Goal: Task Accomplishment & Management: Complete application form

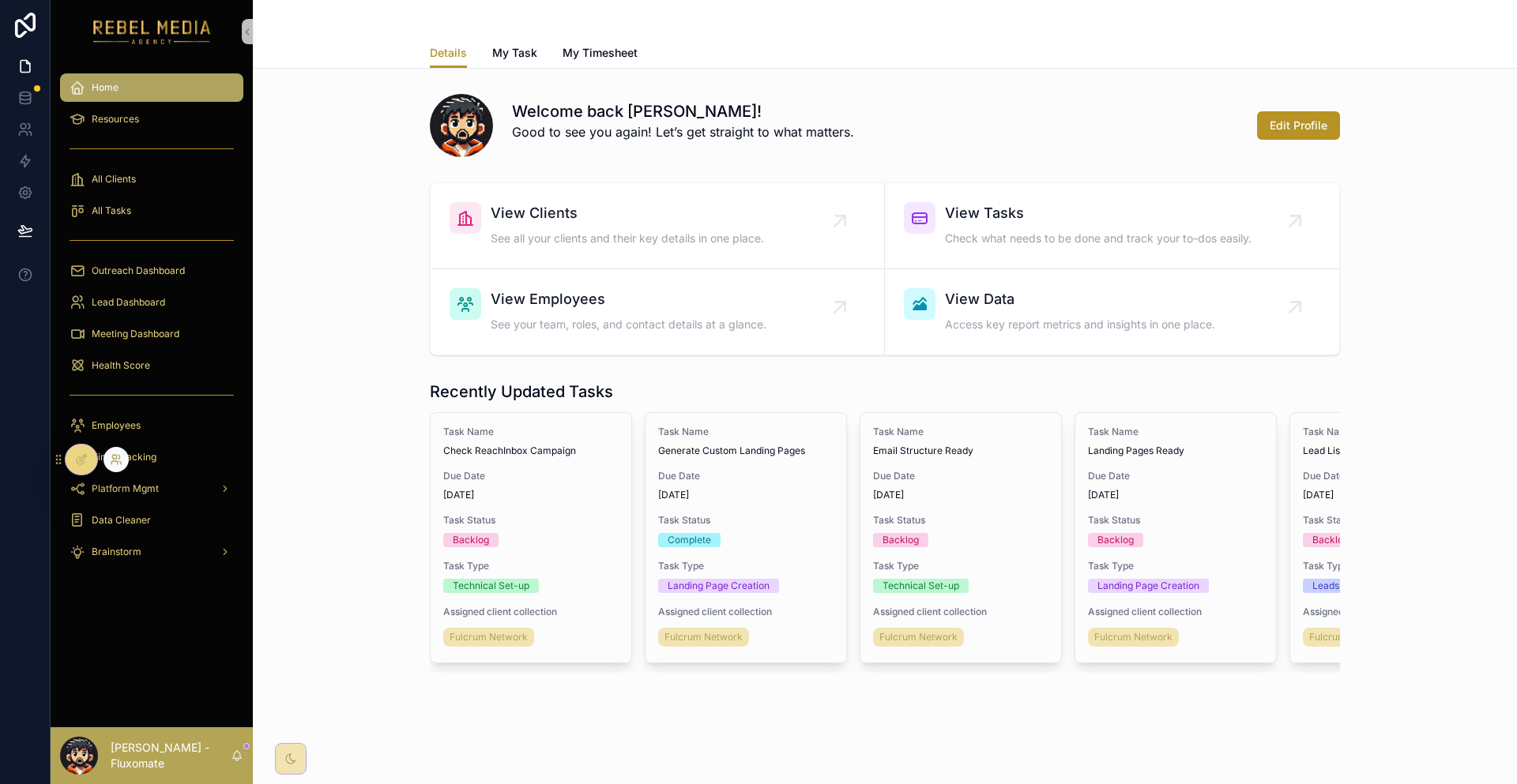
click at [112, 454] on icon at bounding box center [115, 459] width 13 height 13
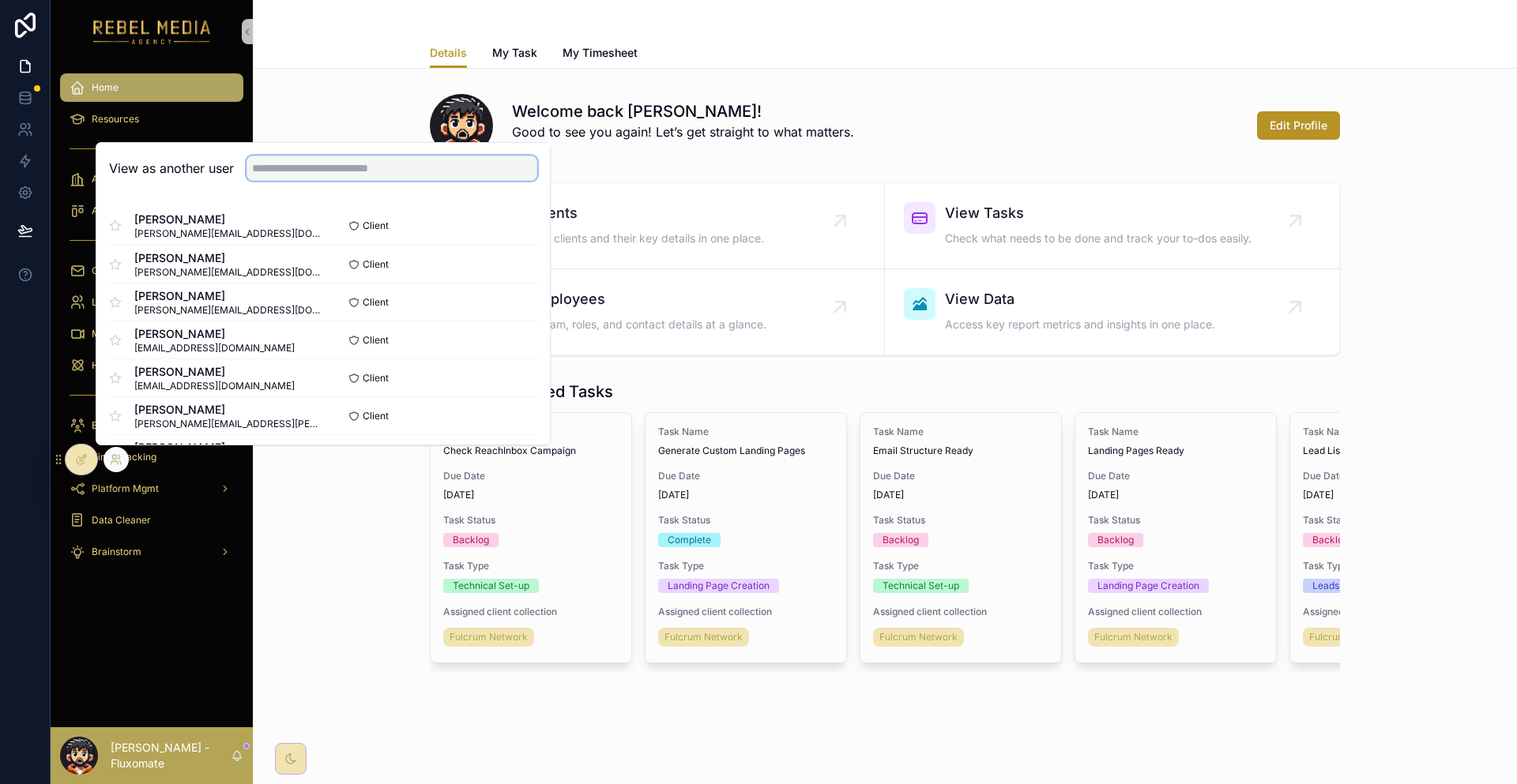
click at [289, 181] on input "text" at bounding box center [392, 169] width 291 height 25
type input "*"
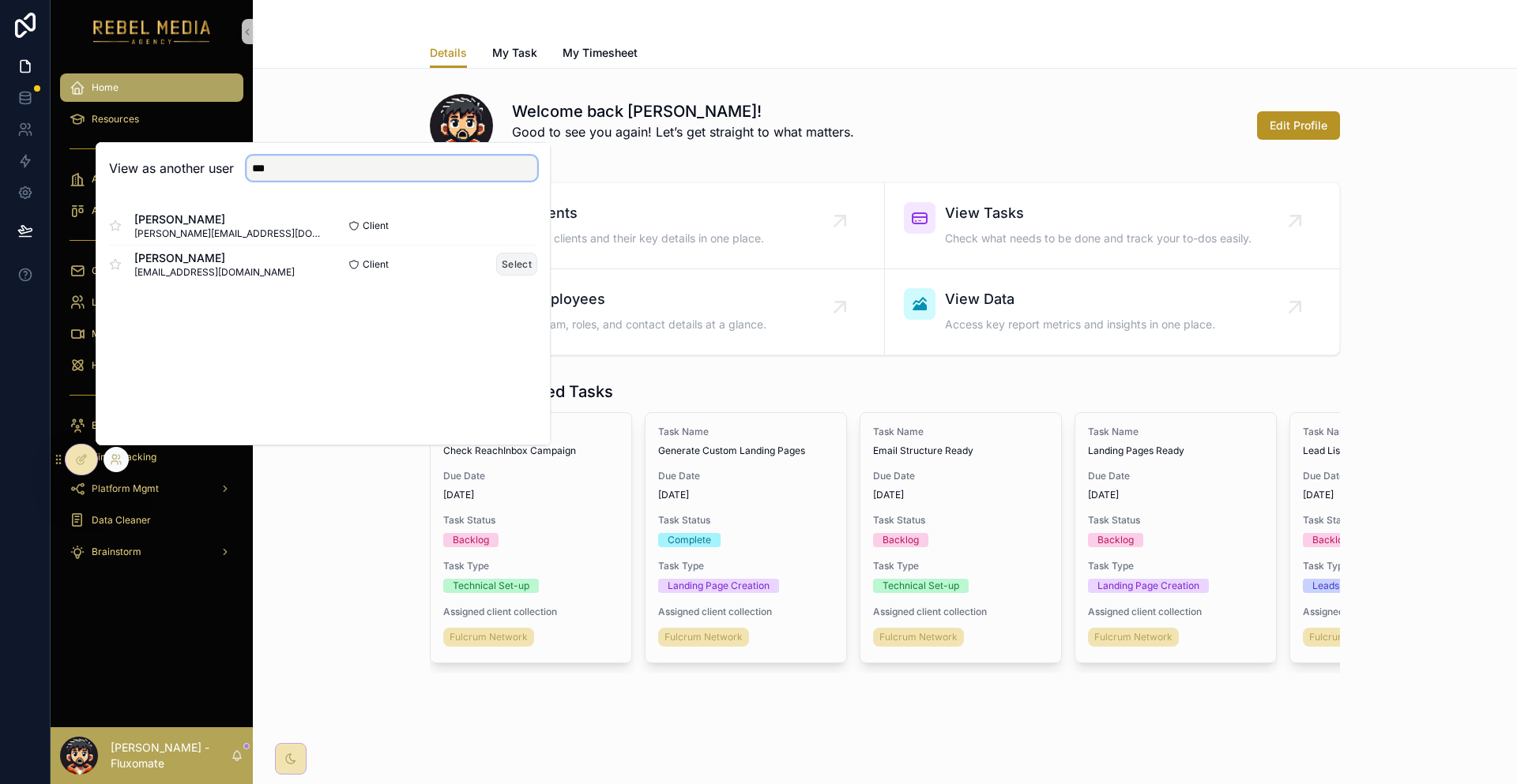
type input "***"
click at [496, 275] on button "Select" at bounding box center [517, 265] width 41 height 23
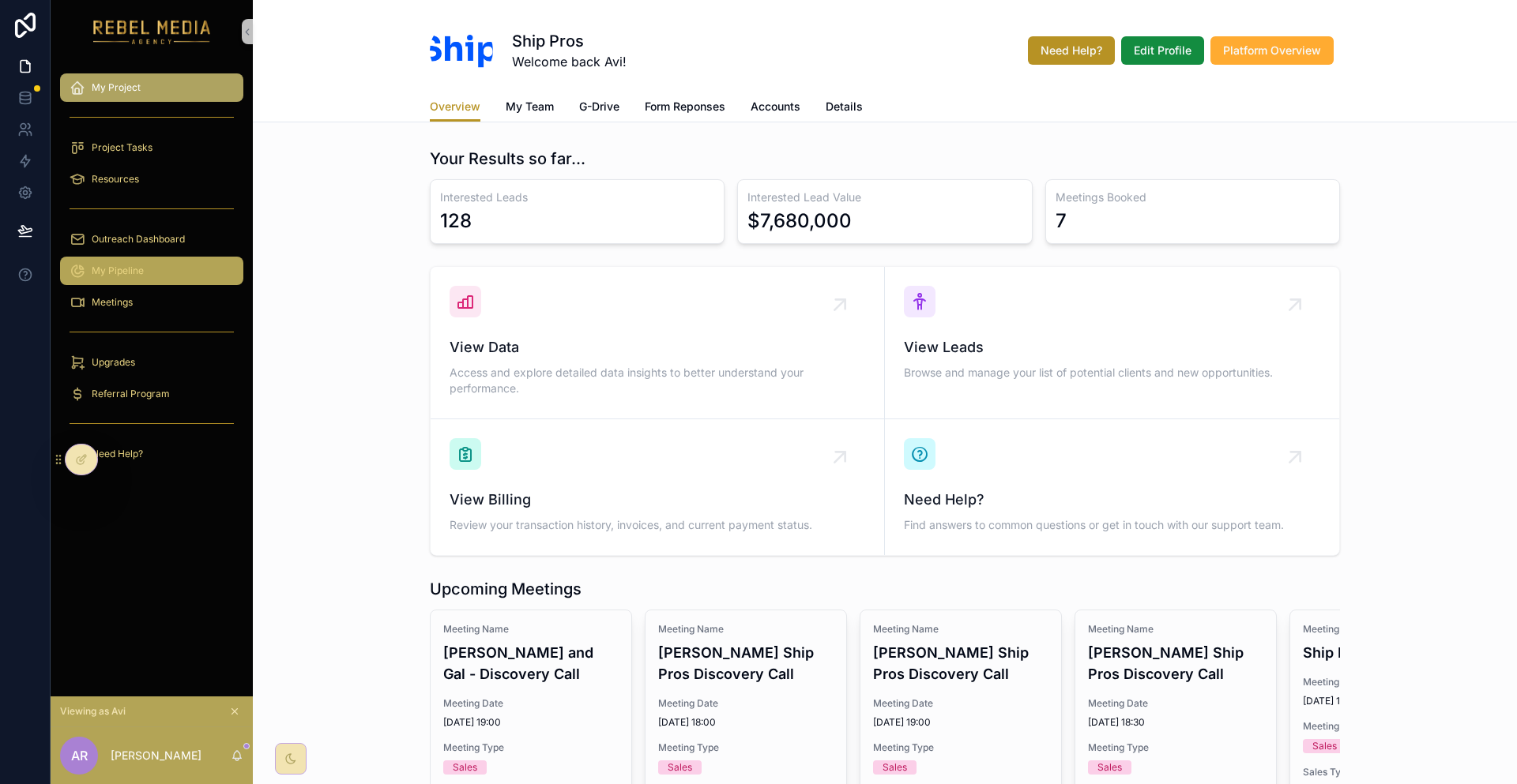
click at [122, 265] on span "My Pipeline" at bounding box center [118, 270] width 52 height 13
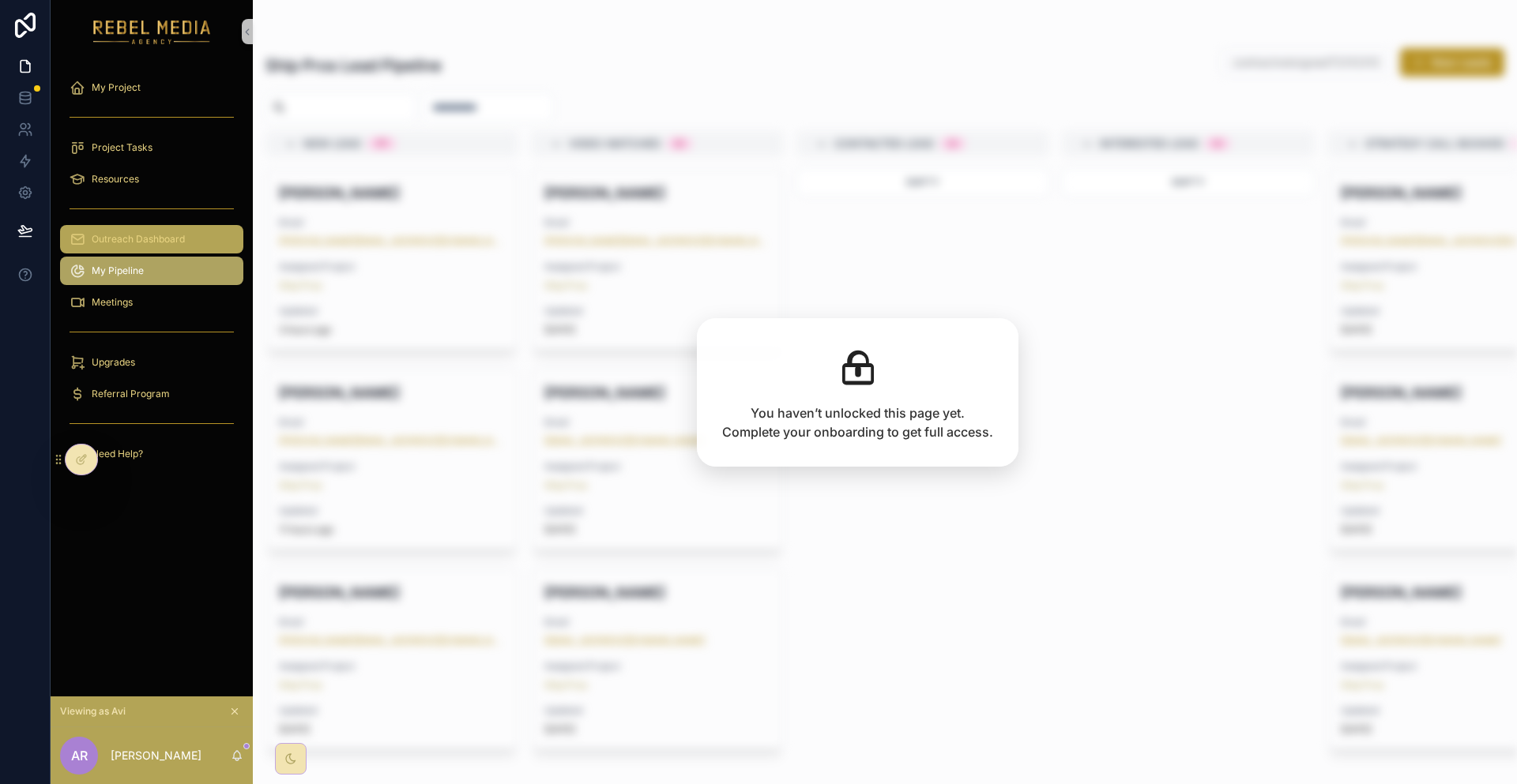
click at [148, 227] on div "Outreach Dashboard" at bounding box center [152, 239] width 165 height 25
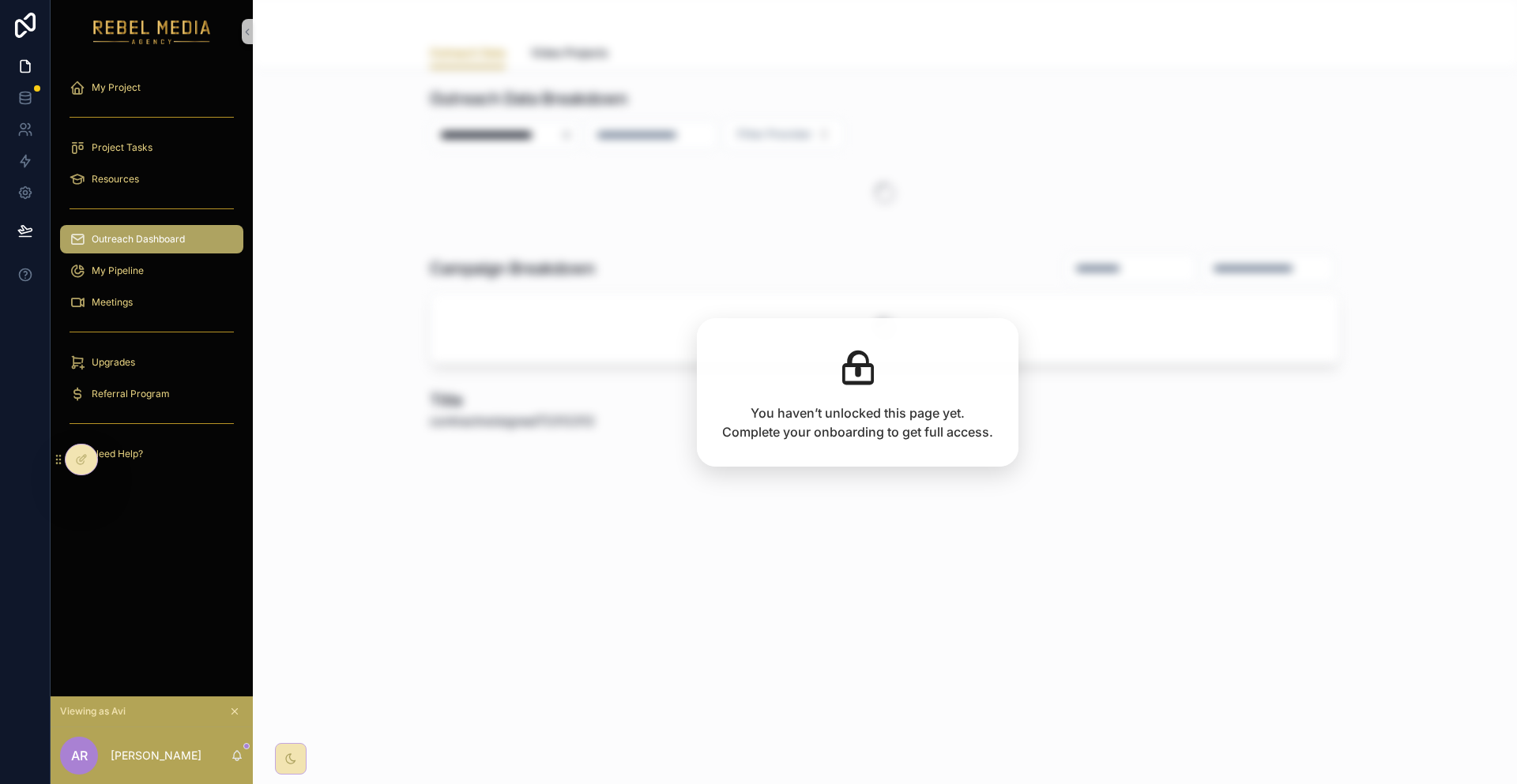
click at [158, 143] on div "Project Tasks" at bounding box center [151, 147] width 203 height 32
click at [157, 87] on div "My Project" at bounding box center [152, 87] width 165 height 25
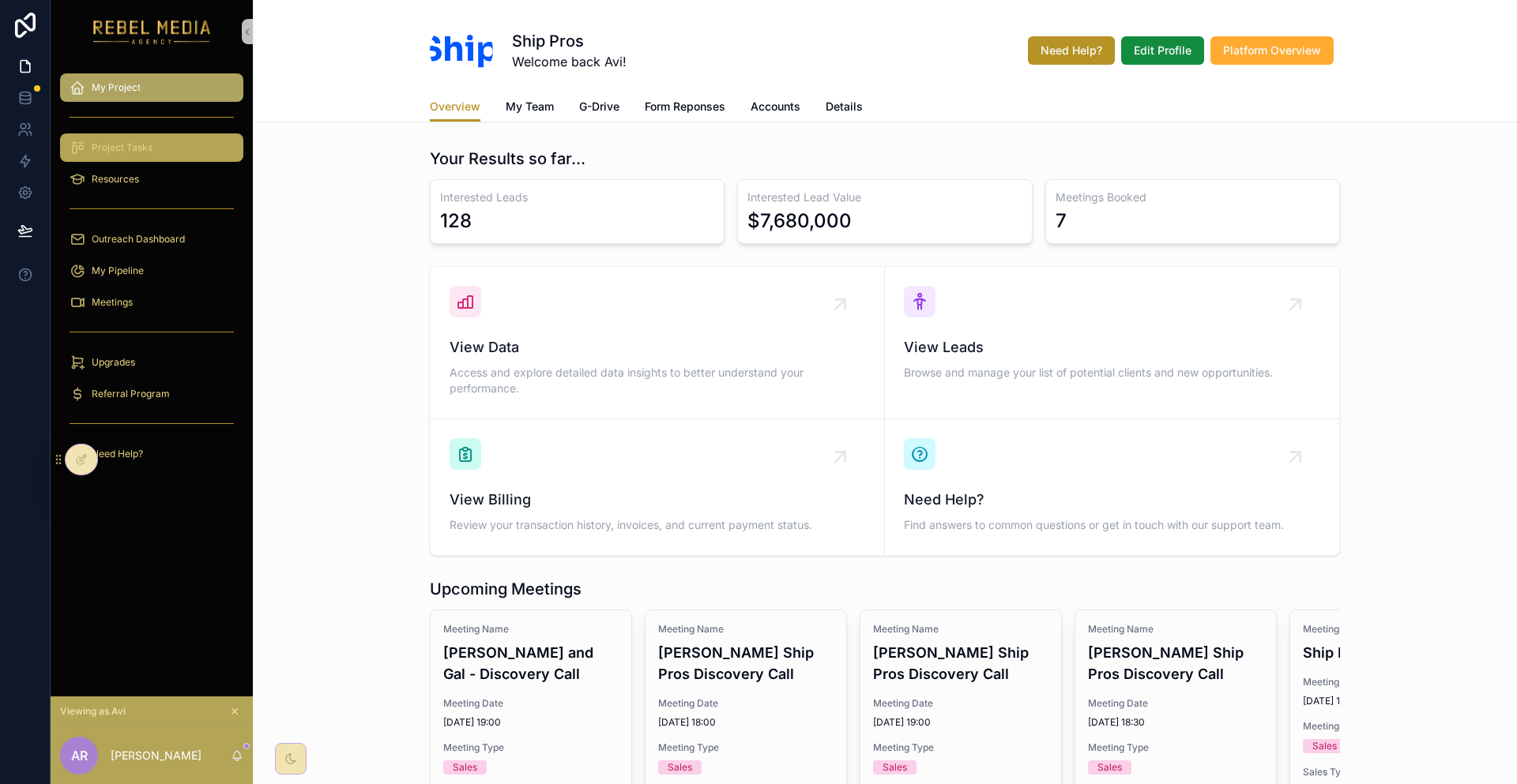
click at [153, 135] on div "Project Tasks" at bounding box center [152, 147] width 165 height 25
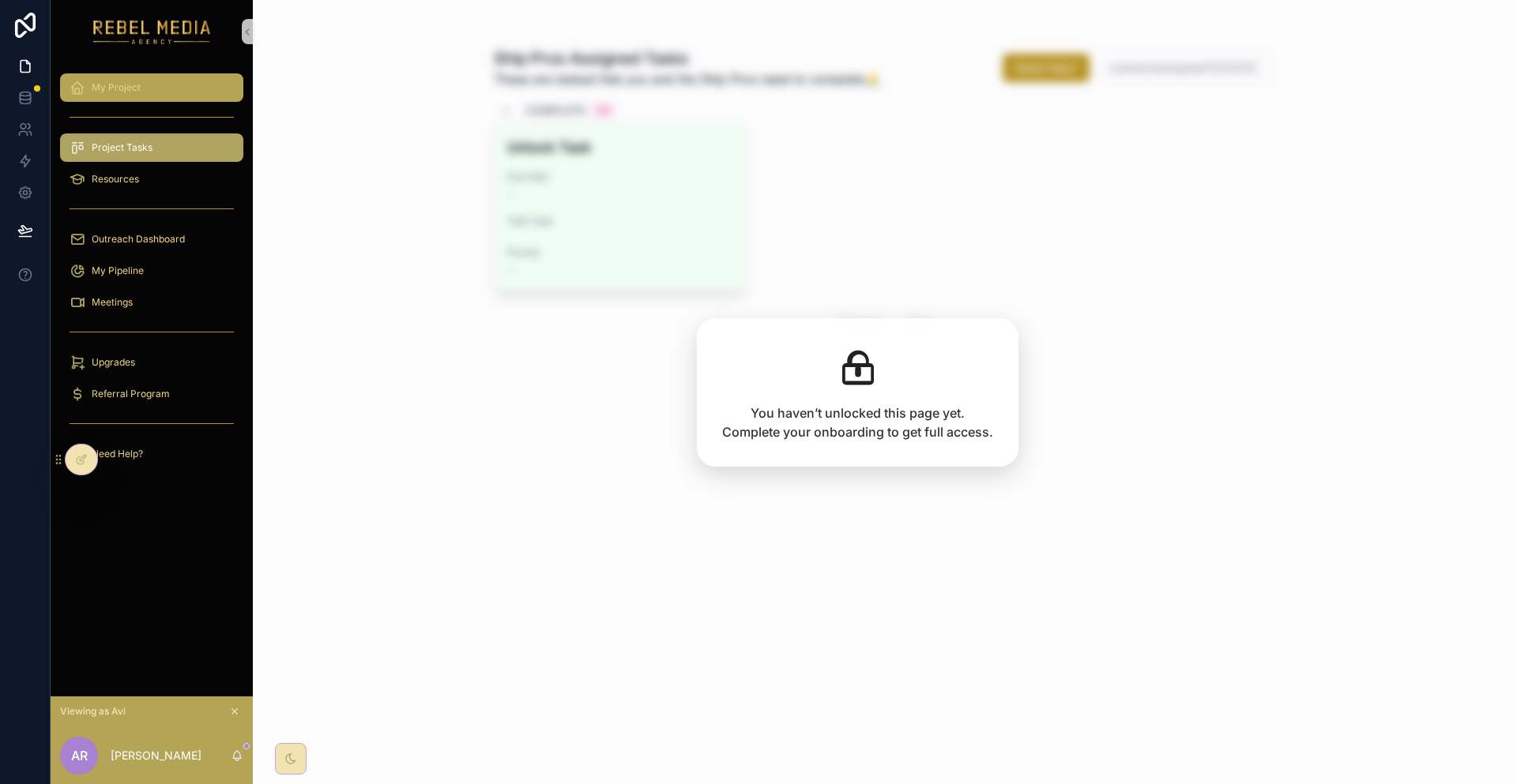
click at [192, 86] on div "My Project" at bounding box center [152, 87] width 165 height 25
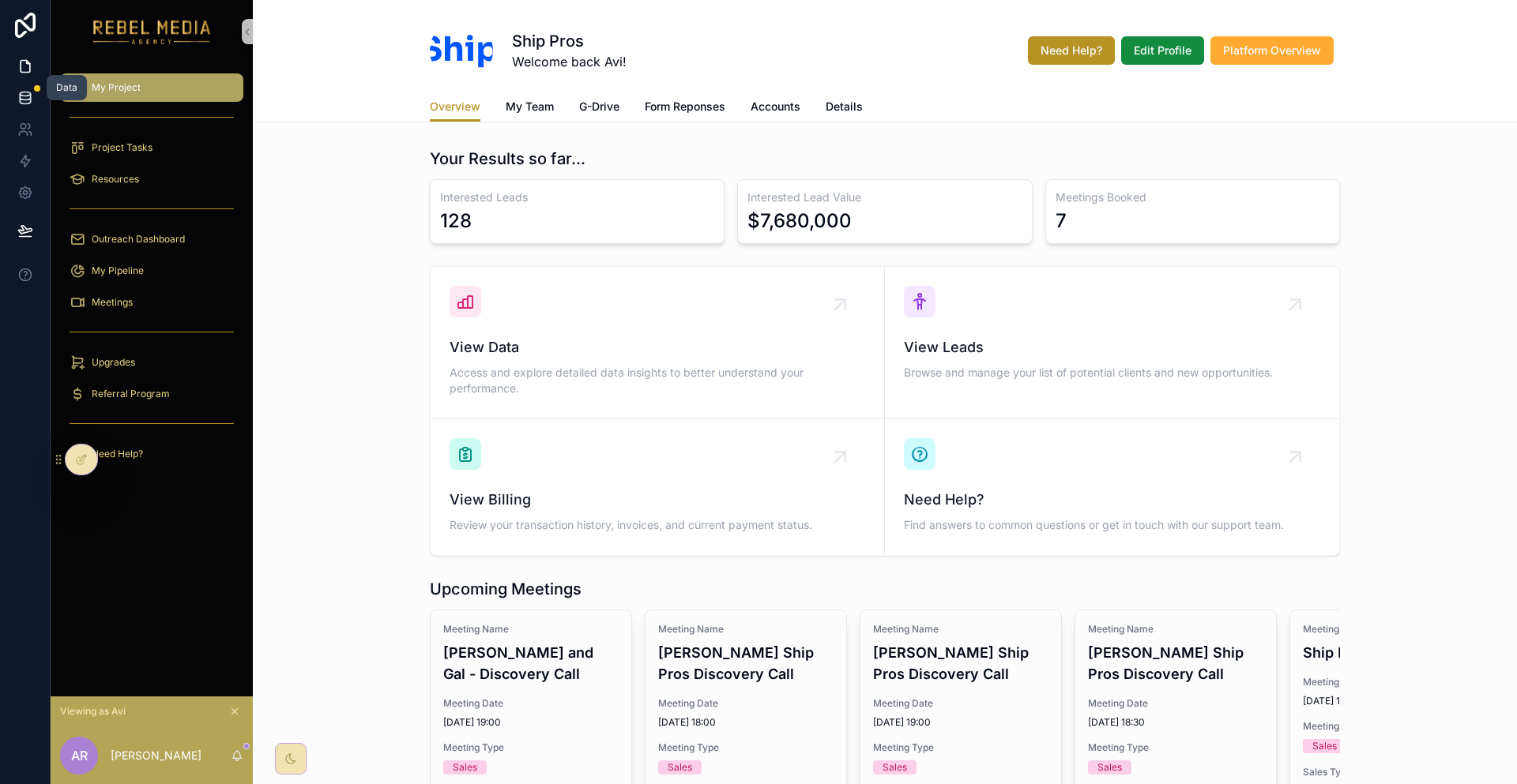
click at [21, 91] on icon at bounding box center [25, 98] width 16 height 16
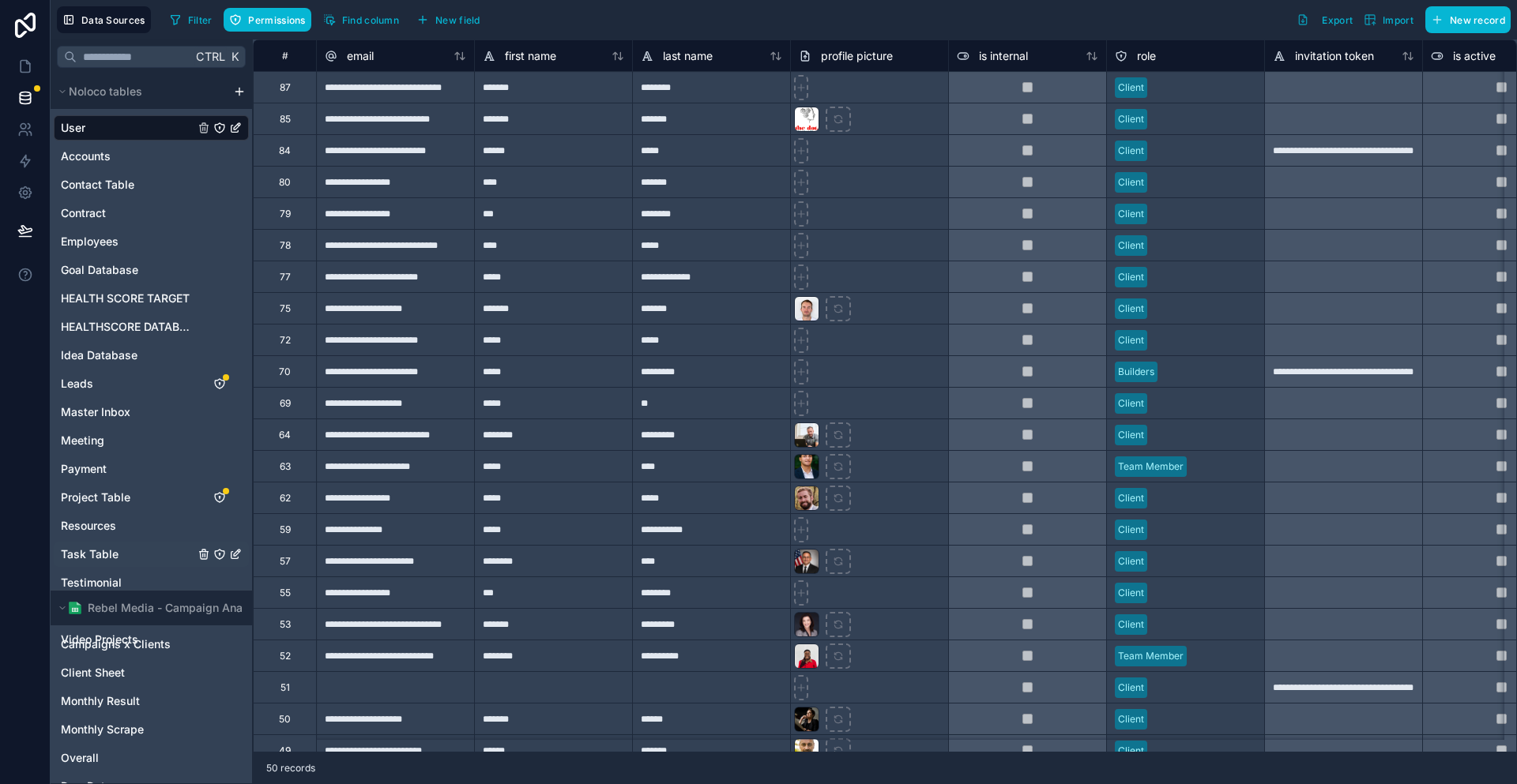
click at [87, 547] on span "Task Table" at bounding box center [89, 554] width 57 height 16
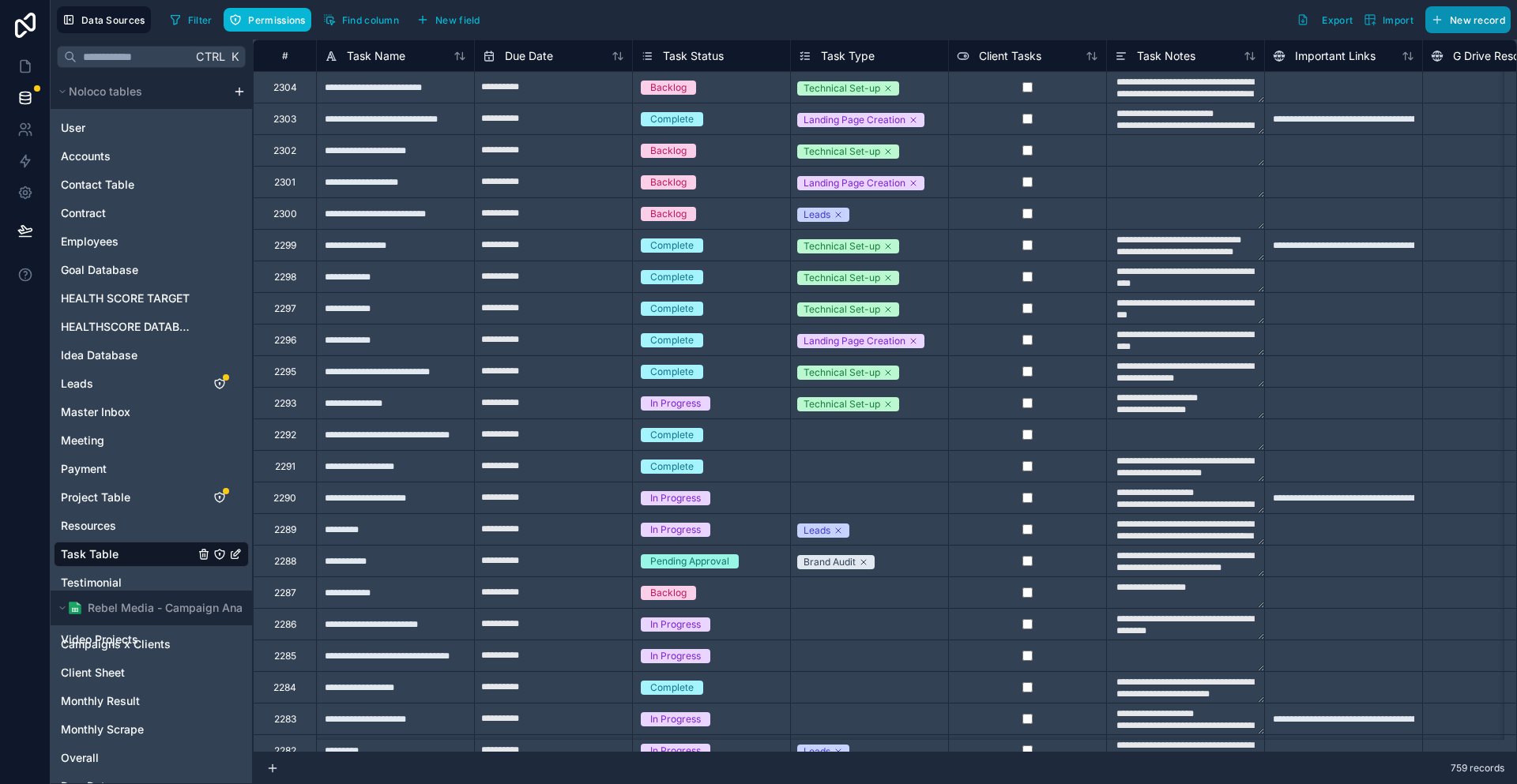
click at [1474, 16] on span "New record" at bounding box center [1477, 20] width 55 height 12
type textarea "**********"
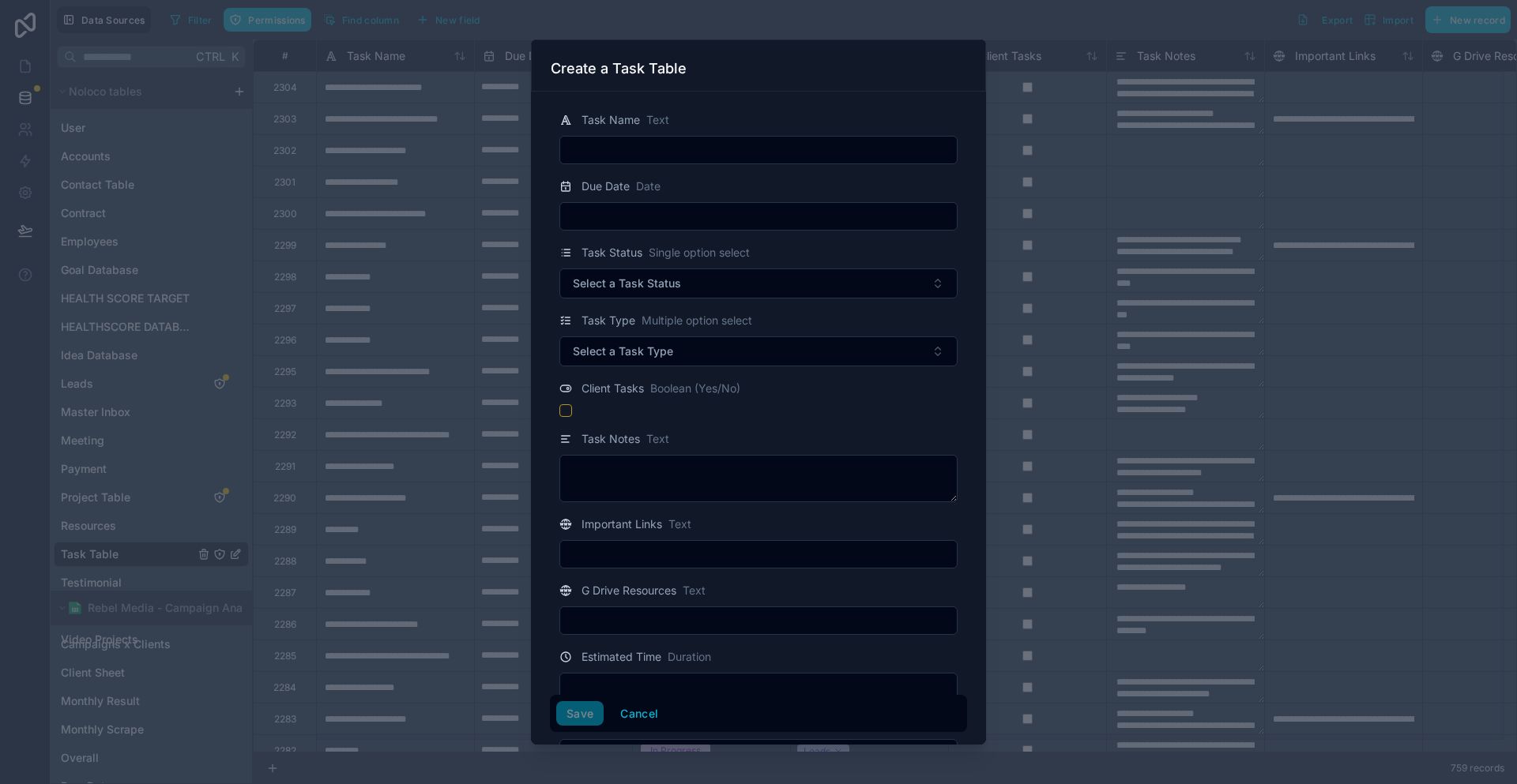
click at [702, 143] on input "text" at bounding box center [758, 149] width 396 height 22
type input "*"
type input "******"
click at [664, 243] on div "Task Status Single option select" at bounding box center [654, 253] width 190 height 19
click at [647, 268] on button "Select a Task Status" at bounding box center [758, 283] width 398 height 30
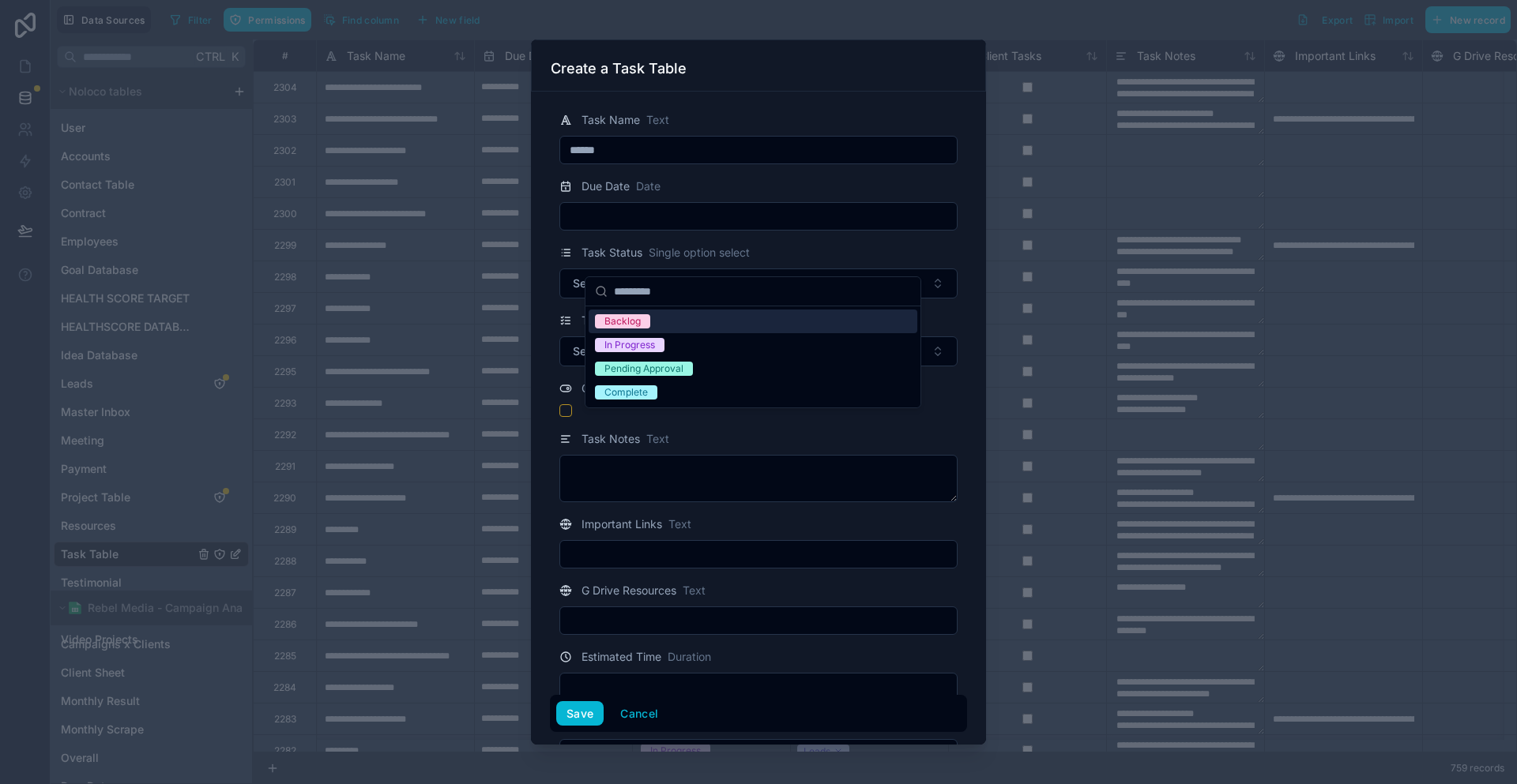
click at [658, 314] on div "Backlog" at bounding box center [752, 322] width 329 height 23
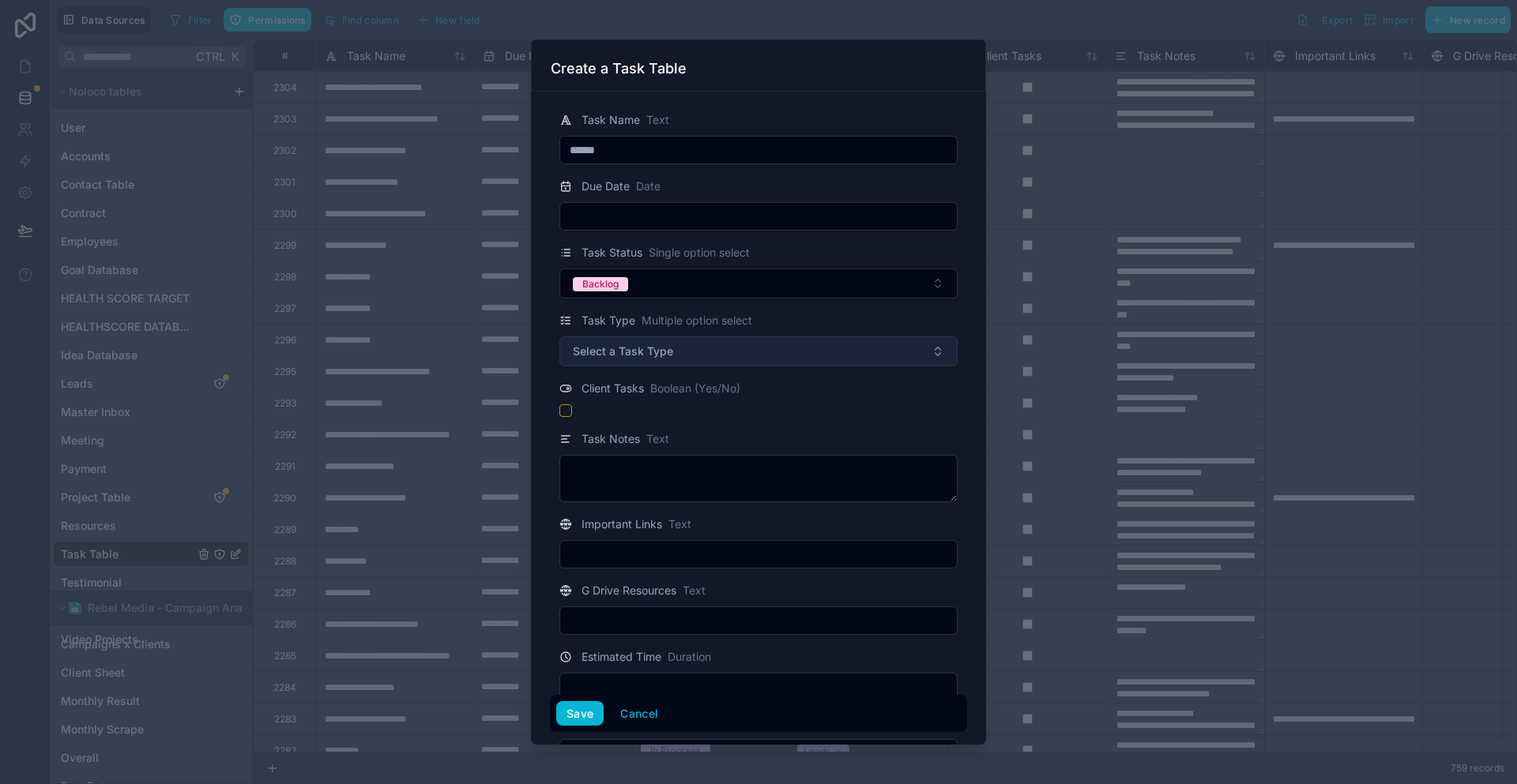
click at [684, 336] on button "Select a Task Type" at bounding box center [758, 351] width 398 height 30
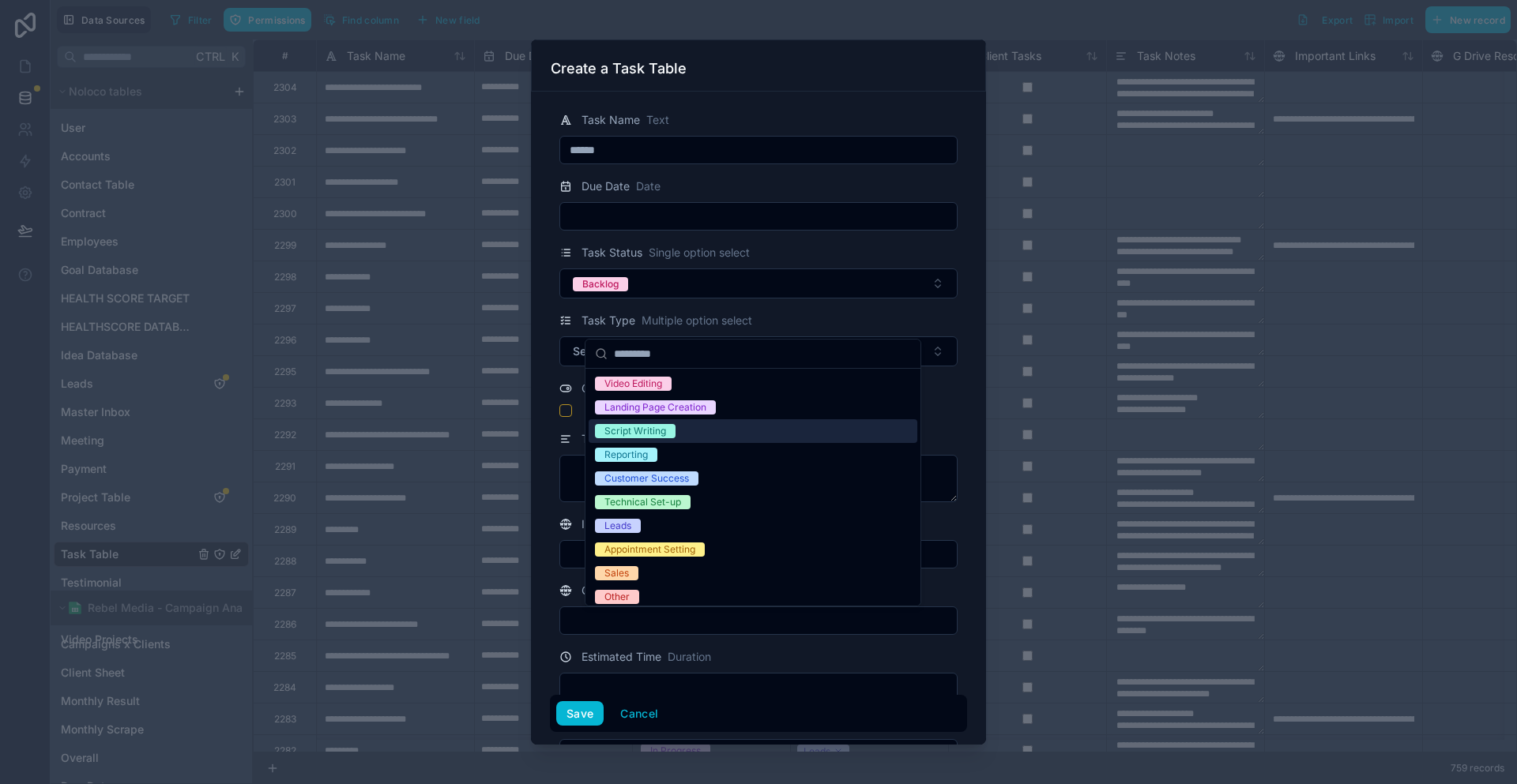
click at [692, 420] on div "Script Writing" at bounding box center [752, 431] width 329 height 23
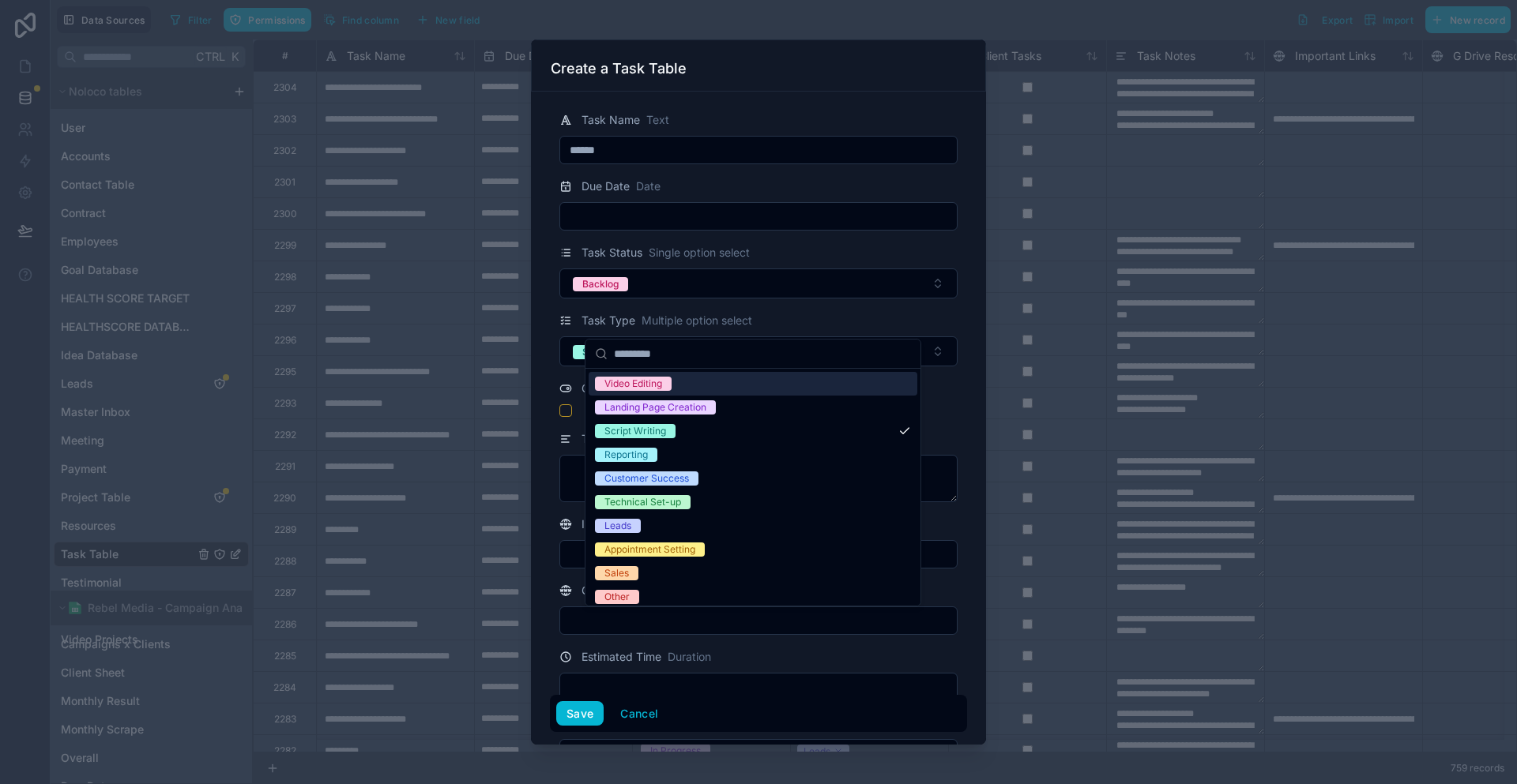
click at [756, 311] on div "Task Type Multiple option select" at bounding box center [758, 321] width 398 height 19
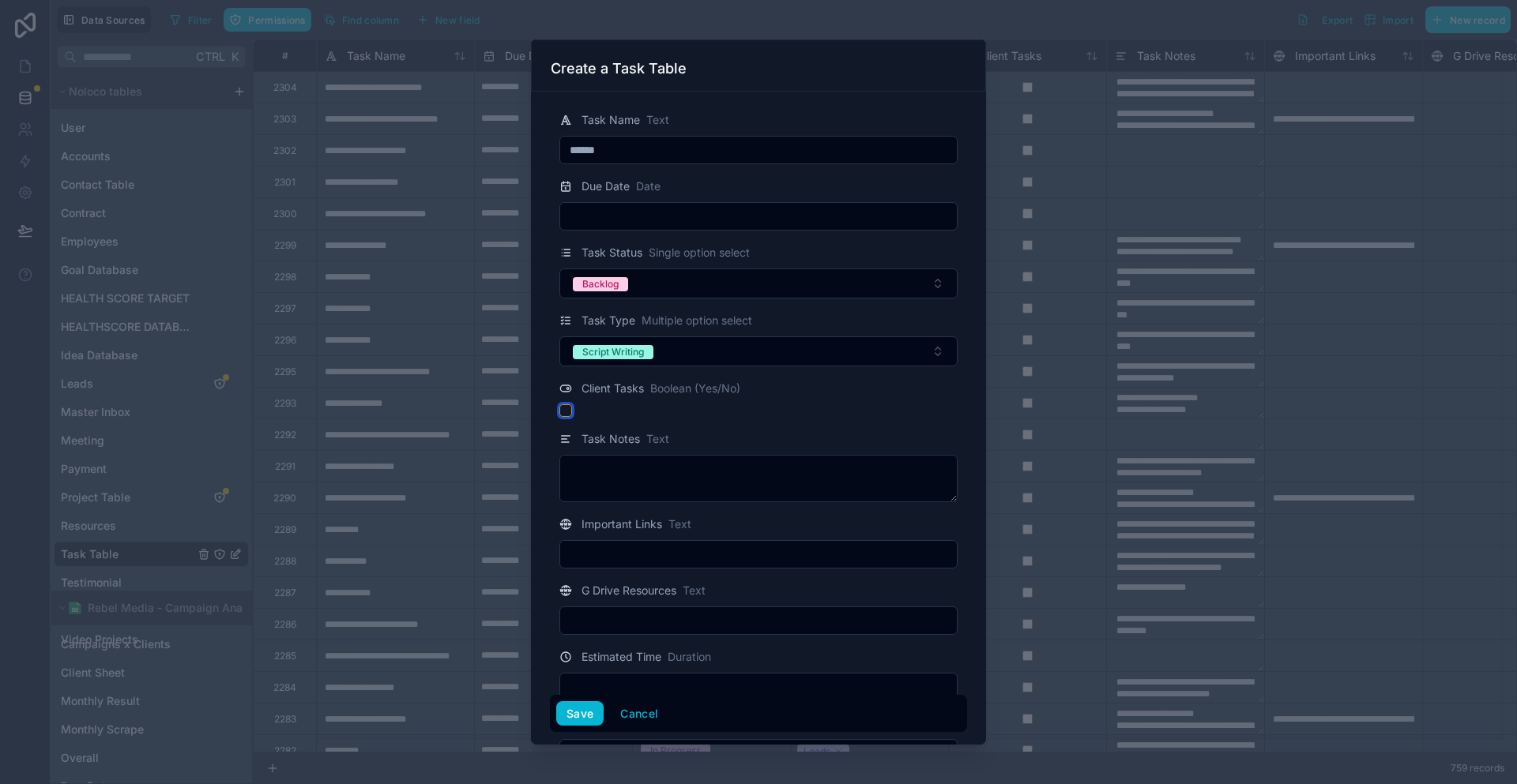
click at [572, 404] on button "button" at bounding box center [565, 410] width 13 height 13
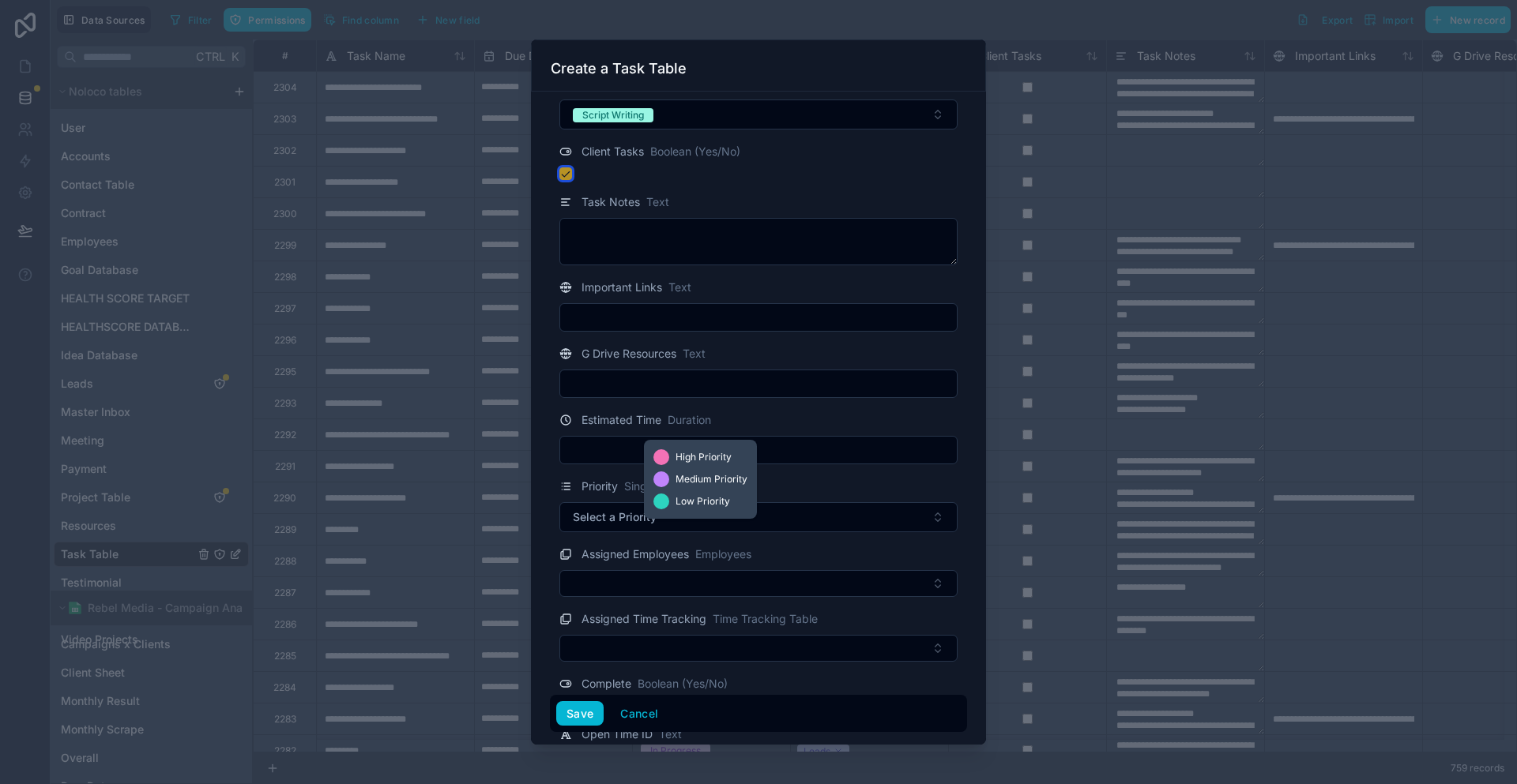
scroll to position [316, 0]
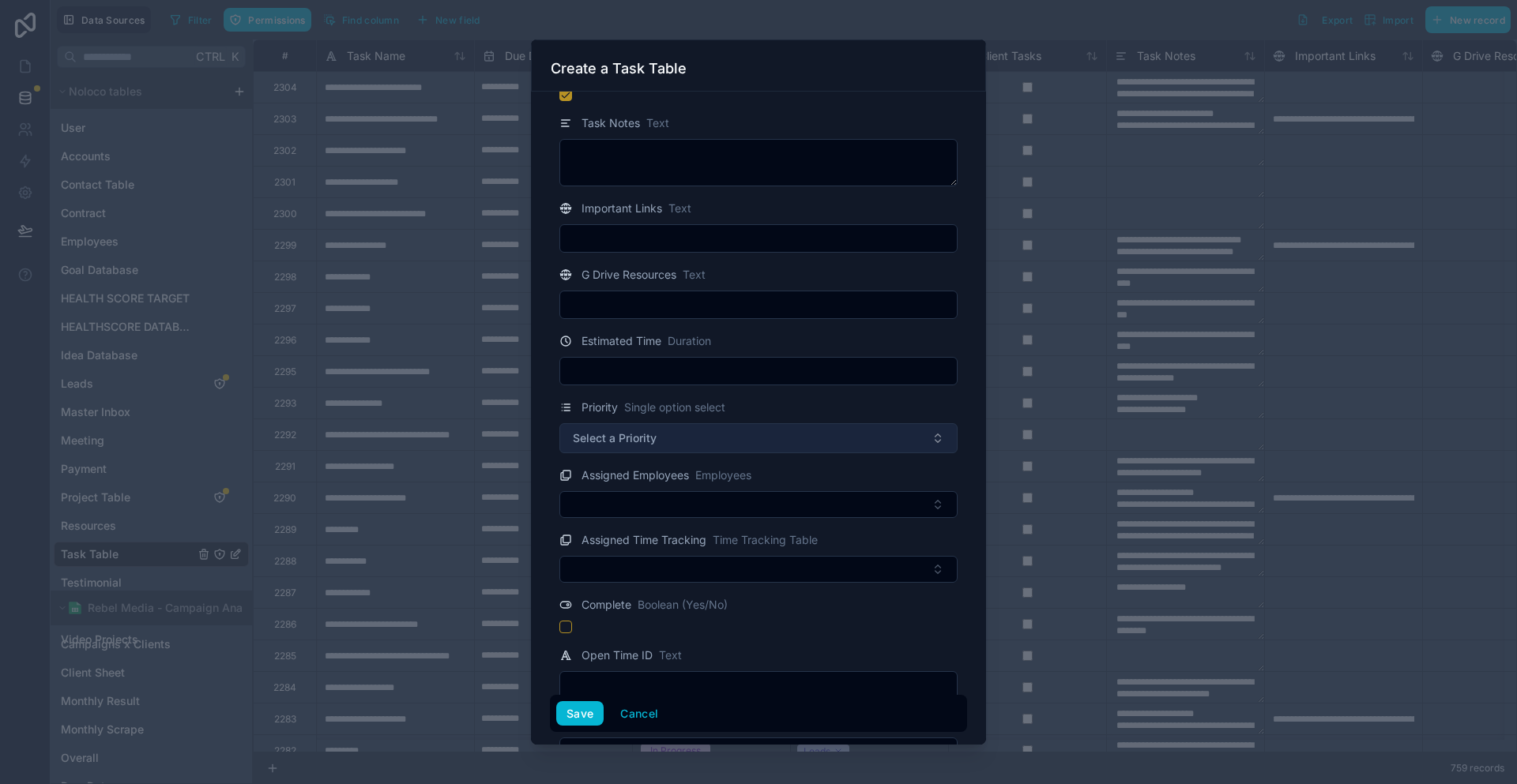
click at [602, 423] on button "Select a Priority" at bounding box center [758, 438] width 398 height 30
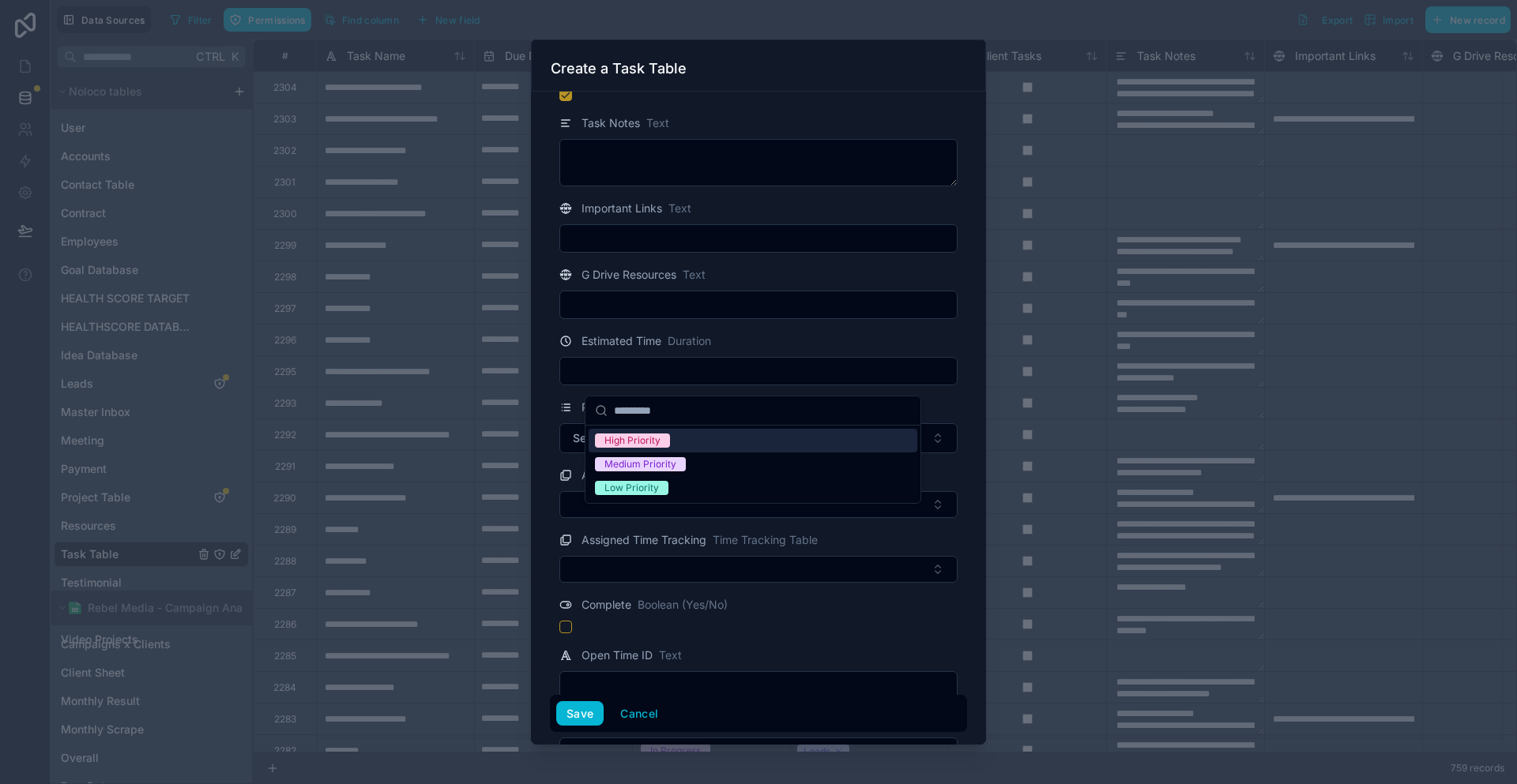
click at [613, 435] on div "High Priority" at bounding box center [633, 440] width 56 height 15
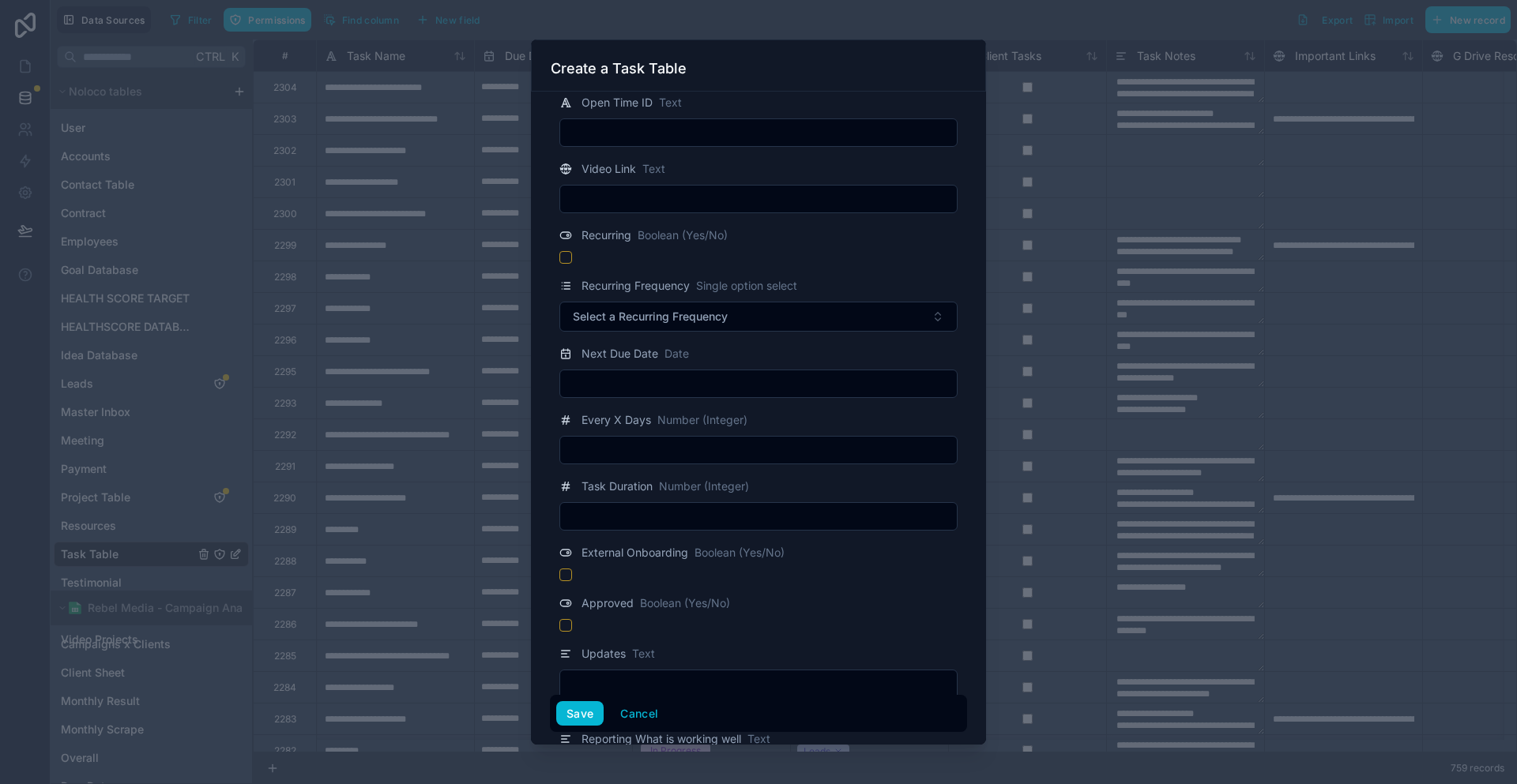
scroll to position [948, 0]
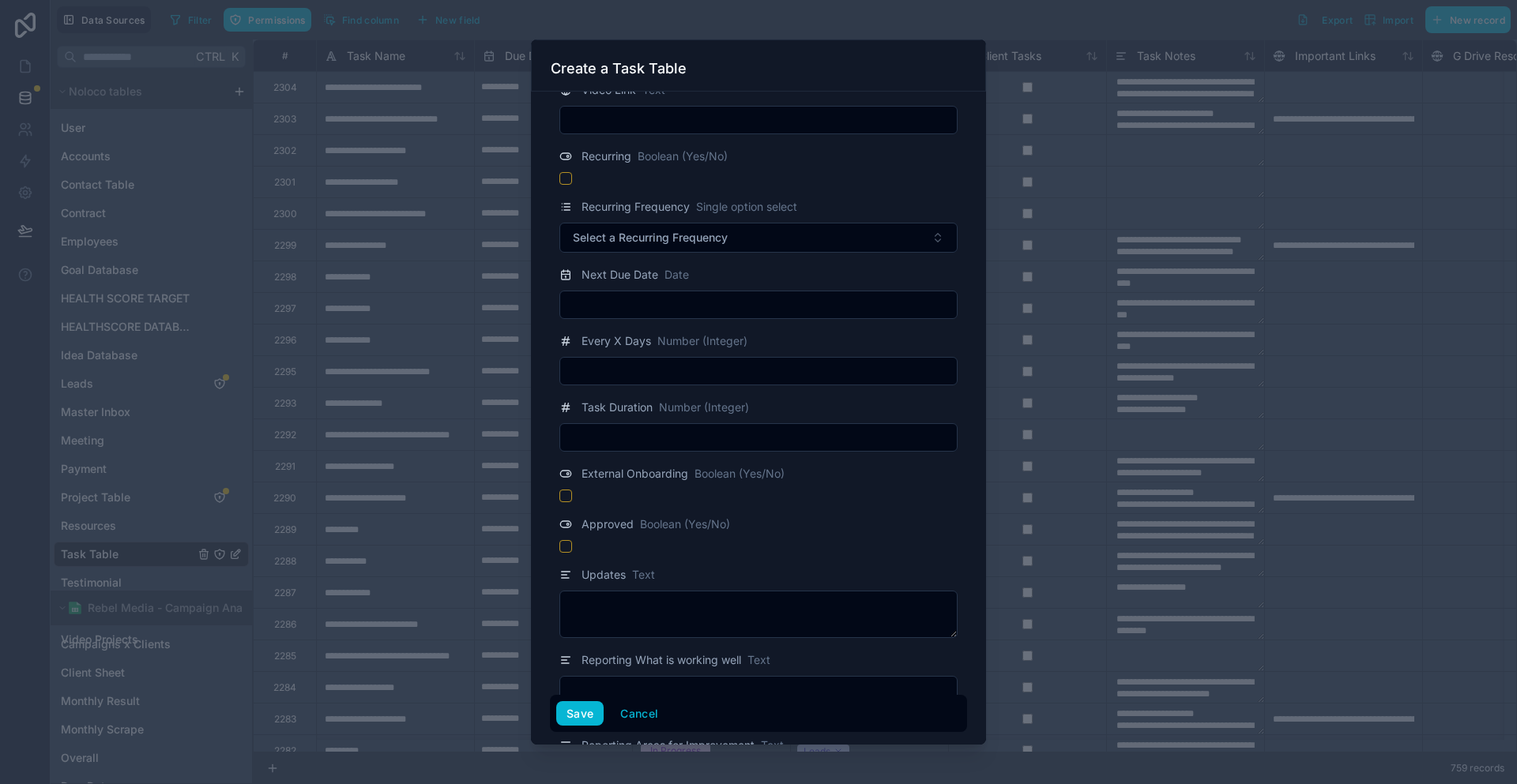
click at [598, 464] on div "External Onboarding Boolean (Yes/No)" at bounding box center [758, 483] width 417 height 38
click at [590, 464] on div "External Onboarding Boolean (Yes/No)" at bounding box center [758, 483] width 417 height 38
click at [572, 489] on button "button" at bounding box center [565, 495] width 13 height 13
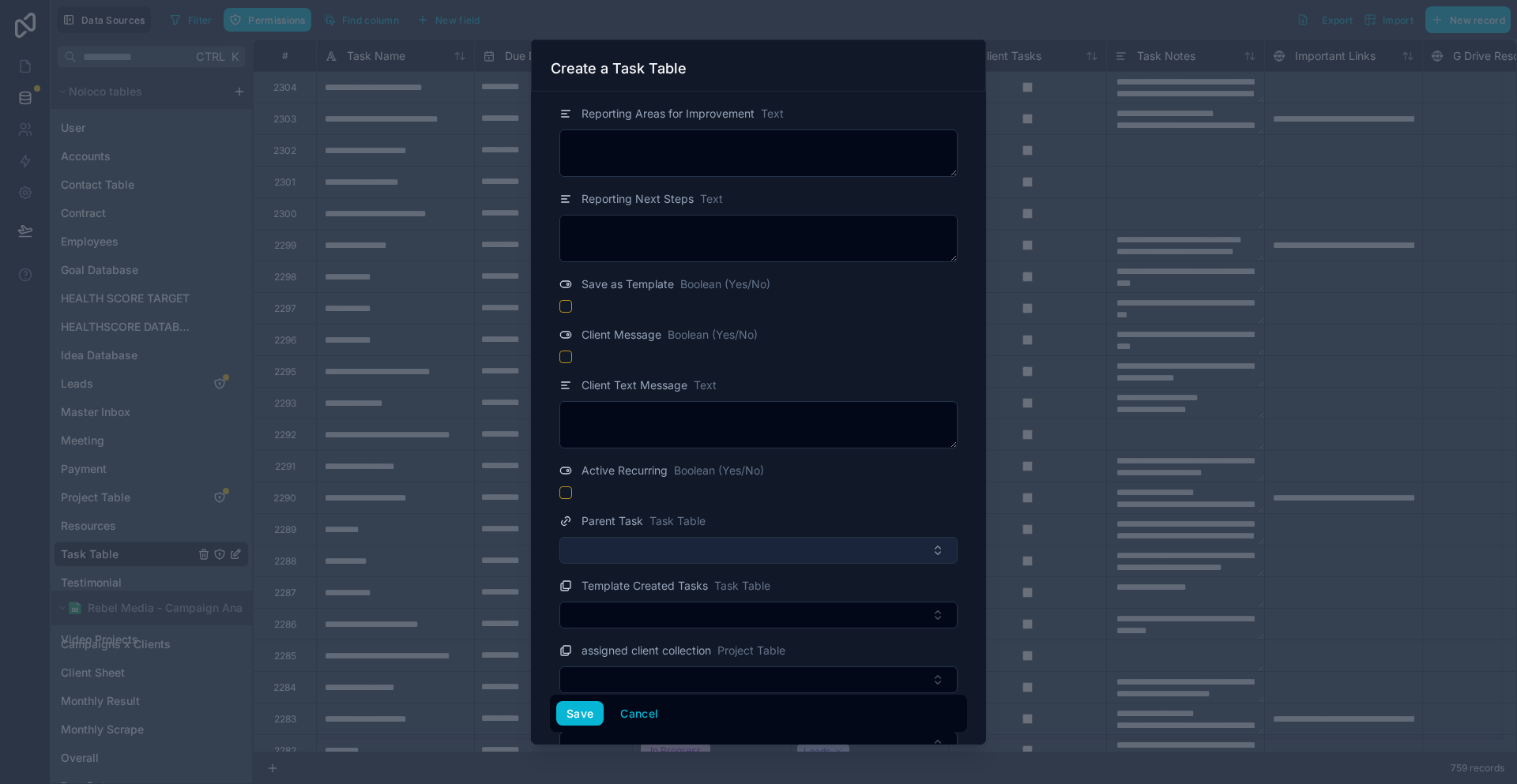
scroll to position [1657, 0]
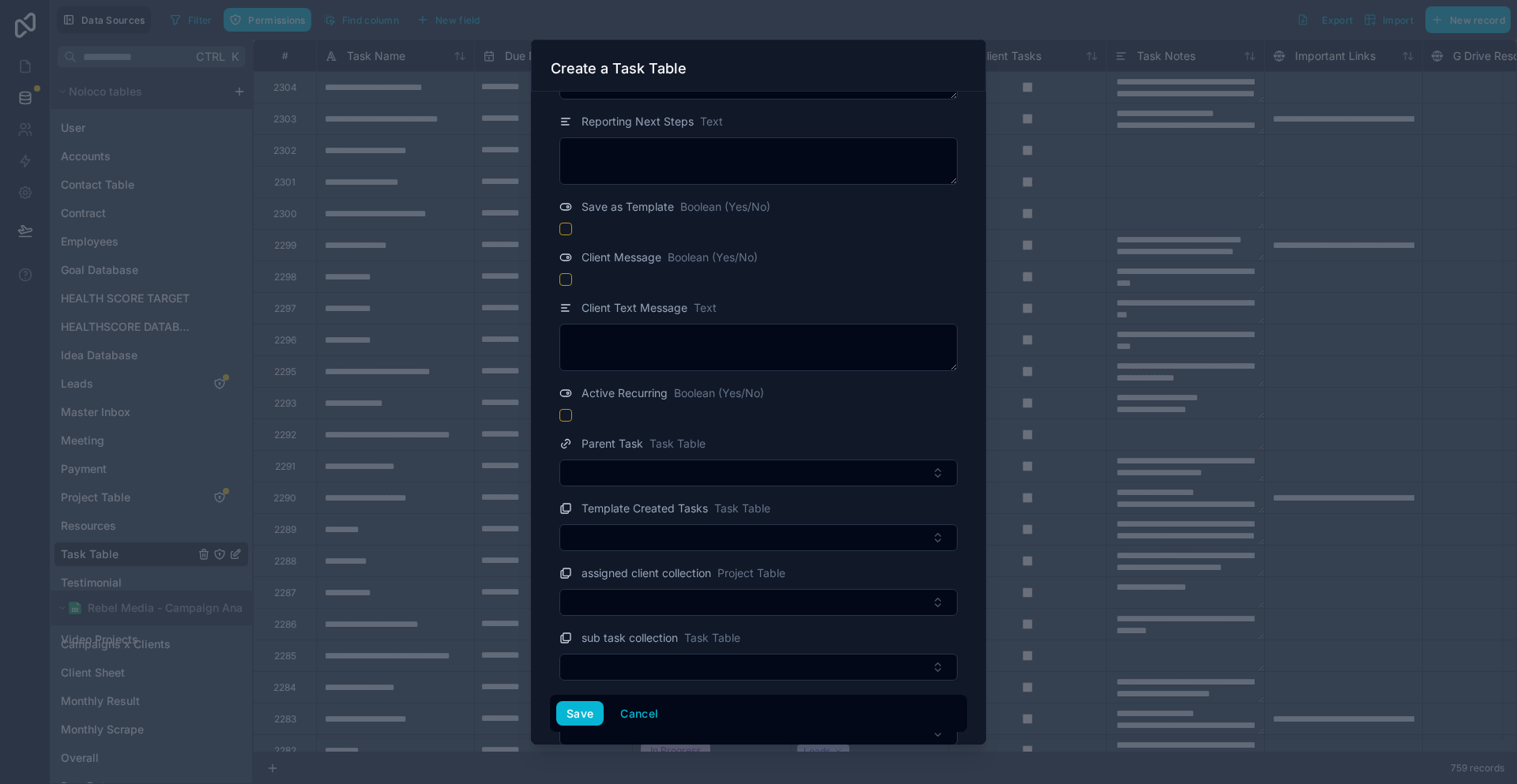
click at [634, 564] on div "assigned client collection Project Table" at bounding box center [758, 590] width 417 height 52
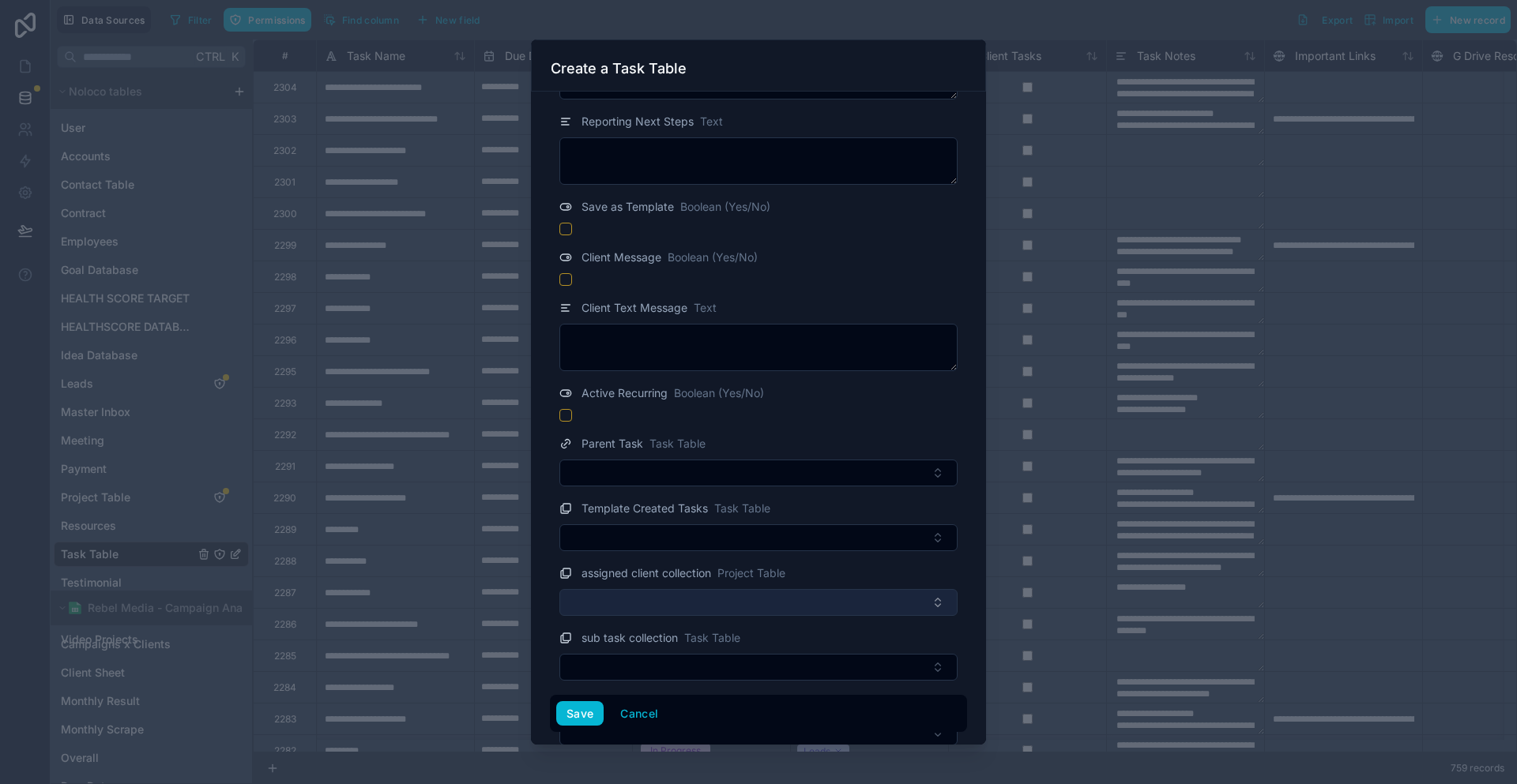
click at [630, 589] on button "Select Button" at bounding box center [758, 603] width 398 height 27
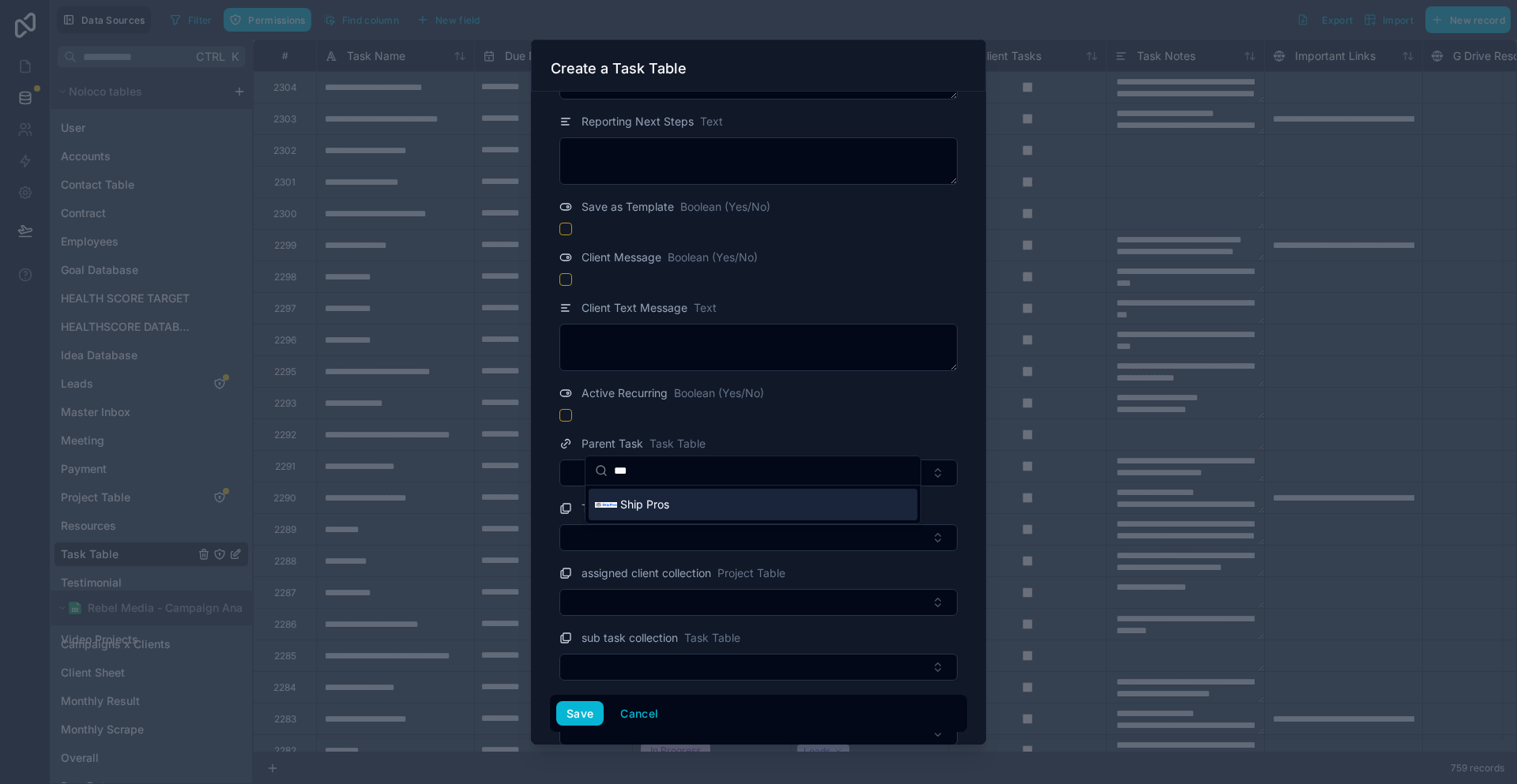
type input "***"
click at [678, 496] on div "Ship Pros" at bounding box center [752, 505] width 329 height 32
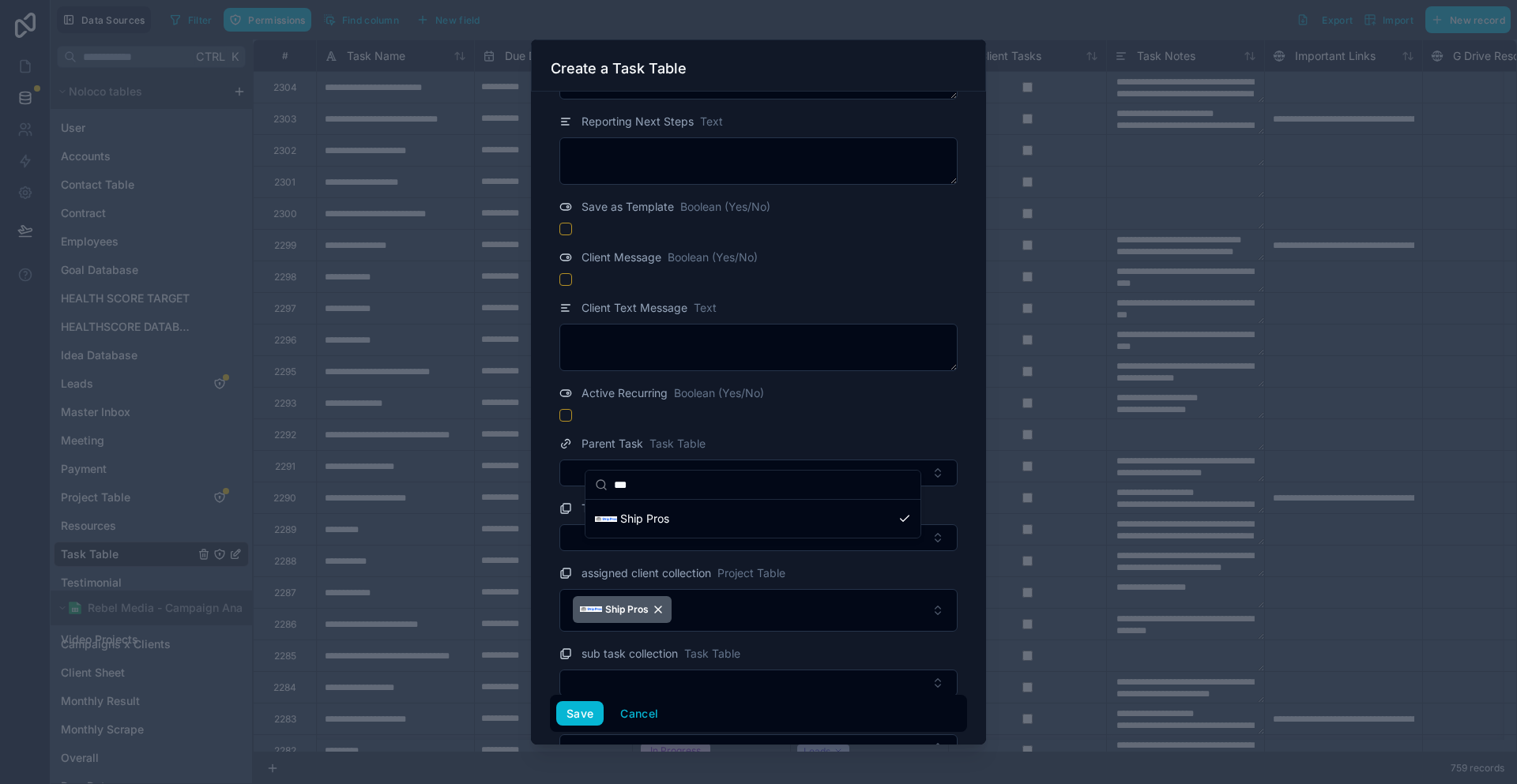
scroll to position [0, 0]
click at [818, 564] on div "assigned client collection Project Table" at bounding box center [758, 574] width 398 height 19
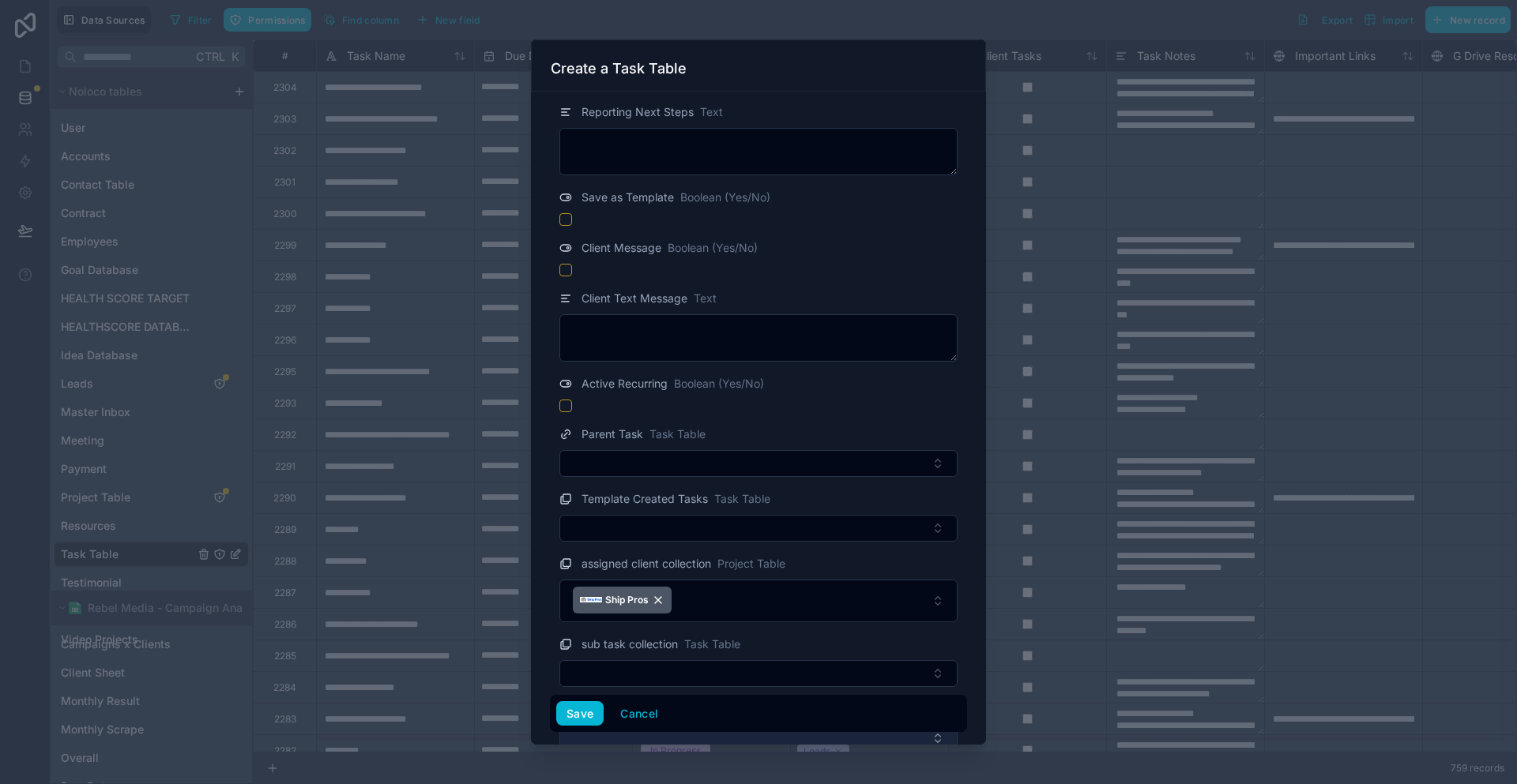
scroll to position [1671, 0]
click at [604, 709] on button "Save" at bounding box center [580, 714] width 47 height 25
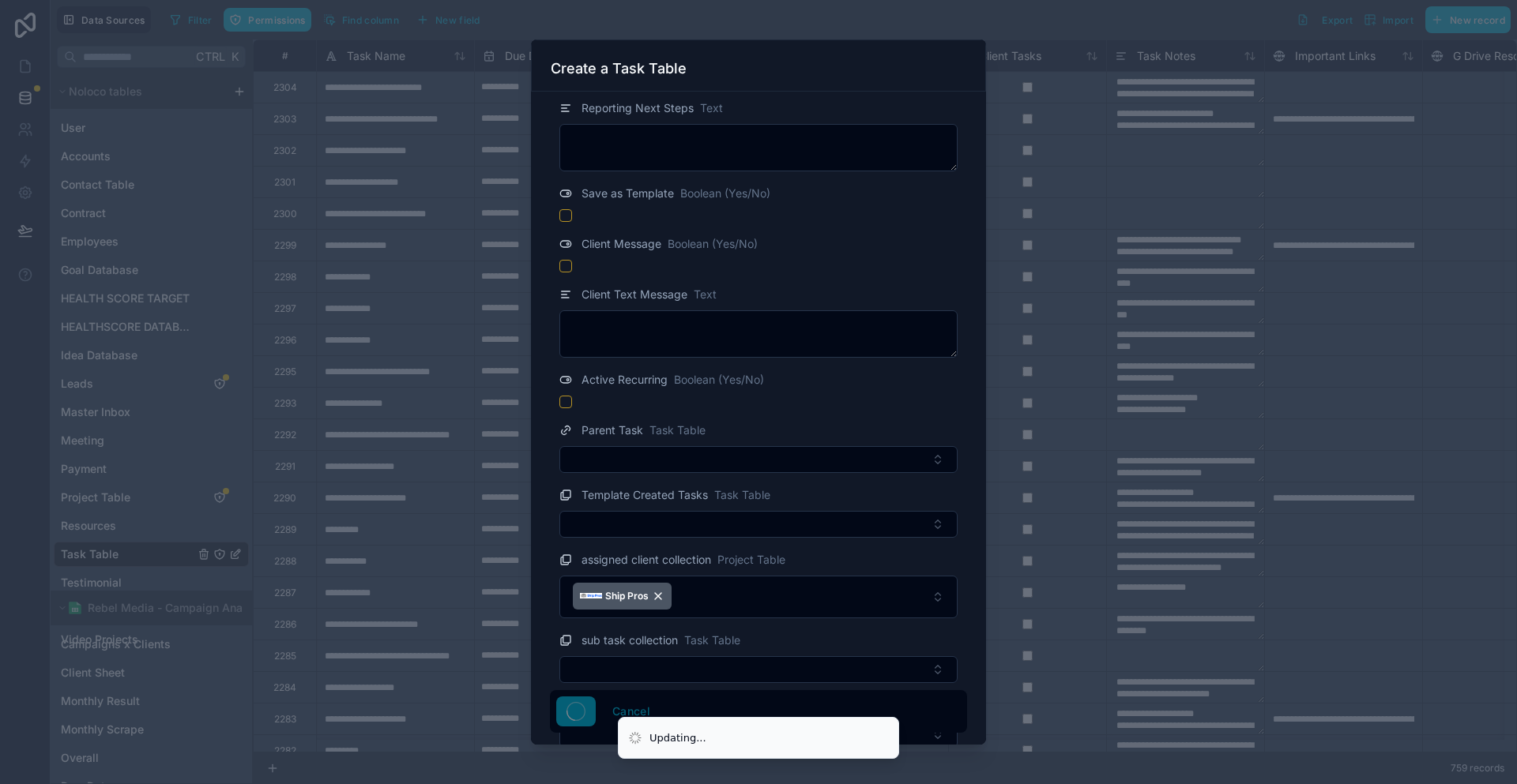
type textarea "**********"
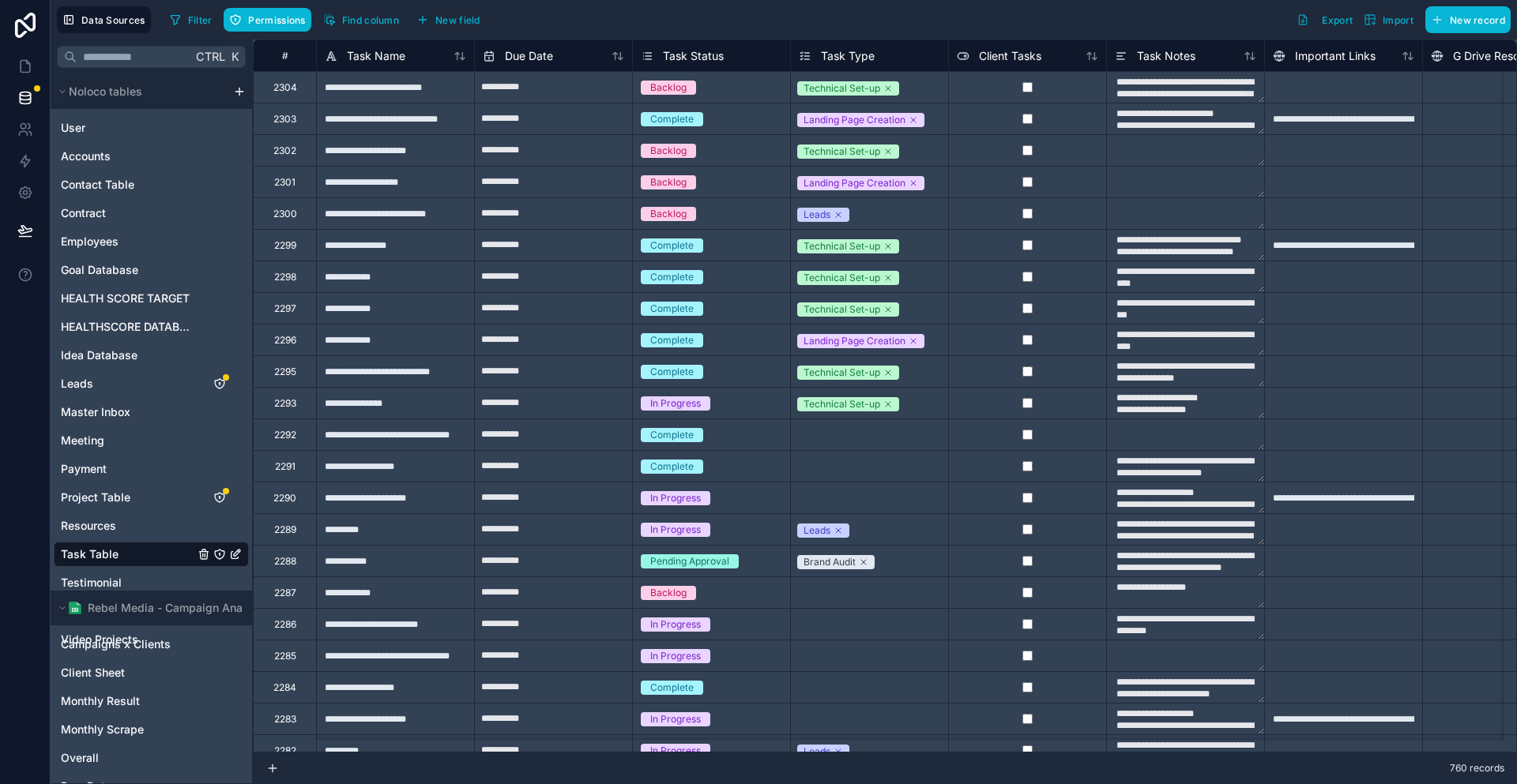
type textarea "**********"
click at [35, 56] on link at bounding box center [24, 66] width 49 height 32
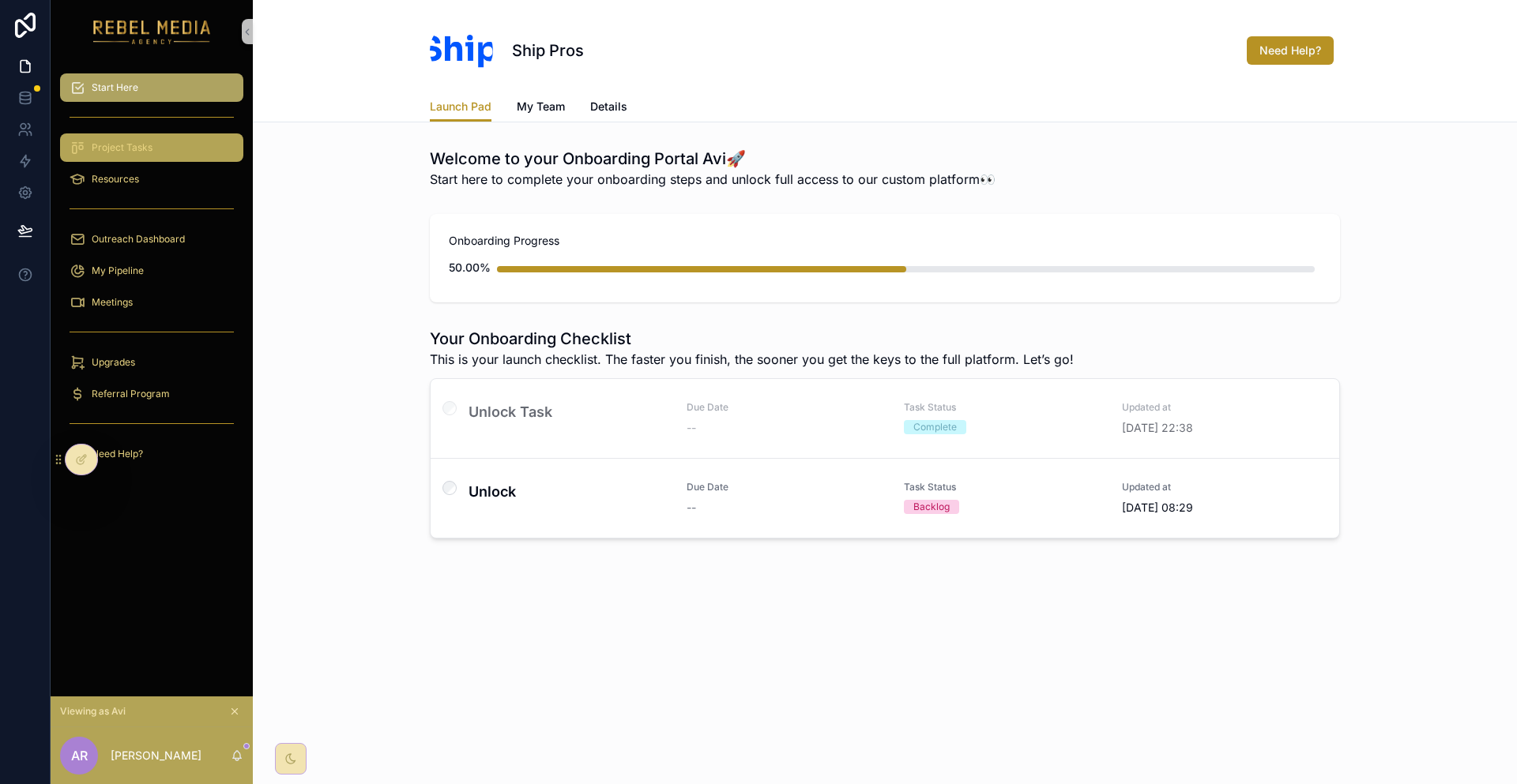
click at [107, 141] on span "Project Tasks" at bounding box center [122, 147] width 61 height 13
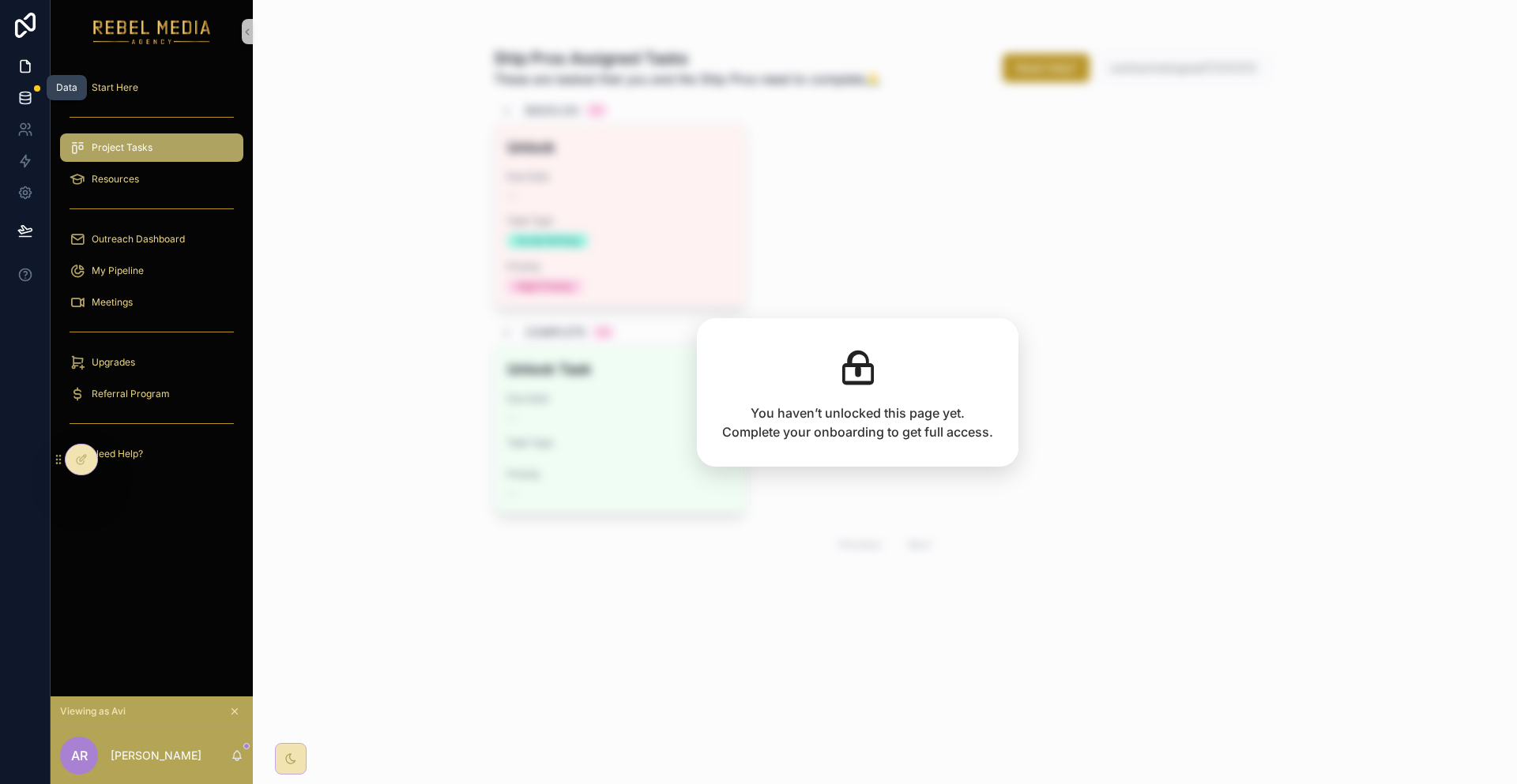
click at [27, 98] on icon at bounding box center [24, 101] width 11 height 7
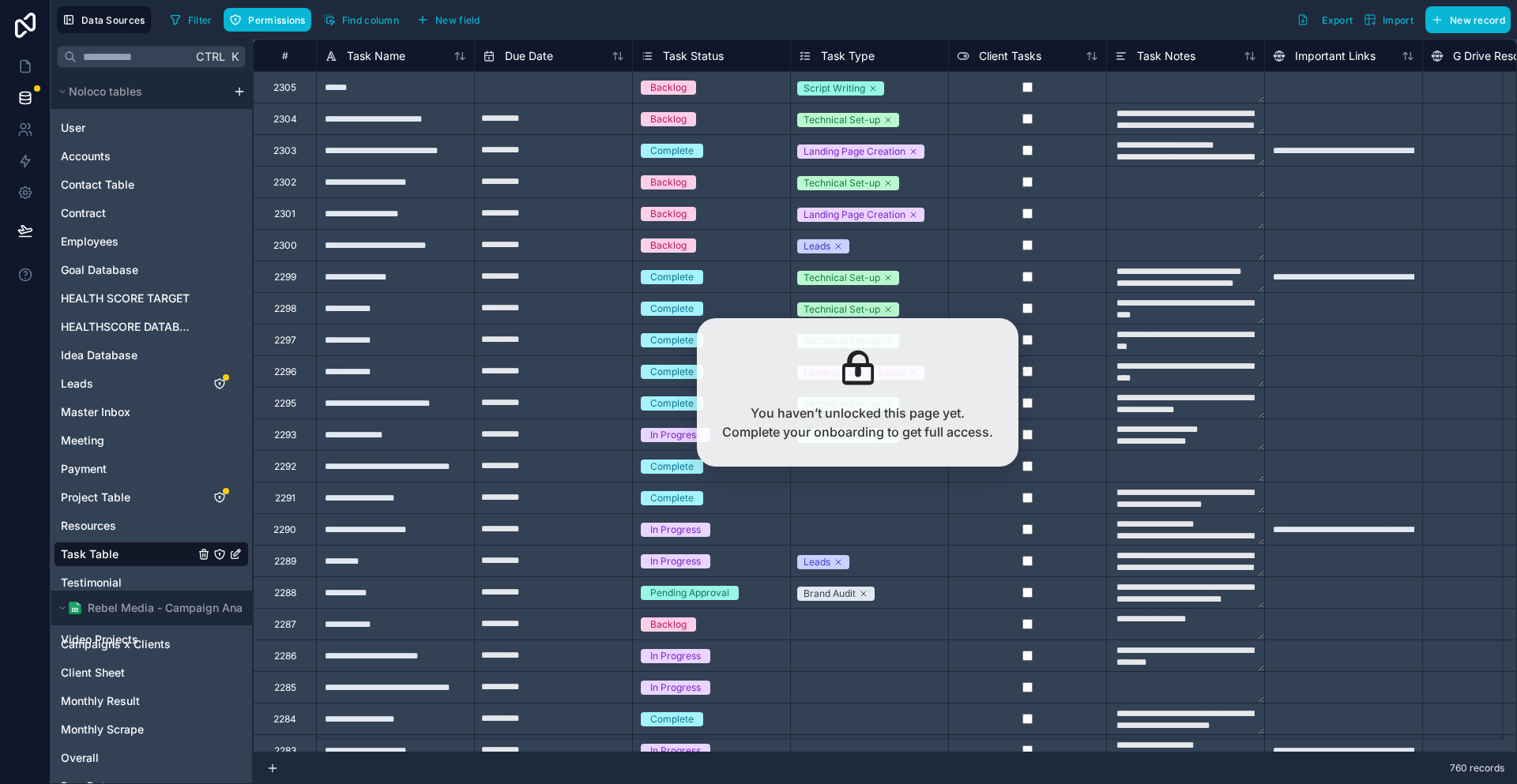
type textarea "**********"
click at [681, 84] on div "Backlog" at bounding box center [711, 88] width 157 height 17
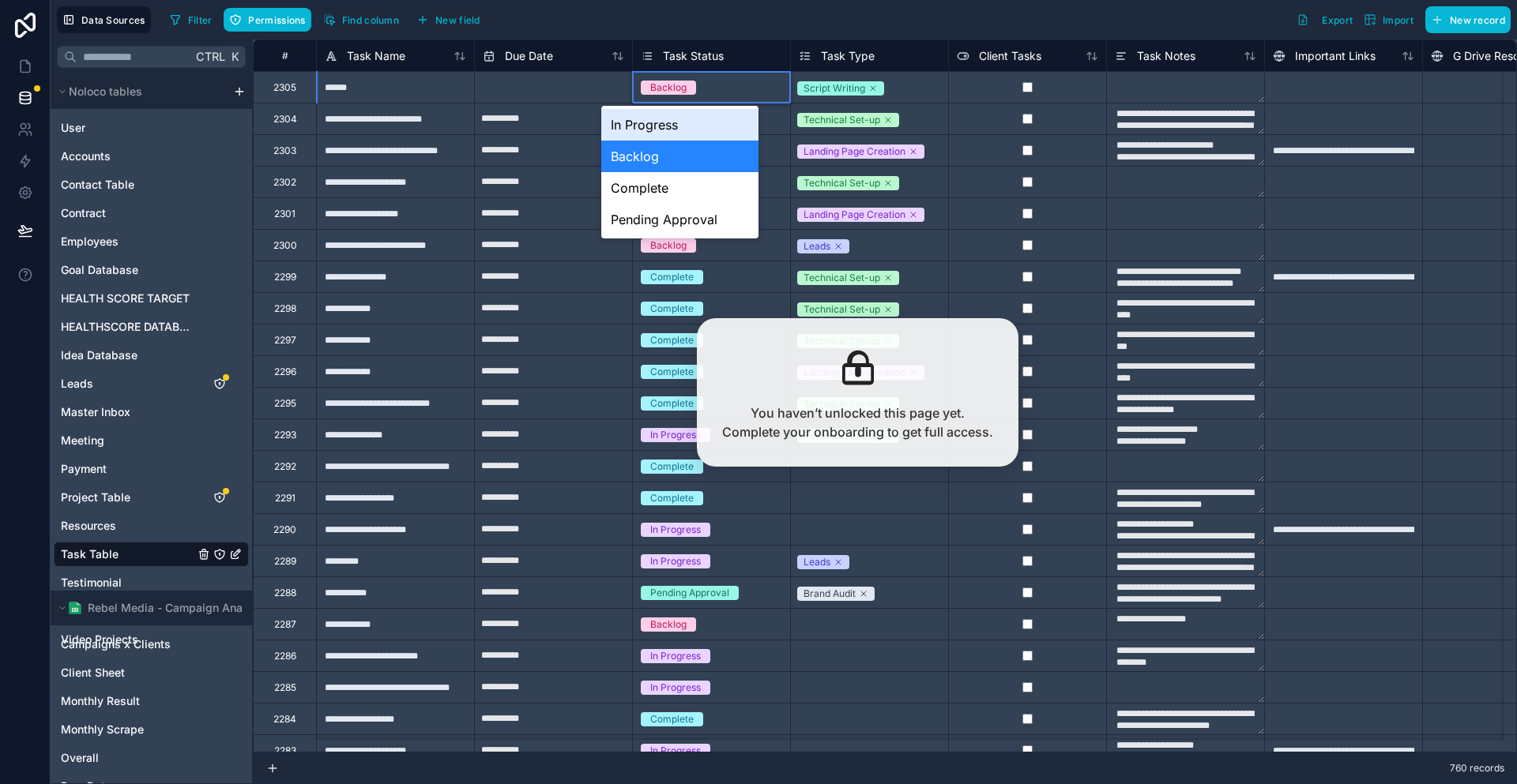
click at [681, 84] on div "Backlog" at bounding box center [711, 88] width 157 height 17
click at [685, 151] on div "Backlog" at bounding box center [679, 156] width 157 height 32
type textarea "**********"
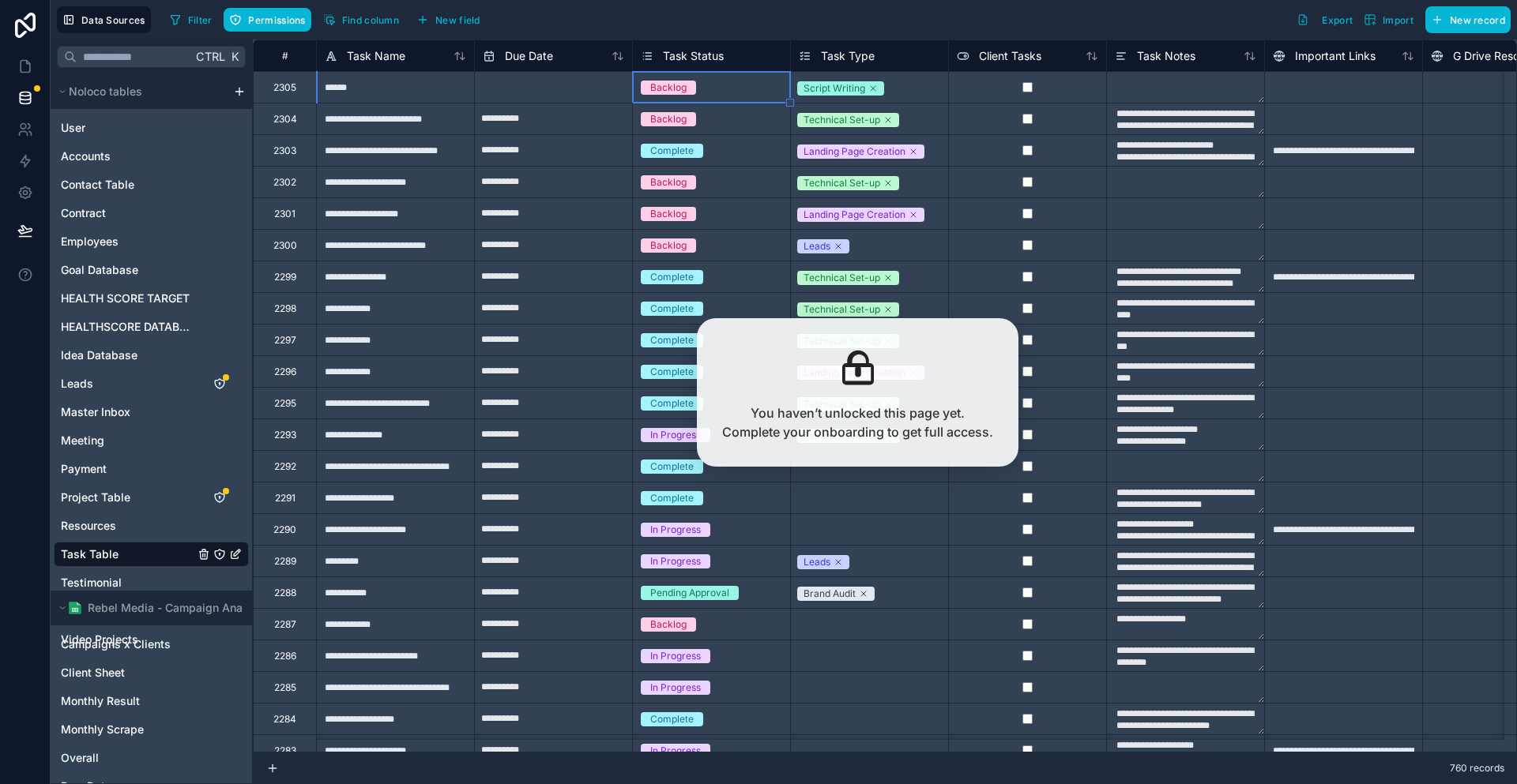
type textarea "**********"
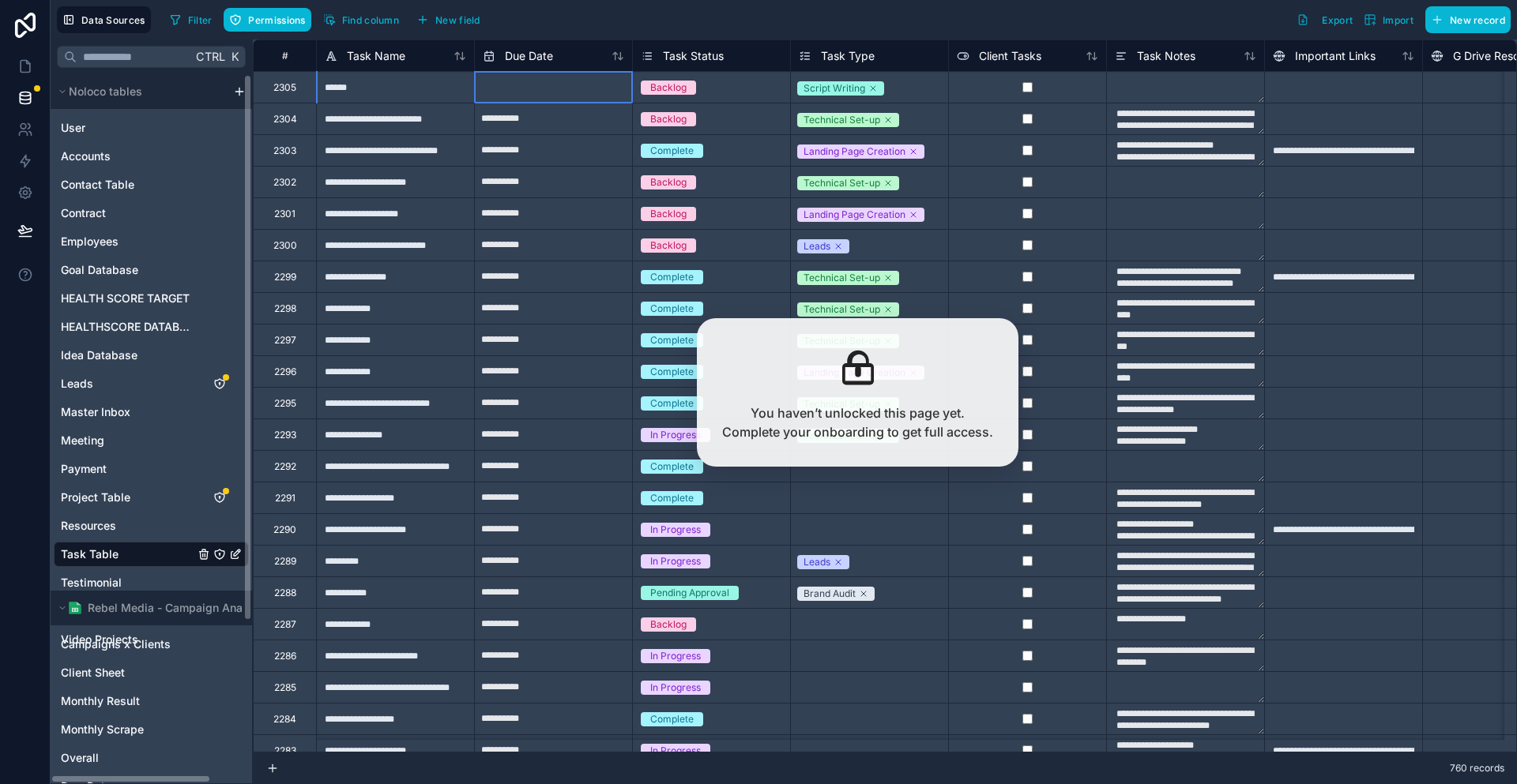
click at [500, 86] on input "text" at bounding box center [553, 87] width 157 height 25
select select "****"
select select "*"
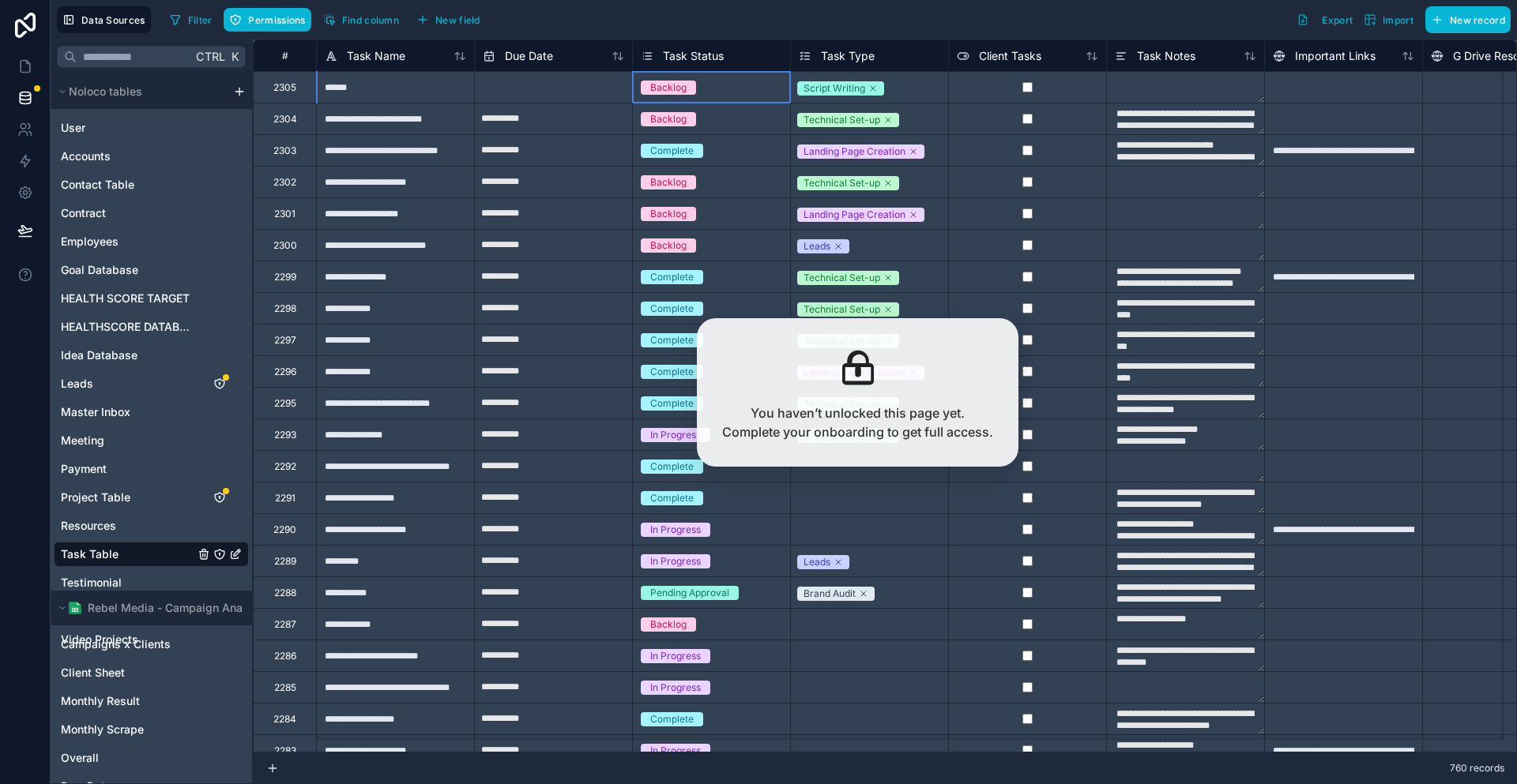
click at [681, 88] on div "Backlog" at bounding box center [711, 88] width 157 height 17
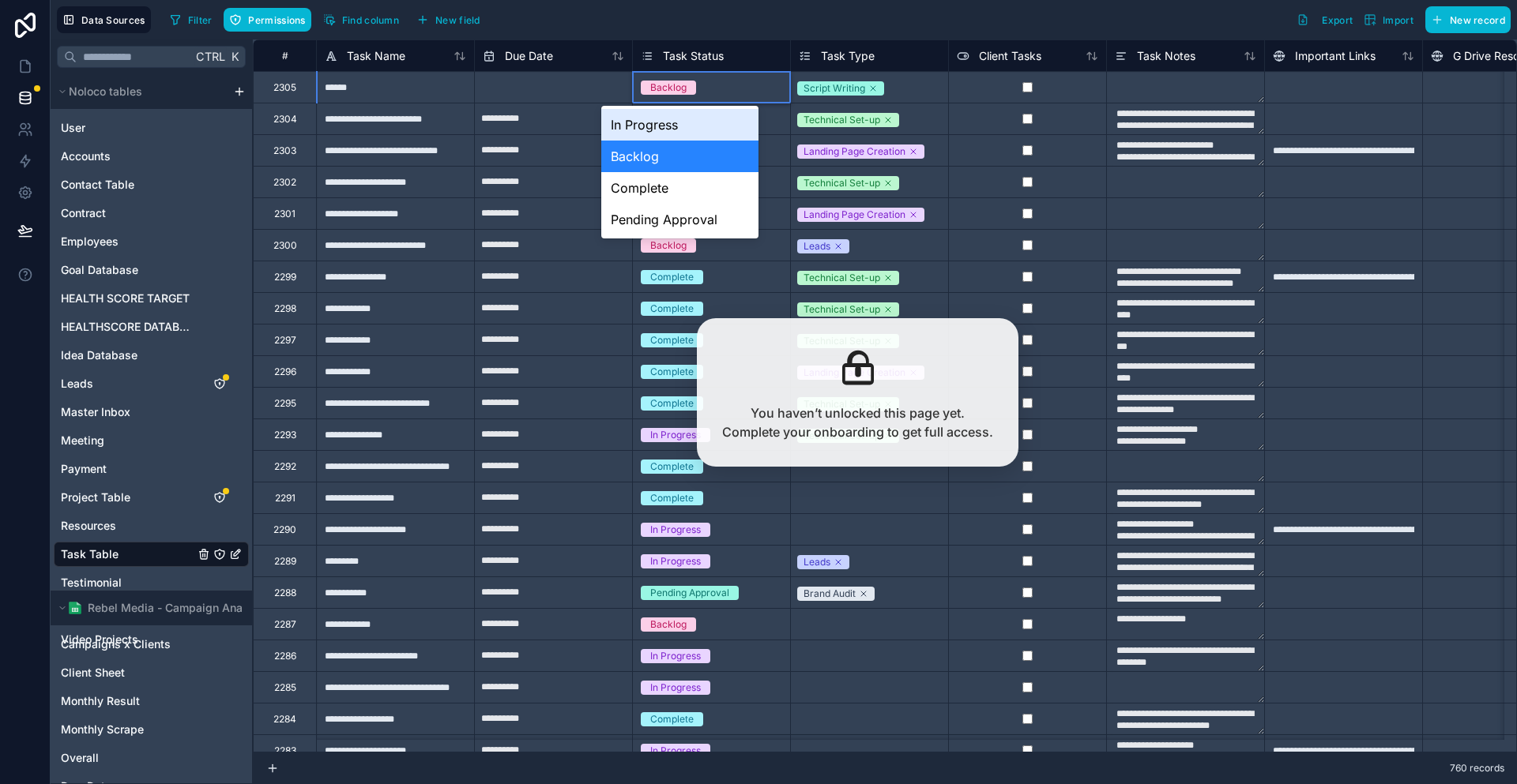
click at [681, 88] on div "Backlog" at bounding box center [711, 88] width 157 height 17
click at [682, 187] on div "Complete" at bounding box center [679, 188] width 157 height 32
type textarea "**********"
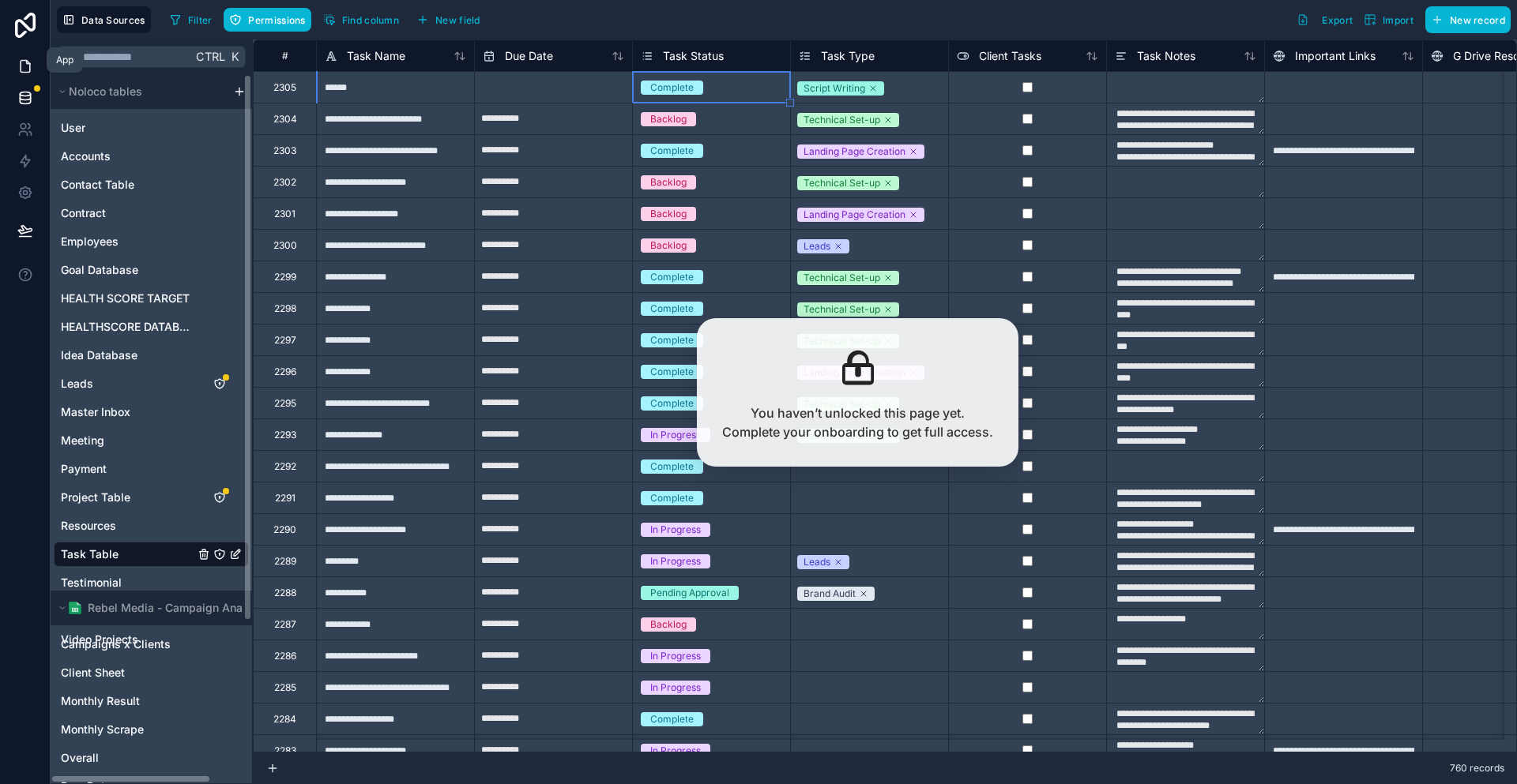
type textarea "**********"
click at [17, 58] on icon at bounding box center [25, 66] width 16 height 16
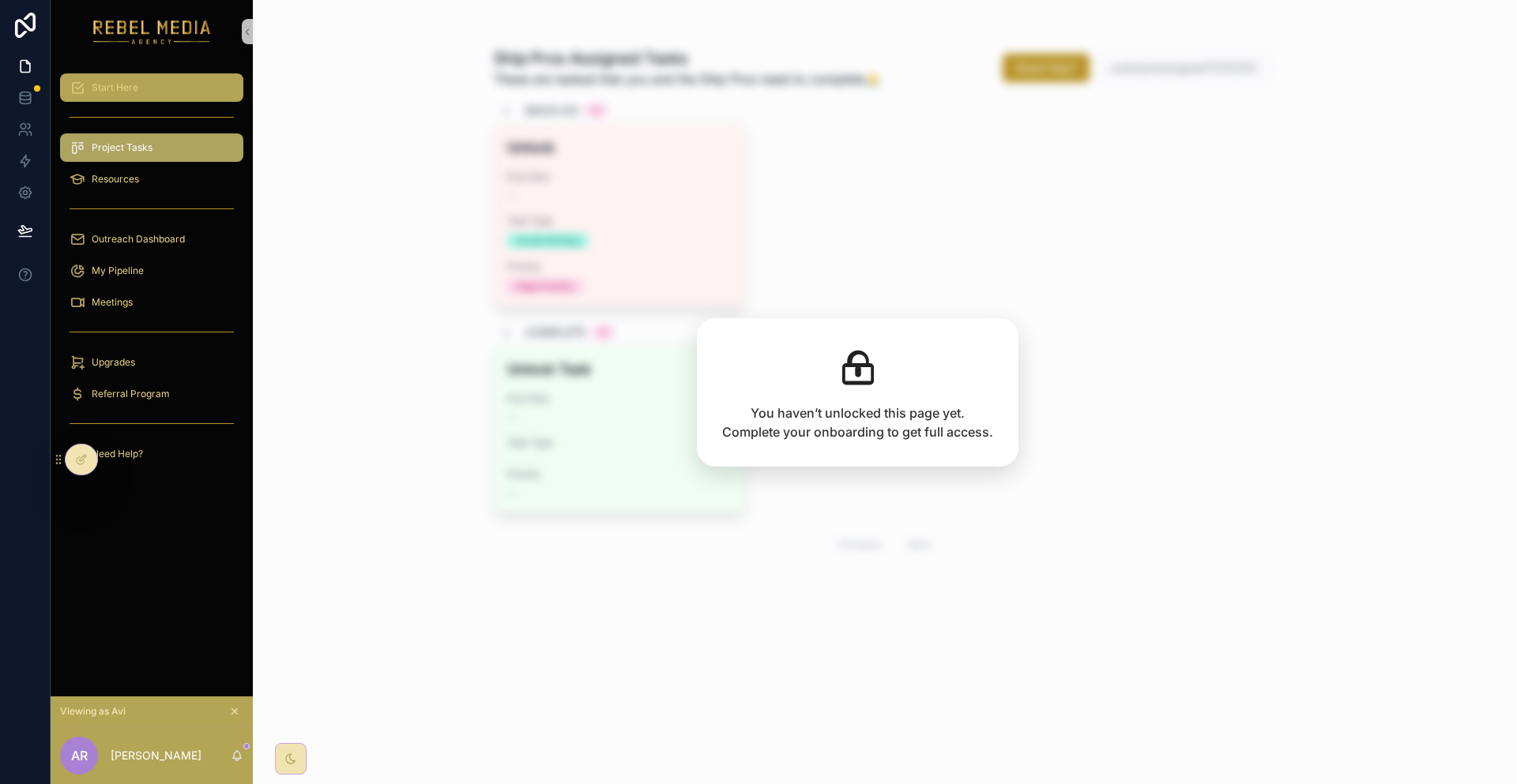
click at [129, 75] on div "Start Here" at bounding box center [152, 87] width 165 height 25
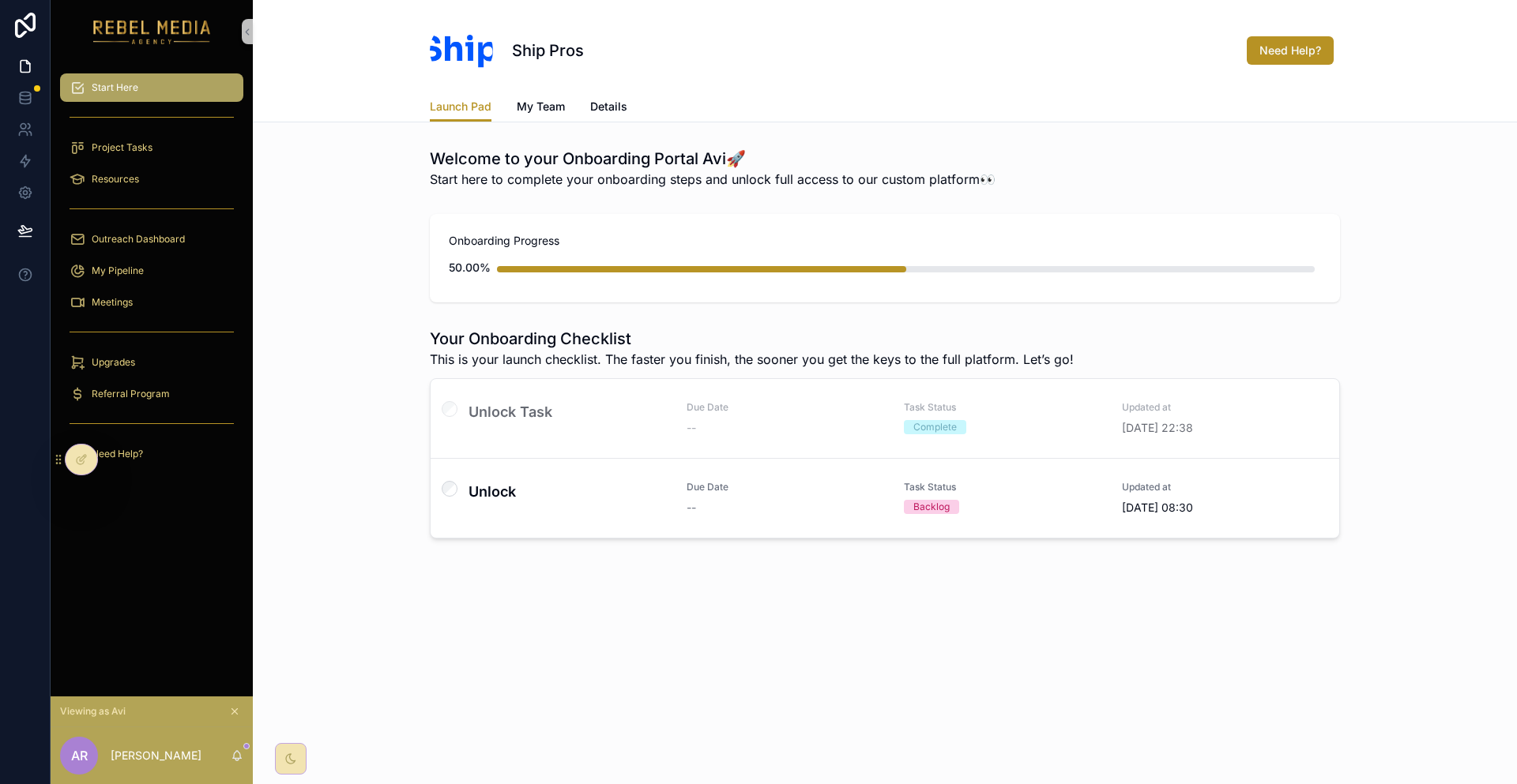
click at [135, 109] on div "scrollable content" at bounding box center [151, 117] width 183 height 25
click at [142, 134] on link "Project Tasks" at bounding box center [151, 147] width 183 height 28
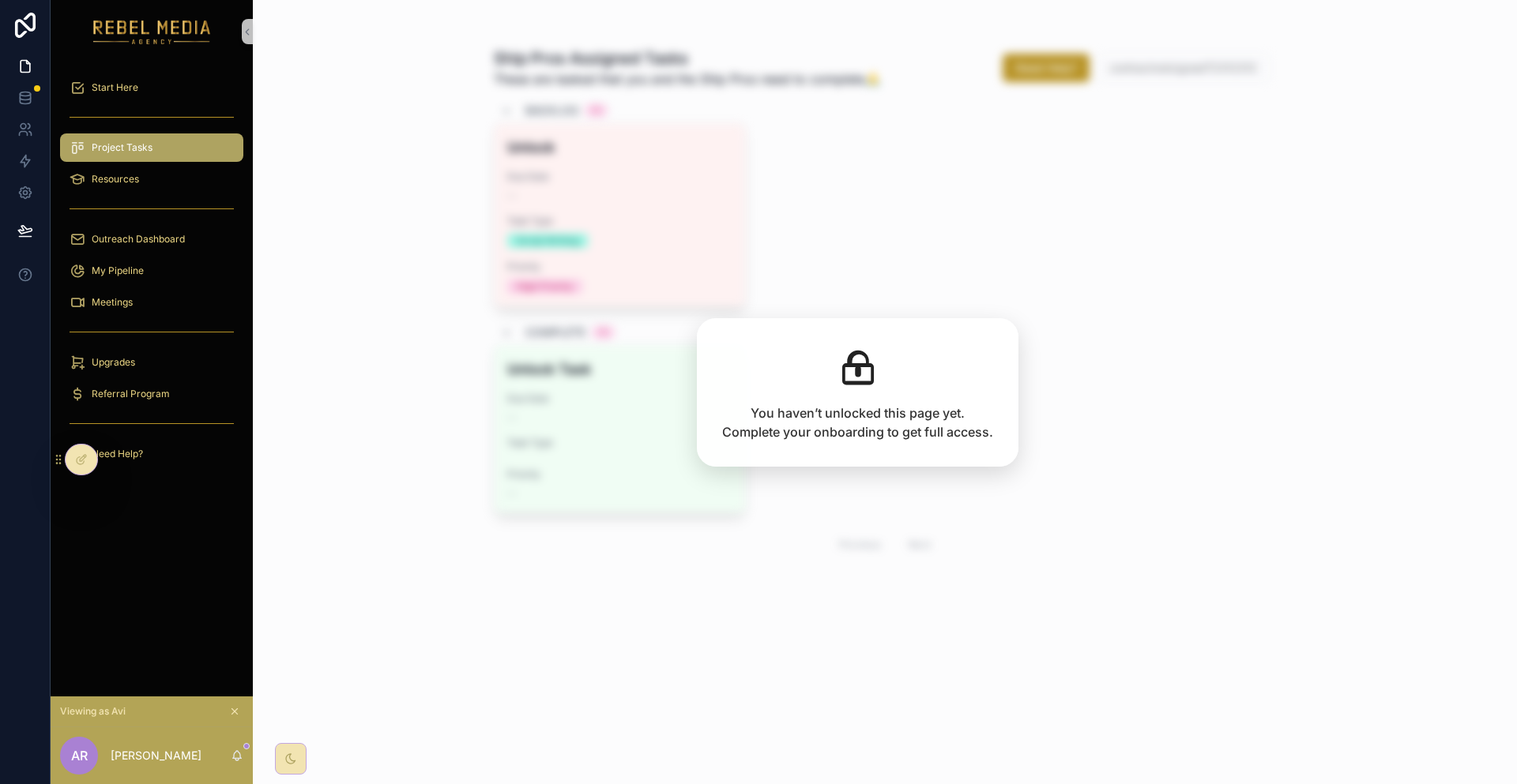
click at [142, 72] on div "Start Here" at bounding box center [151, 87] width 203 height 32
click at [143, 75] on div "Start Here" at bounding box center [152, 87] width 165 height 25
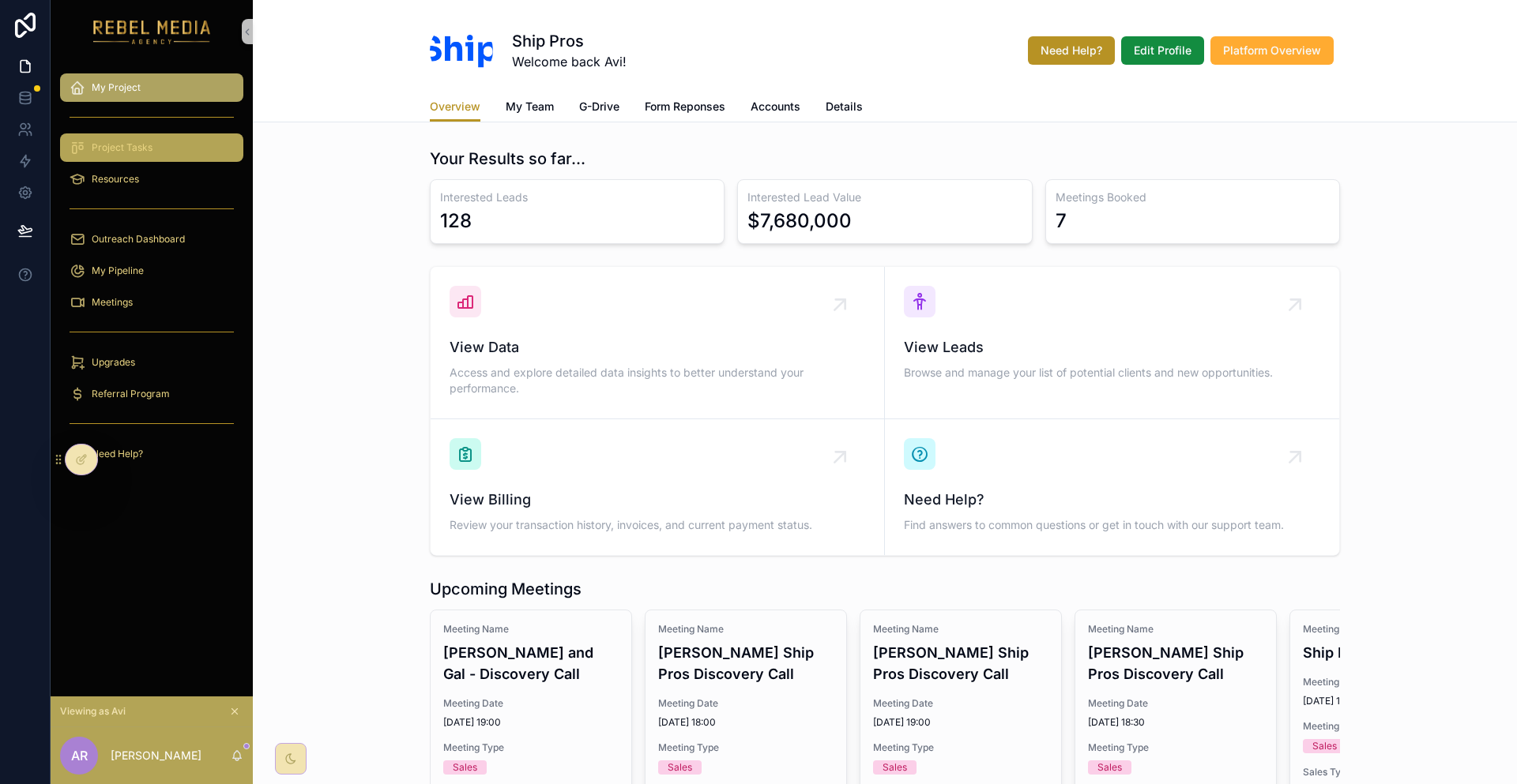
click at [153, 135] on div "Project Tasks" at bounding box center [152, 147] width 165 height 25
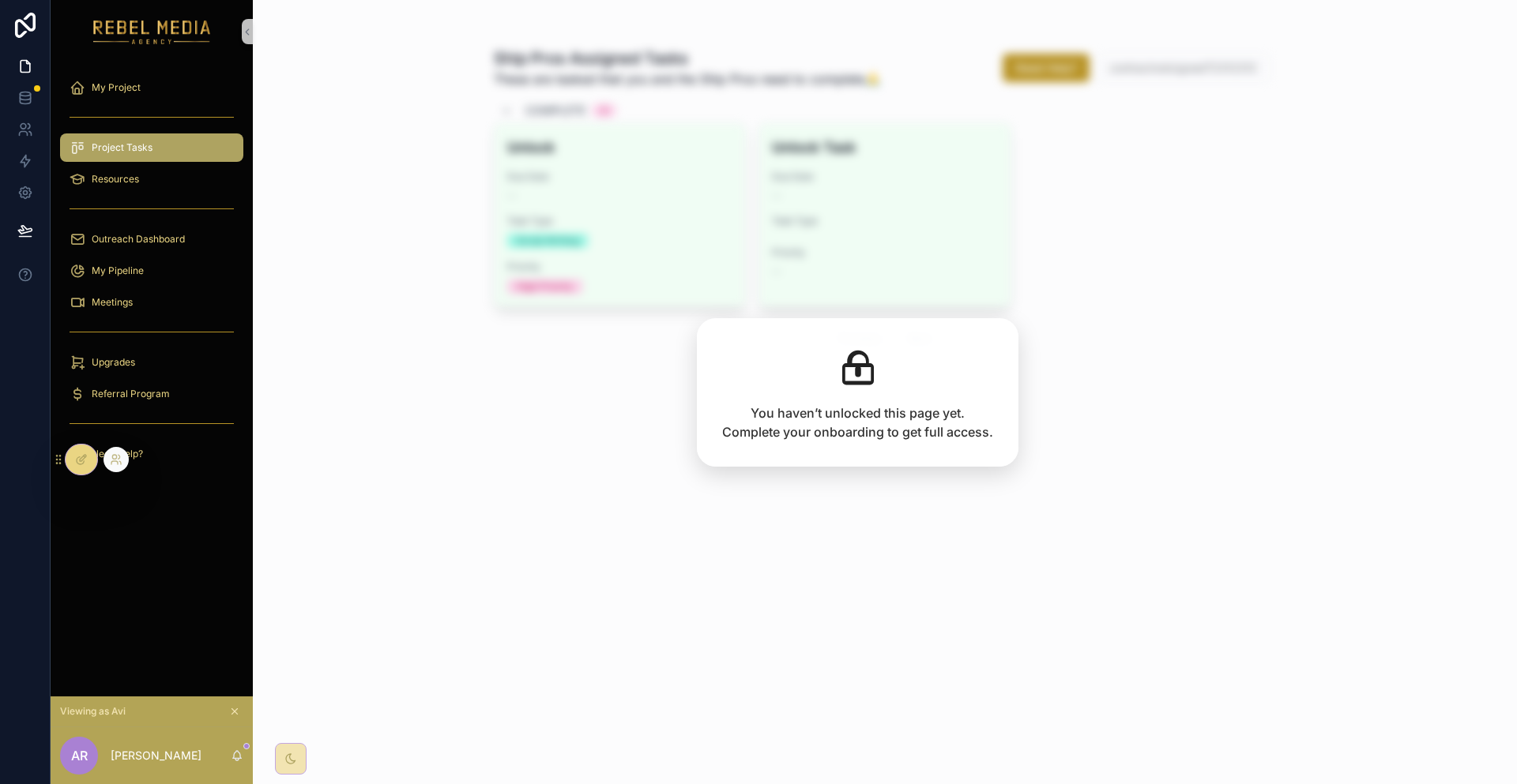
click at [66, 454] on div at bounding box center [81, 459] width 32 height 30
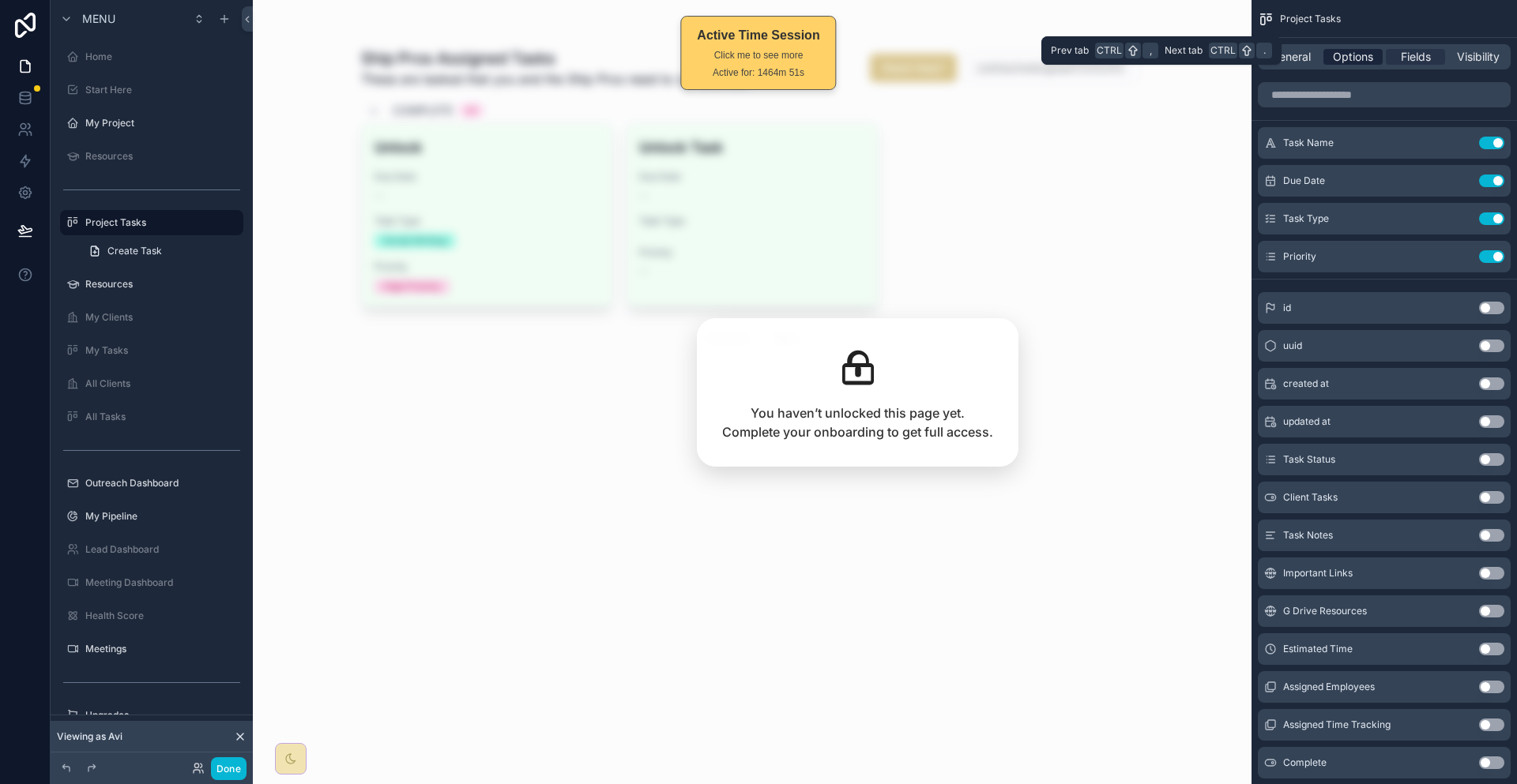
click at [1374, 49] on span "Options" at bounding box center [1353, 57] width 41 height 16
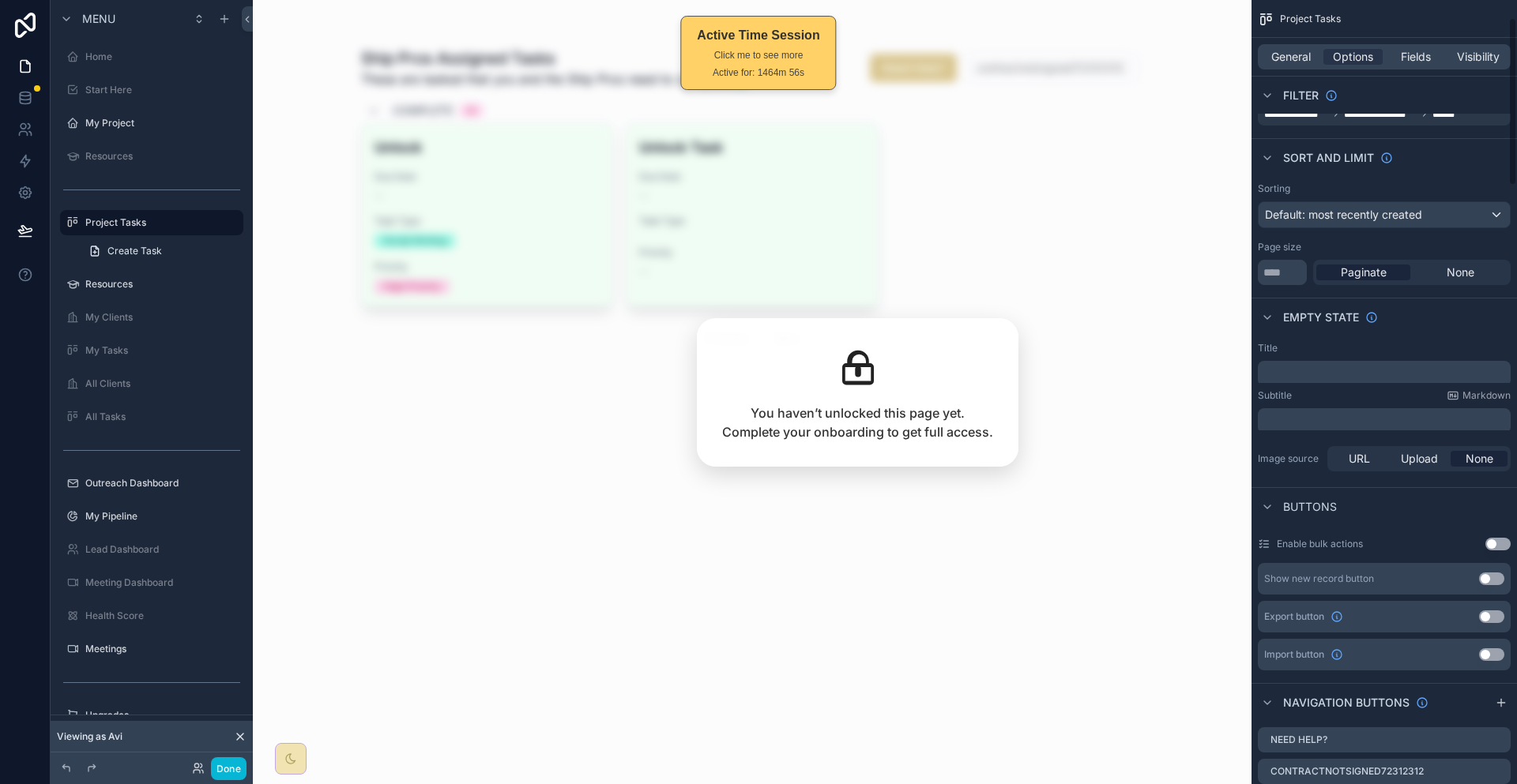
scroll to position [158, 0]
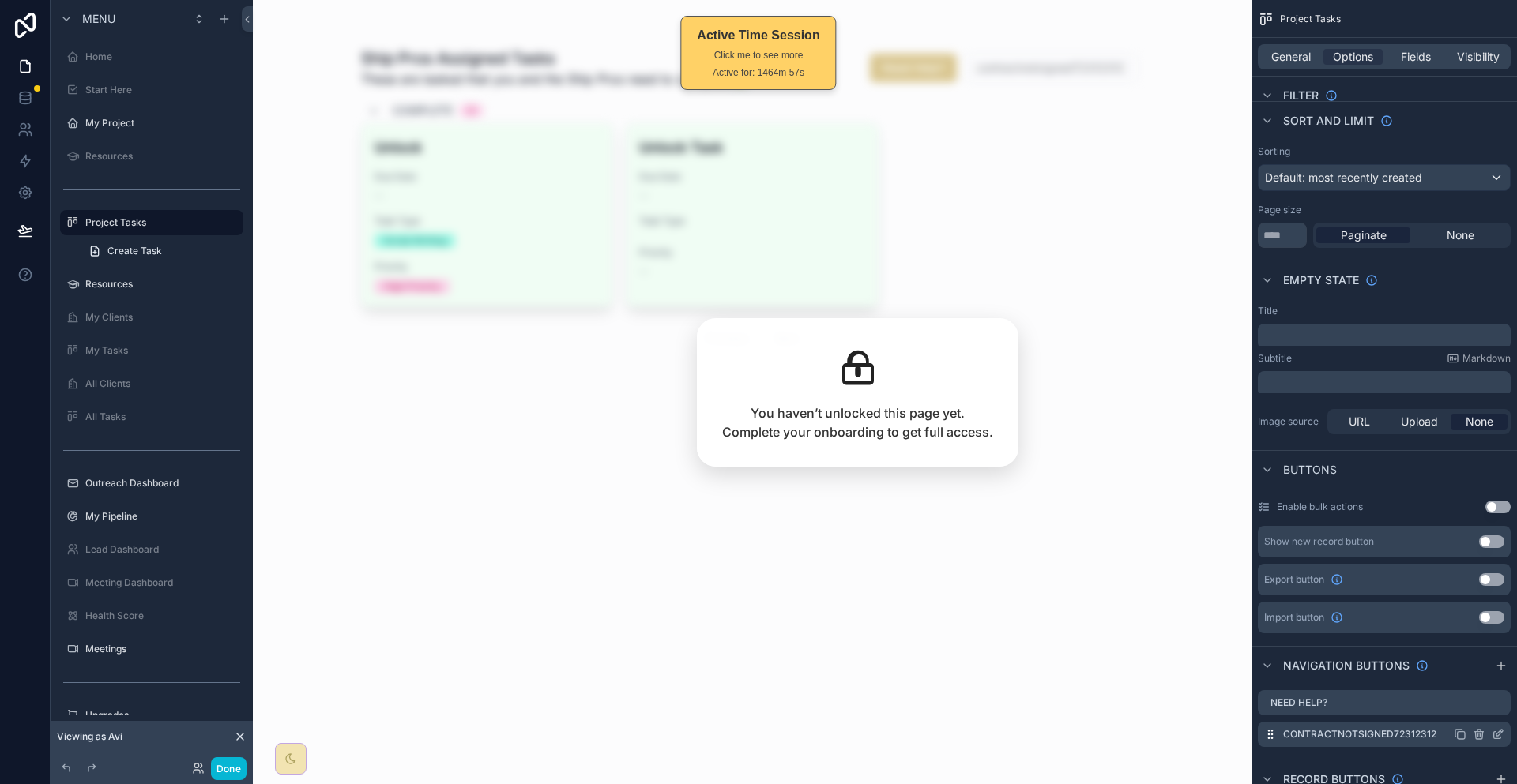
click at [1495, 733] on icon "scrollable content" at bounding box center [1497, 736] width 7 height 7
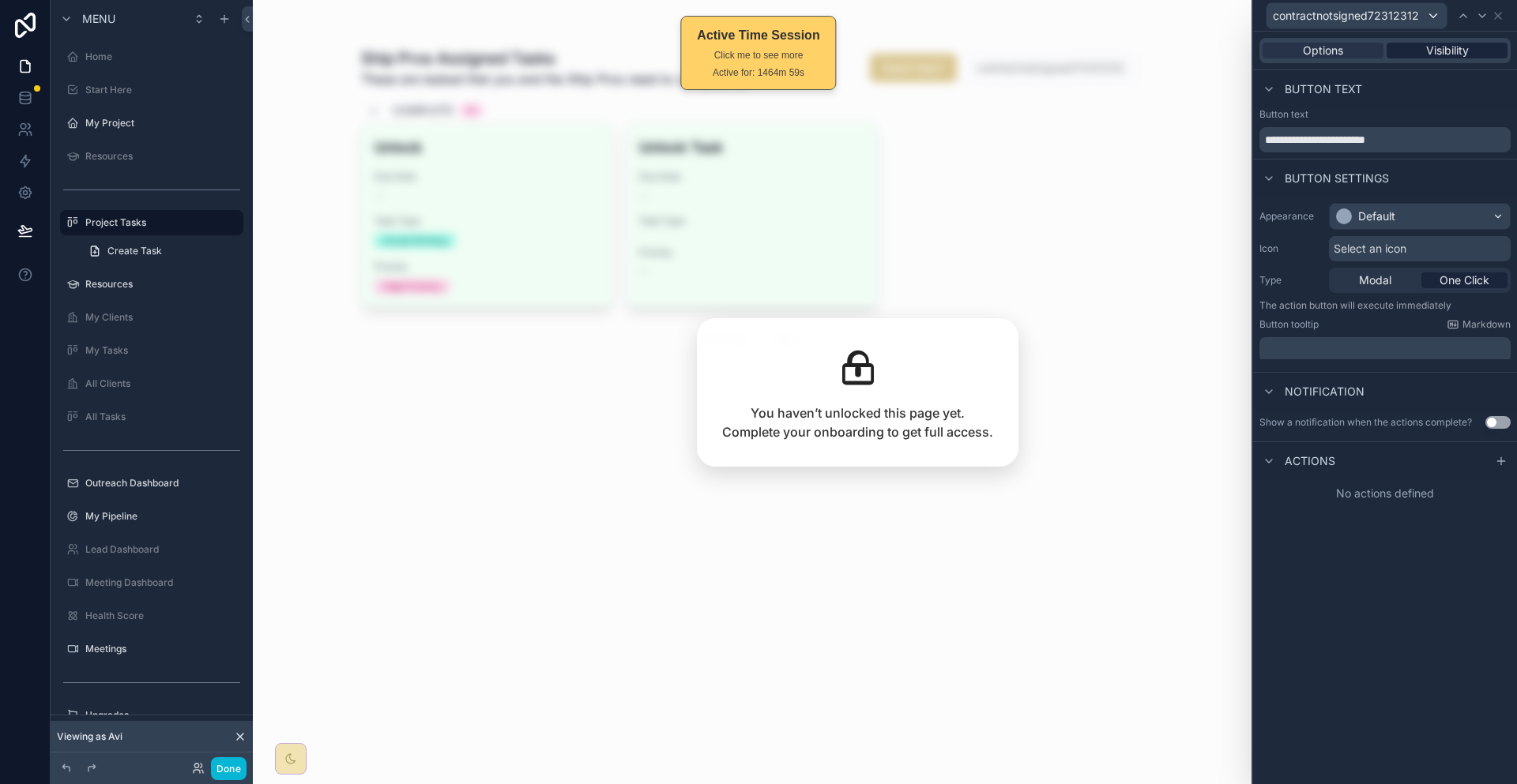
click at [1462, 43] on span "Visibility" at bounding box center [1447, 50] width 43 height 16
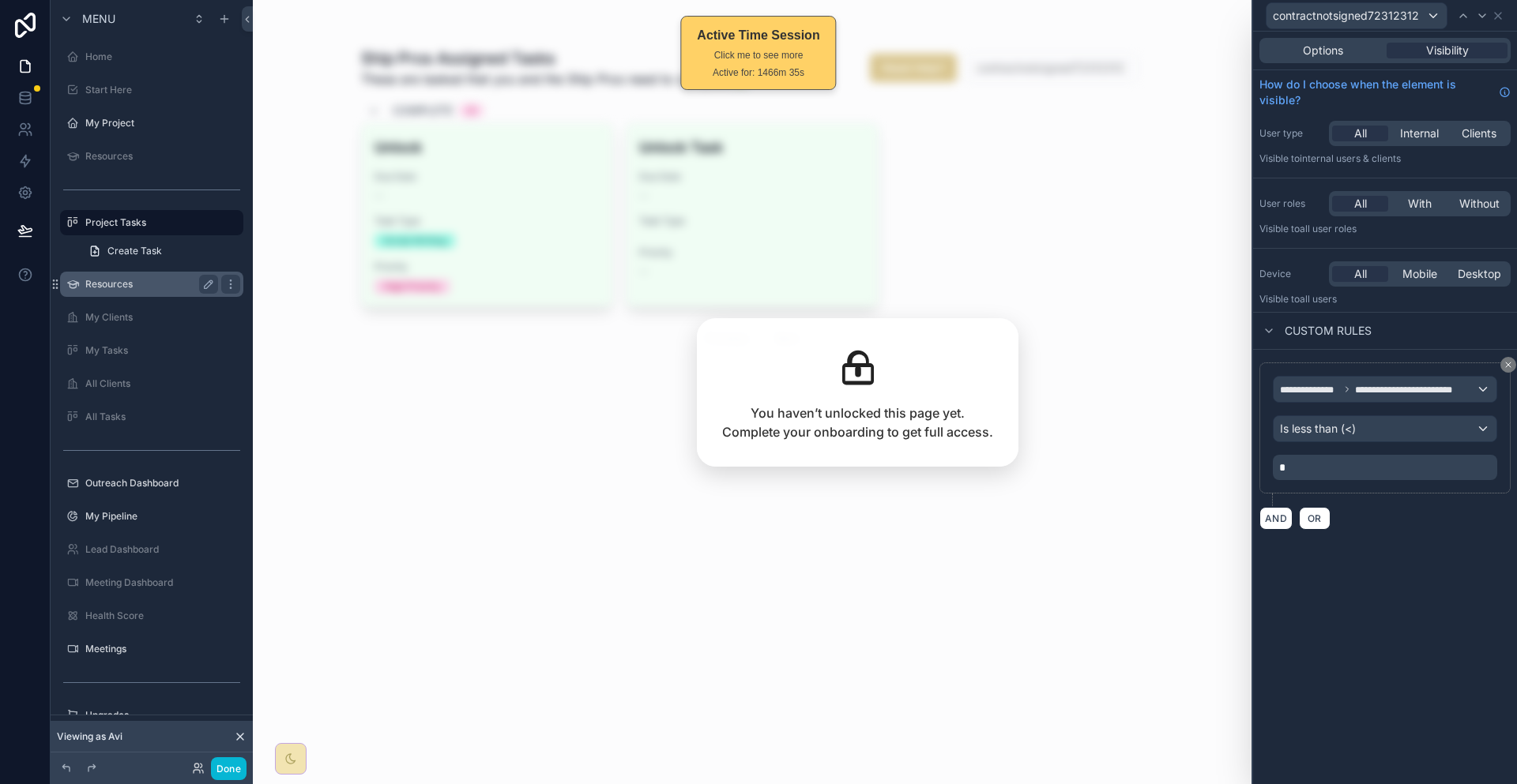
click at [126, 271] on div "Resources" at bounding box center [151, 284] width 177 height 25
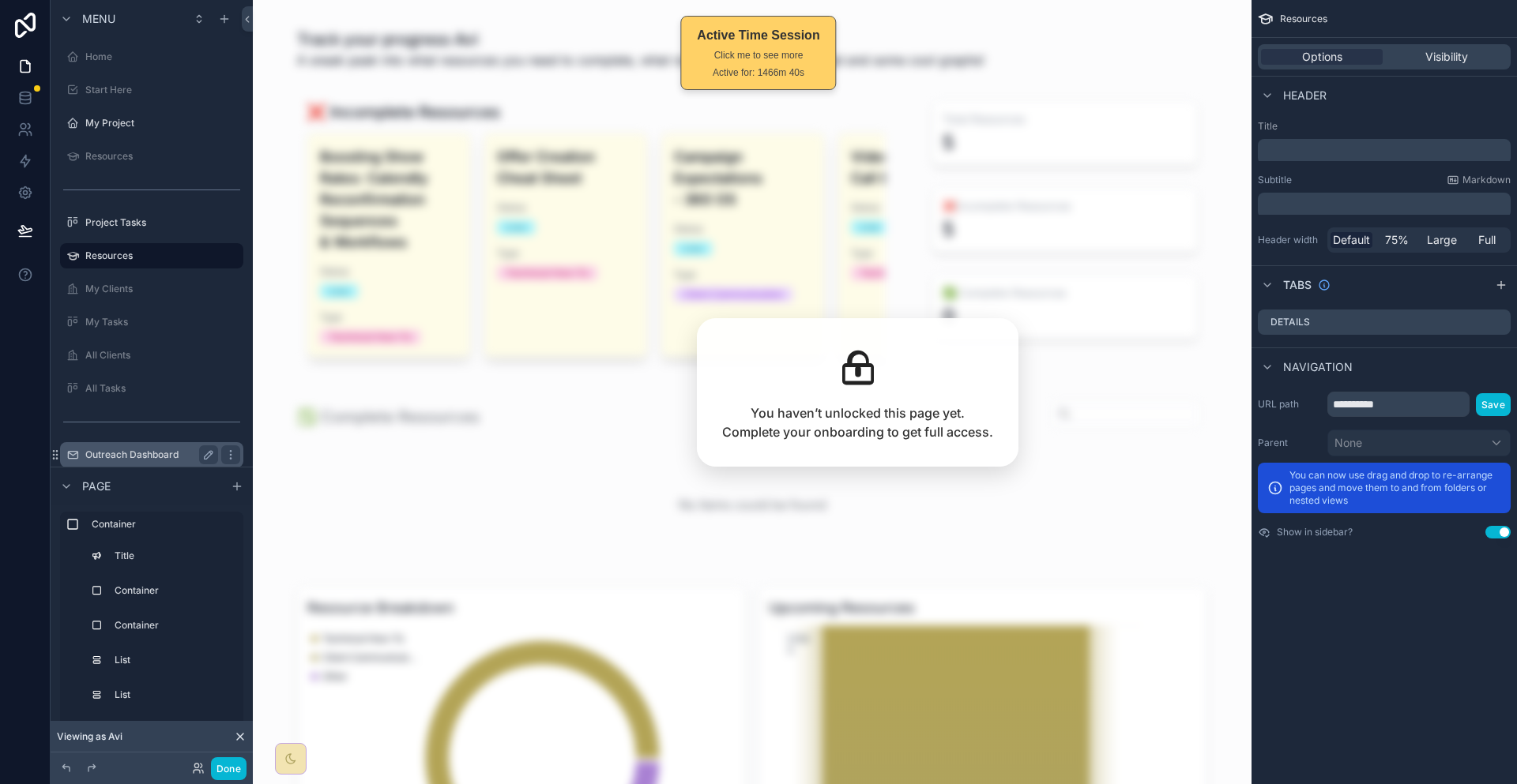
click at [130, 449] on label "Outreach Dashboard" at bounding box center [148, 455] width 126 height 13
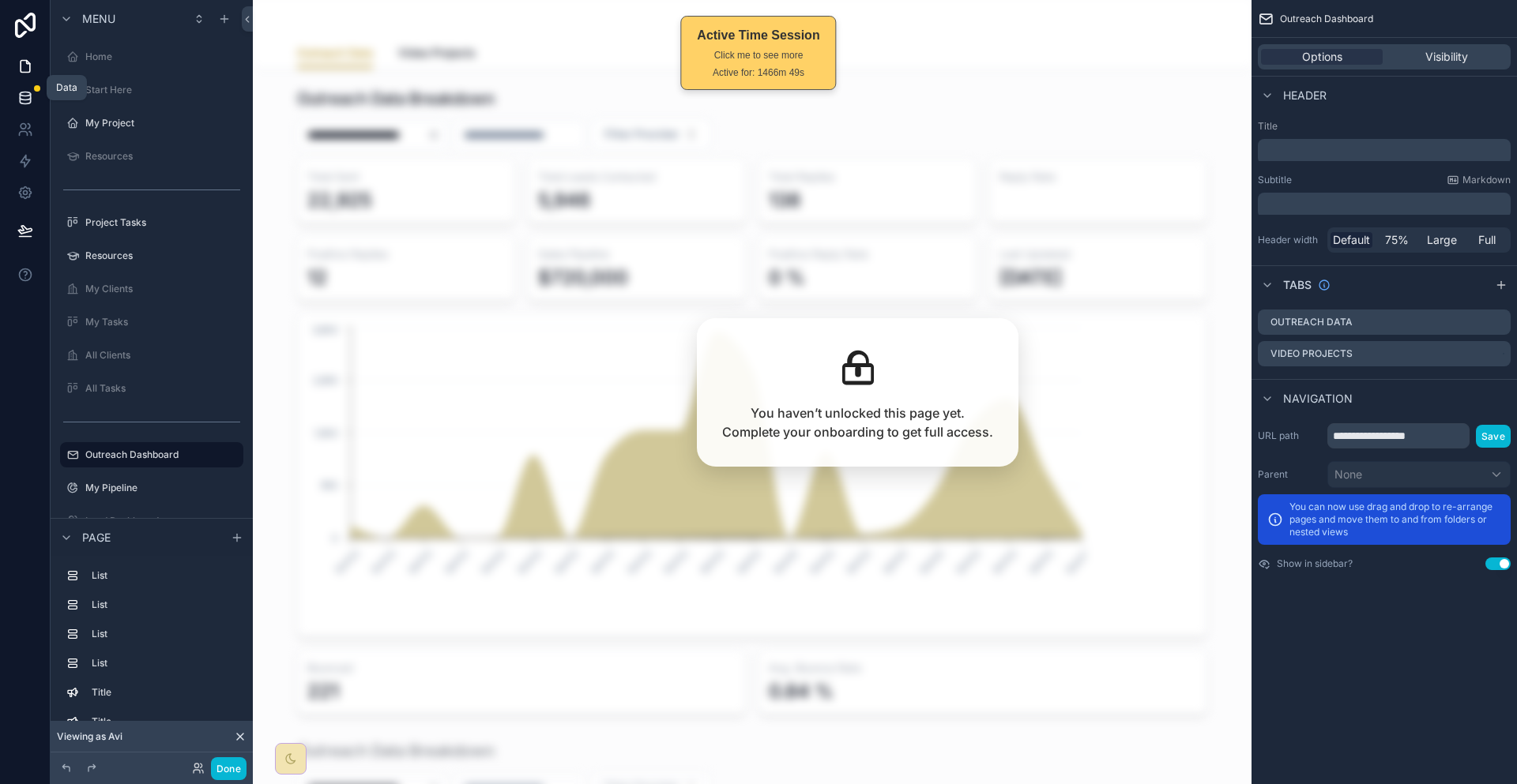
click at [13, 91] on link at bounding box center [24, 98] width 49 height 32
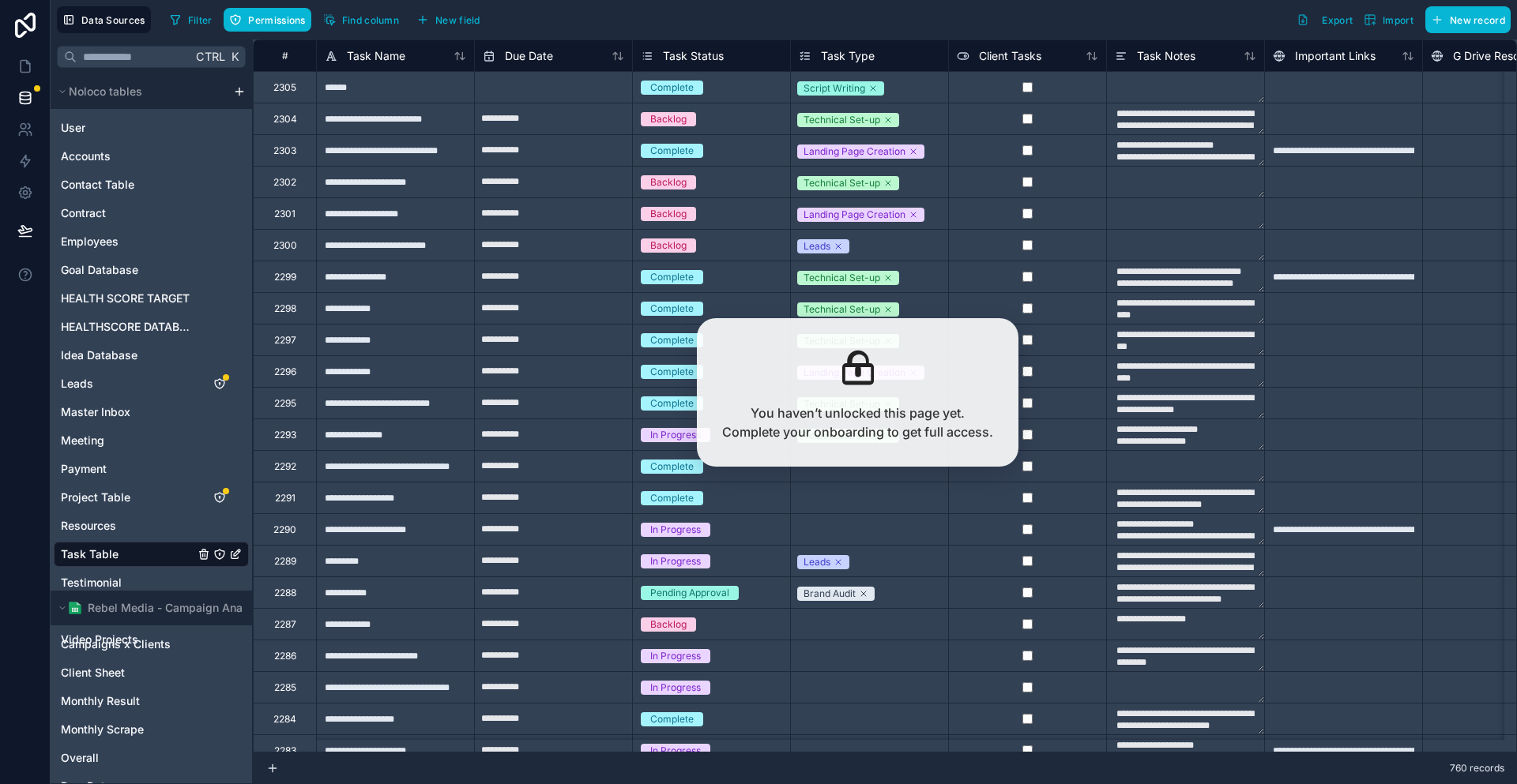
click at [262, 77] on div "2305" at bounding box center [284, 86] width 63 height 32
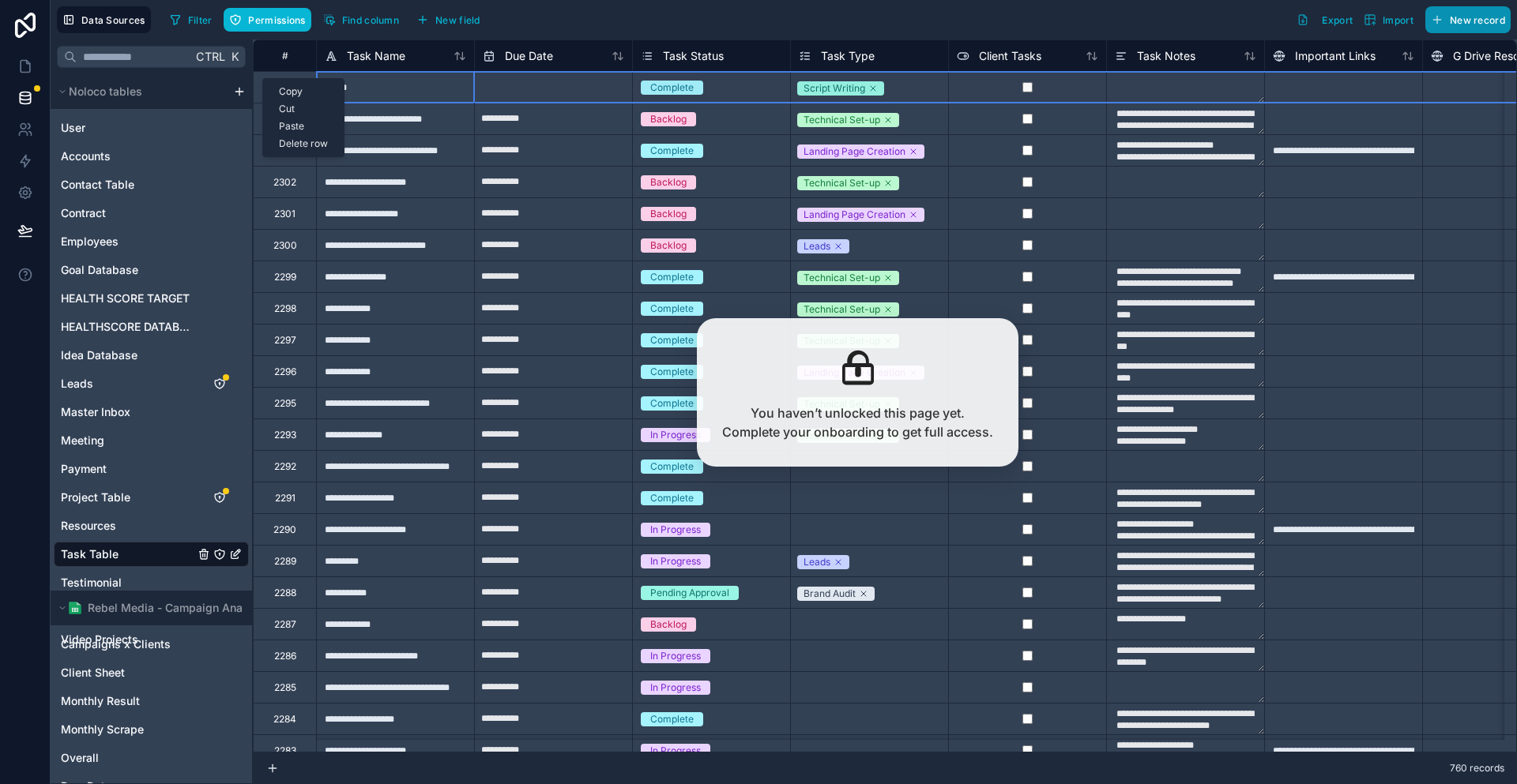
click at [1463, 25] on button "New record" at bounding box center [1468, 20] width 85 height 27
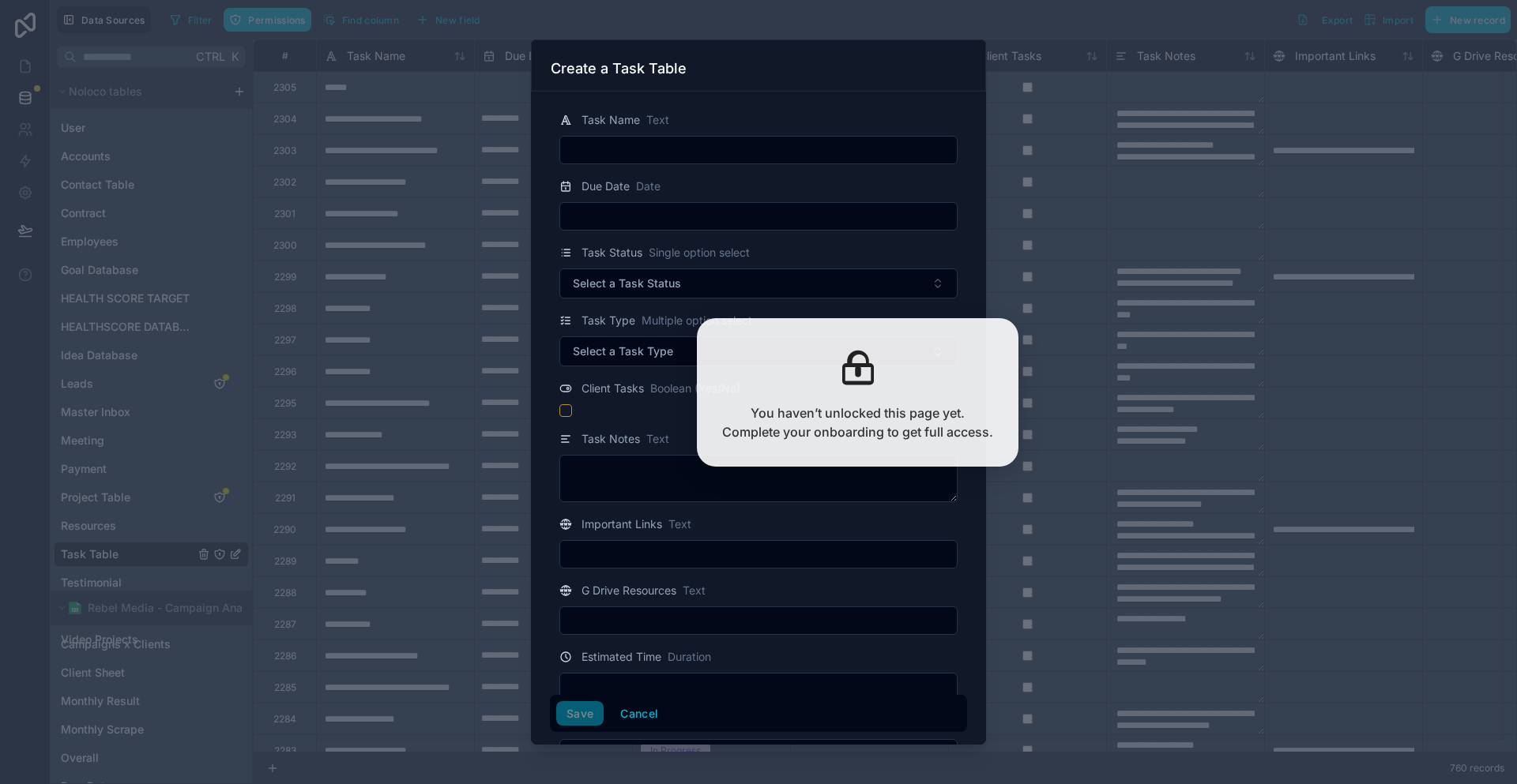
click at [761, 144] on input "text" at bounding box center [758, 149] width 396 height 22
type input "**********"
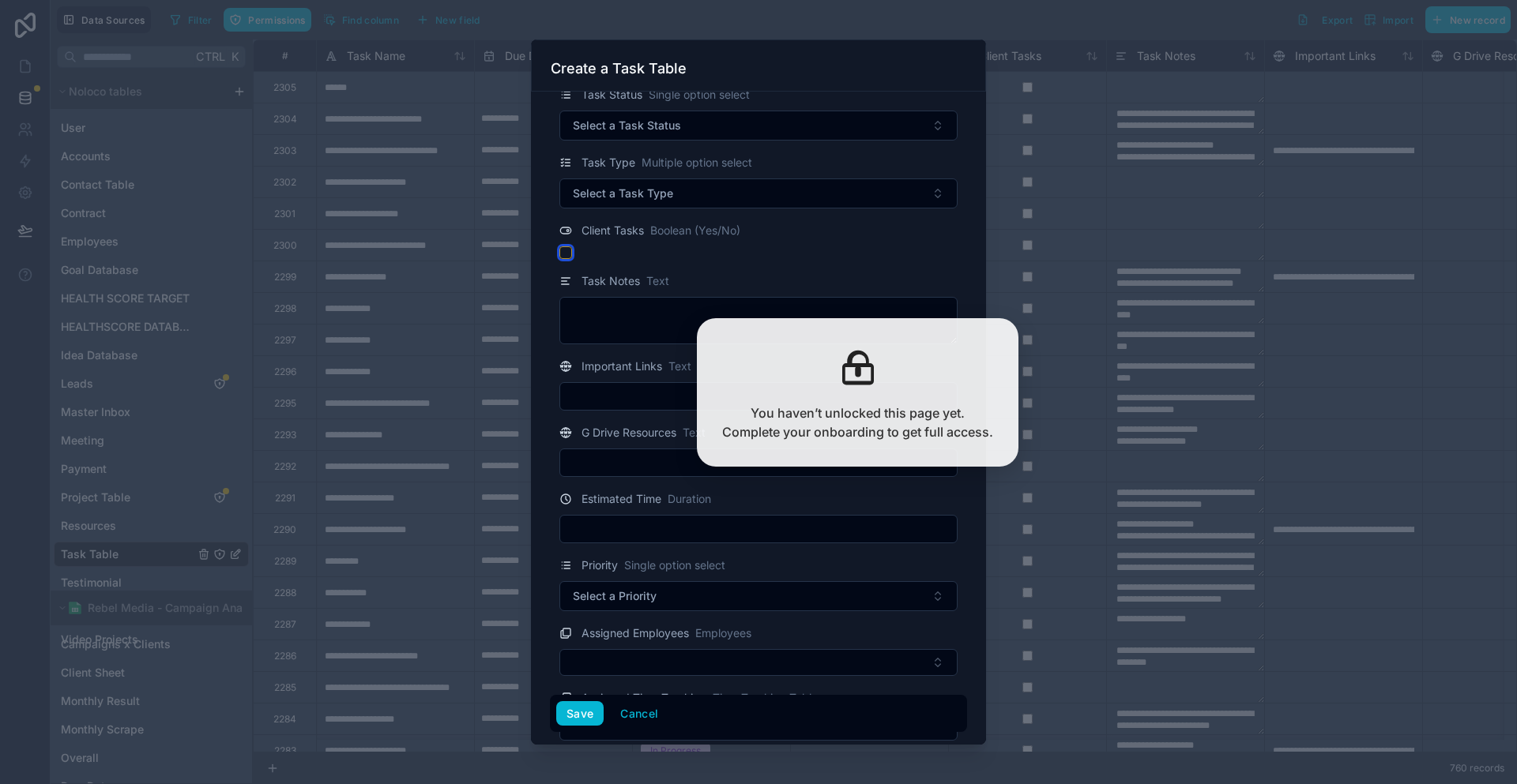
click at [572, 246] on button "button" at bounding box center [565, 252] width 13 height 13
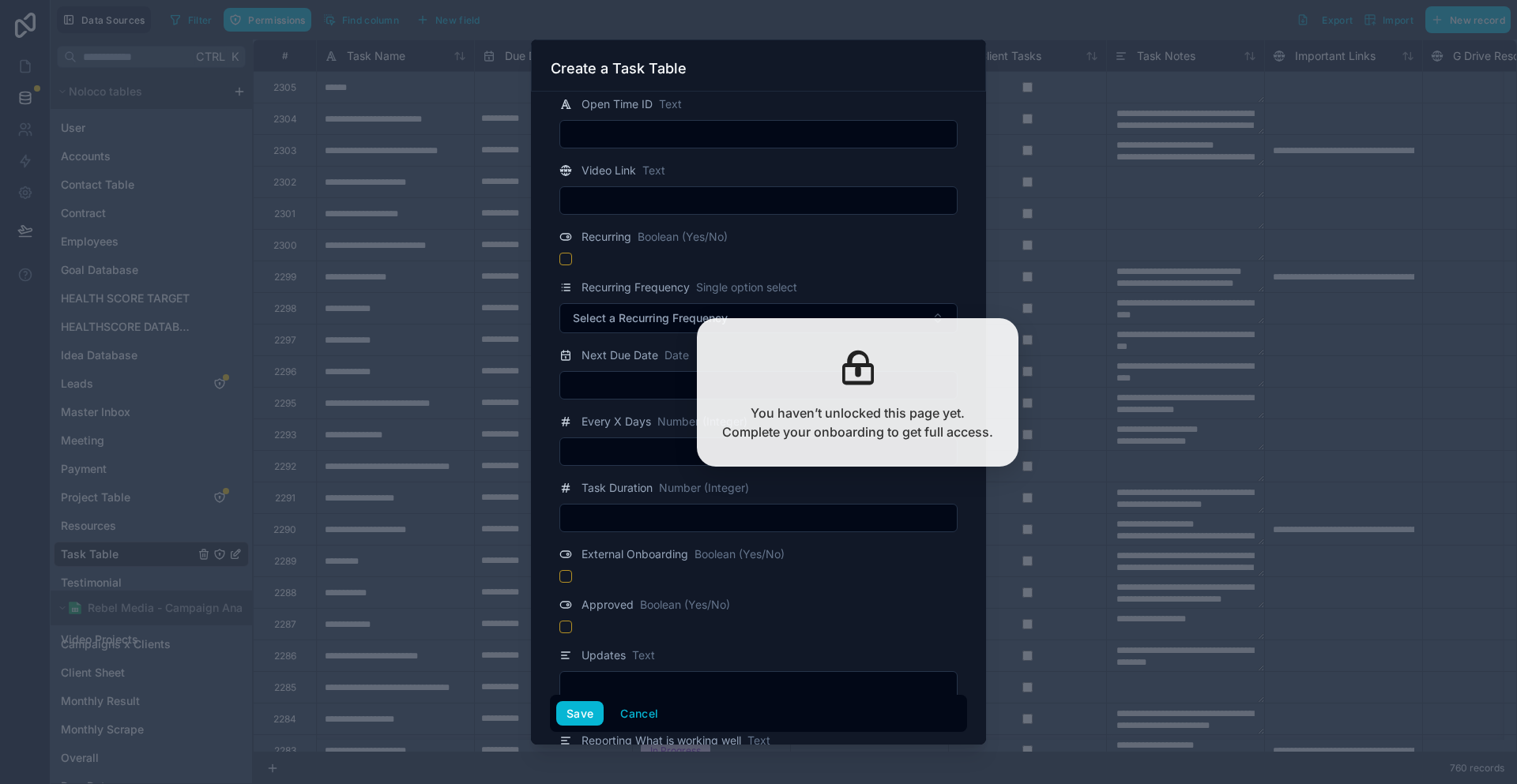
scroll to position [869, 0]
click at [572, 569] on button "button" at bounding box center [565, 575] width 13 height 13
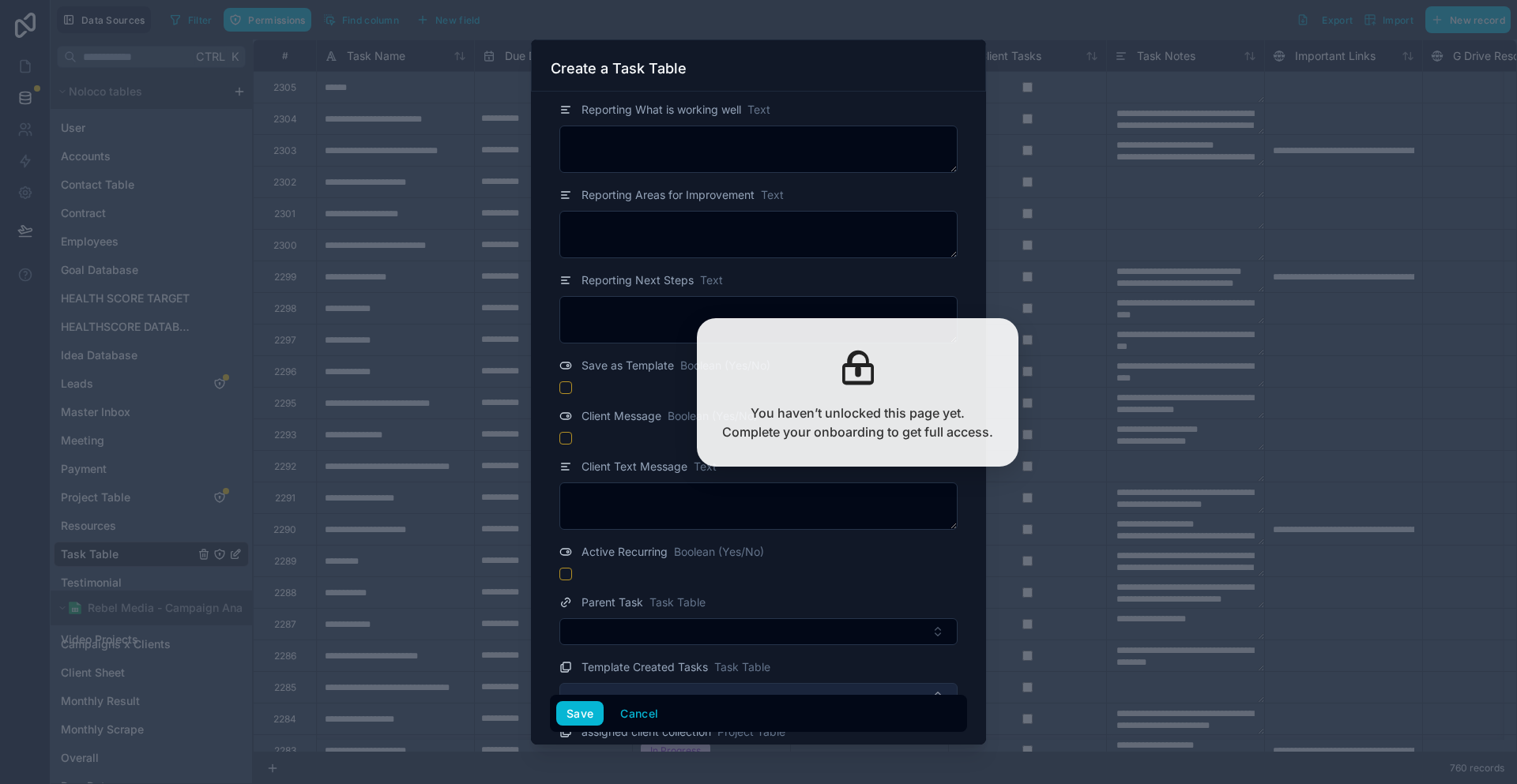
scroll to position [1656, 0]
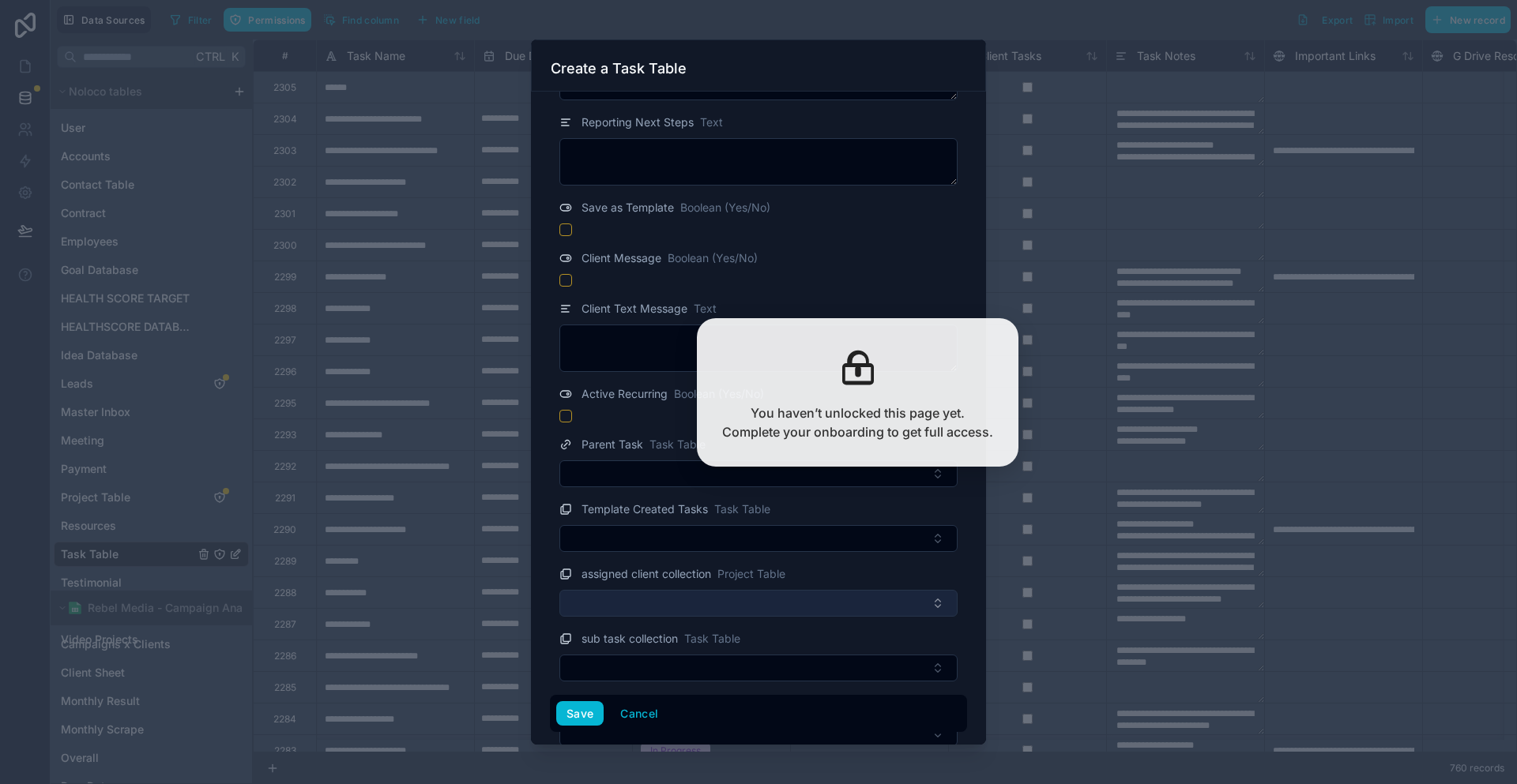
click at [662, 590] on button "Select Button" at bounding box center [758, 604] width 398 height 27
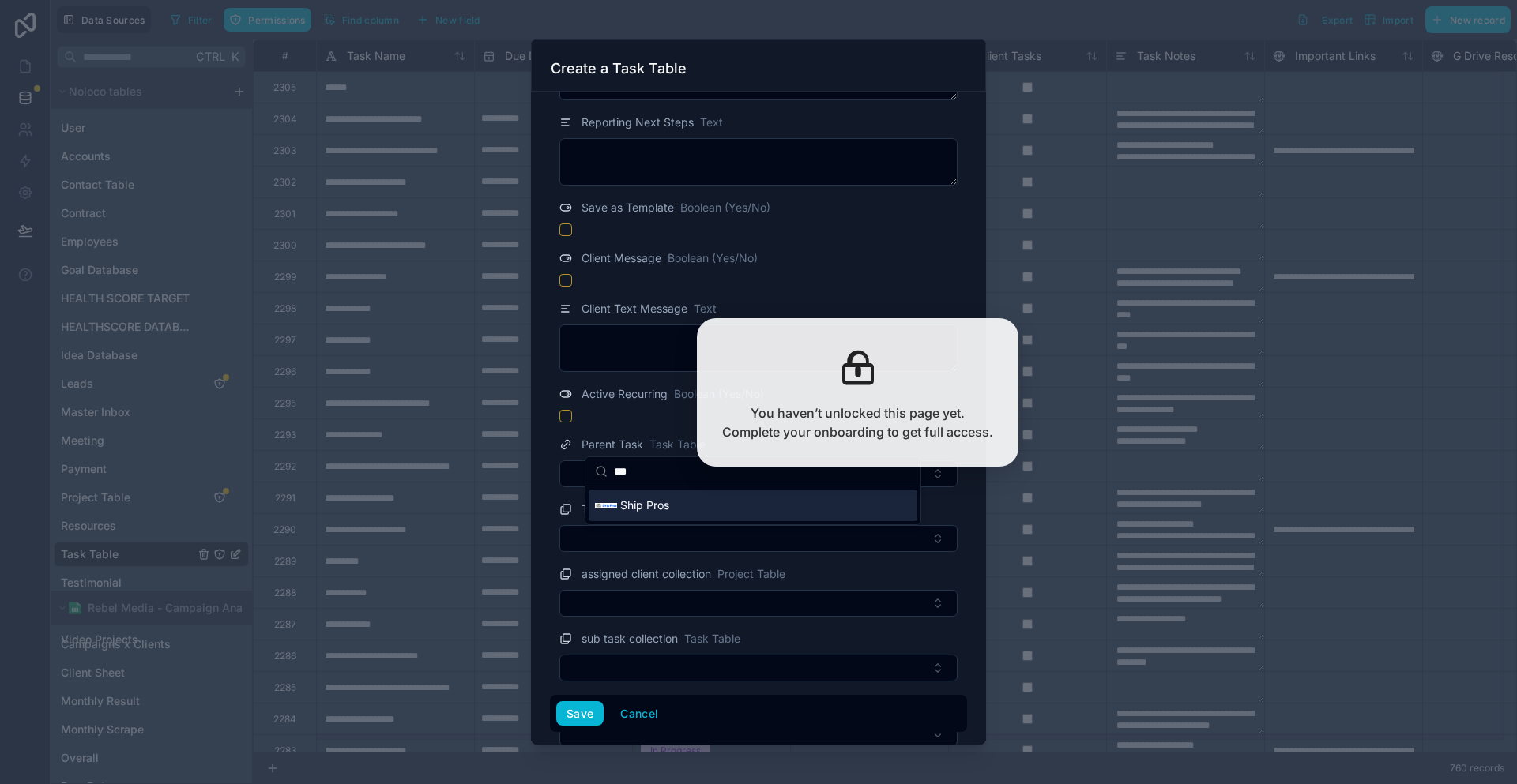
type input "***"
click at [670, 509] on div "Ship Pros" at bounding box center [752, 505] width 329 height 32
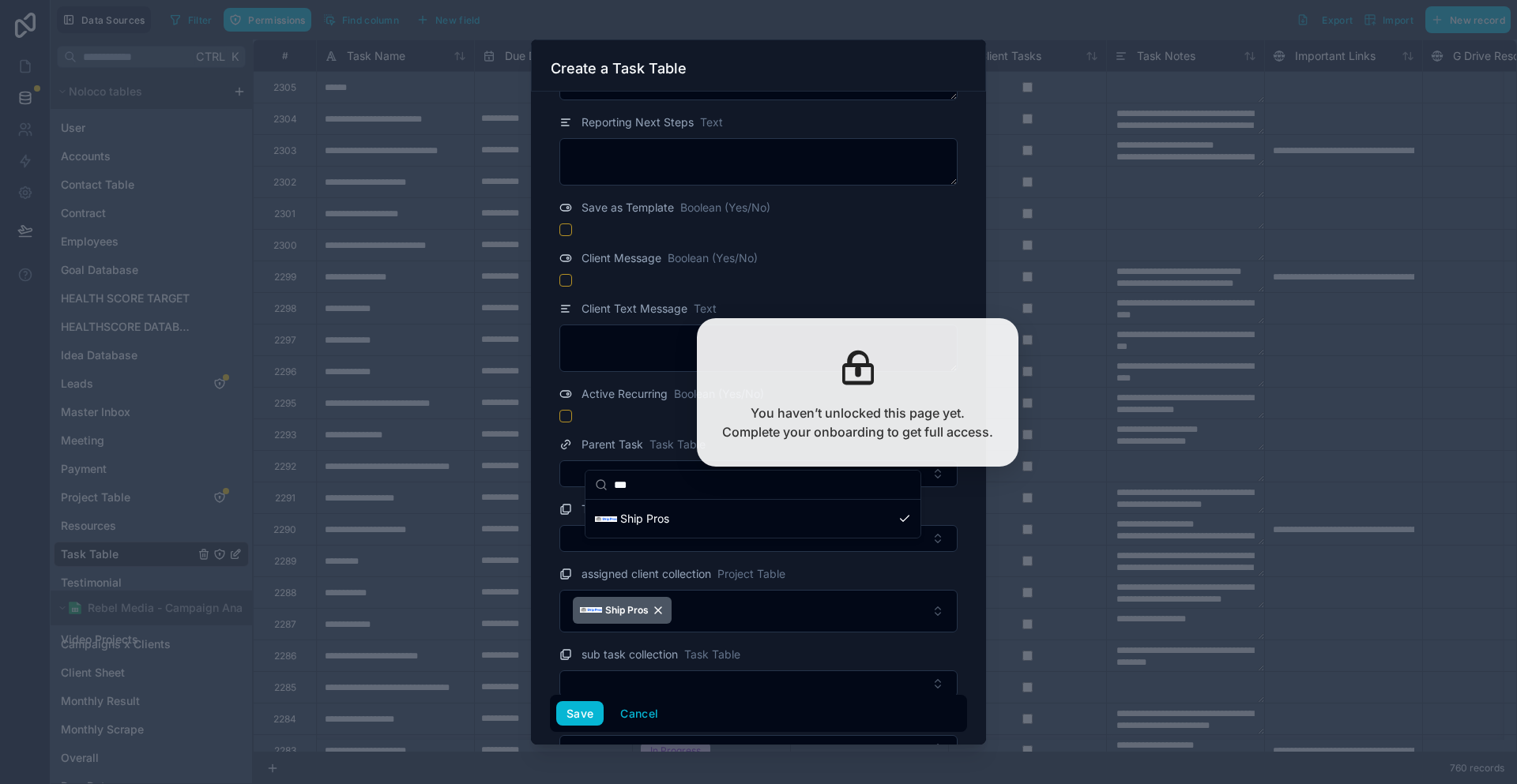
click at [690, 566] on span "assigned client collection" at bounding box center [647, 574] width 130 height 16
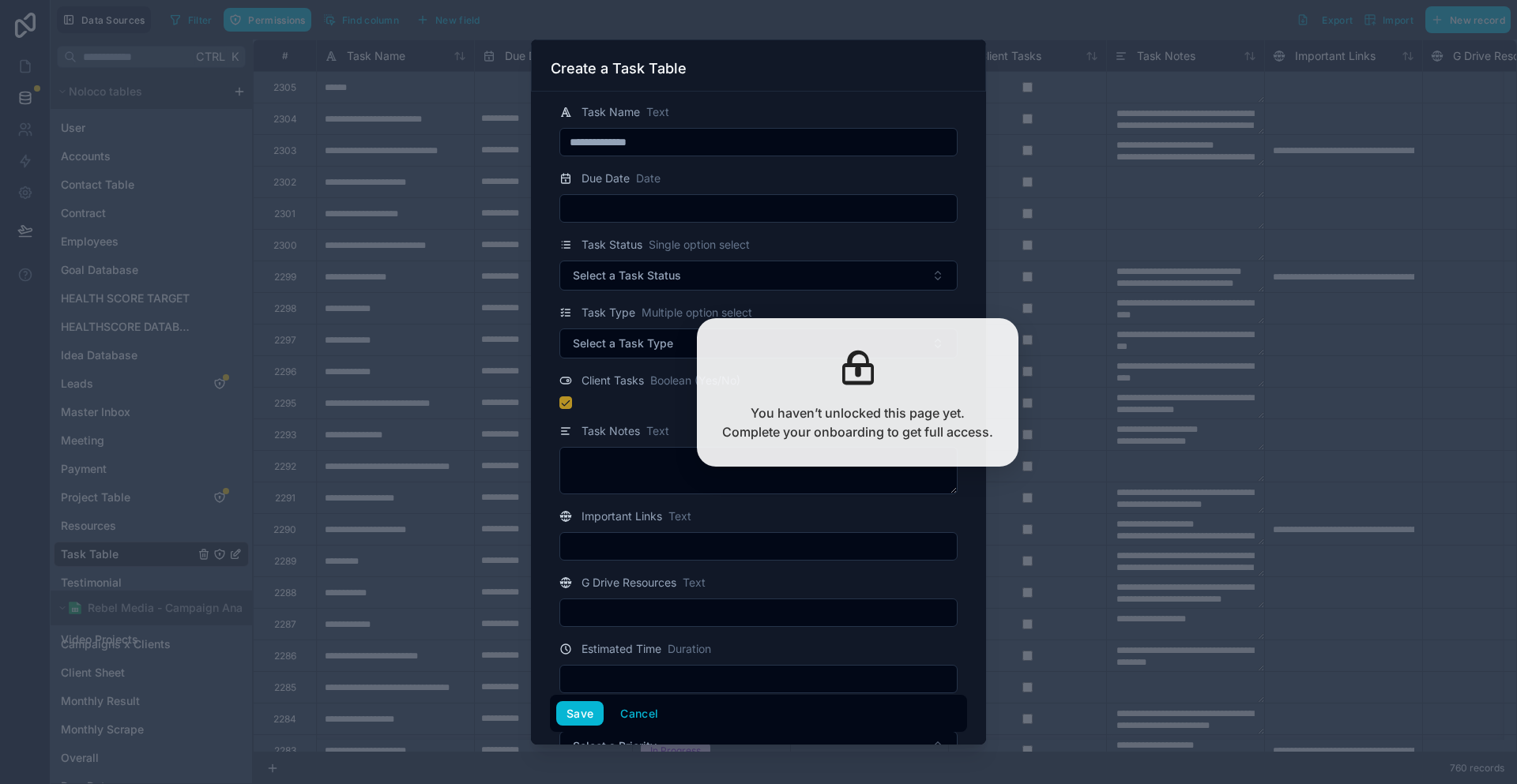
scroll to position [0, 0]
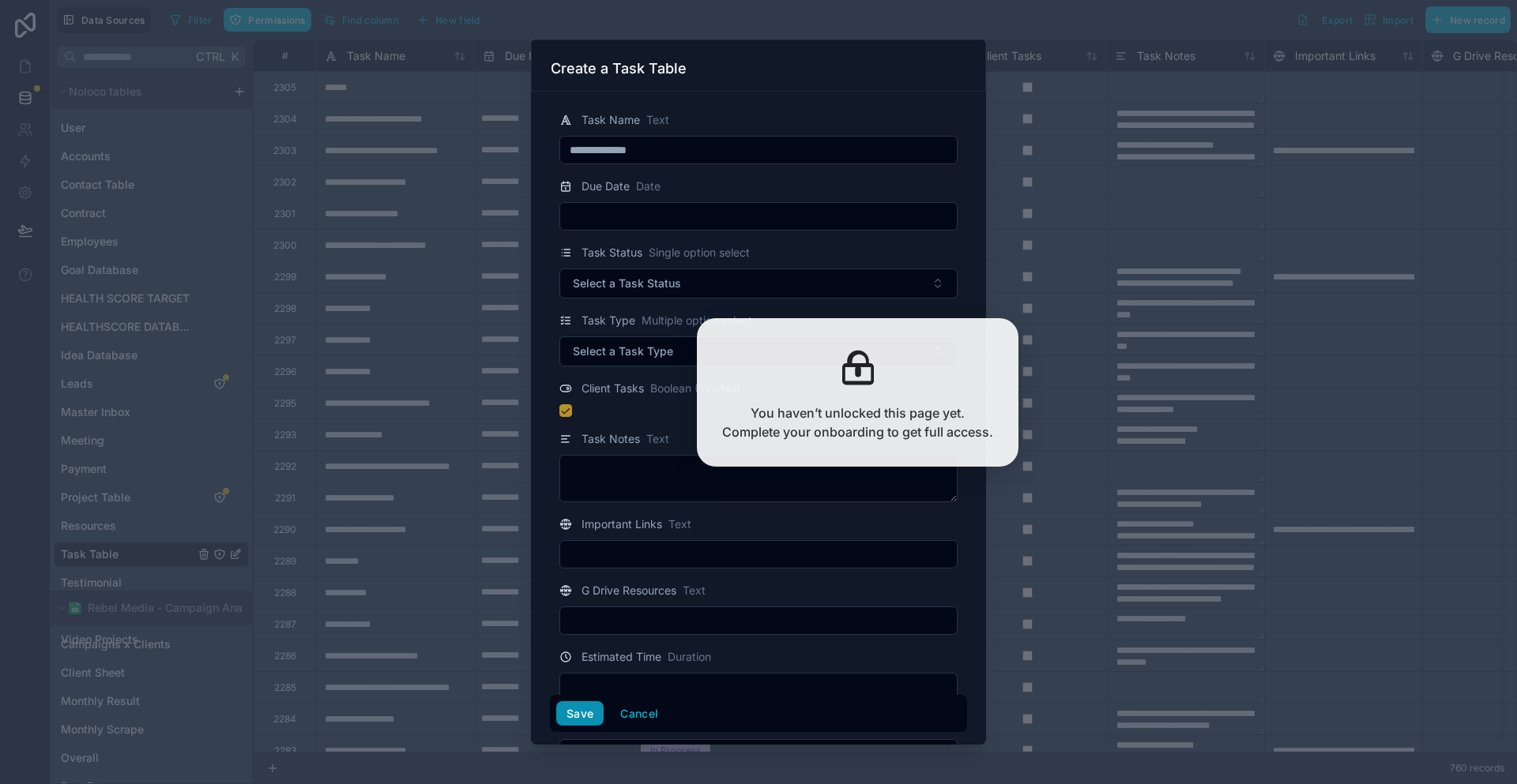
click at [599, 718] on button "Save" at bounding box center [580, 714] width 47 height 25
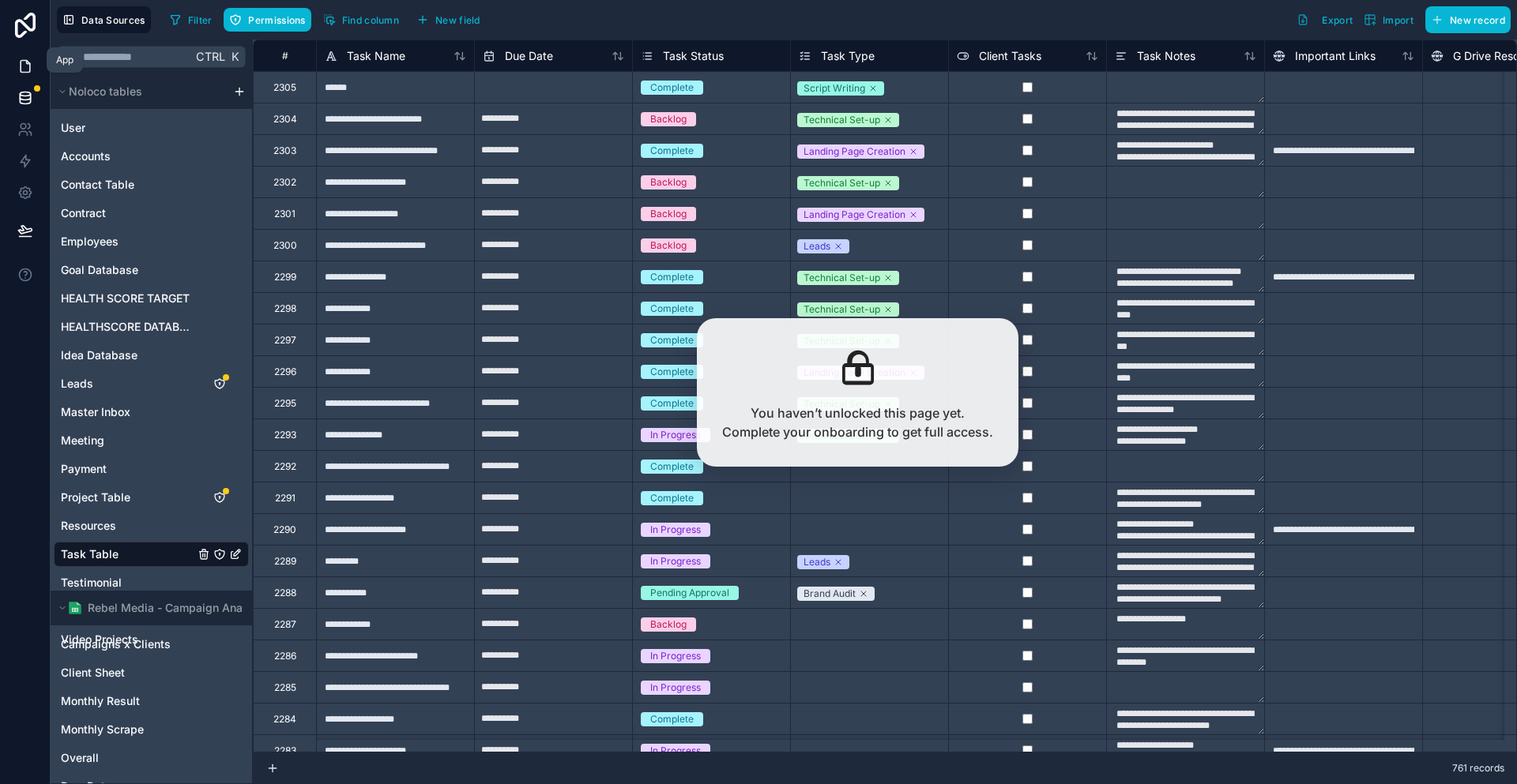
click at [24, 61] on icon at bounding box center [25, 66] width 16 height 16
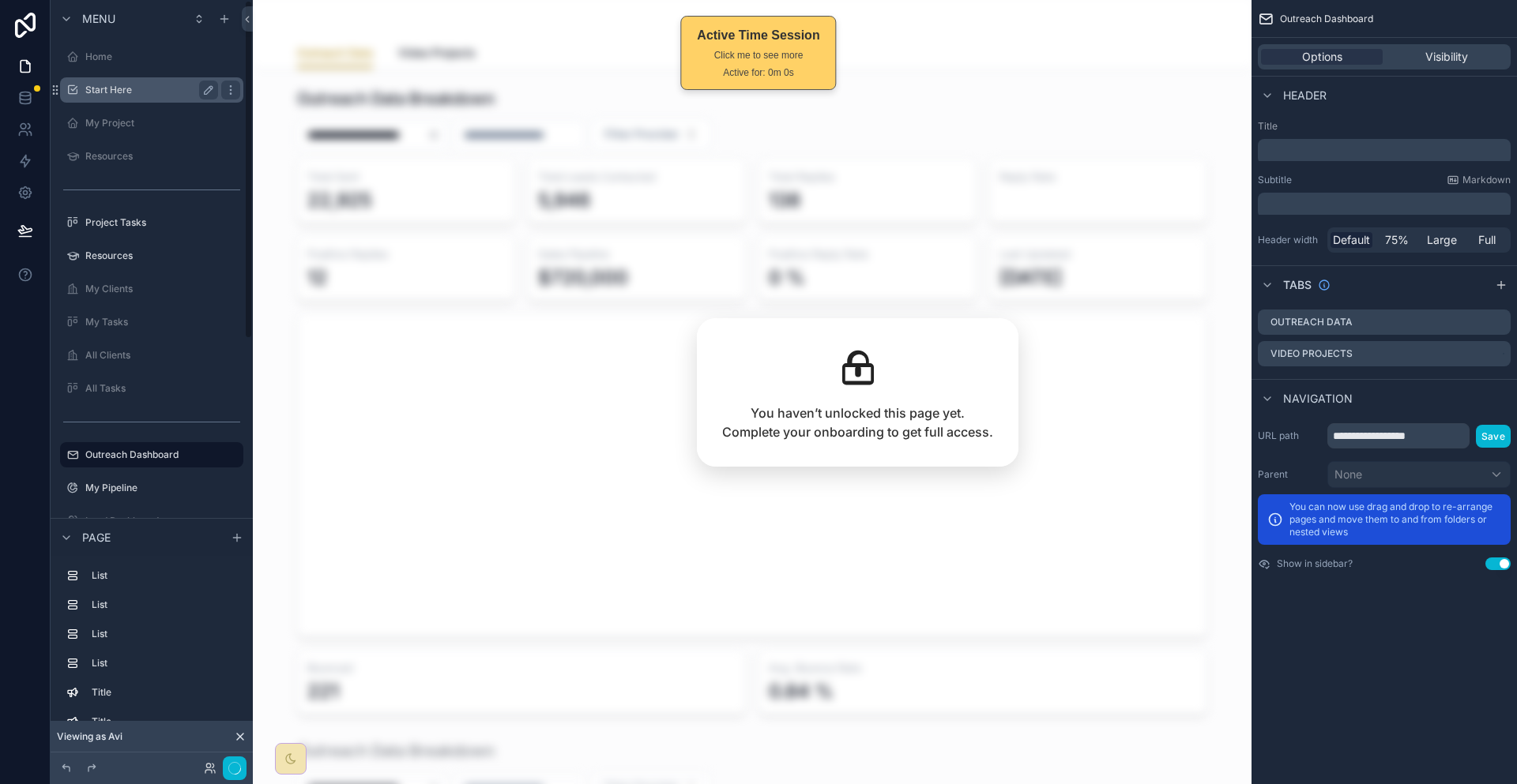
drag, startPoint x: 117, startPoint y: 78, endPoint x: 154, endPoint y: 75, distance: 37.1
click at [117, 83] on label "Start Here" at bounding box center [148, 89] width 126 height 13
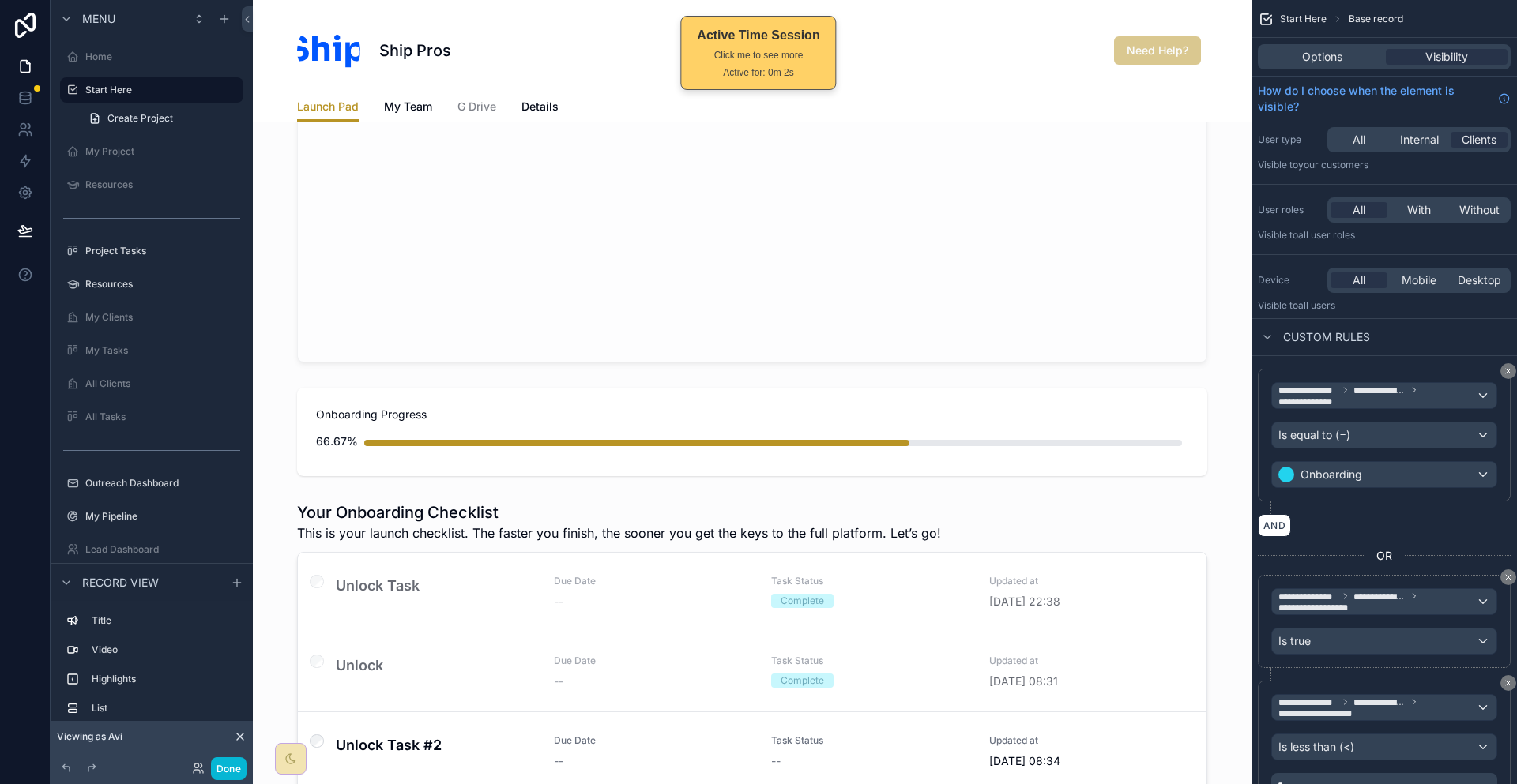
scroll to position [395, 0]
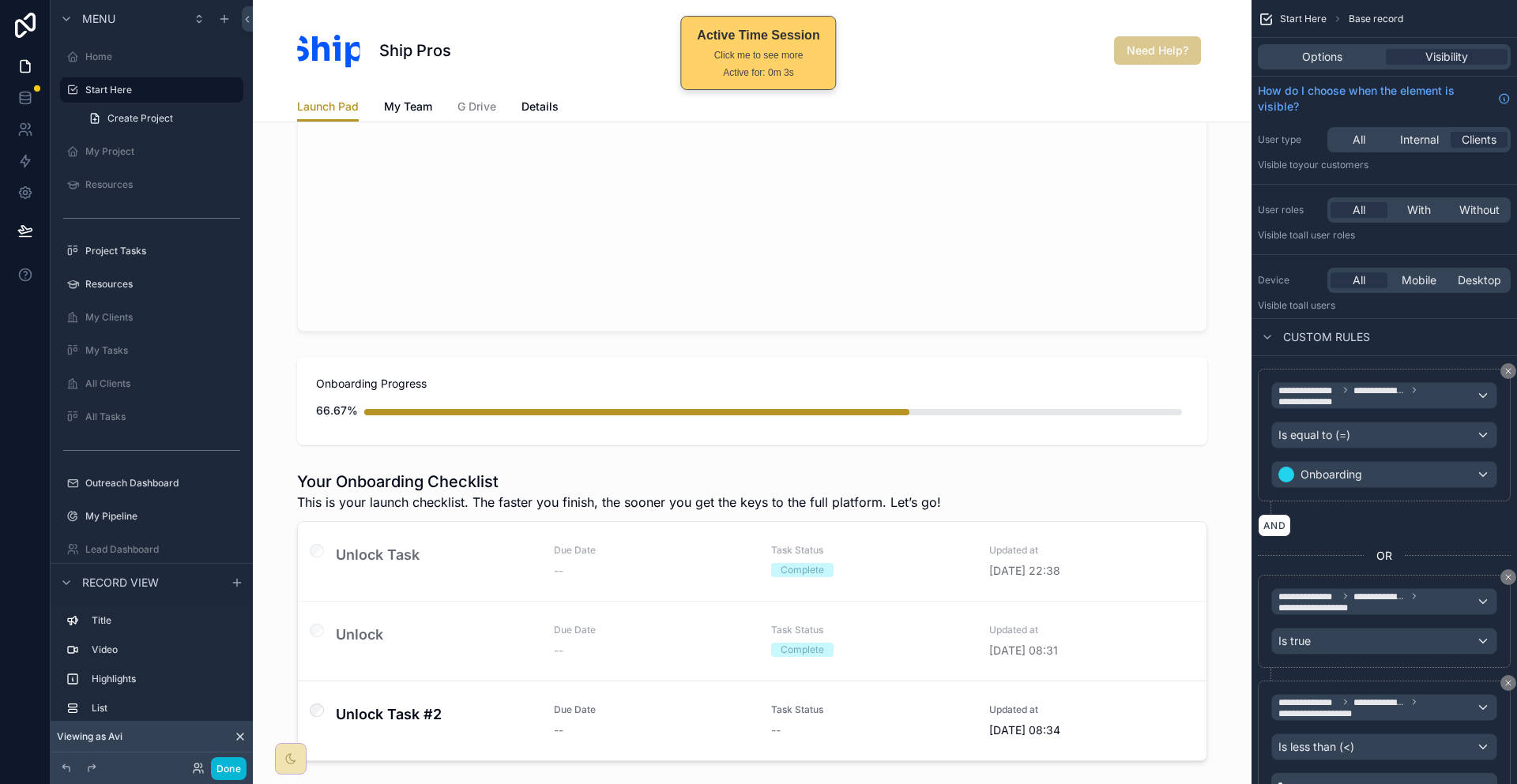
click at [437, 602] on div "scrollable content" at bounding box center [752, 543] width 998 height 1877
click at [31, 91] on link at bounding box center [24, 98] width 49 height 32
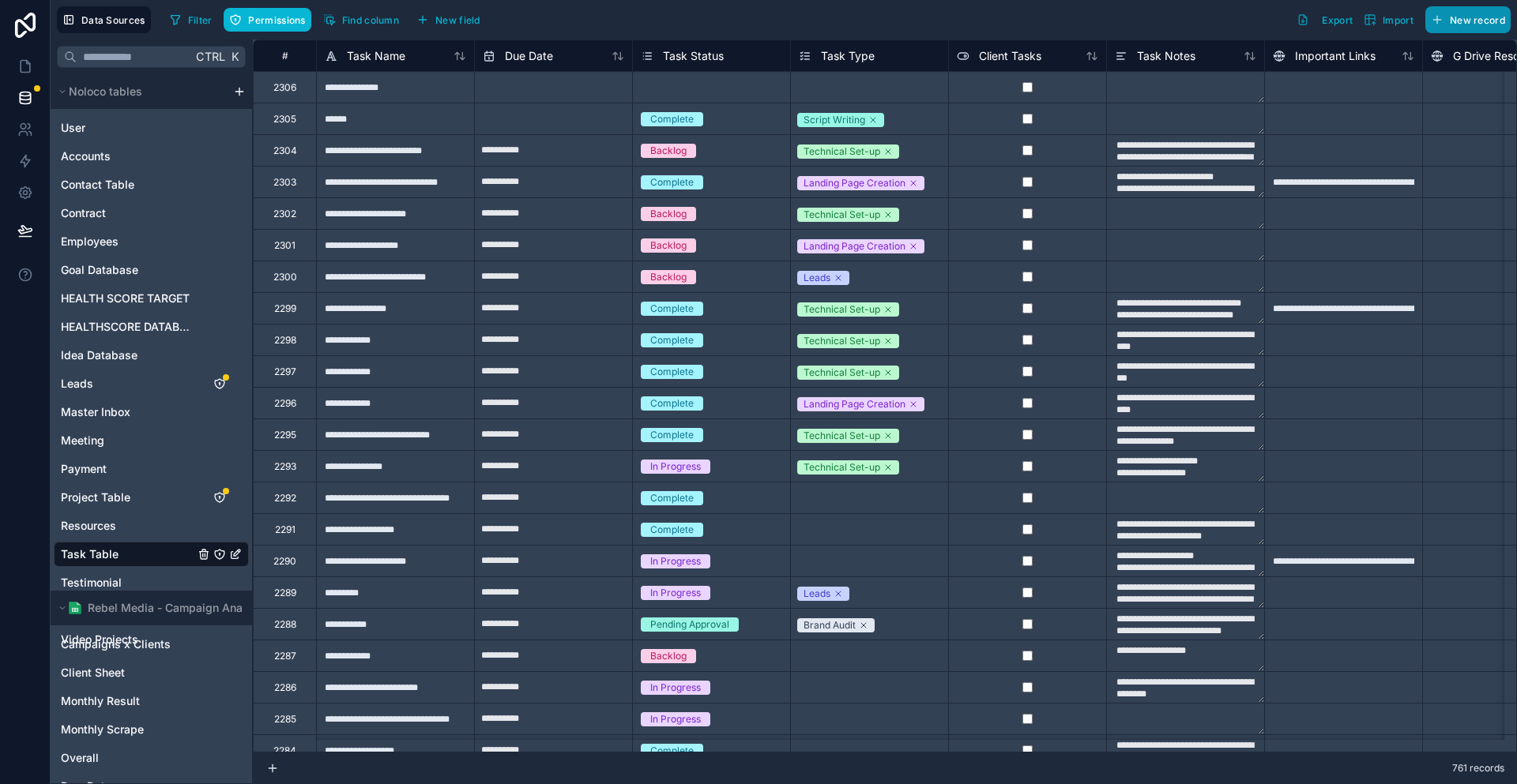
click at [1474, 25] on button "New record" at bounding box center [1468, 20] width 85 height 27
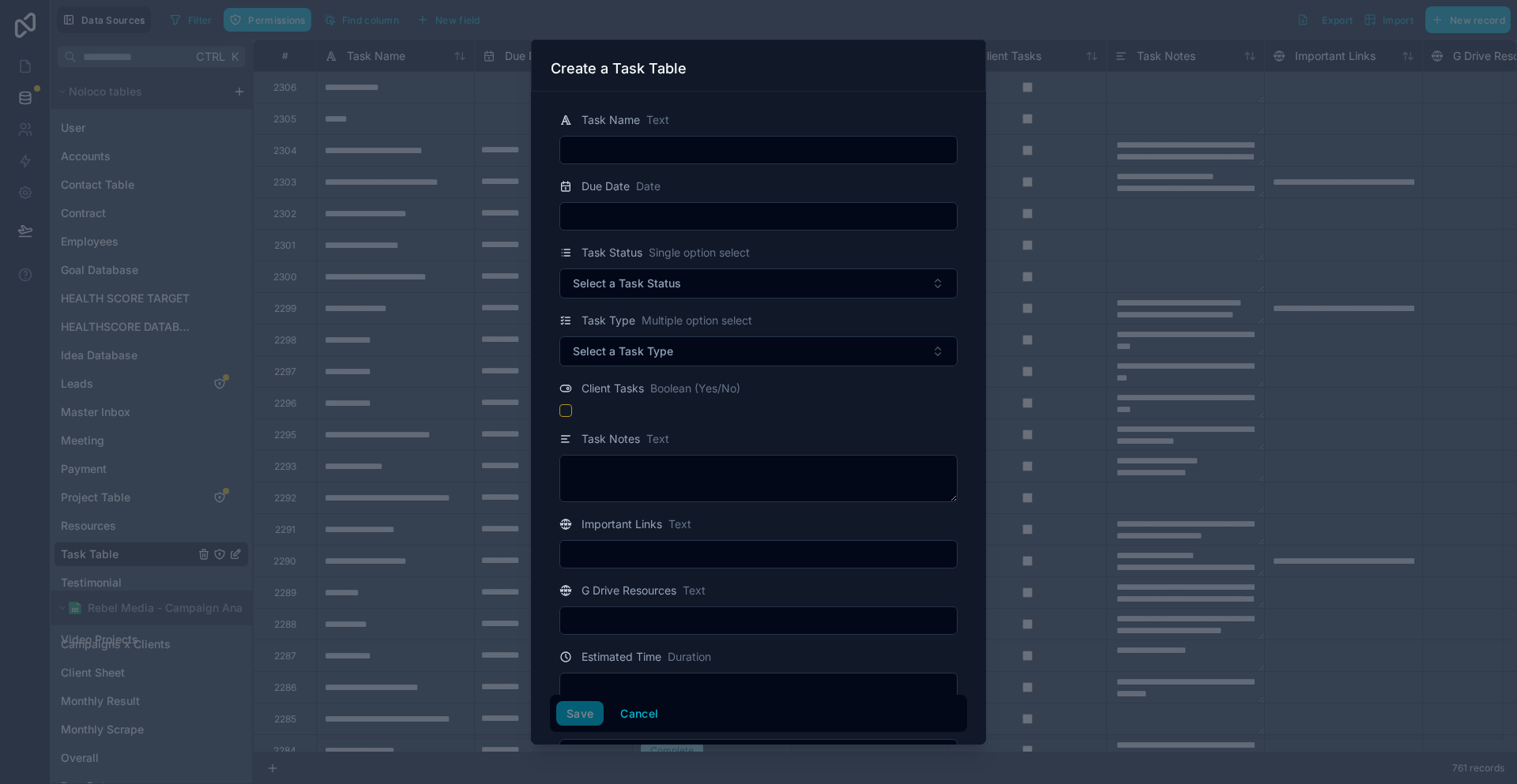
click at [607, 139] on input "text" at bounding box center [758, 149] width 396 height 22
type input "**********"
click at [644, 275] on span "Select a Task Status" at bounding box center [627, 283] width 109 height 16
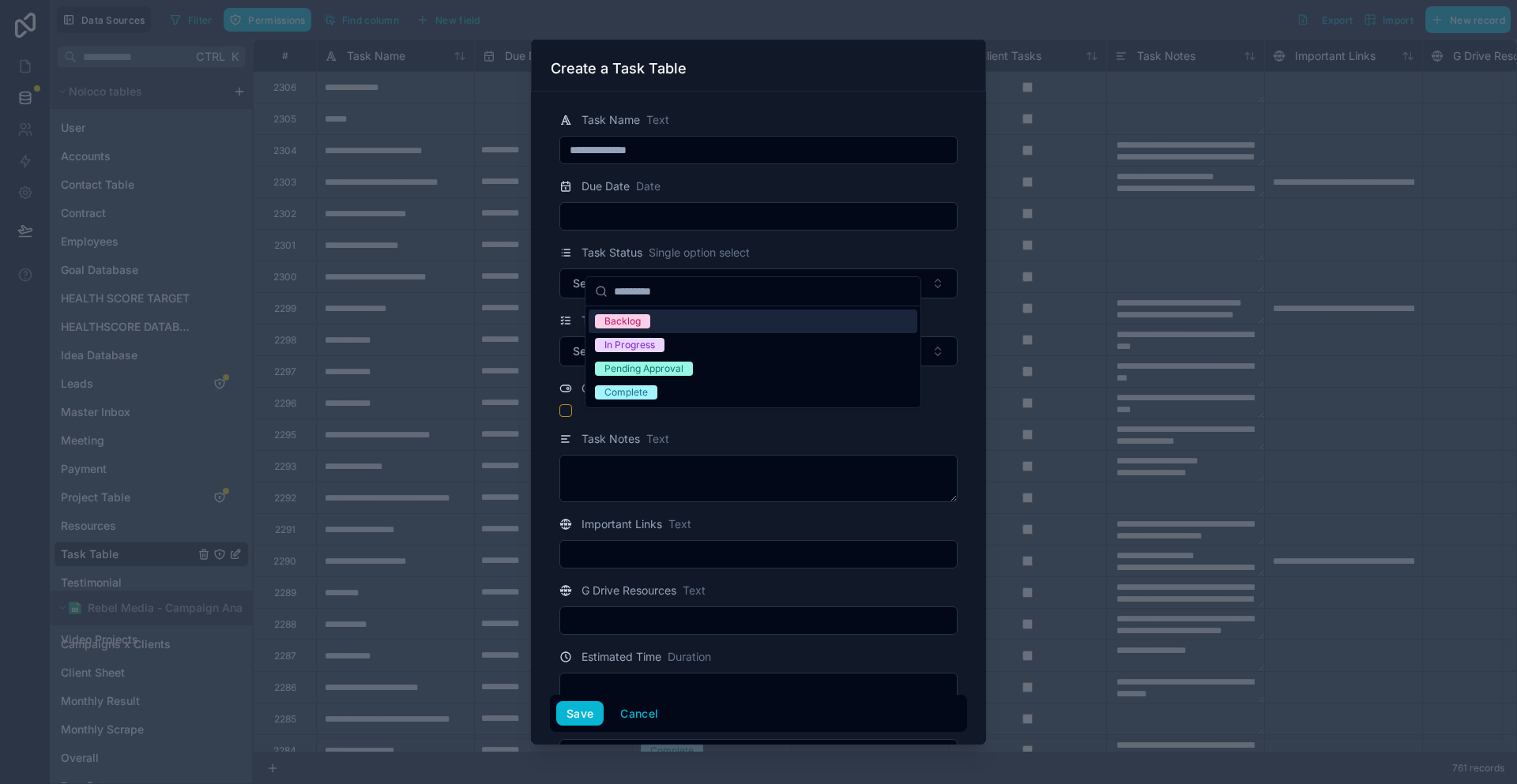
click at [643, 320] on div "Backlog" at bounding box center [752, 322] width 329 height 23
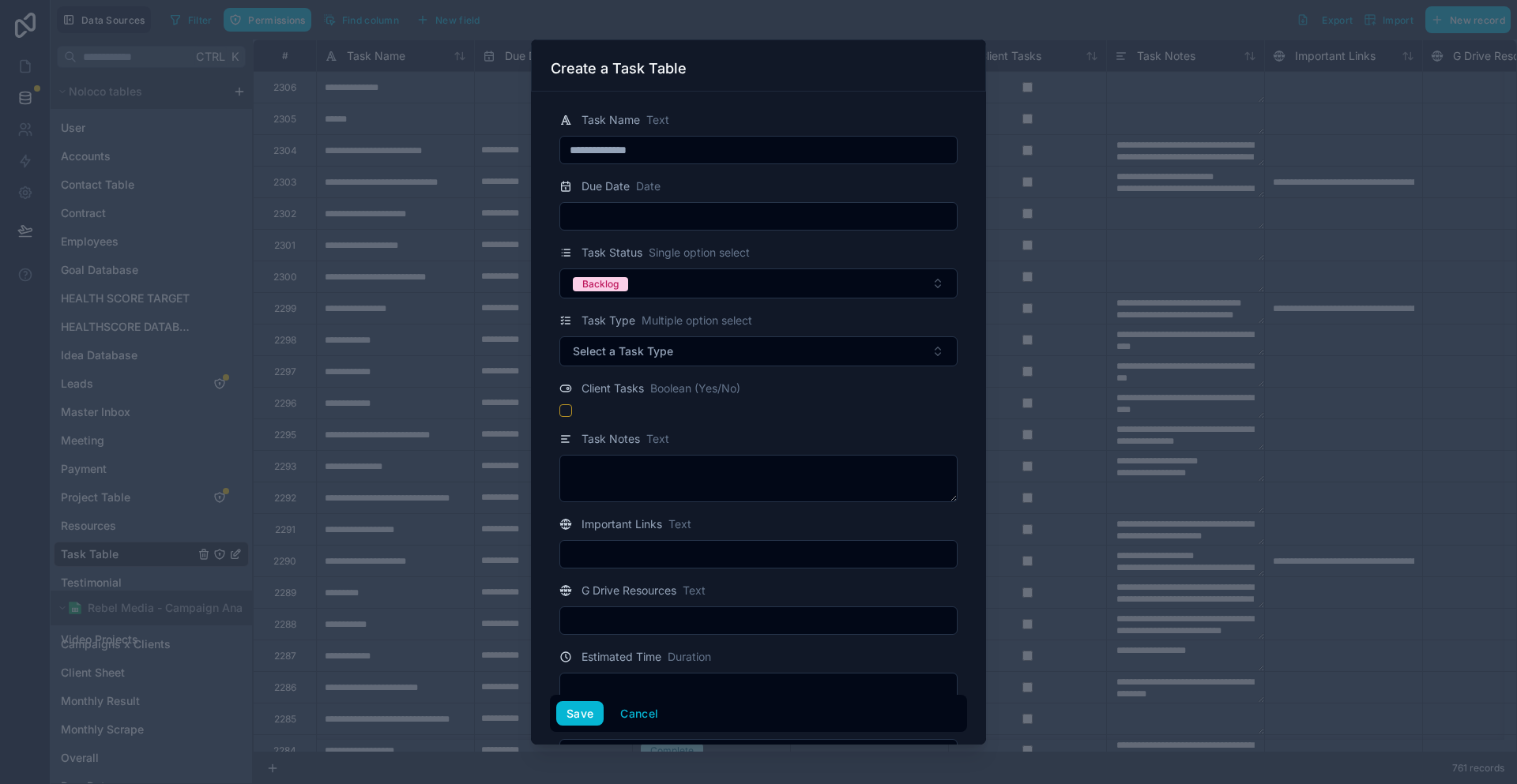
click at [587, 379] on div "Client Tasks Boolean (Yes/No)" at bounding box center [758, 397] width 417 height 38
click at [572, 404] on button "button" at bounding box center [565, 410] width 13 height 13
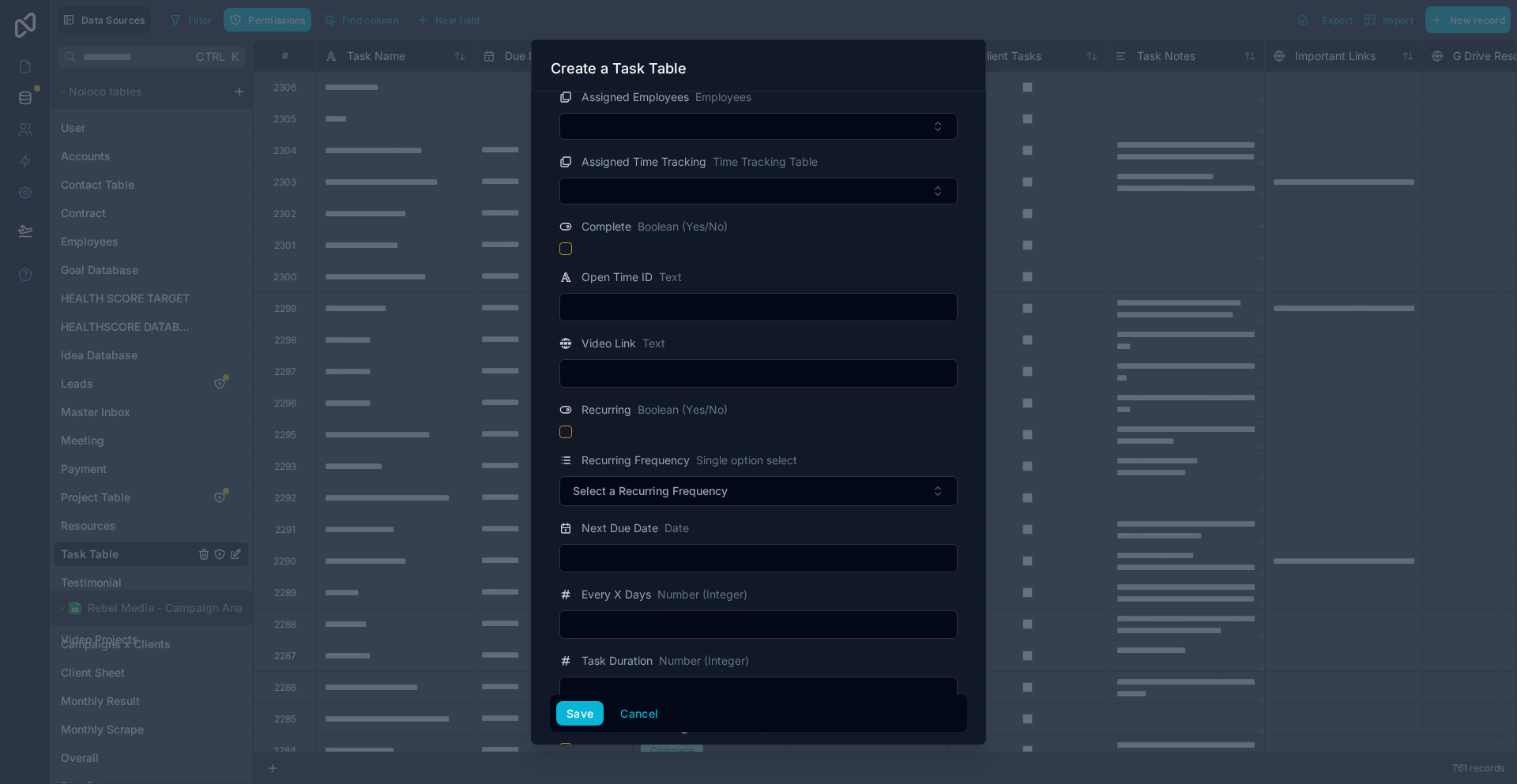
scroll to position [869, 0]
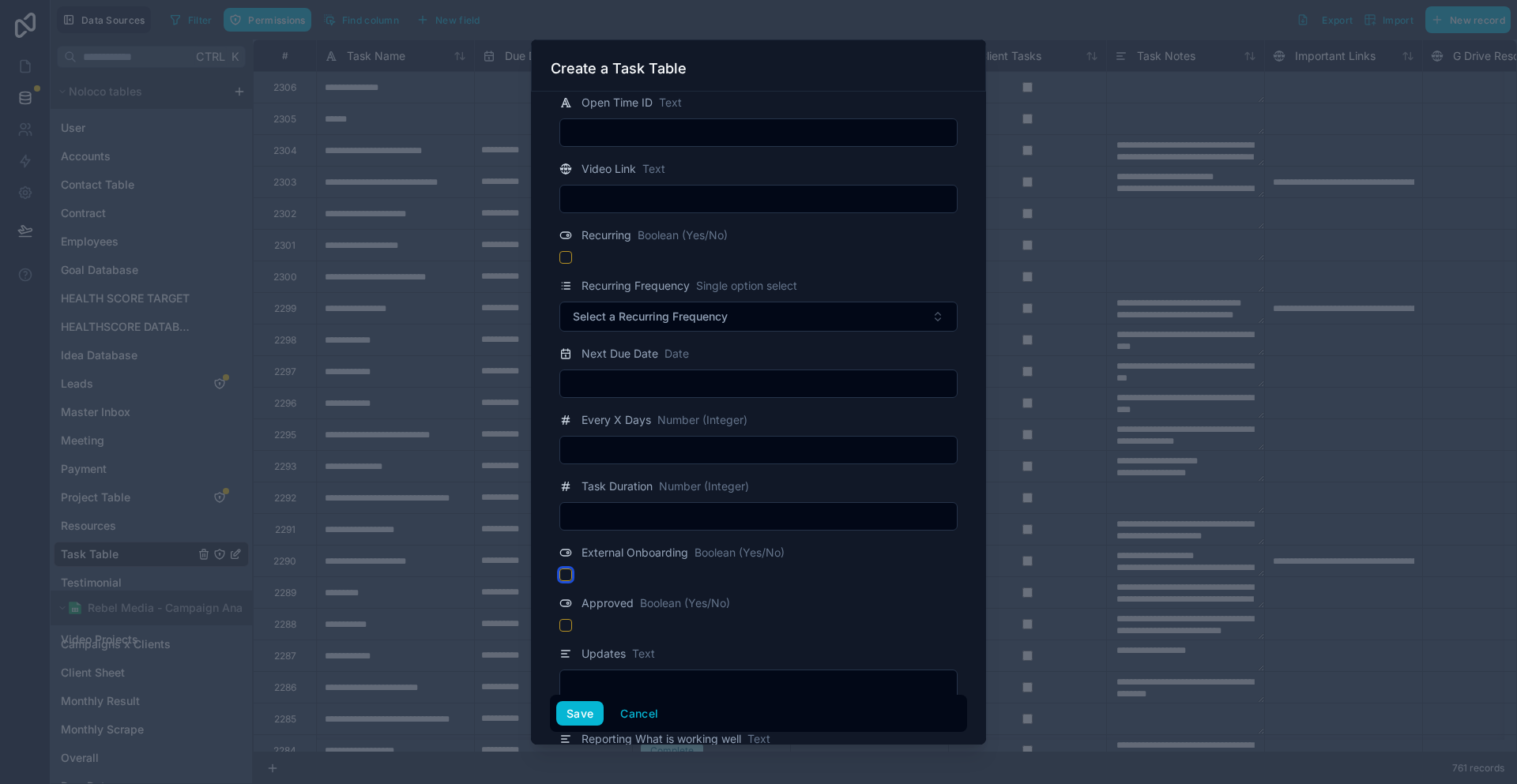
click at [572, 569] on button "button" at bounding box center [565, 575] width 13 height 13
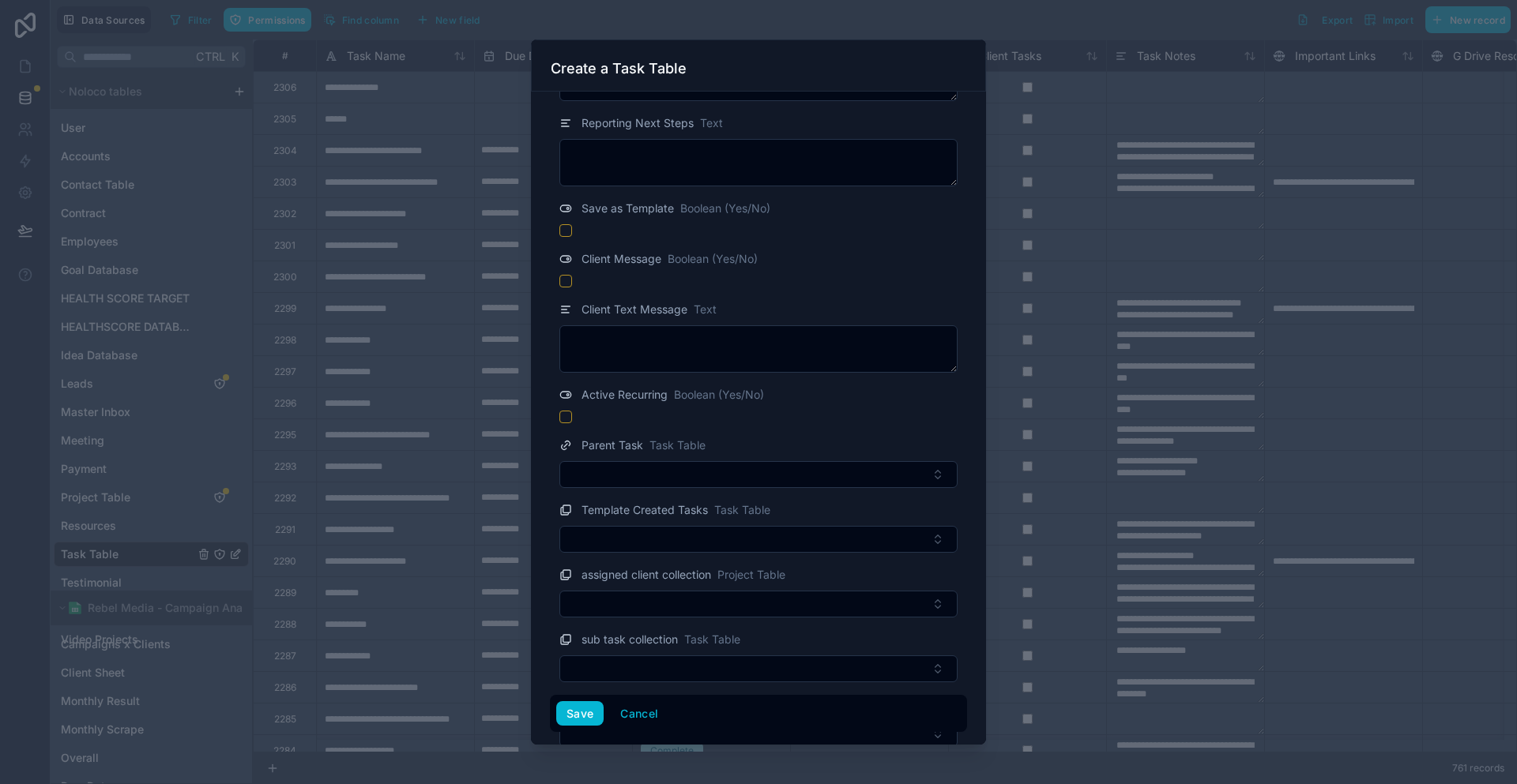
scroll to position [1656, 0]
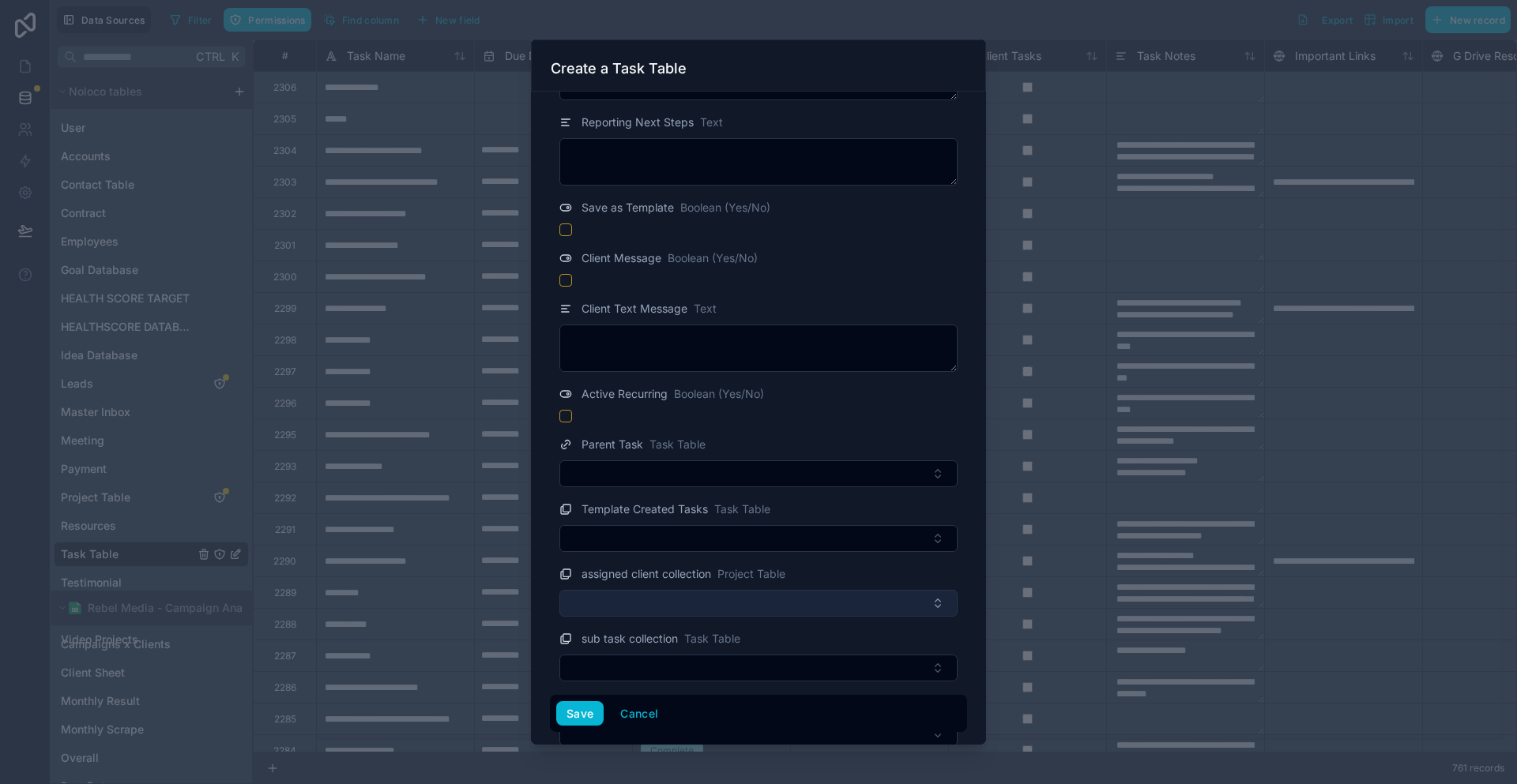
drag, startPoint x: 757, startPoint y: 423, endPoint x: 755, endPoint y: 433, distance: 10.2
click at [757, 565] on div "assigned client collection Project Table" at bounding box center [672, 575] width 226 height 19
click at [754, 590] on button "Select Button" at bounding box center [758, 604] width 398 height 27
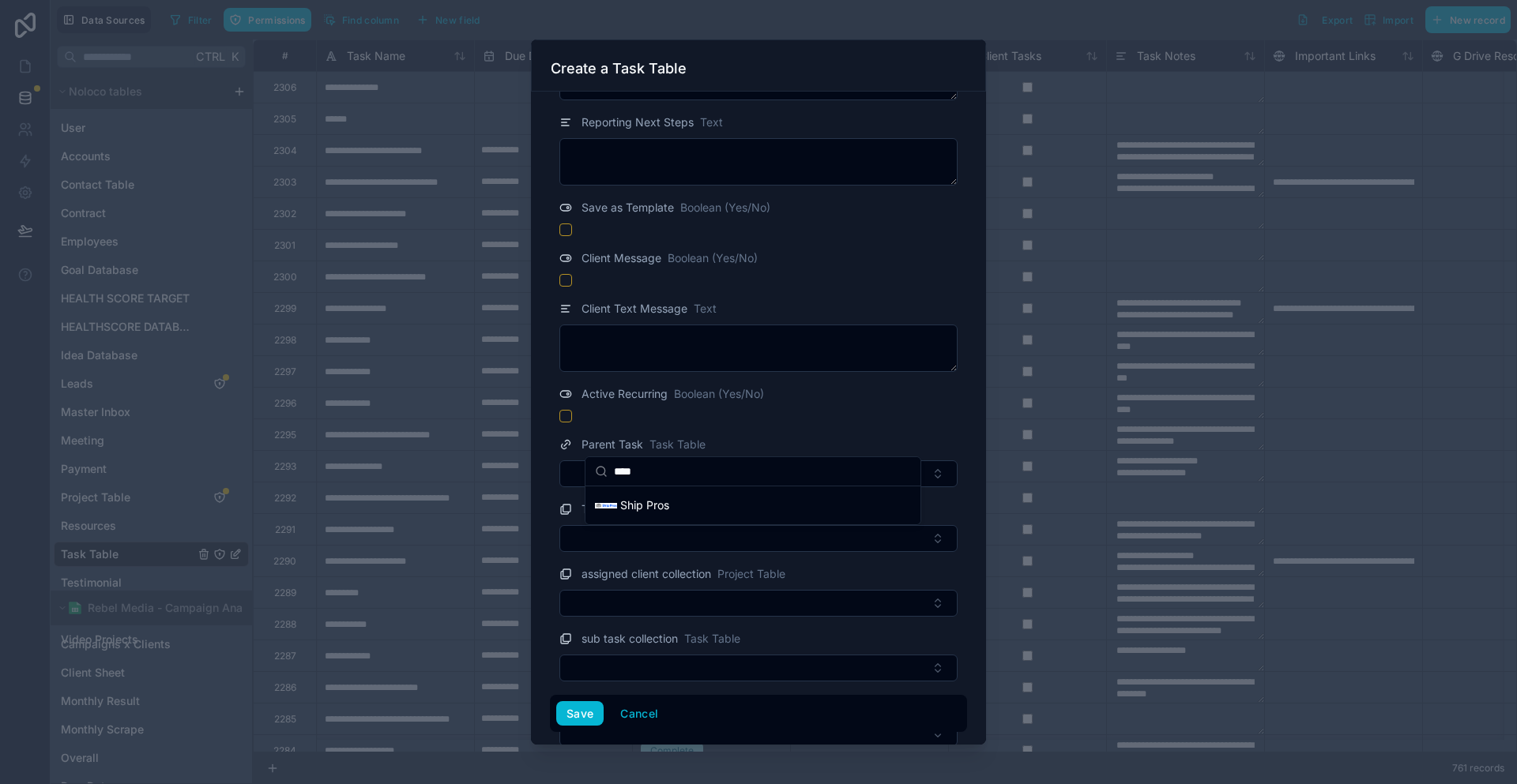
type input "****"
click at [673, 501] on div "Ship Pros" at bounding box center [752, 505] width 329 height 32
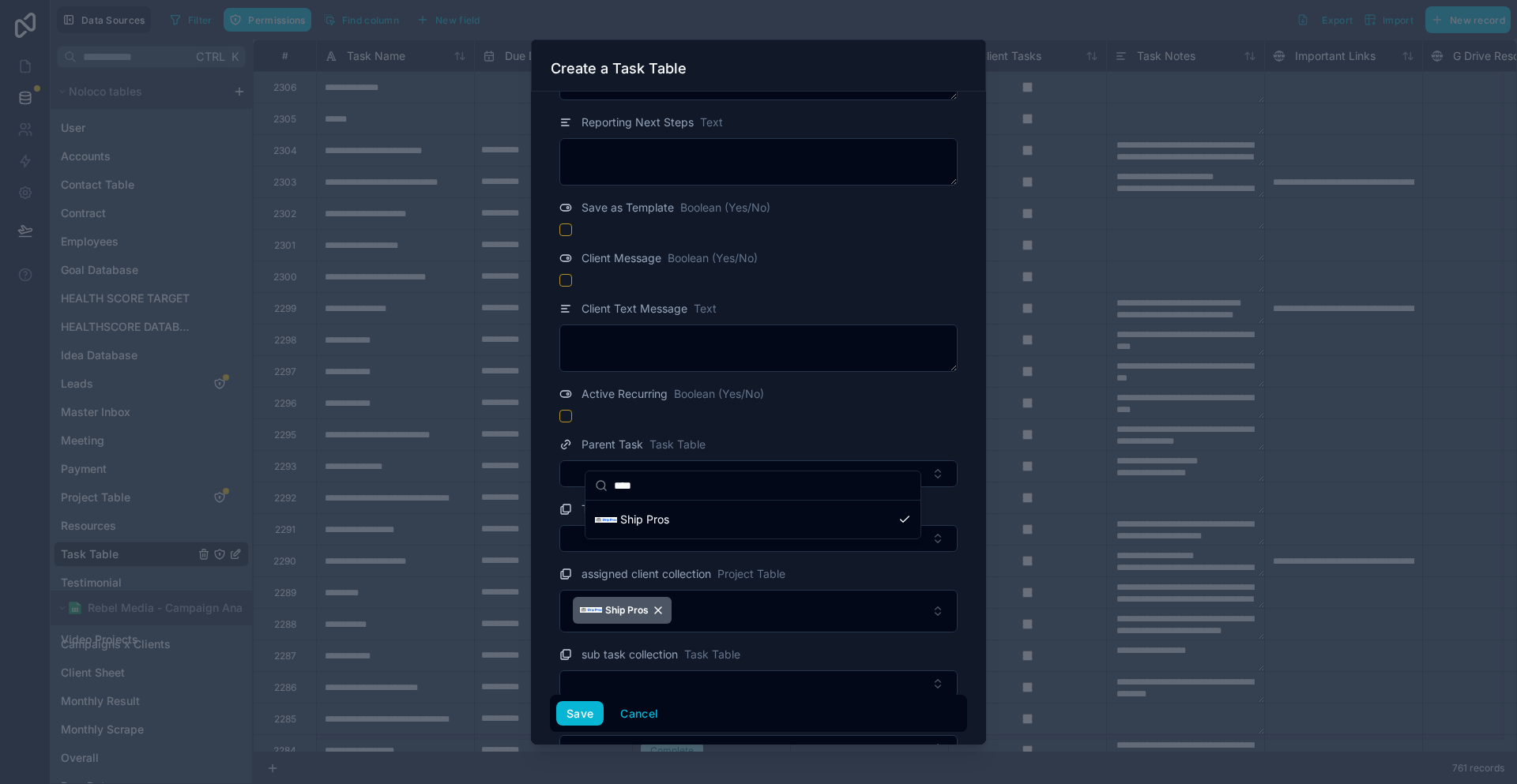
click at [746, 566] on span "Project Table" at bounding box center [751, 574] width 68 height 16
click at [596, 711] on button "Save" at bounding box center [580, 714] width 47 height 25
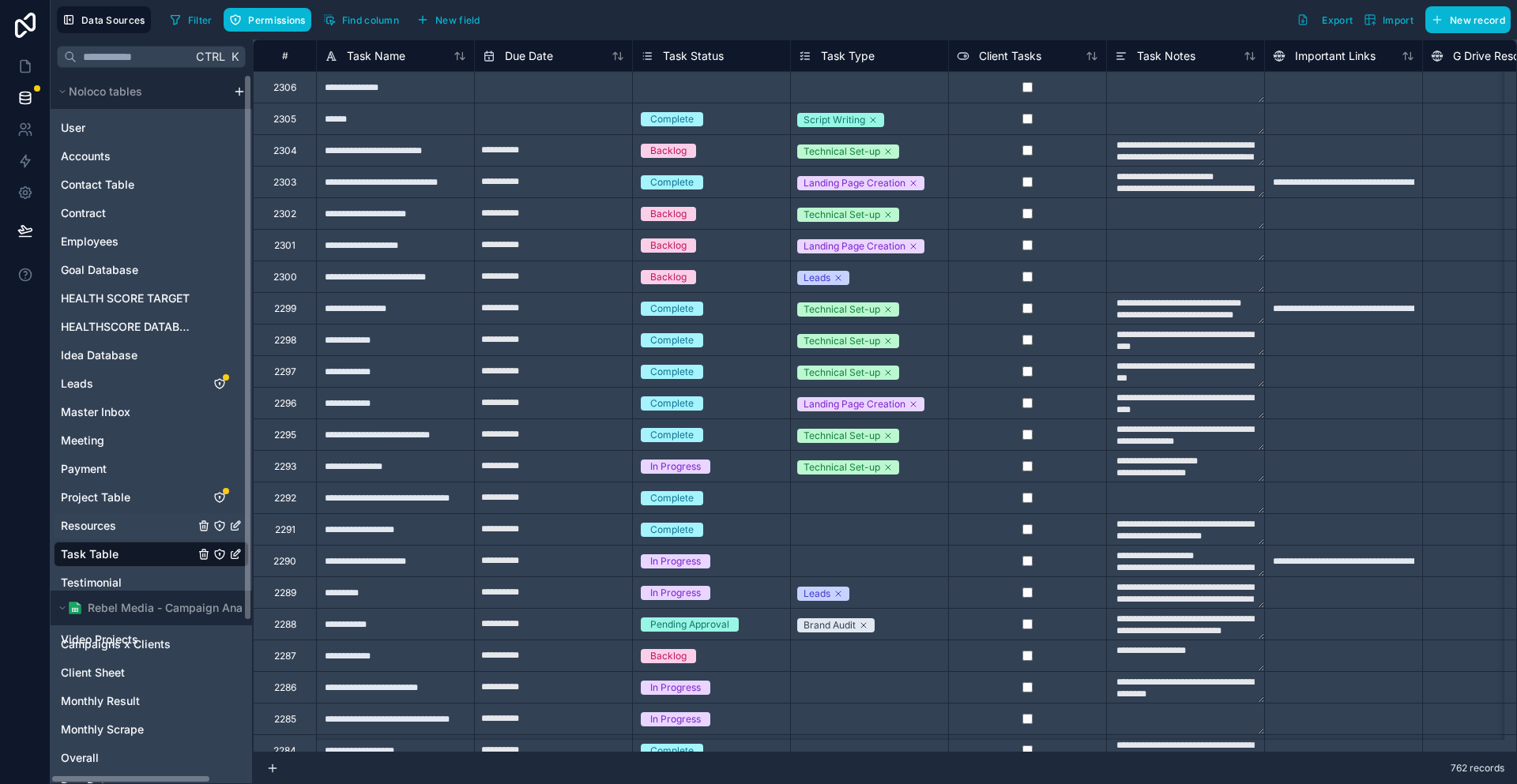
click at [122, 514] on link "Resources" at bounding box center [150, 526] width 195 height 25
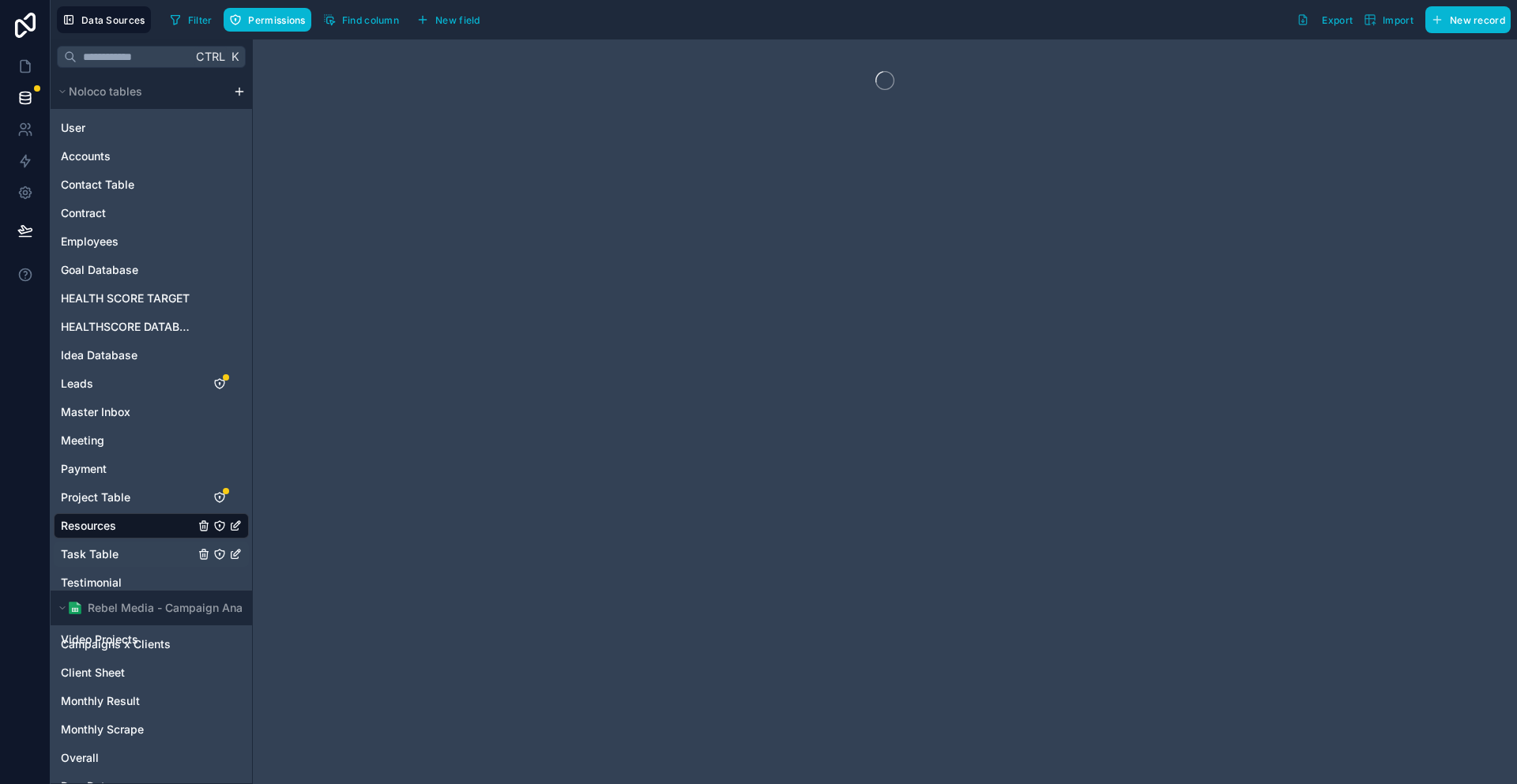
click at [117, 542] on link "Task Table" at bounding box center [150, 554] width 195 height 25
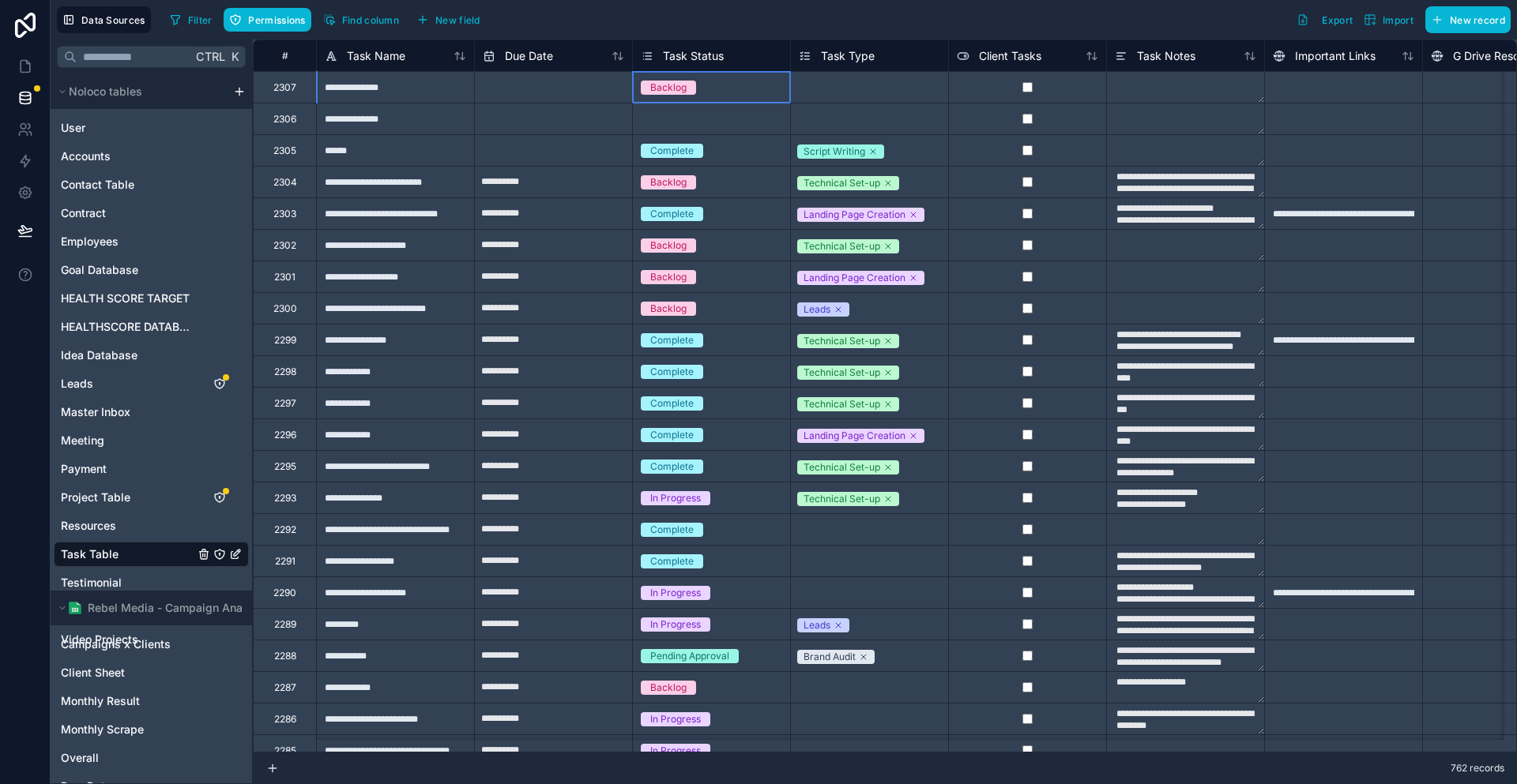
click at [700, 86] on div "Backlog" at bounding box center [711, 88] width 157 height 17
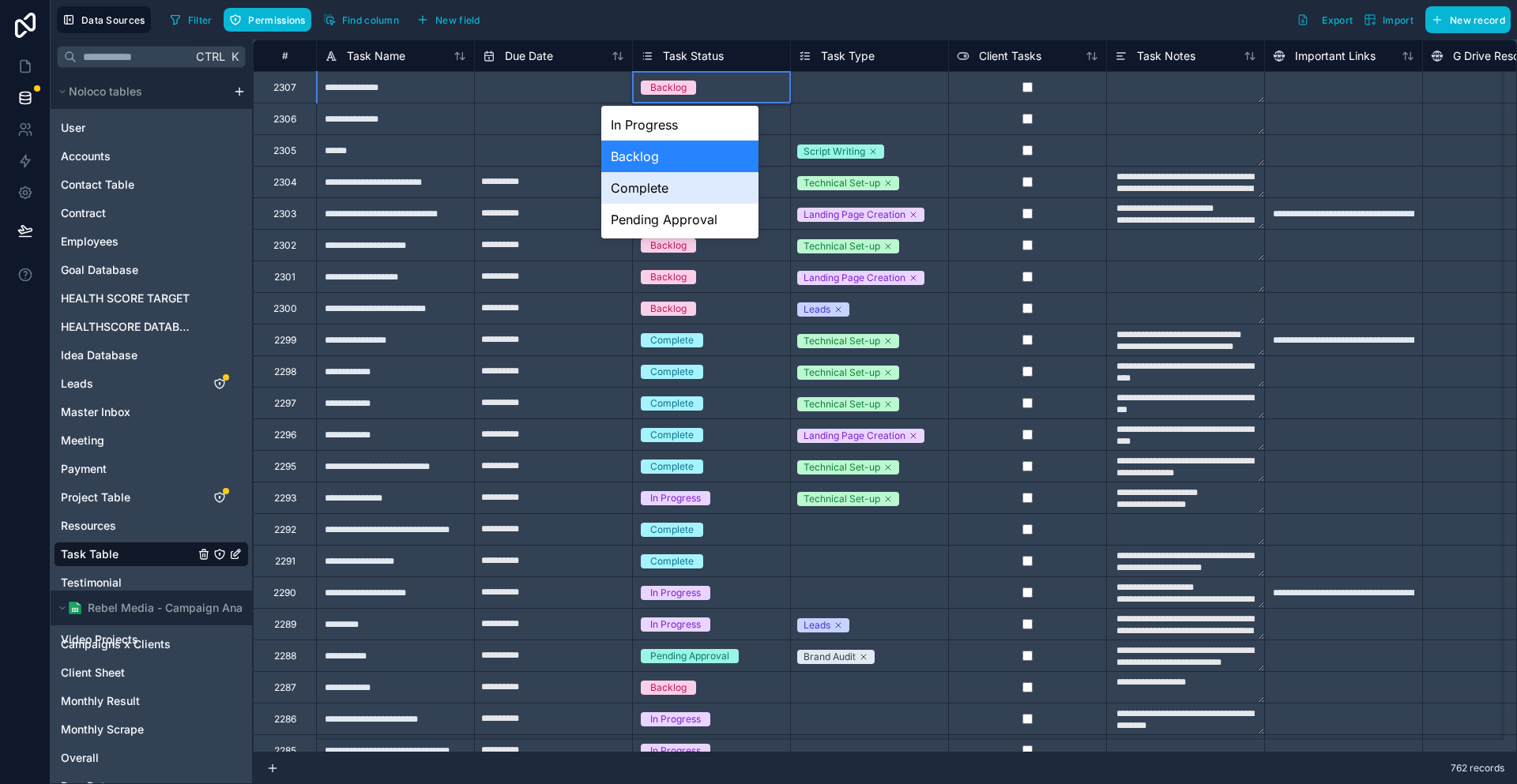
click at [680, 175] on div "Complete" at bounding box center [679, 188] width 157 height 32
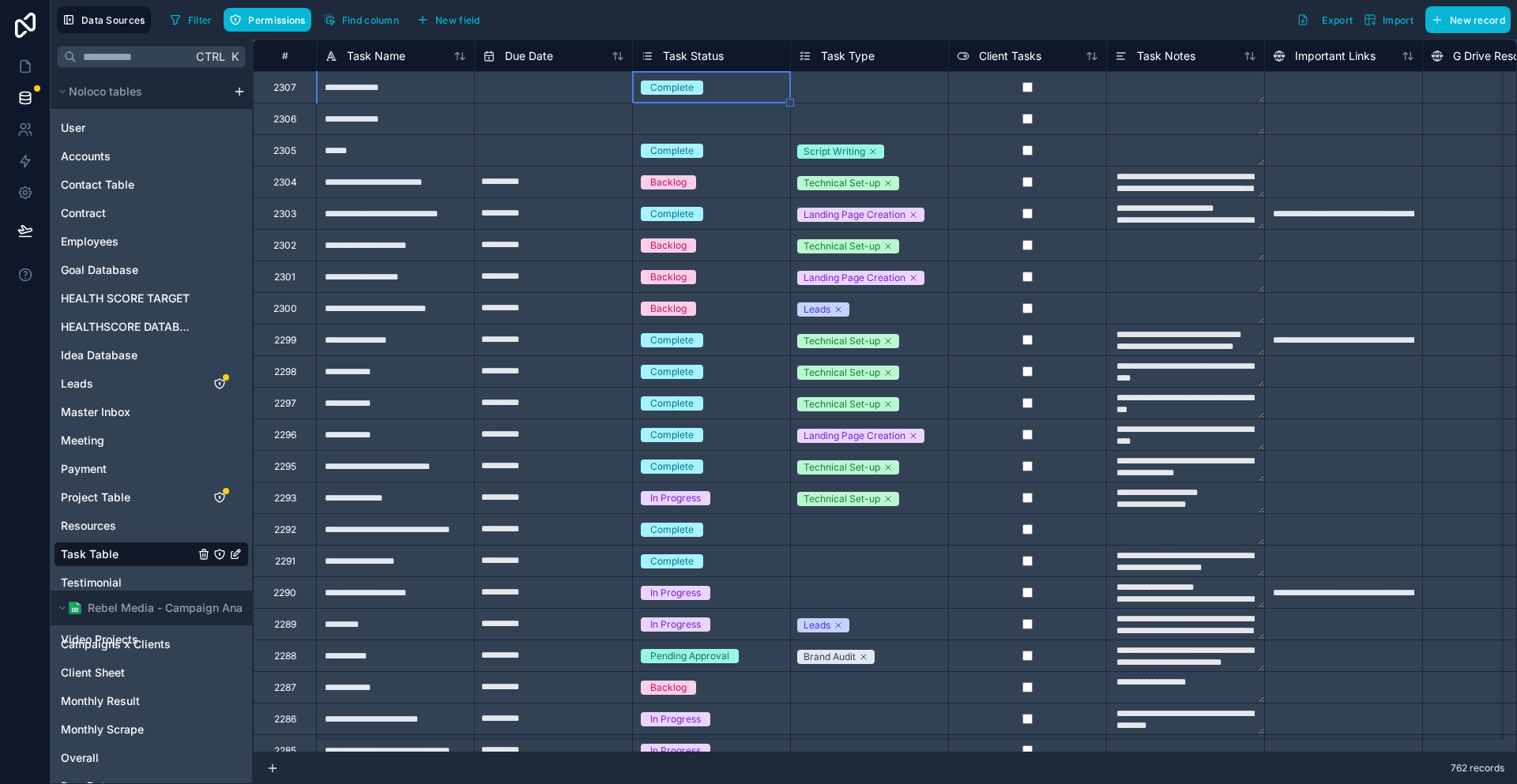
click at [679, 114] on div "Select a Task Status" at bounding box center [686, 119] width 91 height 13
click at [679, 114] on div "Select a Task Status" at bounding box center [684, 119] width 91 height 13
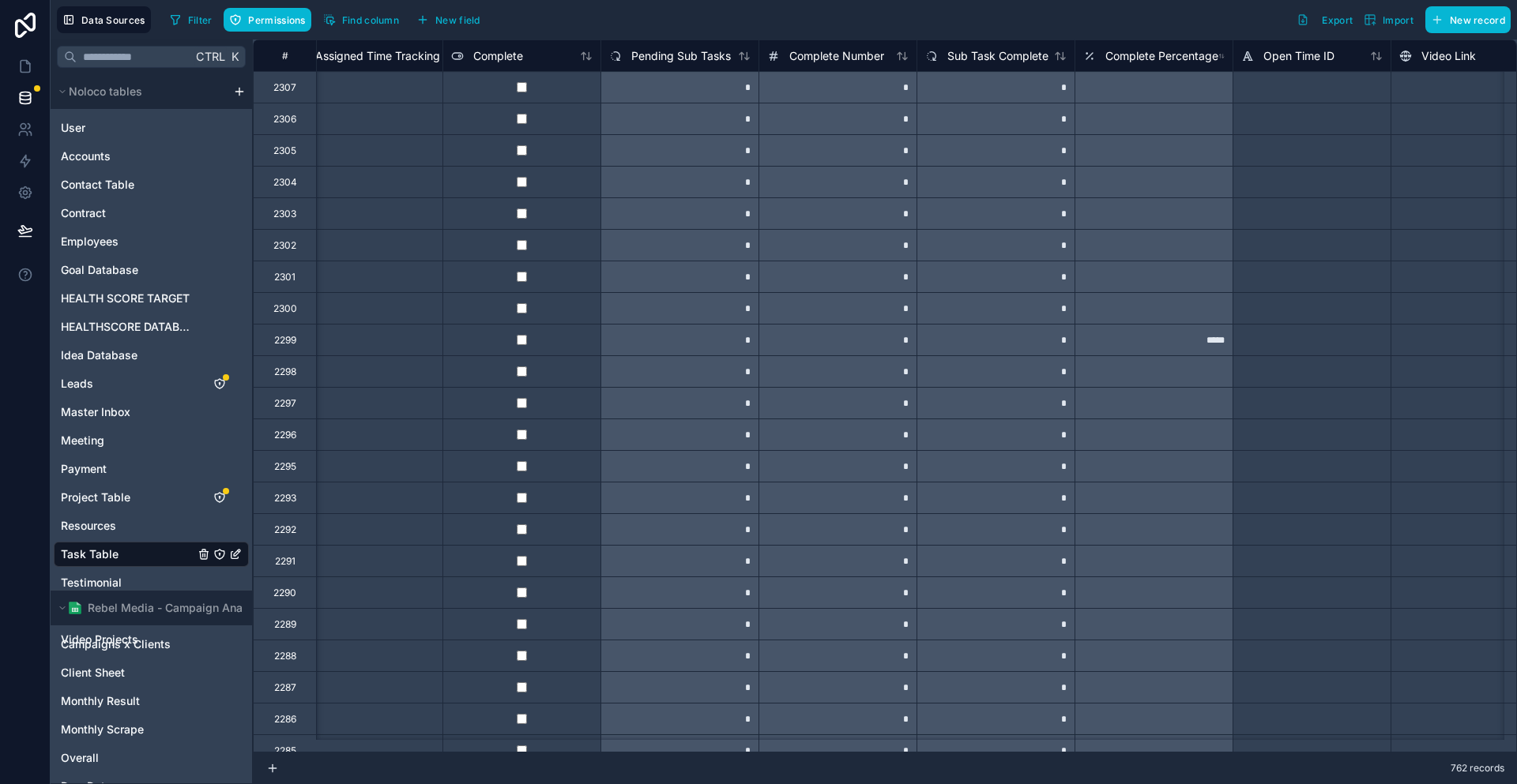
scroll to position [0, 1780]
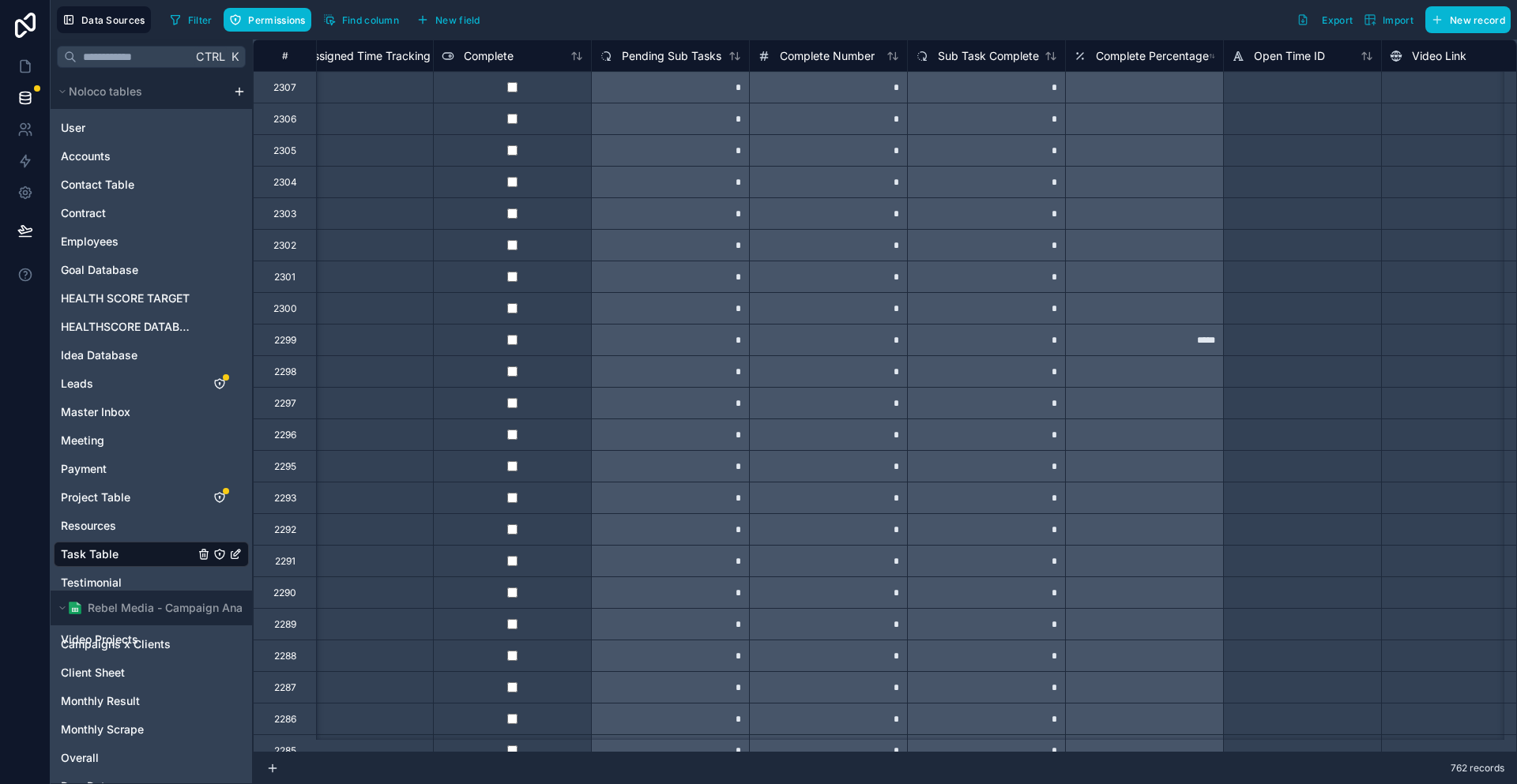
click at [487, 111] on div at bounding box center [512, 118] width 158 height 32
click at [40, 60] on link at bounding box center [24, 66] width 49 height 32
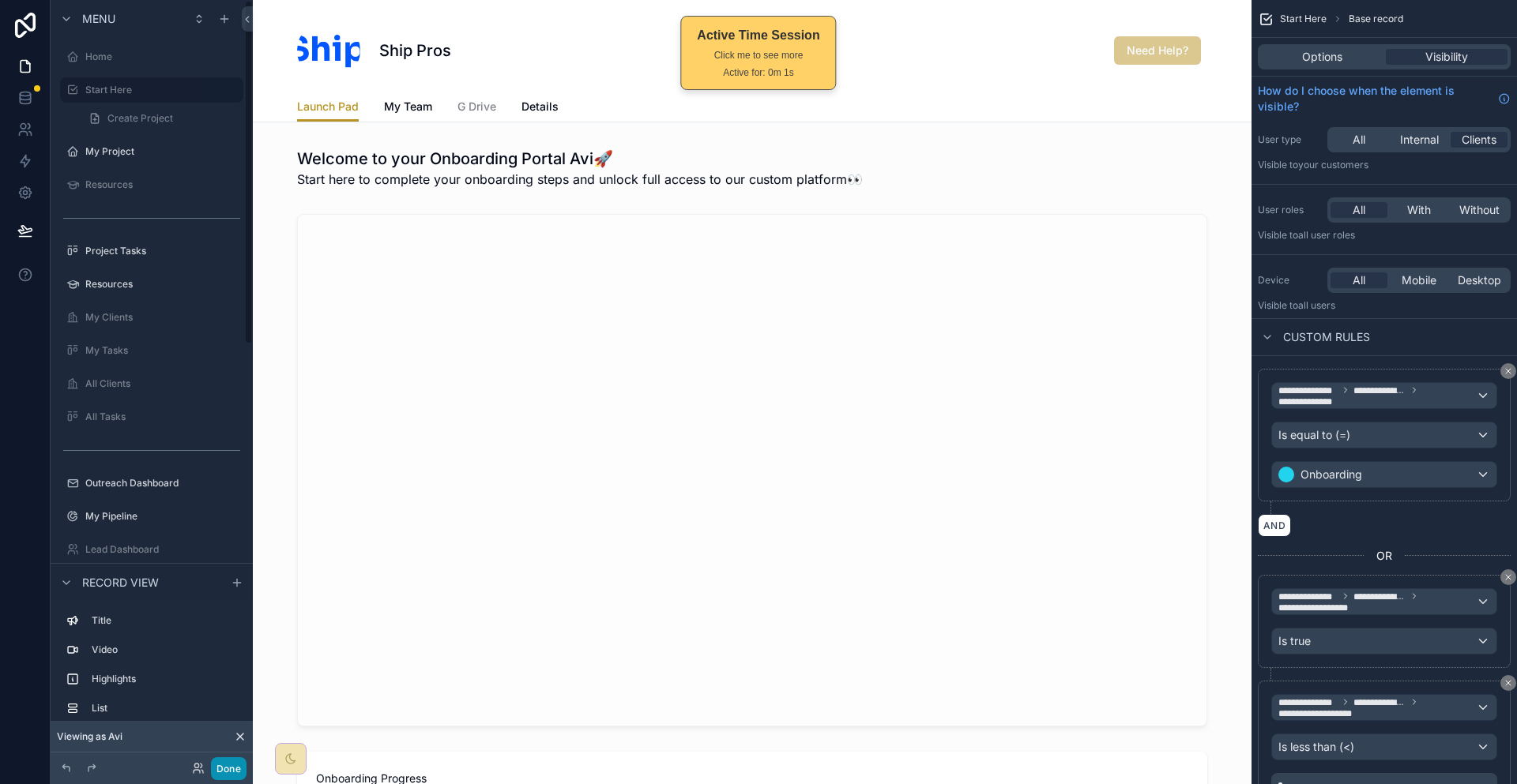
click at [211, 766] on button "Done" at bounding box center [229, 769] width 36 height 23
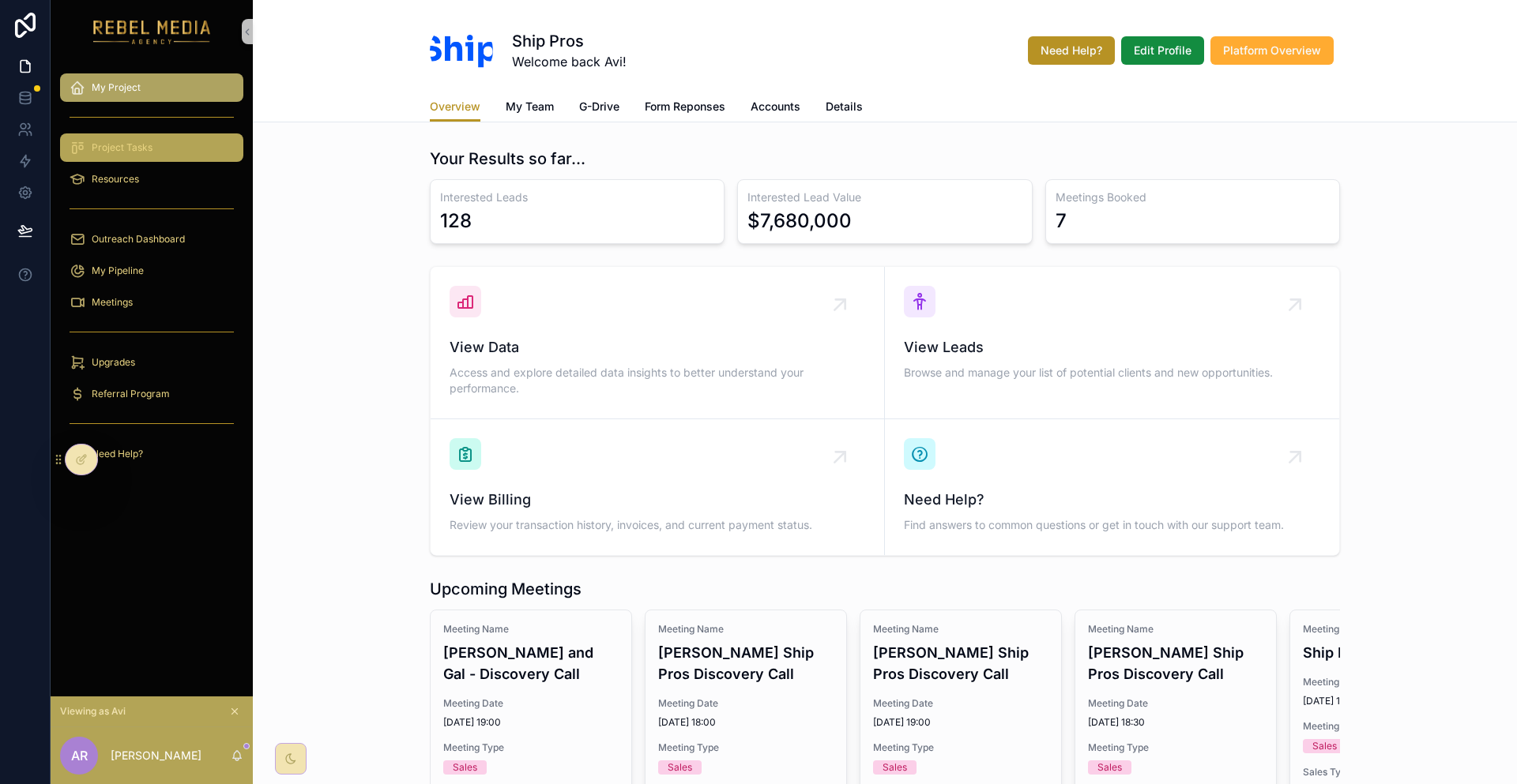
click at [117, 141] on span "Project Tasks" at bounding box center [122, 147] width 61 height 13
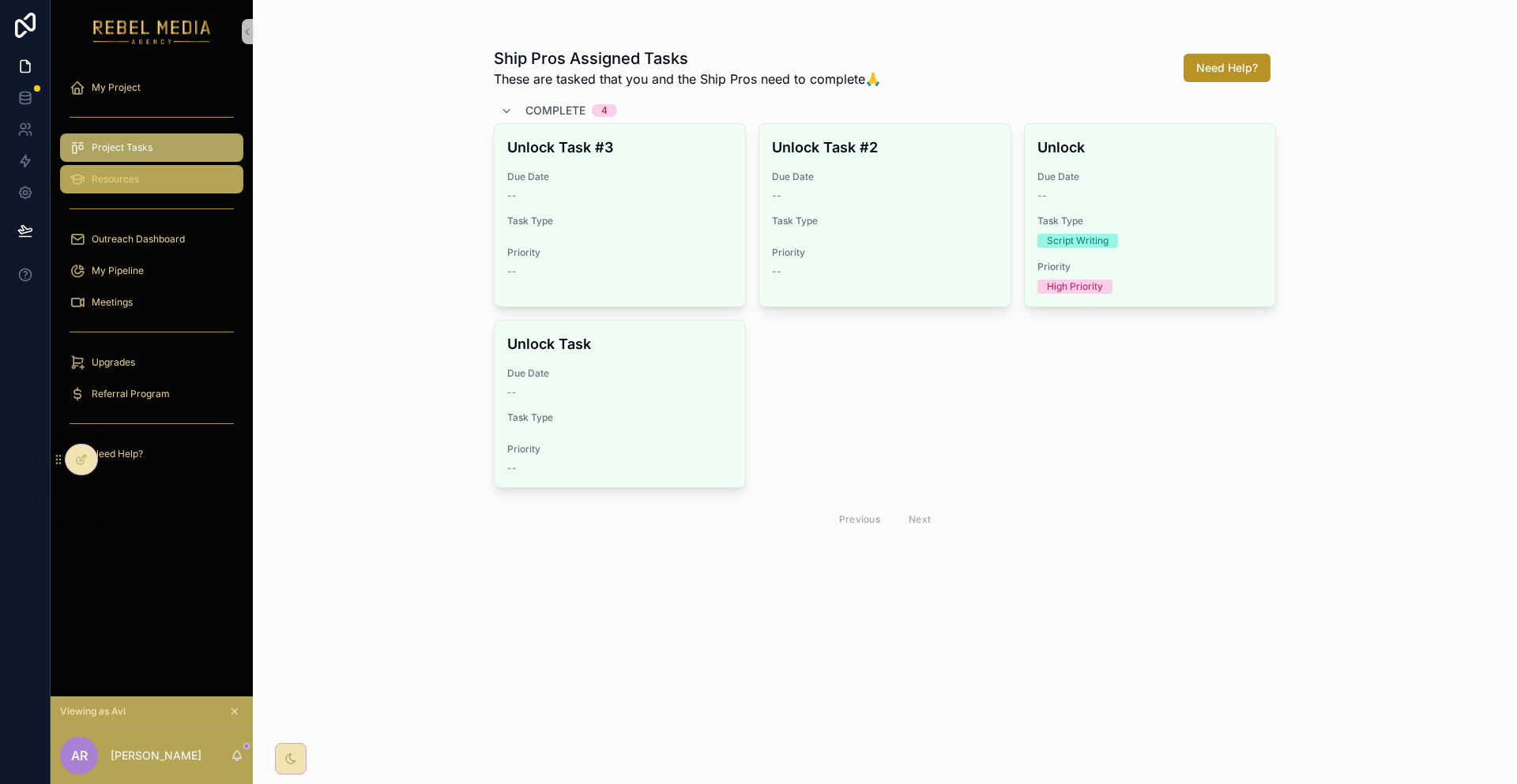
click at [118, 172] on span "Resources" at bounding box center [115, 178] width 47 height 13
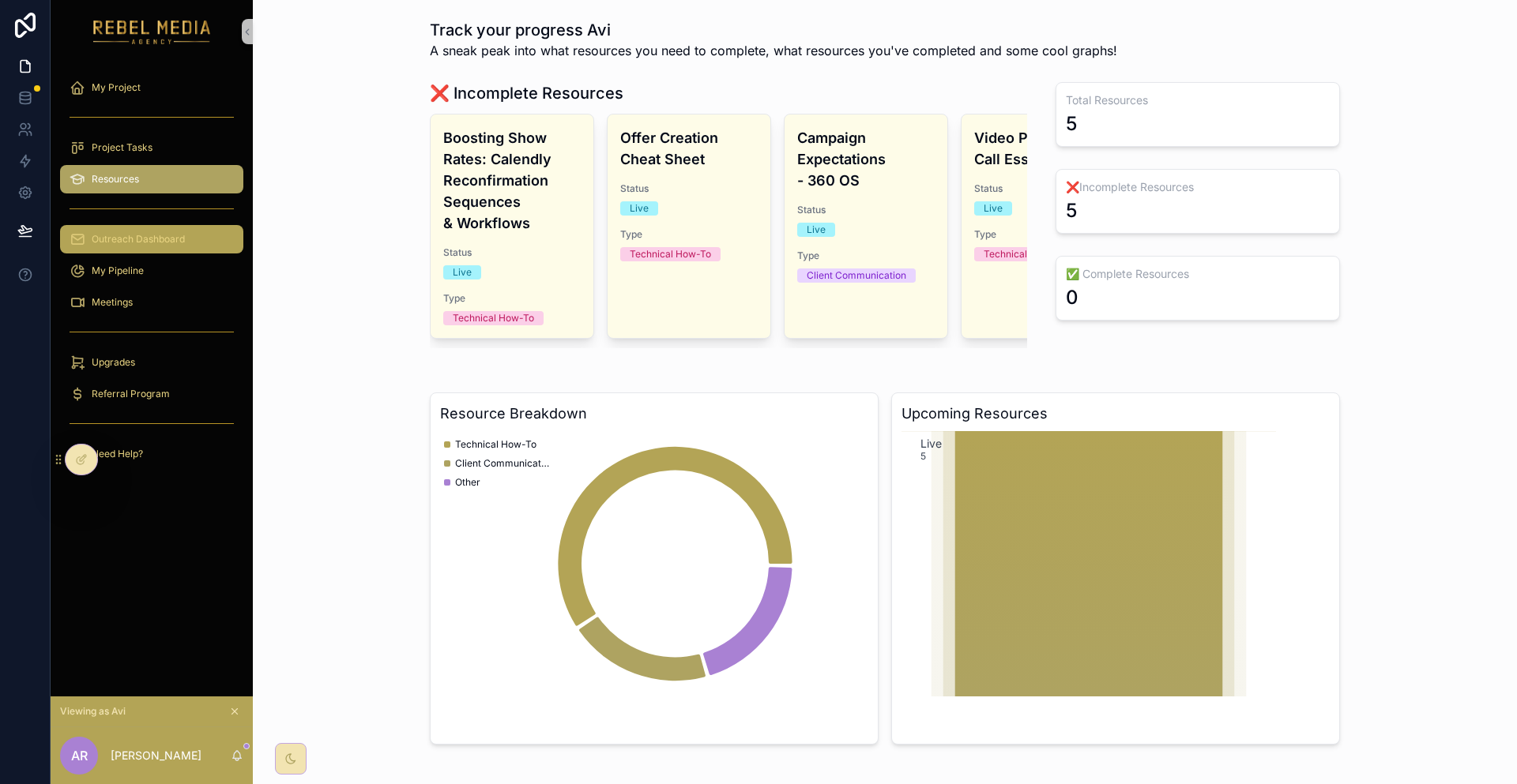
click at [135, 233] on span "Outreach Dashboard" at bounding box center [139, 238] width 93 height 13
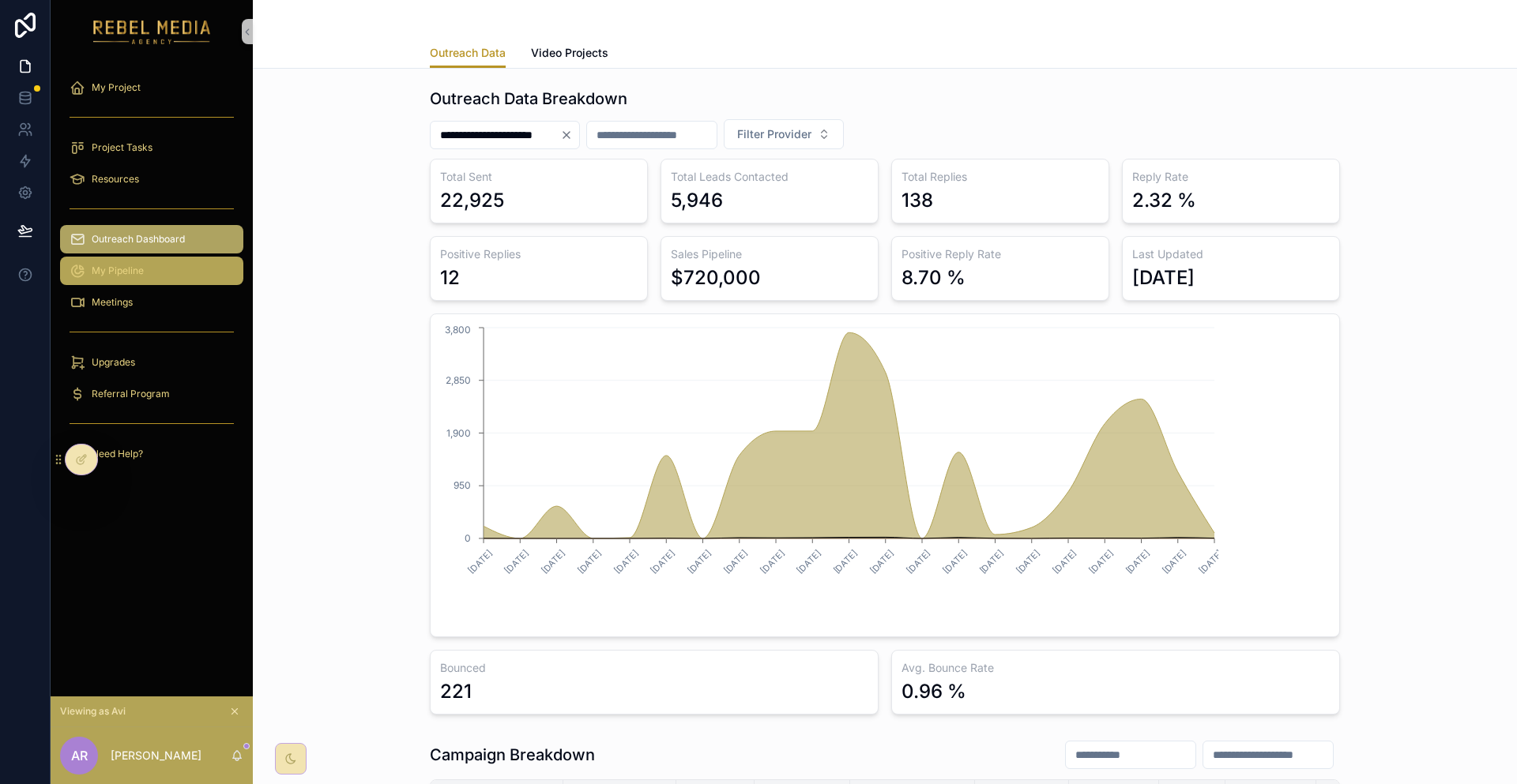
click at [154, 259] on div "My Pipeline" at bounding box center [152, 271] width 165 height 25
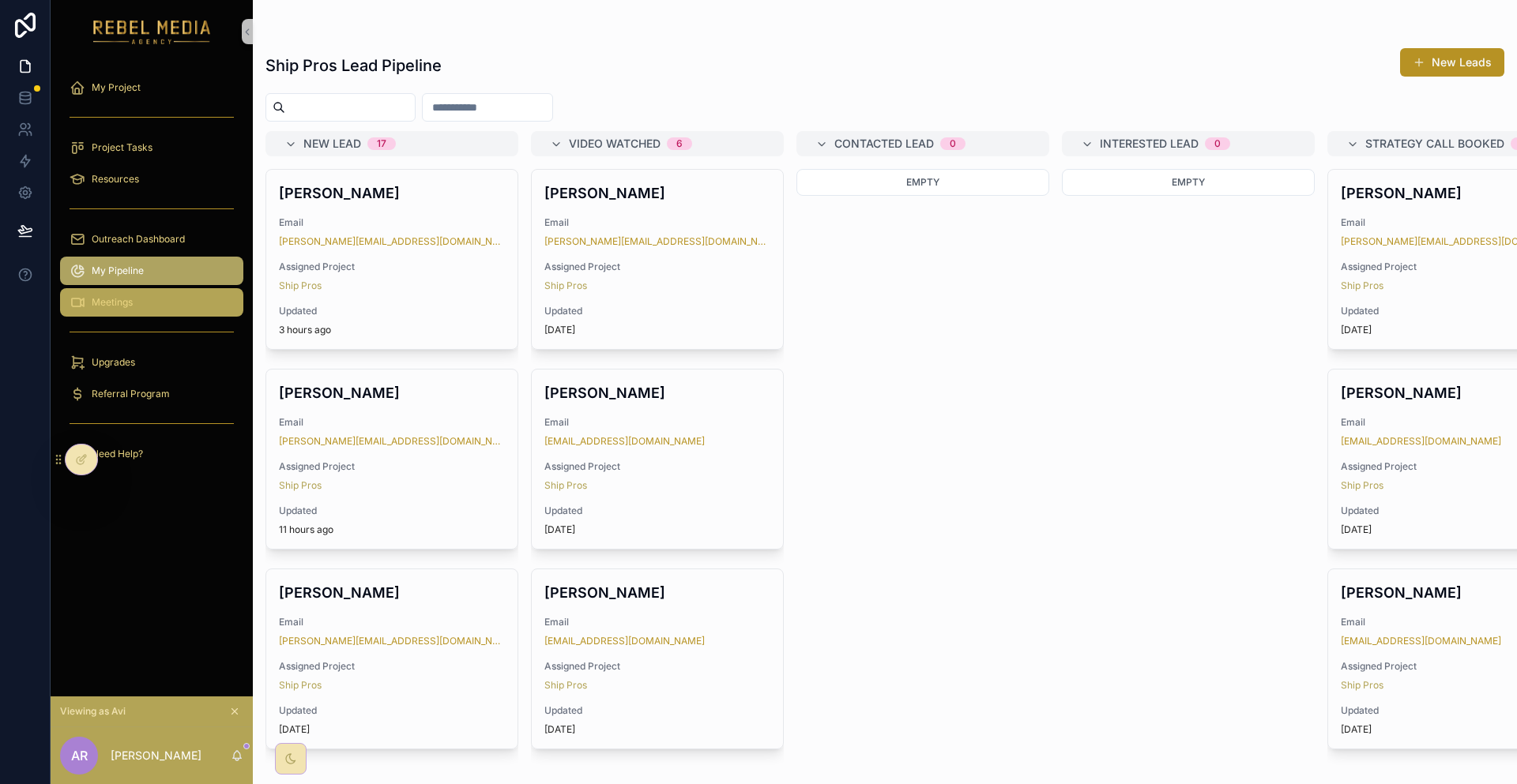
click at [161, 290] on div "Meetings" at bounding box center [152, 302] width 165 height 25
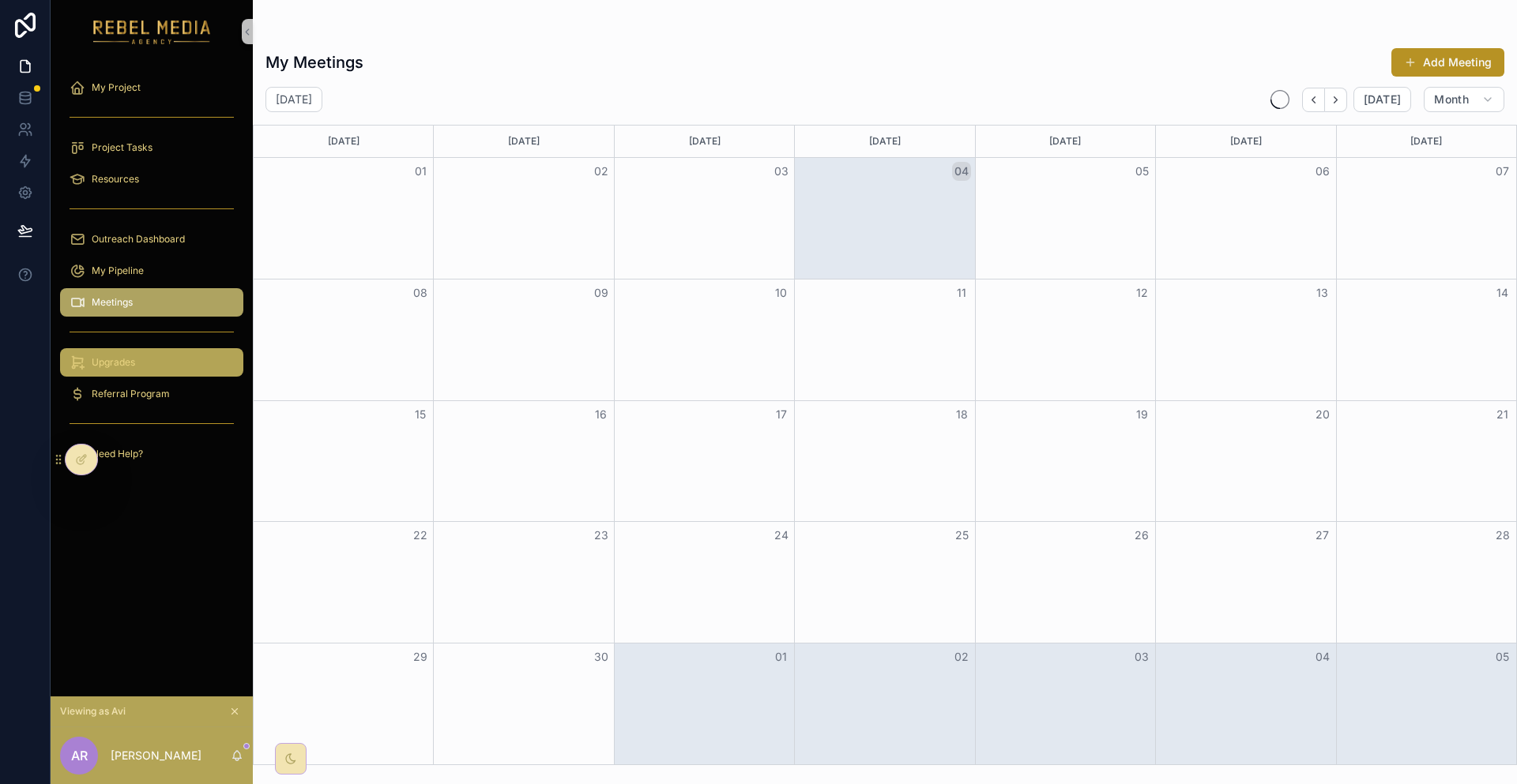
click at [153, 350] on div "Upgrades" at bounding box center [152, 362] width 165 height 25
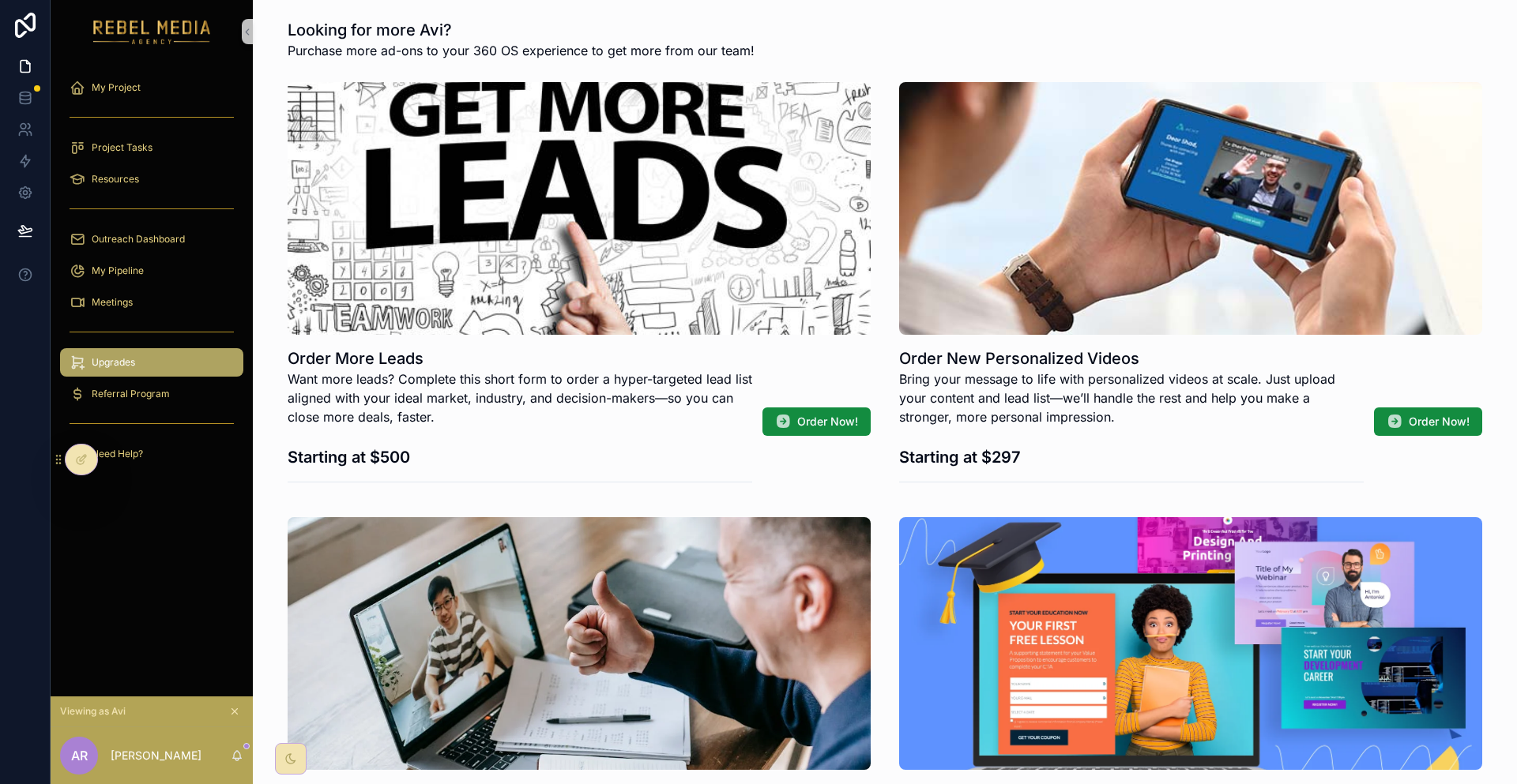
click at [165, 320] on div "scrollable content" at bounding box center [151, 332] width 183 height 25
click at [169, 259] on div "My Pipeline" at bounding box center [152, 271] width 165 height 25
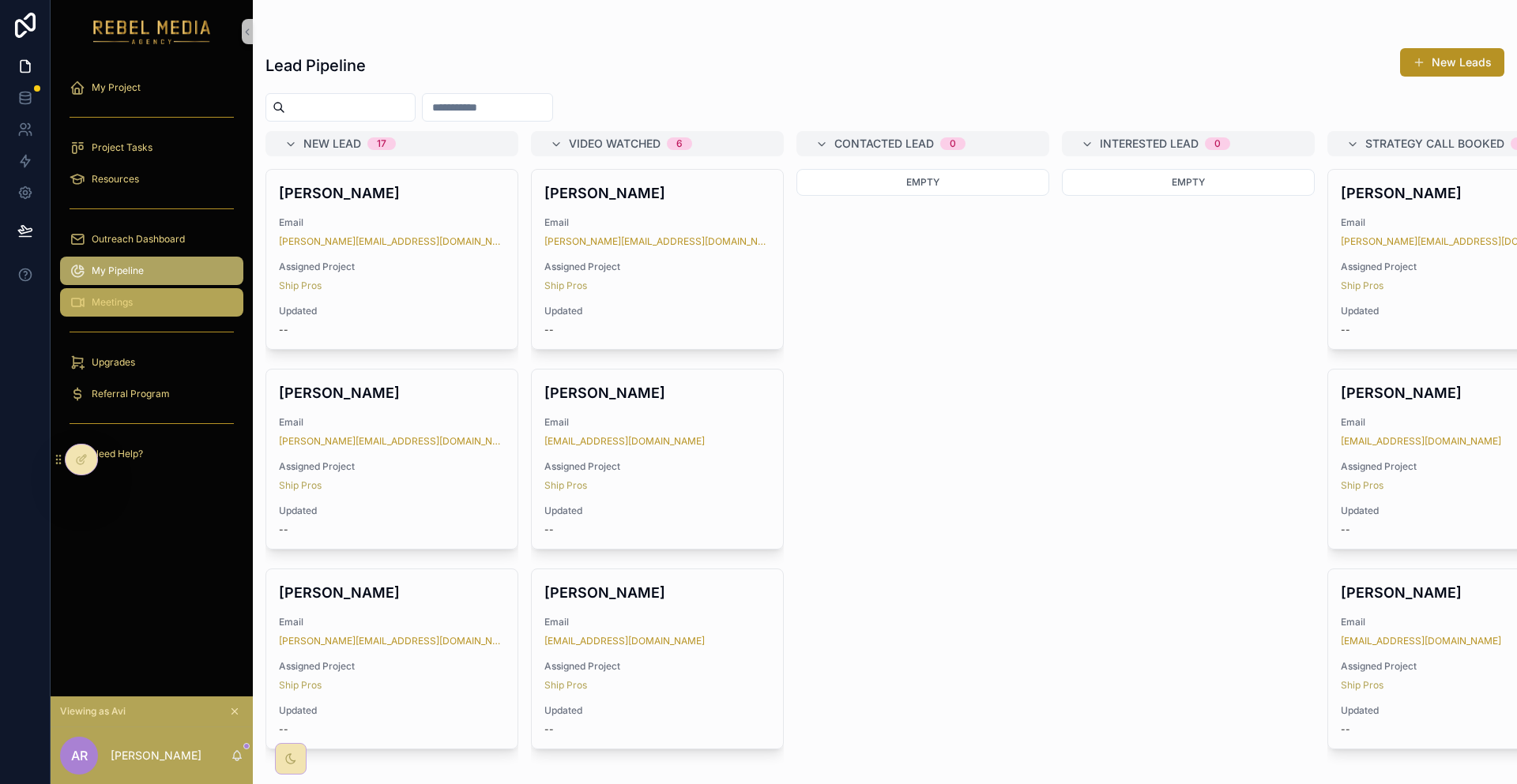
click at [168, 290] on div "Meetings" at bounding box center [152, 302] width 165 height 25
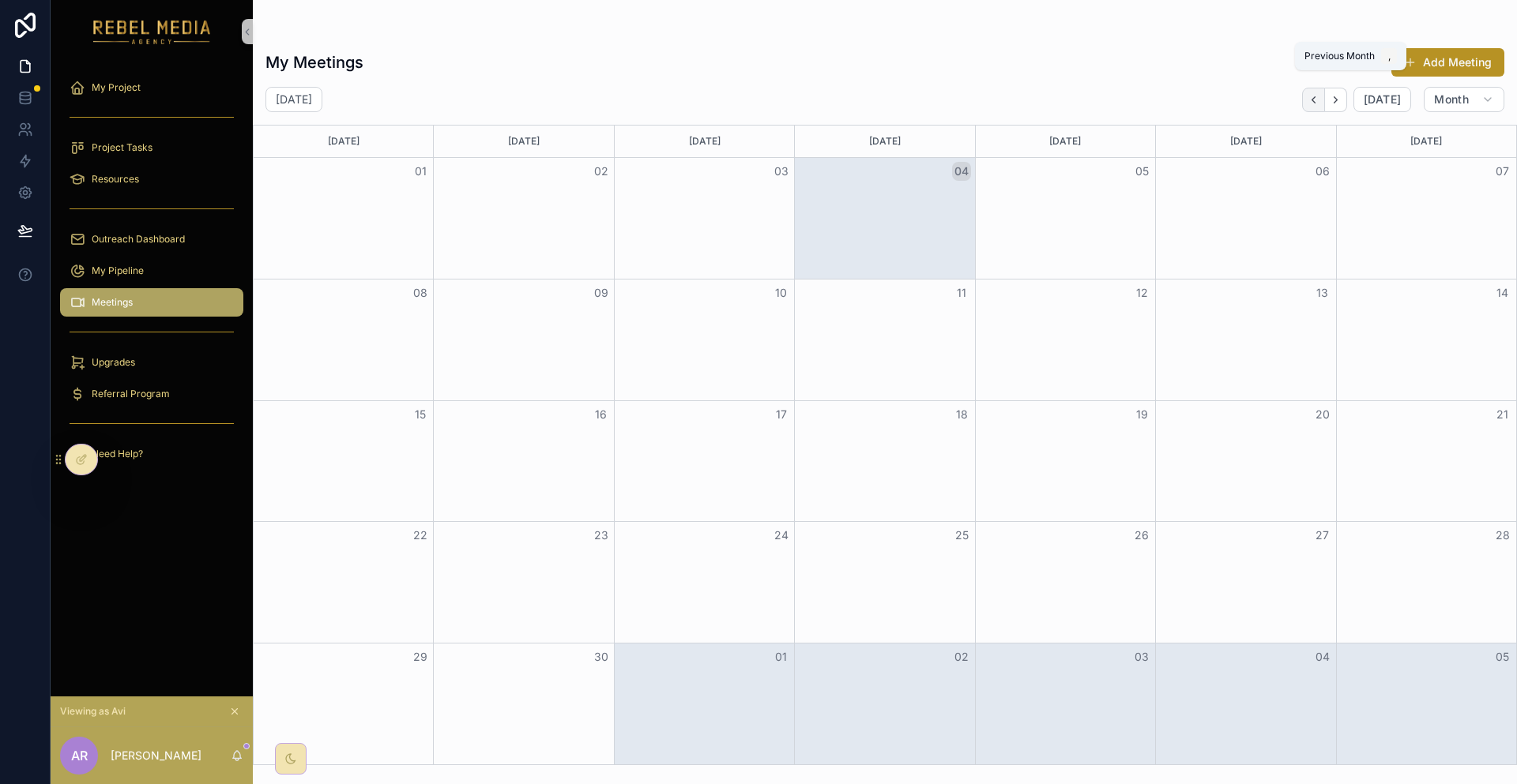
click at [1319, 94] on icon "Back" at bounding box center [1313, 100] width 12 height 12
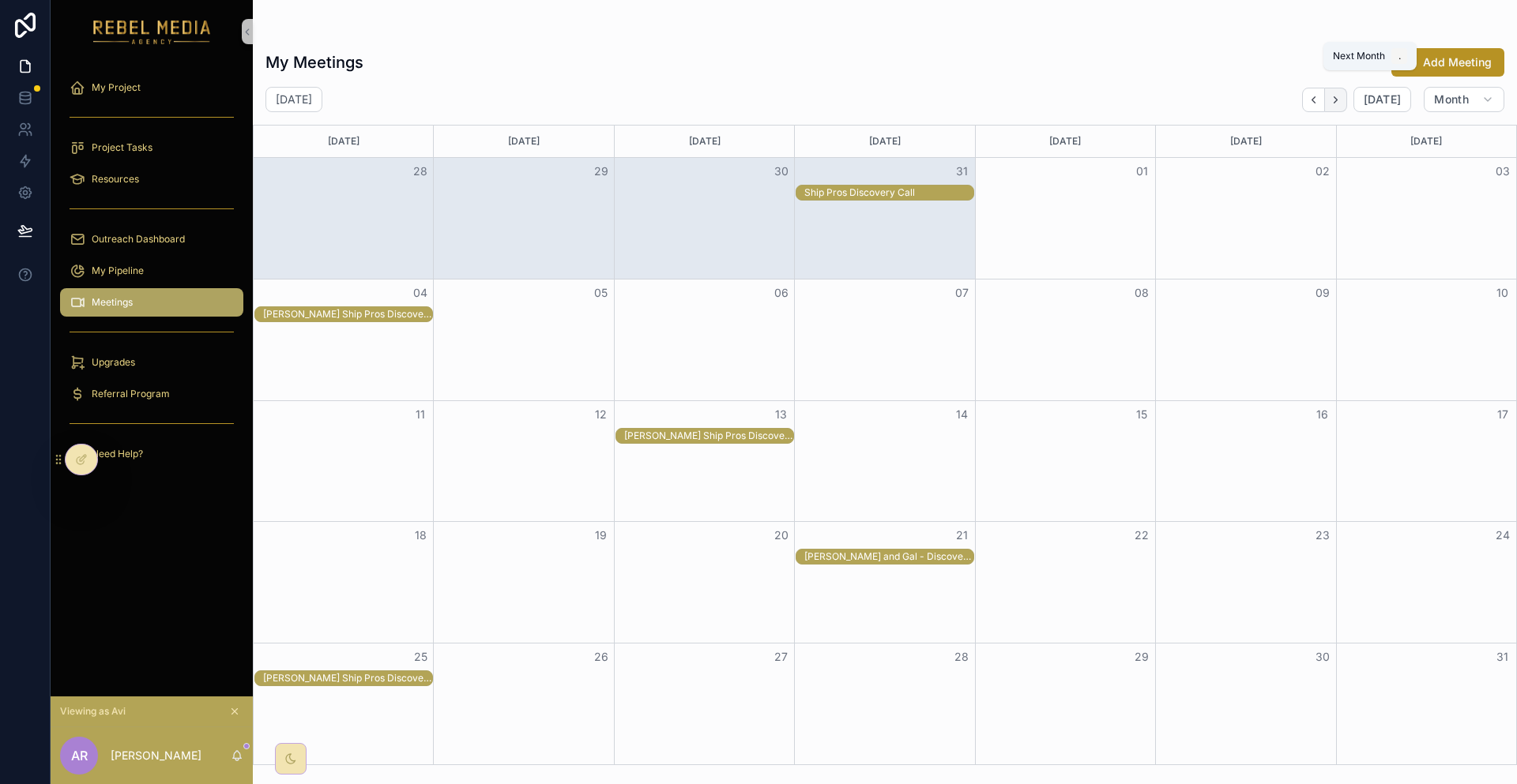
click at [1342, 94] on icon "Next" at bounding box center [1336, 100] width 12 height 12
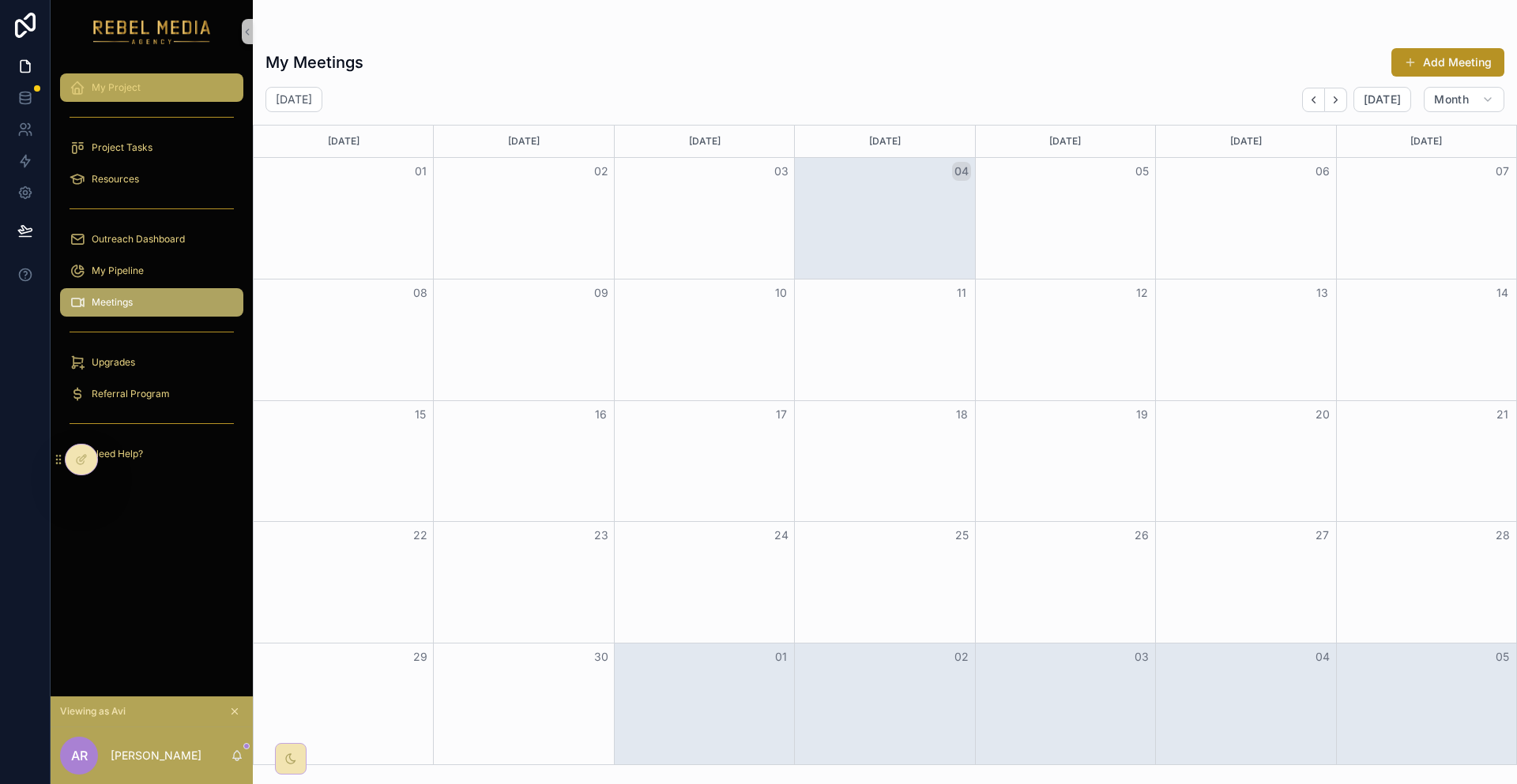
click at [127, 75] on div "My Project" at bounding box center [152, 87] width 165 height 25
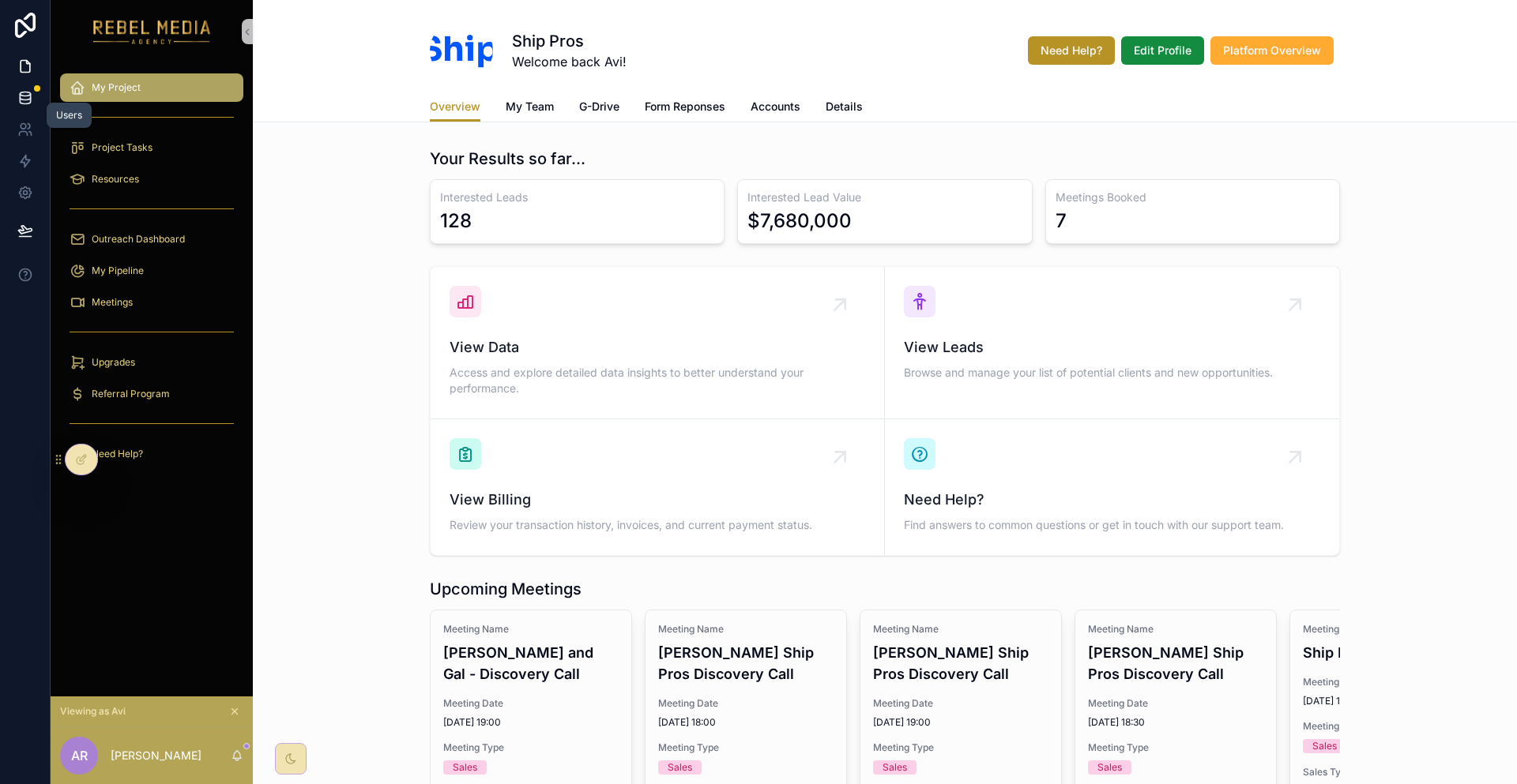
click at [20, 92] on icon at bounding box center [24, 94] width 11 height 4
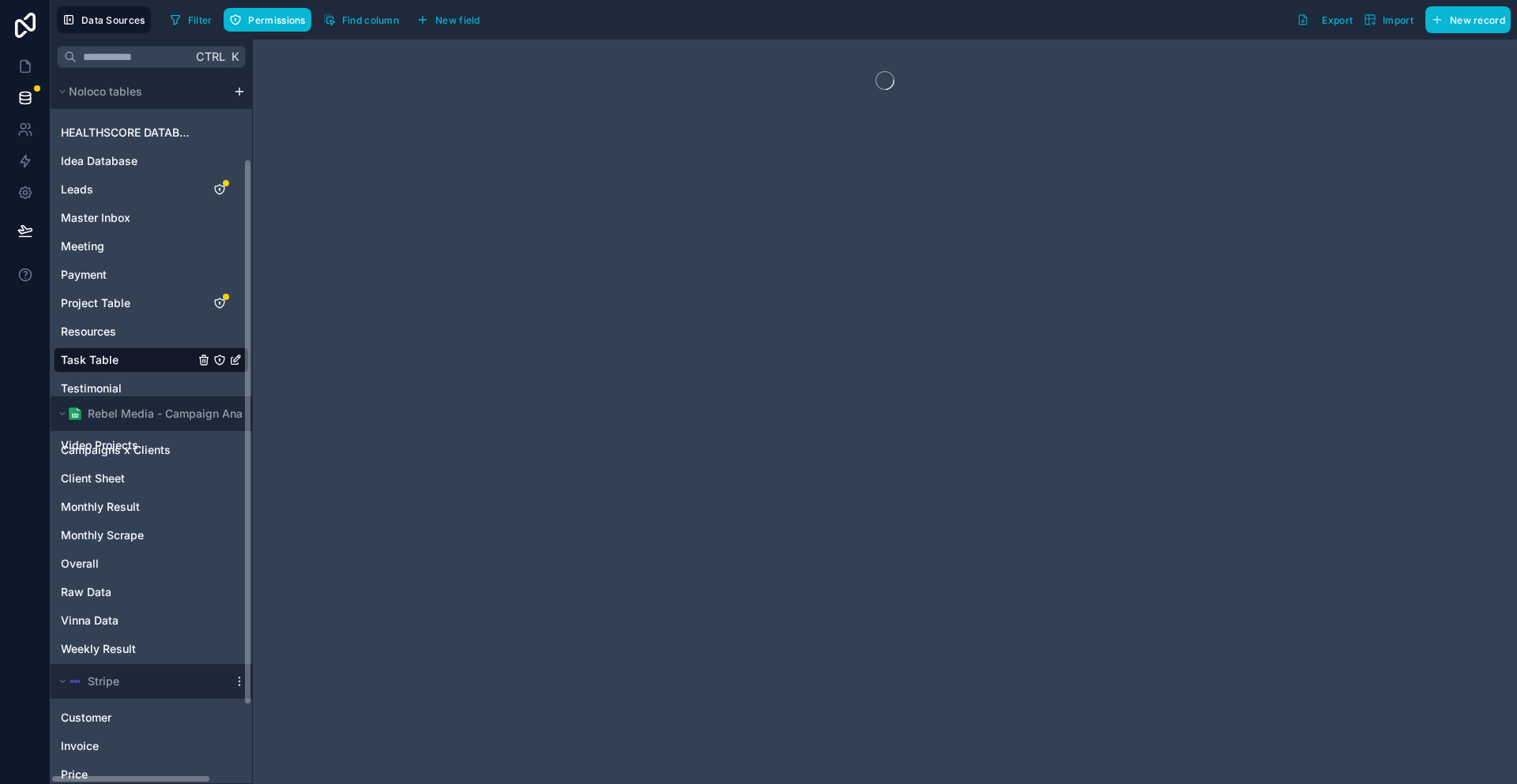
scroll to position [223, 0]
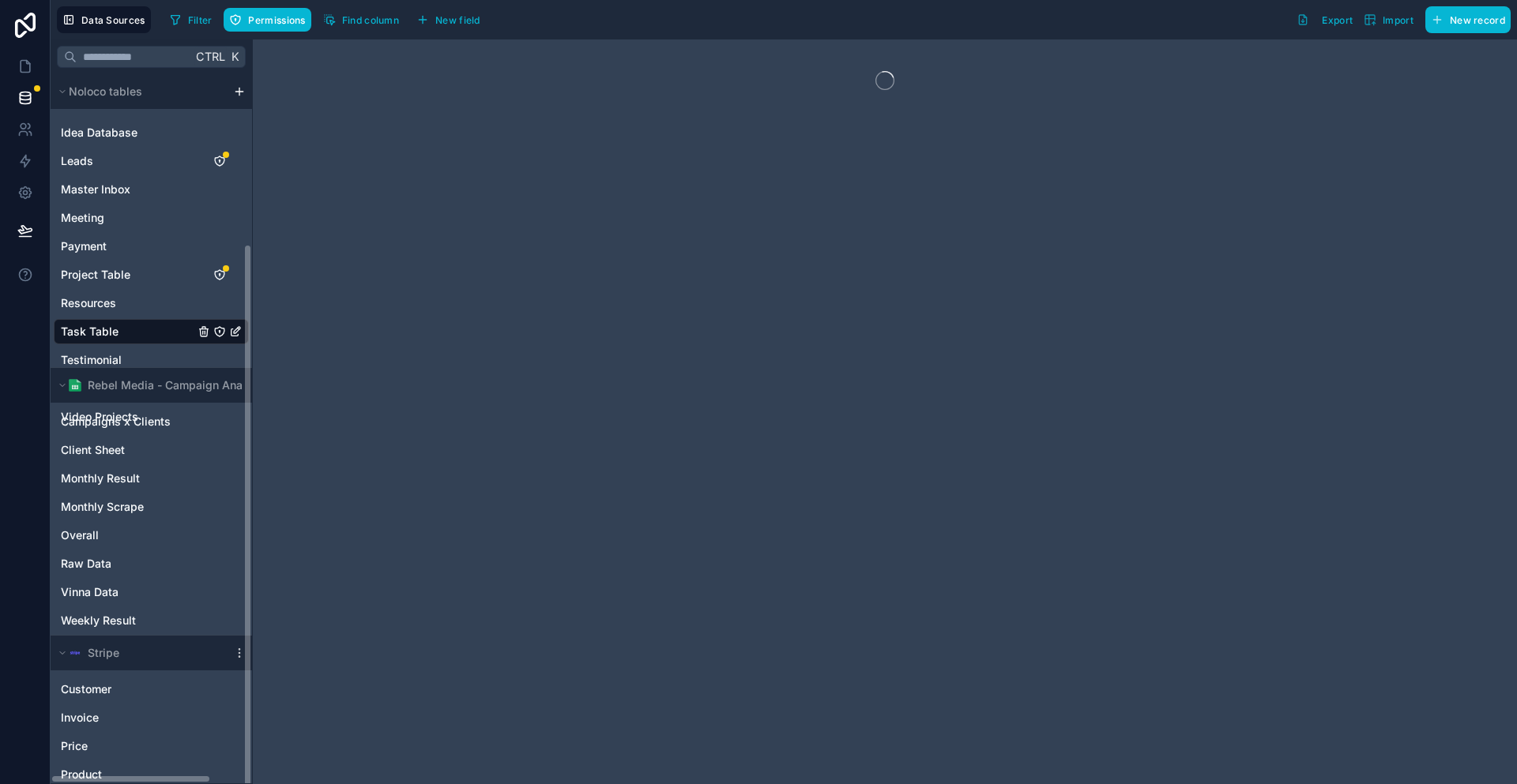
click at [98, 540] on div "Campaigns x Clients Client Sheet Monthly Result Monthly Scrape Overall Raw Data…" at bounding box center [150, 532] width 195 height 259
click at [97, 556] on span "Raw Data" at bounding box center [86, 564] width 50 height 16
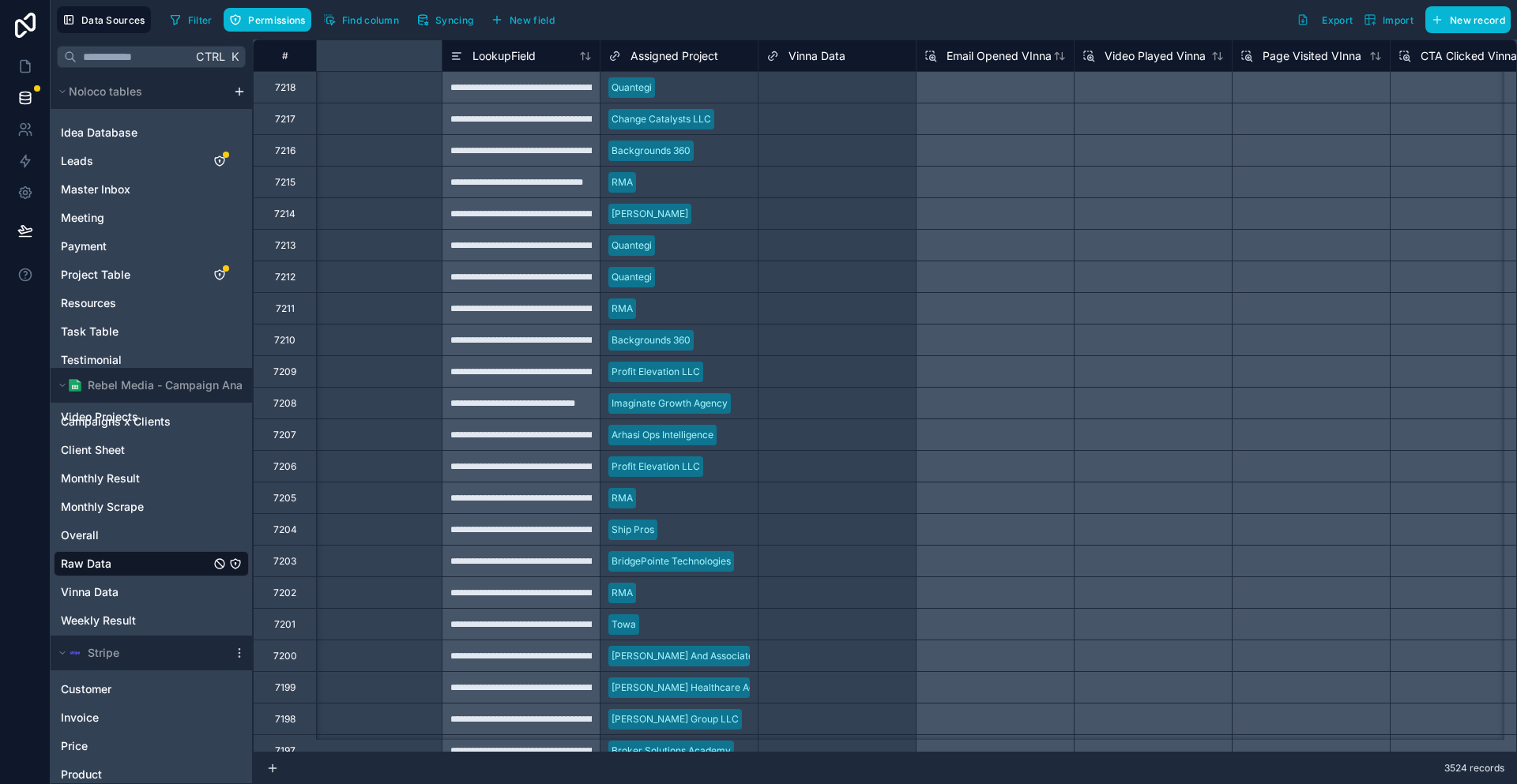
scroll to position [0, 4245]
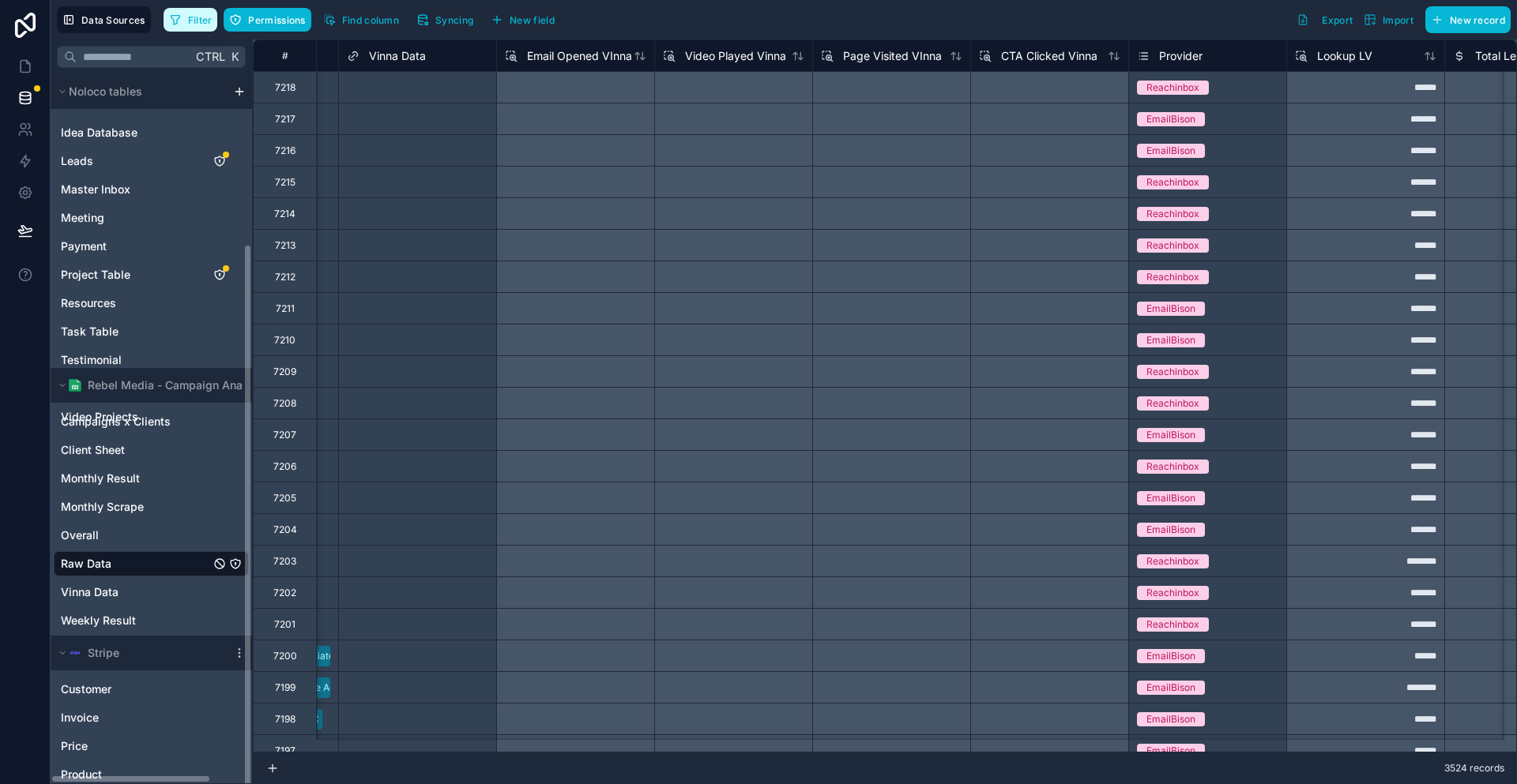
click at [188, 16] on span "Filter" at bounding box center [200, 20] width 24 height 12
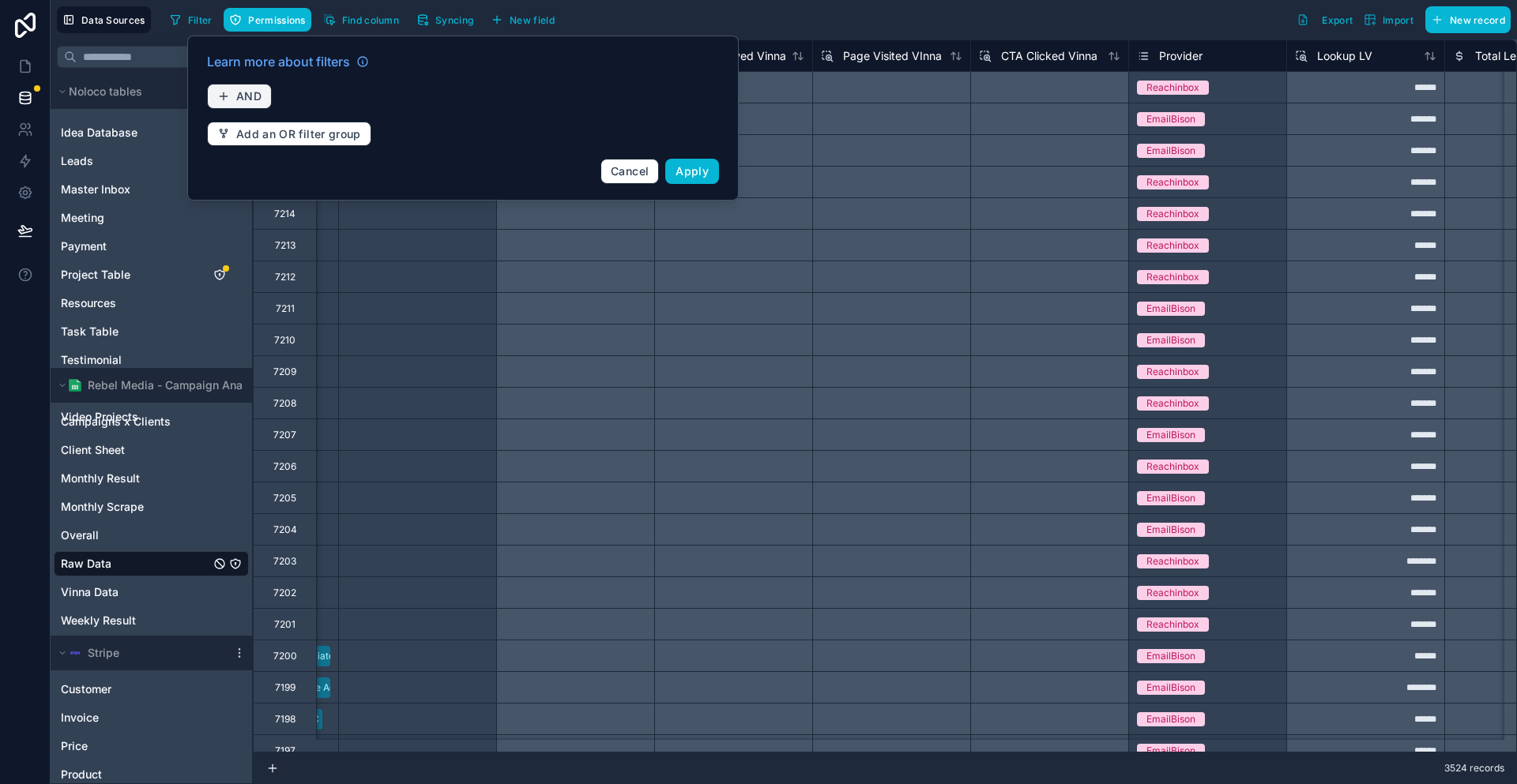
click at [237, 89] on span "AND" at bounding box center [249, 96] width 25 height 15
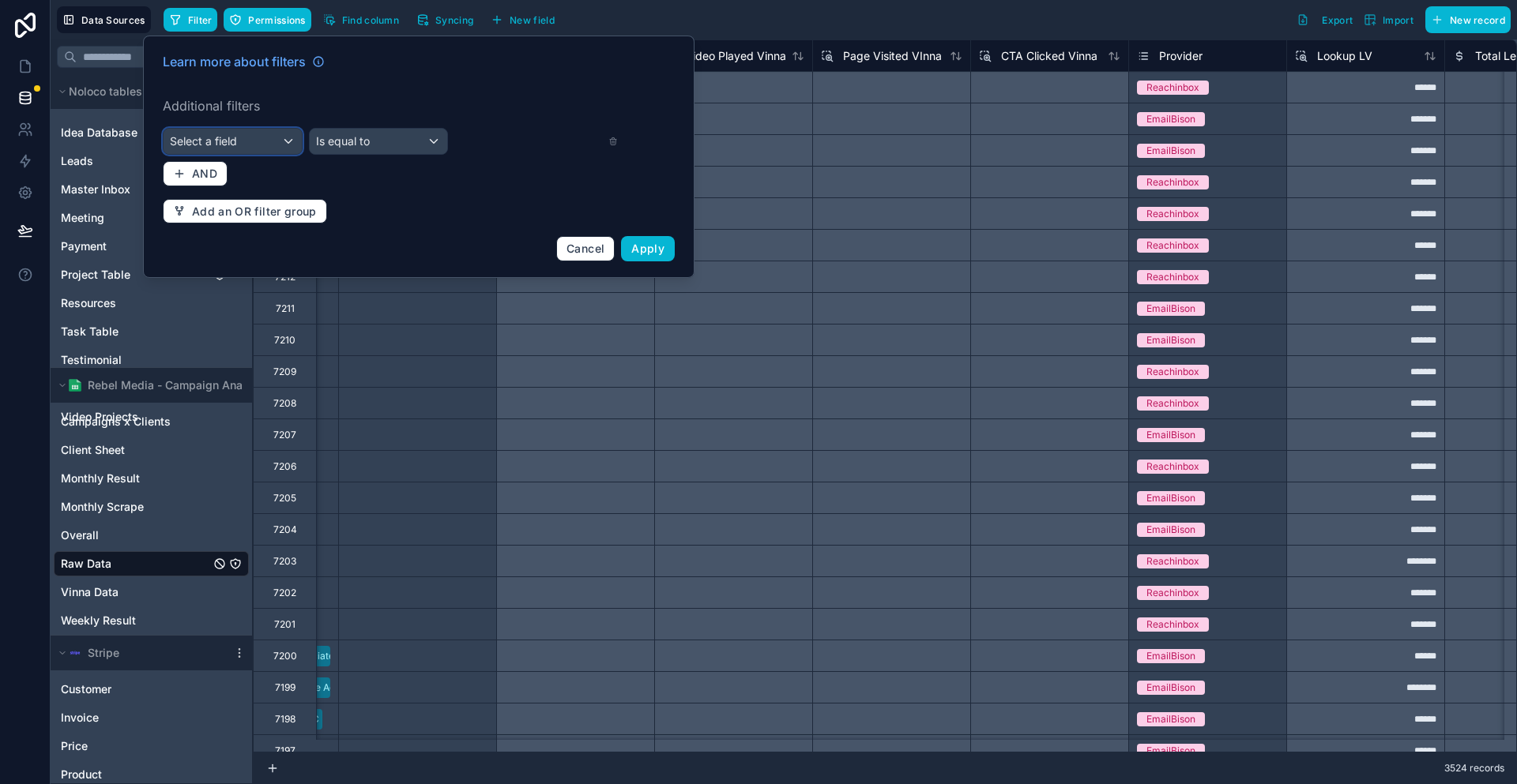
click at [262, 129] on div "Select a field" at bounding box center [233, 141] width 139 height 25
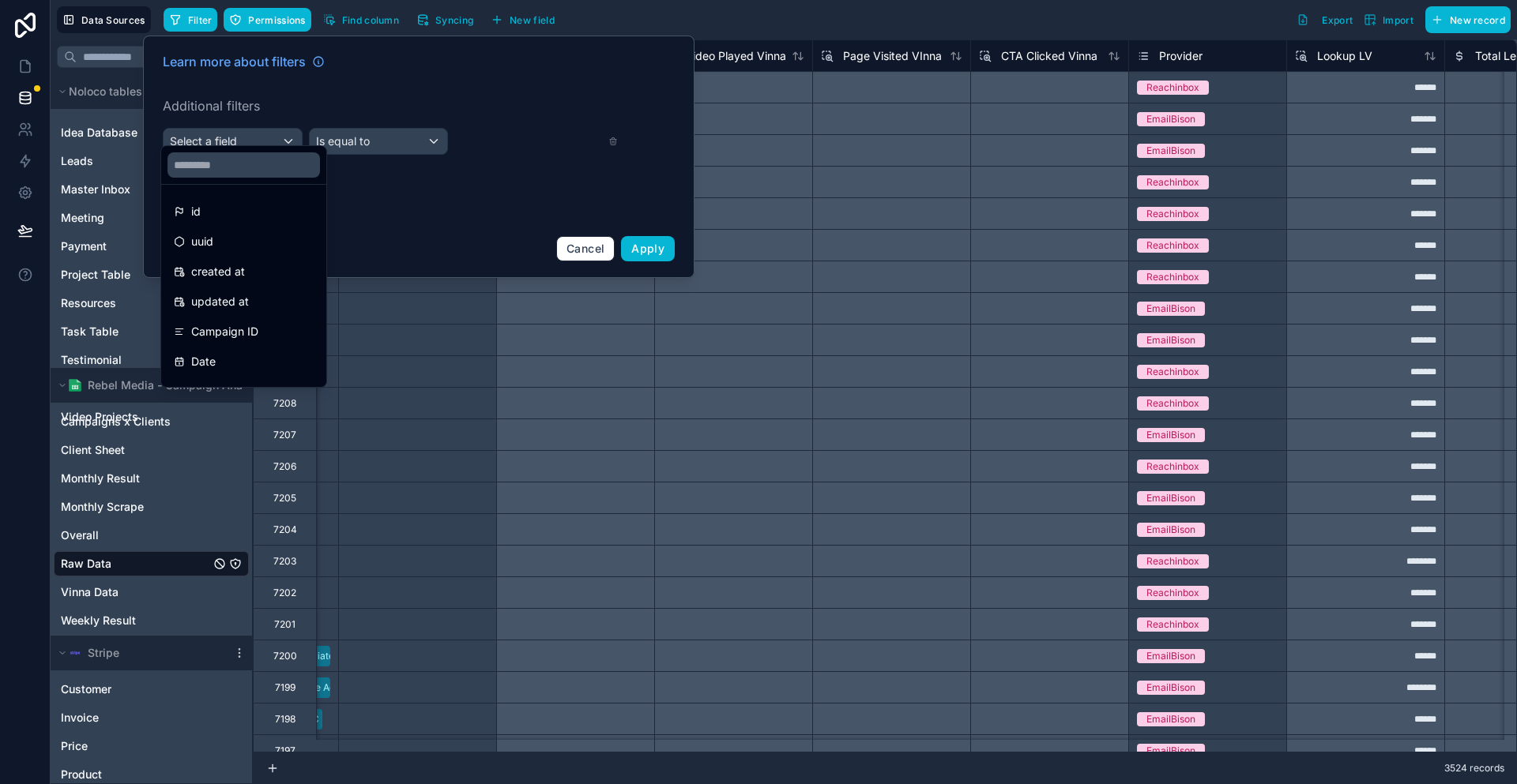
click at [523, 227] on div at bounding box center [419, 157] width 552 height 242
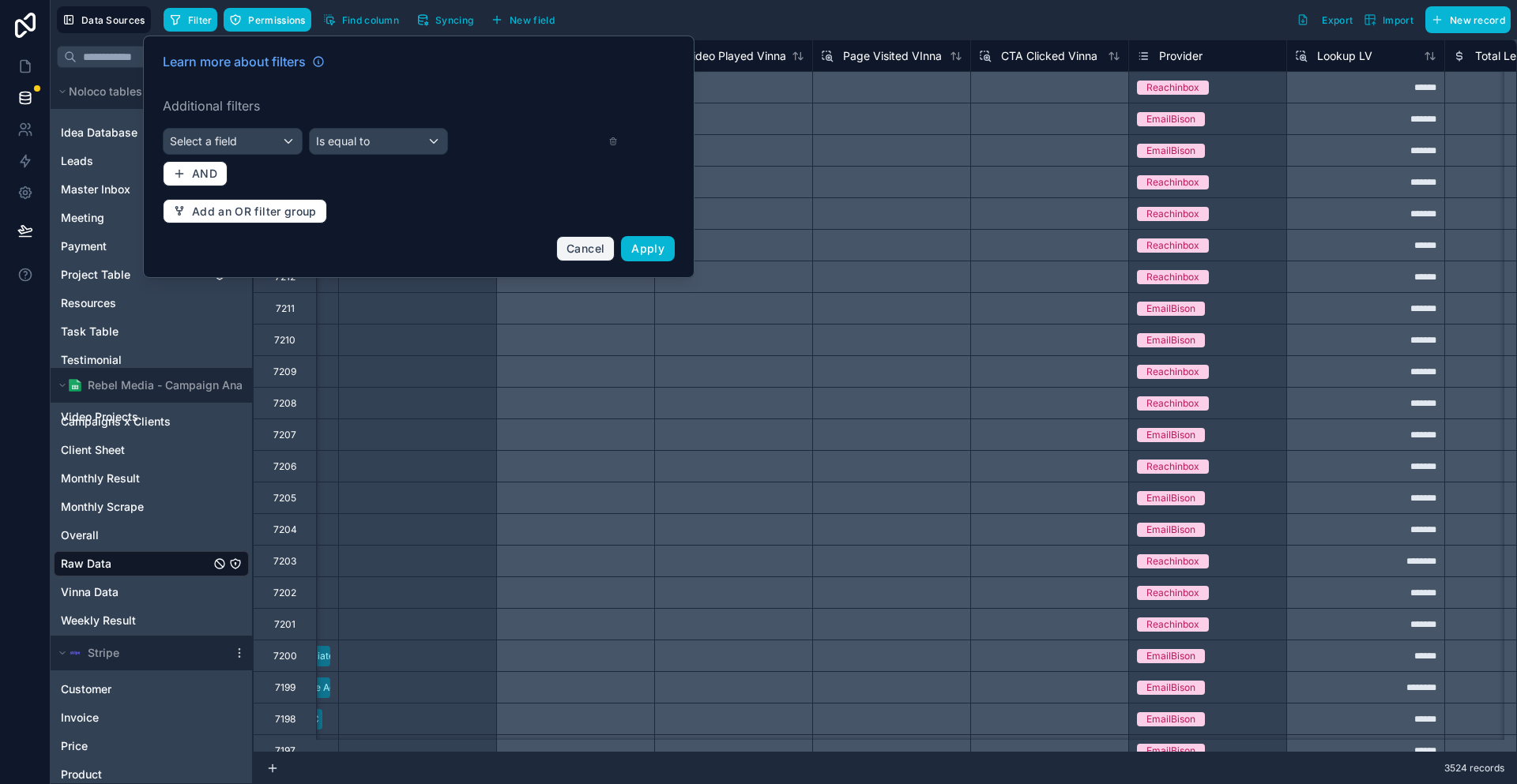
click at [566, 241] on span "Cancel" at bounding box center [585, 248] width 38 height 14
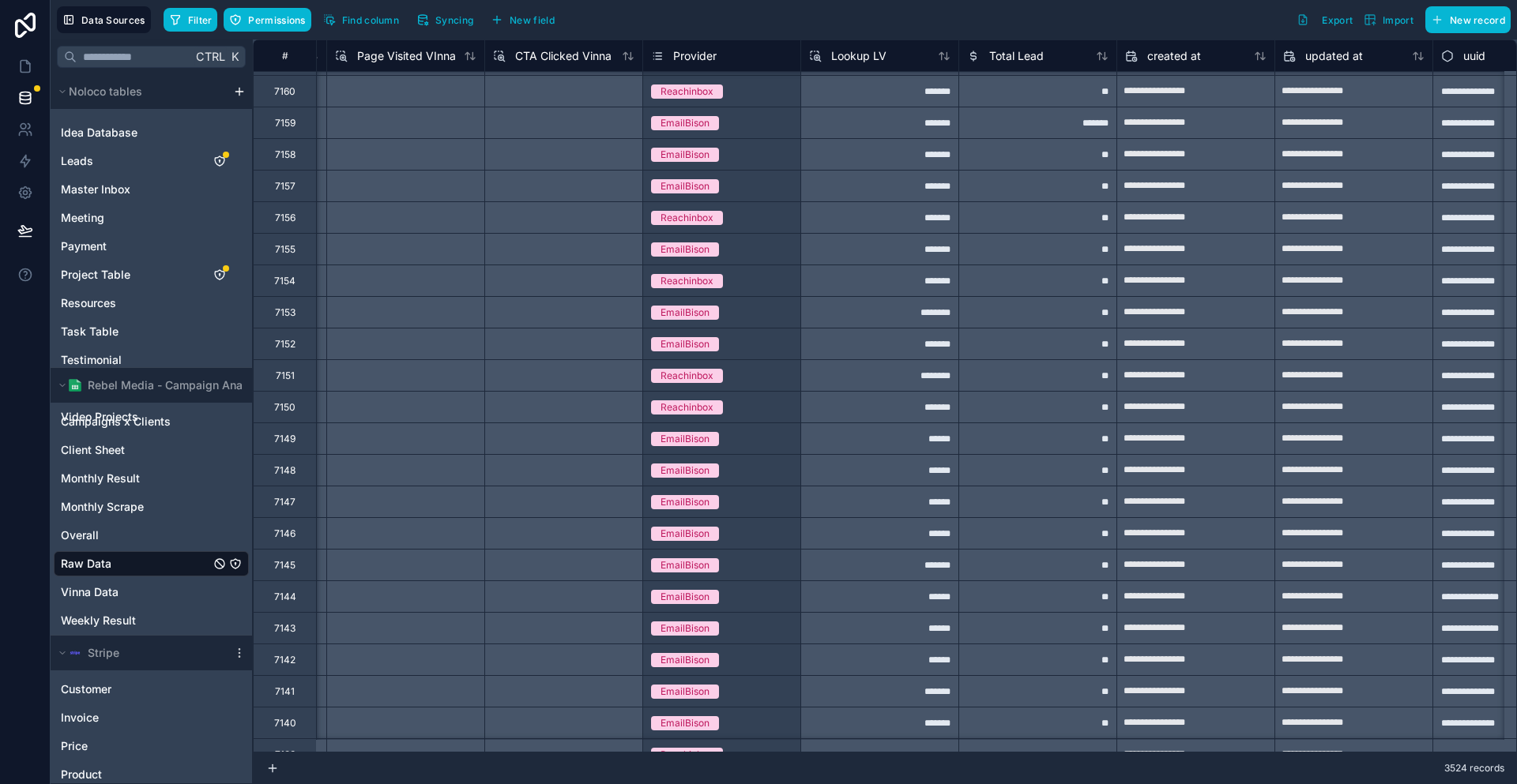
scroll to position [1659, 4730]
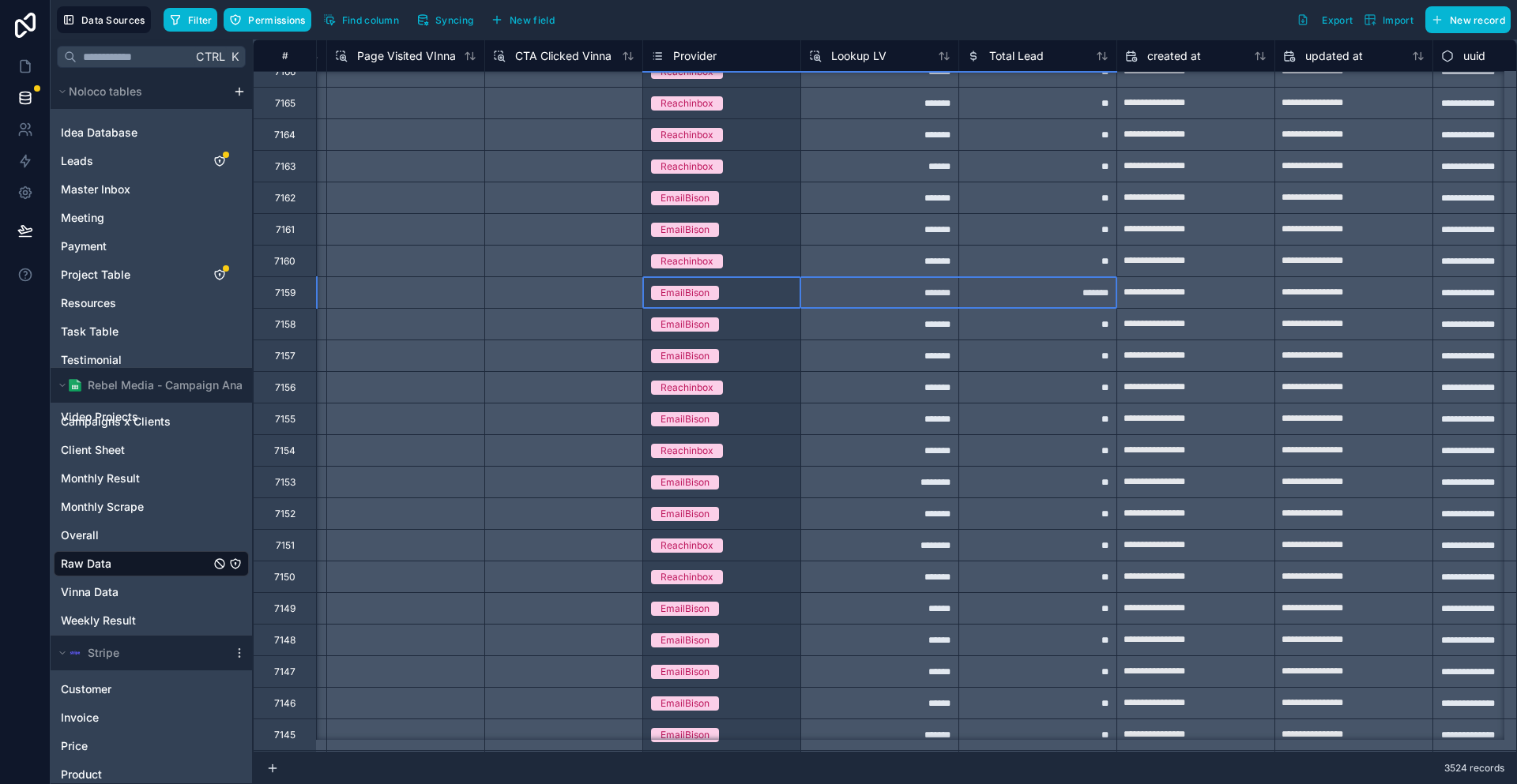
drag, startPoint x: 876, startPoint y: 311, endPoint x: 1049, endPoint y: 297, distance: 173.6
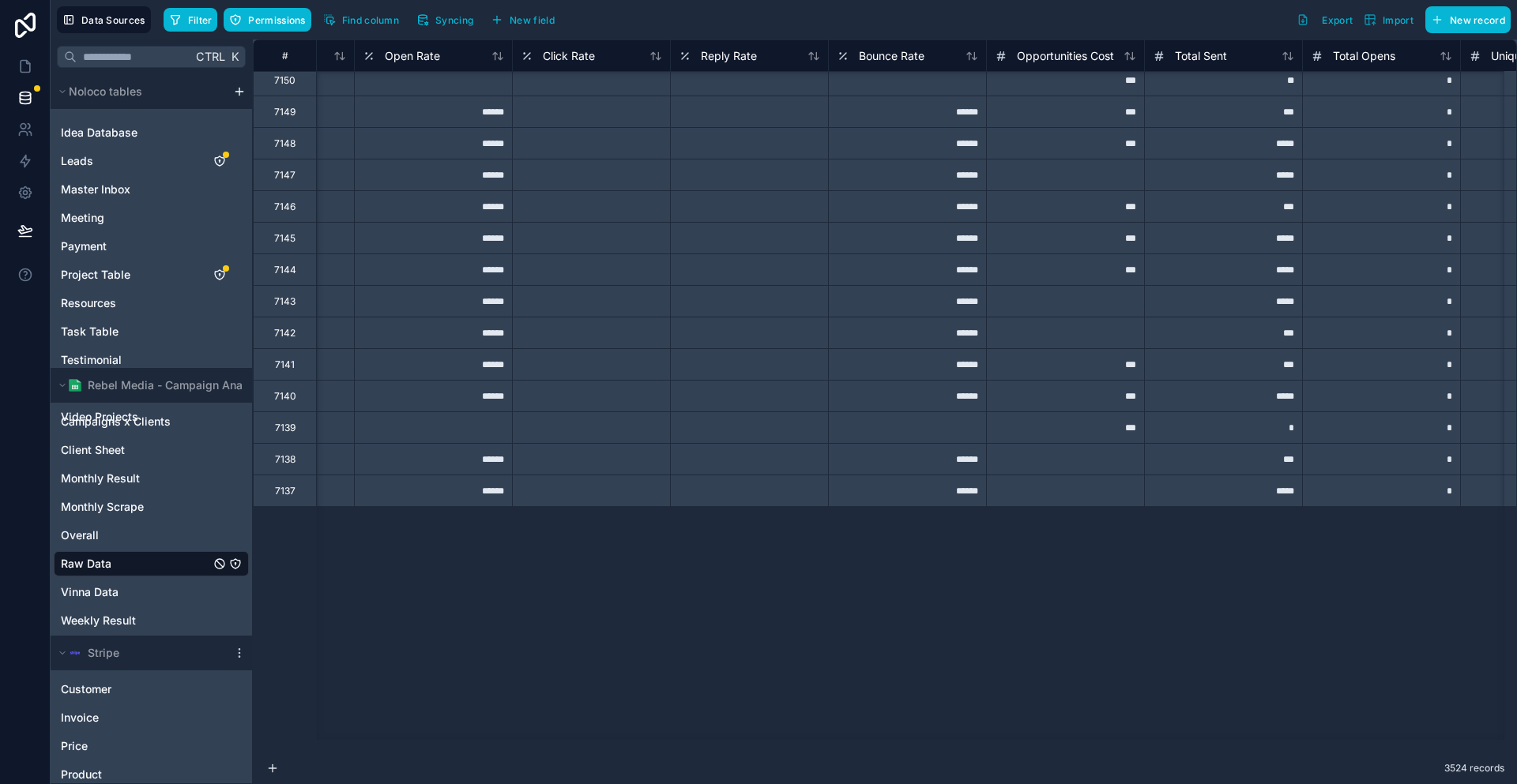
scroll to position [2449, 278]
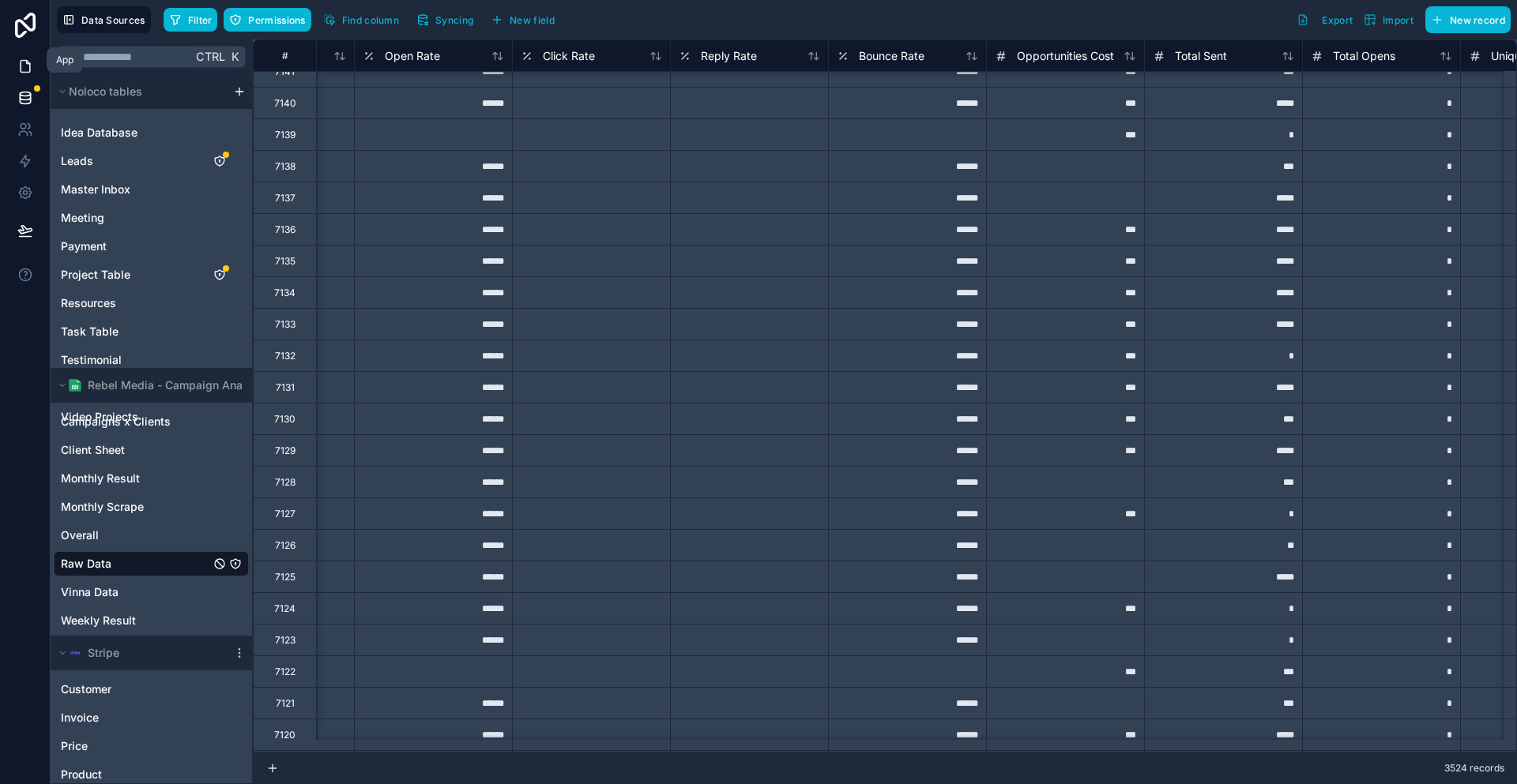
click at [23, 62] on icon at bounding box center [25, 66] width 16 height 16
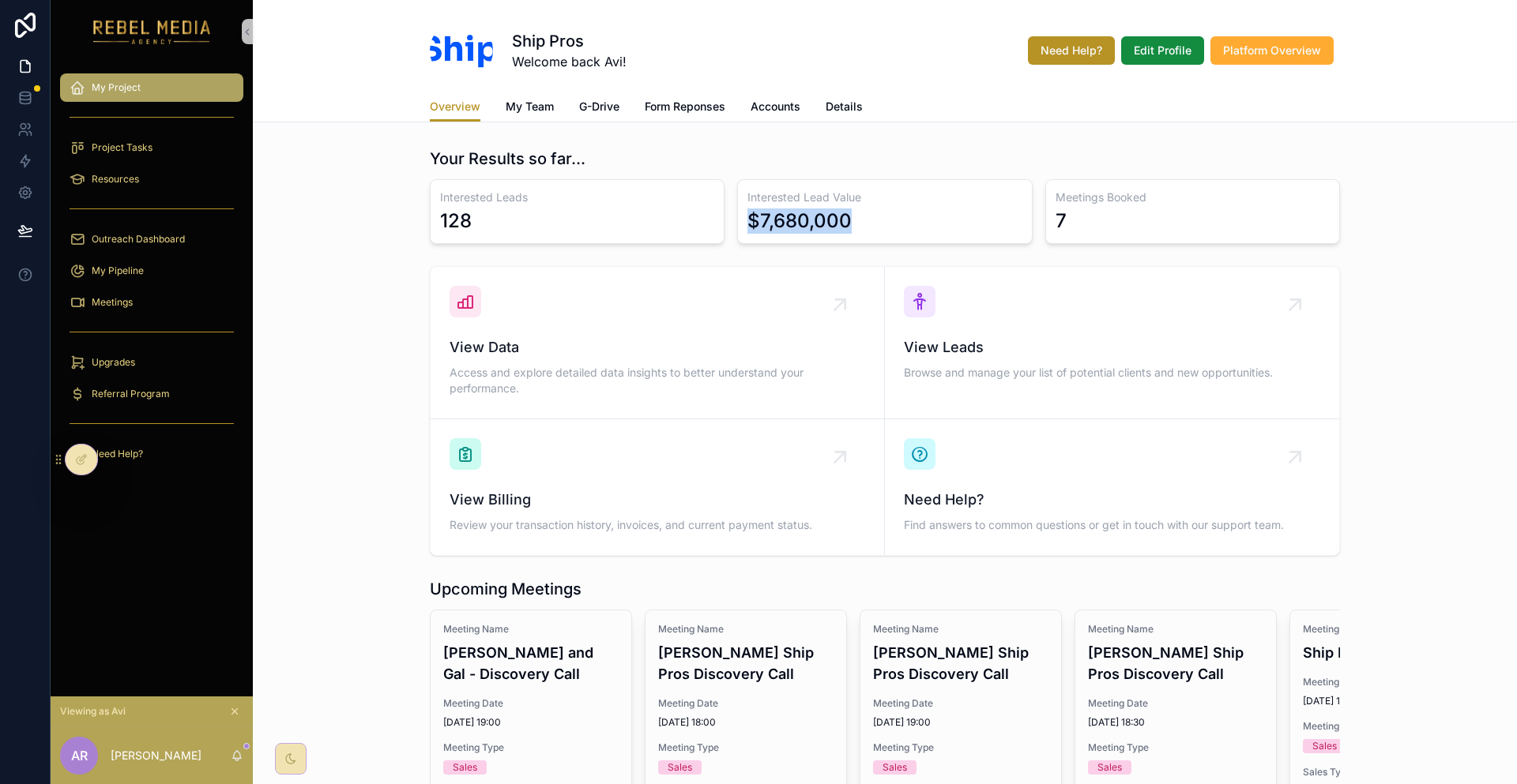
drag, startPoint x: 742, startPoint y: 186, endPoint x: 877, endPoint y: 212, distance: 137.5
click at [877, 212] on div "Interested Lead Value $7,680,000" at bounding box center [884, 211] width 295 height 65
drag, startPoint x: 742, startPoint y: 211, endPoint x: 728, endPoint y: 209, distance: 14.1
click at [728, 209] on div "Interested Leads 128 Interested Lead Value $7,680,000 Meetings Booked 7" at bounding box center [884, 211] width 910 height 65
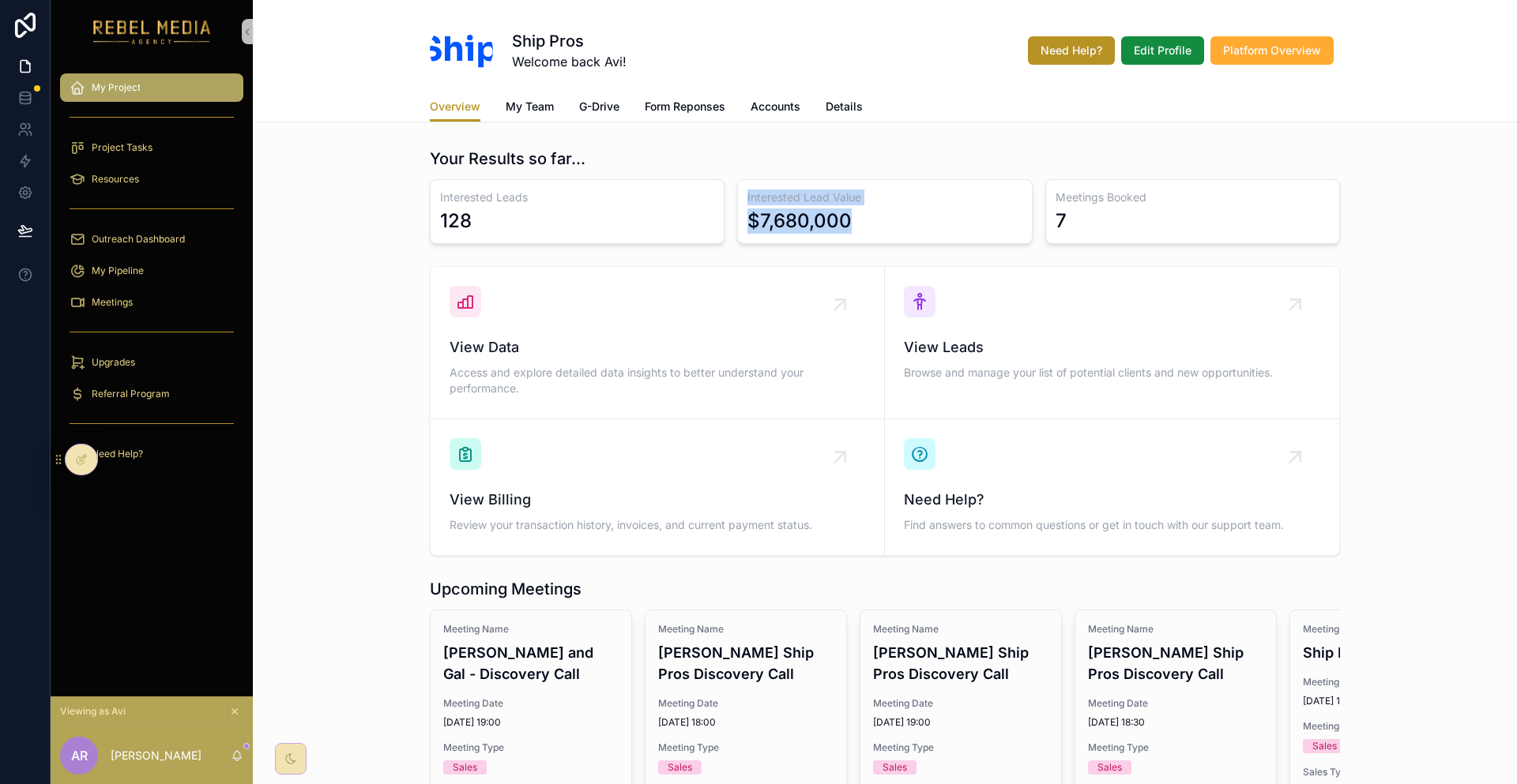
click at [744, 208] on div "Interested Lead Value $7,680,000" at bounding box center [884, 211] width 295 height 65
drag, startPoint x: 745, startPoint y: 207, endPoint x: 887, endPoint y: 215, distance: 142.2
click at [887, 215] on div "Your Results so far... Interested Leads 128 Interested Lead Value $7,680,000 Me…" at bounding box center [885, 196] width 930 height 109
click at [881, 190] on h3 "Interested Lead Value" at bounding box center [884, 198] width 274 height 16
drag, startPoint x: 822, startPoint y: 226, endPoint x: 660, endPoint y: 232, distance: 162.1
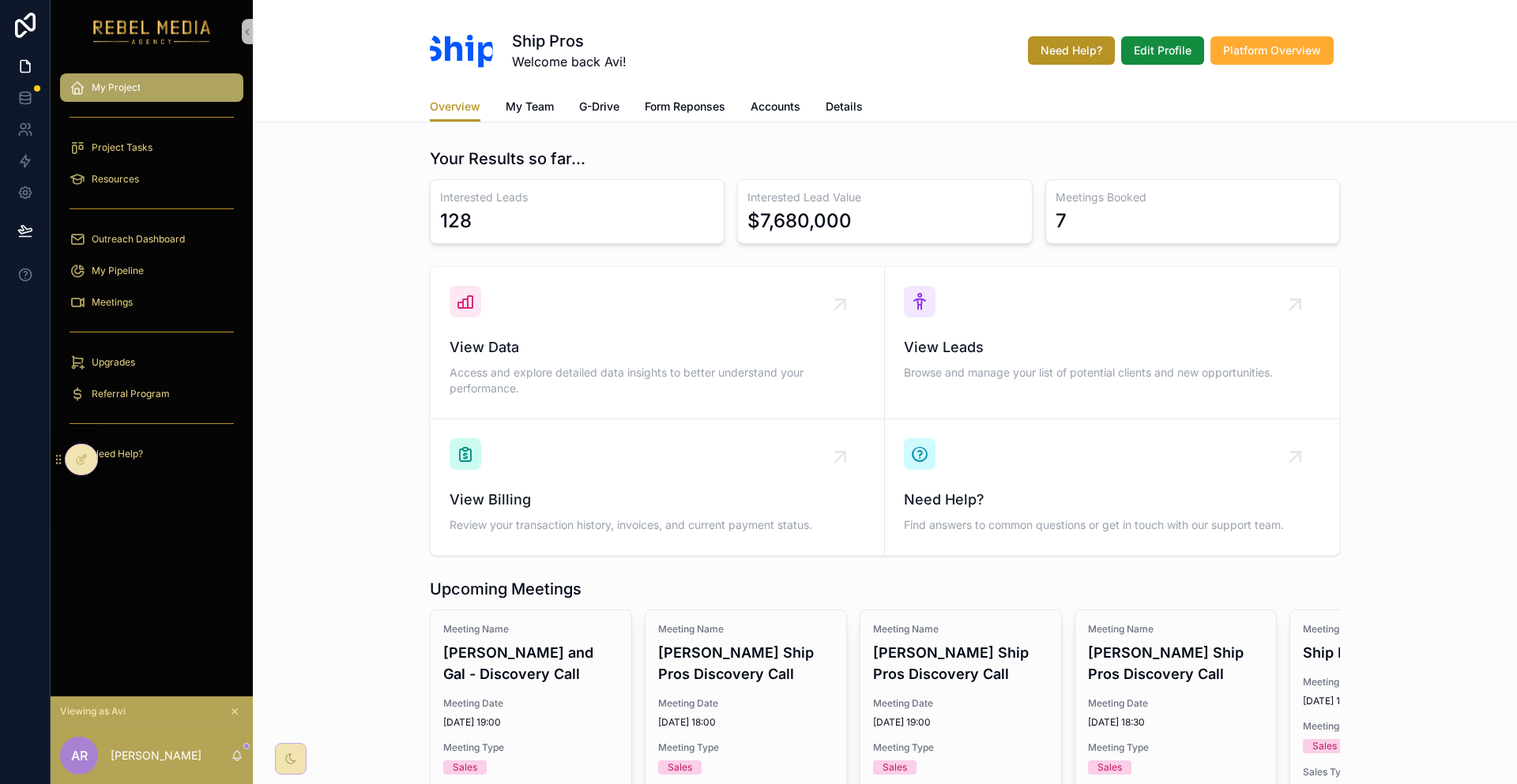
click at [651, 233] on div "Your Results so far... Interested Leads 128 Interested Lead Value $7,680,000 Me…" at bounding box center [885, 746] width 930 height 1210
click at [737, 211] on div "Interested Lead Value $7,680,000" at bounding box center [884, 211] width 295 height 65
click at [748, 208] on div "$7,680,000" at bounding box center [800, 221] width 105 height 25
drag, startPoint x: 748, startPoint y: 202, endPoint x: 859, endPoint y: 216, distance: 111.9
click at [858, 216] on div "Your Results so far... Interested Leads 128 Interested Lead Value $7,680,000 Me…" at bounding box center [885, 196] width 930 height 109
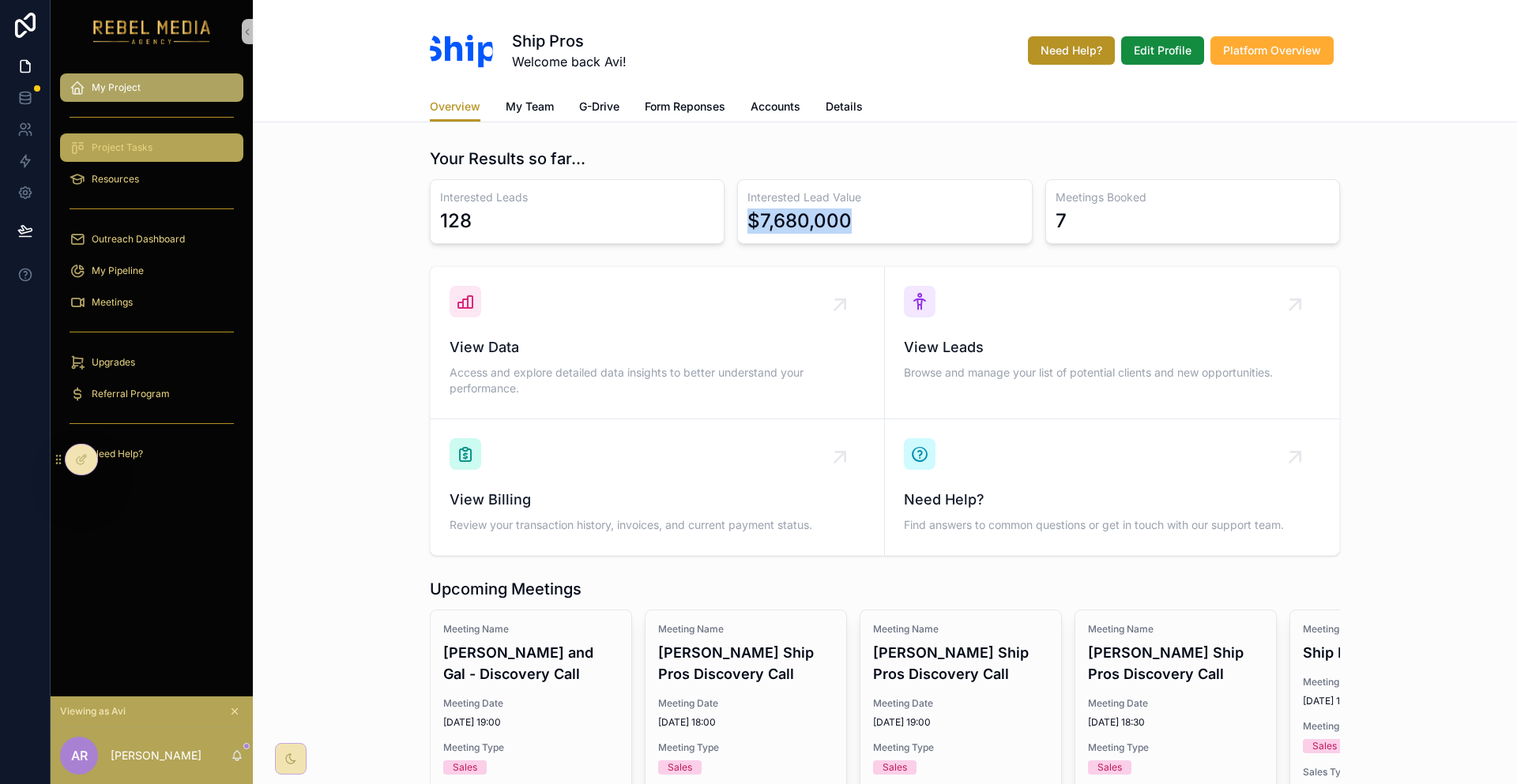
click at [154, 135] on div "Project Tasks" at bounding box center [152, 147] width 165 height 25
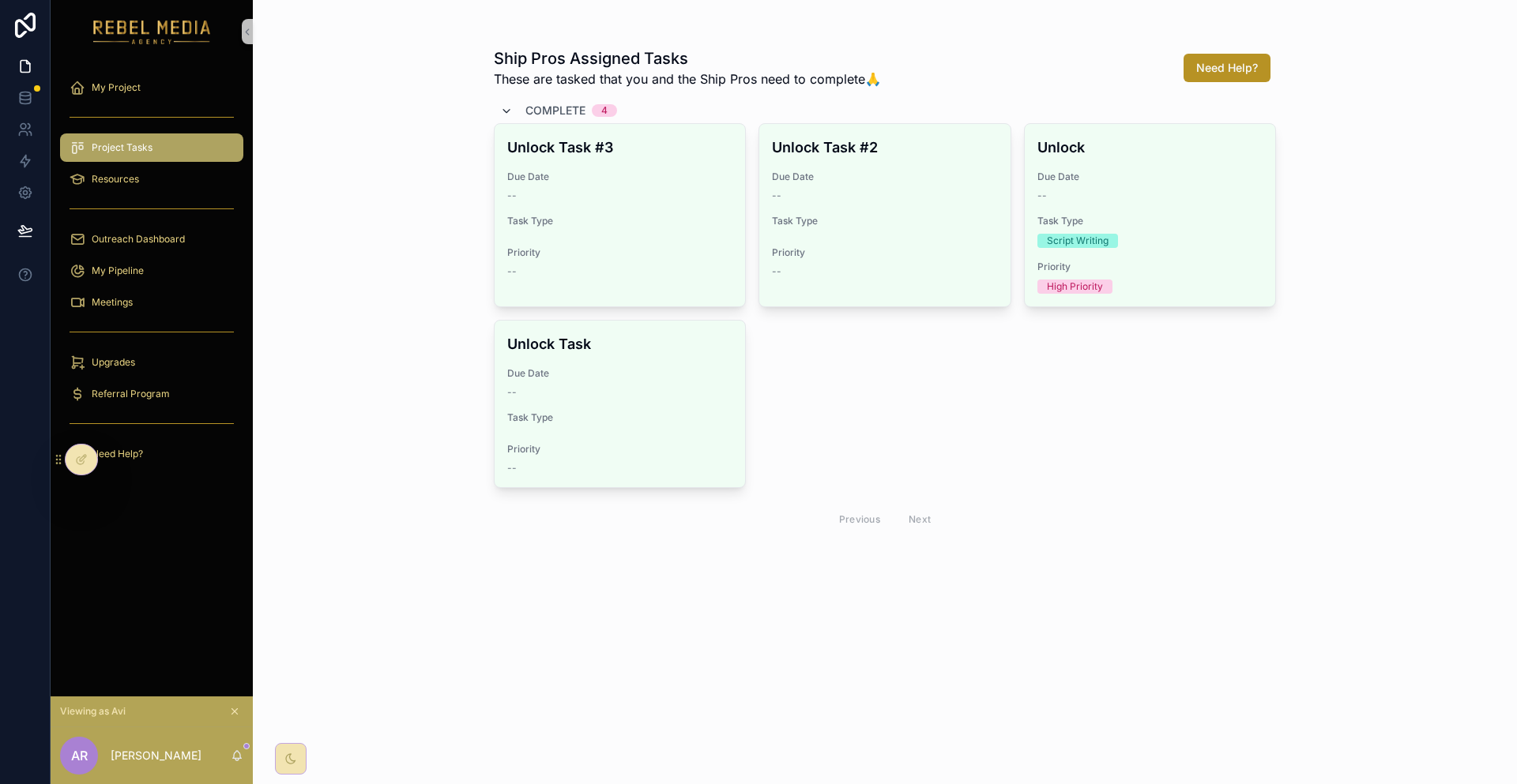
click at [500, 105] on icon "scrollable content" at bounding box center [506, 110] width 13 height 13
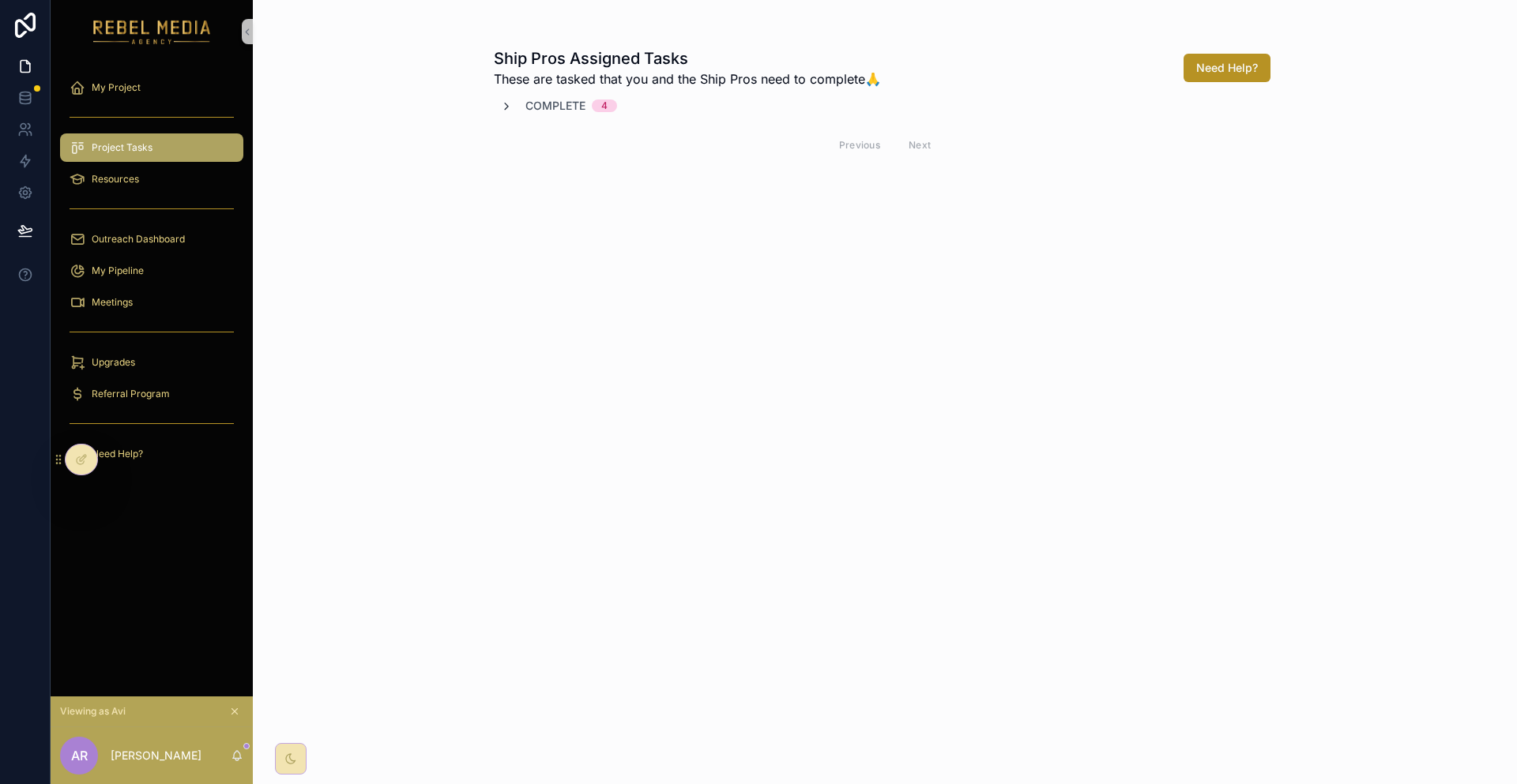
click at [500, 101] on icon "scrollable content" at bounding box center [506, 107] width 13 height 13
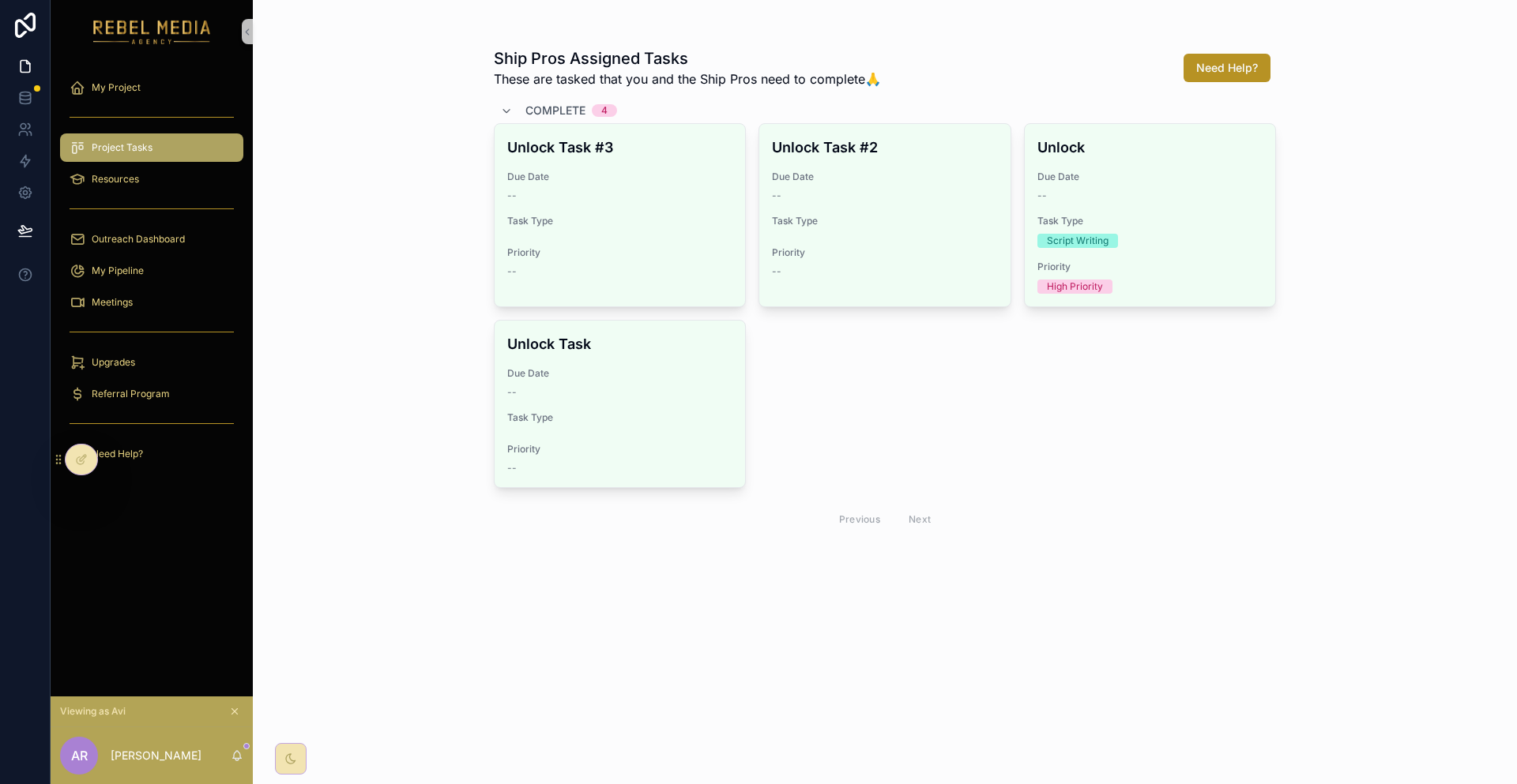
click at [525, 103] on span "Complete" at bounding box center [555, 110] width 60 height 16
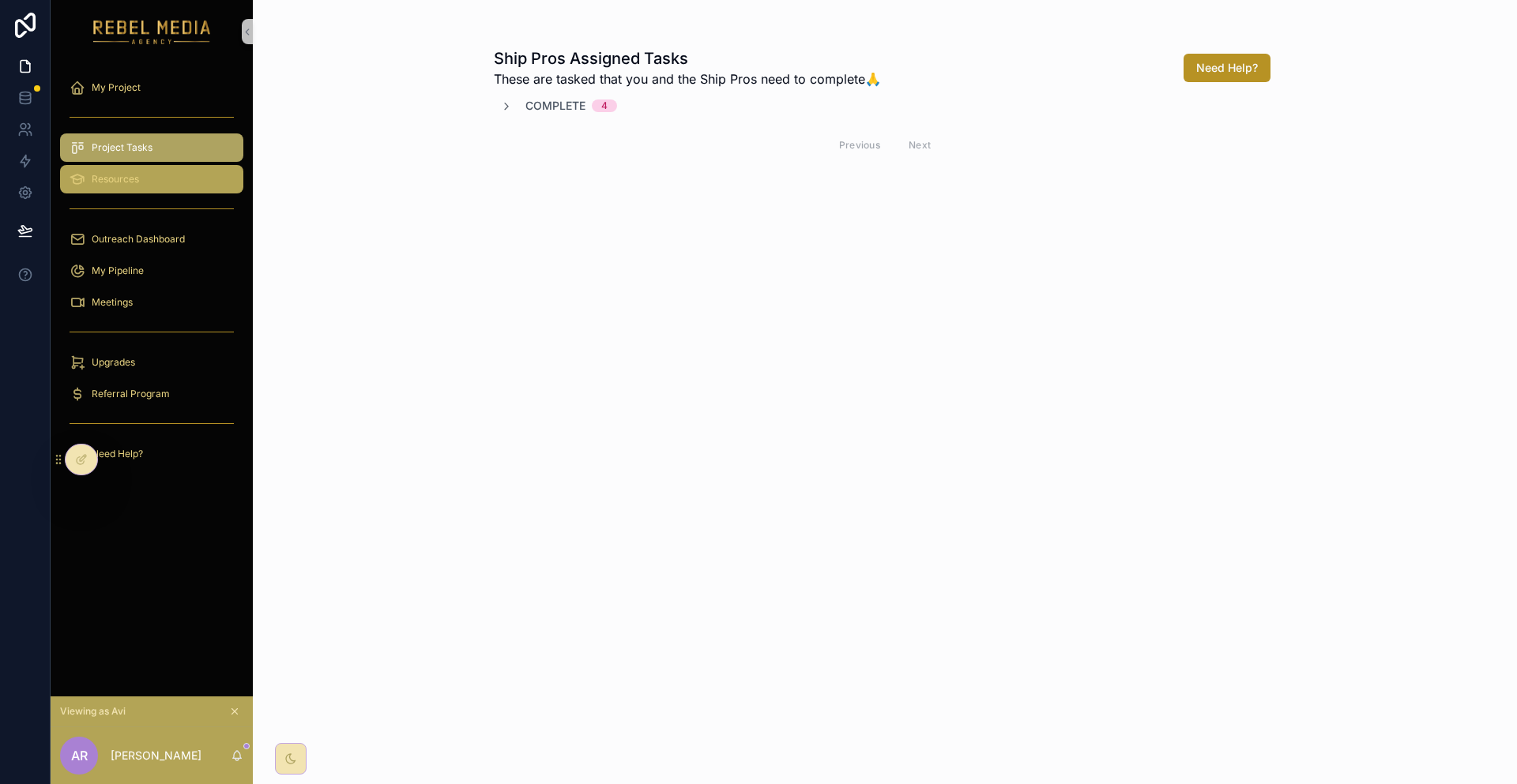
click at [135, 167] on div "Resources" at bounding box center [152, 179] width 165 height 25
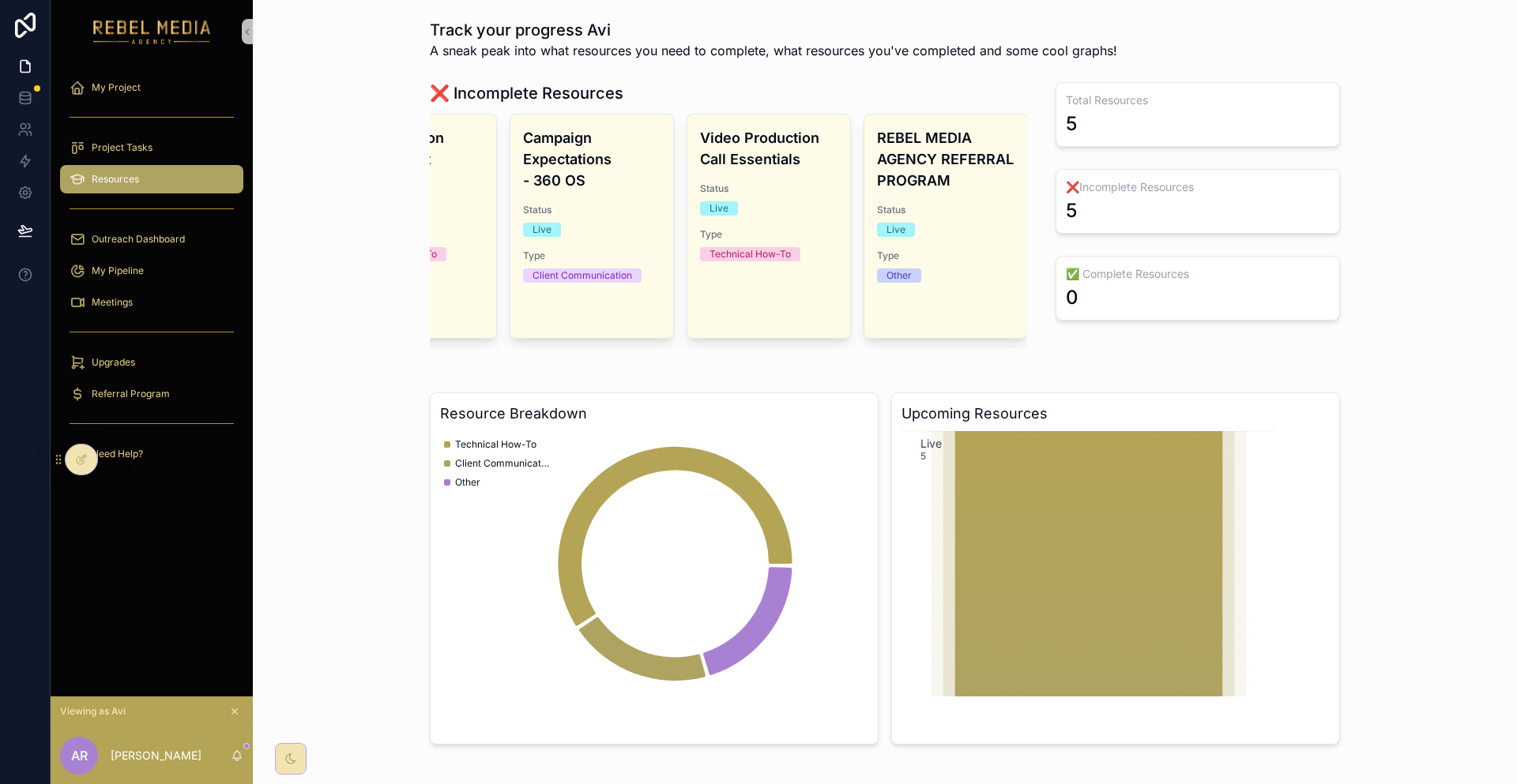
scroll to position [0, 211]
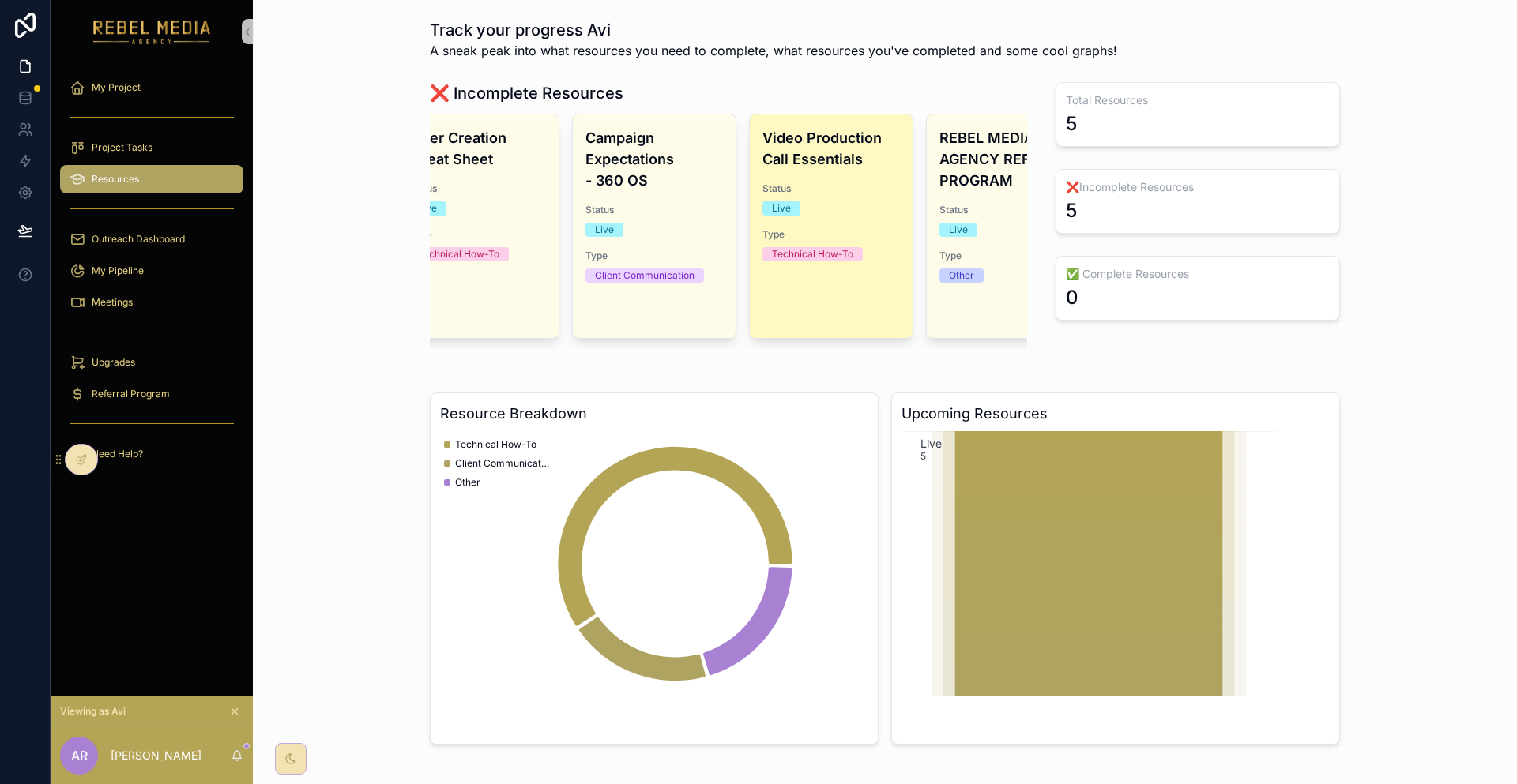
click at [795, 263] on div "Video Production Call Essentials Status Live Type Technical How-To" at bounding box center [831, 226] width 163 height 224
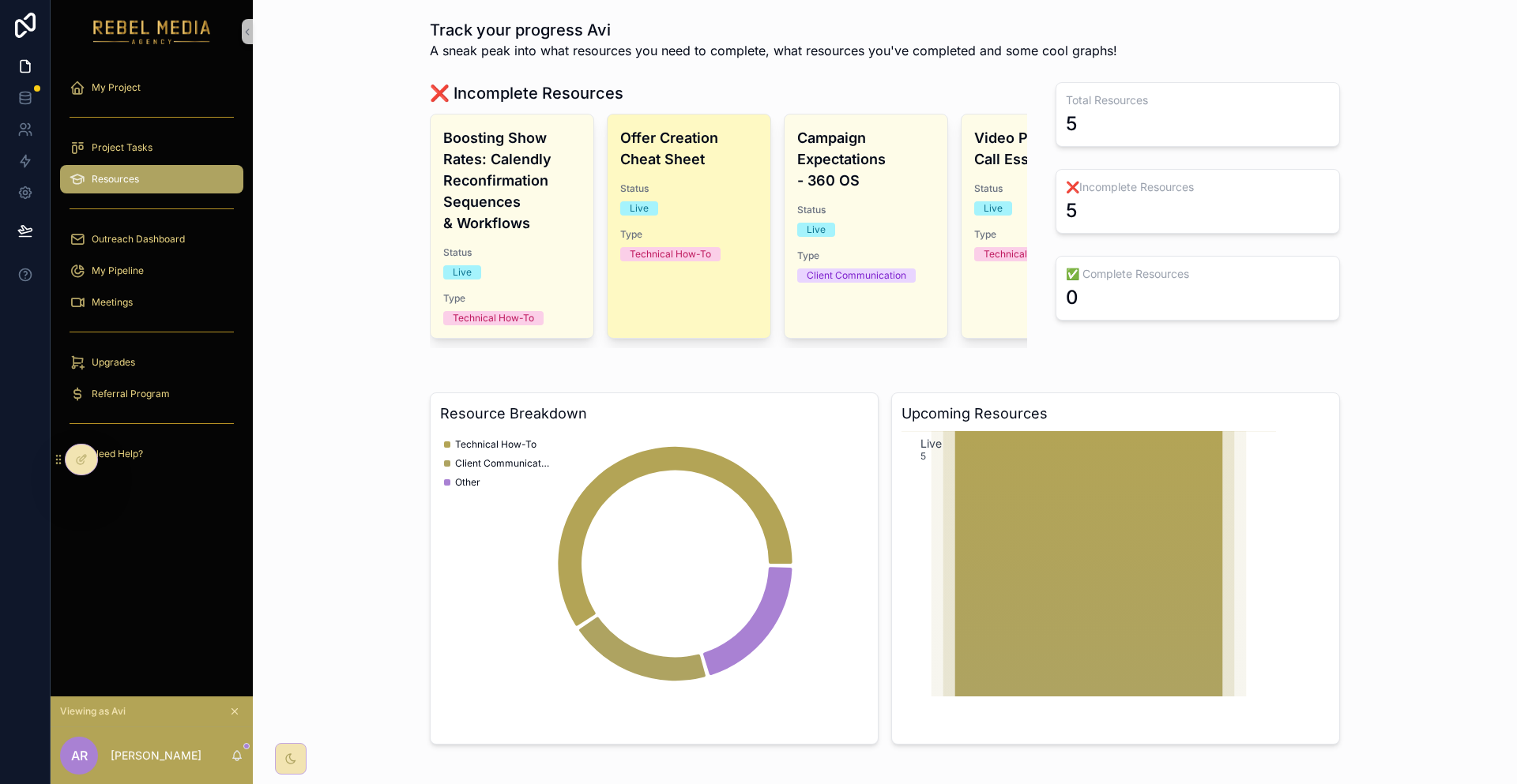
click at [656, 247] on div "Offer Creation Cheat Sheet Status Live Type Technical How-To" at bounding box center [689, 226] width 163 height 224
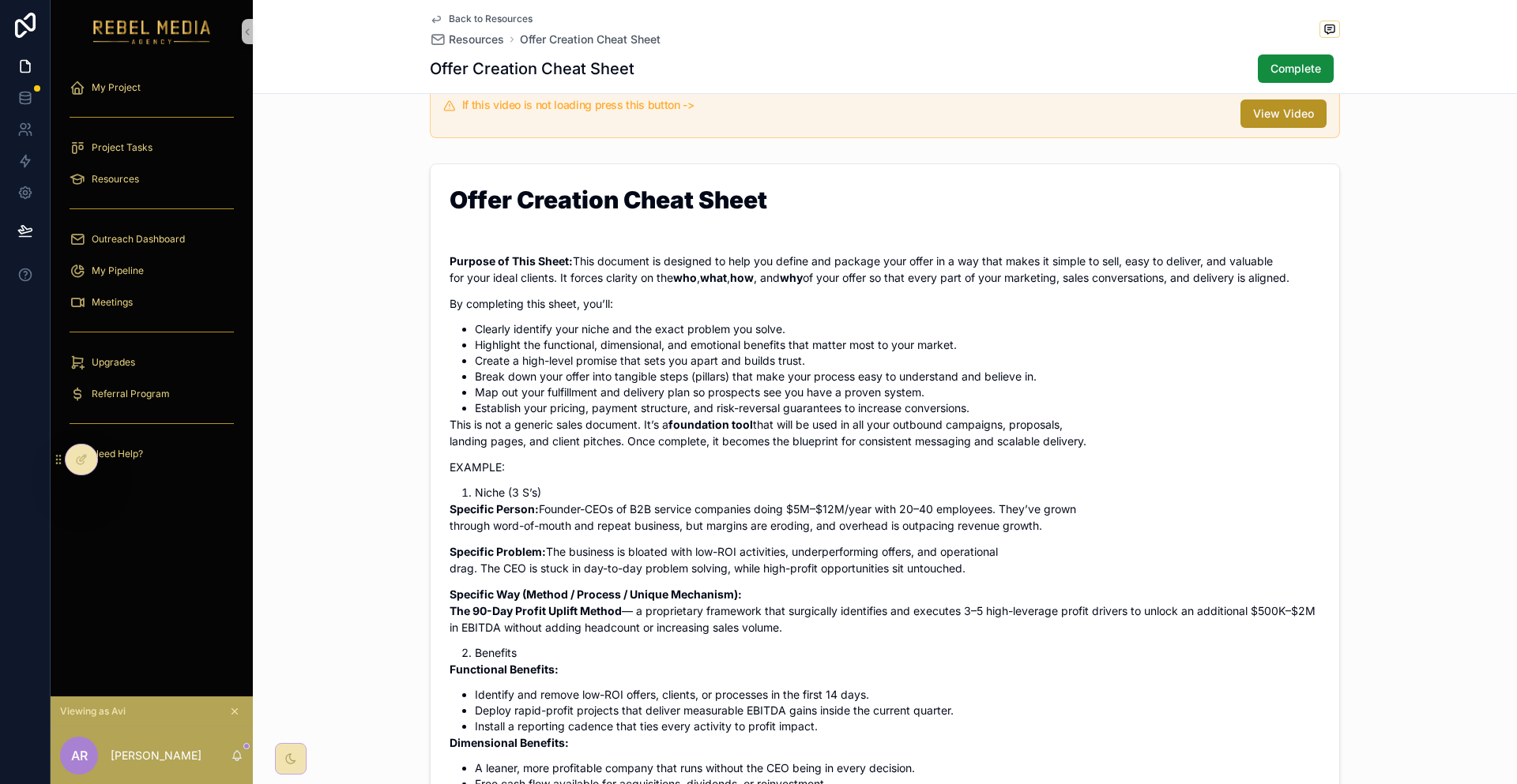
scroll to position [177, 0]
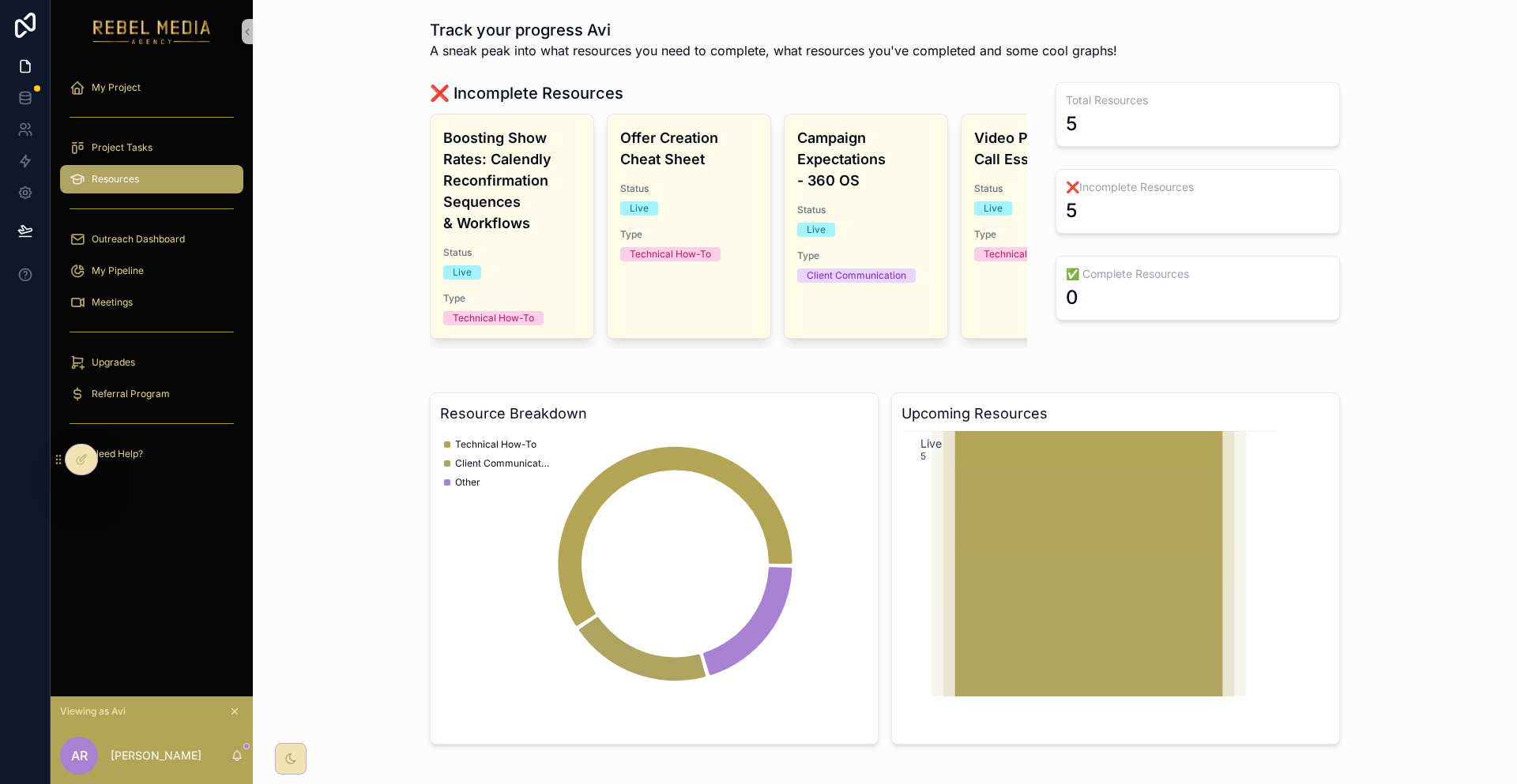
click at [575, 204] on h4 "Boosting Show Rates: Calendly Reconfirmation Sequences & Workflows" at bounding box center [512, 180] width 138 height 107
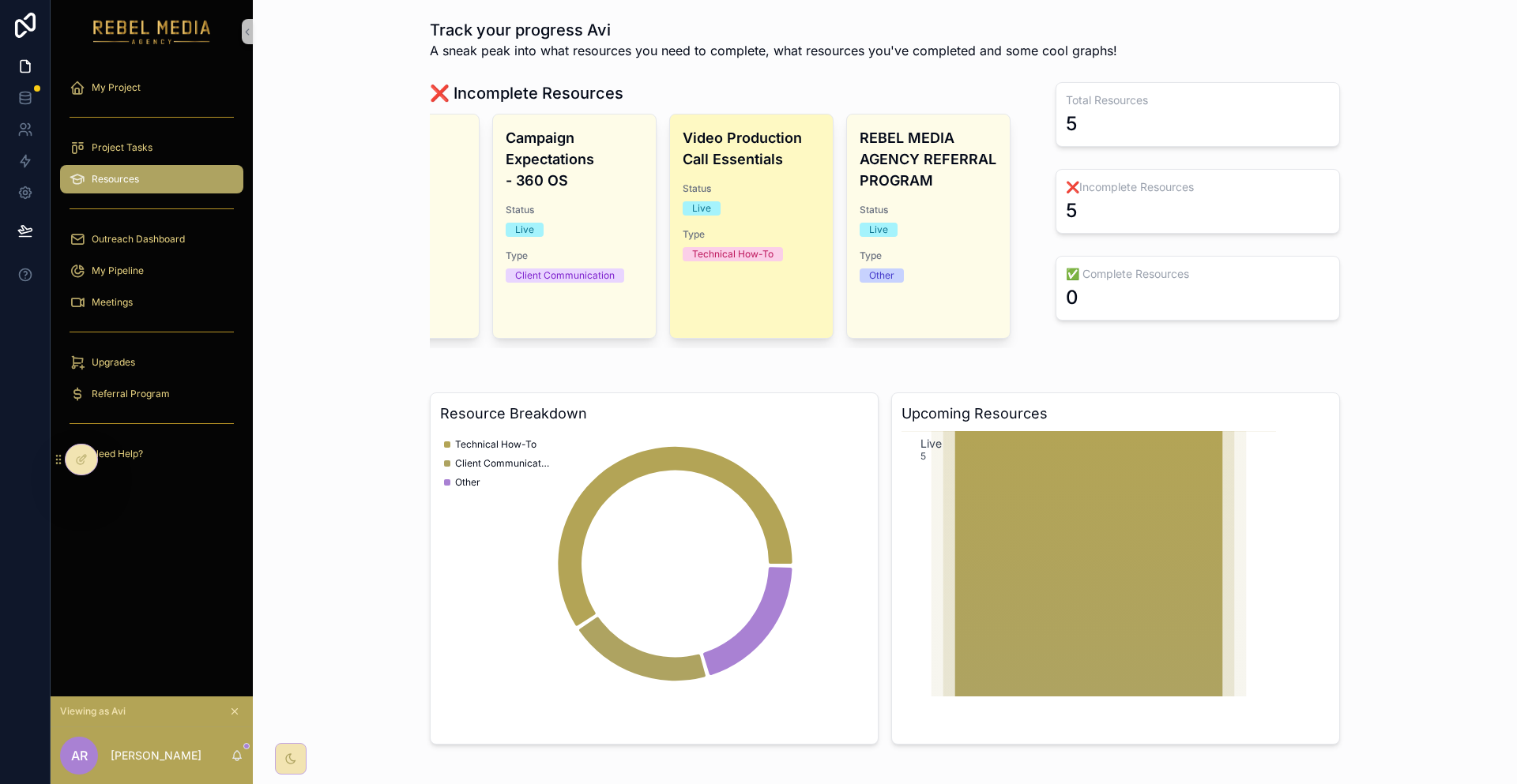
scroll to position [0, 254]
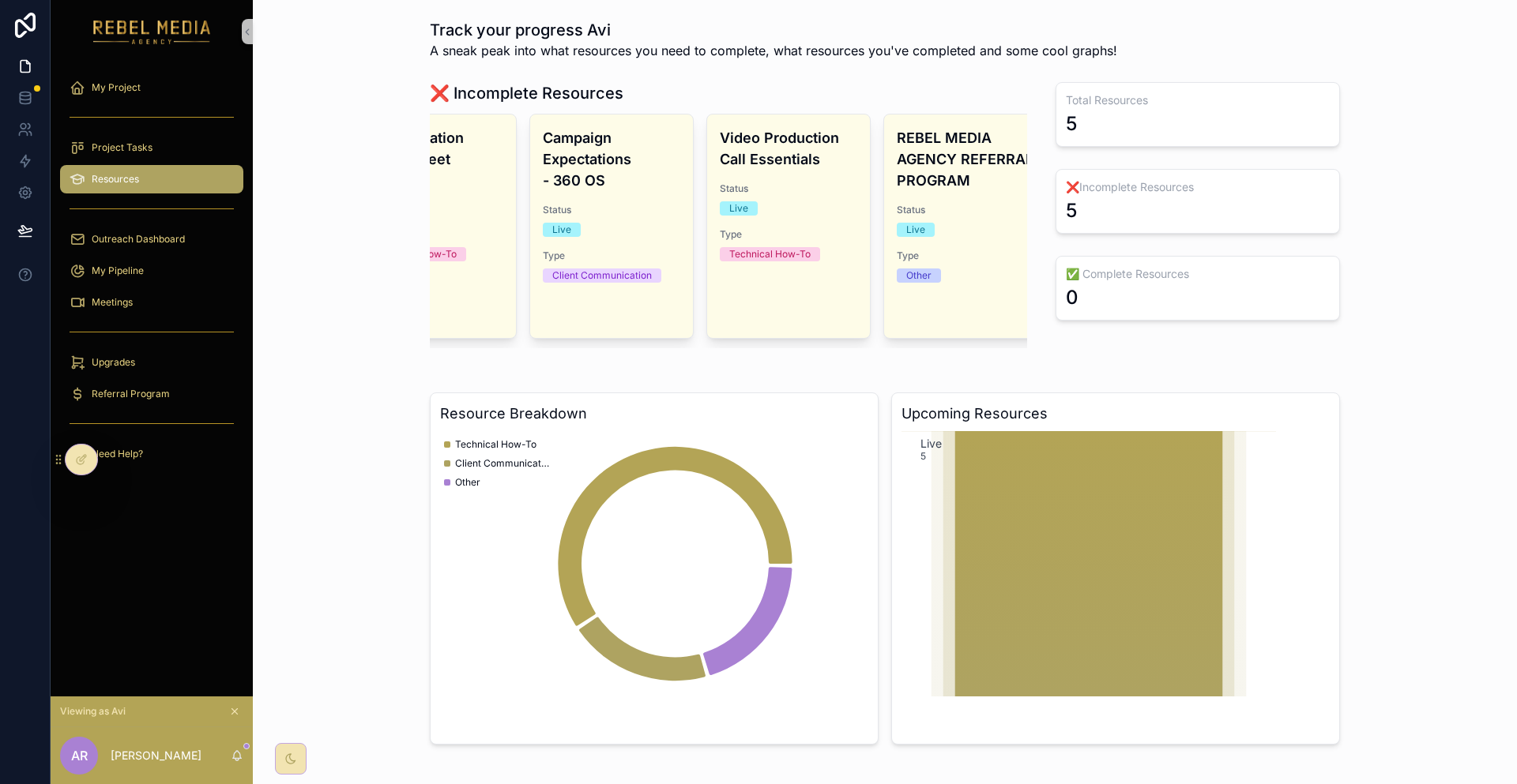
click at [165, 195] on div "scrollable content" at bounding box center [151, 208] width 203 height 28
click at [167, 227] on div "Outreach Dashboard" at bounding box center [152, 239] width 165 height 25
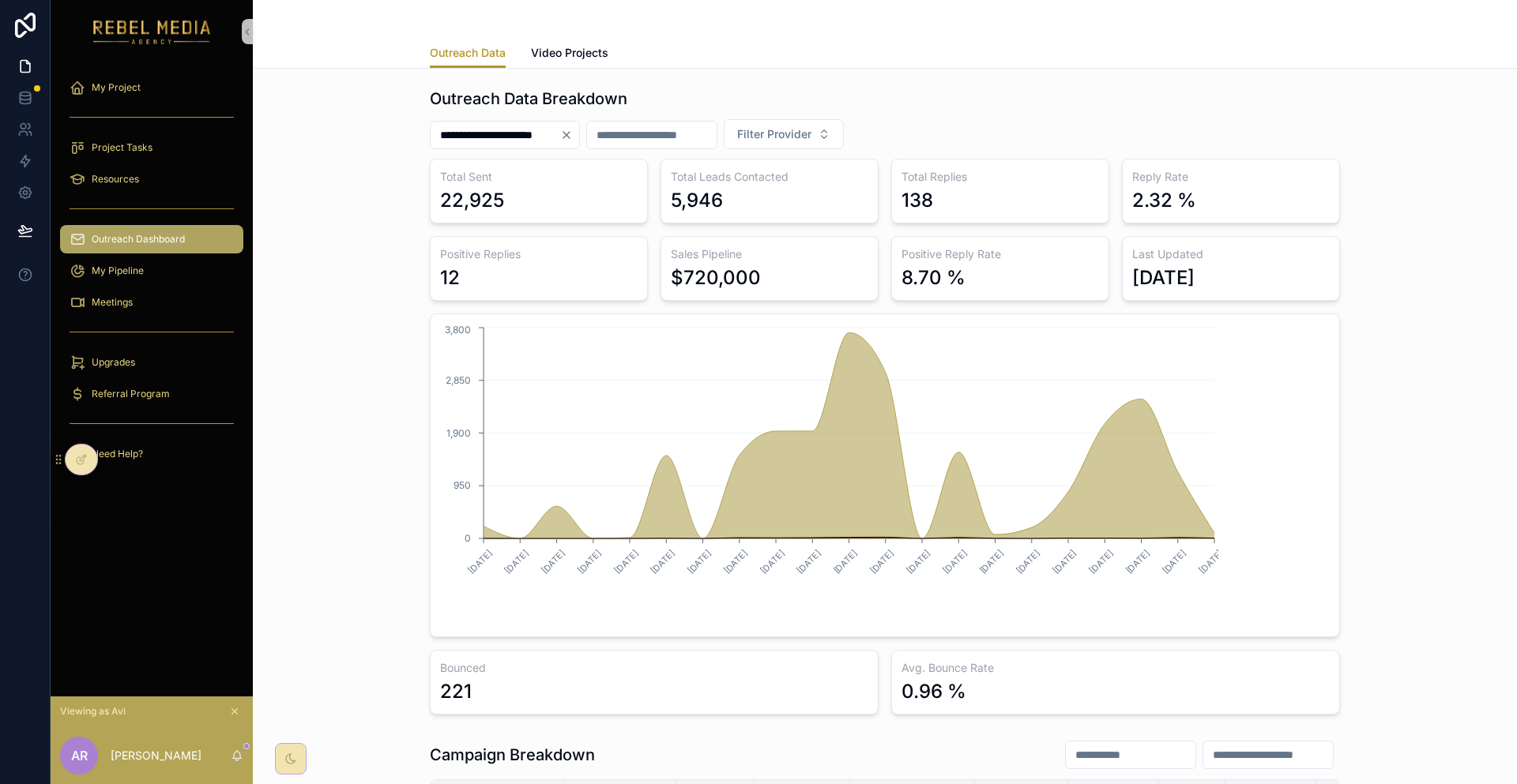
click at [847, 132] on div "**********" at bounding box center [884, 400] width 910 height 627
click at [811, 126] on span "Filter Provider" at bounding box center [774, 134] width 75 height 16
click at [848, 172] on div "Reachinbox" at bounding box center [857, 180] width 190 height 25
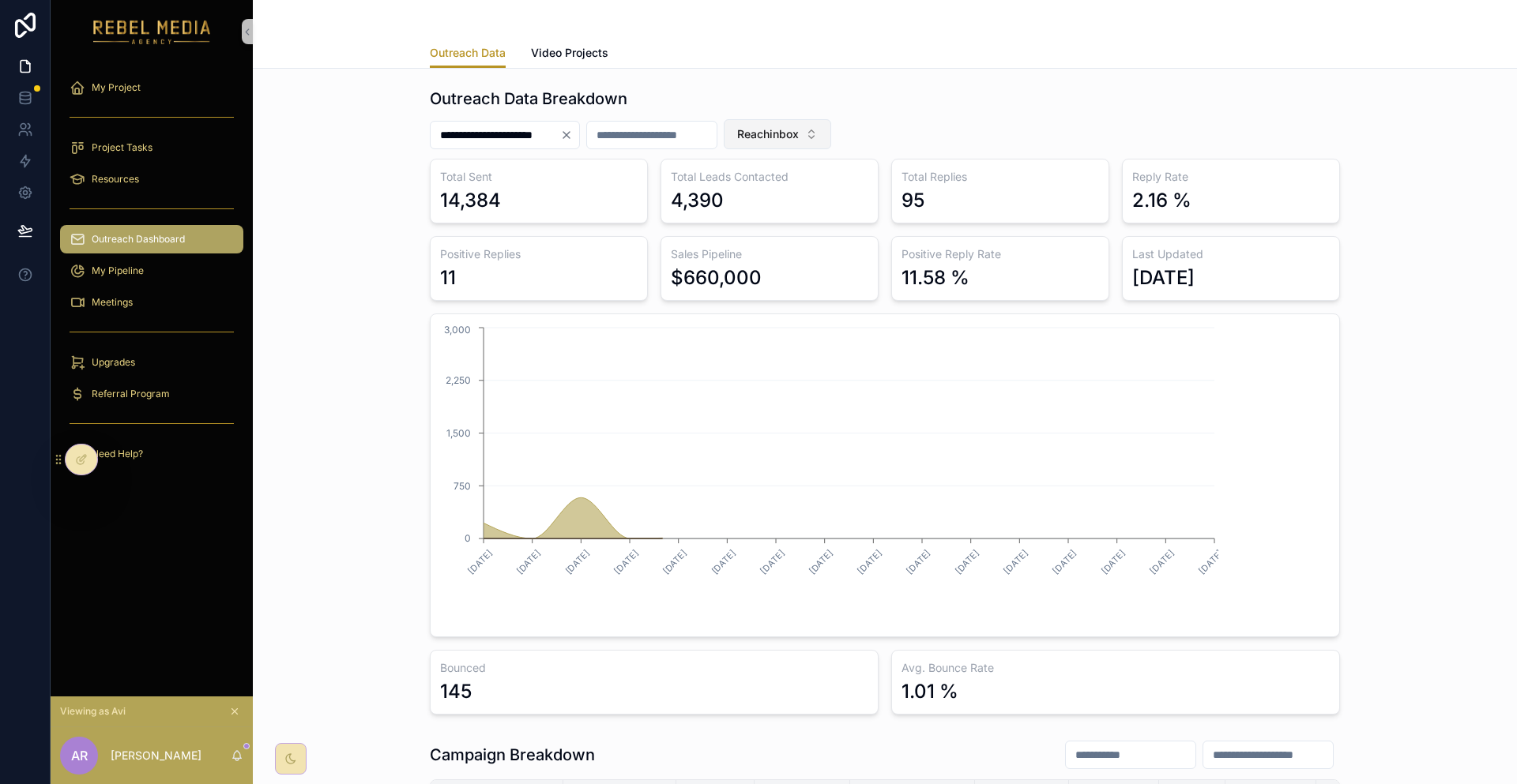
click at [831, 119] on button "Reachinbox" at bounding box center [777, 134] width 108 height 30
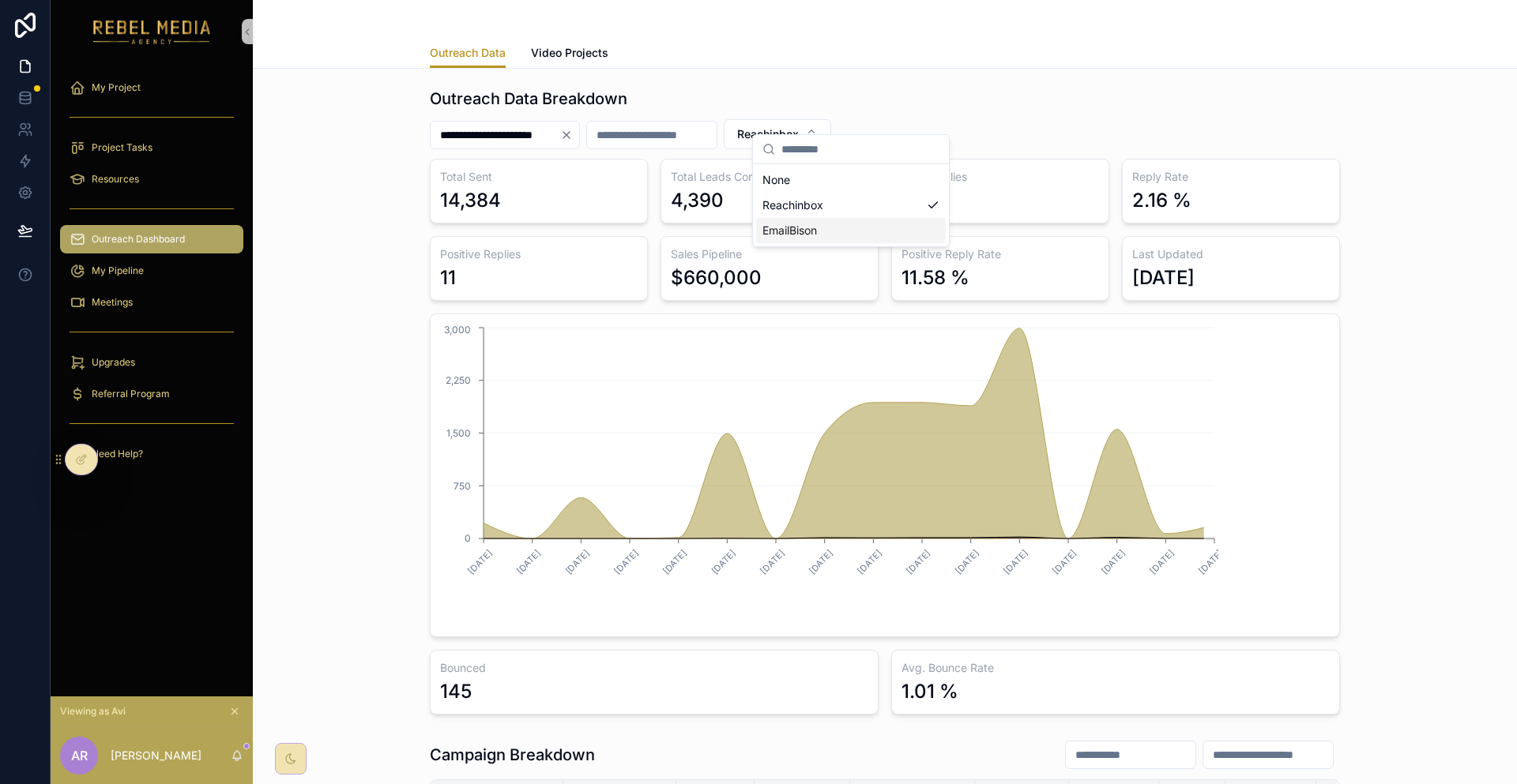
click at [842, 223] on div "EmailBison" at bounding box center [851, 231] width 190 height 25
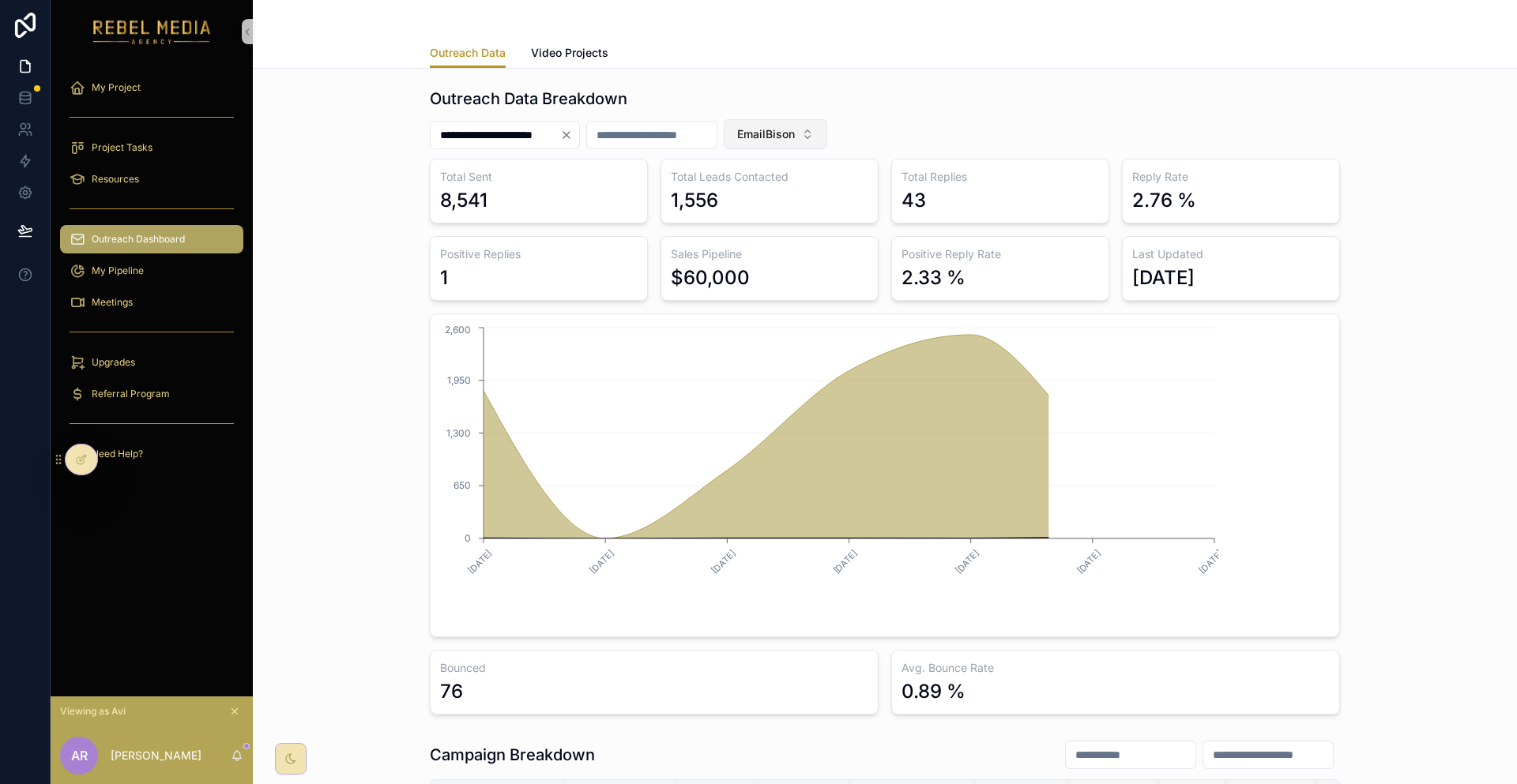
click at [795, 126] on span "EmailBison" at bounding box center [765, 134] width 57 height 16
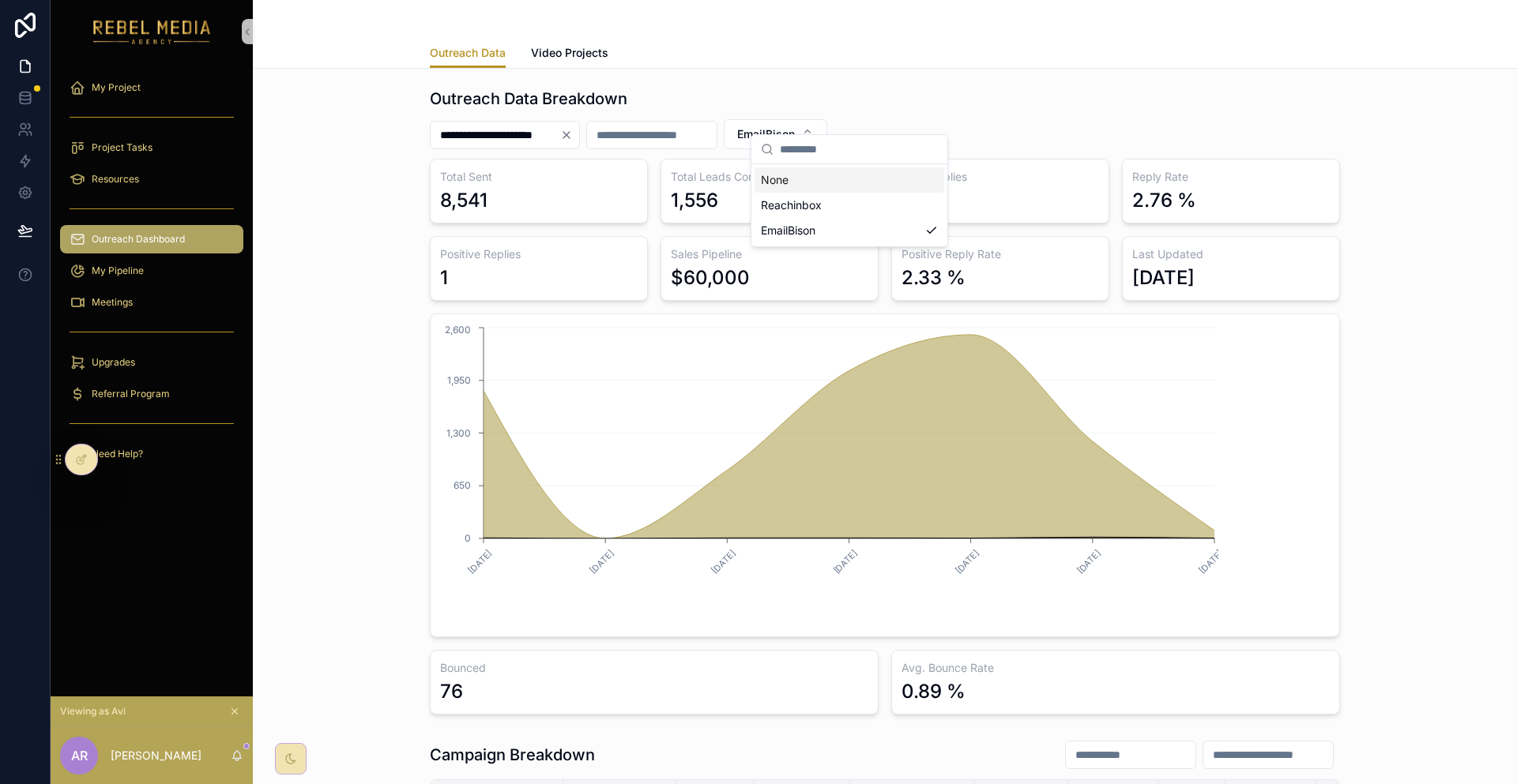
click at [856, 169] on div "None" at bounding box center [849, 180] width 190 height 25
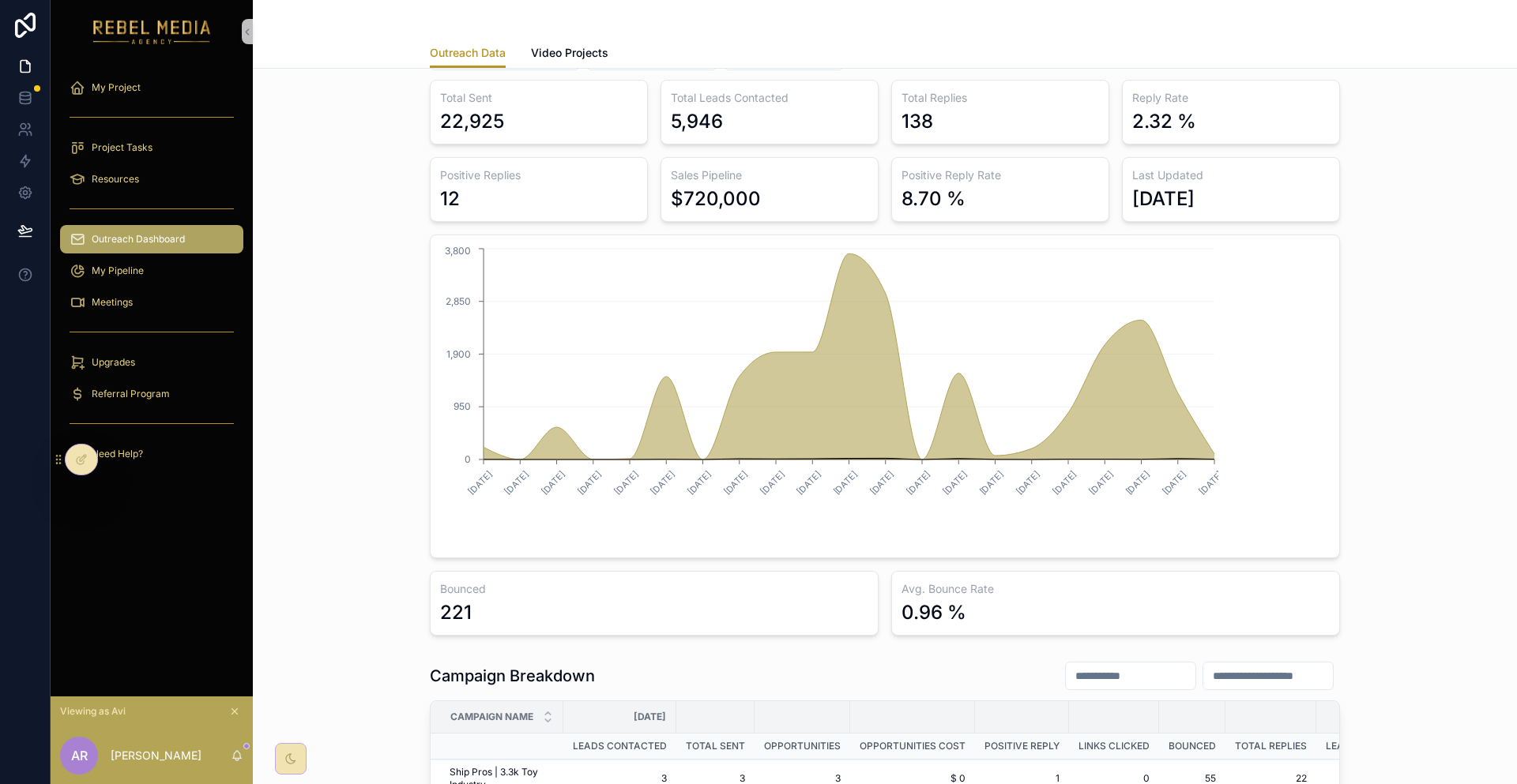
scroll to position [439, 0]
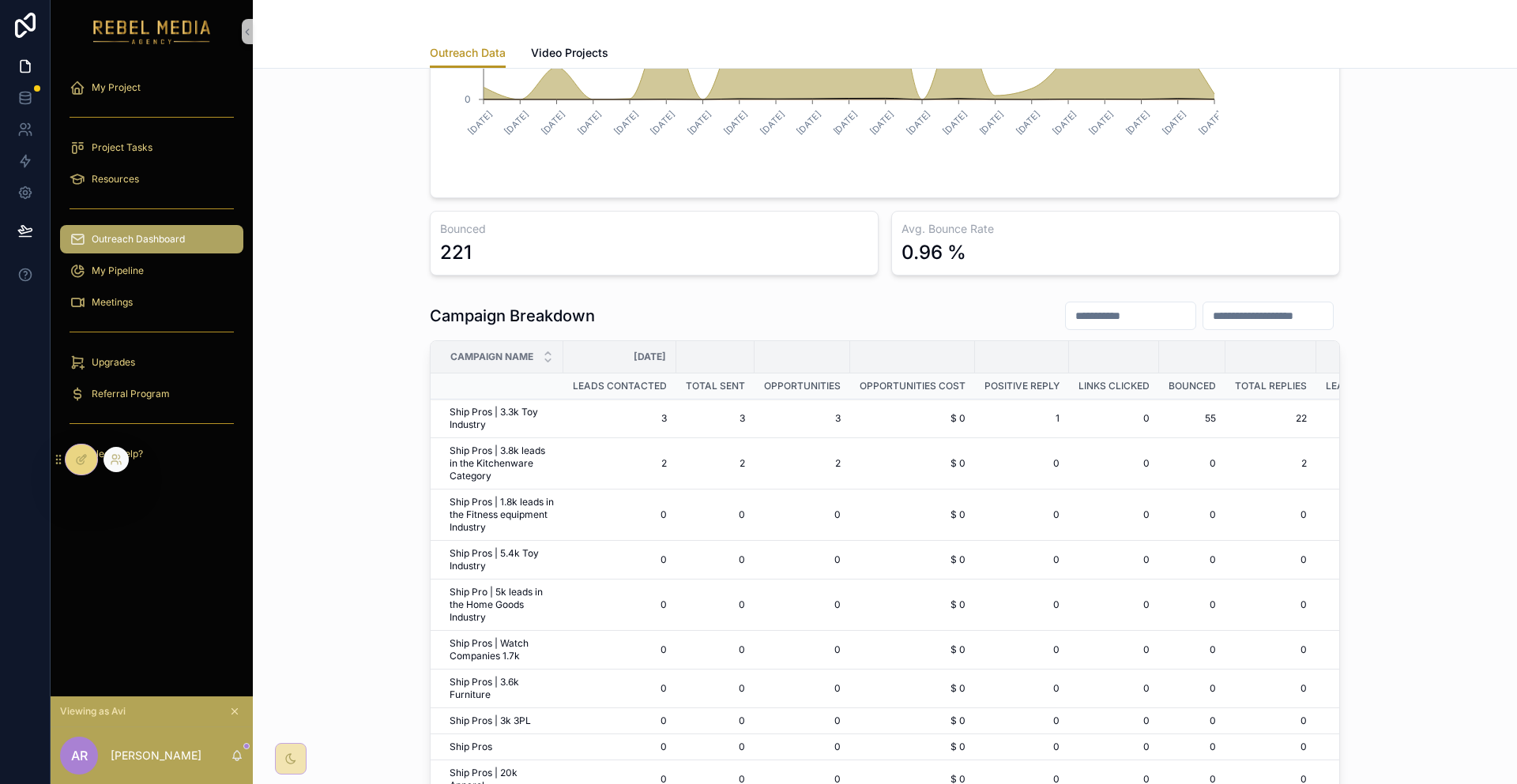
click at [89, 455] on div at bounding box center [81, 459] width 32 height 30
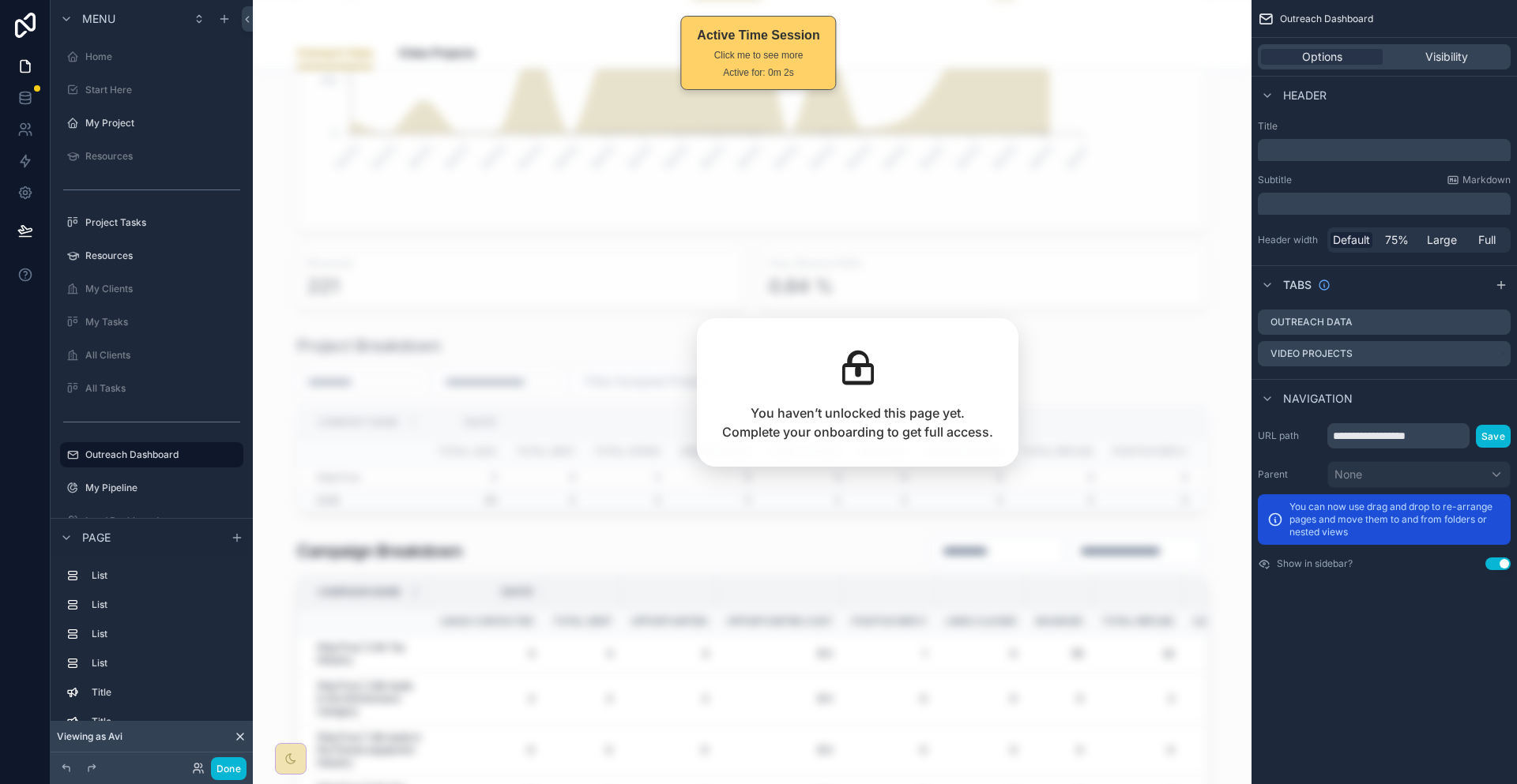
scroll to position [1308, 0]
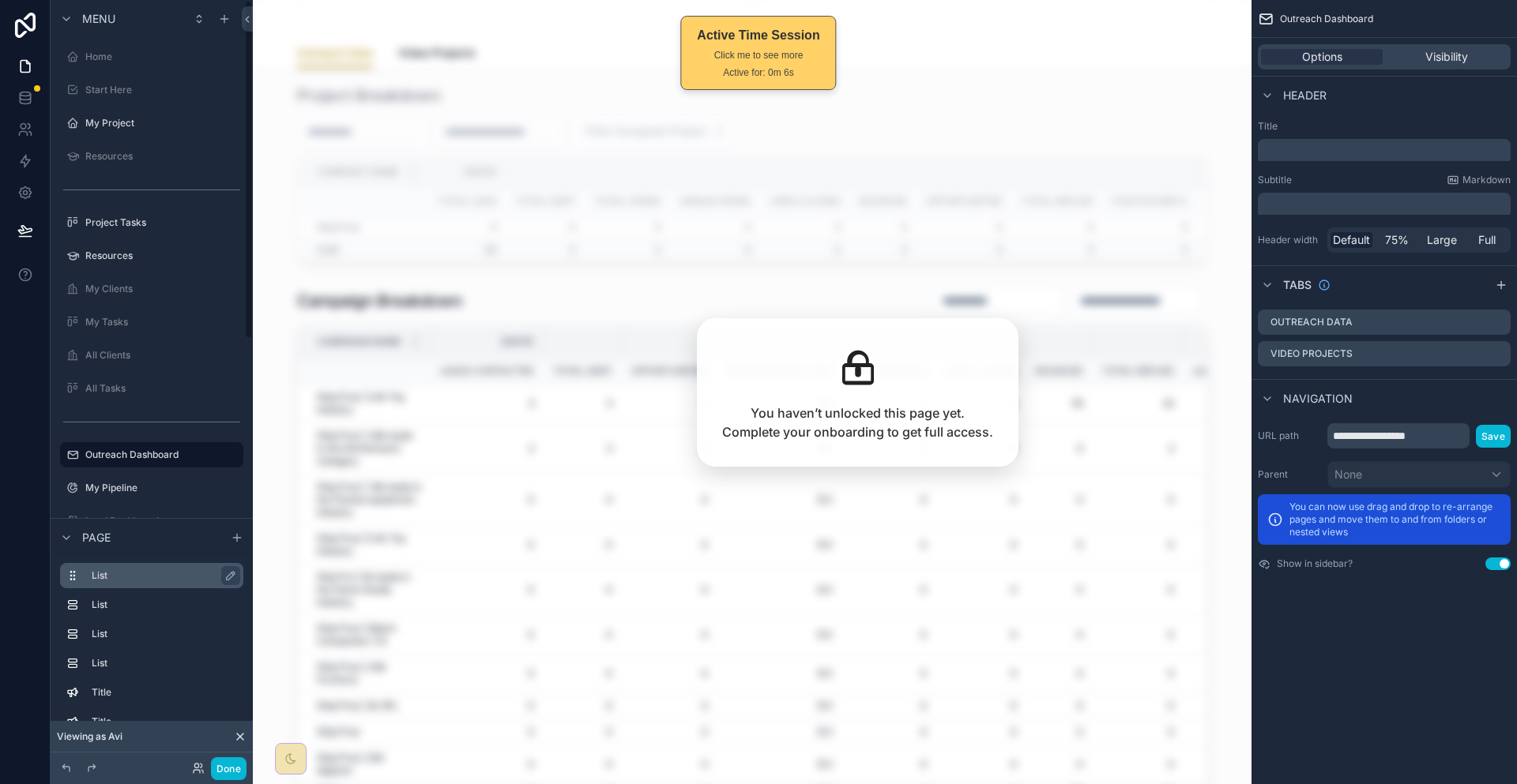
click at [107, 586] on div "List" at bounding box center [151, 576] width 183 height 25
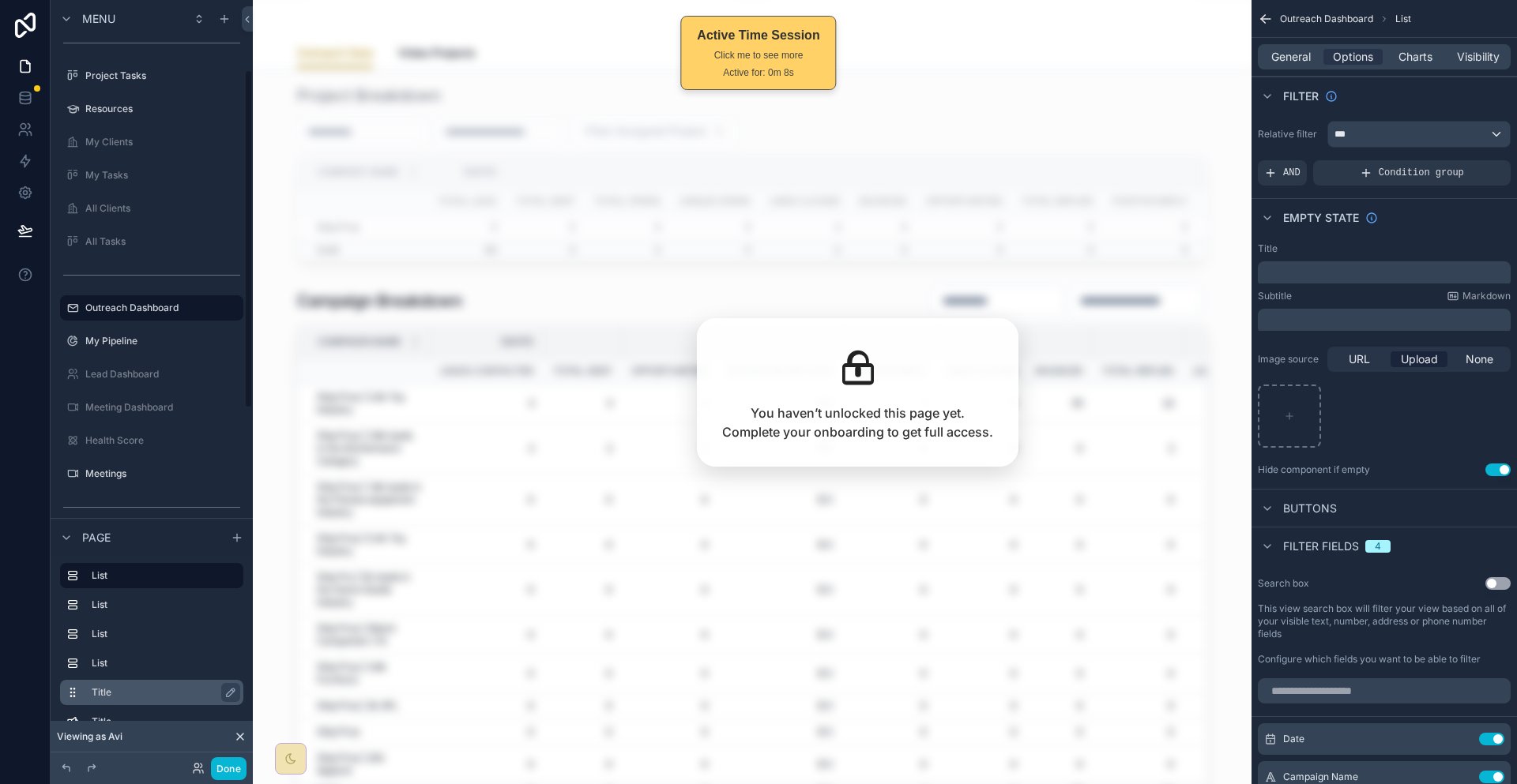
scroll to position [158, 0]
click at [78, 680] on div "Title" at bounding box center [151, 693] width 183 height 25
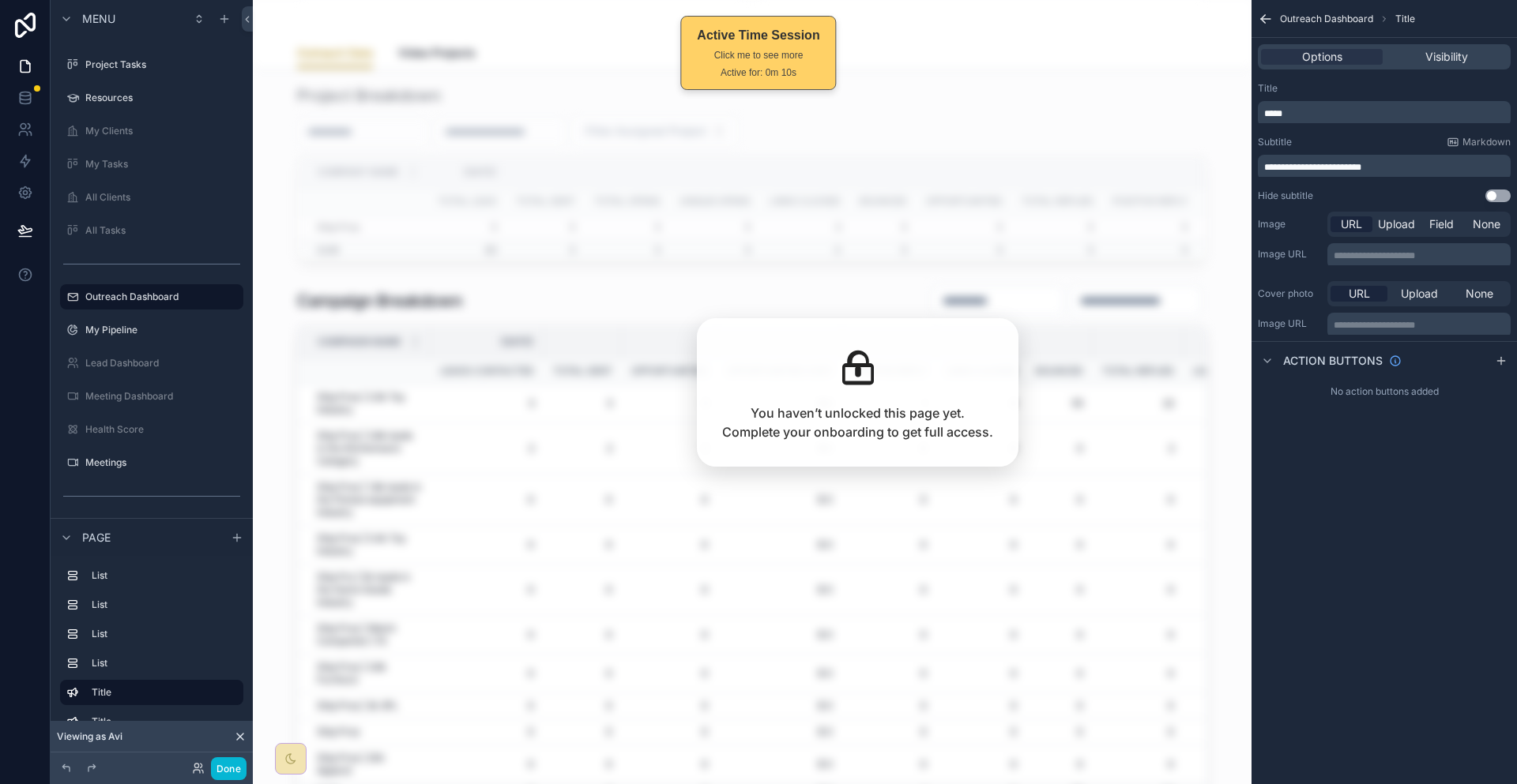
click at [1443, 161] on p "**********" at bounding box center [1385, 167] width 243 height 13
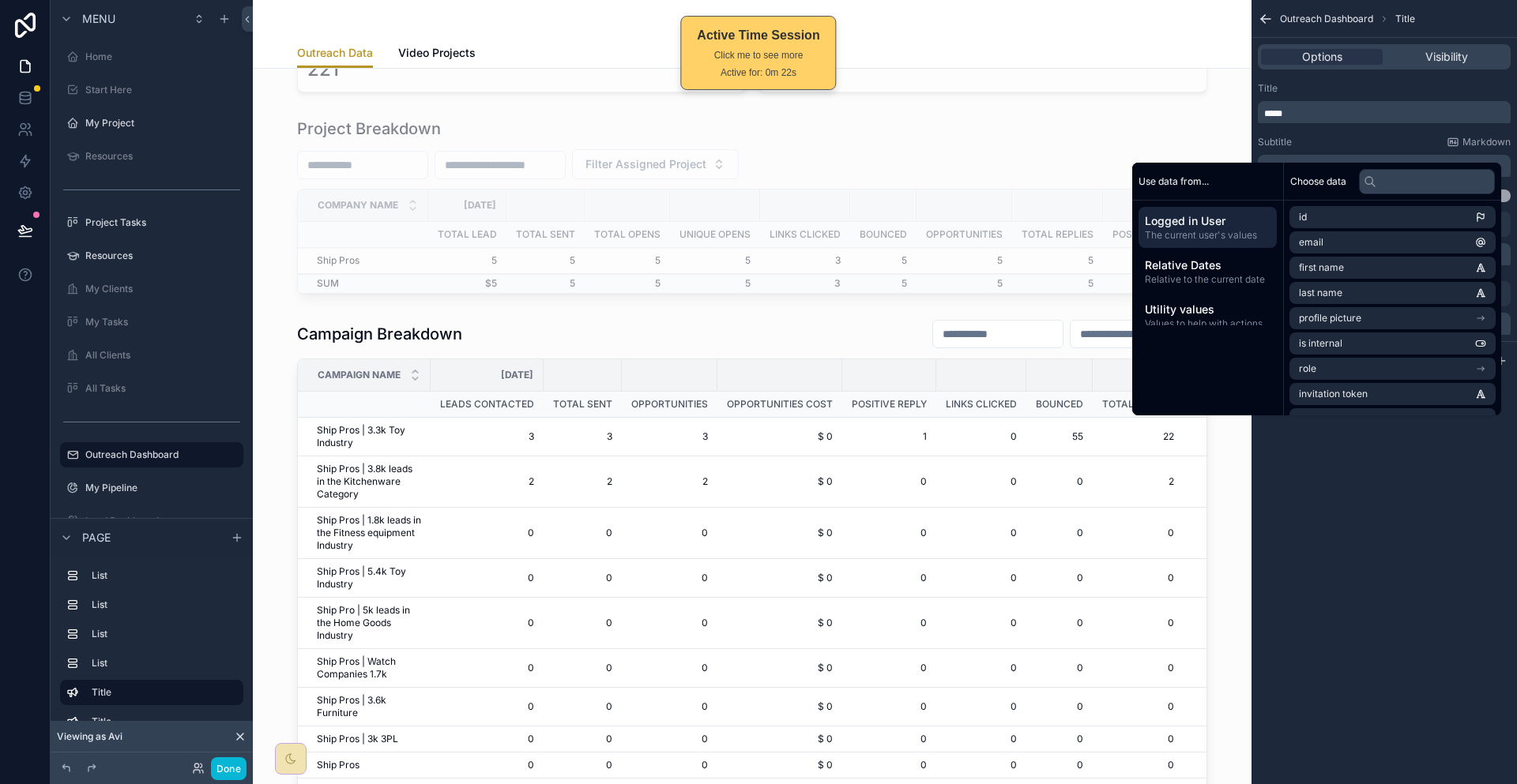
scroll to position [1264, 0]
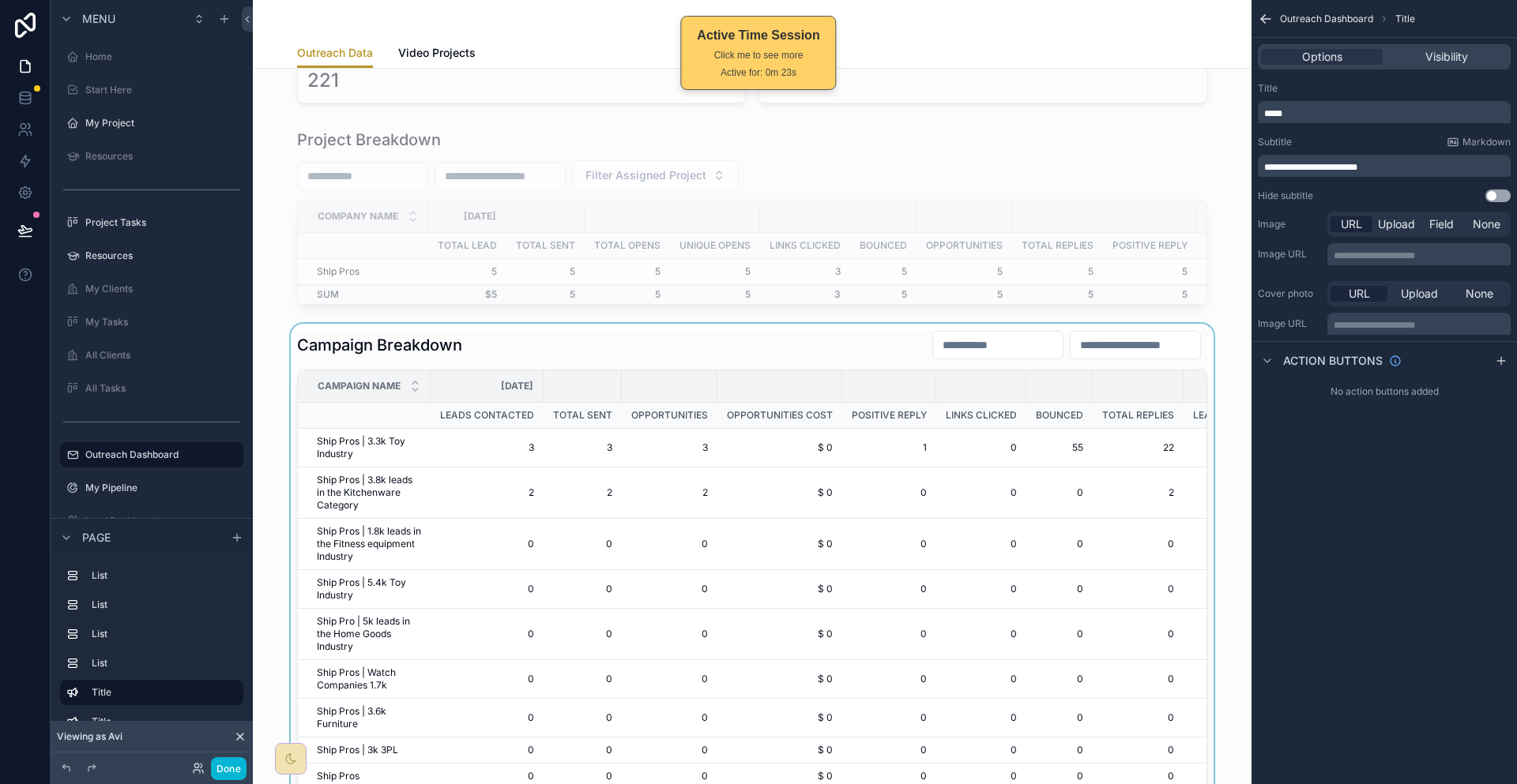
click at [687, 324] on div "scrollable content" at bounding box center [752, 589] width 973 height 531
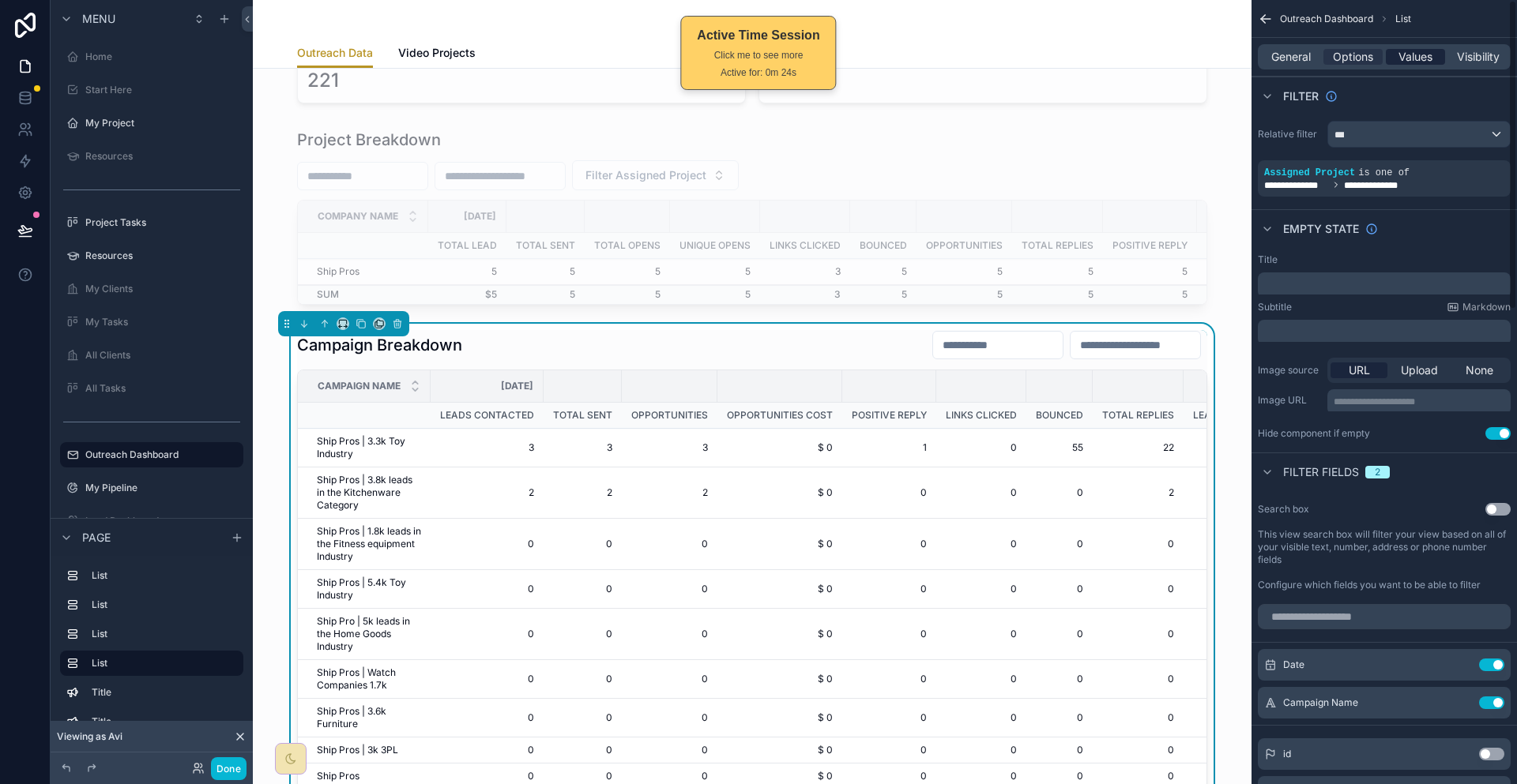
click at [1429, 50] on span "Values" at bounding box center [1415, 57] width 34 height 16
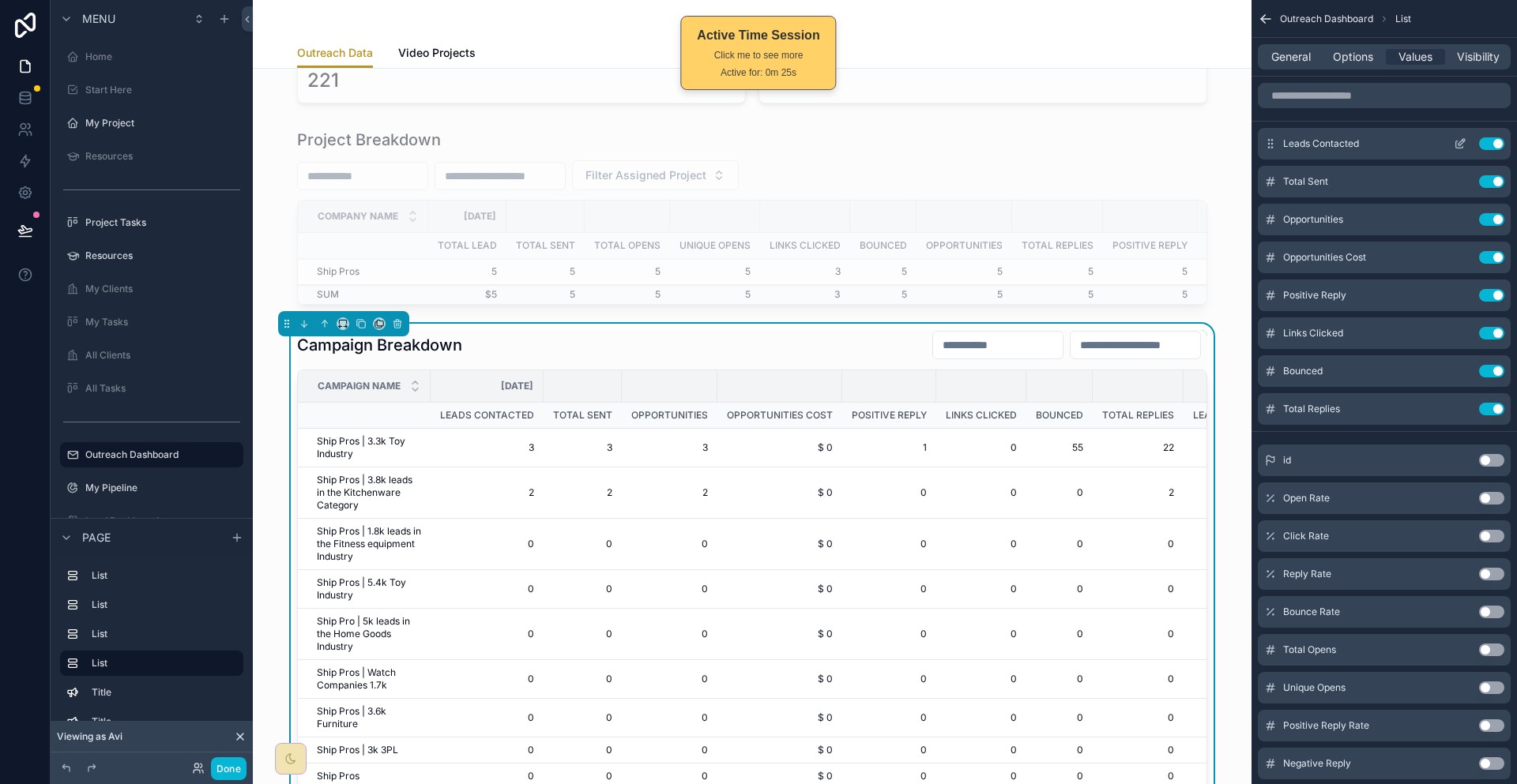
click at [1462, 138] on icon "scrollable content" at bounding box center [1460, 143] width 13 height 13
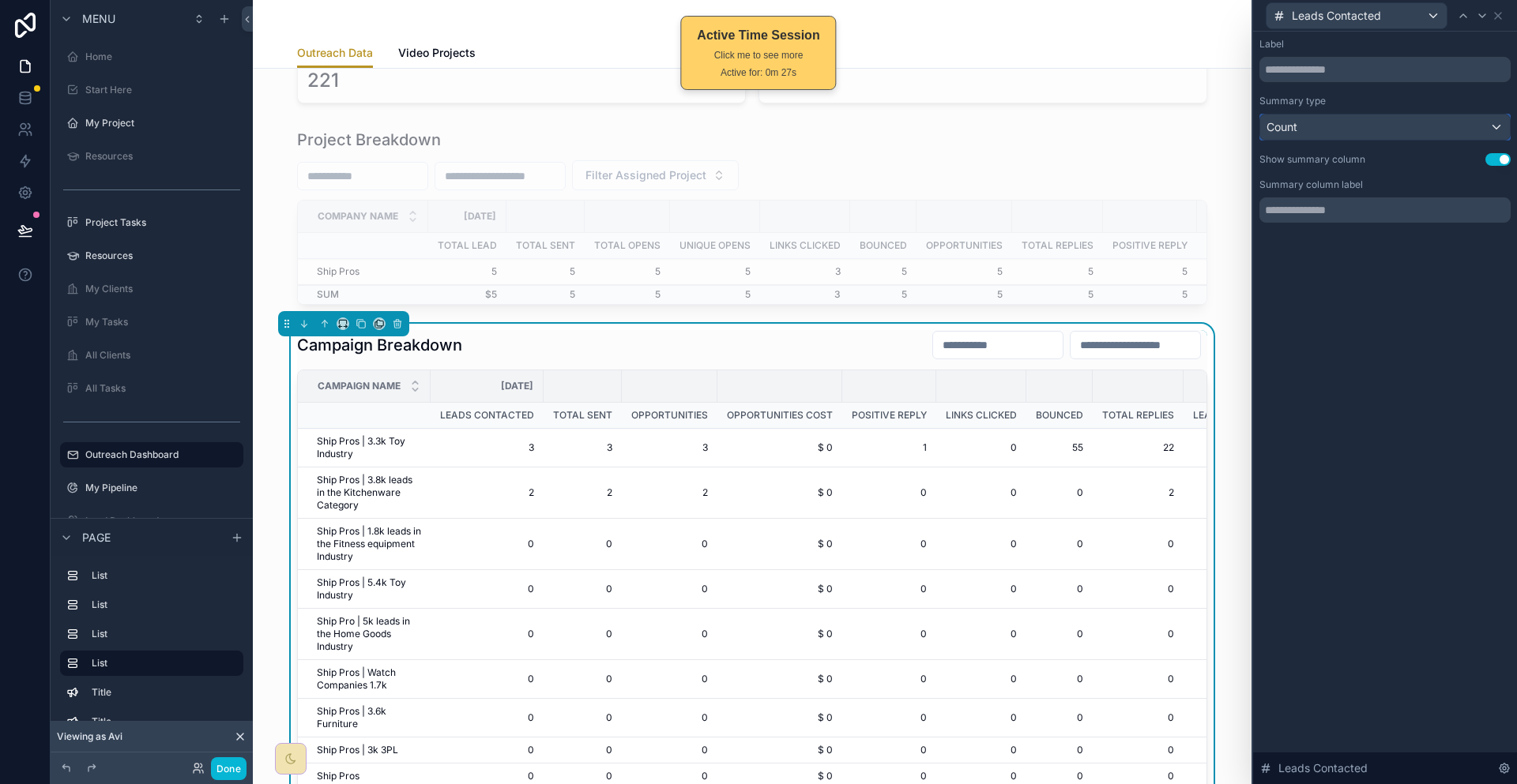
click at [1413, 113] on button "Count" at bounding box center [1384, 127] width 251 height 27
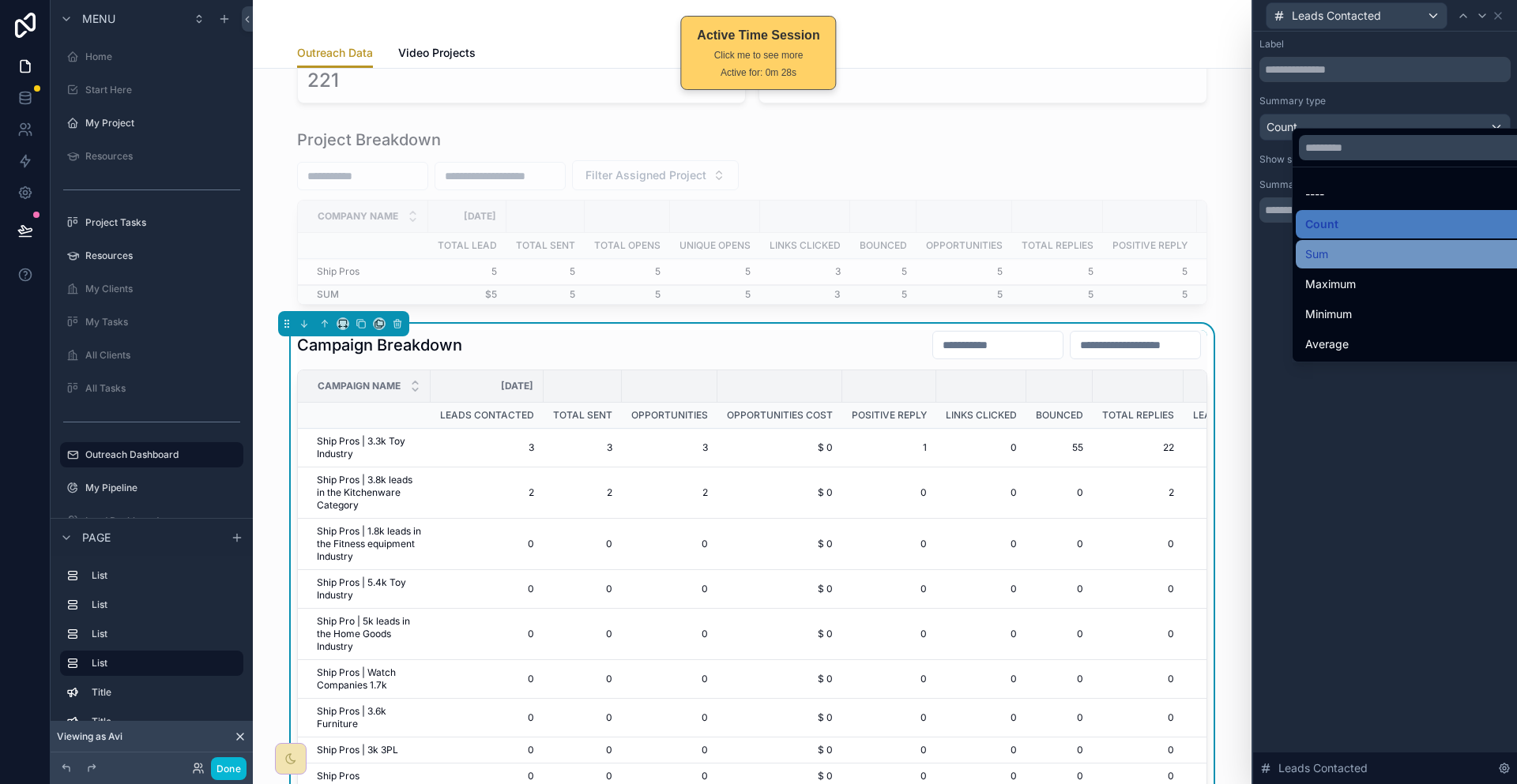
click at [1364, 245] on div "Sum" at bounding box center [1419, 255] width 229 height 19
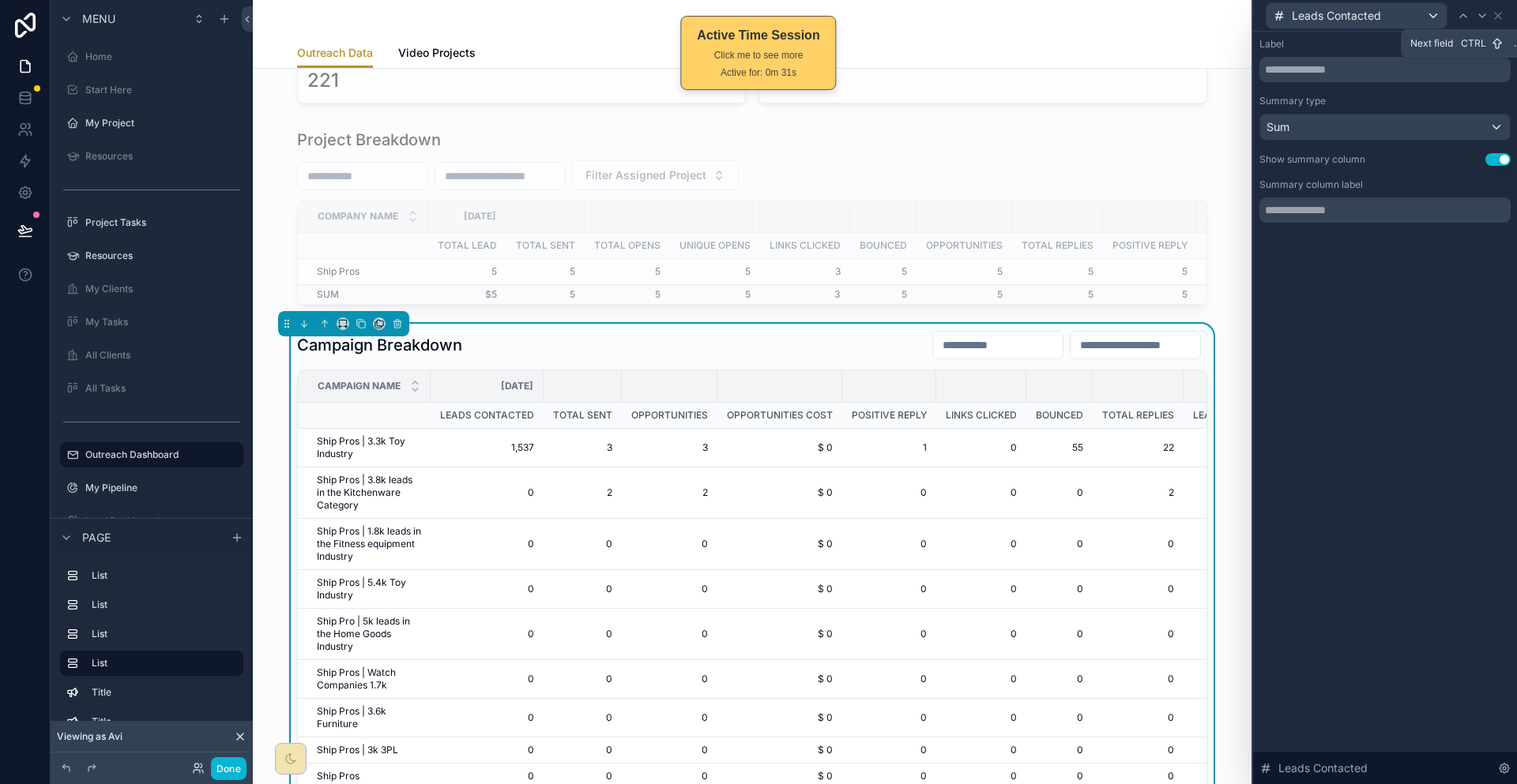
click at [1492, 14] on div at bounding box center [1482, 16] width 19 height 19
click at [1427, 95] on div "Summary type" at bounding box center [1384, 101] width 251 height 13
click at [1428, 97] on div "Summary type Count" at bounding box center [1384, 117] width 251 height 46
click at [1428, 114] on div "Count" at bounding box center [1385, 127] width 250 height 25
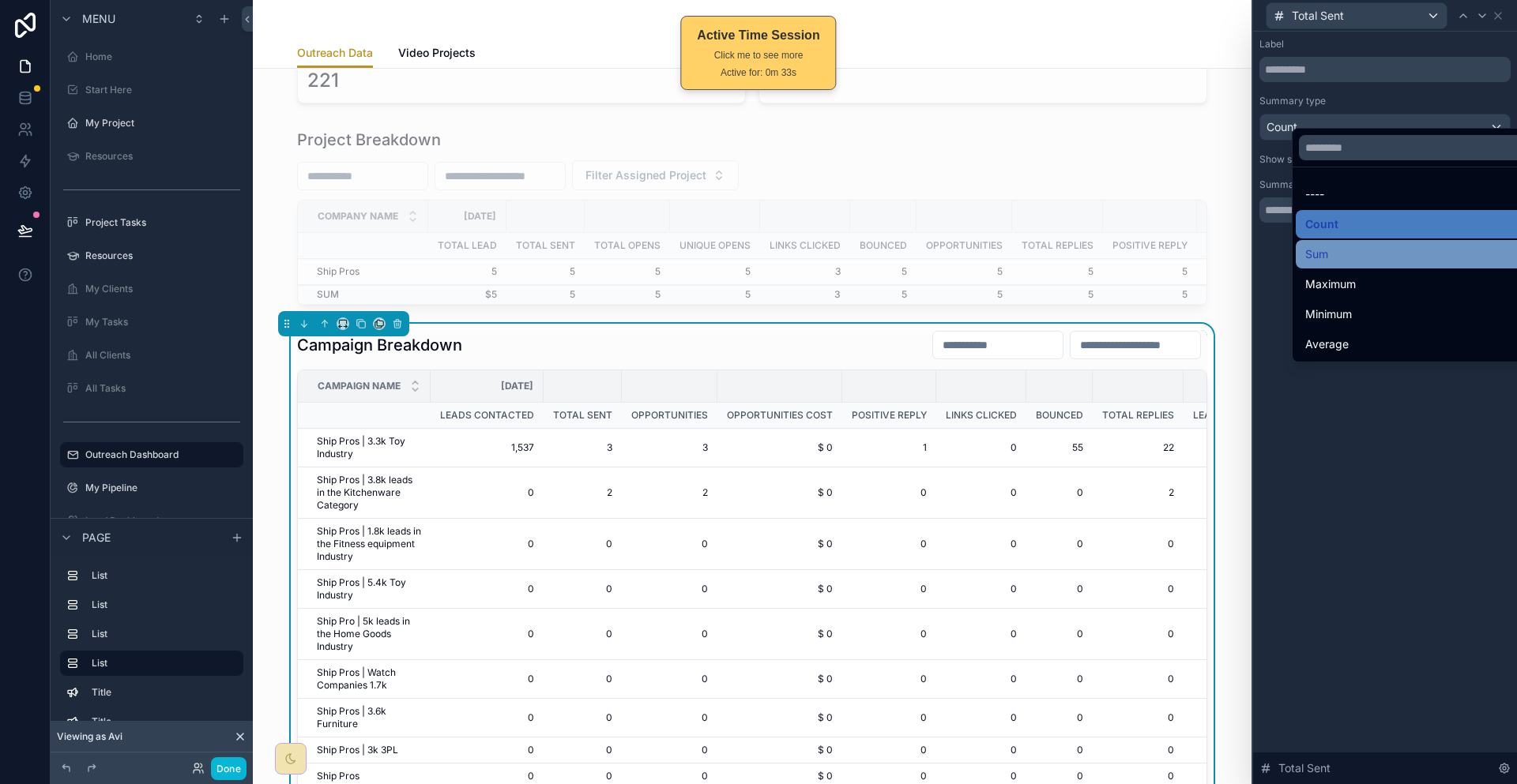
click at [1340, 245] on div "Sum" at bounding box center [1419, 255] width 229 height 19
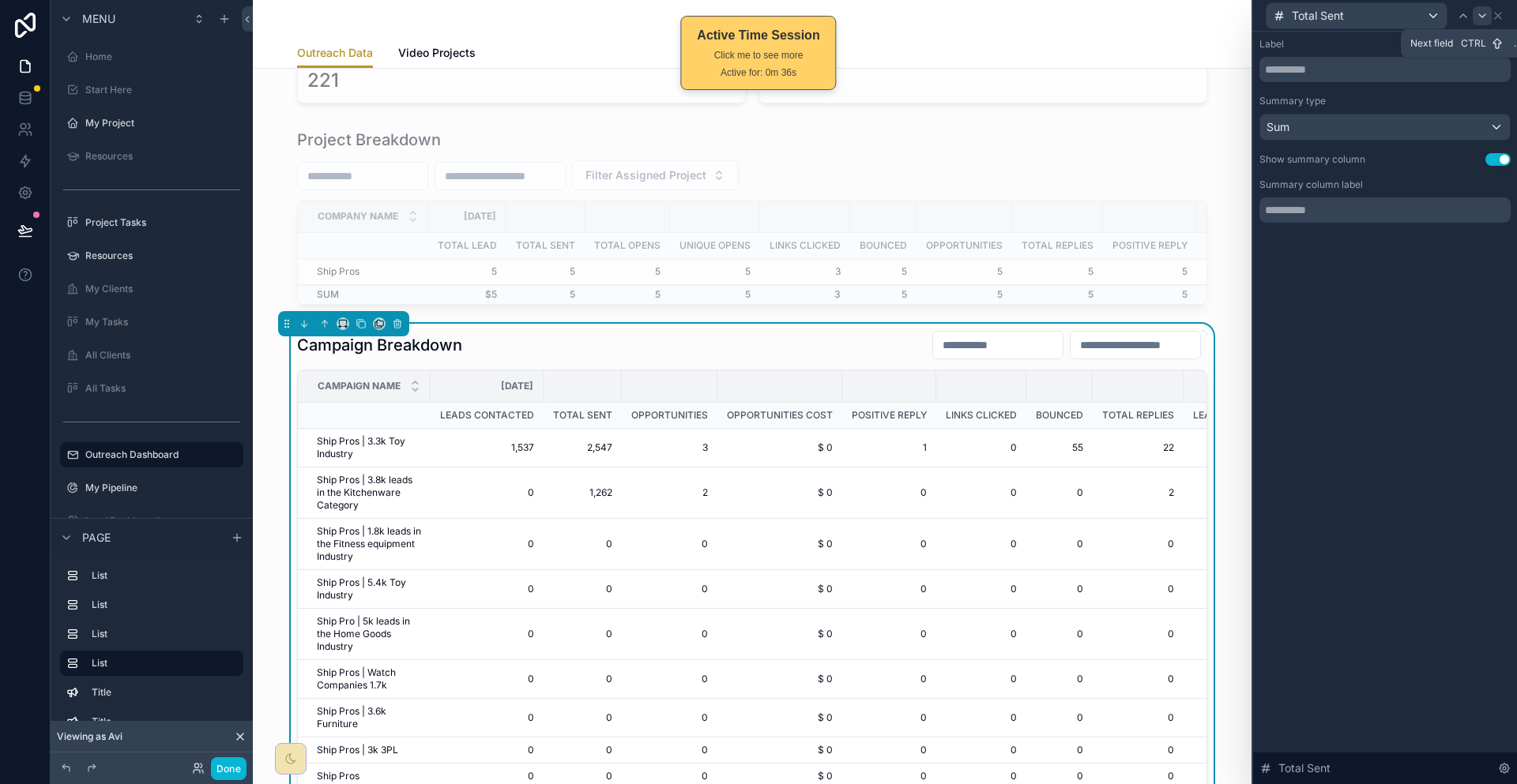
click at [1481, 16] on icon at bounding box center [1482, 16] width 13 height 13
click at [1397, 114] on div "Count" at bounding box center [1385, 127] width 250 height 25
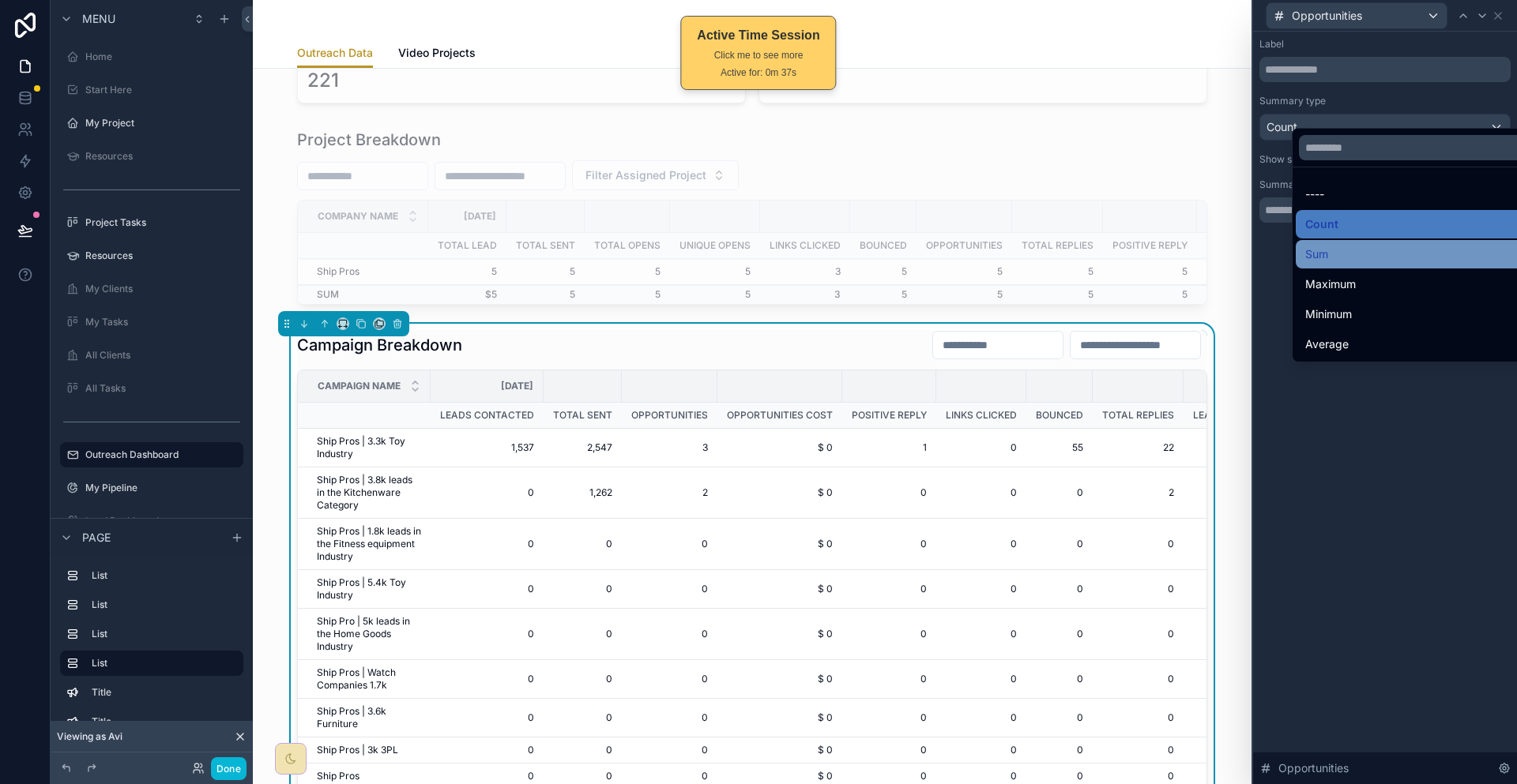
click at [1320, 245] on span "Sum" at bounding box center [1316, 255] width 23 height 19
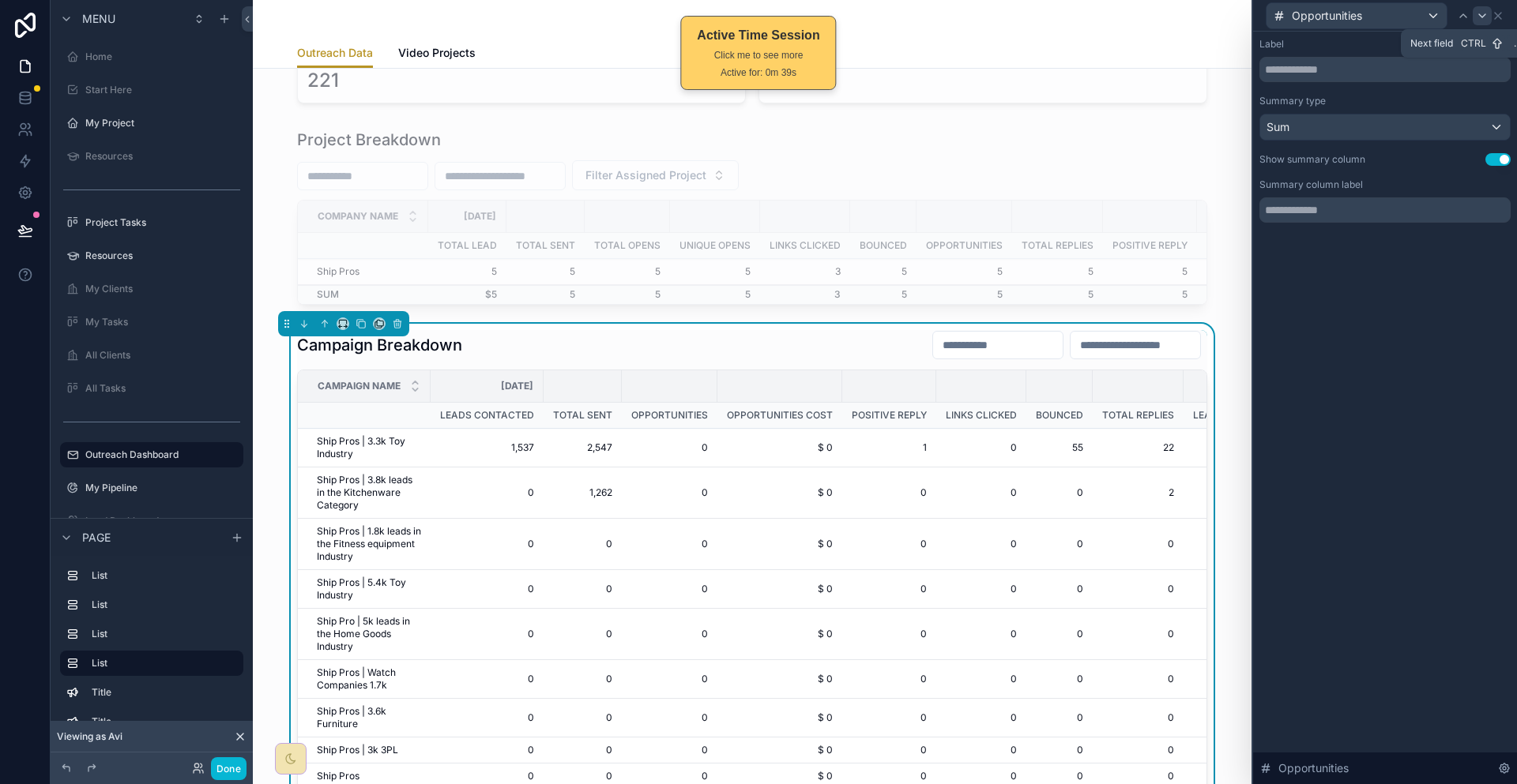
click at [1488, 10] on icon at bounding box center [1482, 16] width 13 height 13
click at [1485, 17] on icon at bounding box center [1482, 16] width 13 height 13
click at [1485, 16] on icon at bounding box center [1482, 16] width 13 height 13
click at [1488, 21] on div at bounding box center [1482, 16] width 19 height 19
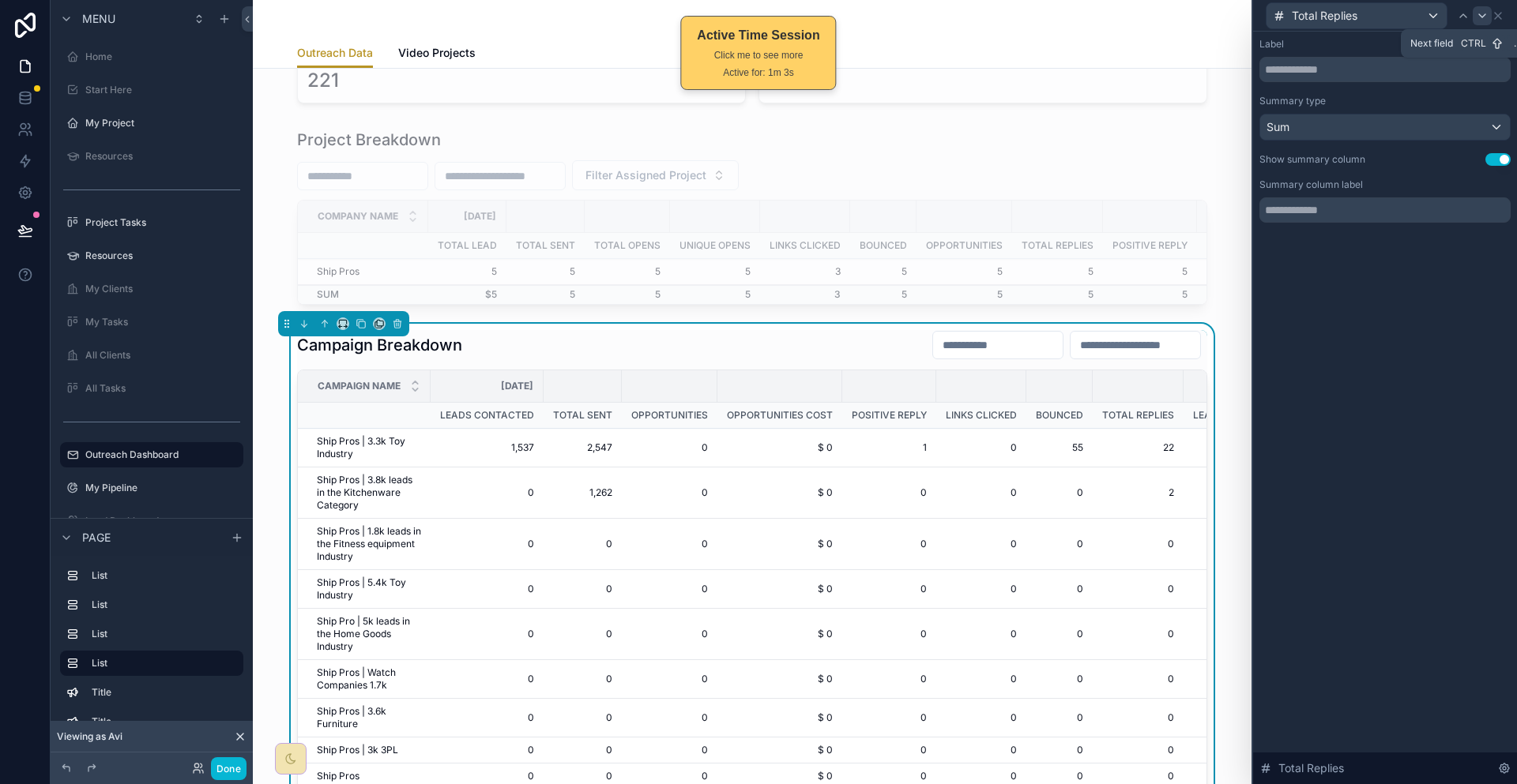
click at [1488, 20] on div at bounding box center [1482, 16] width 19 height 19
click at [1488, 21] on div at bounding box center [1482, 16] width 19 height 19
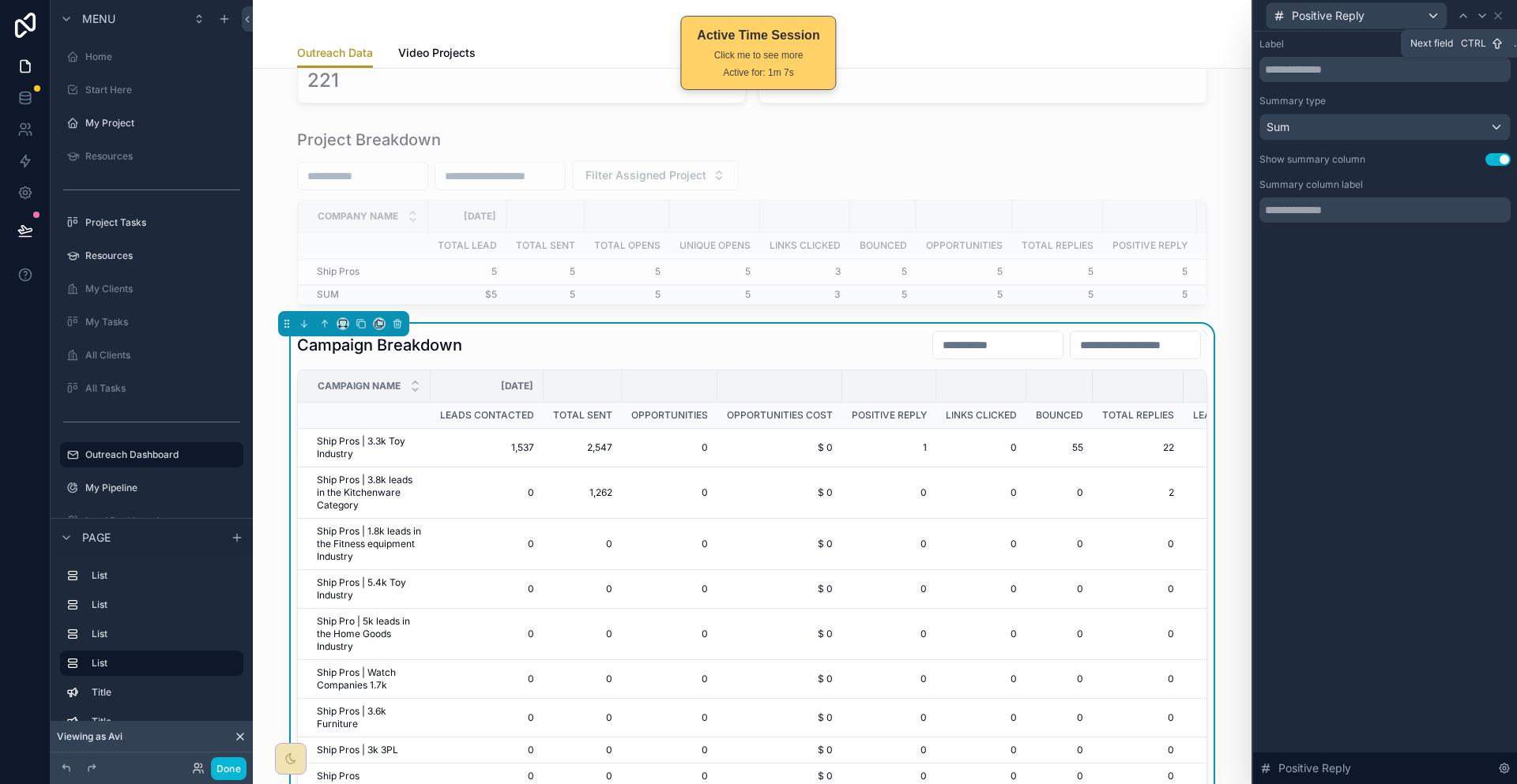
click at [1488, 21] on div at bounding box center [1482, 16] width 19 height 19
click at [1488, 22] on div at bounding box center [1482, 16] width 19 height 19
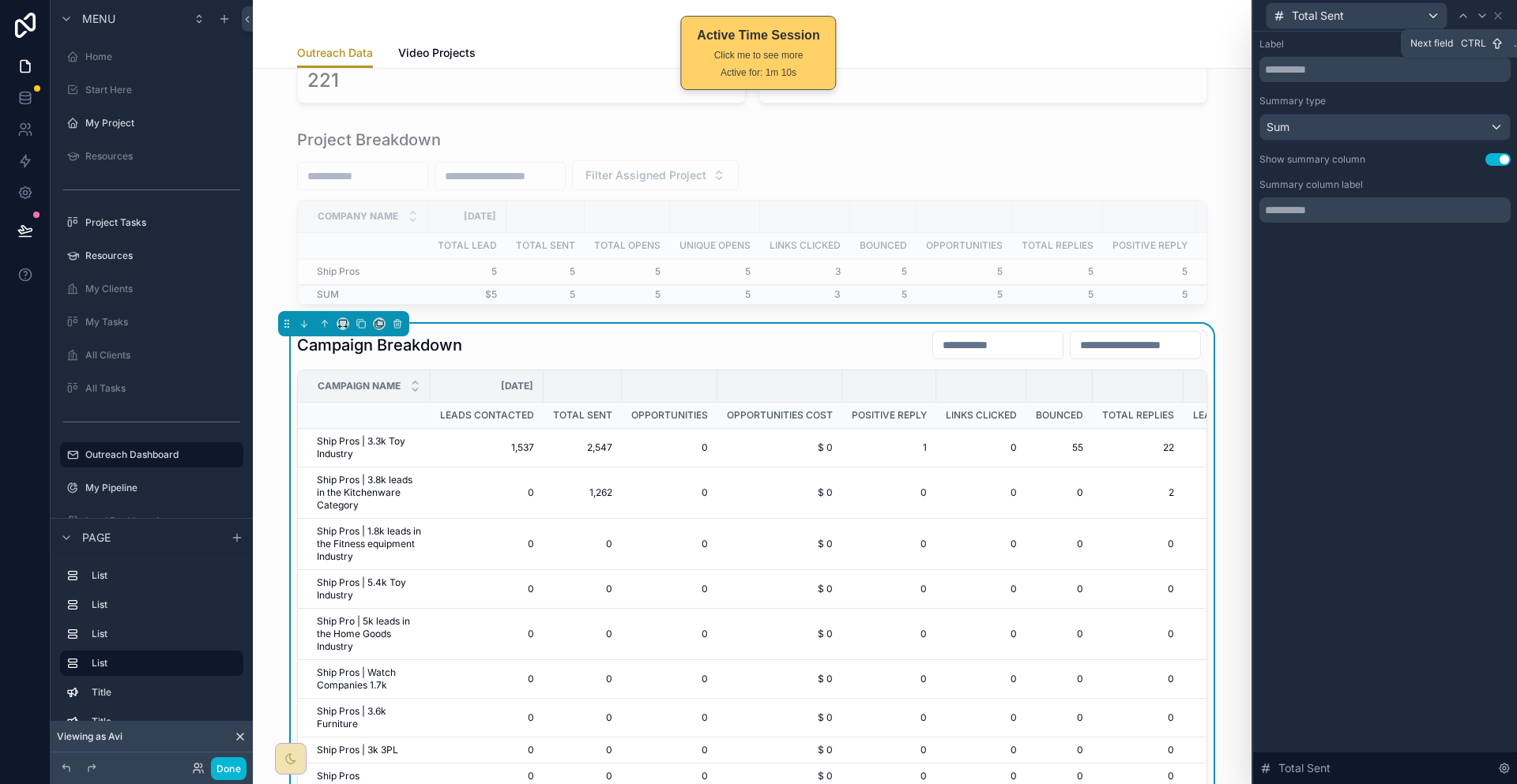
click at [1488, 22] on div at bounding box center [1482, 16] width 19 height 19
click at [1491, 15] on div at bounding box center [1482, 16] width 19 height 19
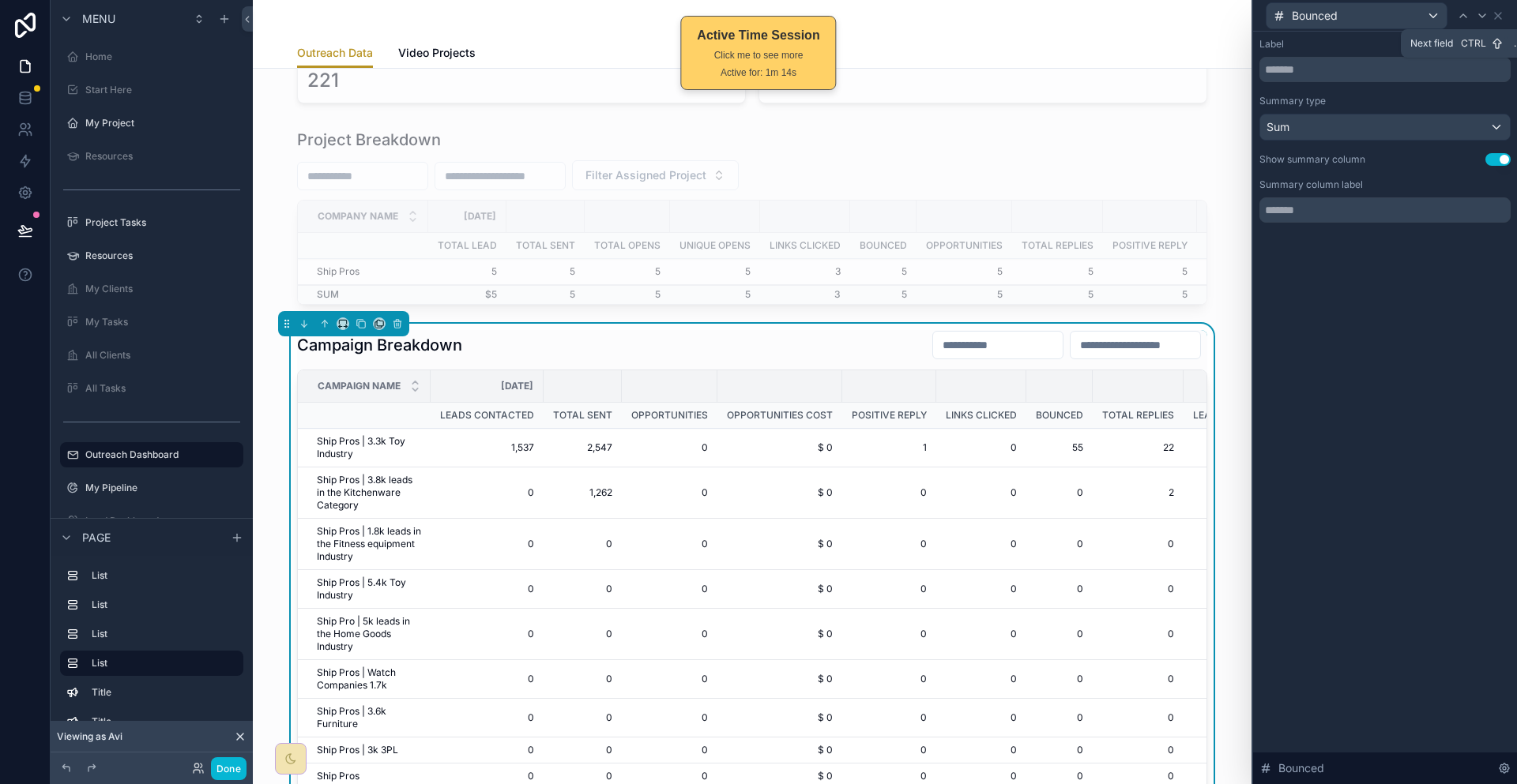
click at [1491, 15] on div at bounding box center [1482, 16] width 19 height 19
click at [1501, 10] on icon at bounding box center [1498, 16] width 13 height 13
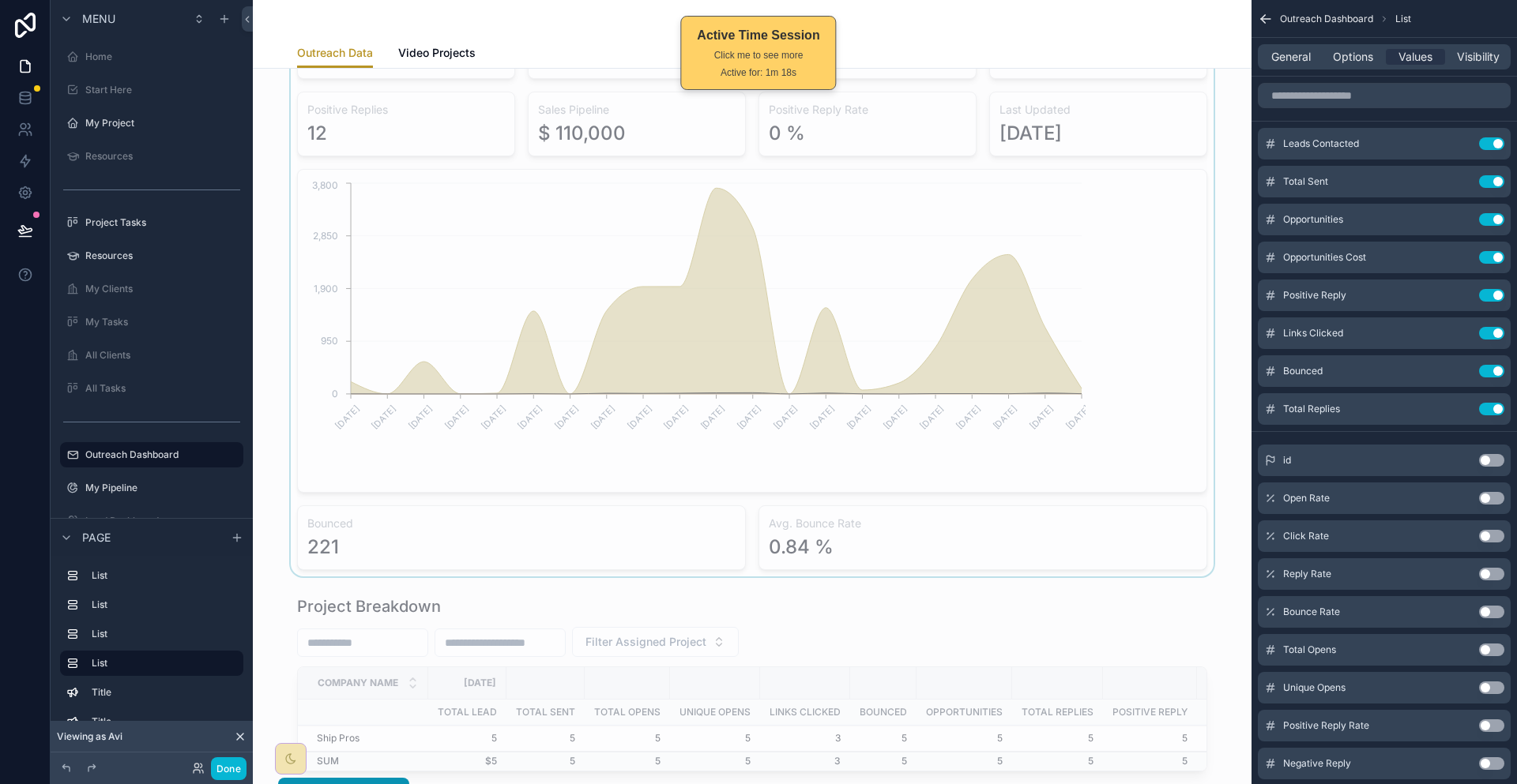
scroll to position [790, 0]
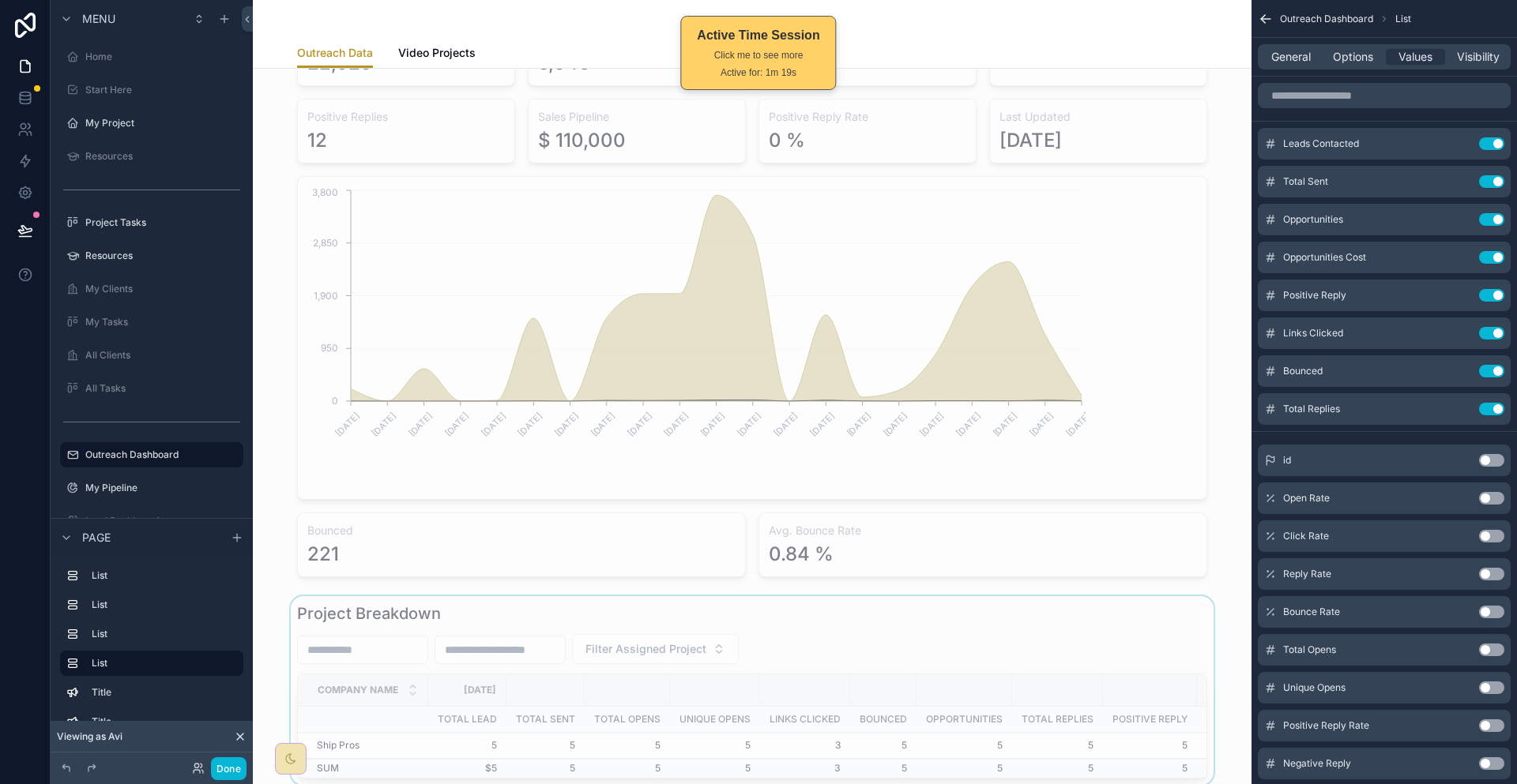
click at [856, 596] on div "scrollable content" at bounding box center [752, 690] width 973 height 189
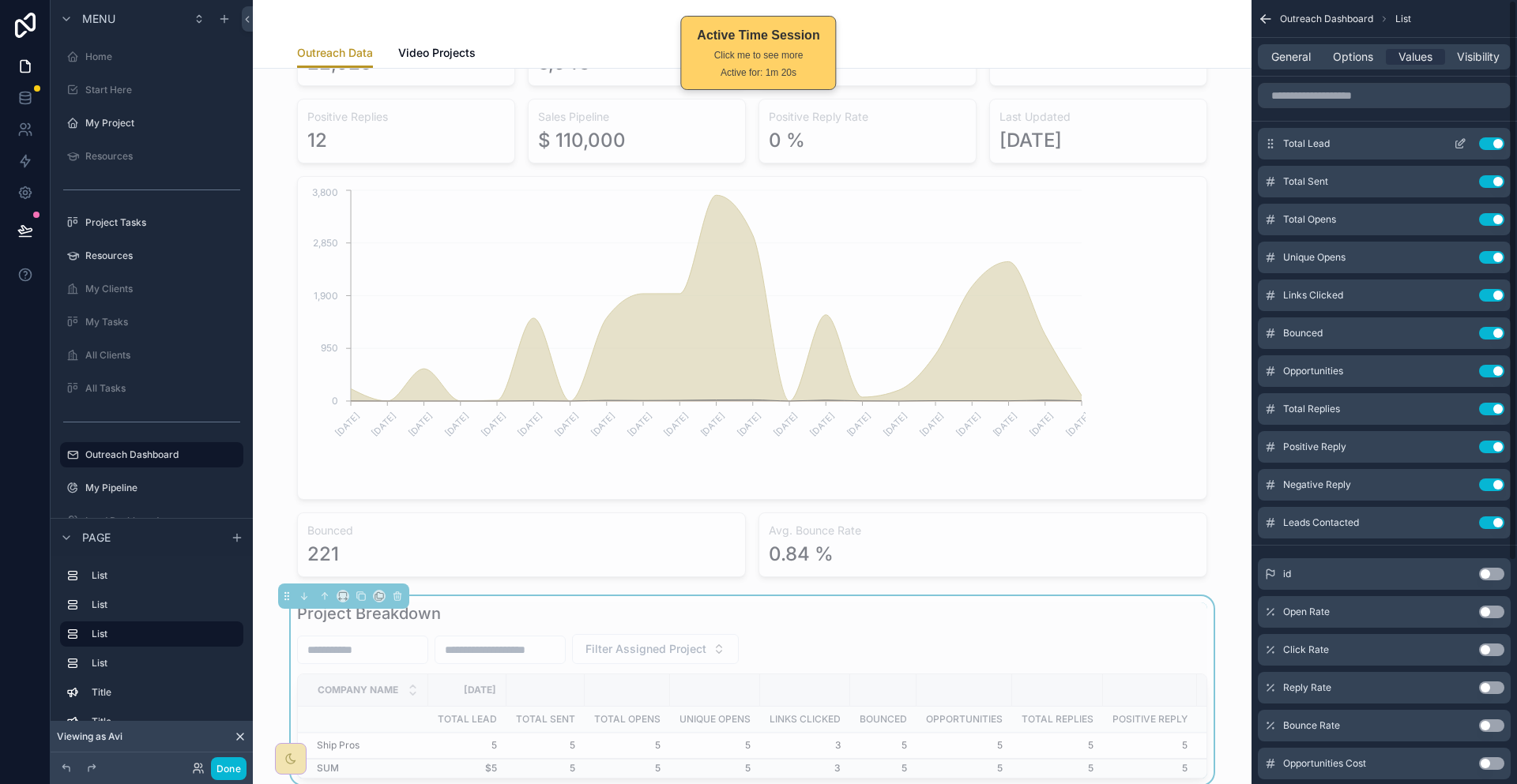
click at [1464, 138] on icon "scrollable content" at bounding box center [1460, 143] width 13 height 13
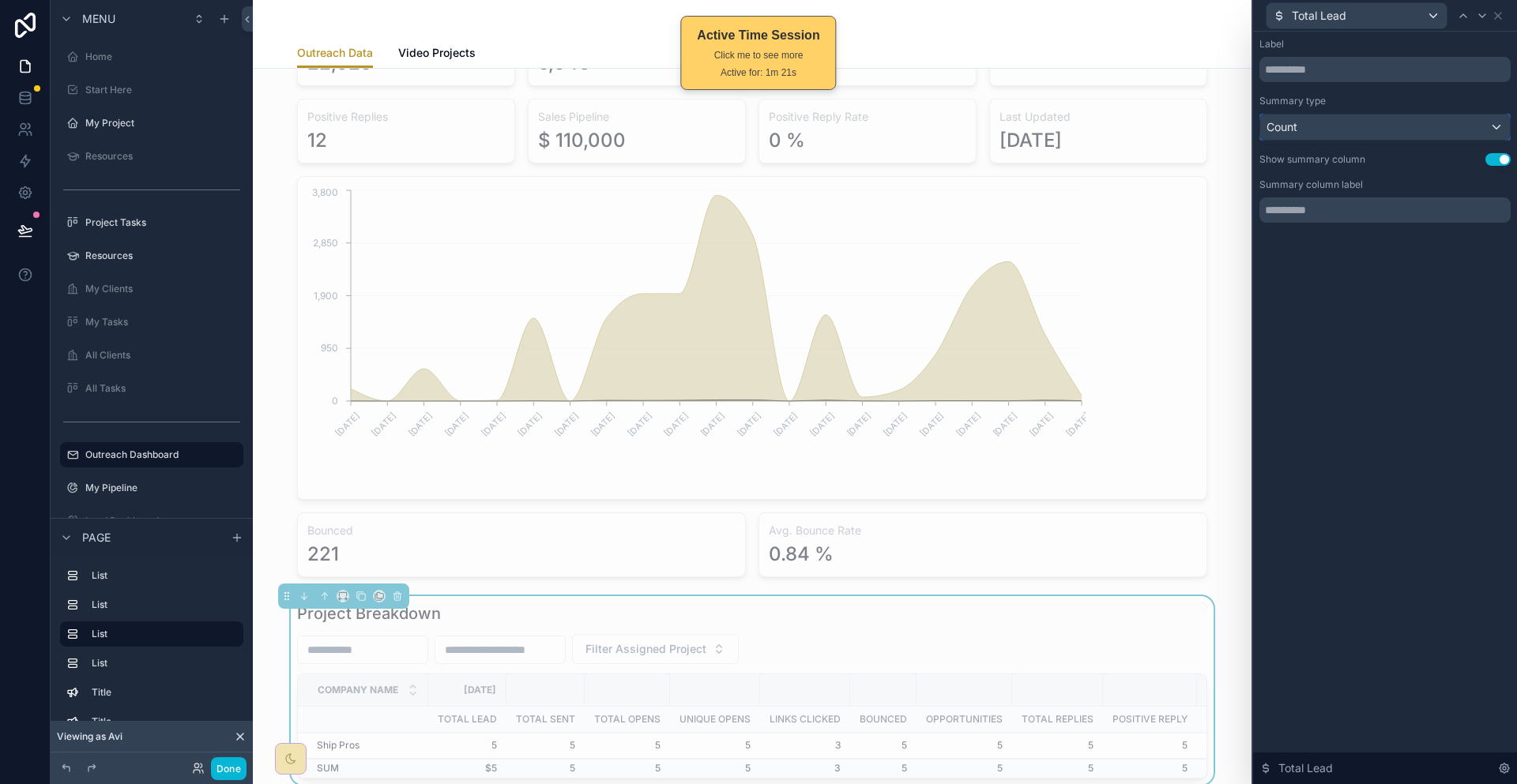
click at [1336, 114] on div "Count" at bounding box center [1385, 127] width 250 height 25
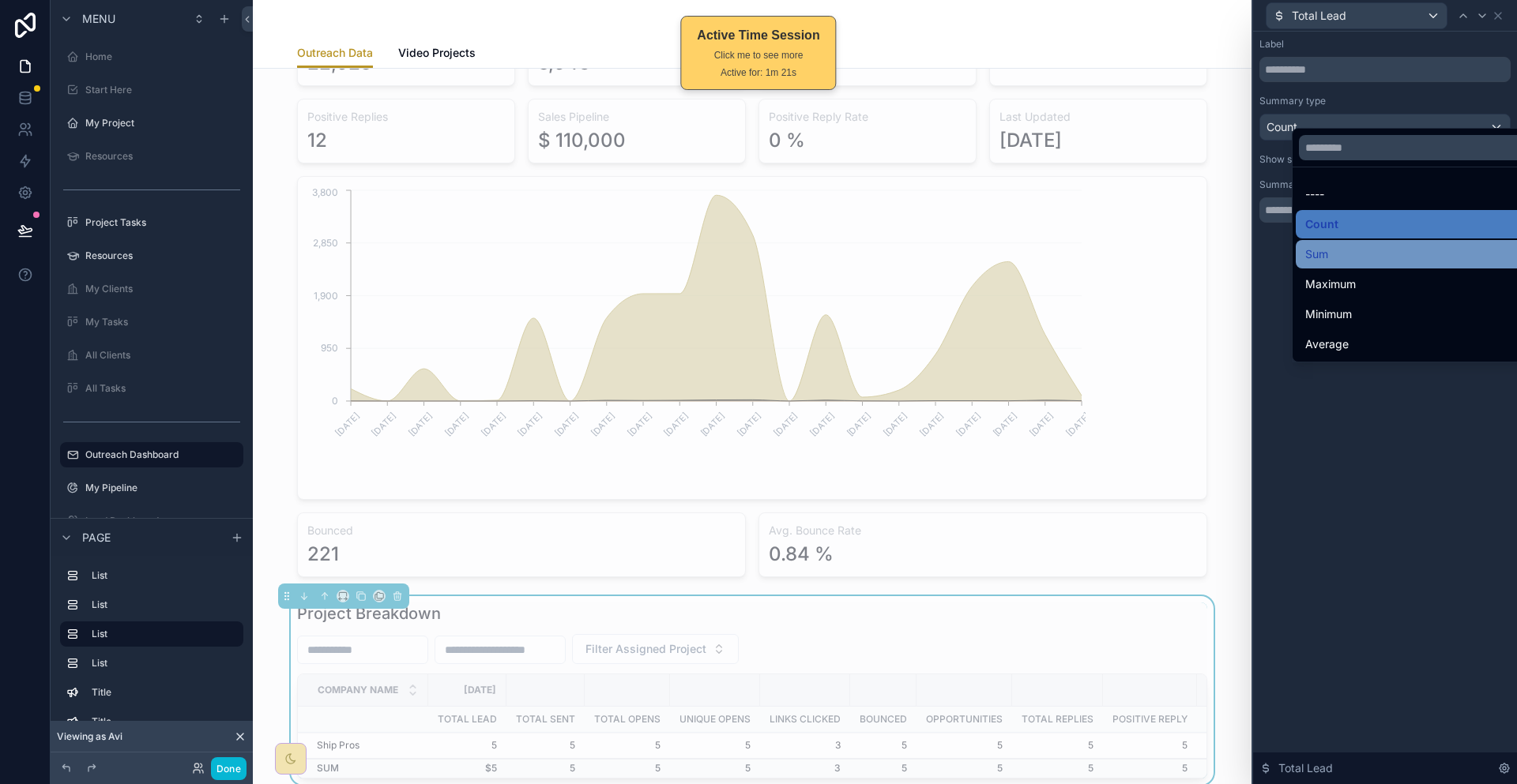
click at [1343, 245] on div "Sum" at bounding box center [1419, 255] width 229 height 19
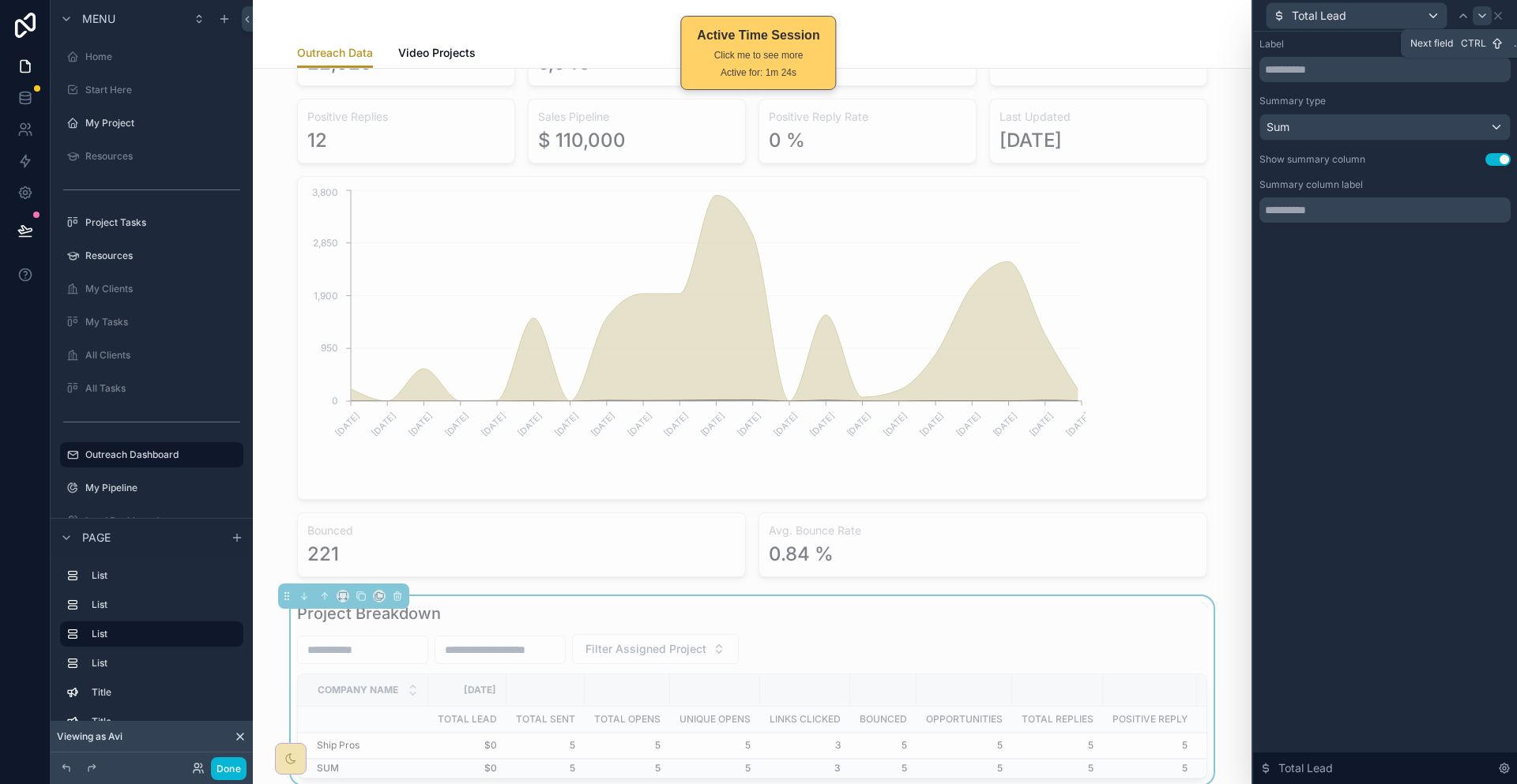
click at [1482, 16] on icon at bounding box center [1482, 16] width 13 height 13
click at [1448, 114] on div "Count" at bounding box center [1385, 127] width 250 height 25
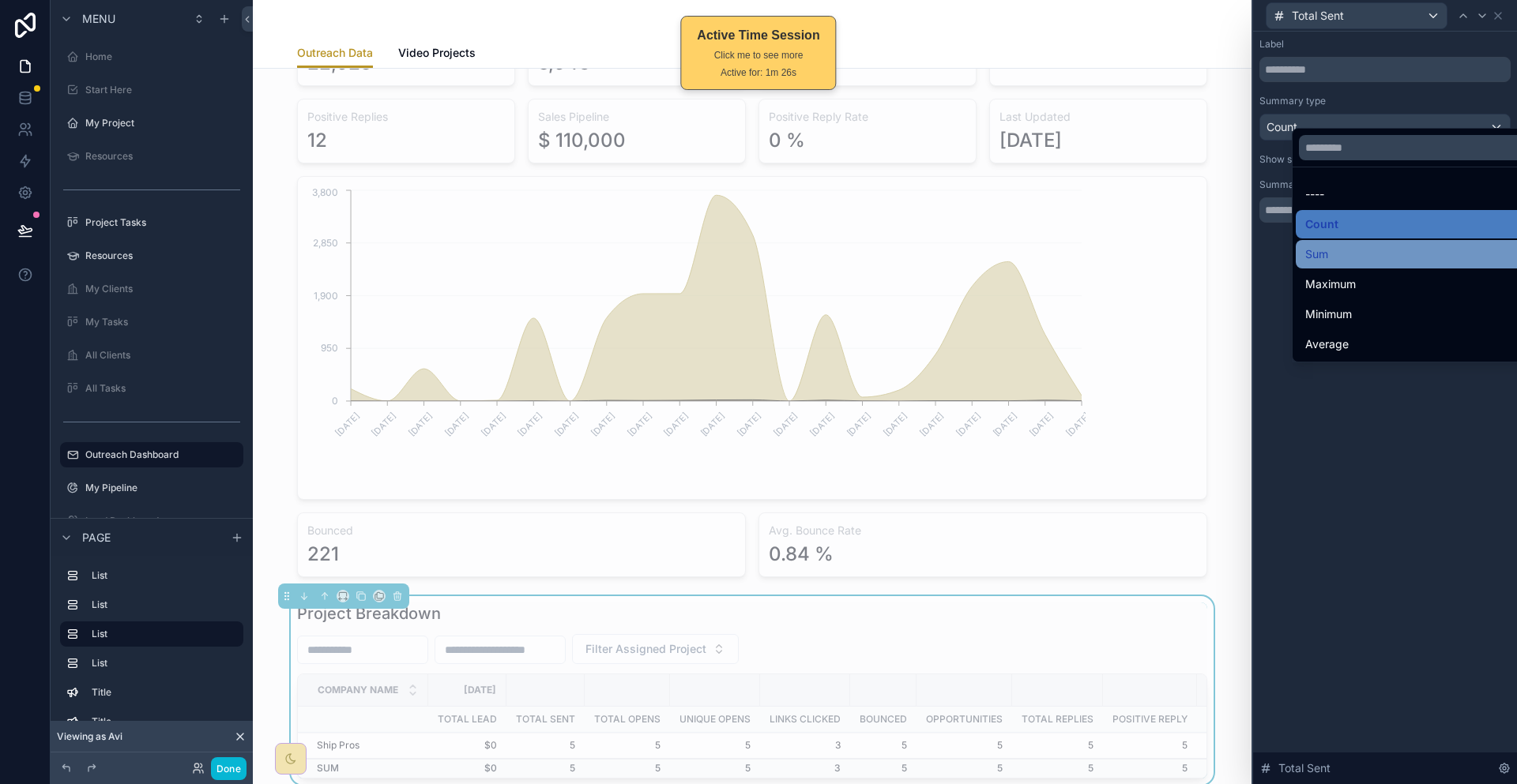
click at [1305, 245] on span "Sum" at bounding box center [1316, 255] width 23 height 19
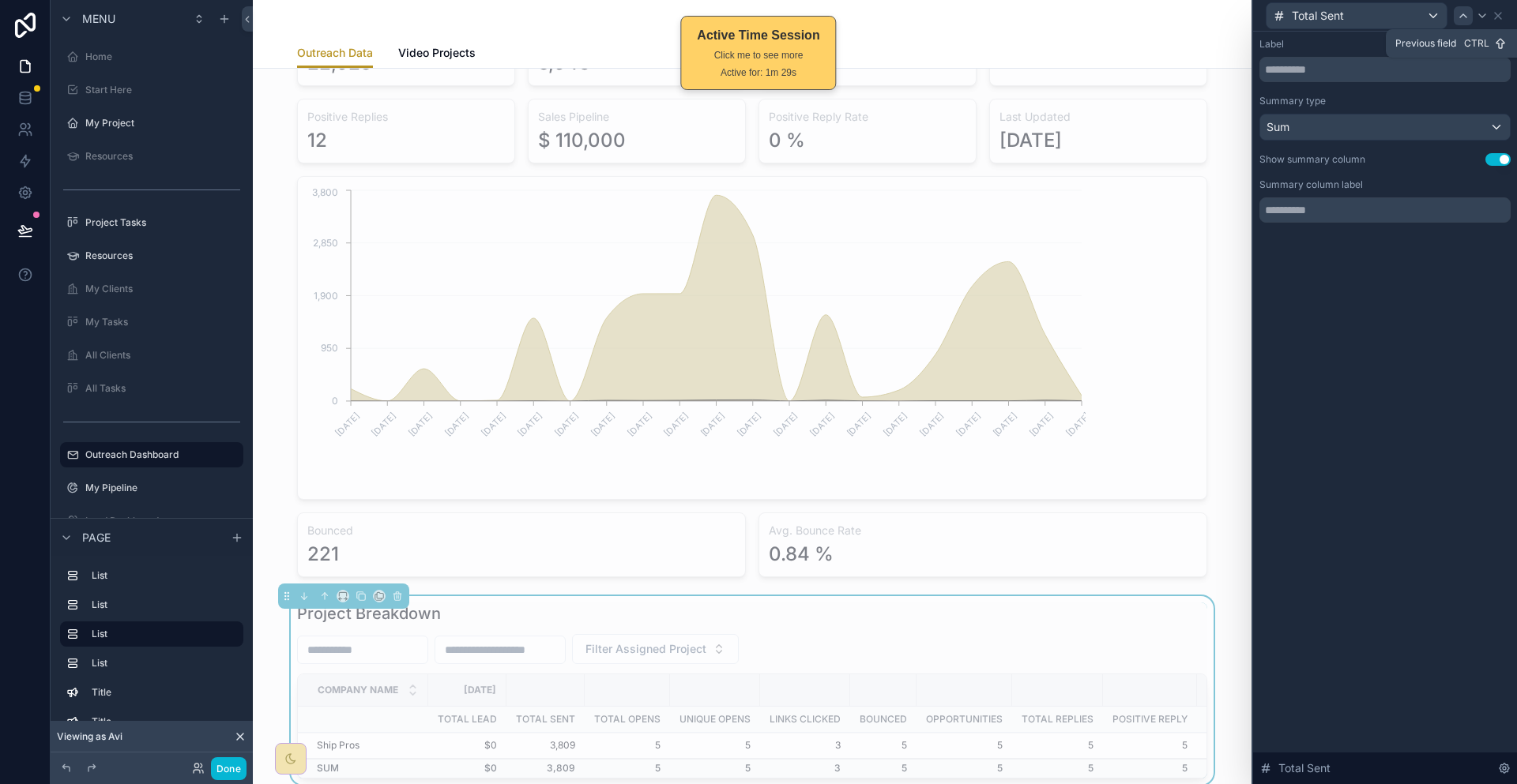
click at [1470, 18] on icon at bounding box center [1463, 16] width 13 height 13
click at [1485, 15] on icon at bounding box center [1482, 16] width 7 height 3
click at [1410, 114] on div "Sum" at bounding box center [1385, 127] width 250 height 25
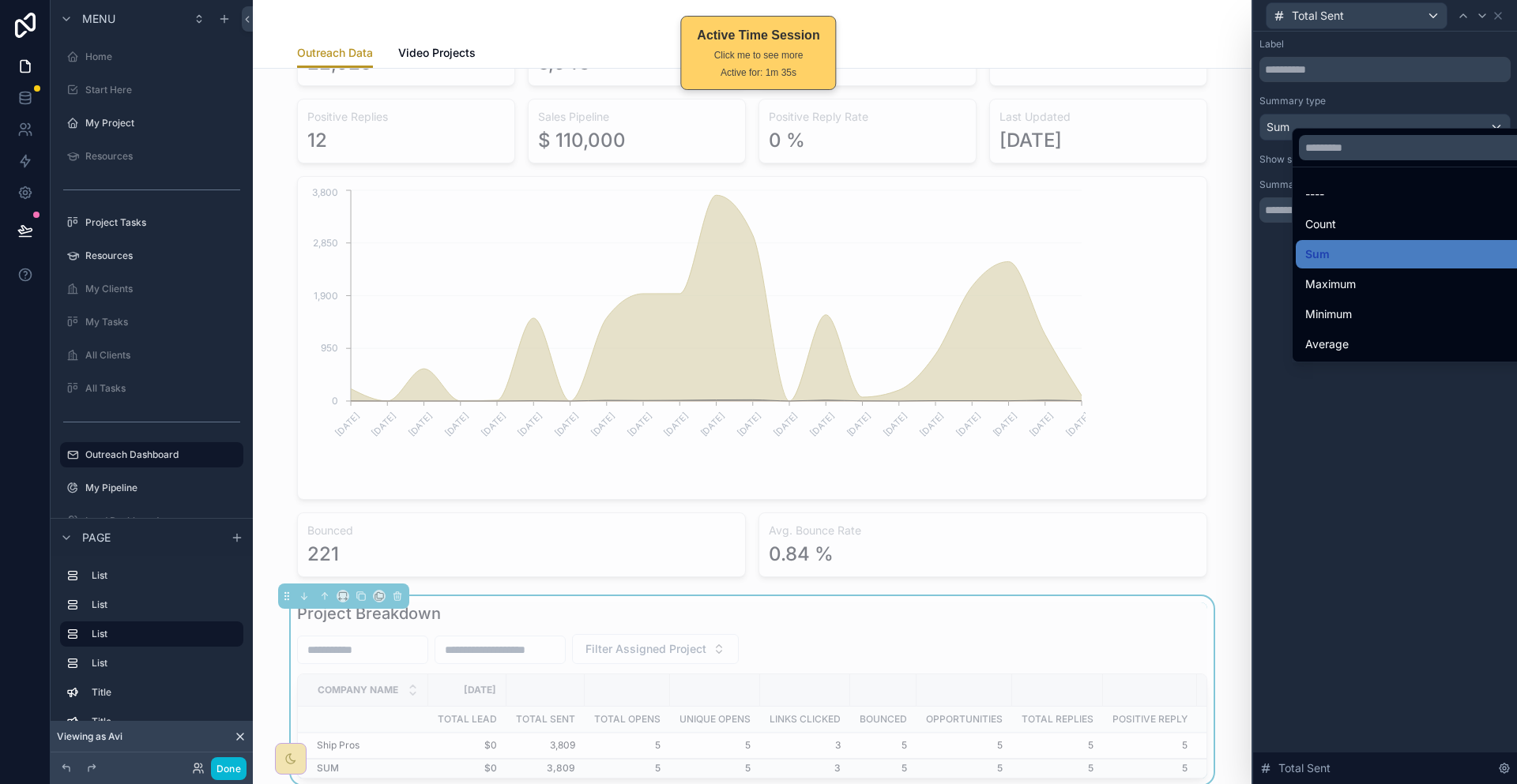
click at [1477, 15] on div at bounding box center [1385, 392] width 264 height 784
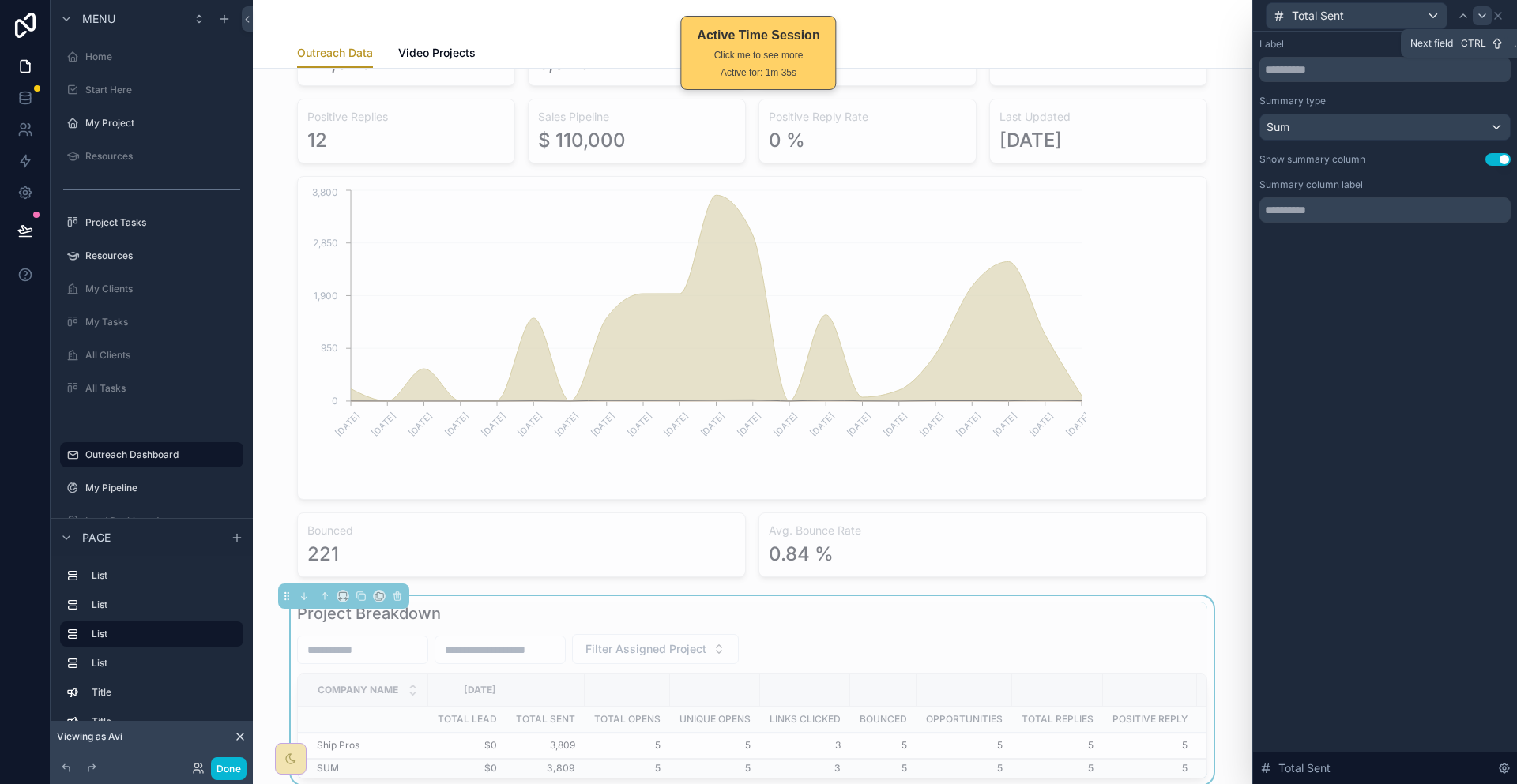
click at [1481, 15] on icon at bounding box center [1482, 16] width 7 height 3
click at [1421, 114] on div "Count" at bounding box center [1385, 127] width 250 height 25
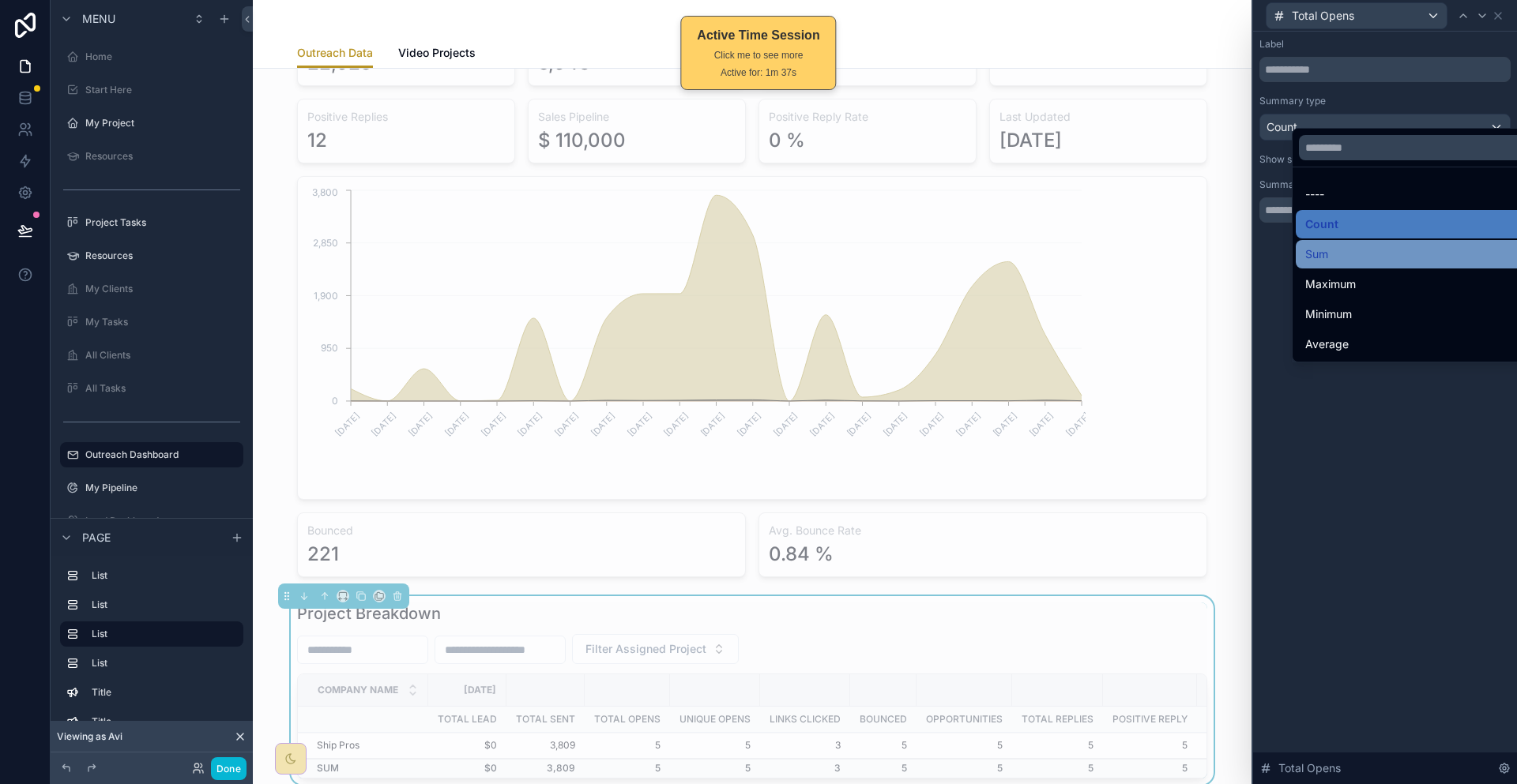
click at [1330, 245] on div "Sum" at bounding box center [1419, 255] width 229 height 19
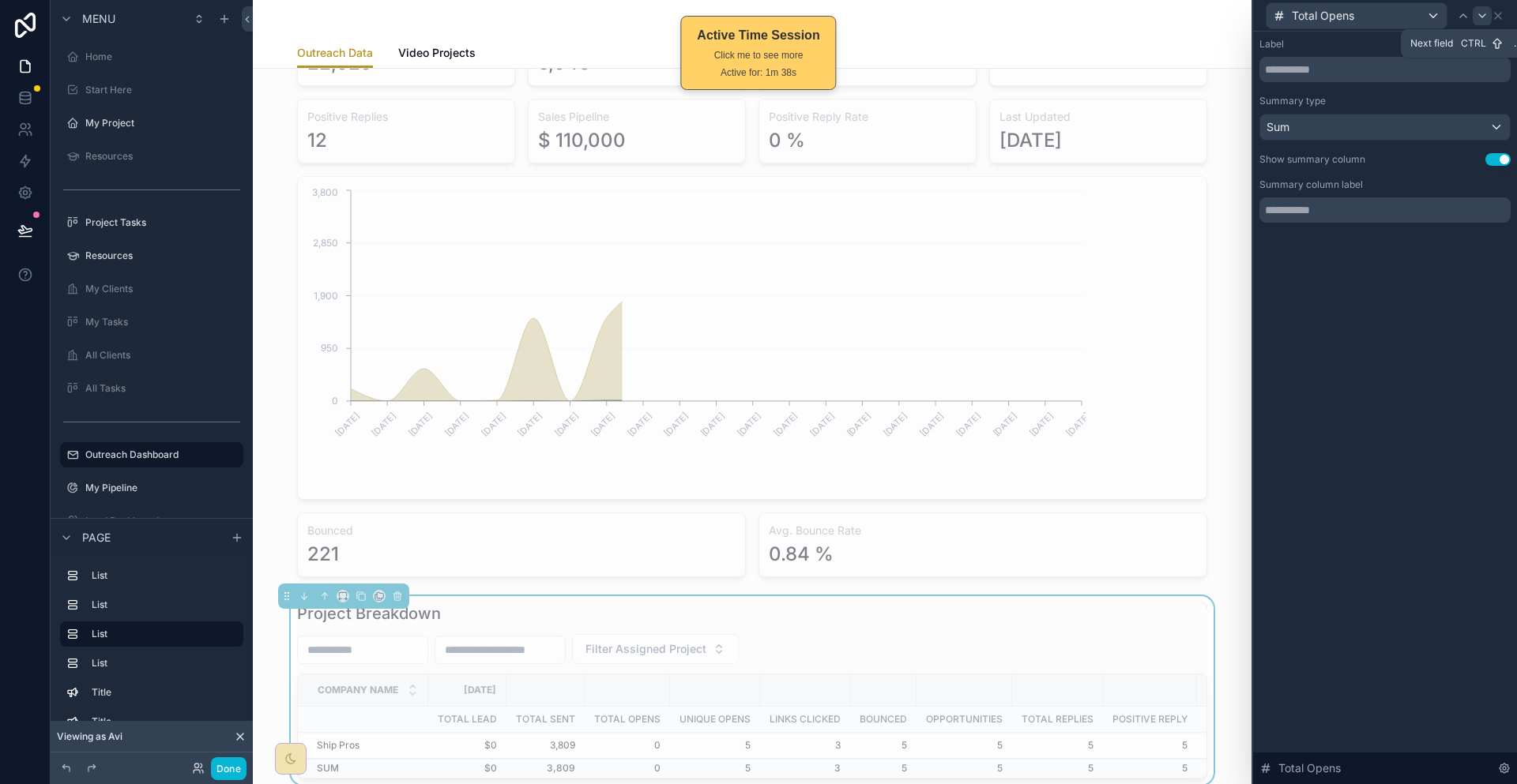
click at [1485, 16] on icon at bounding box center [1482, 16] width 13 height 13
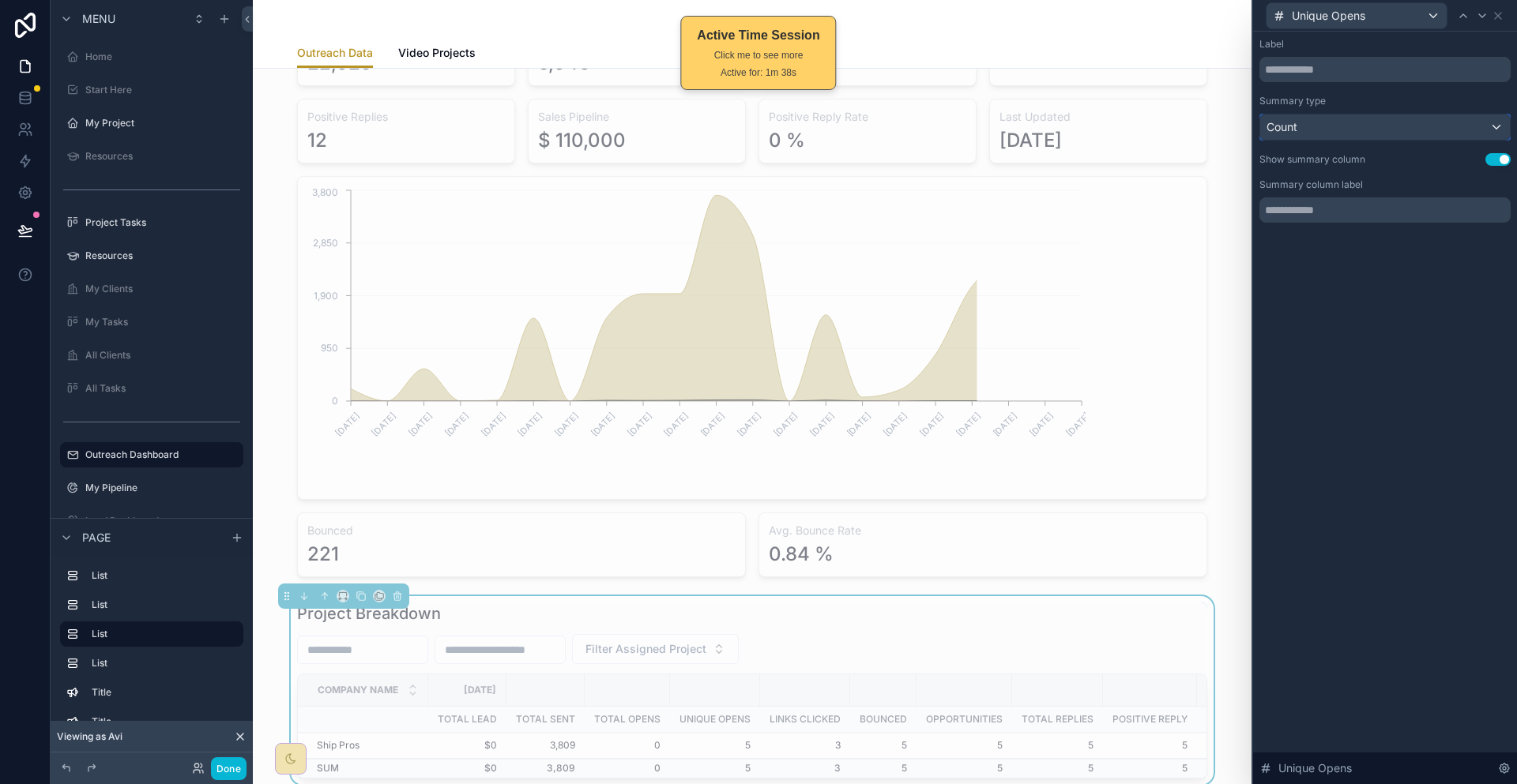
click at [1391, 114] on div "Count" at bounding box center [1385, 127] width 250 height 25
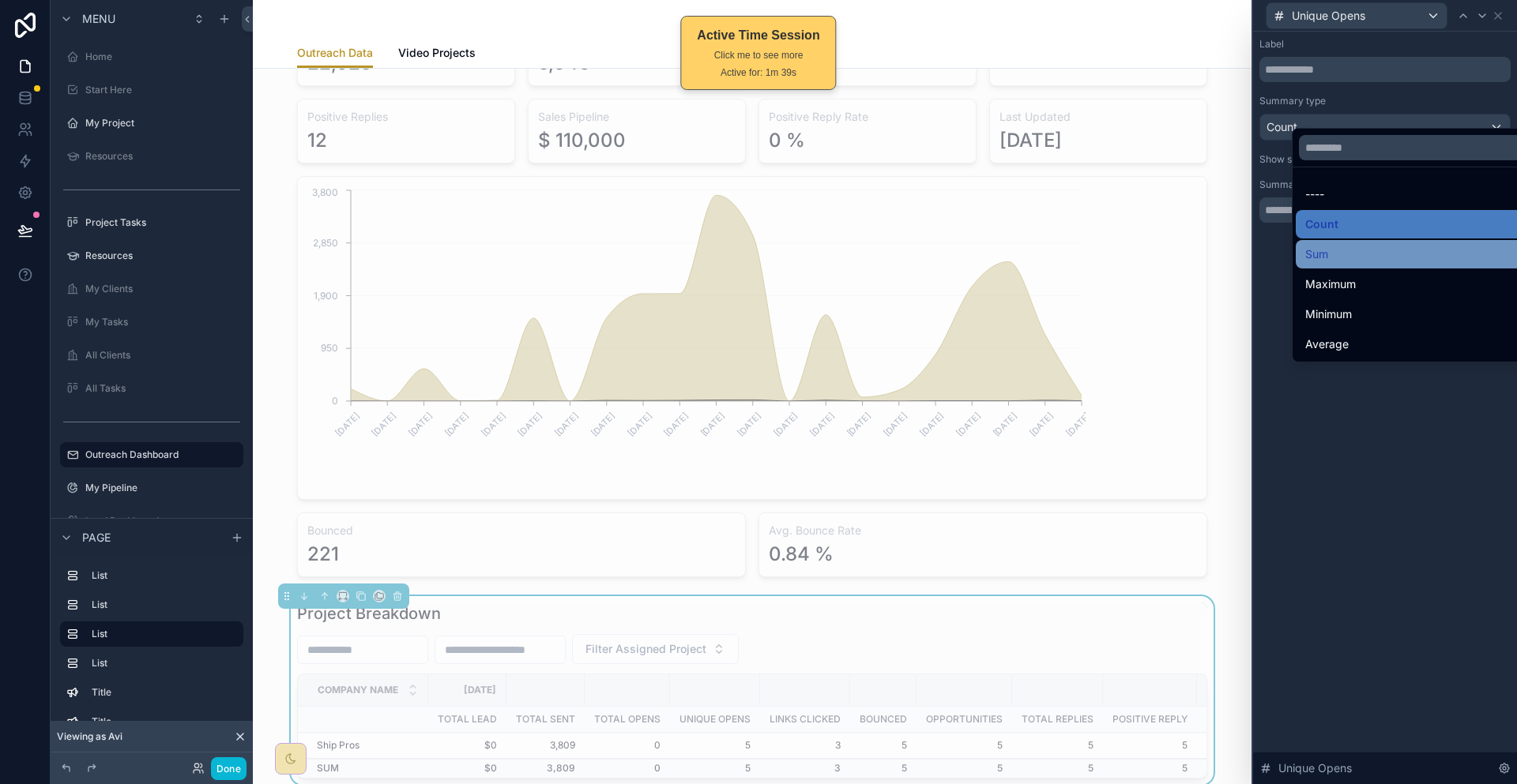
click at [1340, 245] on div "Sum" at bounding box center [1419, 255] width 229 height 19
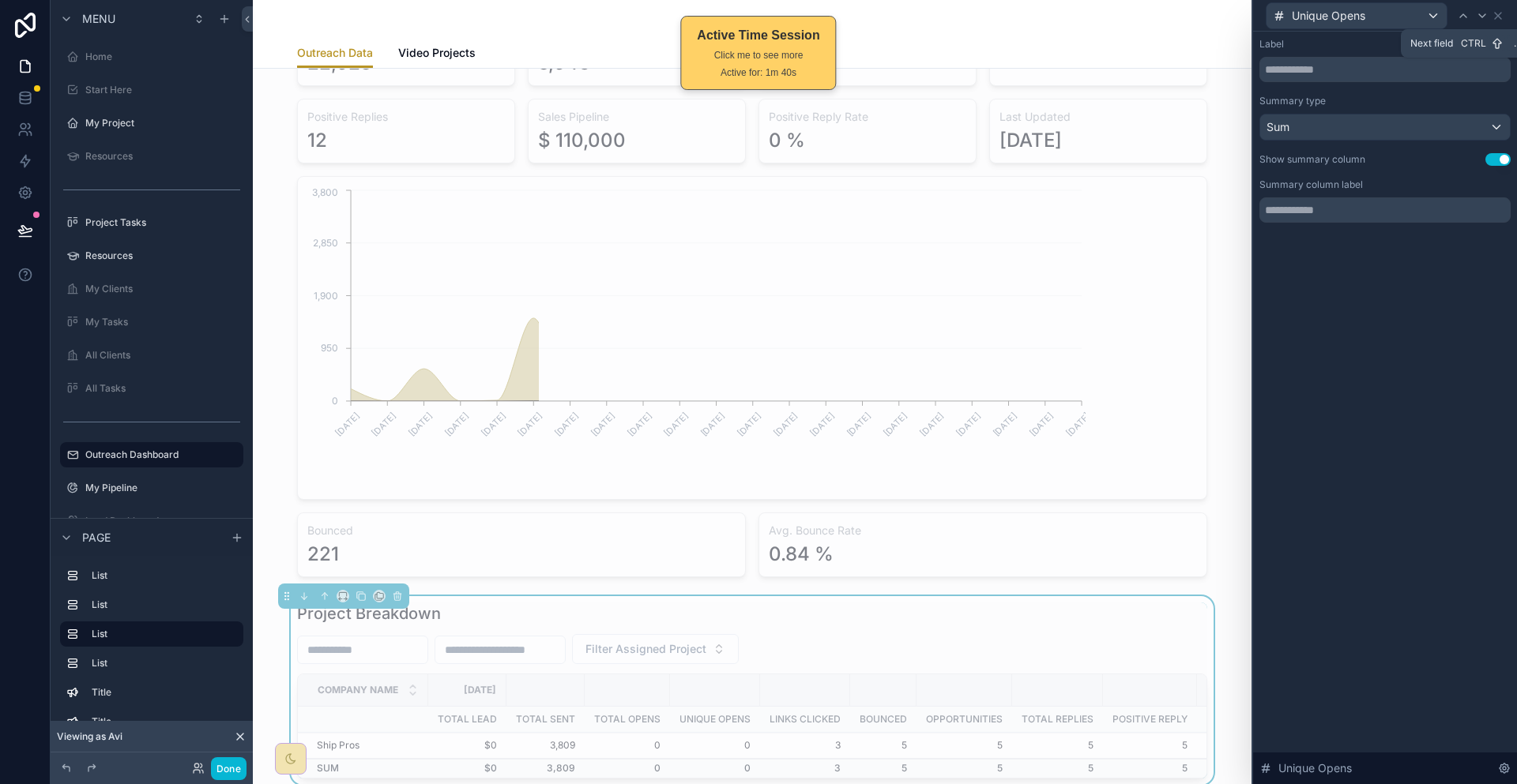
click at [1486, 10] on icon at bounding box center [1482, 16] width 13 height 13
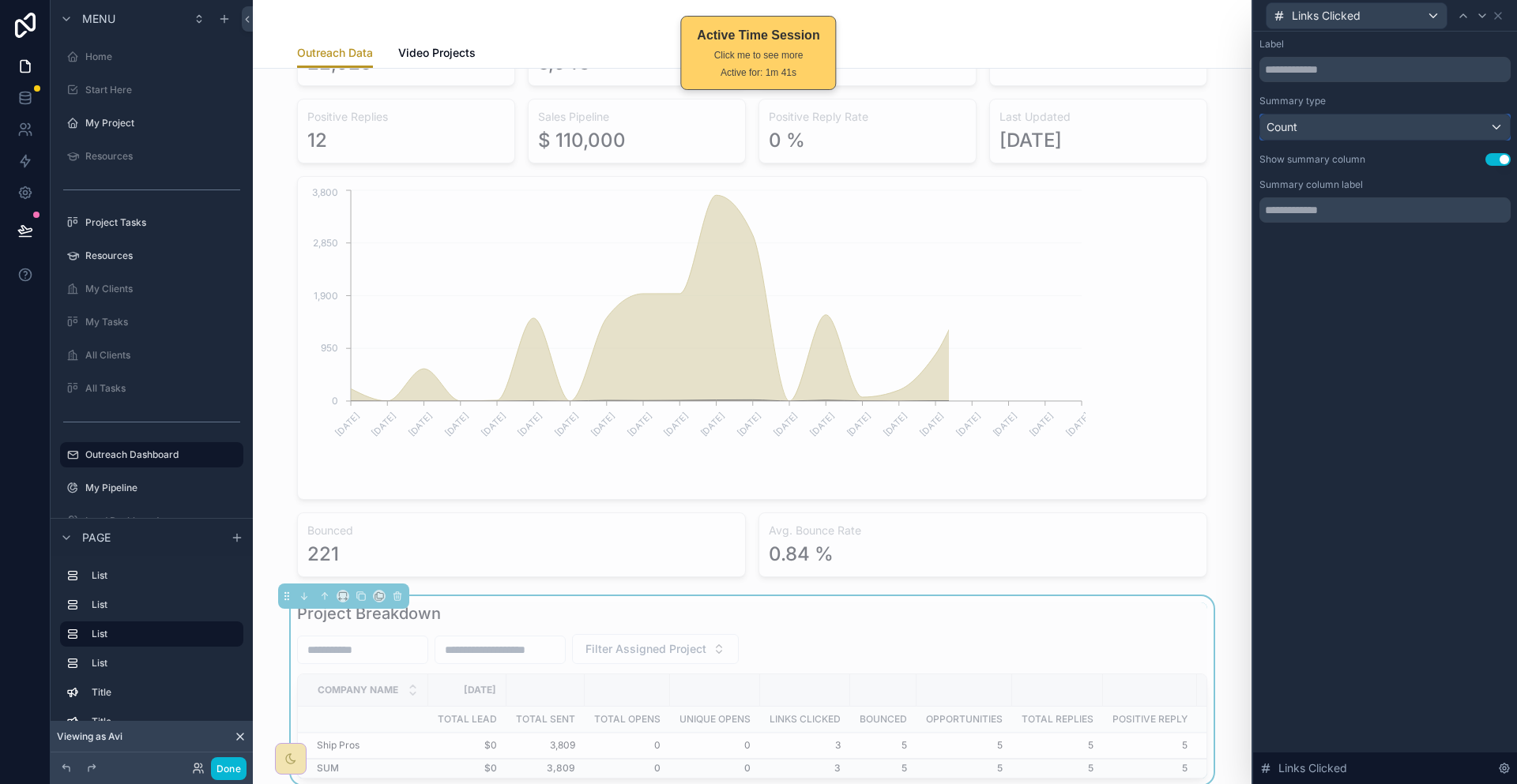
click at [1411, 117] on div "Count" at bounding box center [1385, 127] width 250 height 25
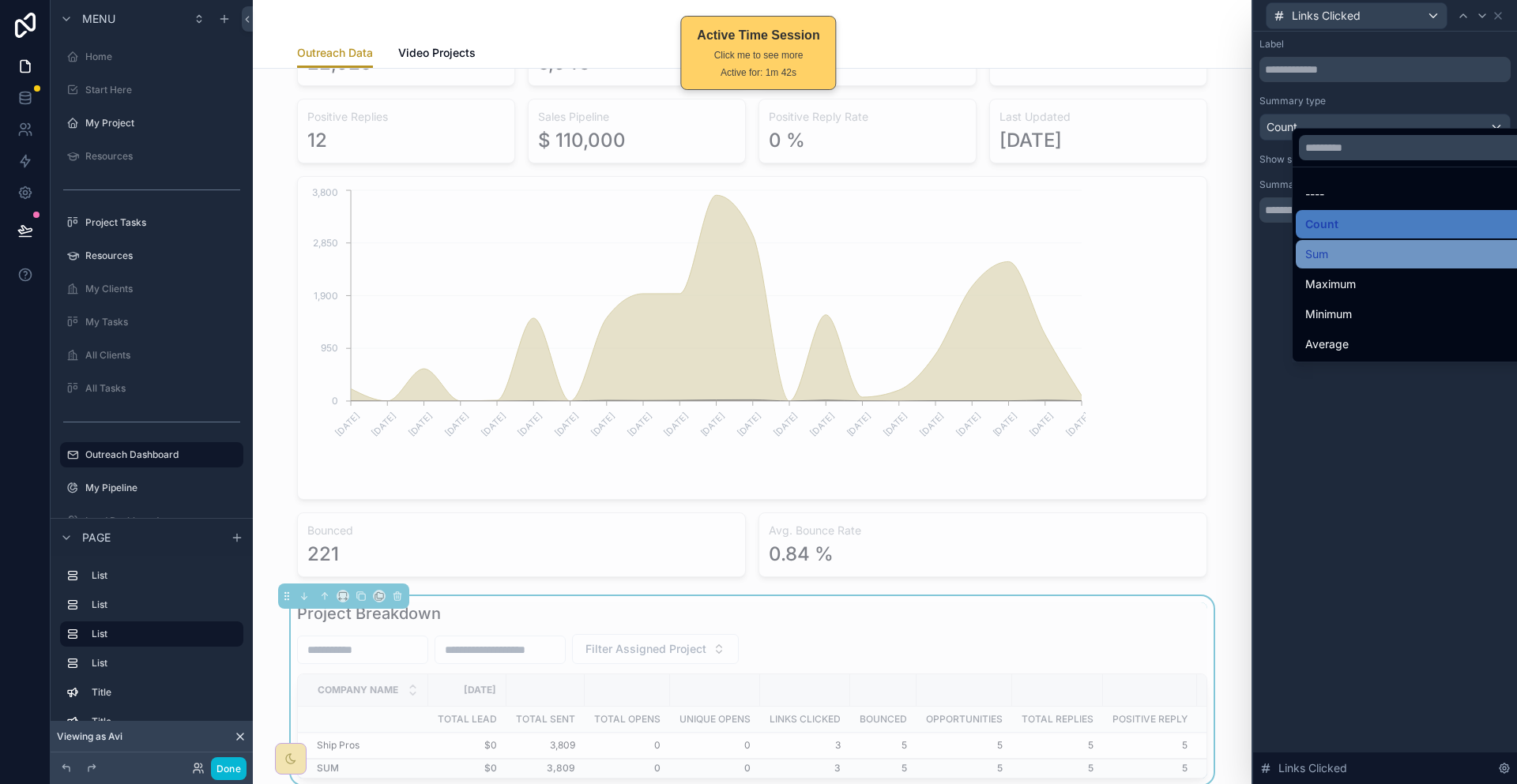
click at [1325, 245] on div "Sum" at bounding box center [1419, 255] width 229 height 19
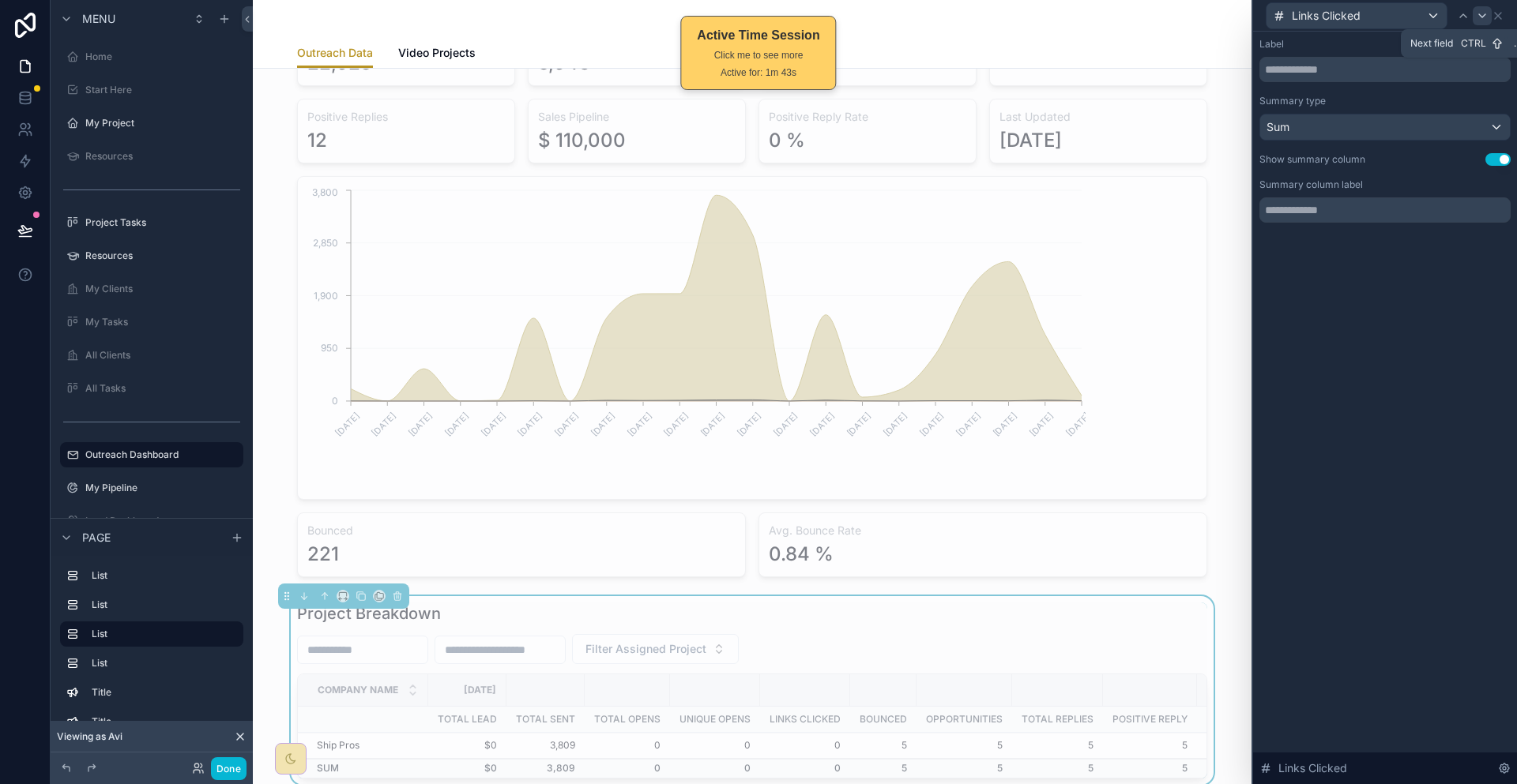
click at [1483, 18] on icon at bounding box center [1482, 16] width 13 height 13
click at [1413, 114] on div "Count" at bounding box center [1385, 127] width 250 height 25
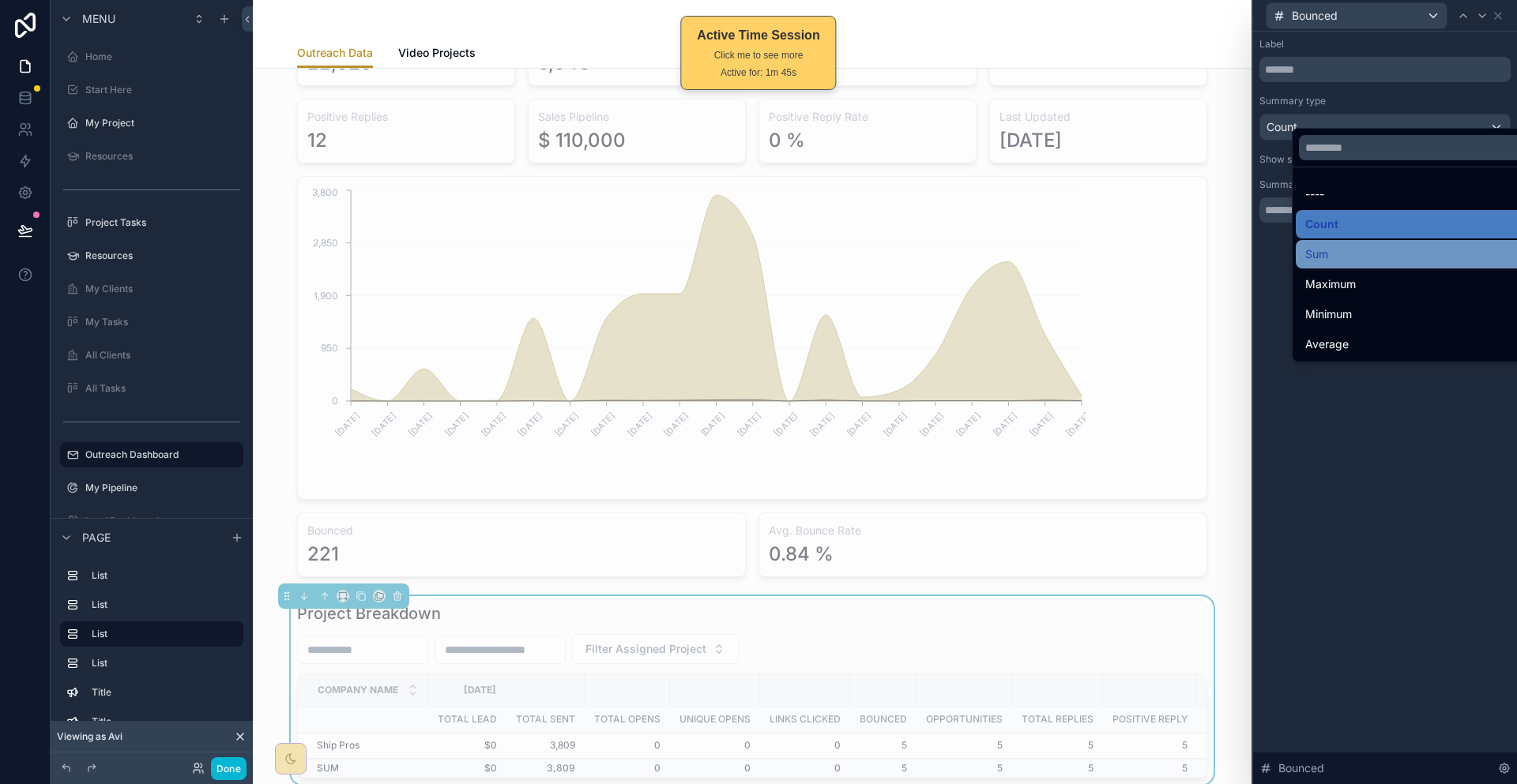
click at [1333, 245] on div "Sum" at bounding box center [1419, 255] width 229 height 19
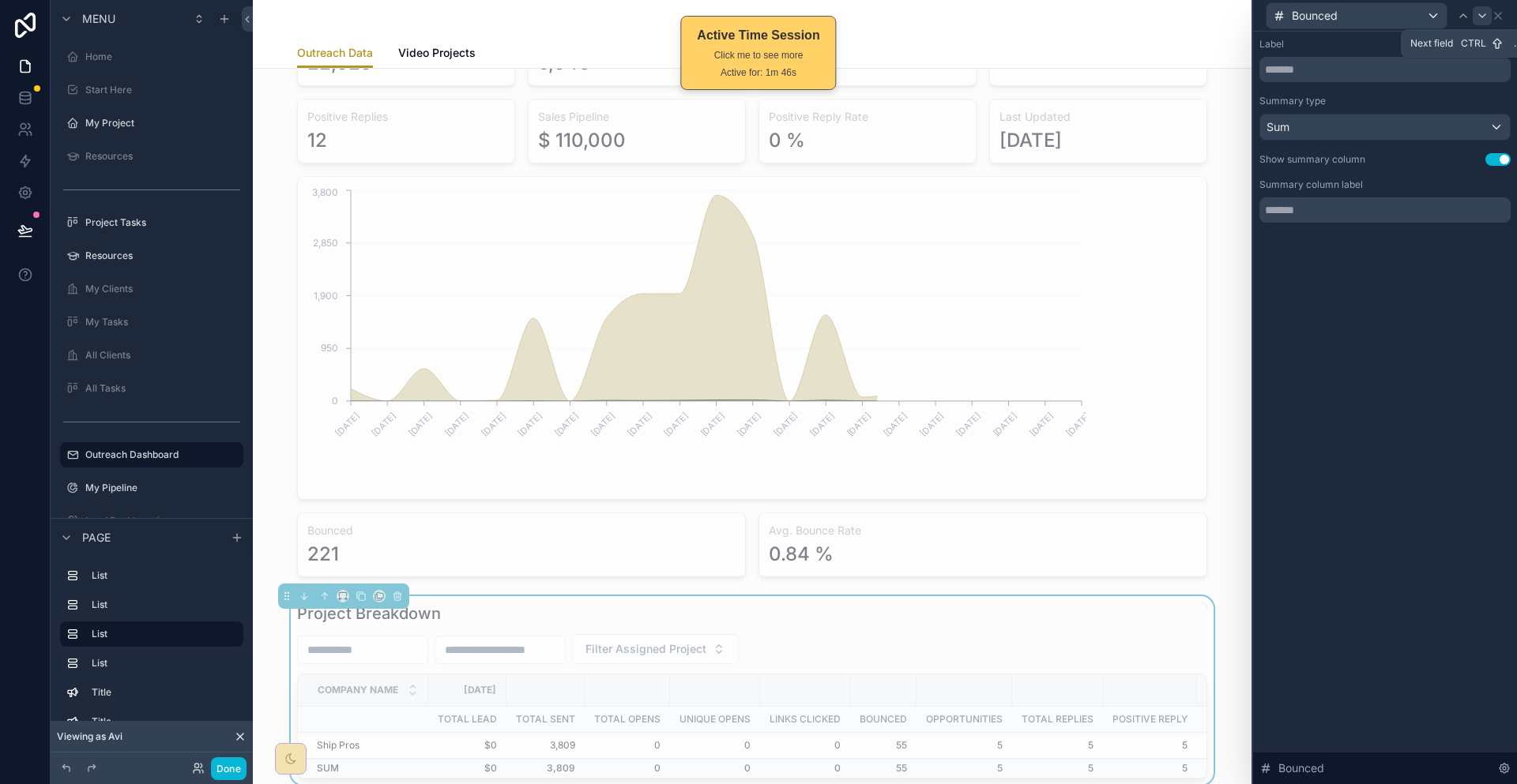
click at [1492, 18] on div at bounding box center [1482, 16] width 19 height 19
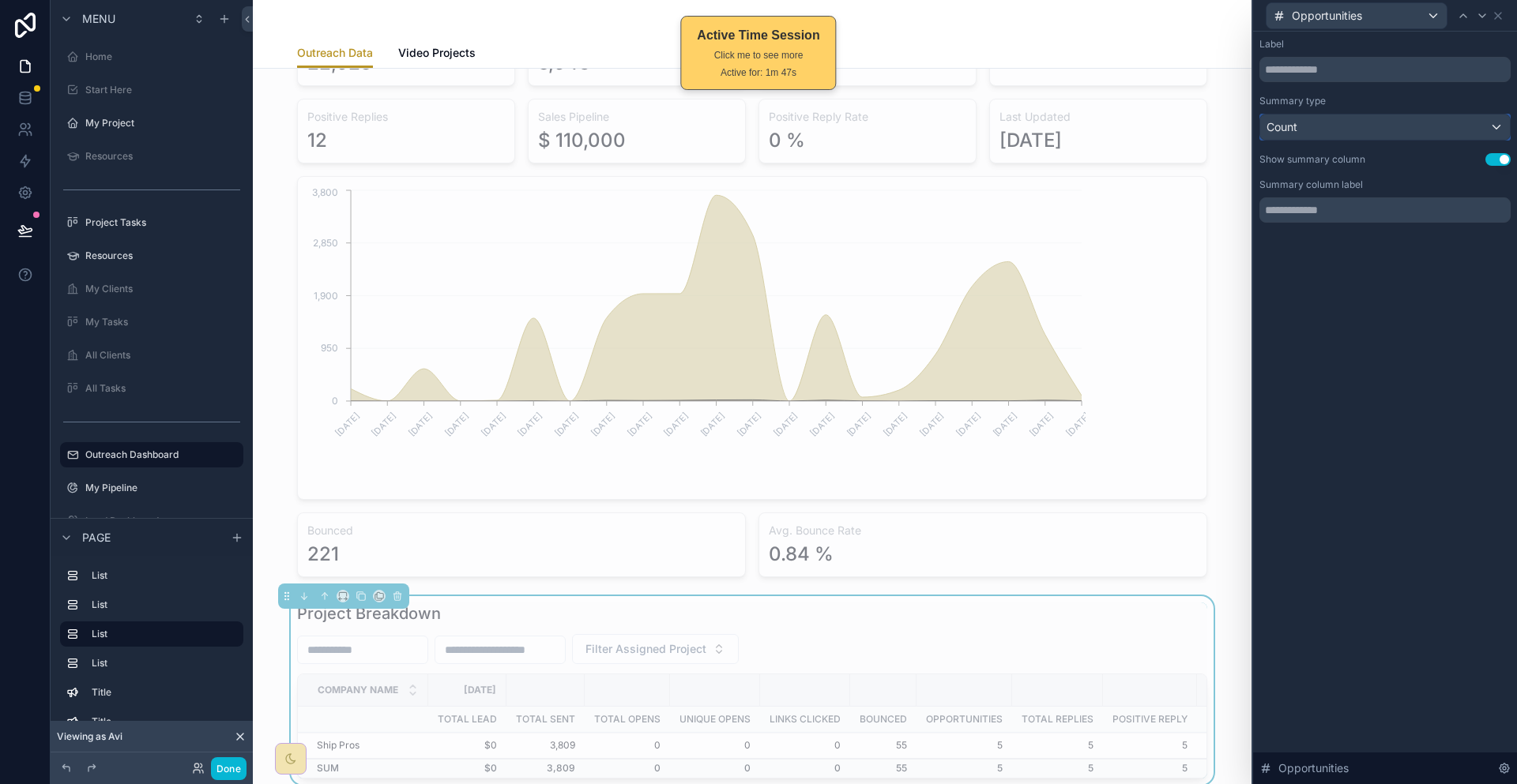
click at [1389, 114] on div "Count" at bounding box center [1385, 127] width 250 height 25
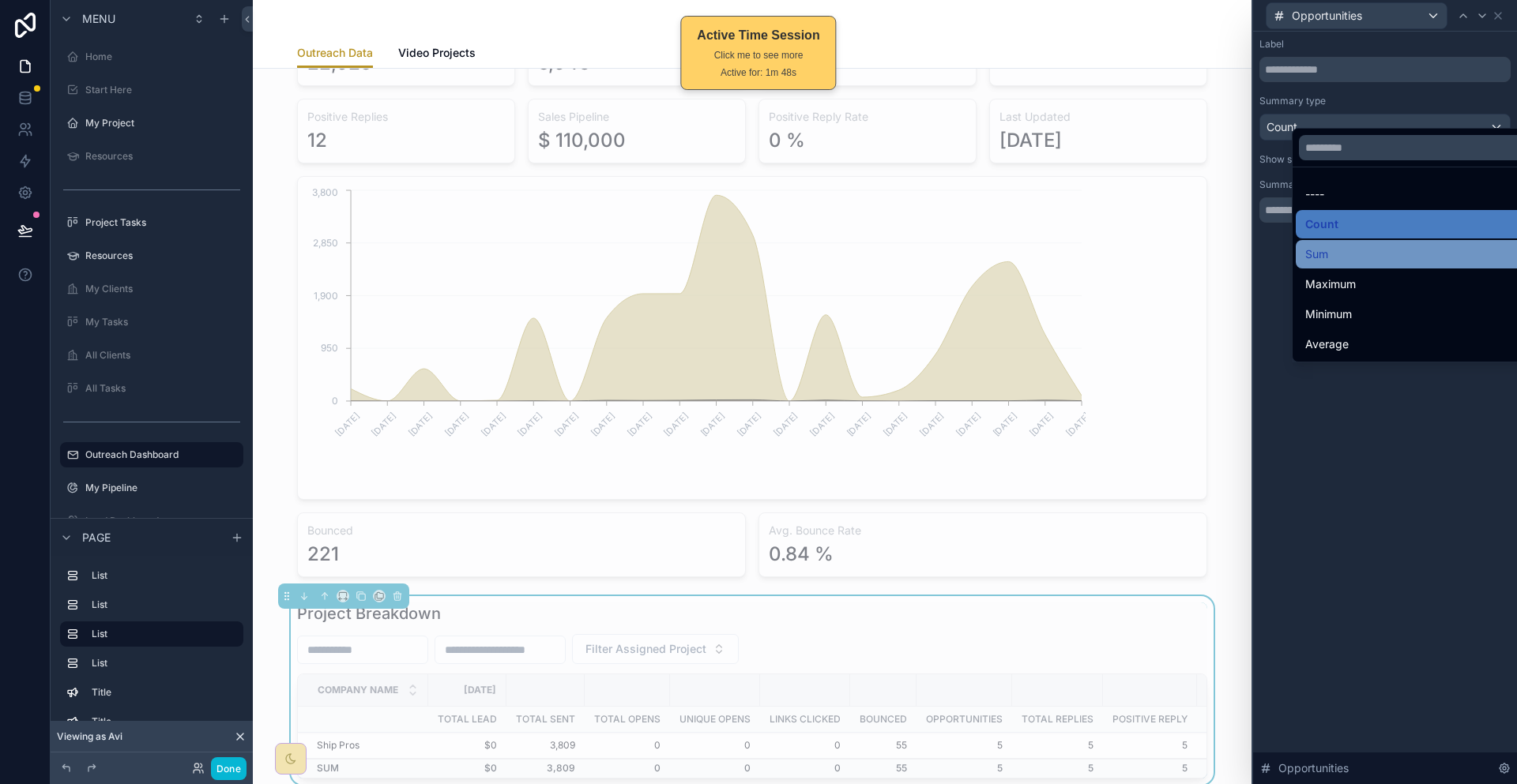
click at [1345, 245] on div "Sum" at bounding box center [1419, 255] width 229 height 19
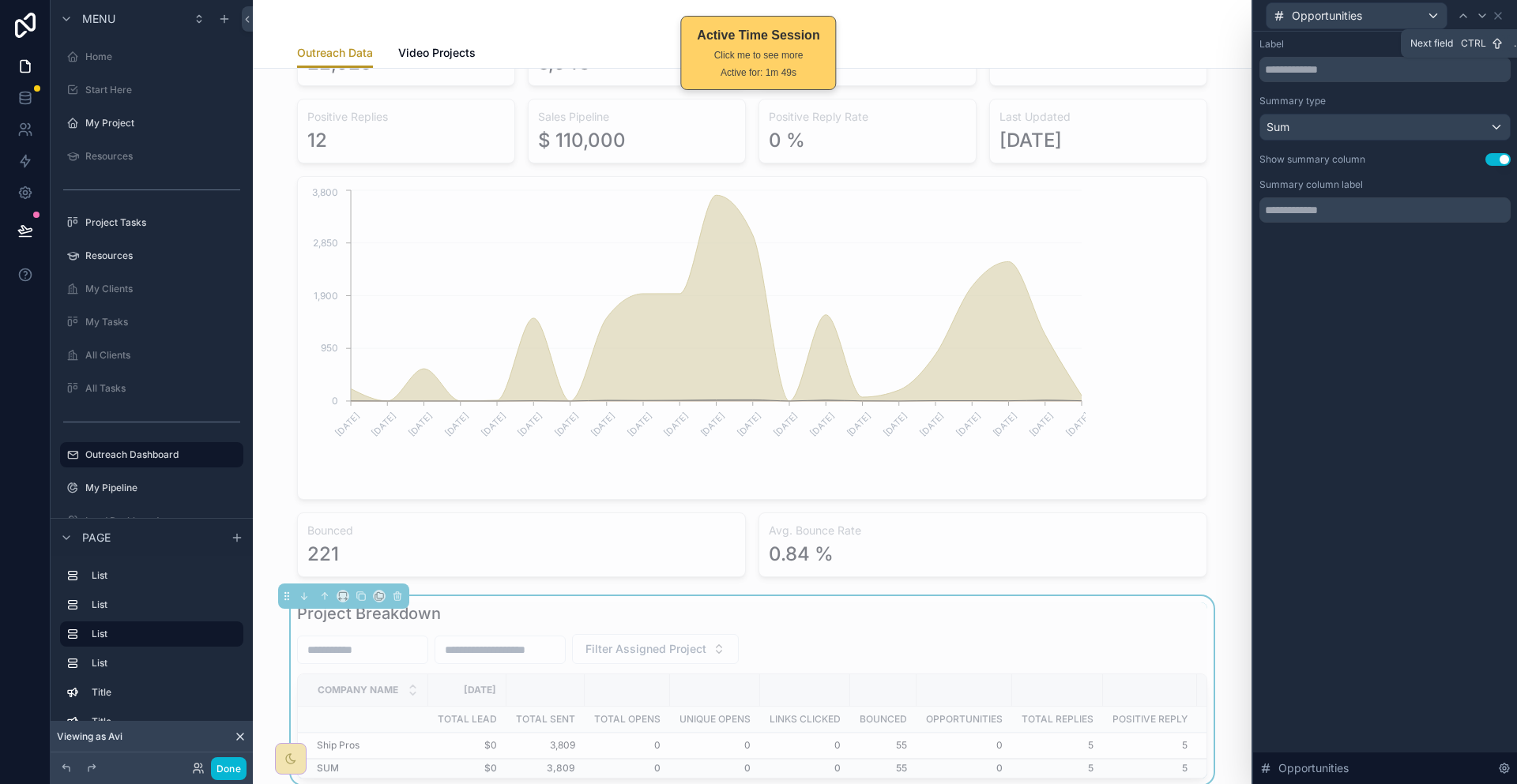
click at [1480, 12] on icon at bounding box center [1482, 16] width 13 height 13
click at [1396, 114] on div "Count" at bounding box center [1385, 127] width 250 height 25
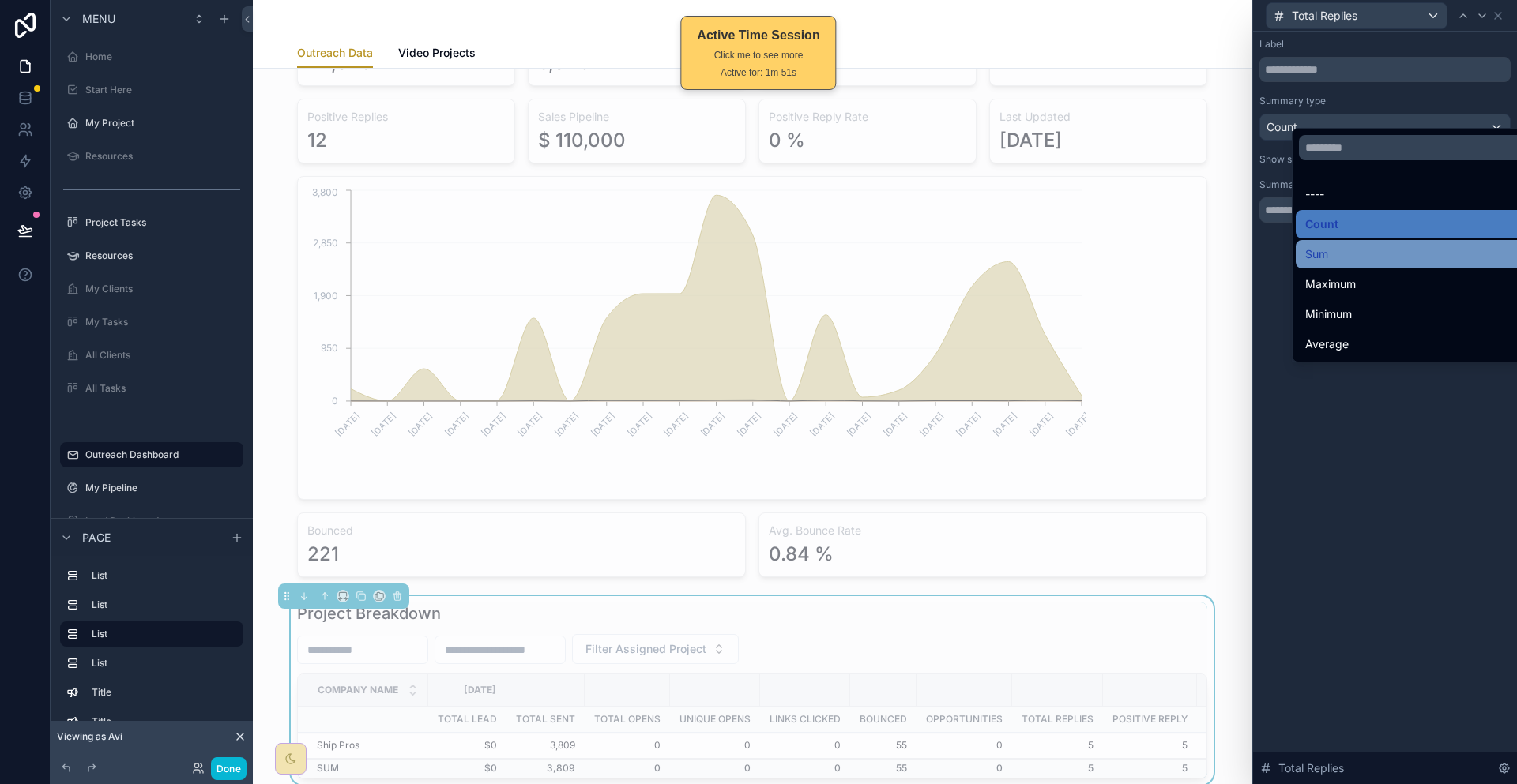
click at [1399, 245] on div "Sum" at bounding box center [1419, 255] width 229 height 19
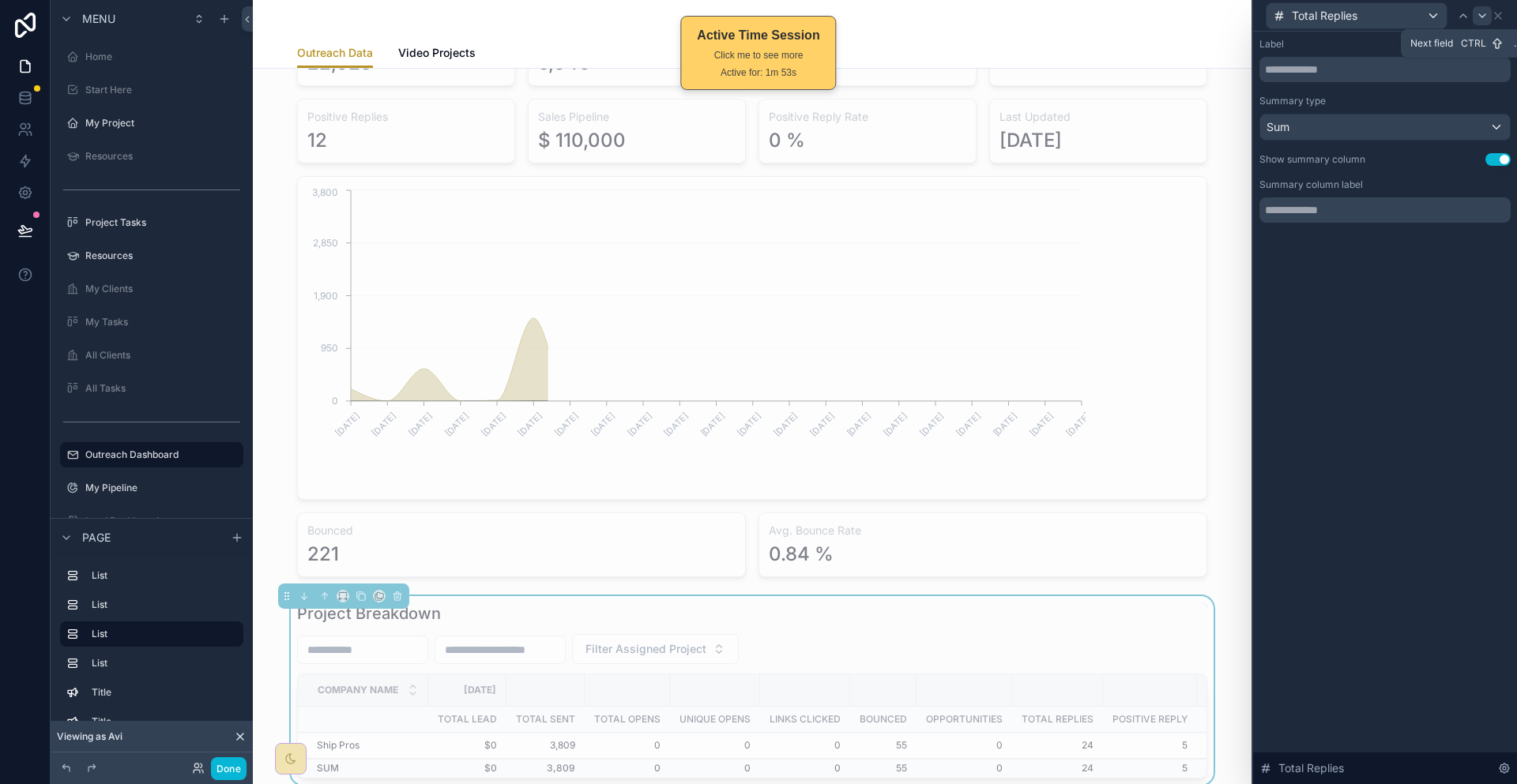
click at [1478, 22] on div at bounding box center [1482, 16] width 19 height 19
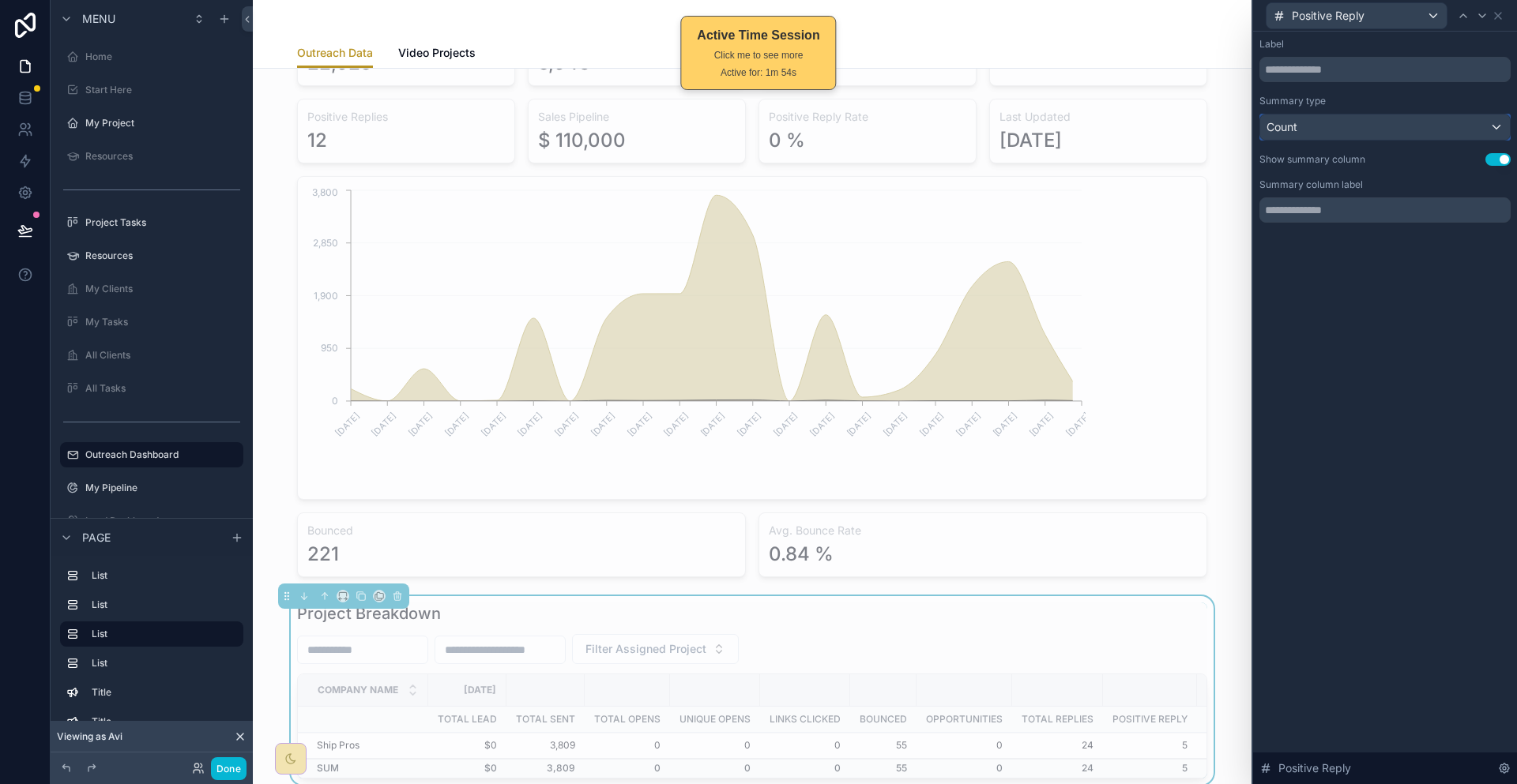
click at [1373, 116] on div "Count" at bounding box center [1385, 127] width 250 height 25
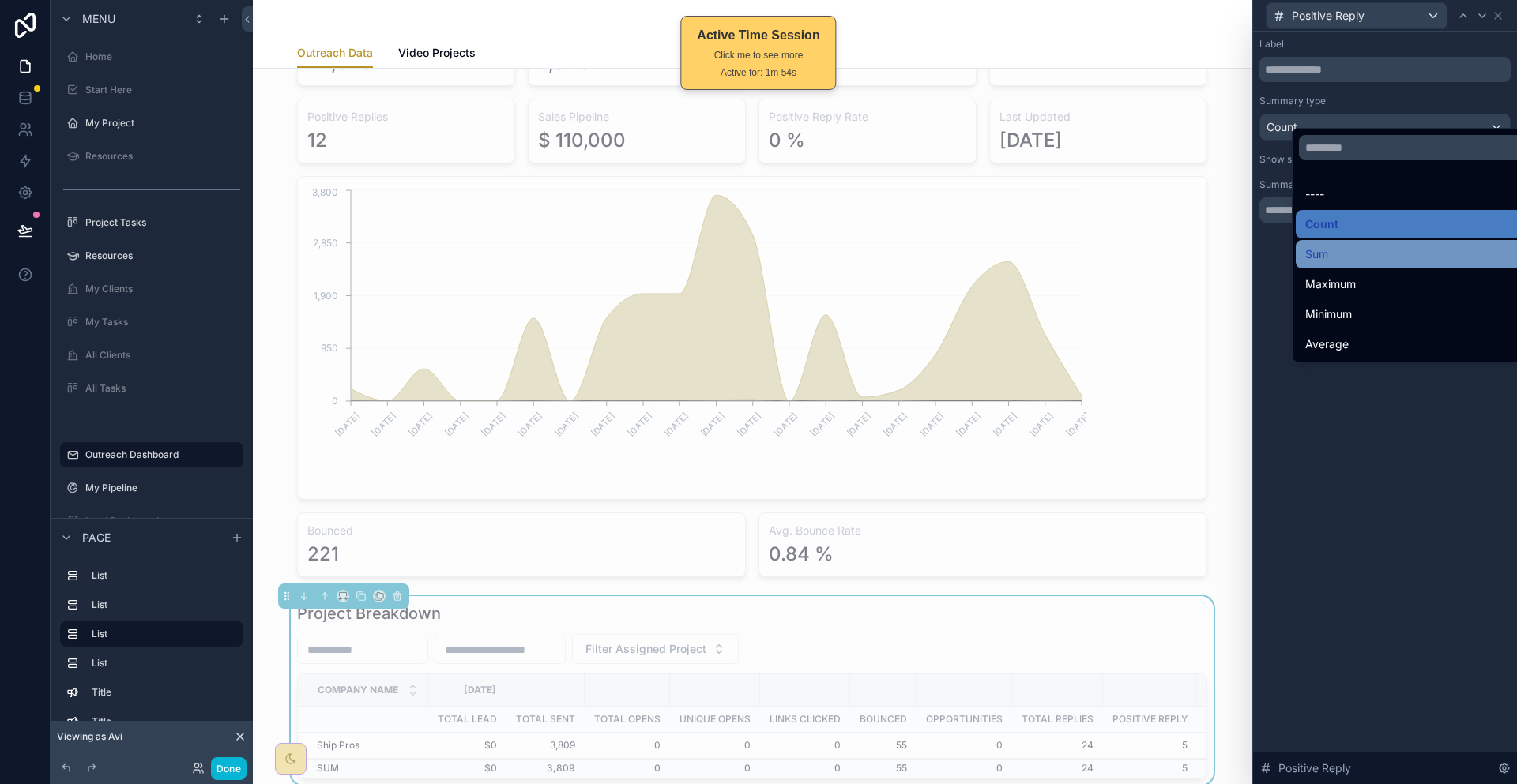
click at [1336, 245] on div "Sum" at bounding box center [1419, 255] width 229 height 19
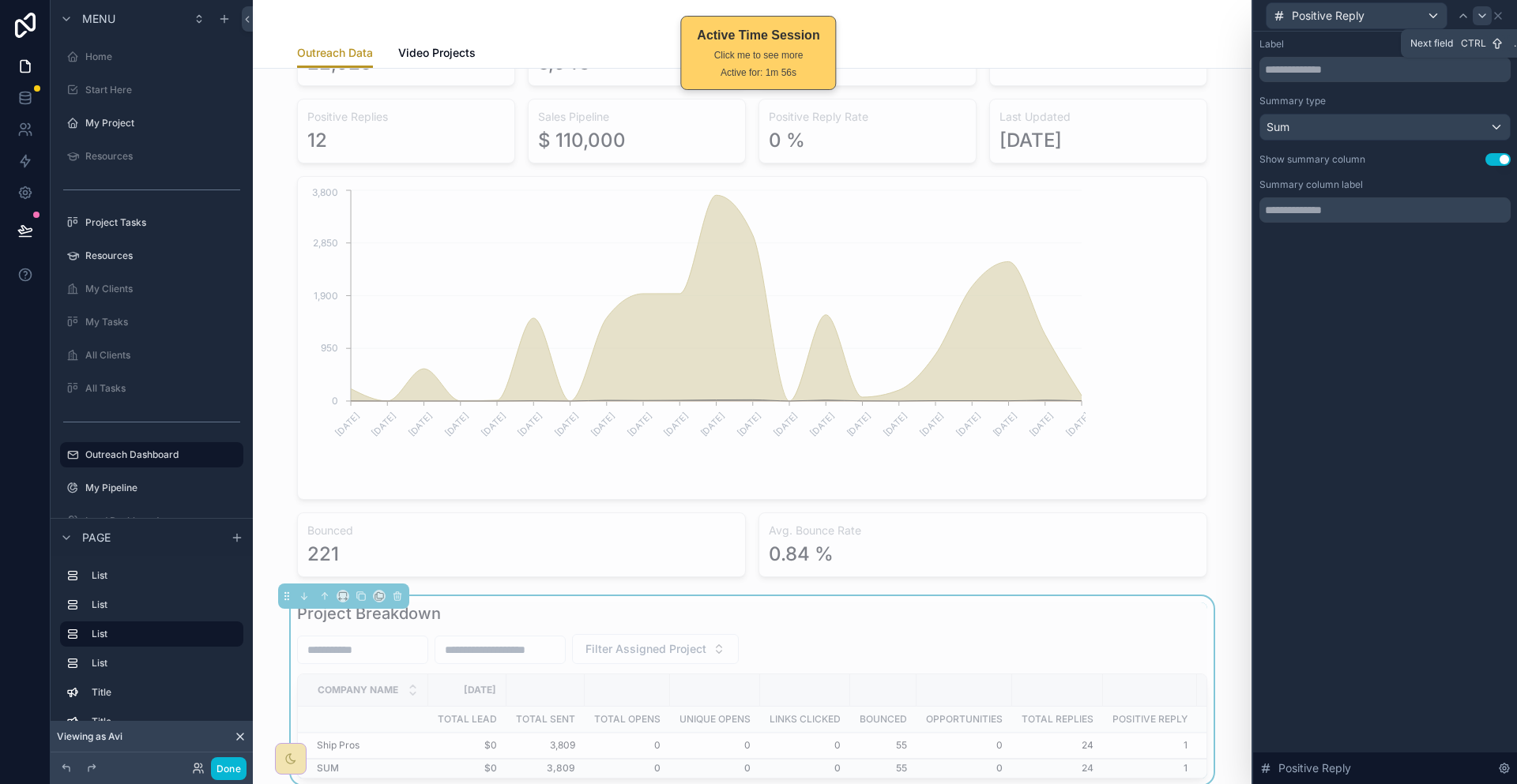
click at [1485, 15] on icon at bounding box center [1482, 16] width 7 height 3
click at [1380, 114] on div "Count" at bounding box center [1385, 127] width 250 height 25
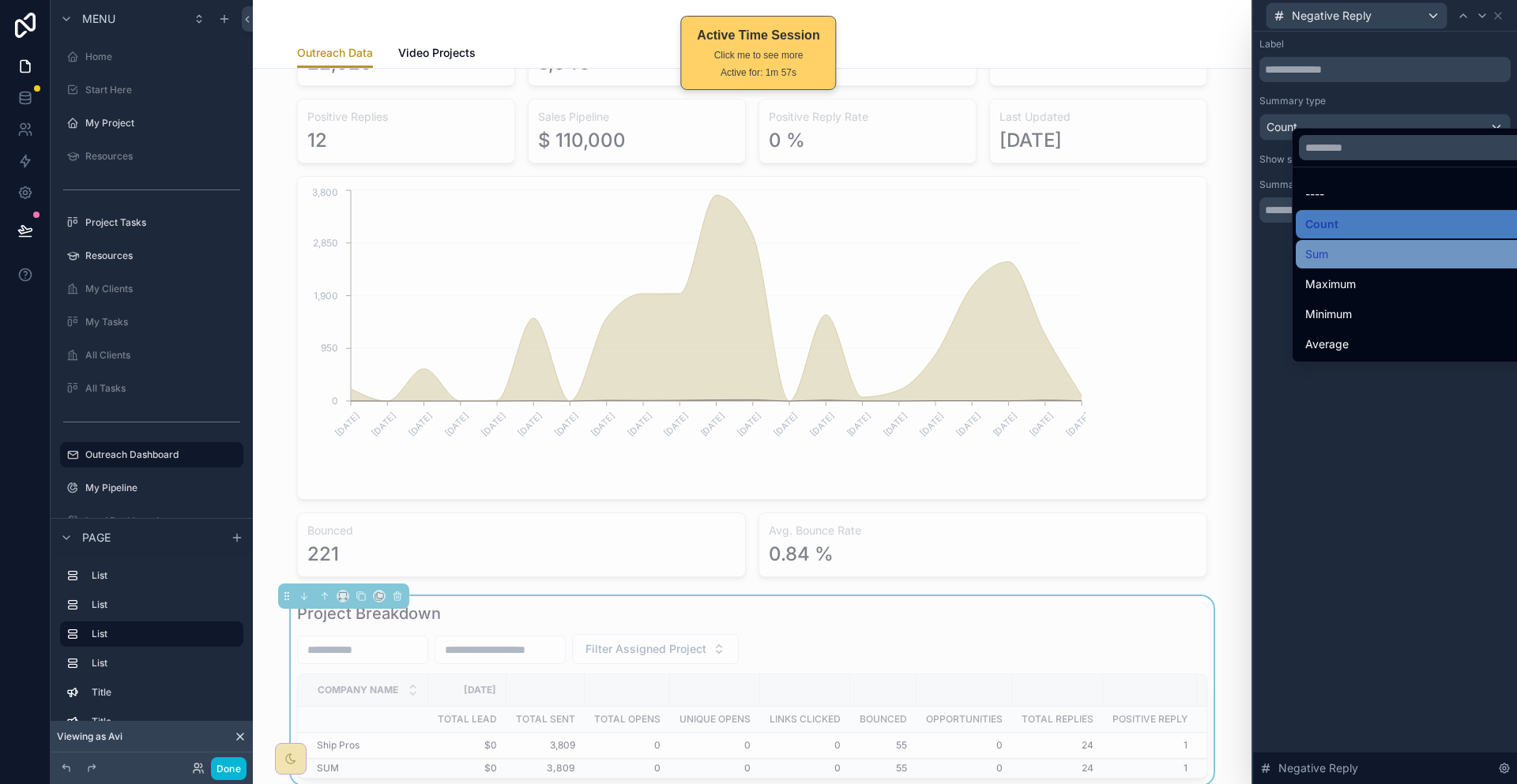
click at [1325, 245] on div "Sum" at bounding box center [1419, 255] width 229 height 19
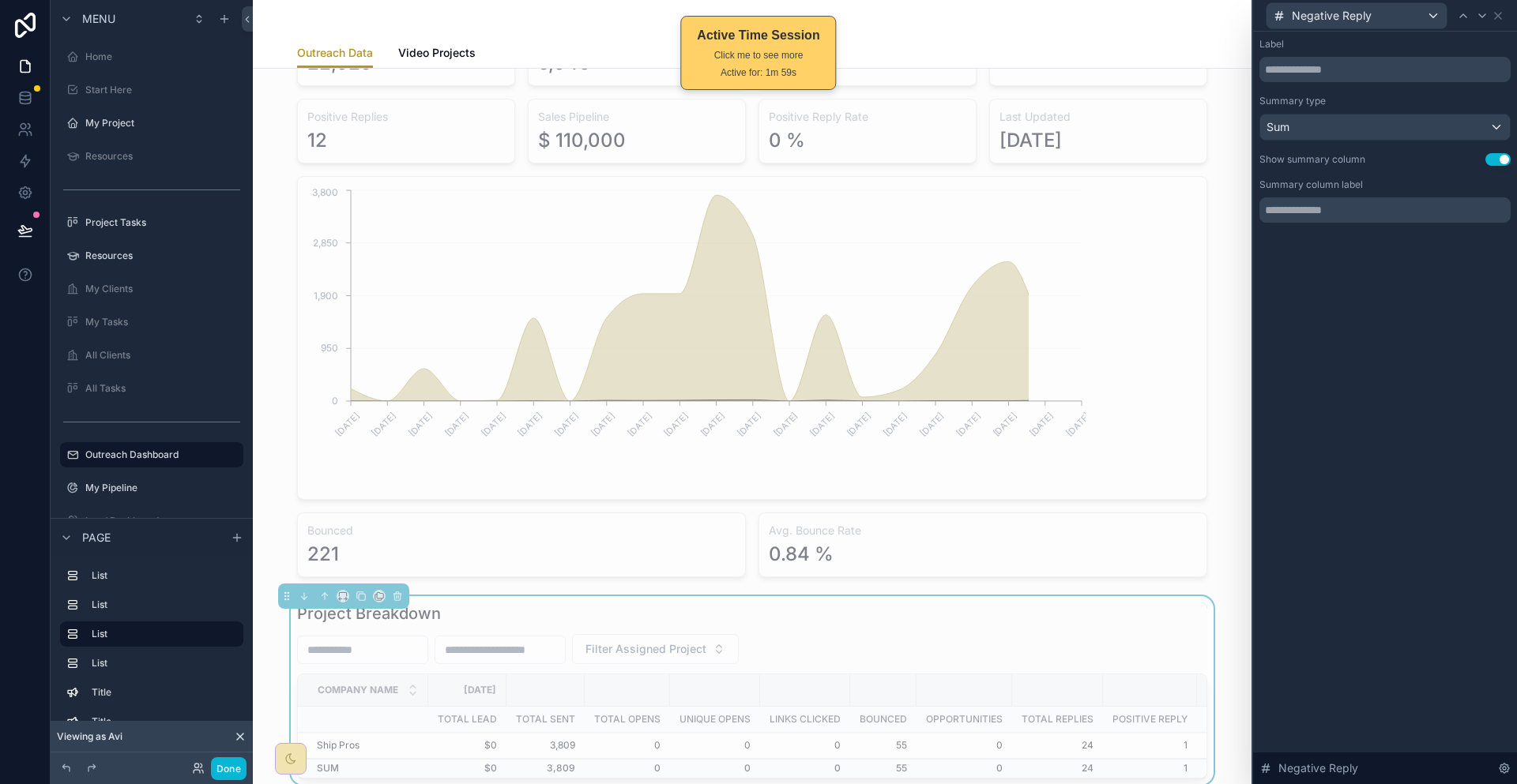
click at [1481, 23] on div "Negative Reply" at bounding box center [1378, 16] width 226 height 27
click at [1492, 7] on div at bounding box center [1472, 16] width 38 height 19
click at [1486, 17] on icon at bounding box center [1482, 16] width 13 height 13
click at [1391, 114] on div "Count" at bounding box center [1385, 127] width 250 height 25
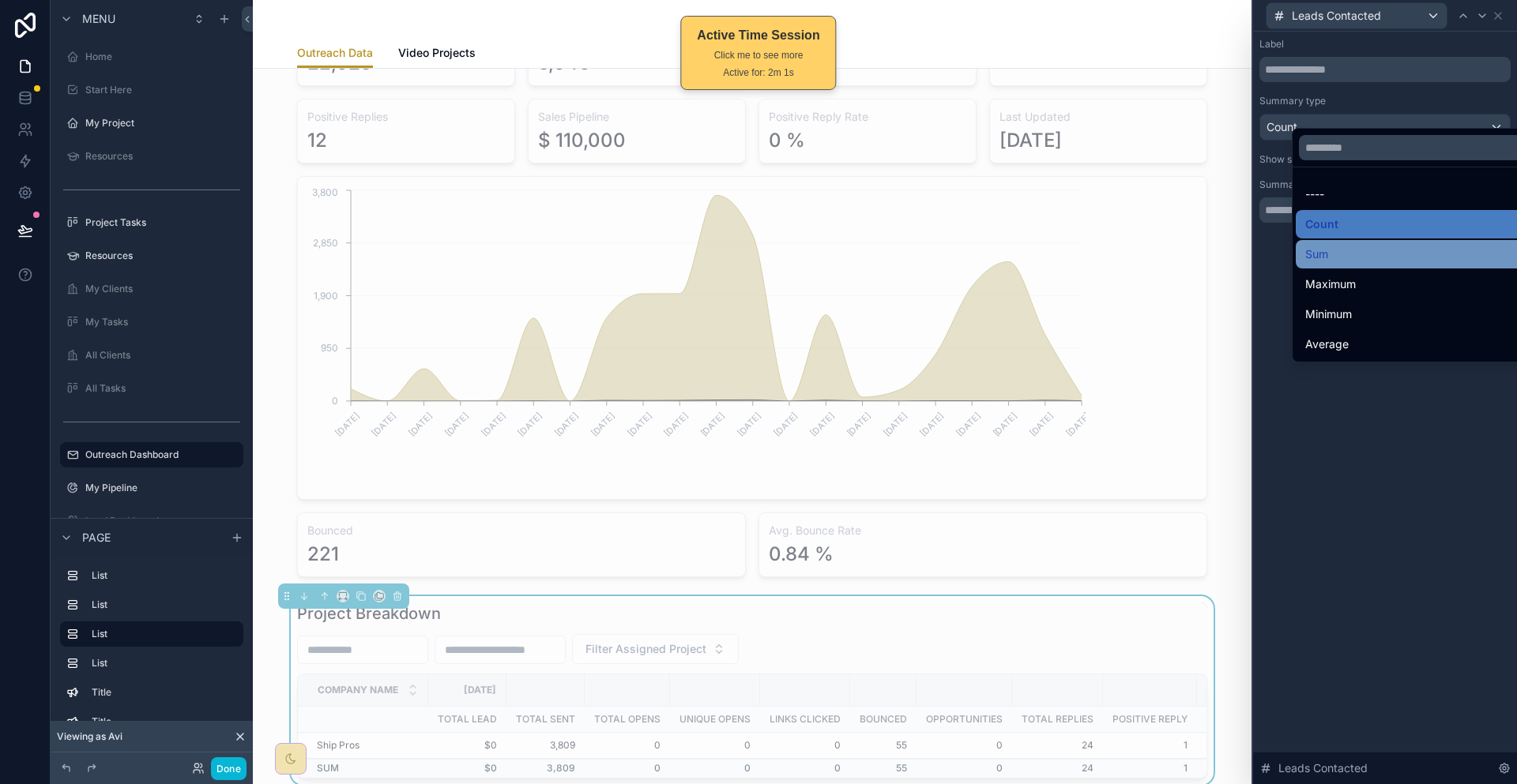
click at [1345, 245] on div "Sum" at bounding box center [1419, 255] width 229 height 19
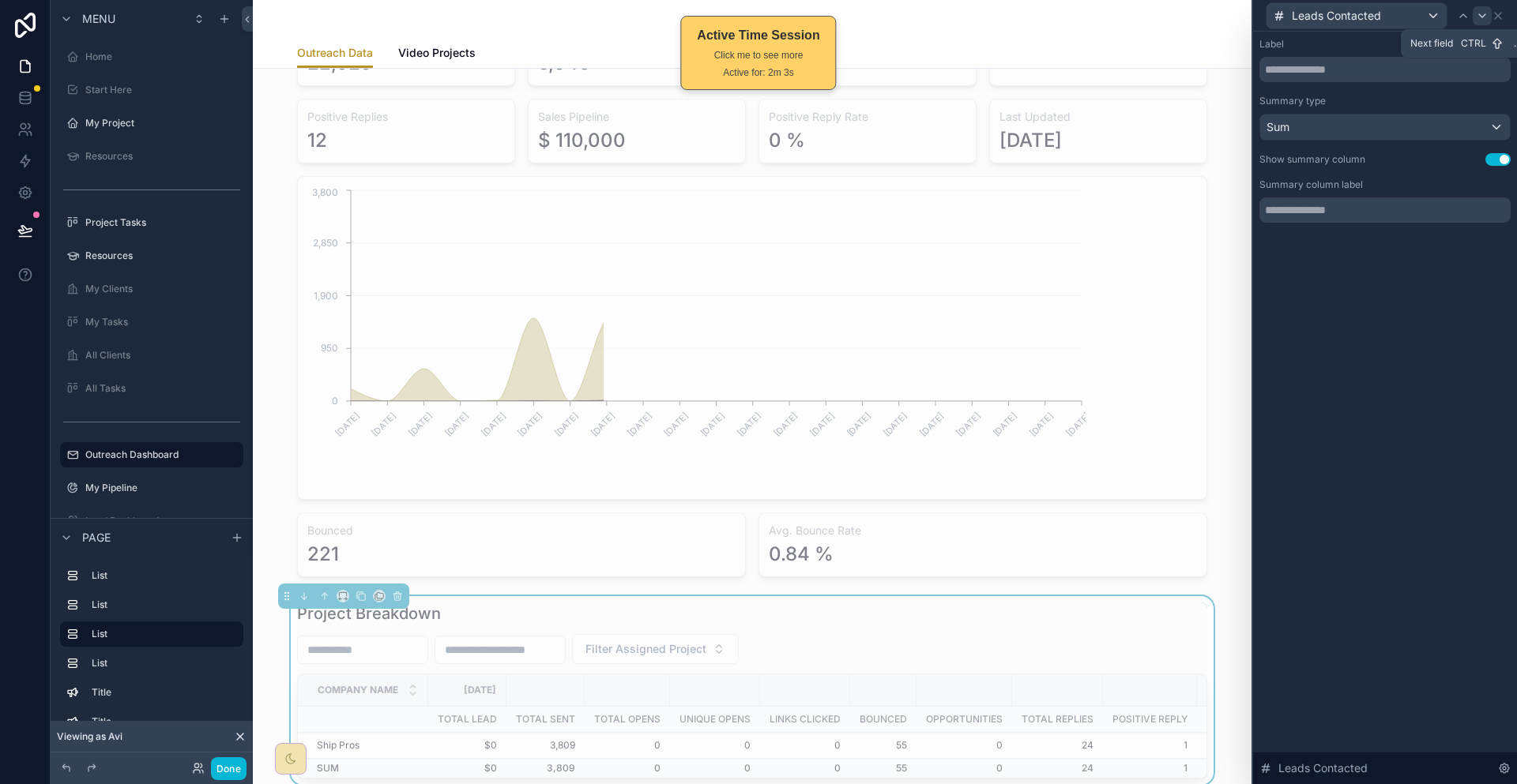
click at [1485, 15] on icon at bounding box center [1482, 16] width 7 height 3
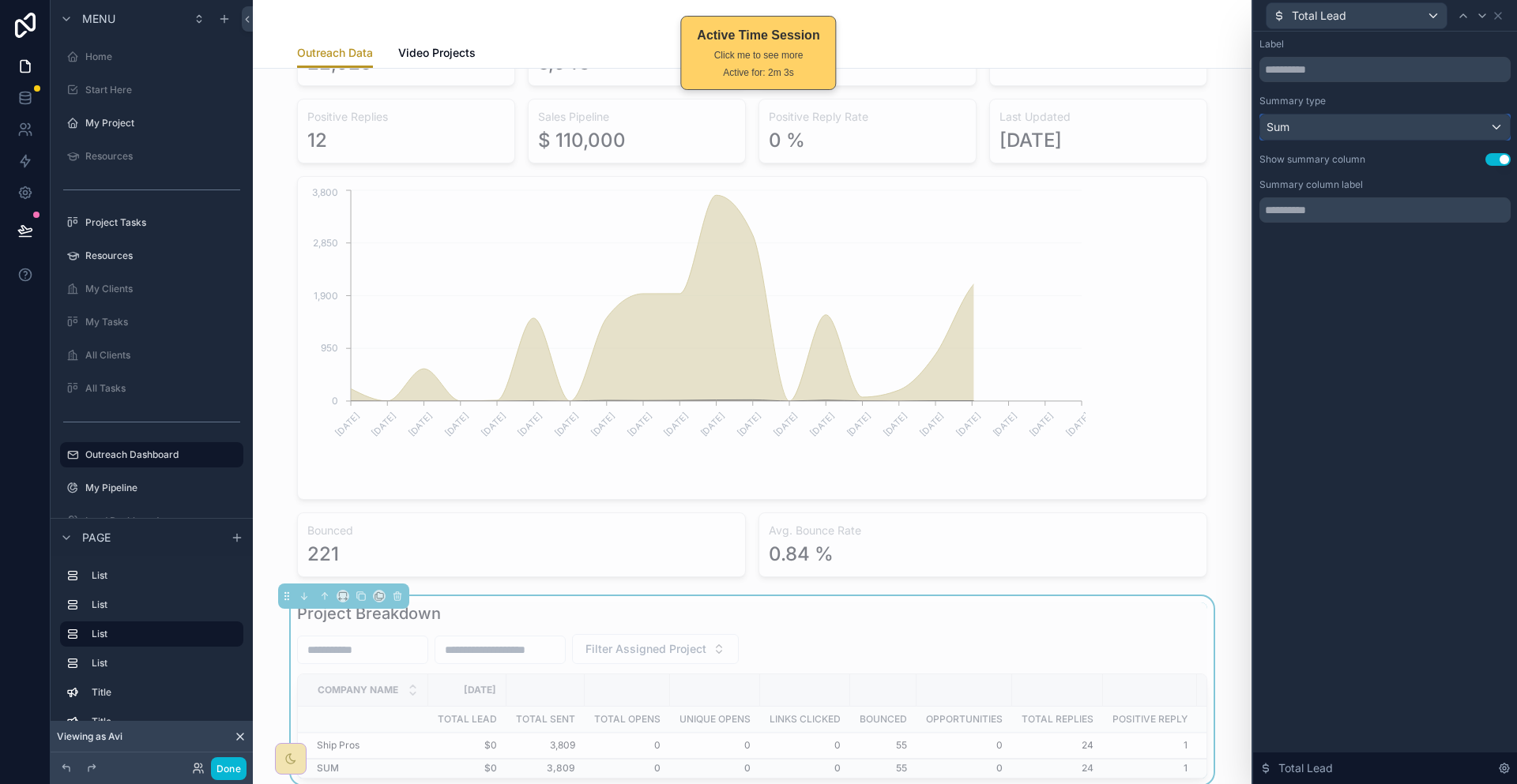
click at [1413, 119] on div "Sum" at bounding box center [1385, 127] width 250 height 25
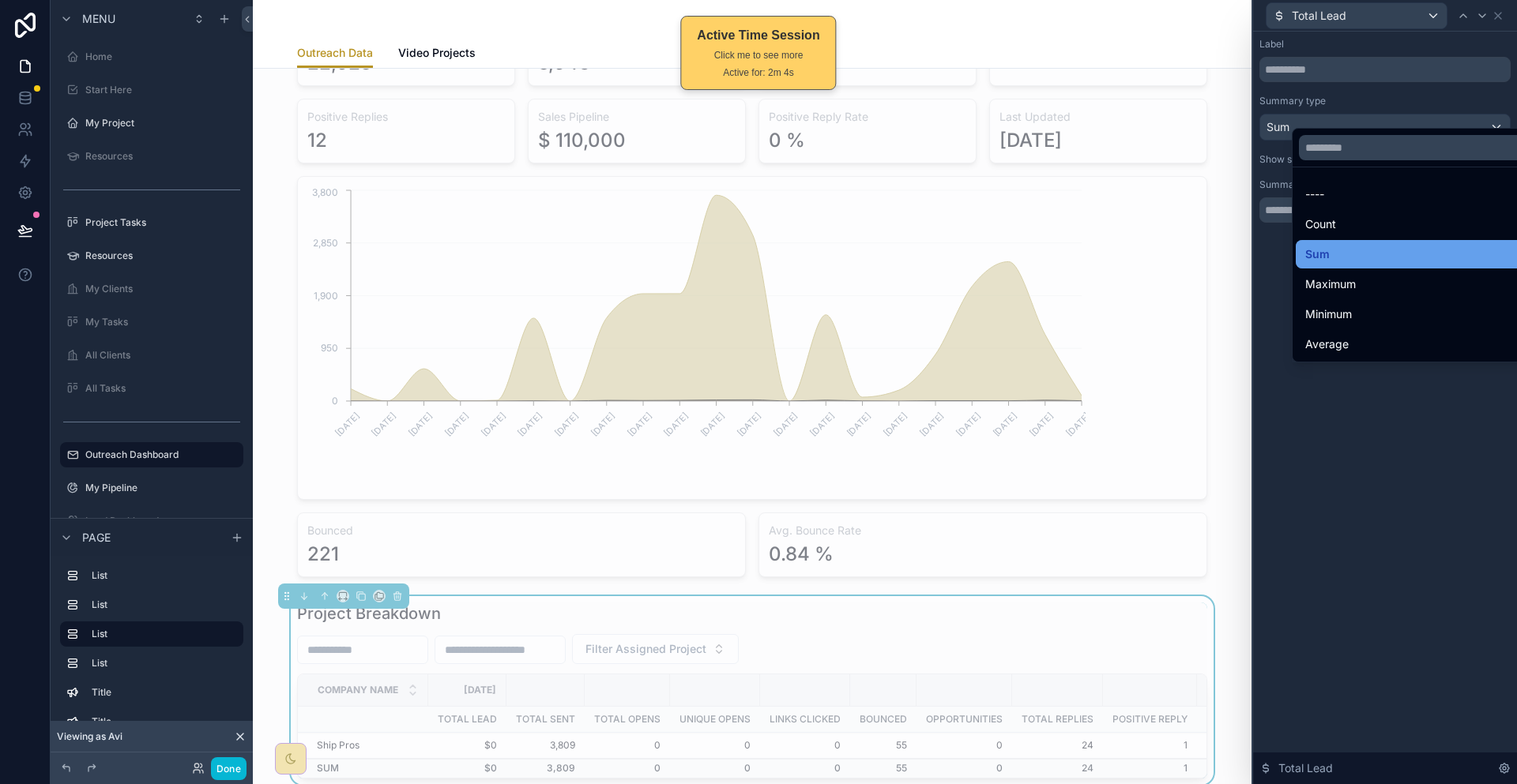
click at [1325, 245] on div "Sum" at bounding box center [1419, 255] width 229 height 19
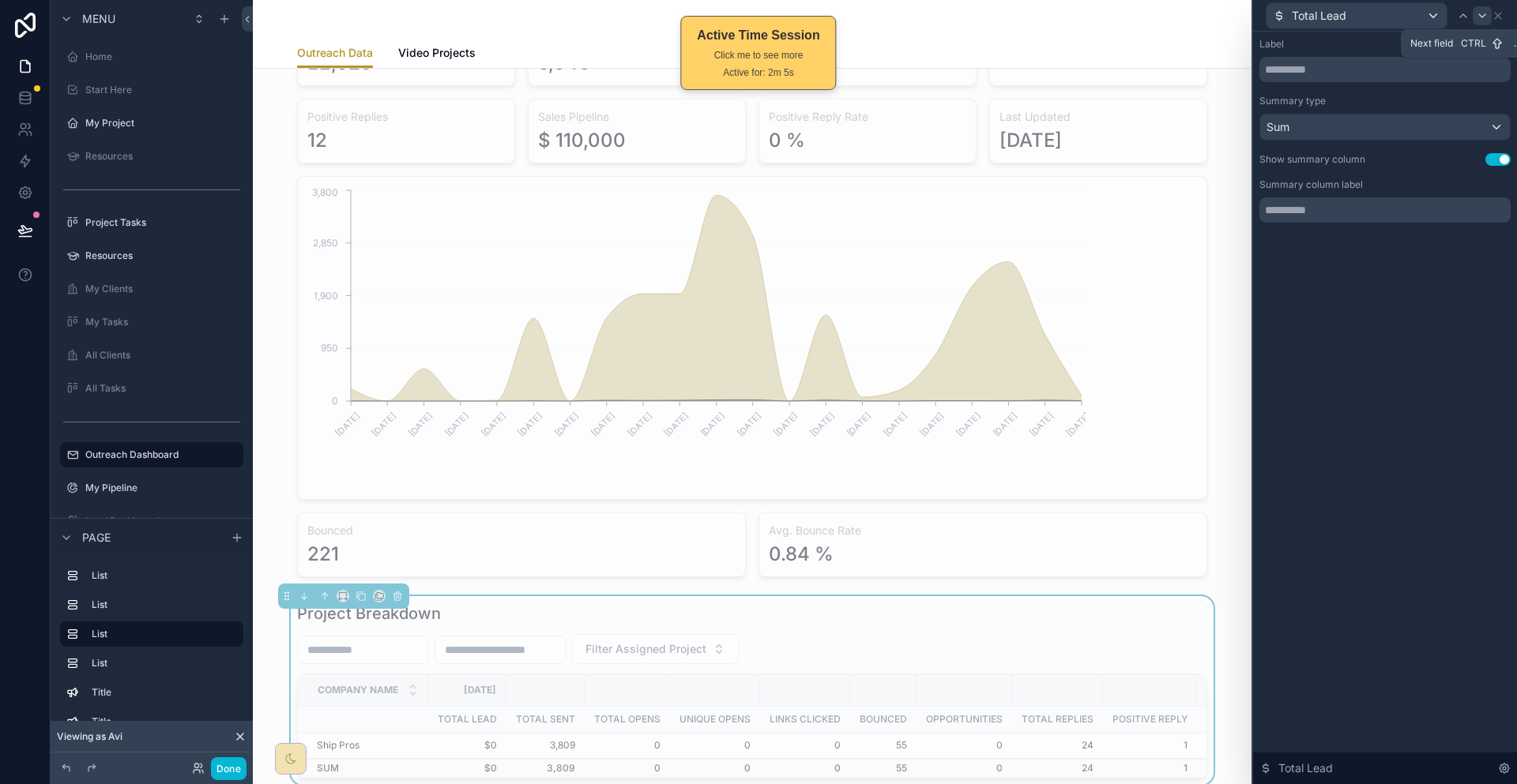
click at [1489, 10] on icon at bounding box center [1482, 16] width 13 height 13
click at [1482, 15] on icon at bounding box center [1482, 16] width 13 height 13
click at [1483, 15] on icon at bounding box center [1482, 16] width 7 height 3
click at [1483, 15] on icon at bounding box center [1482, 16] width 13 height 13
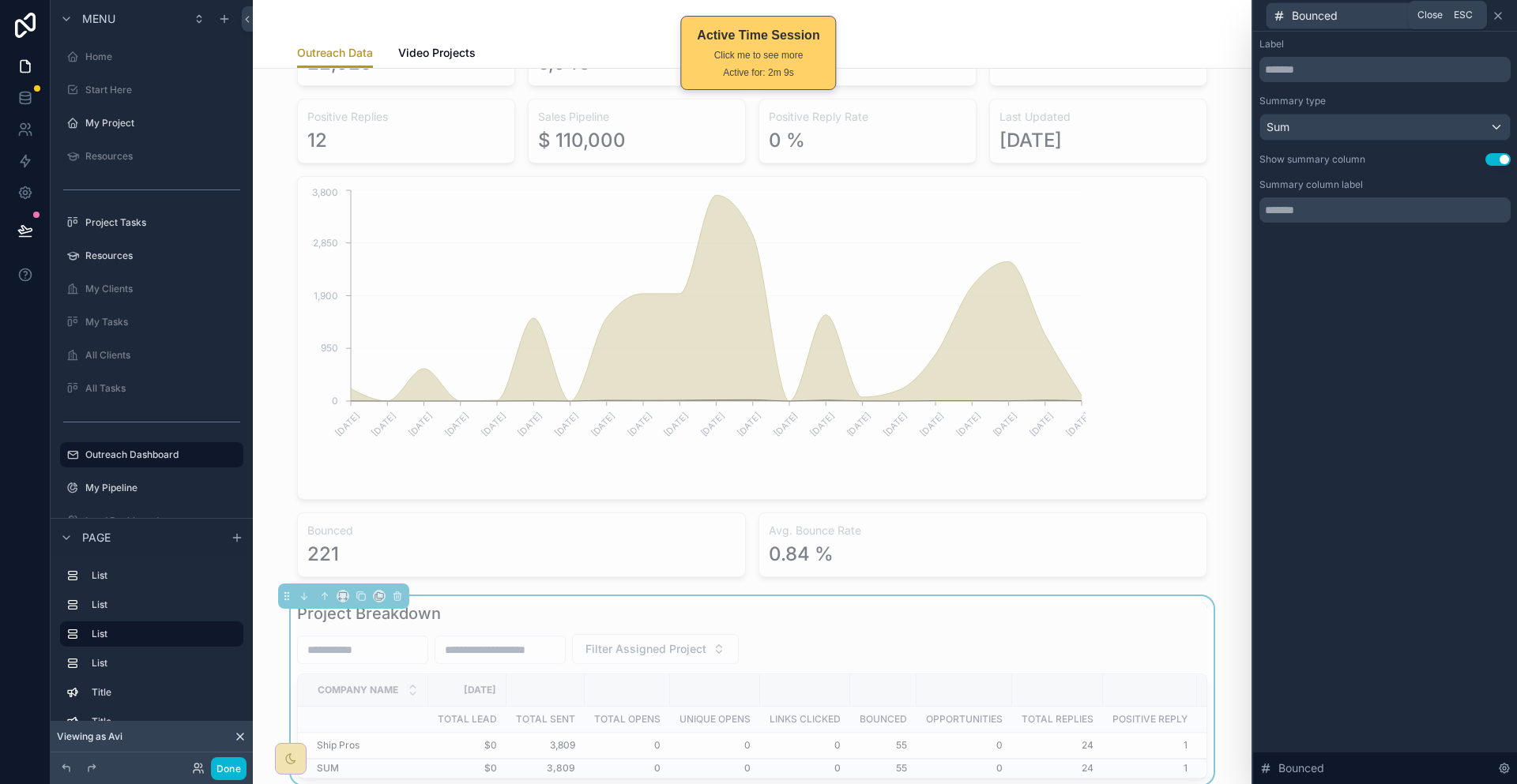
click at [1499, 10] on icon at bounding box center [1498, 16] width 13 height 13
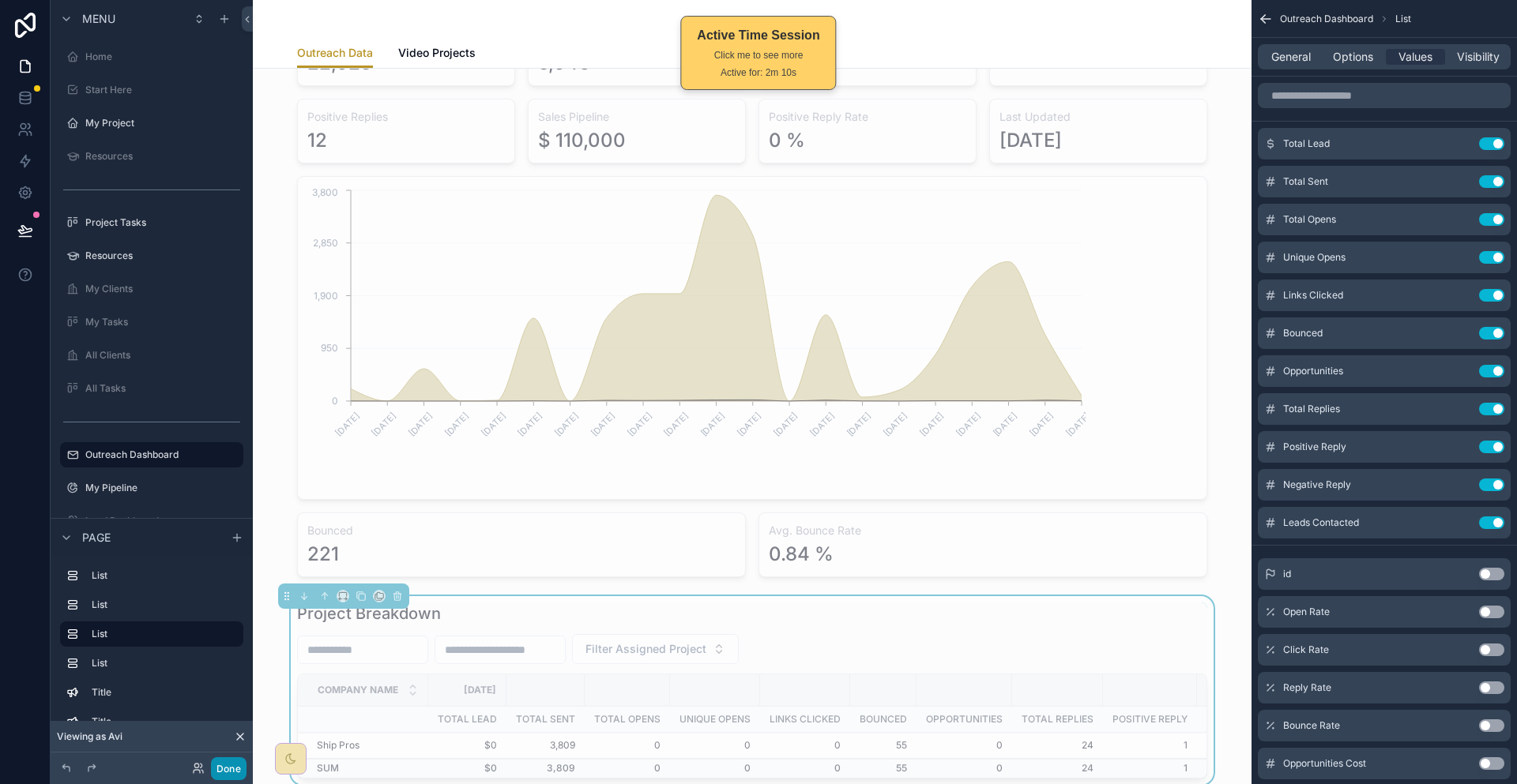
click at [211, 779] on button "Done" at bounding box center [229, 769] width 36 height 23
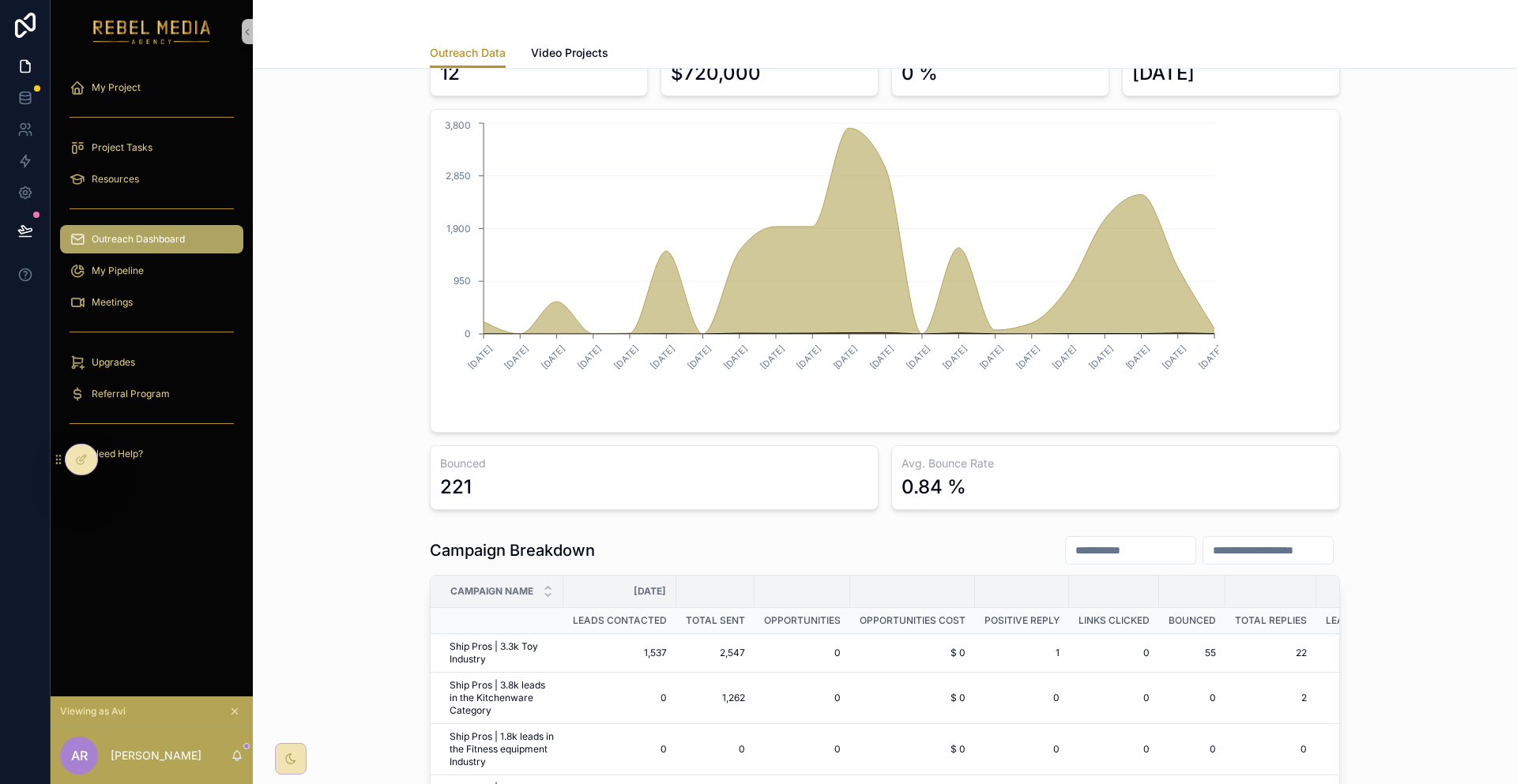
scroll to position [237, 0]
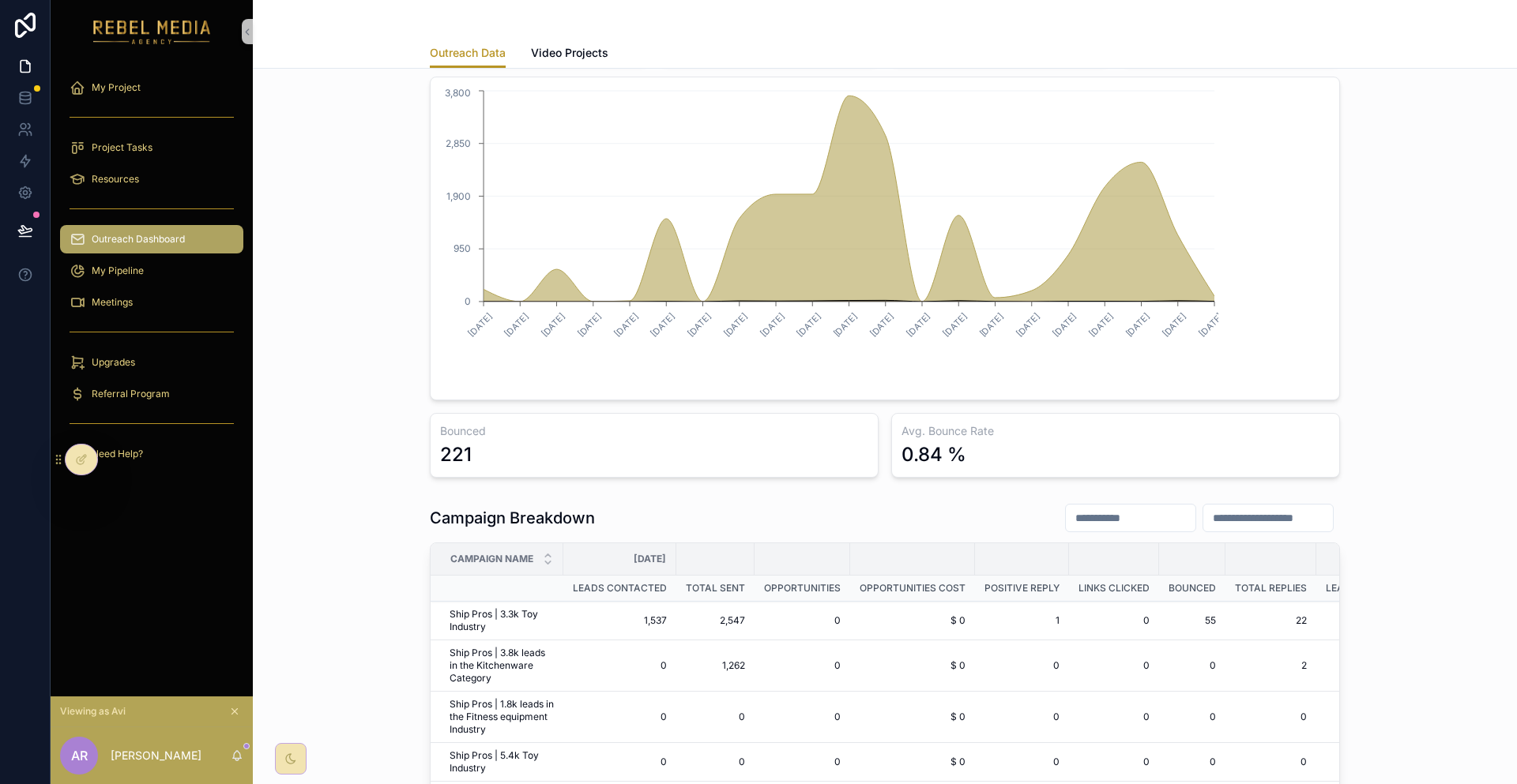
click at [229, 716] on icon "scrollable content" at bounding box center [234, 711] width 11 height 11
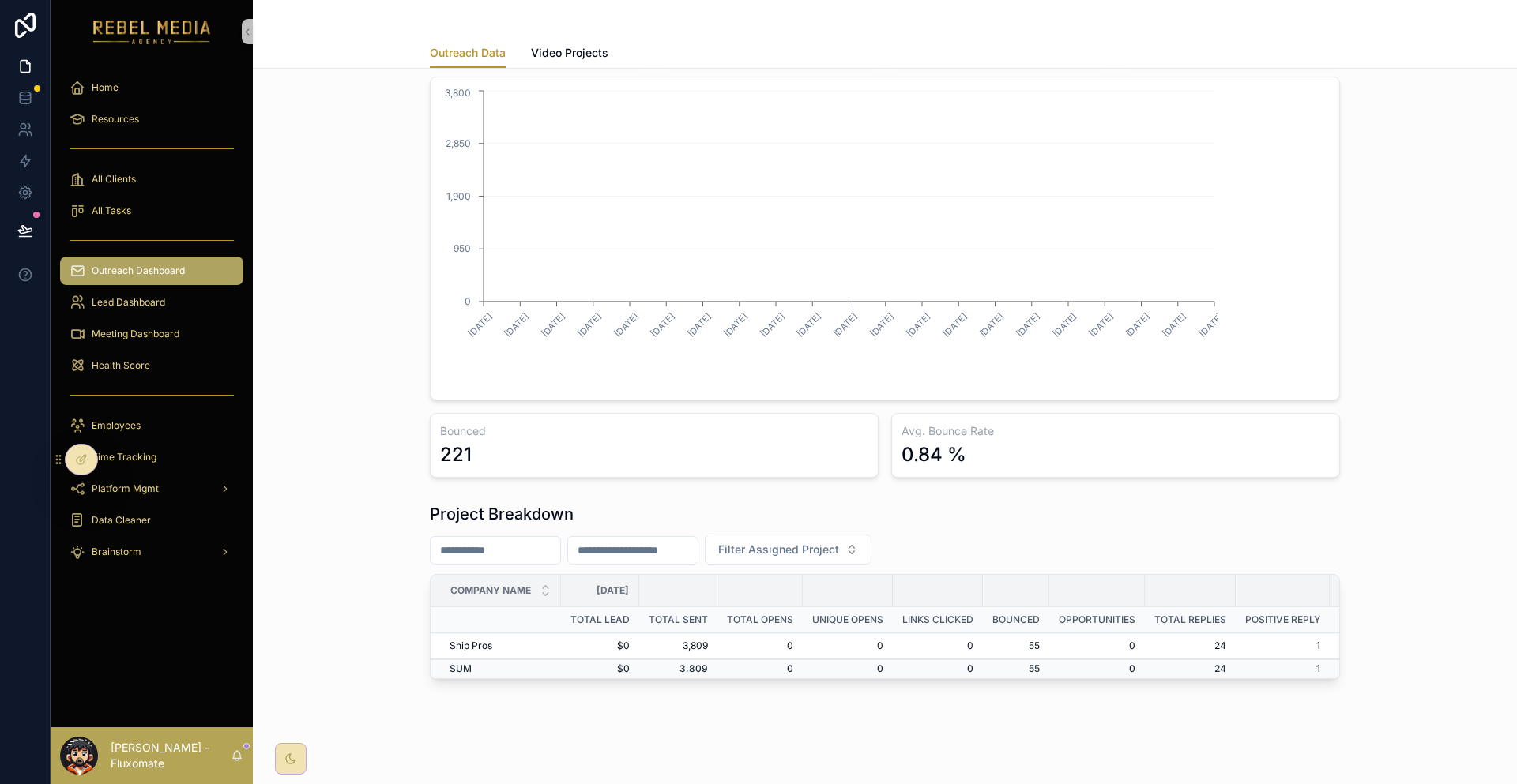
scroll to position [150, 0]
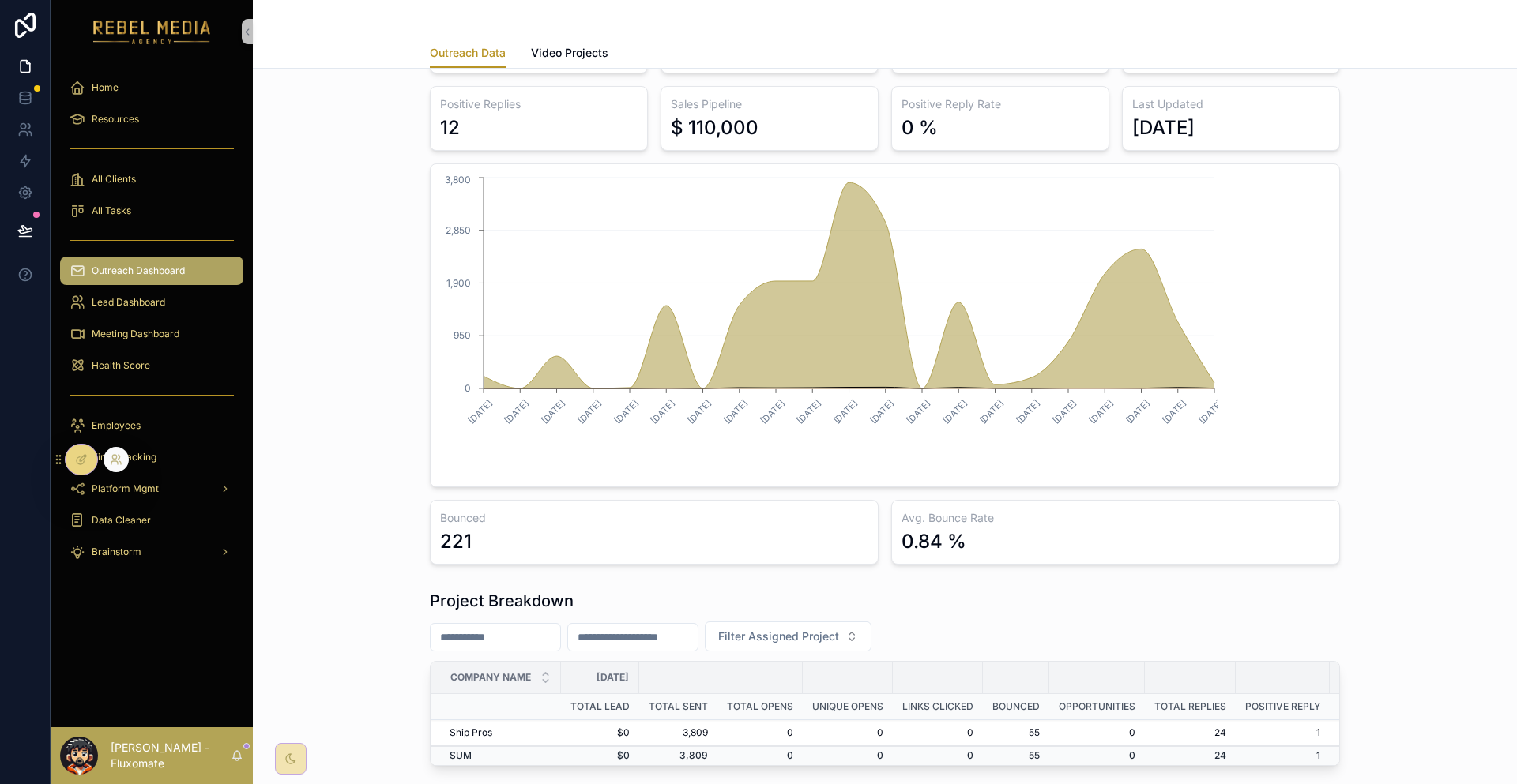
click at [75, 454] on icon at bounding box center [80, 459] width 13 height 13
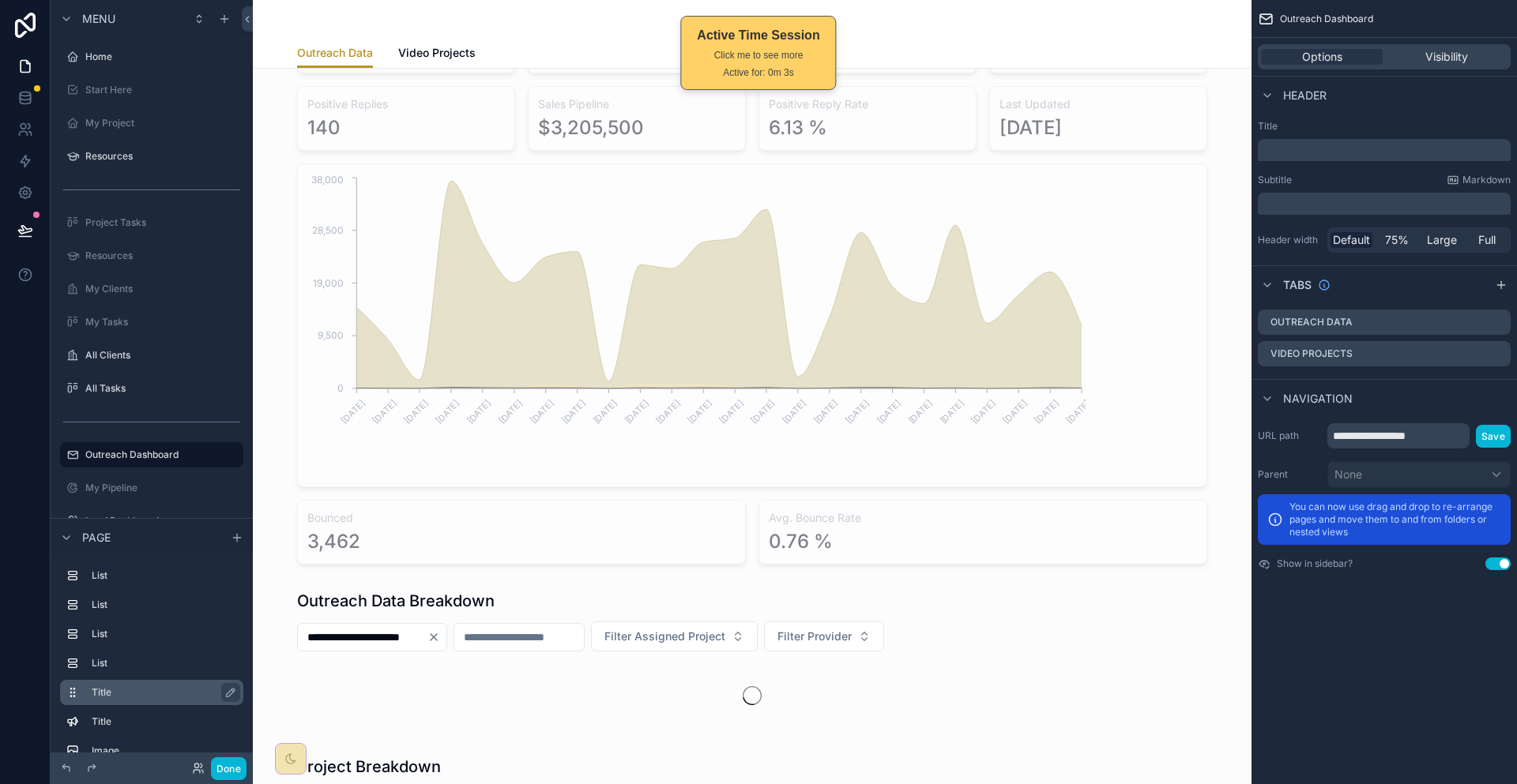
click at [117, 686] on label "Title" at bounding box center [161, 692] width 139 height 13
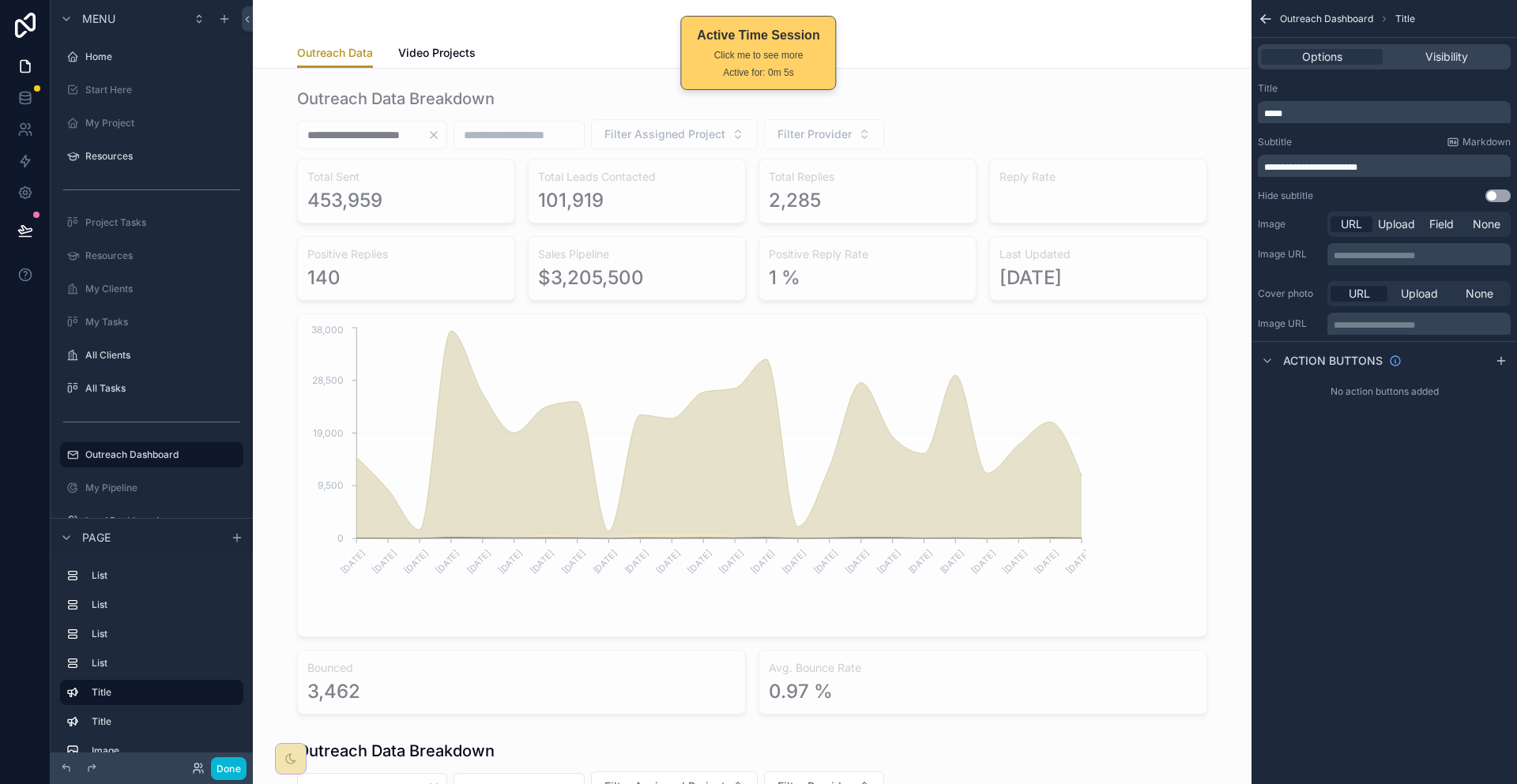
scroll to position [150, 0]
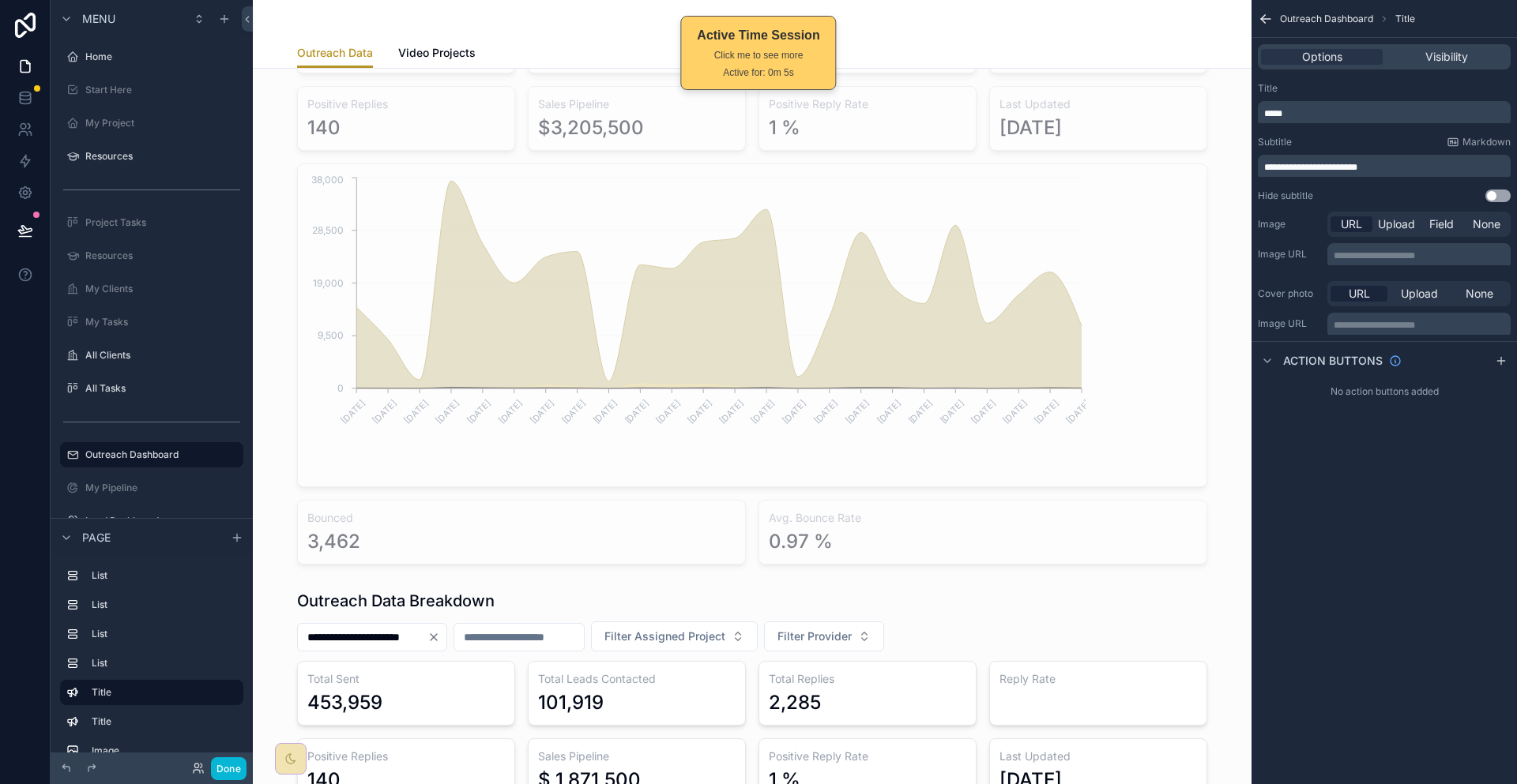
click at [1434, 161] on p "**********" at bounding box center [1385, 167] width 243 height 13
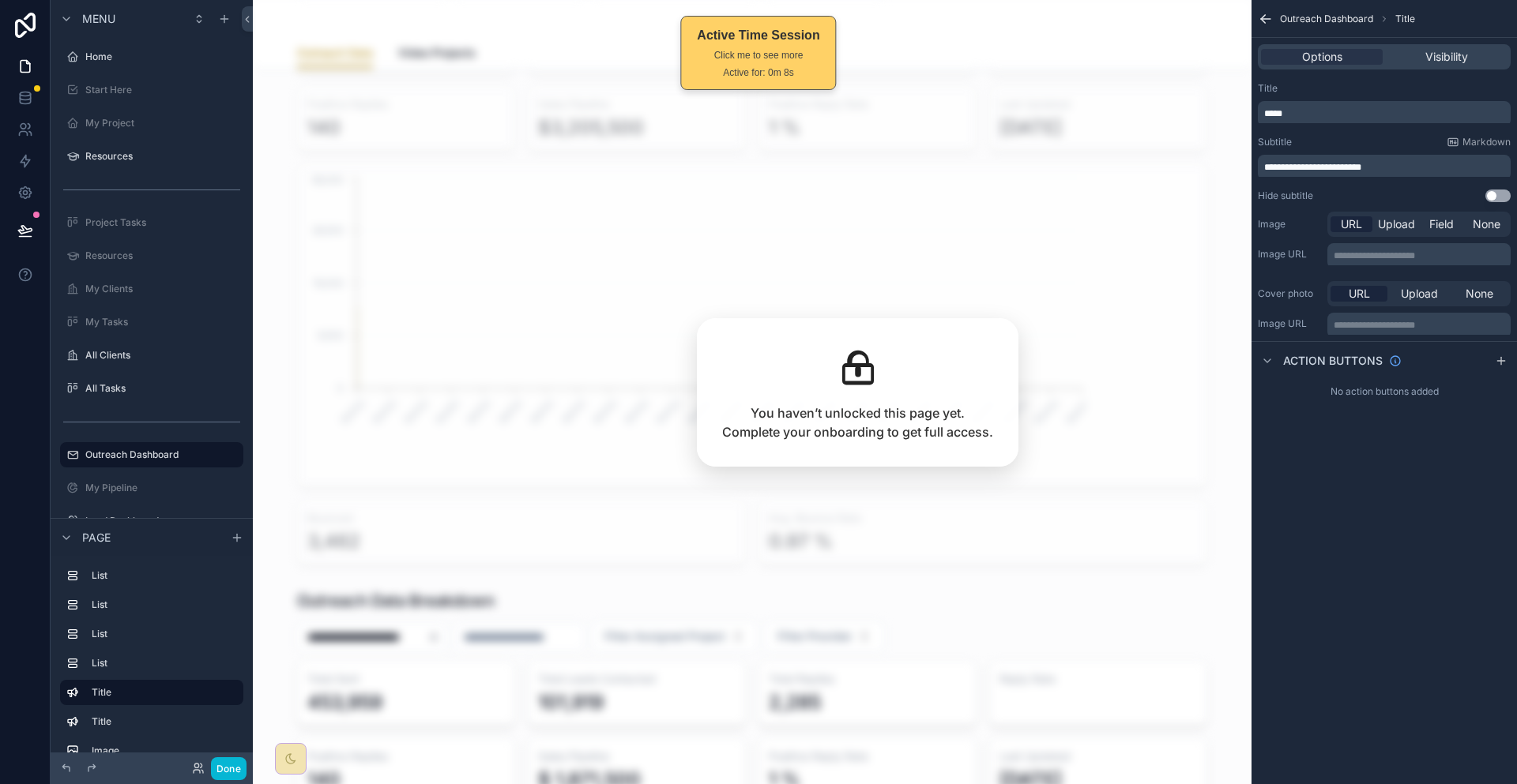
click at [1402, 551] on div "**********" at bounding box center [1384, 392] width 266 height 784
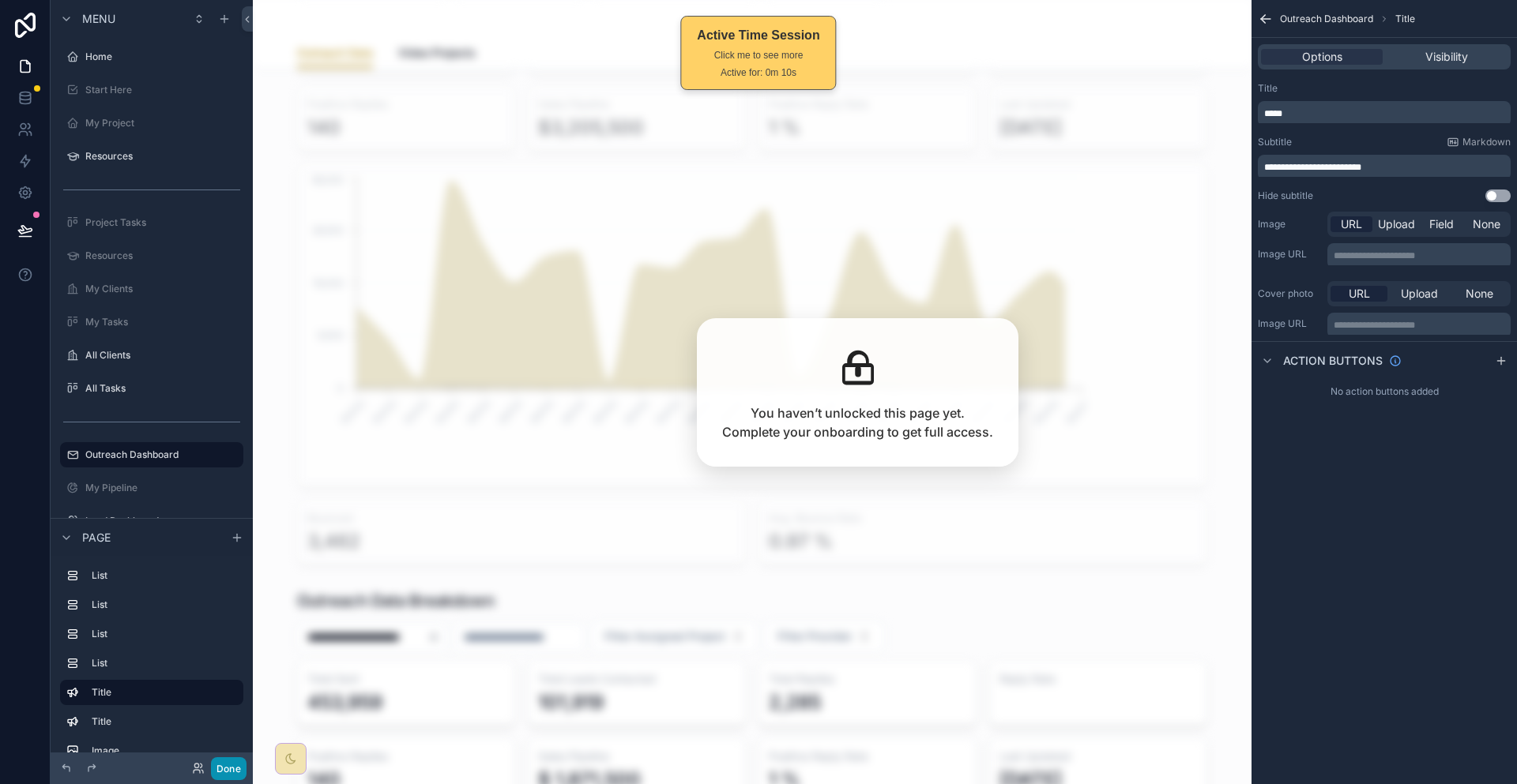
click at [211, 767] on button "Done" at bounding box center [229, 769] width 36 height 23
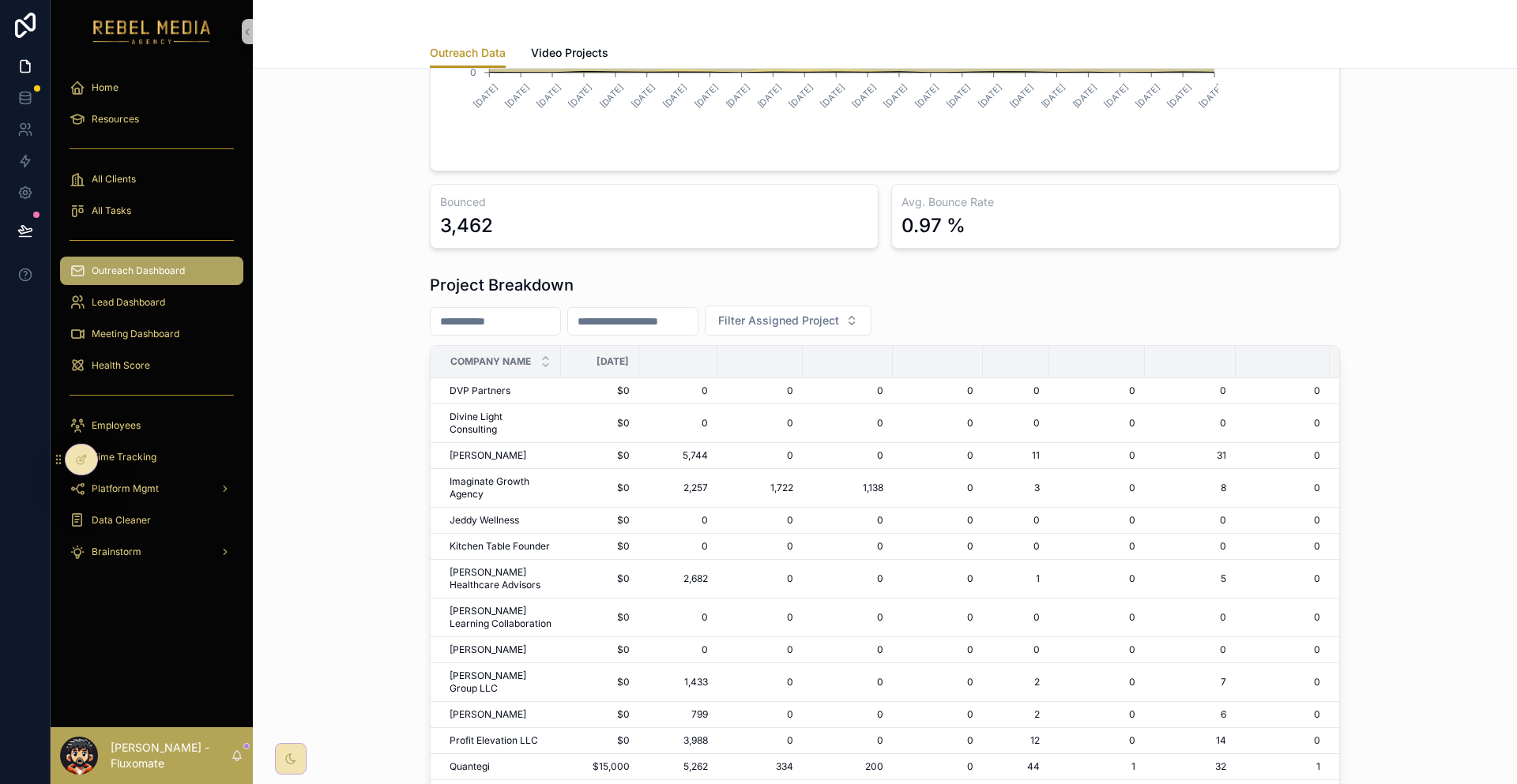
scroll to position [0, 0]
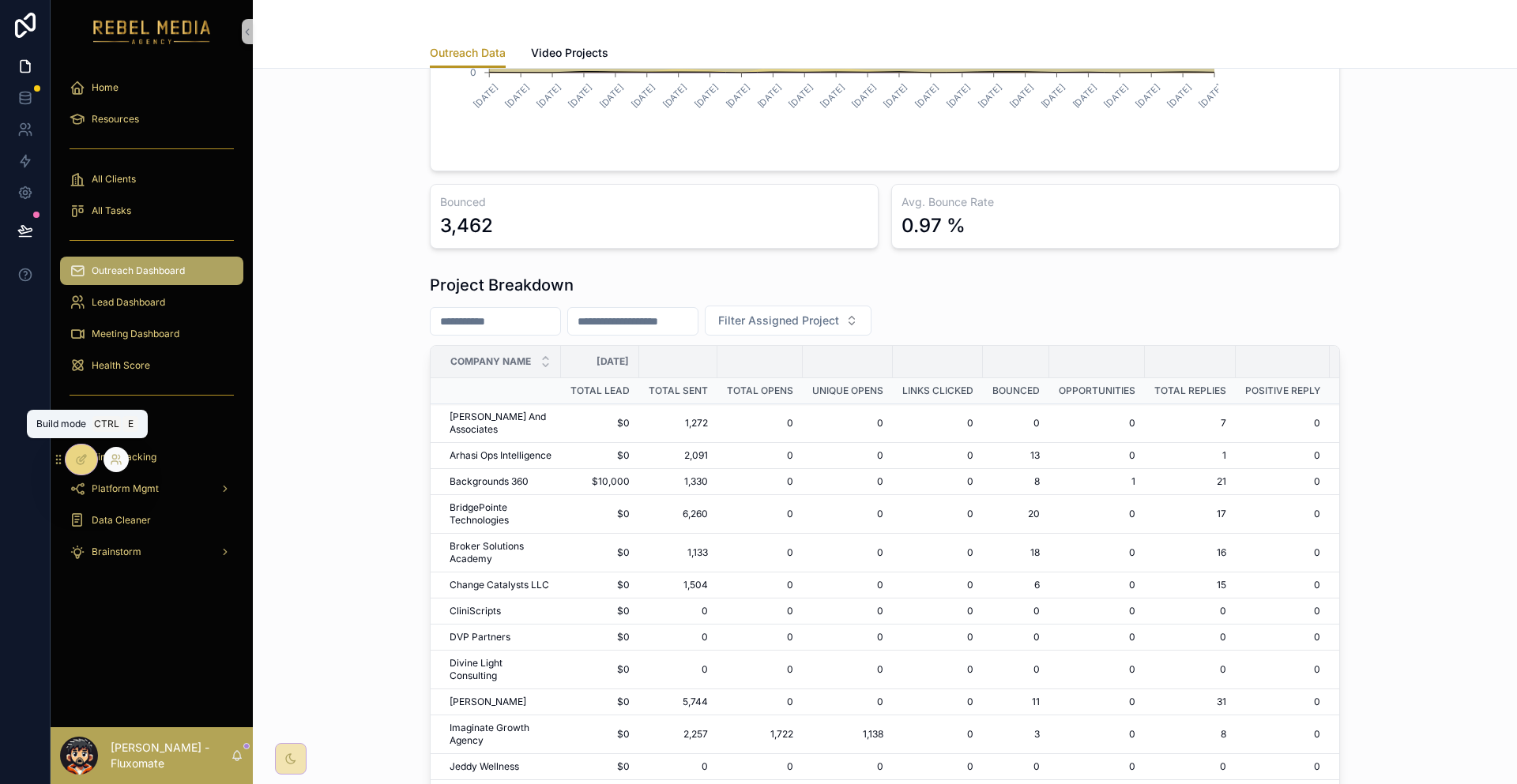
click at [79, 456] on icon at bounding box center [80, 459] width 13 height 13
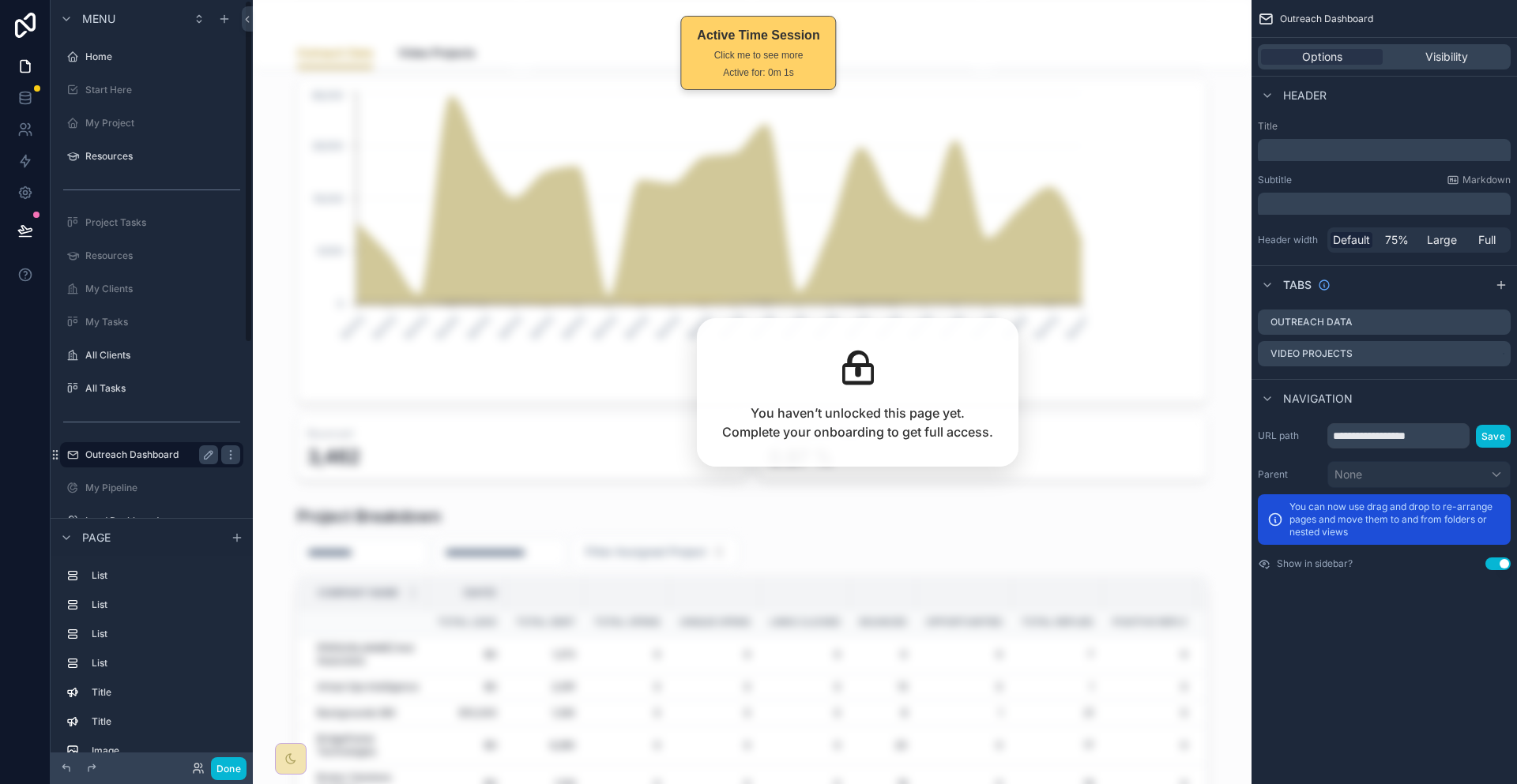
scroll to position [940, 0]
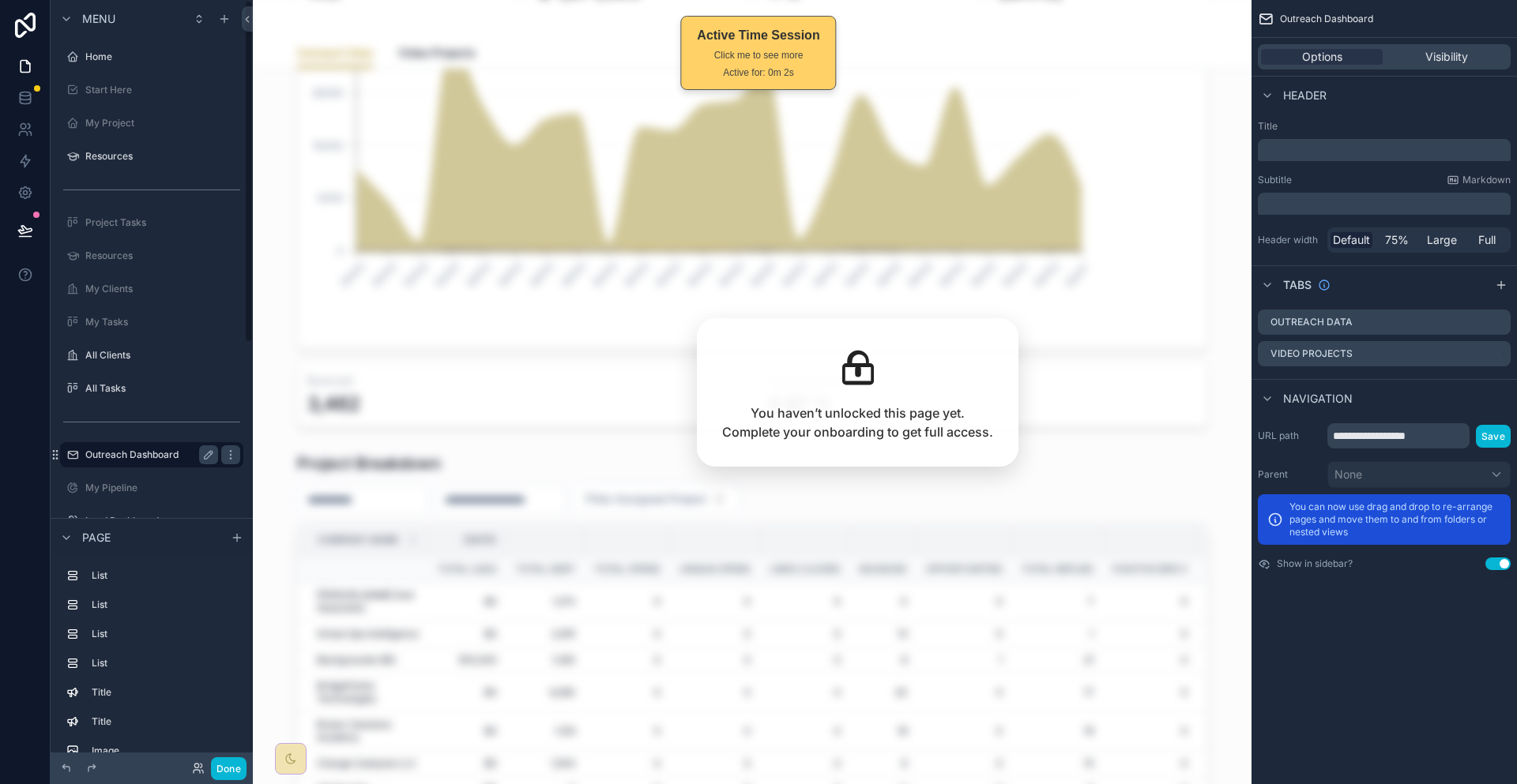
click at [139, 449] on label "Outreach Dashboard" at bounding box center [148, 455] width 126 height 13
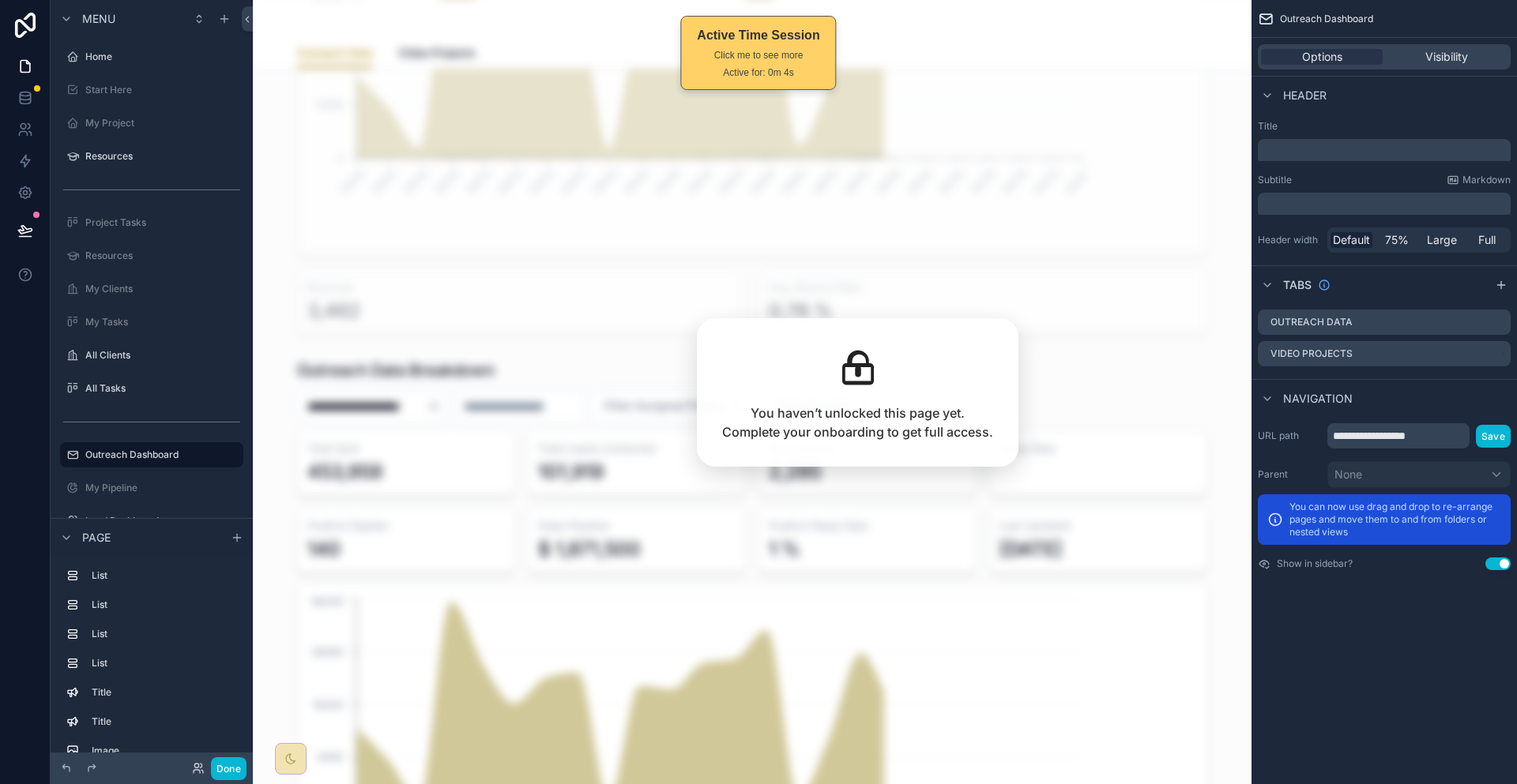
scroll to position [395, 0]
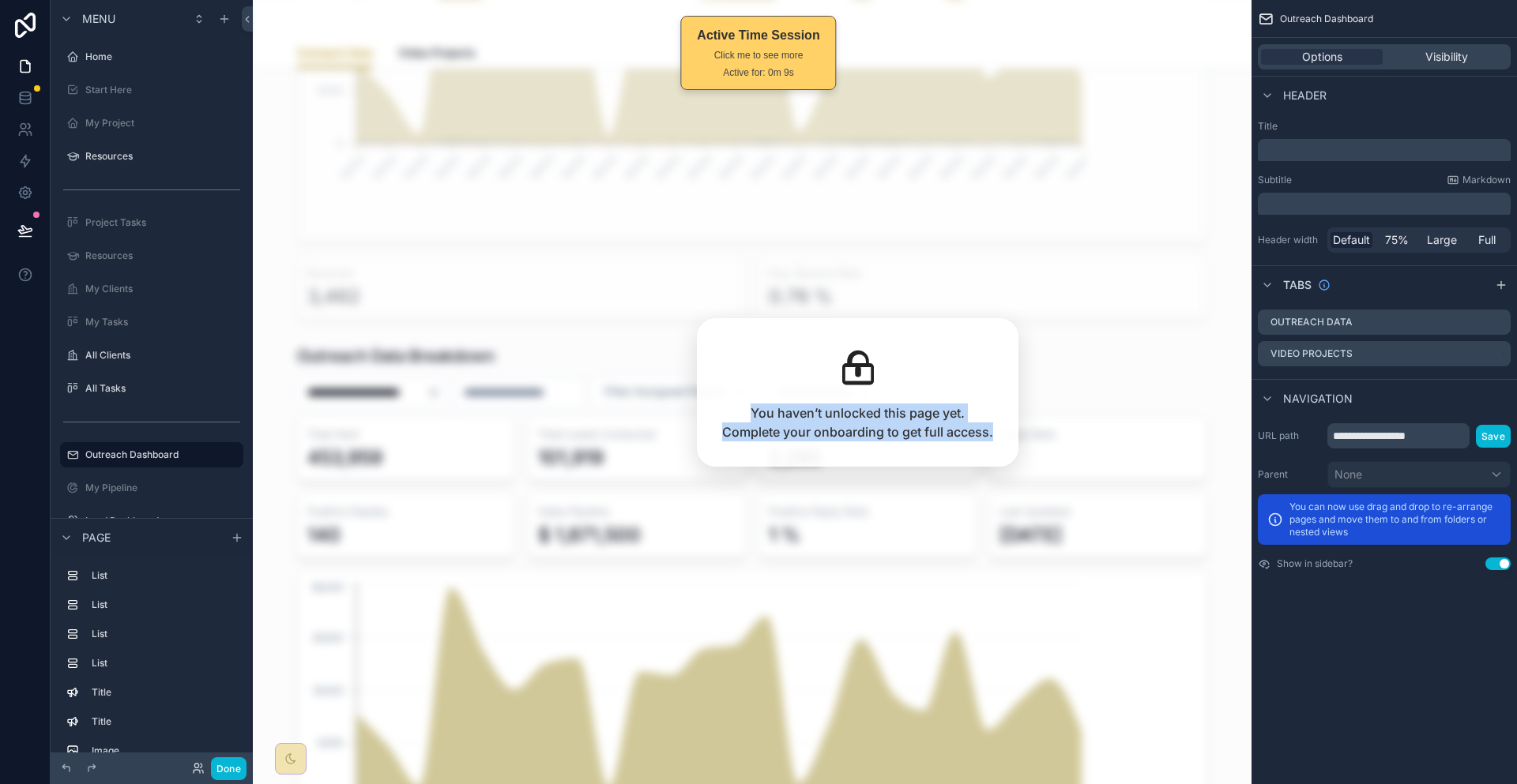
drag, startPoint x: 774, startPoint y: 417, endPoint x: 979, endPoint y: 432, distance: 205.5
click at [979, 432] on div "You haven’t unlocked this page yet. Complete your onboarding to get full access." at bounding box center [858, 392] width 322 height 148
drag, startPoint x: 853, startPoint y: 422, endPoint x: 690, endPoint y: 415, distance: 163.2
click at [690, 415] on body "Menu Home Start Here My Project Resources Project Tasks Resources My Clients My…" at bounding box center [758, 392] width 1517 height 784
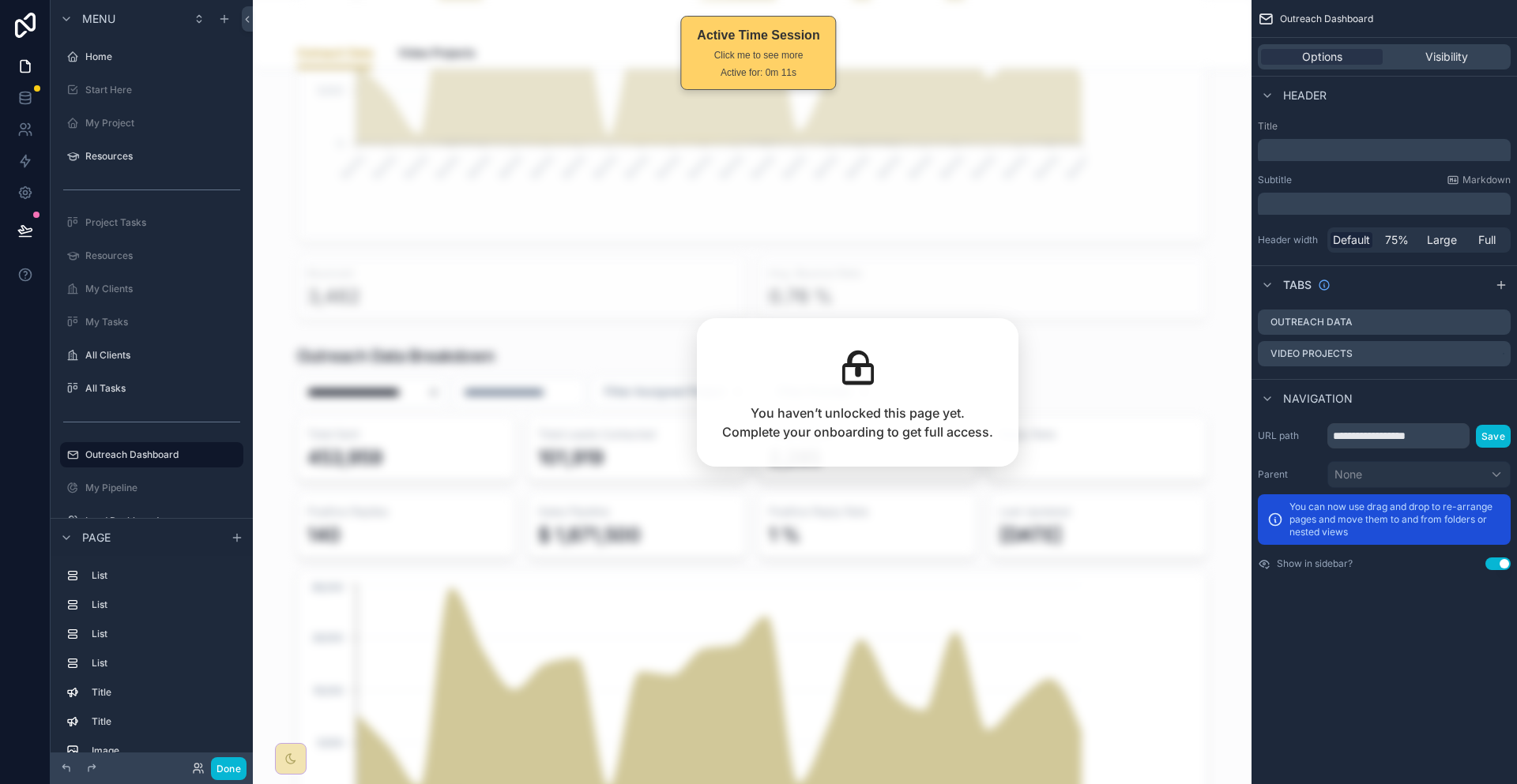
click at [464, 416] on div "**********" at bounding box center [752, 392] width 998 height 784
click at [99, 599] on div "List" at bounding box center [165, 605] width 145 height 13
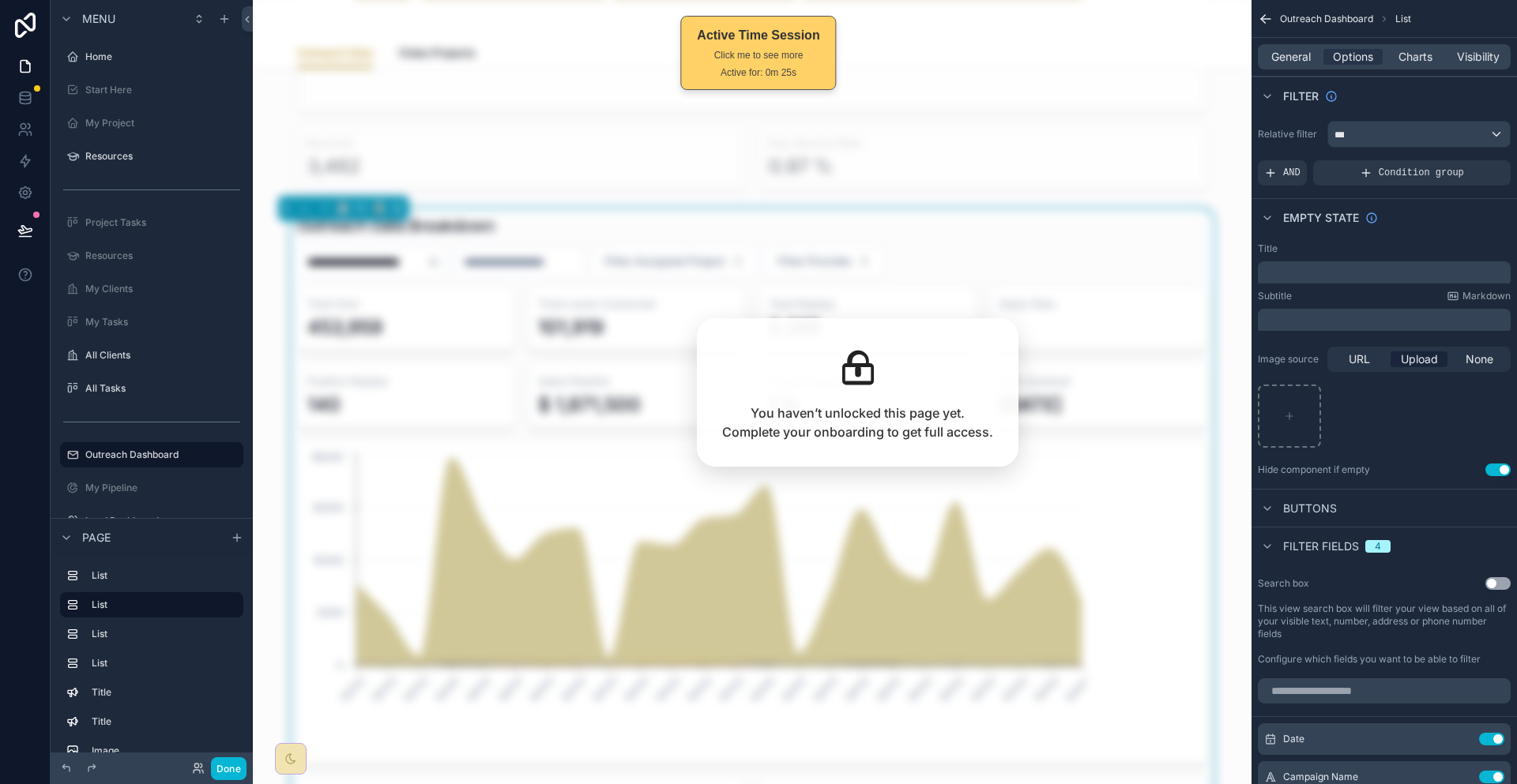
scroll to position [553, 0]
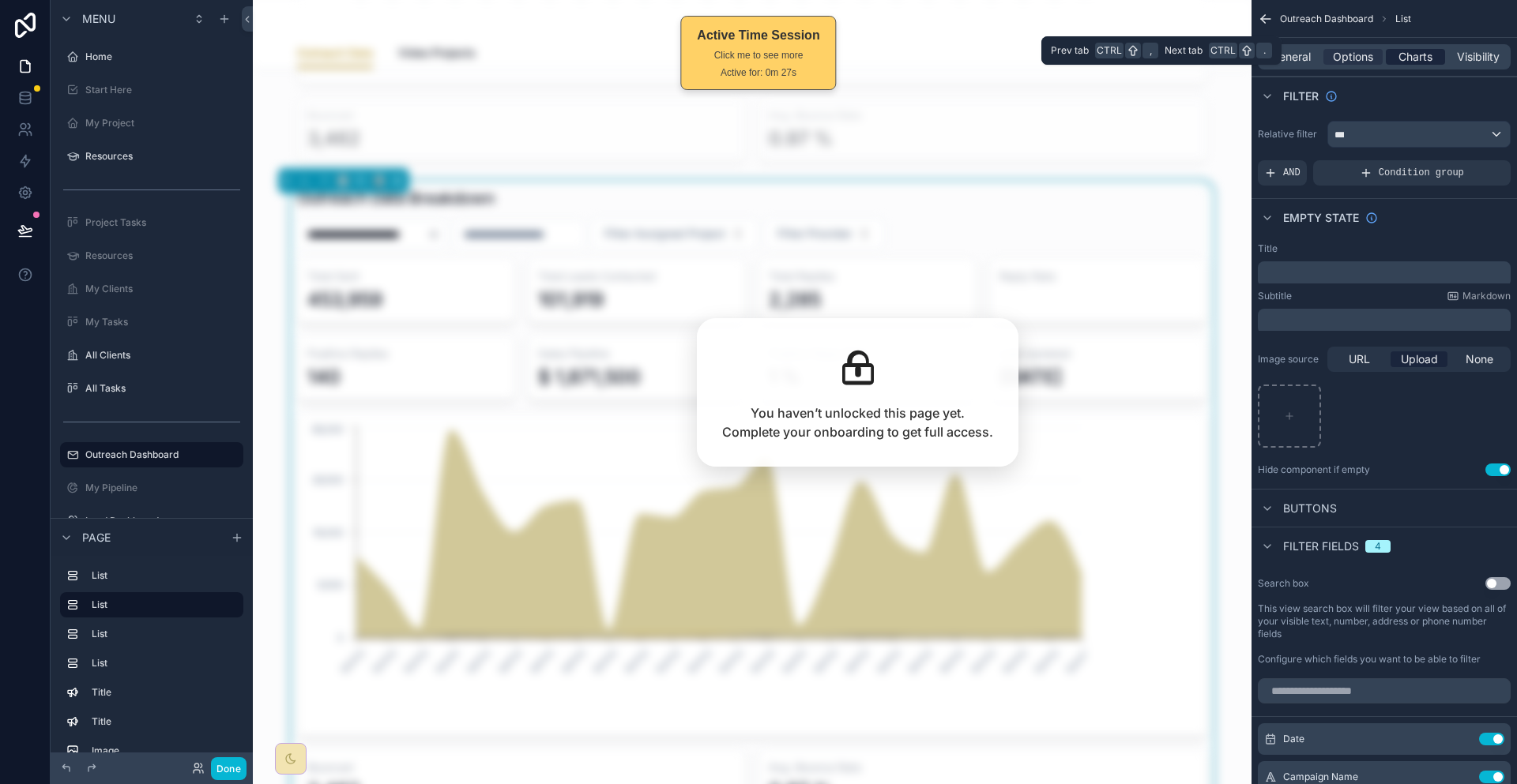
click at [1420, 49] on span "Charts" at bounding box center [1415, 57] width 34 height 16
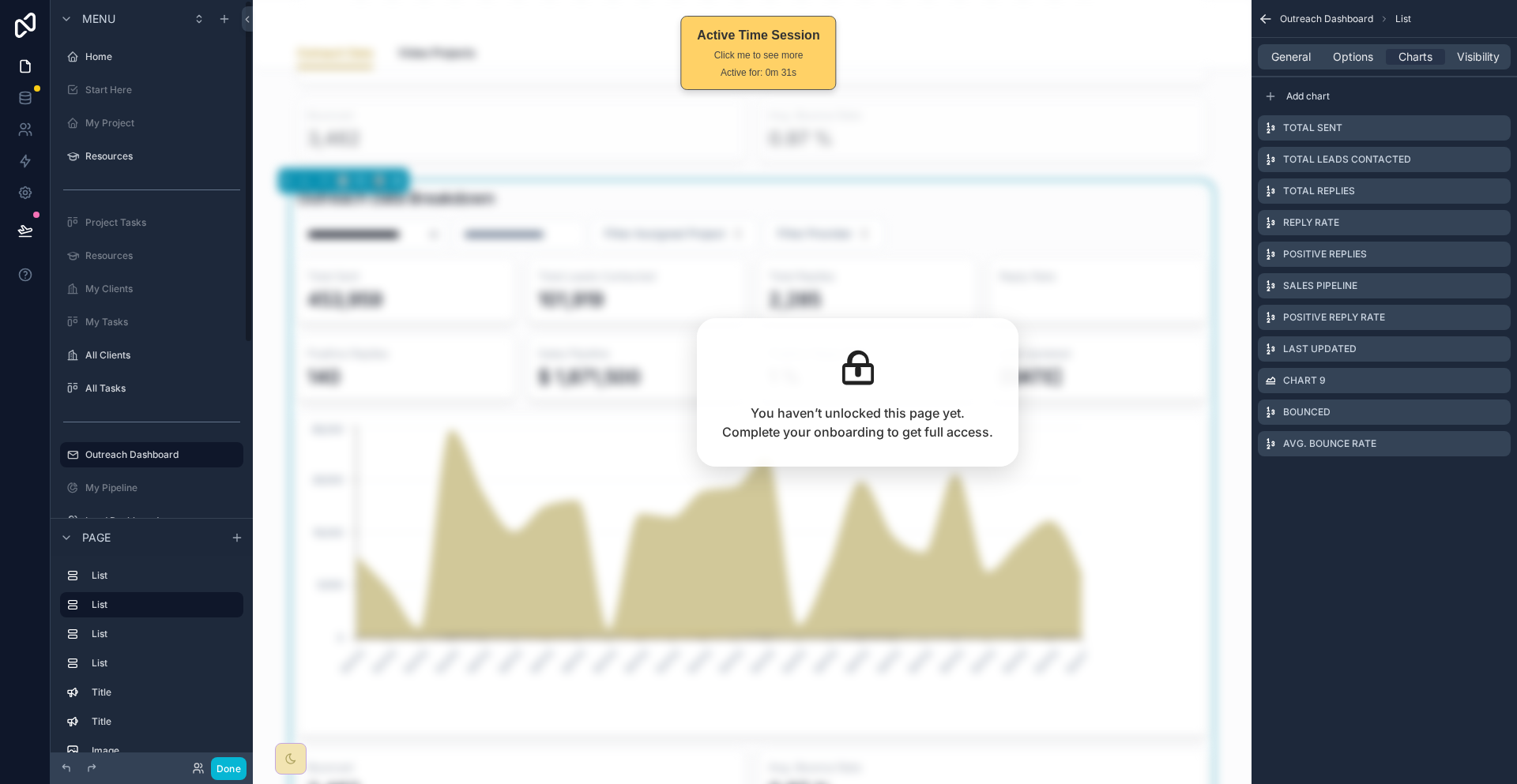
click at [92, 630] on label "List" at bounding box center [165, 634] width 145 height 13
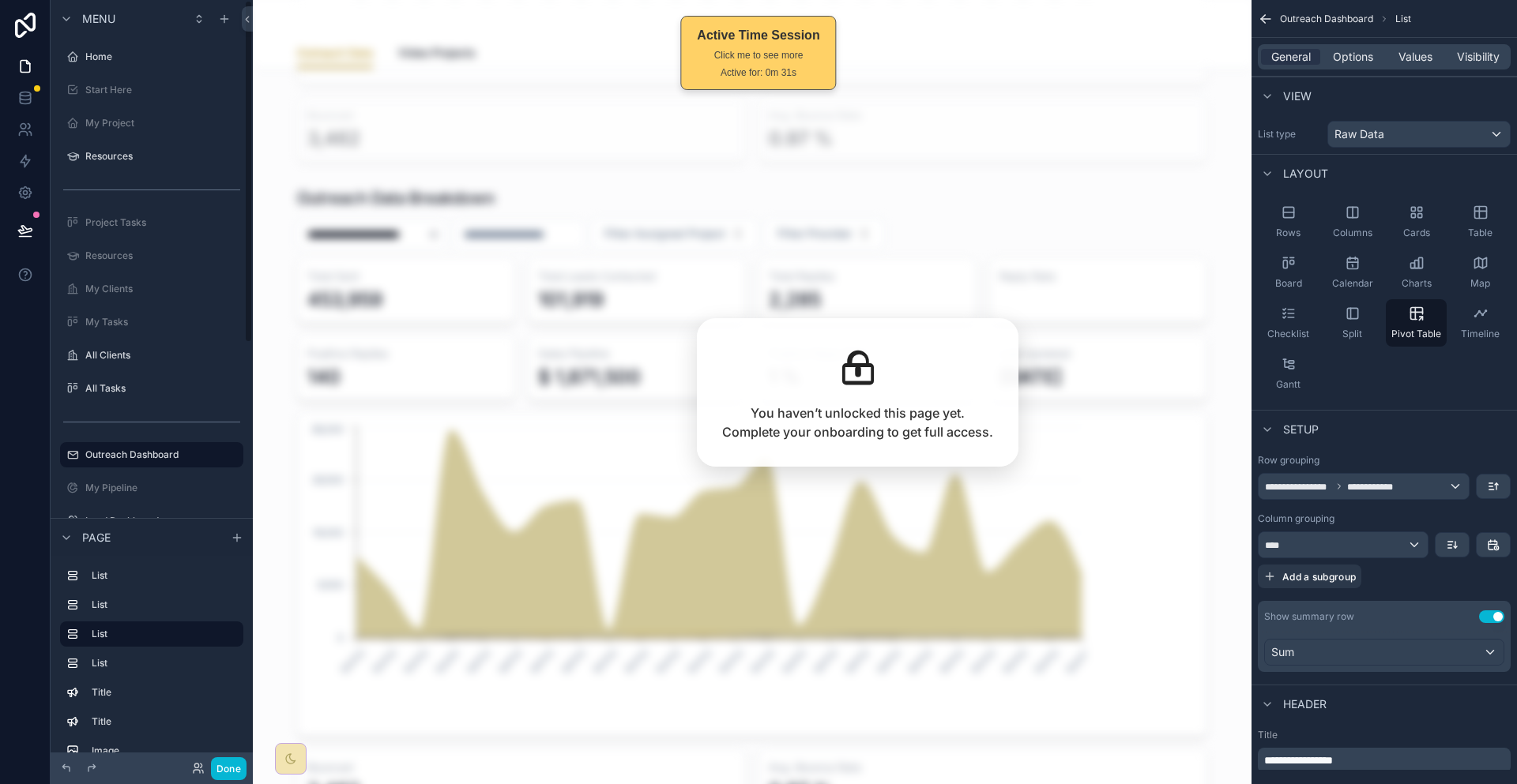
scroll to position [1027, 0]
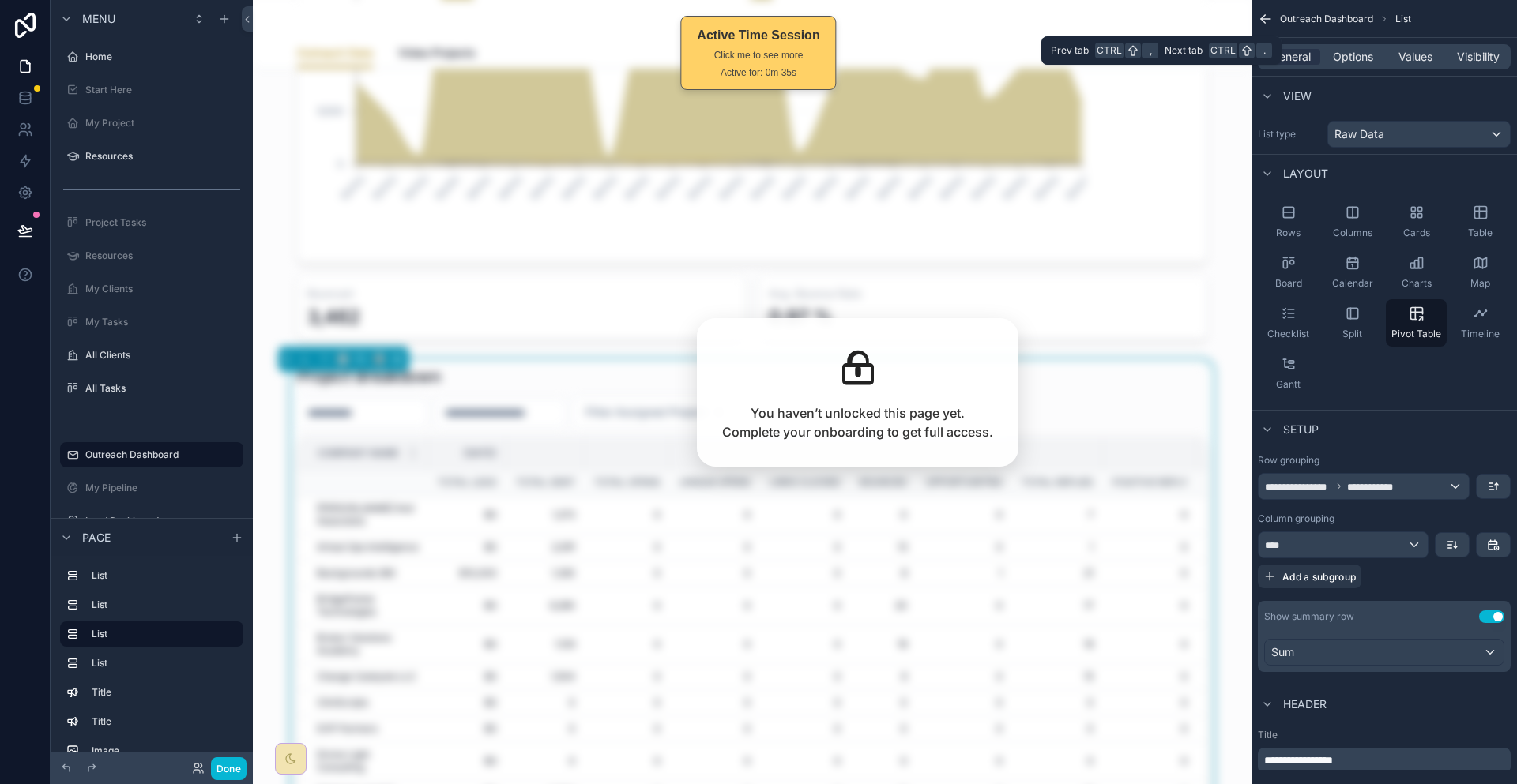
click at [1375, 59] on div "General Options Values Visibility" at bounding box center [1384, 57] width 253 height 25
click at [1412, 52] on span "Values" at bounding box center [1415, 57] width 34 height 16
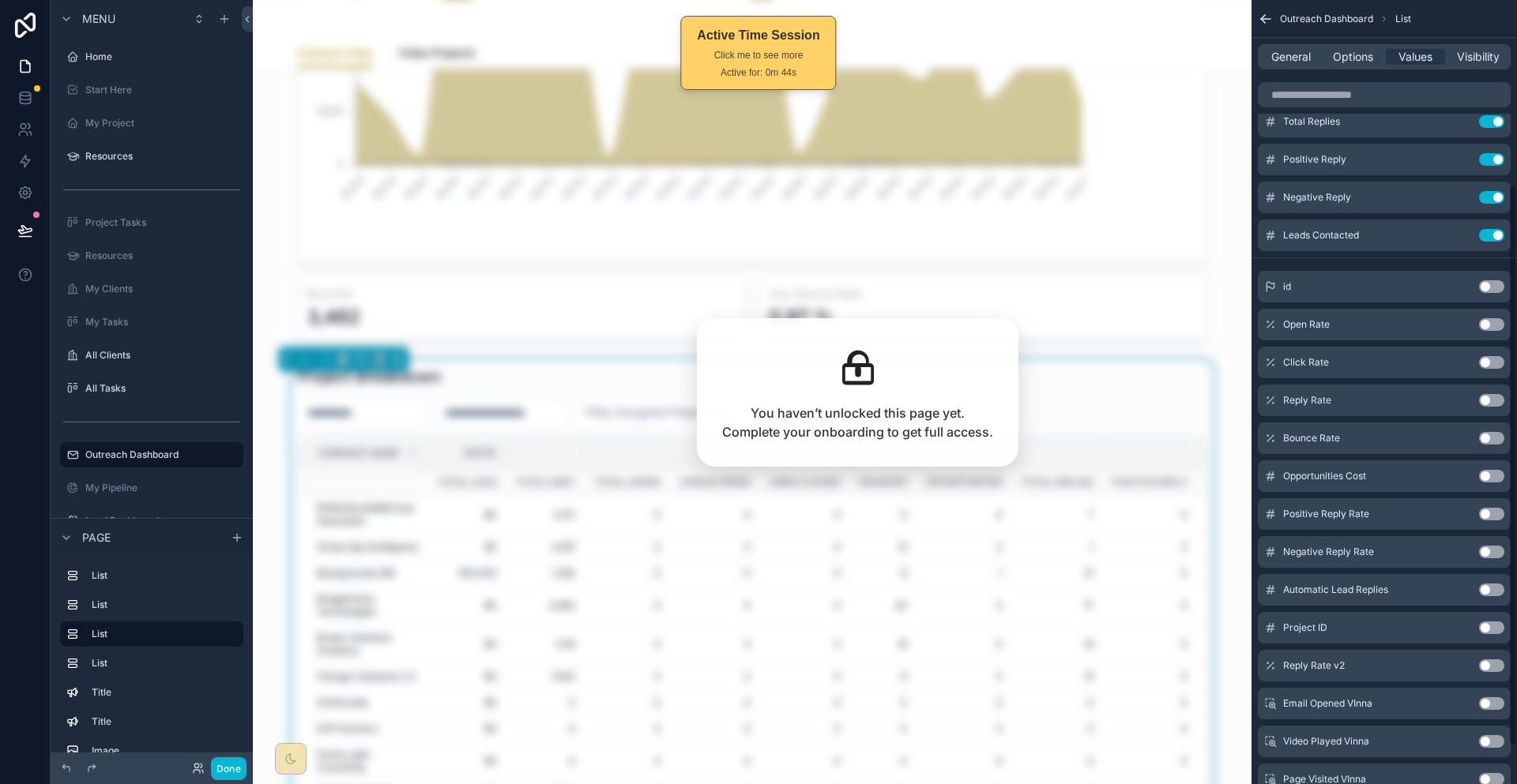
scroll to position [311, 0]
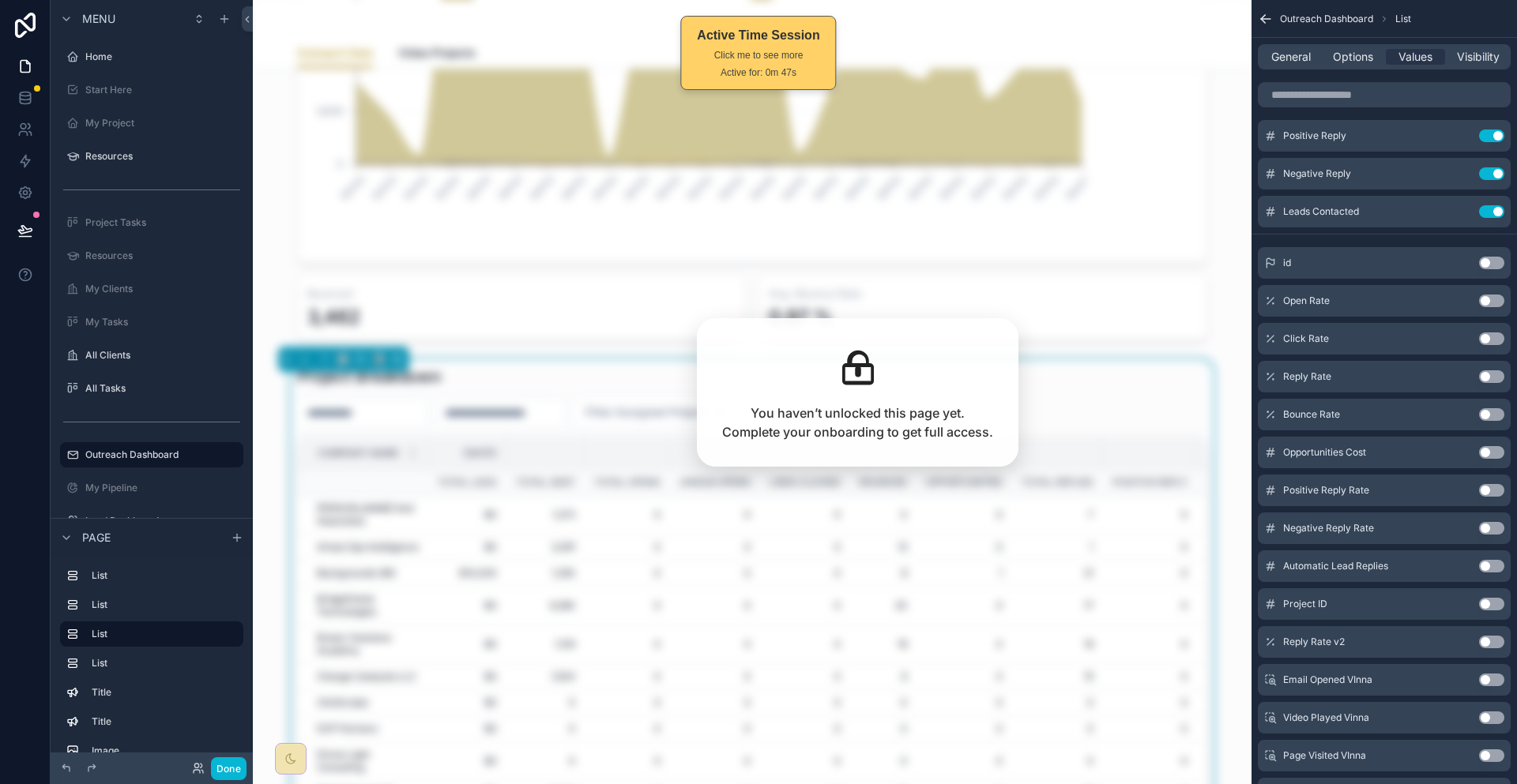
click at [1493, 447] on button "Use setting" at bounding box center [1492, 453] width 25 height 13
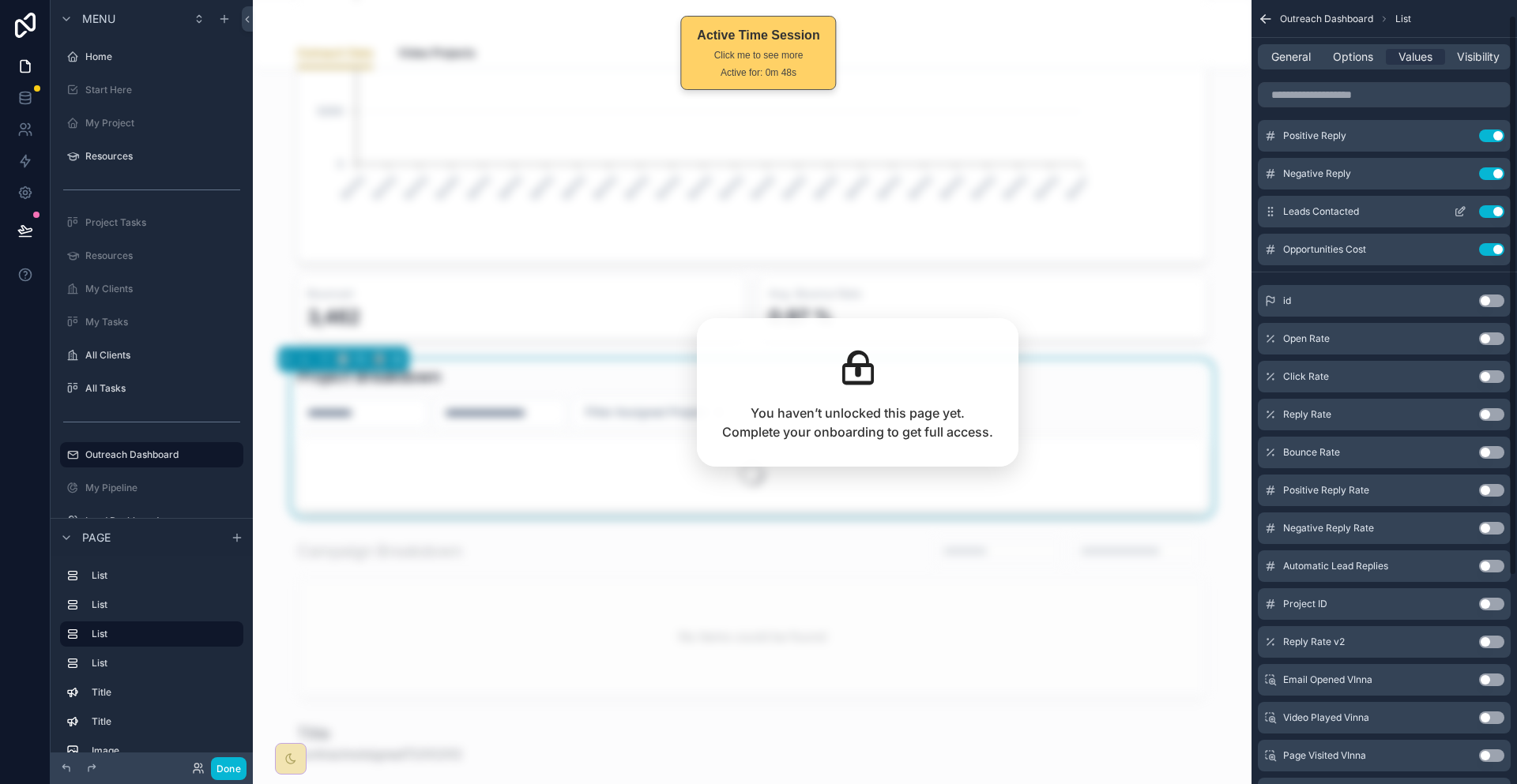
scroll to position [0, 0]
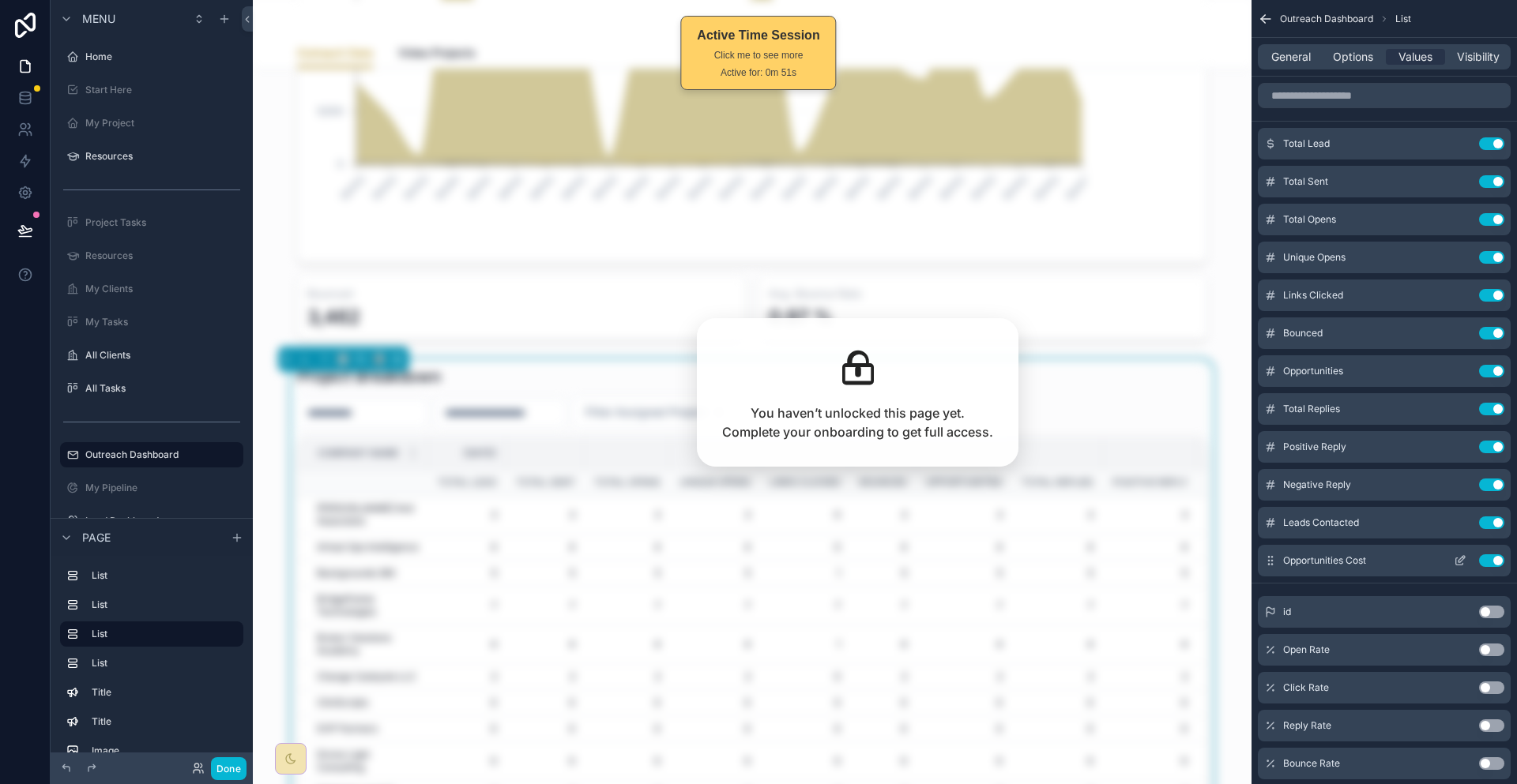
click at [1470, 545] on div "Opportunities Cost Use setting" at bounding box center [1384, 560] width 253 height 32
click at [1463, 558] on icon "scrollable content" at bounding box center [1459, 561] width 7 height 7
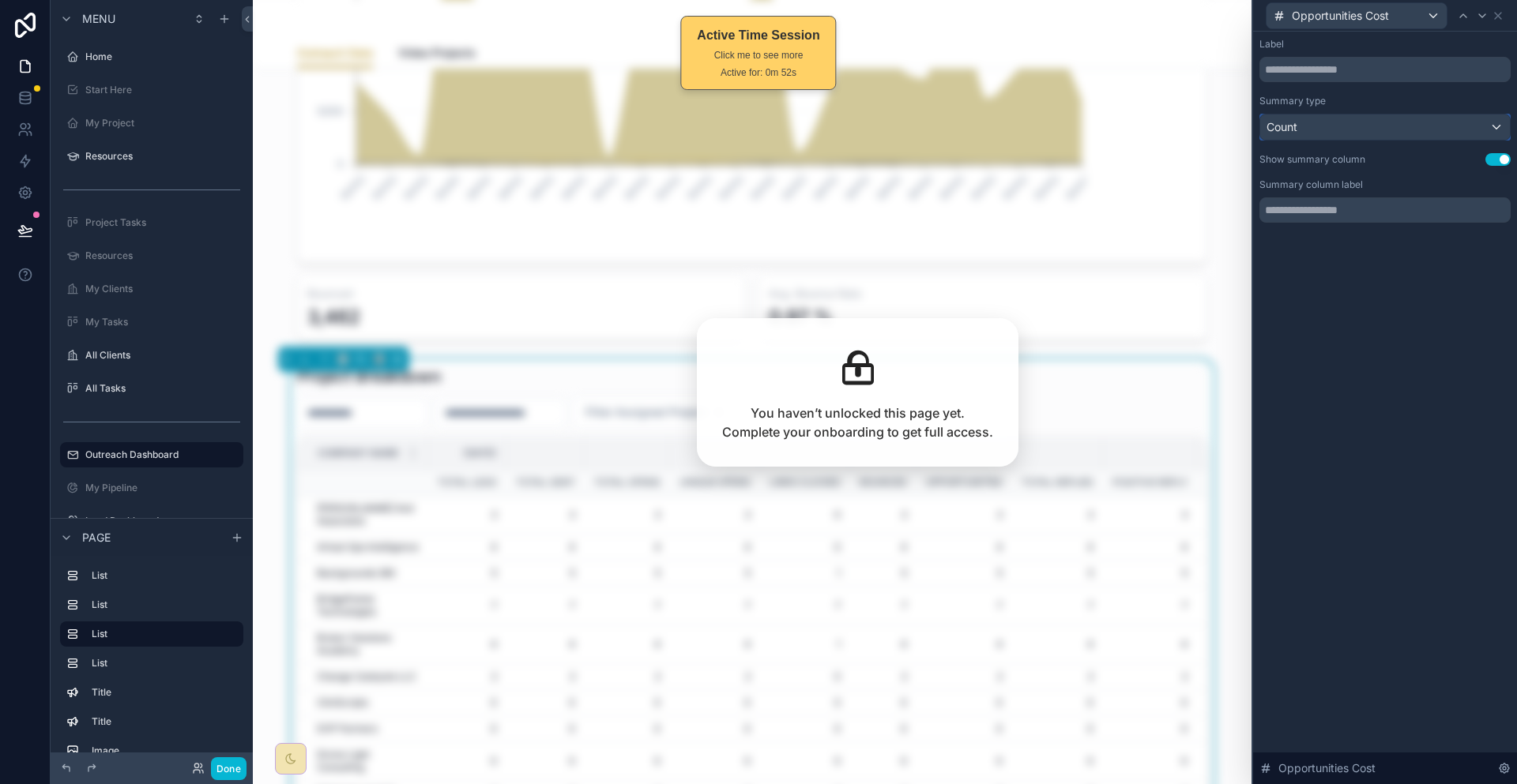
click at [1386, 120] on div "Count" at bounding box center [1385, 127] width 250 height 25
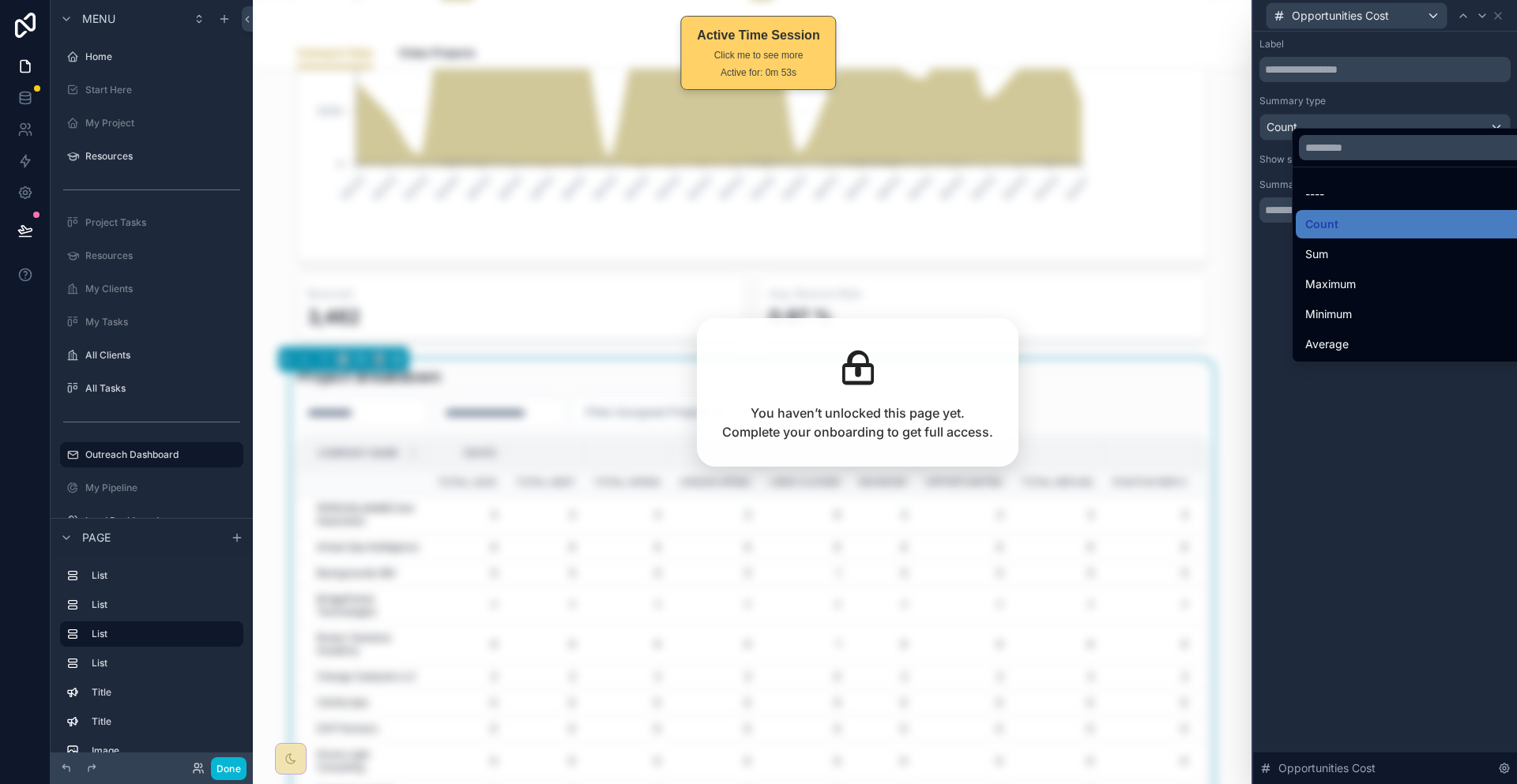
click at [1365, 245] on div "Sum" at bounding box center [1419, 255] width 229 height 19
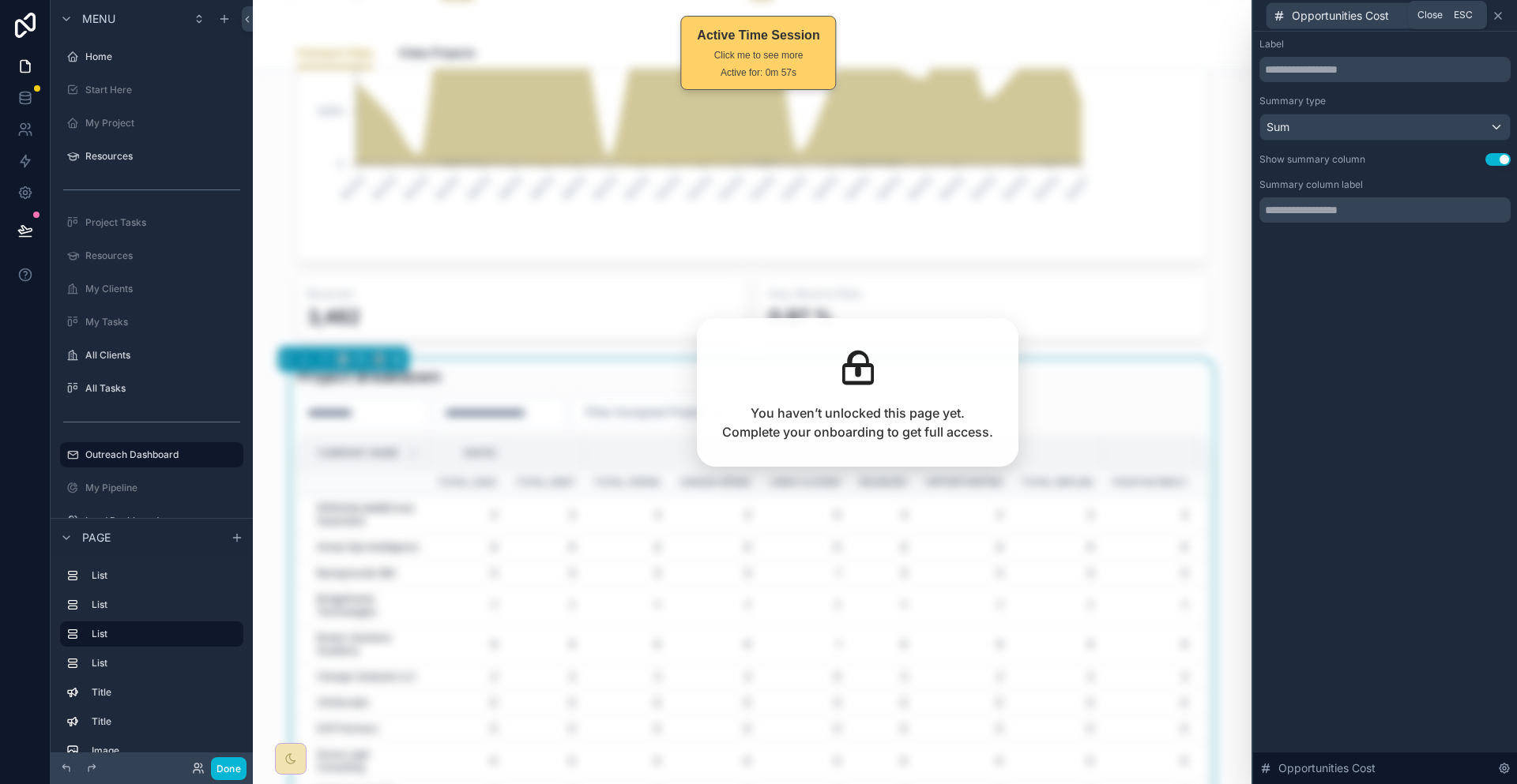
click at [1501, 14] on icon at bounding box center [1498, 16] width 13 height 13
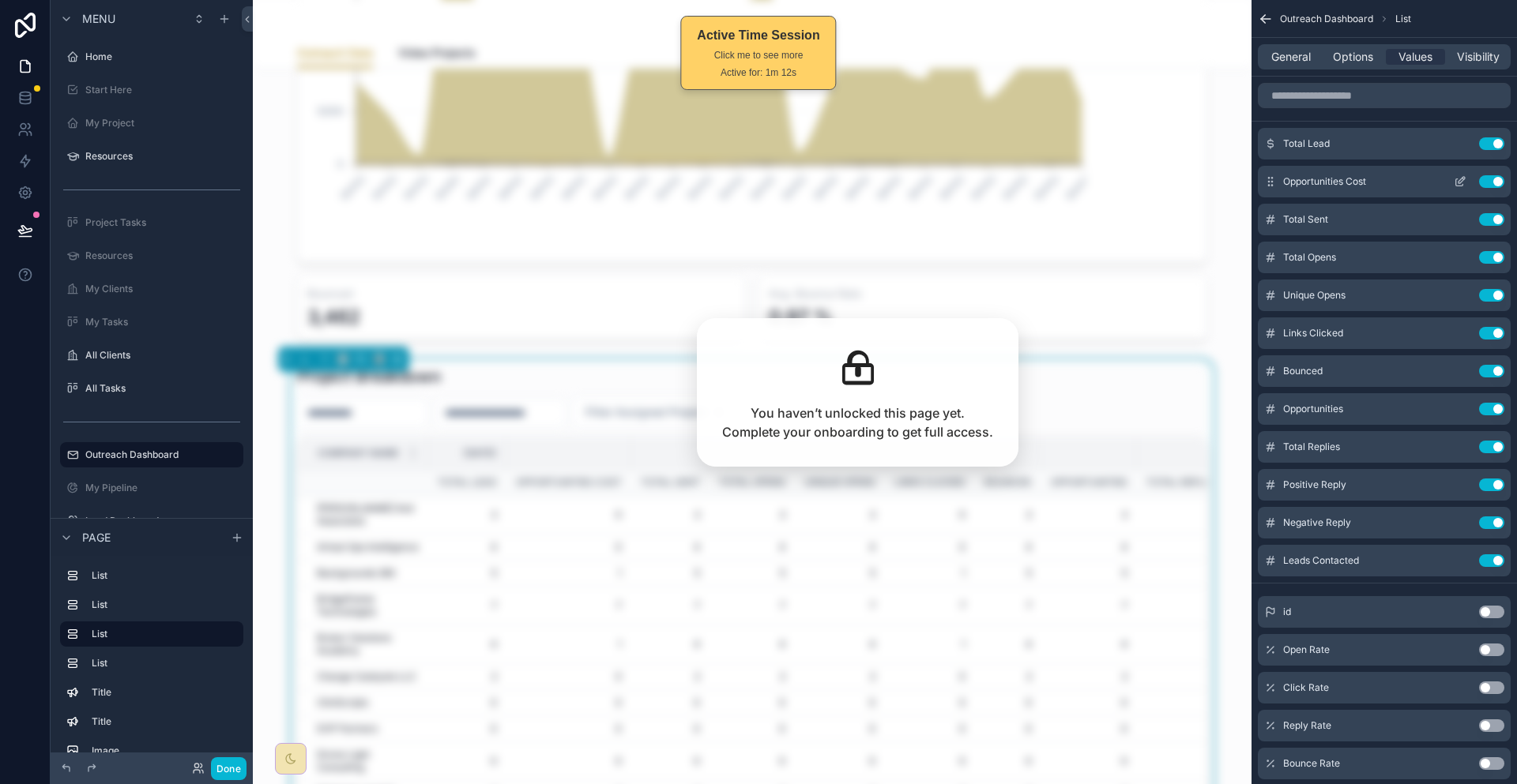
click at [1501, 138] on button "Use setting" at bounding box center [1492, 143] width 25 height 13
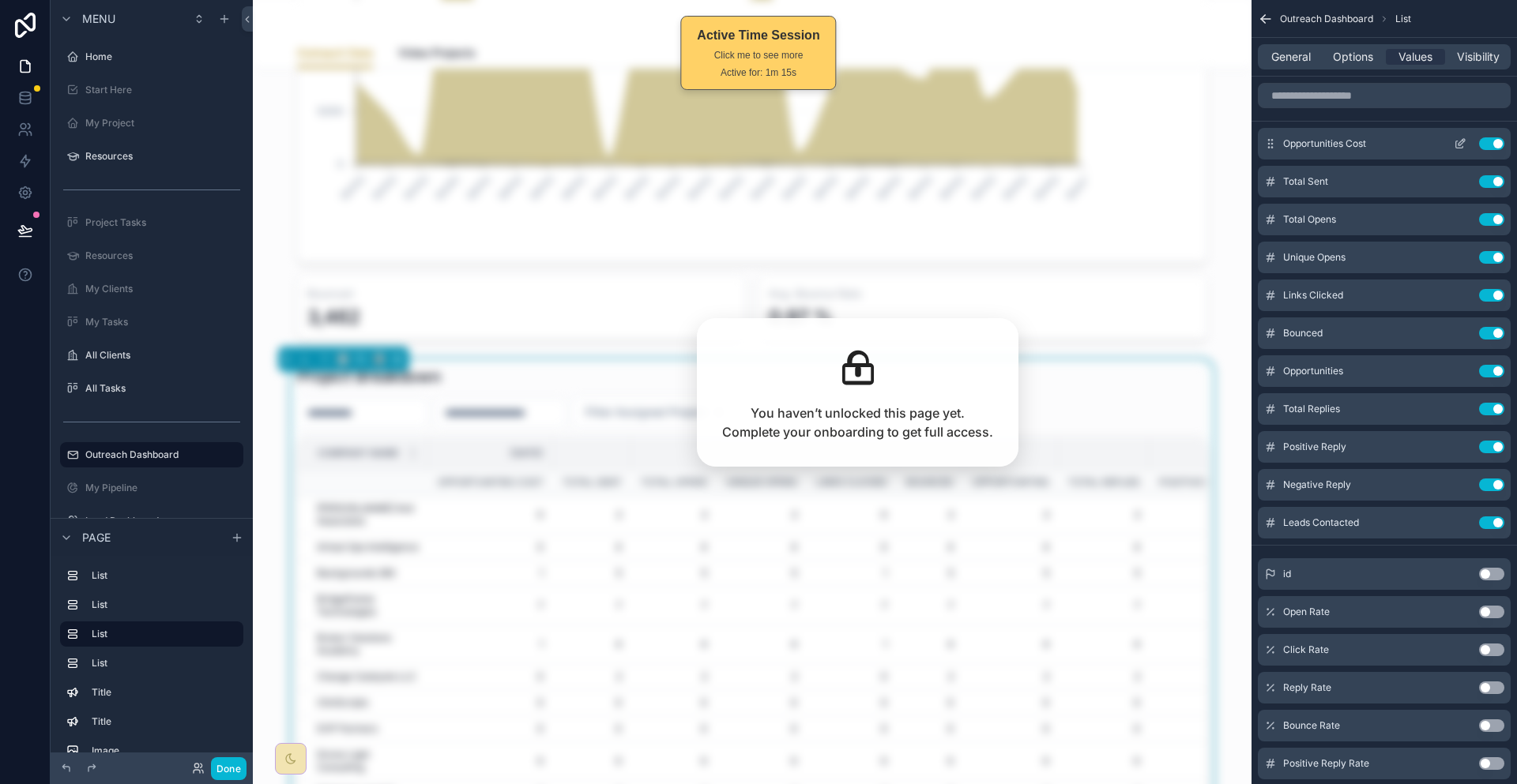
click at [1463, 138] on icon "scrollable content" at bounding box center [1460, 143] width 13 height 13
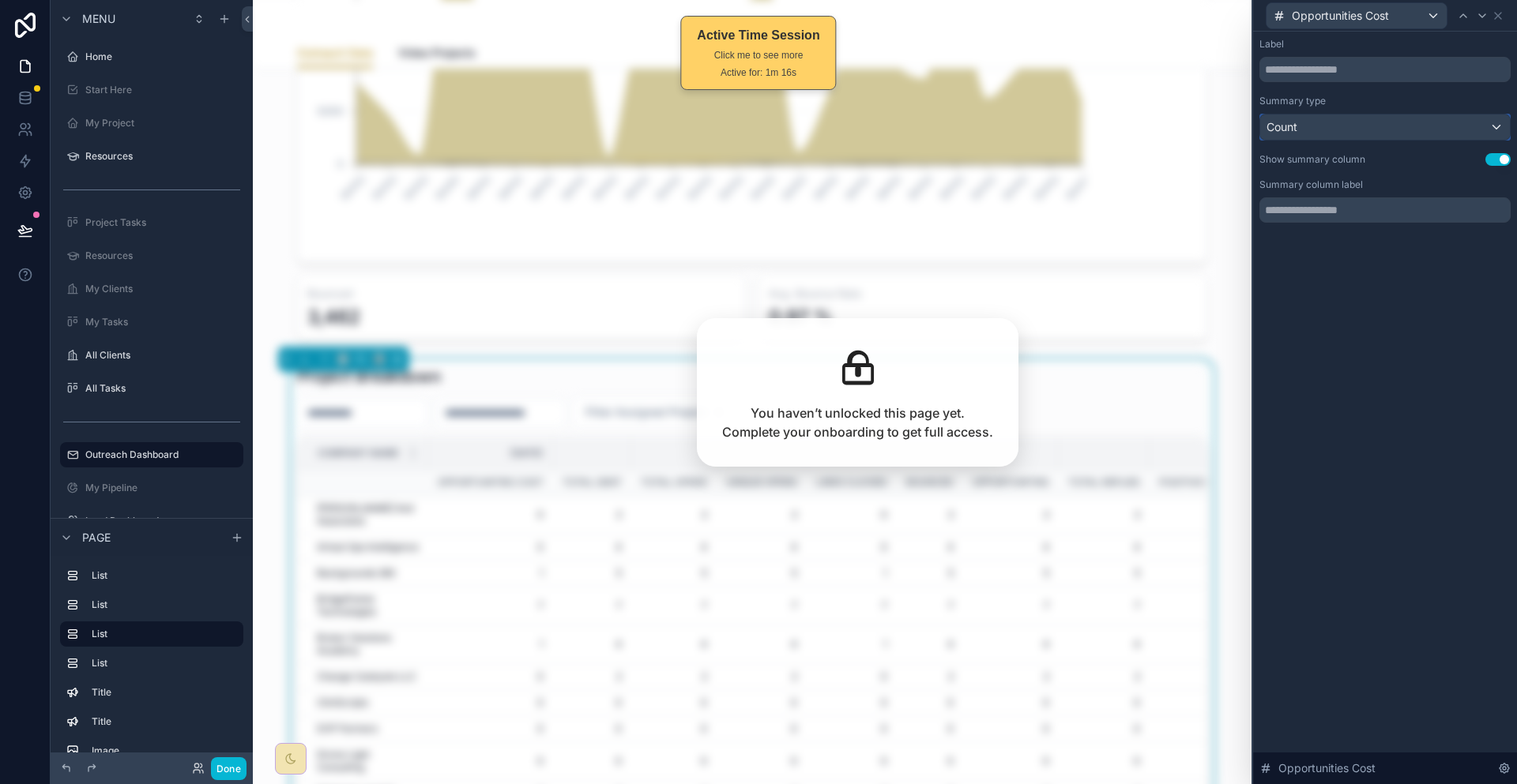
click at [1425, 114] on div "Count" at bounding box center [1385, 127] width 250 height 25
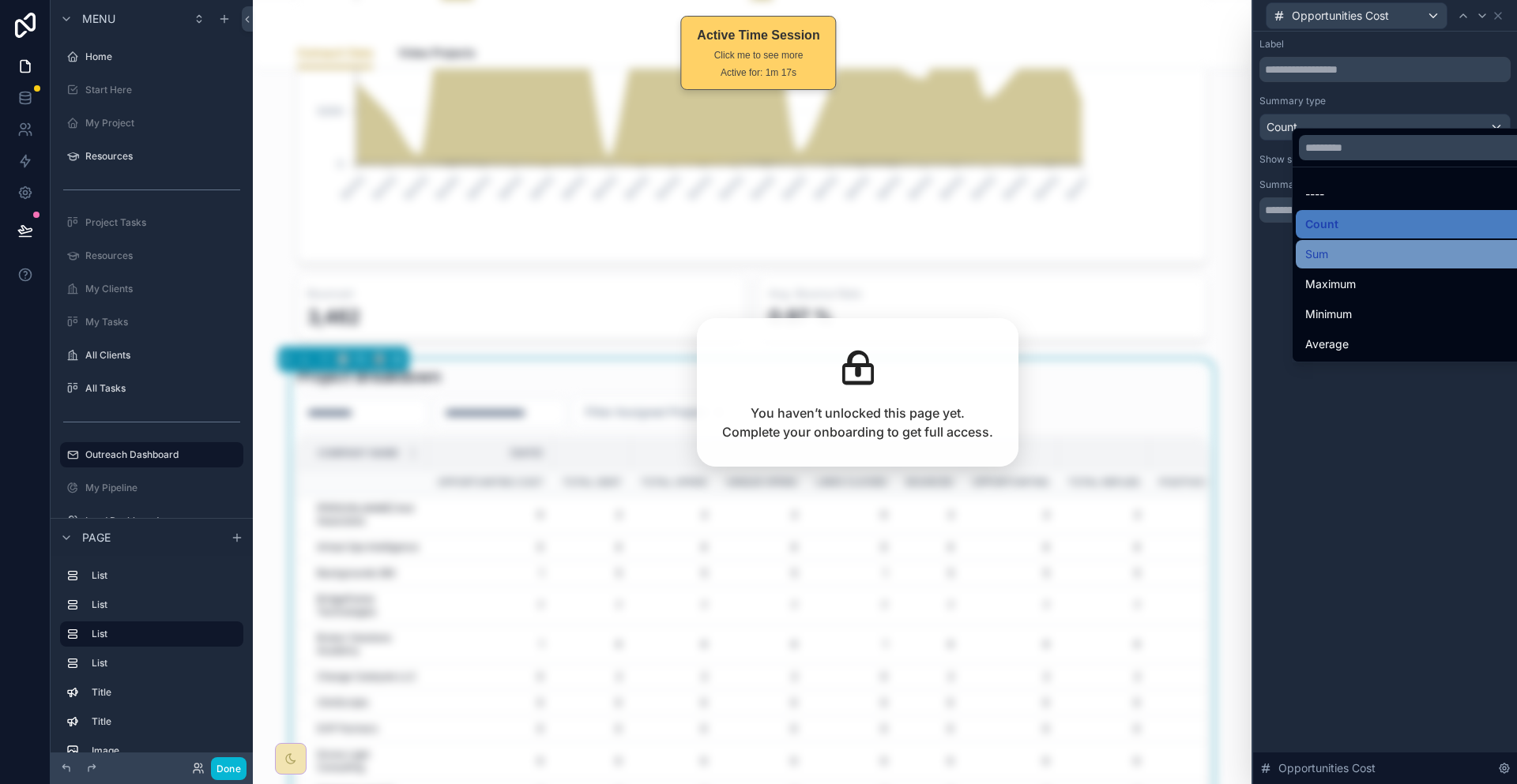
click at [1367, 246] on div "Sum" at bounding box center [1419, 255] width 229 height 19
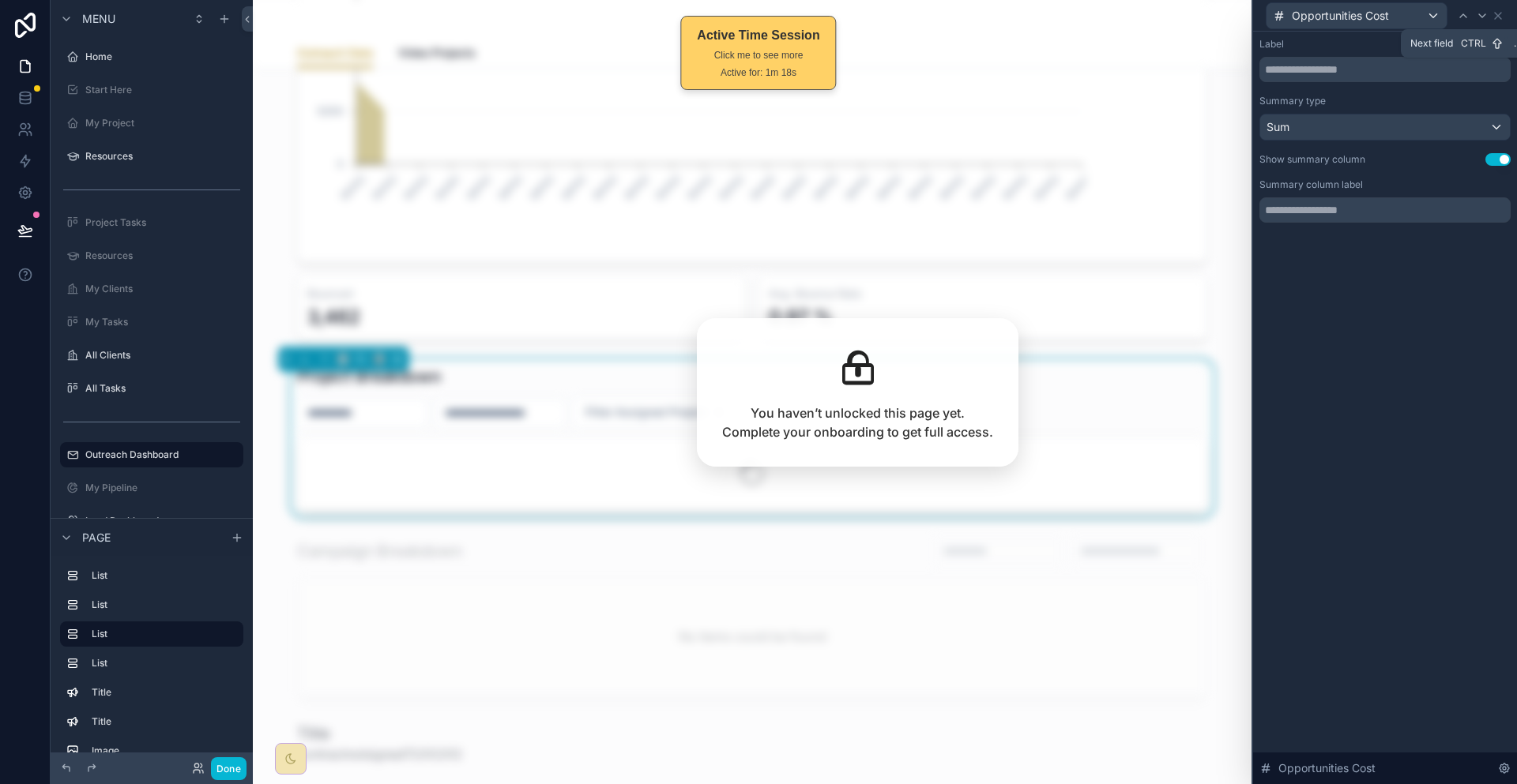
click at [1479, 19] on icon at bounding box center [1482, 16] width 13 height 13
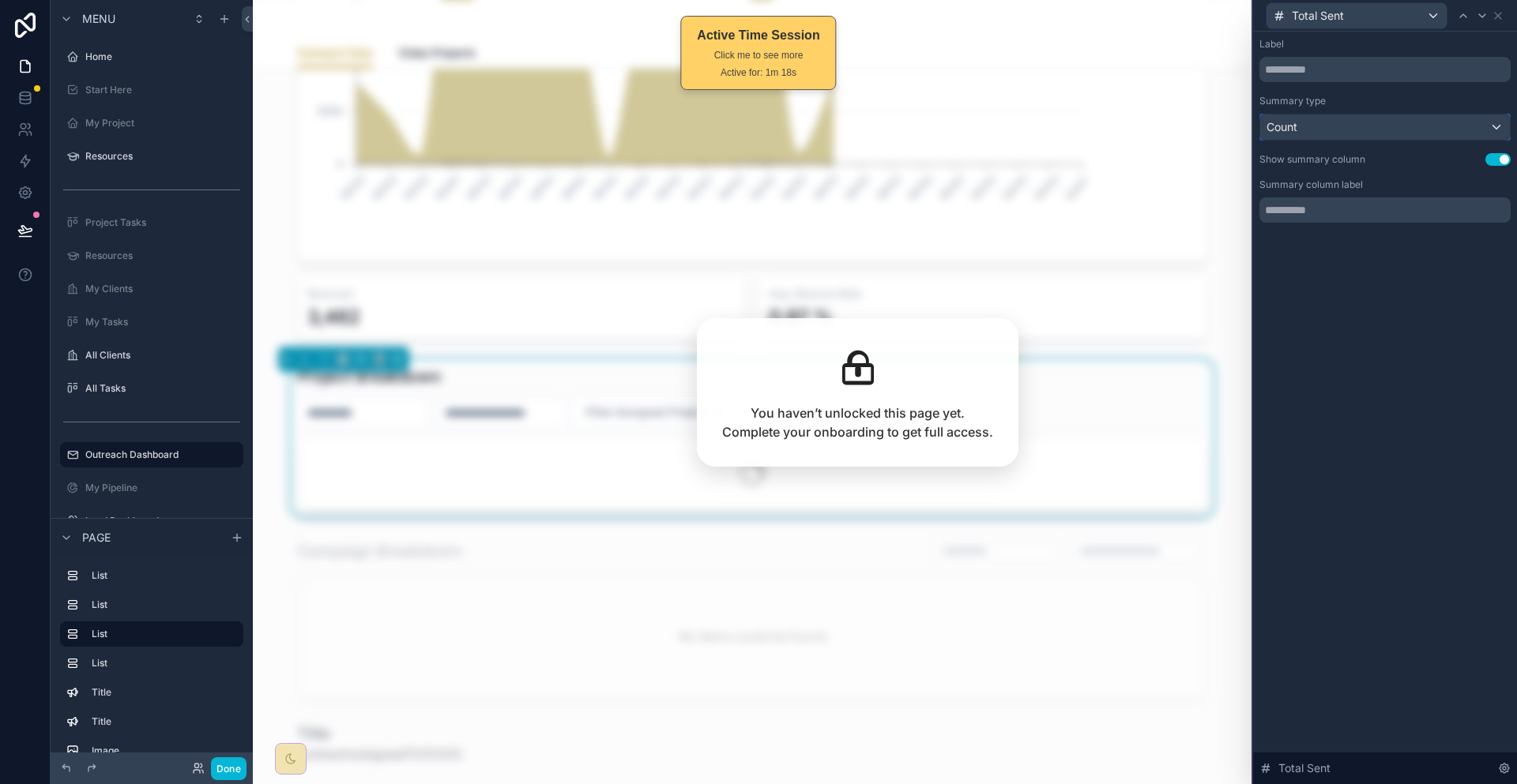
click at [1376, 114] on div "Count" at bounding box center [1385, 127] width 250 height 25
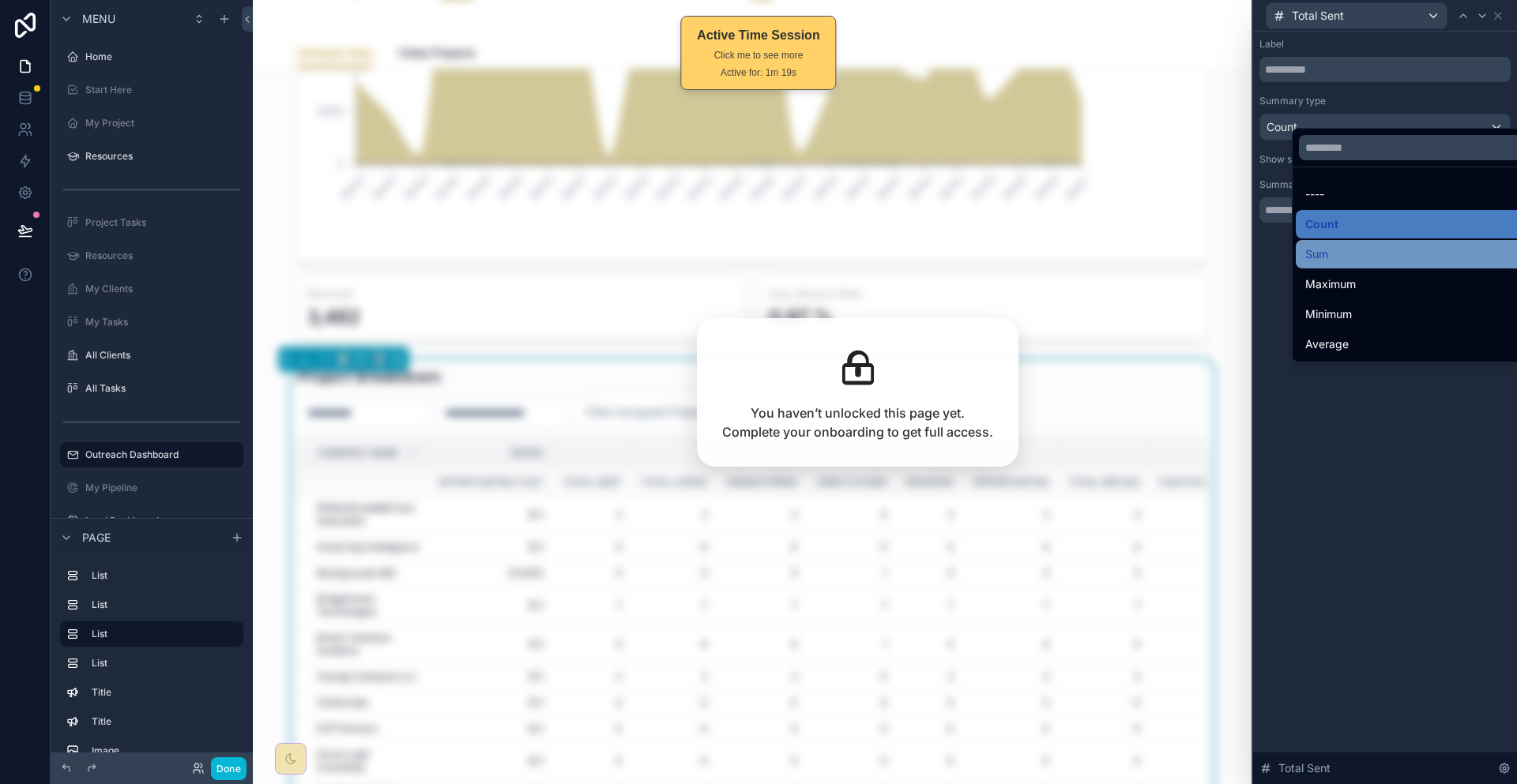
click at [1343, 245] on div "Sum" at bounding box center [1419, 255] width 229 height 19
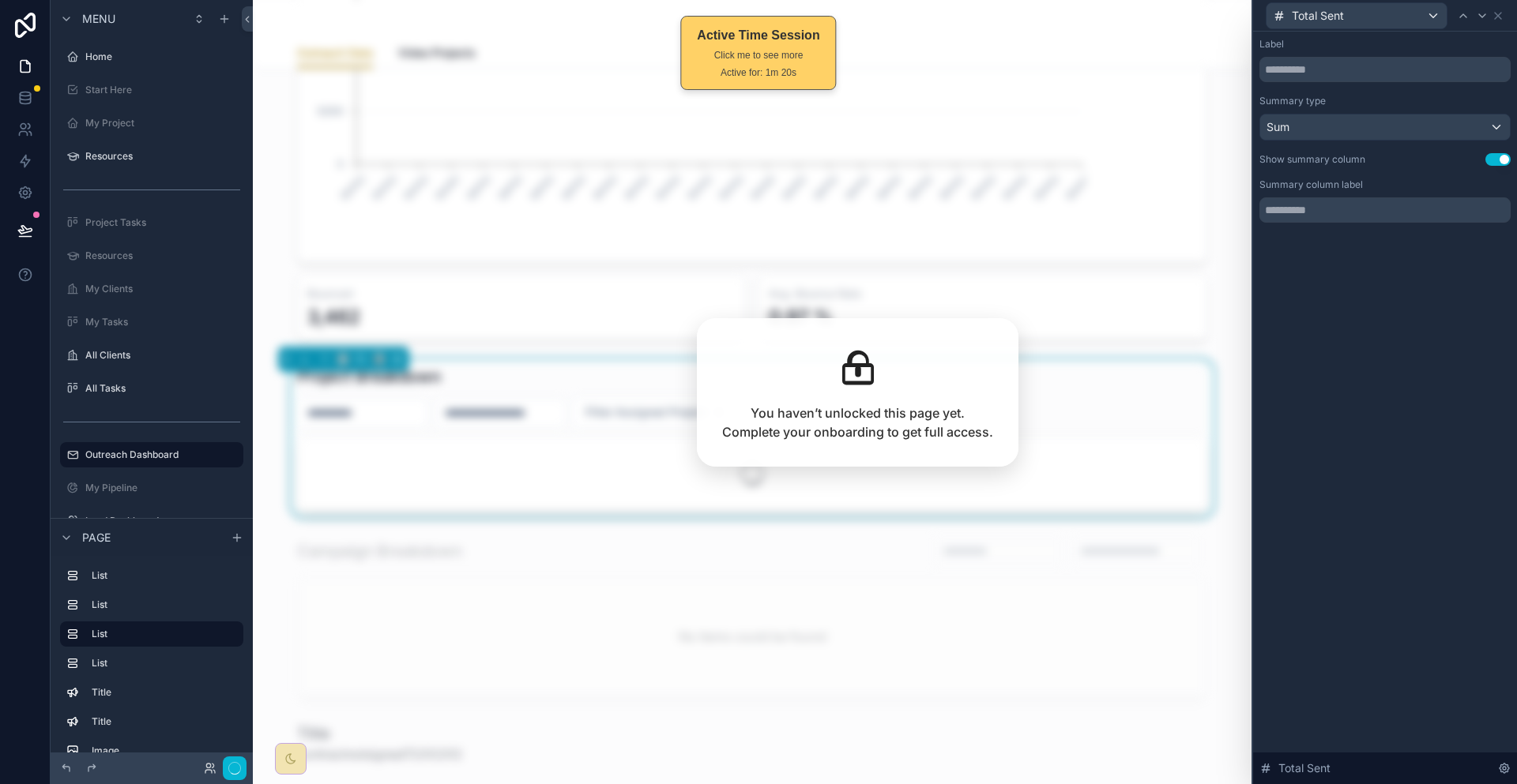
click at [1489, 16] on icon at bounding box center [1482, 16] width 13 height 13
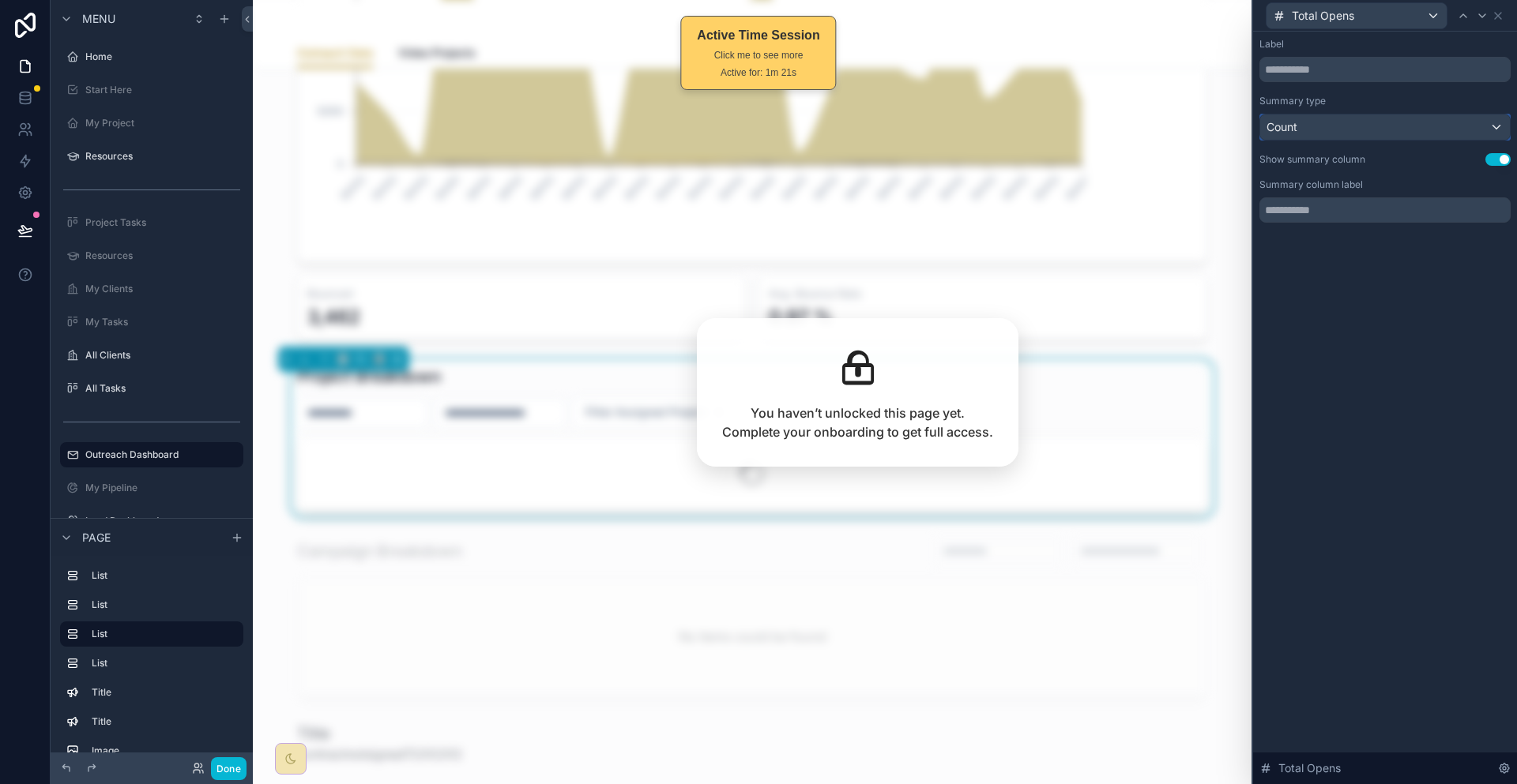
click at [1379, 114] on div "Count" at bounding box center [1385, 127] width 250 height 25
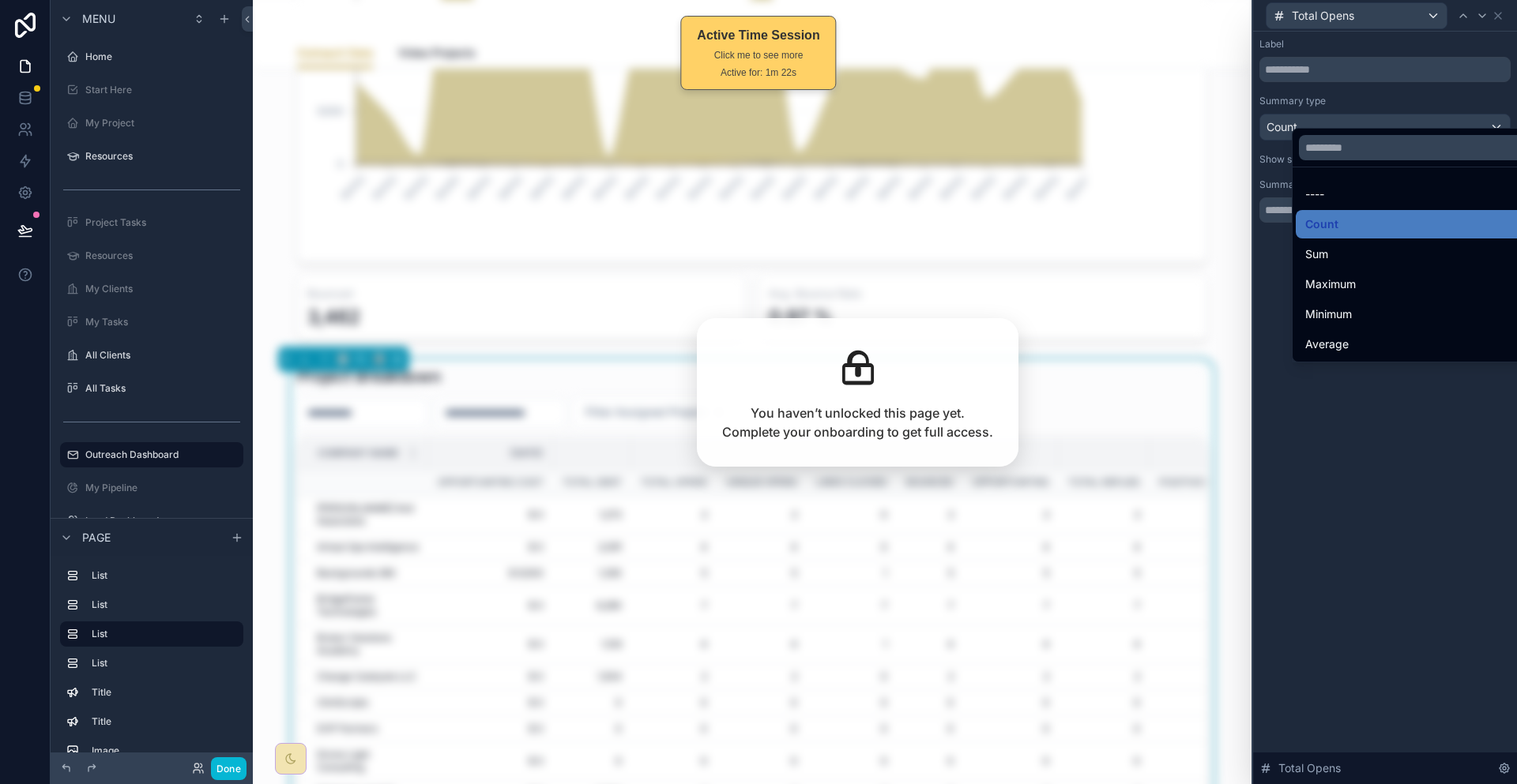
click at [1335, 240] on div "Sum" at bounding box center [1420, 254] width 248 height 28
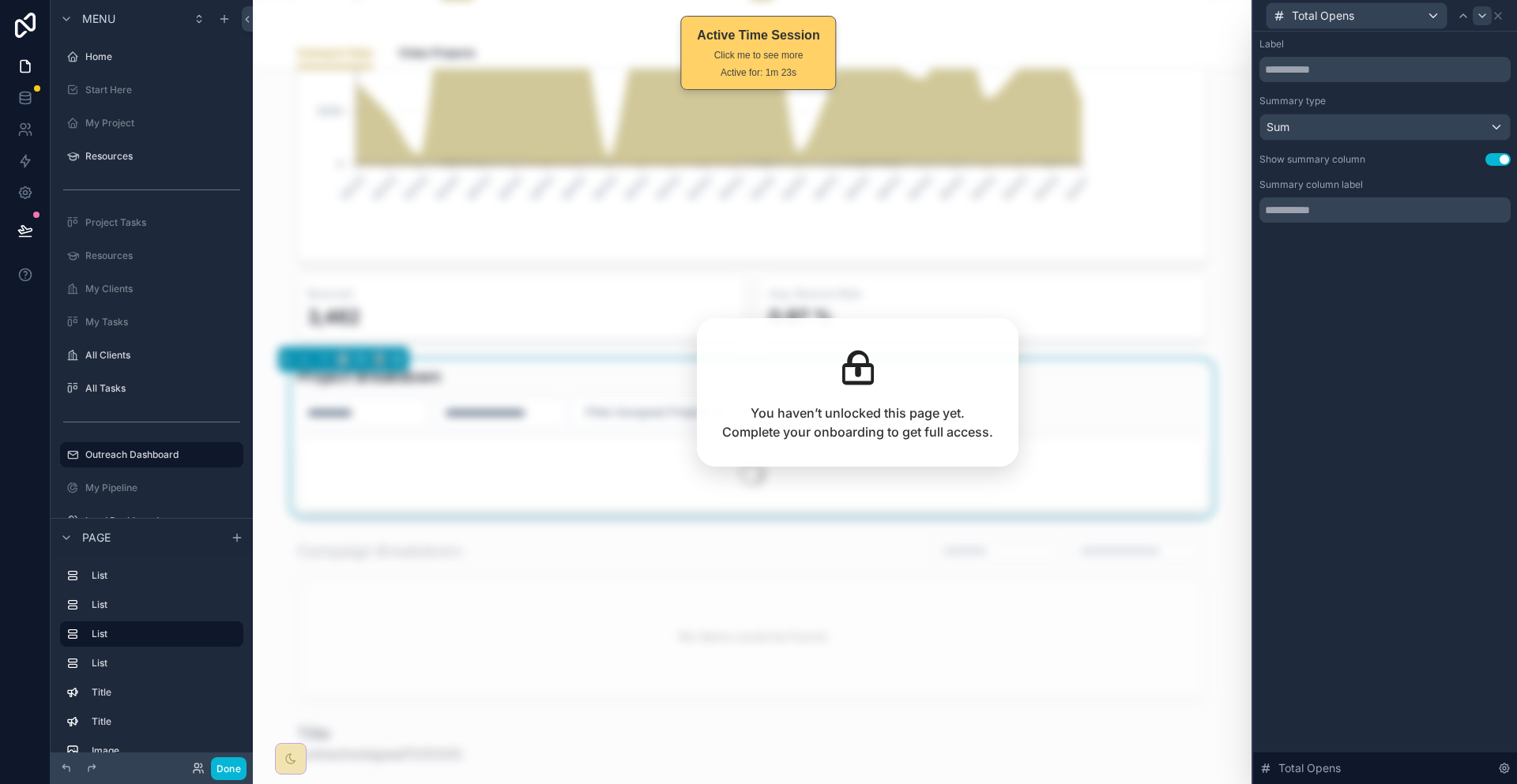
click at [1485, 12] on icon at bounding box center [1482, 16] width 13 height 13
click at [1371, 118] on div "Count" at bounding box center [1385, 127] width 250 height 25
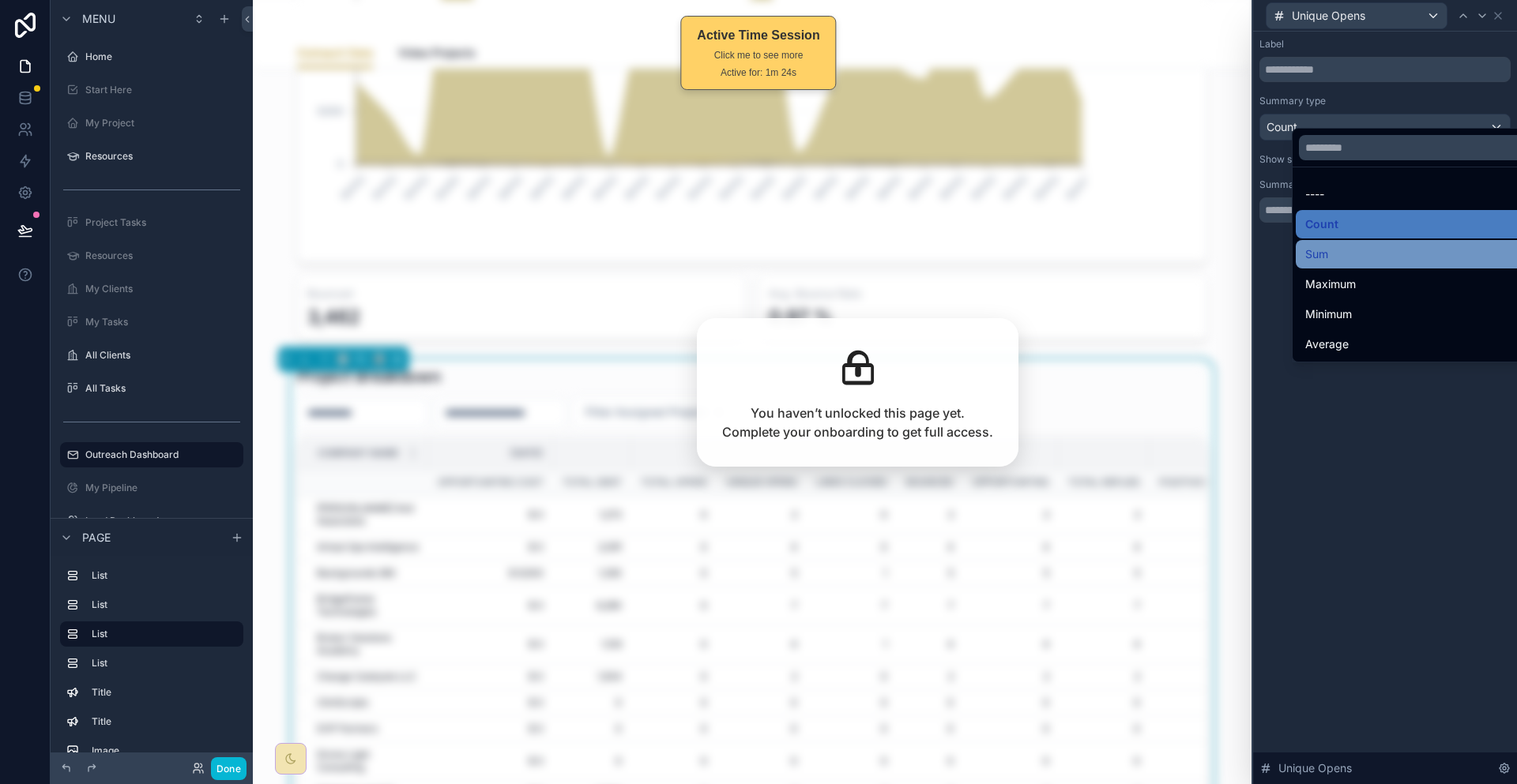
click at [1342, 245] on div "Sum" at bounding box center [1419, 255] width 229 height 19
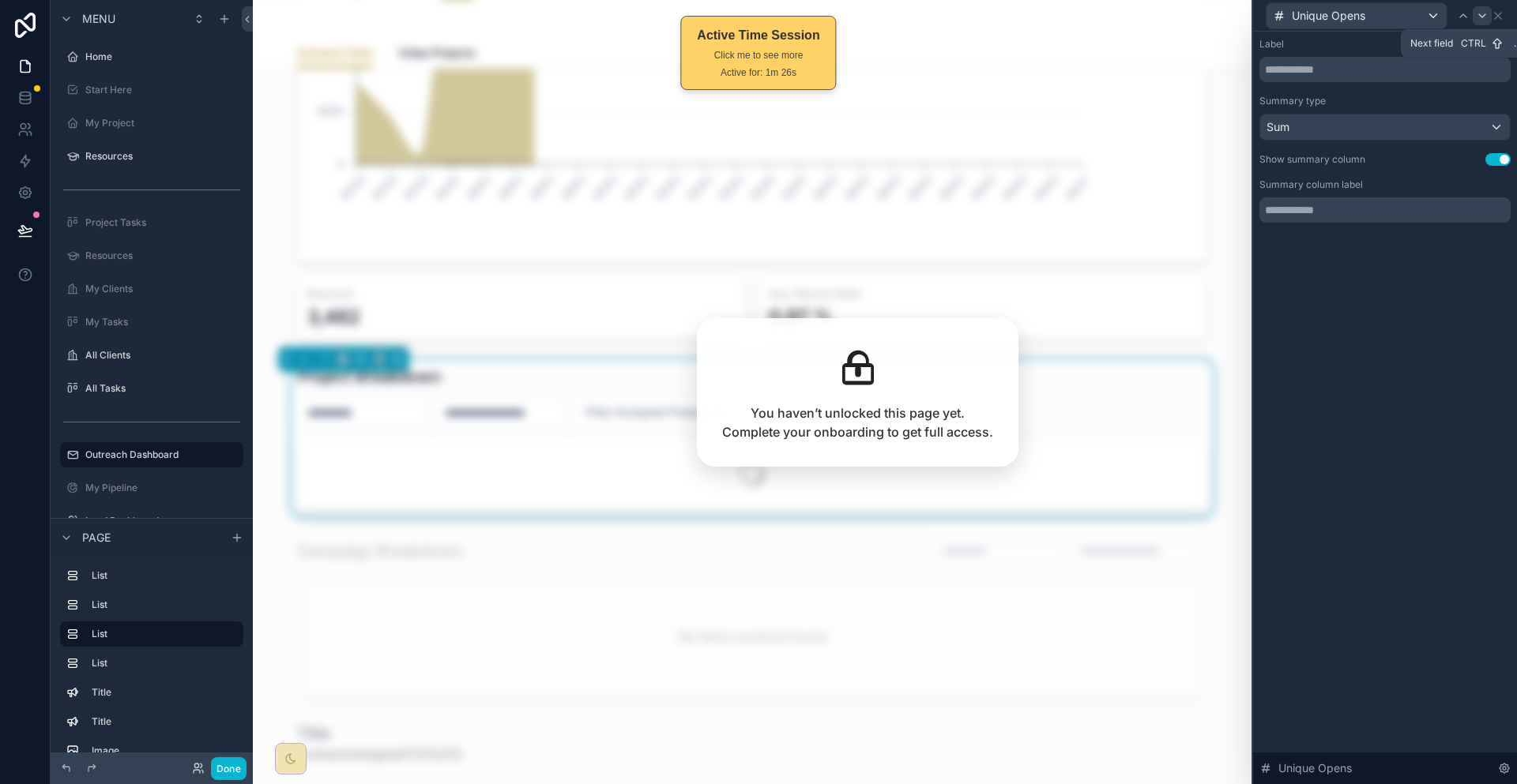
click at [1476, 19] on div at bounding box center [1482, 16] width 19 height 19
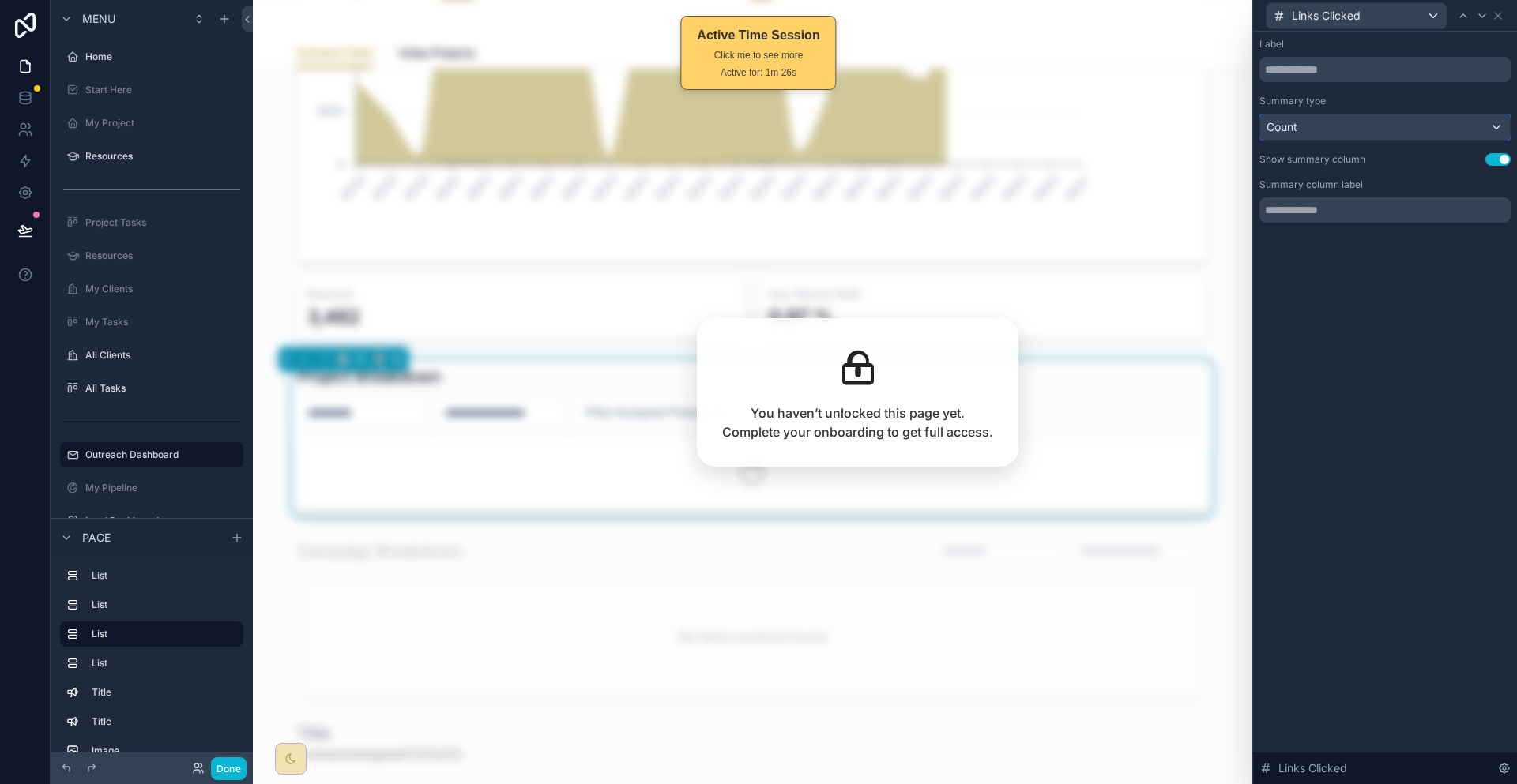
click at [1360, 114] on div "Count" at bounding box center [1385, 127] width 250 height 25
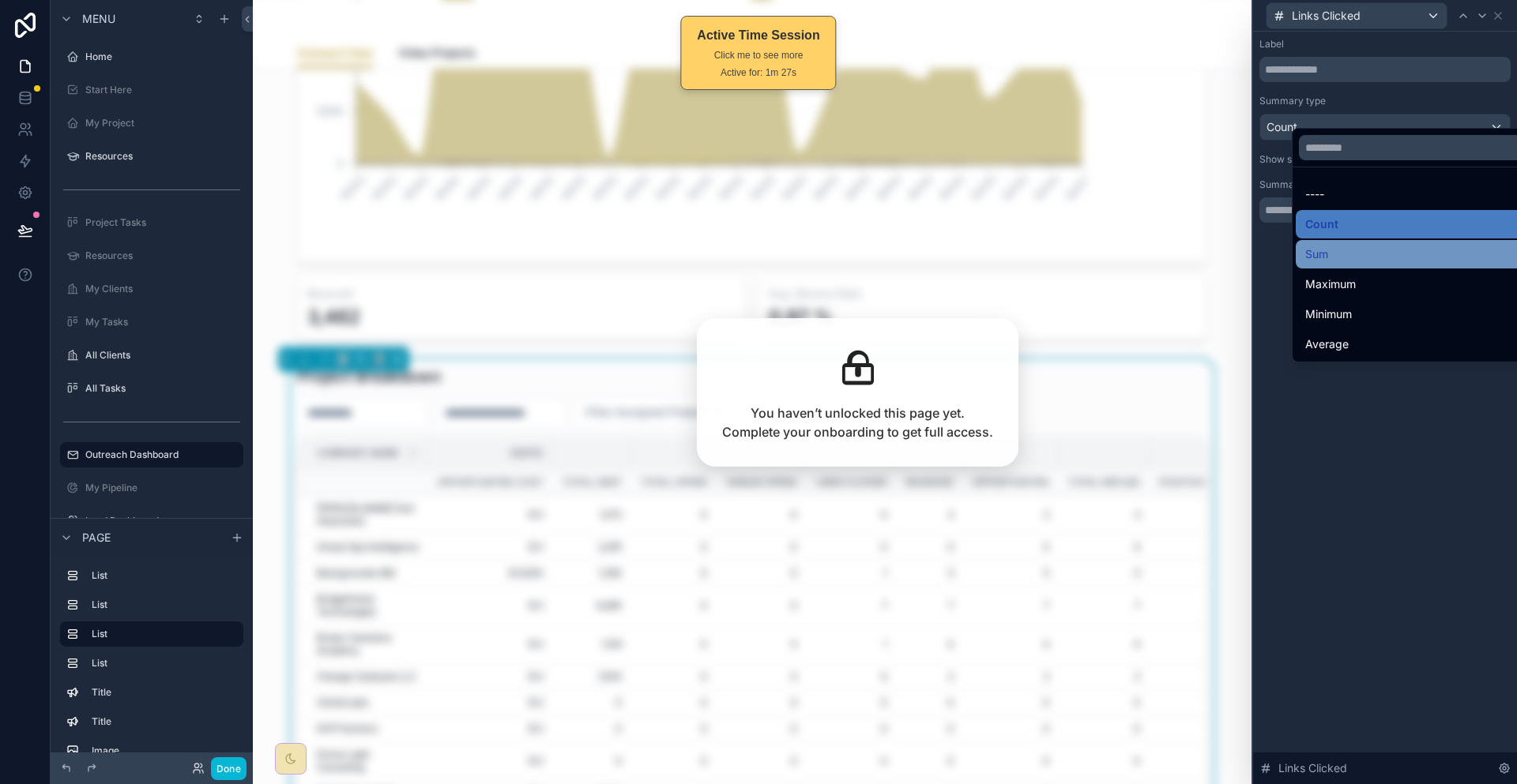
click at [1340, 245] on div "Sum" at bounding box center [1419, 255] width 229 height 19
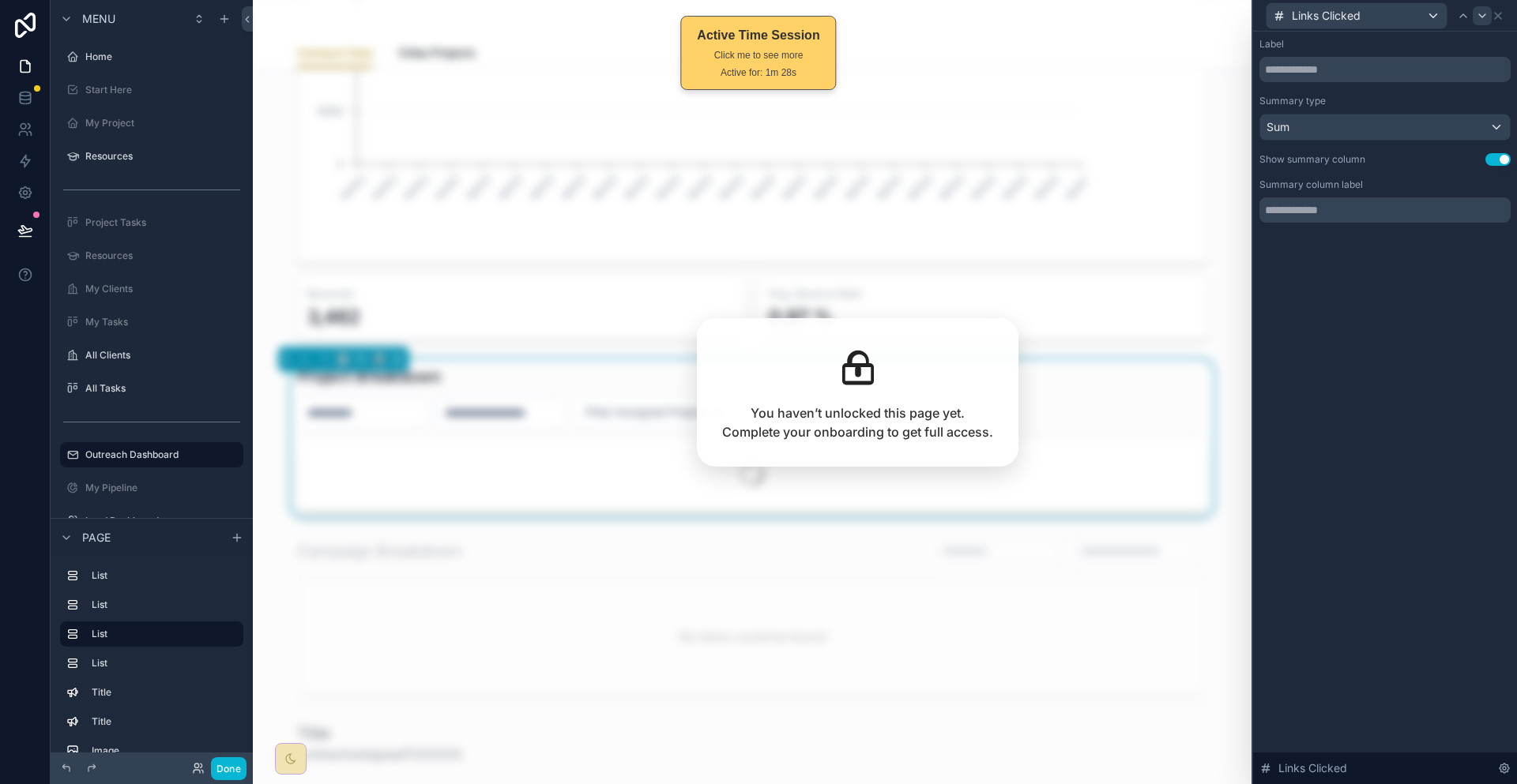
click at [1487, 15] on icon at bounding box center [1482, 16] width 13 height 13
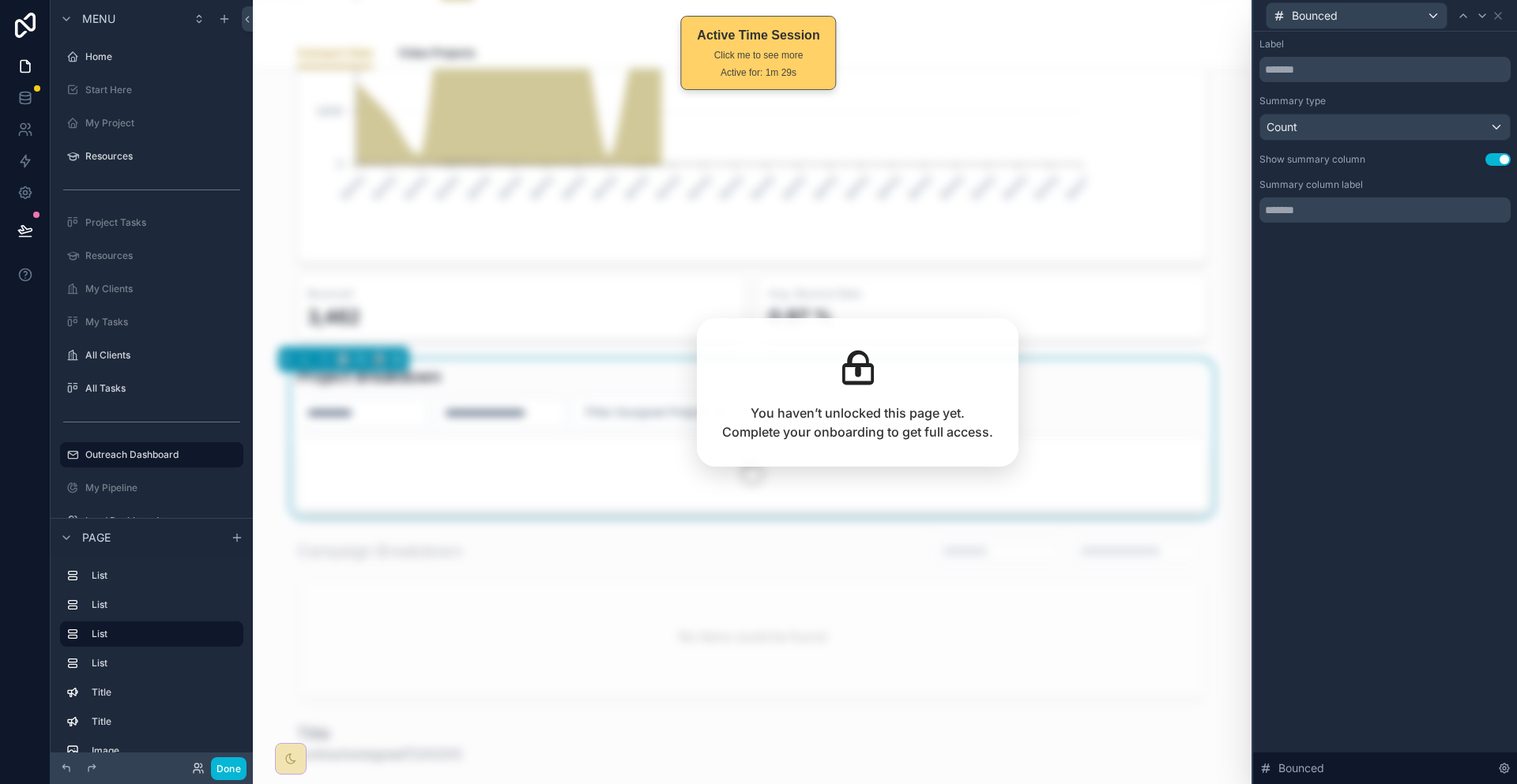
click at [1365, 153] on div "Show summary column" at bounding box center [1312, 159] width 106 height 13
click at [1382, 114] on div "Count" at bounding box center [1385, 127] width 250 height 25
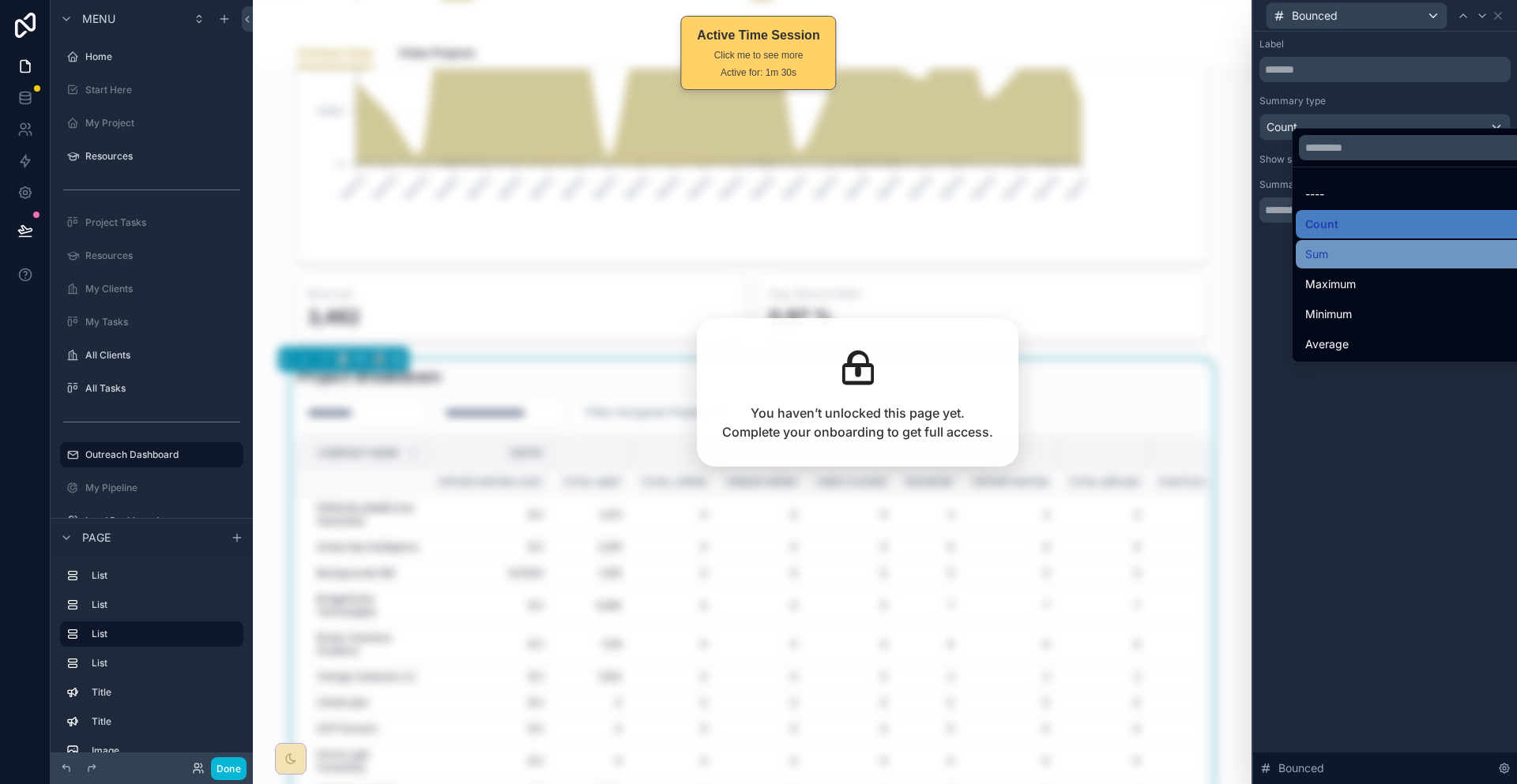
click at [1343, 245] on div "Sum" at bounding box center [1419, 255] width 229 height 19
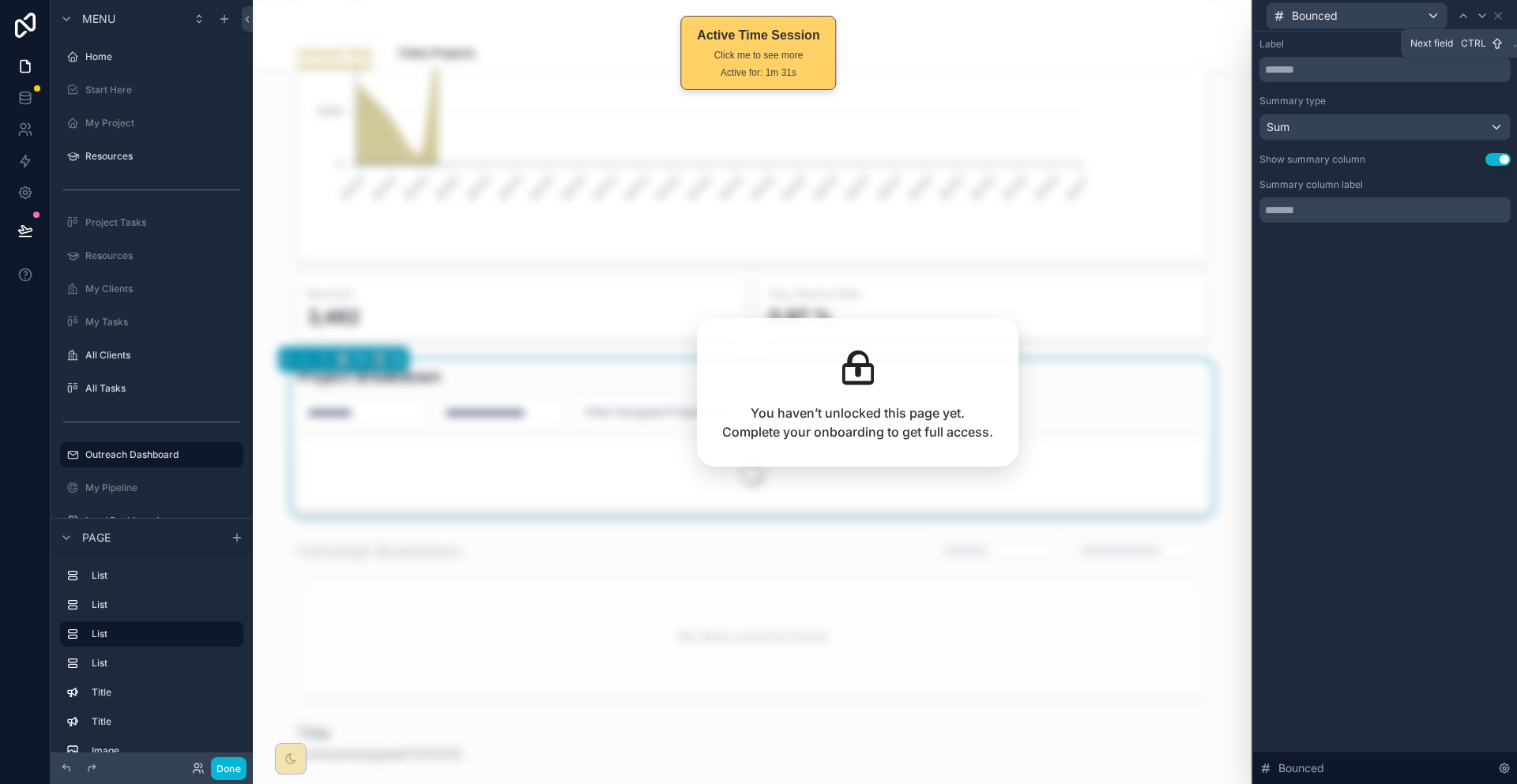
click at [1485, 16] on icon at bounding box center [1482, 16] width 13 height 13
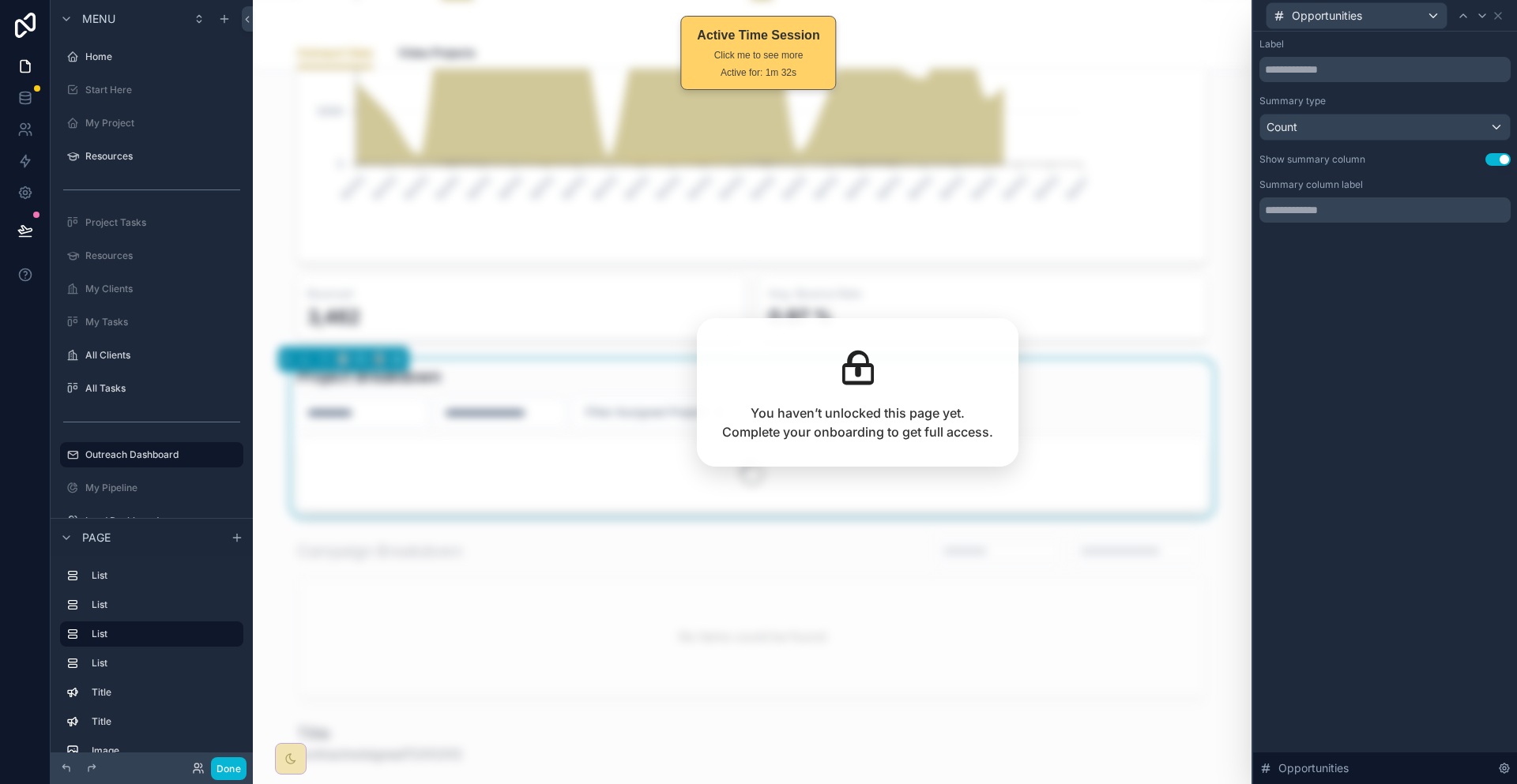
click at [1392, 124] on div "Label Summary type Count Show summary column Use setting Summary column label" at bounding box center [1384, 130] width 251 height 185
click at [1391, 119] on div "Count" at bounding box center [1385, 127] width 250 height 25
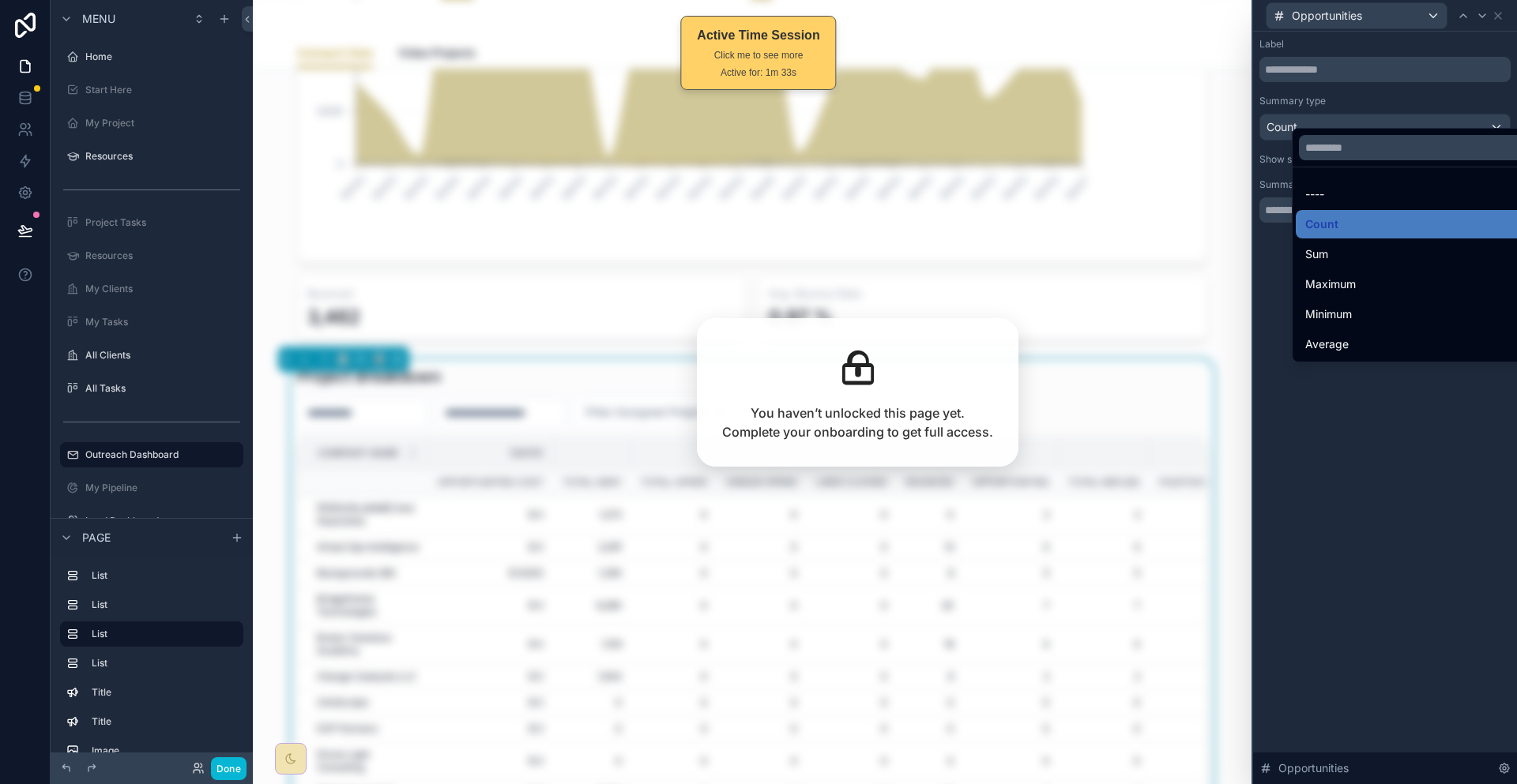
click at [1335, 251] on ul "---- Count Sum Maximum Minimum Average" at bounding box center [1419, 265] width 254 height 195
click at [1334, 246] on div "Sum" at bounding box center [1419, 255] width 229 height 19
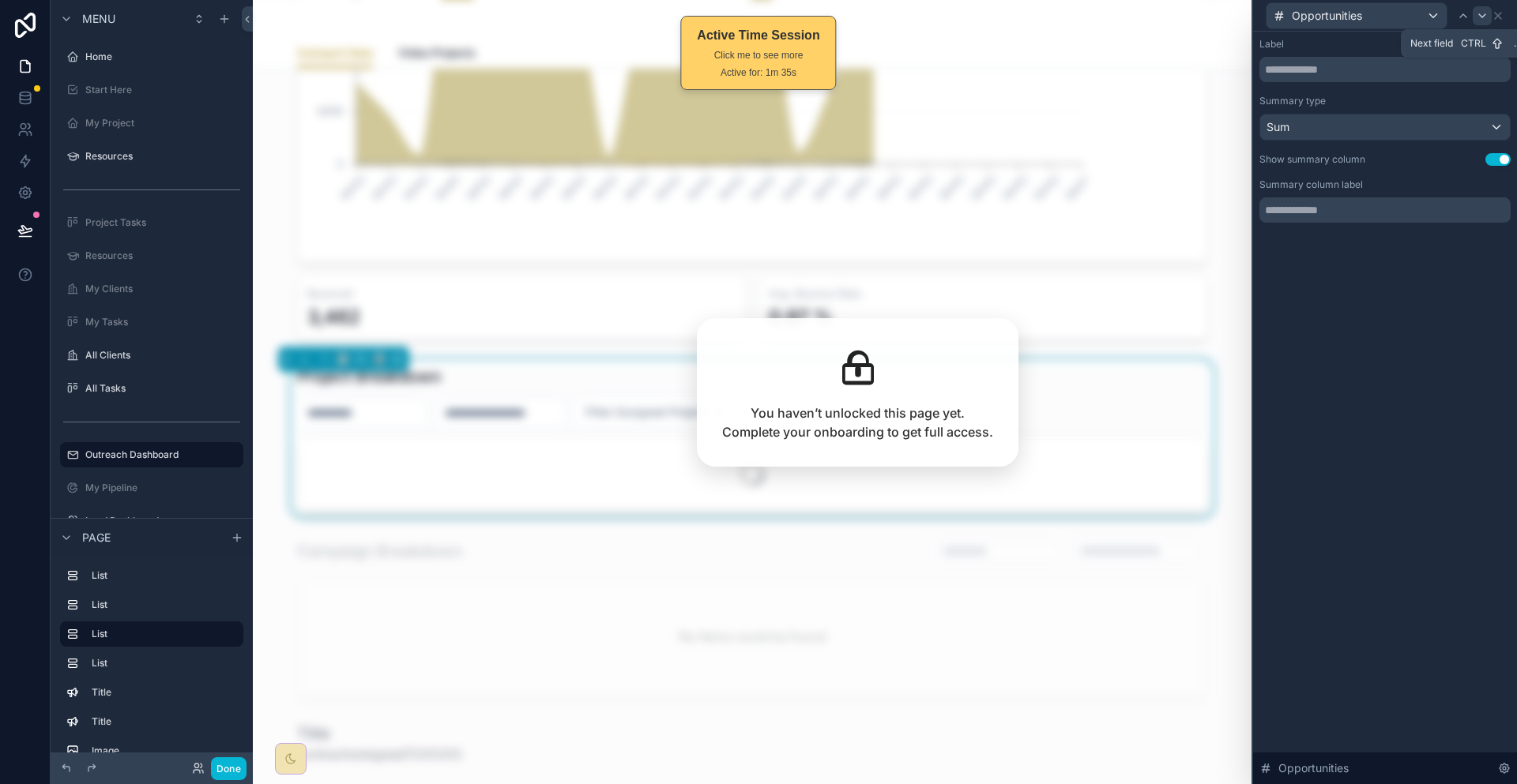
click at [1484, 7] on div at bounding box center [1482, 16] width 19 height 19
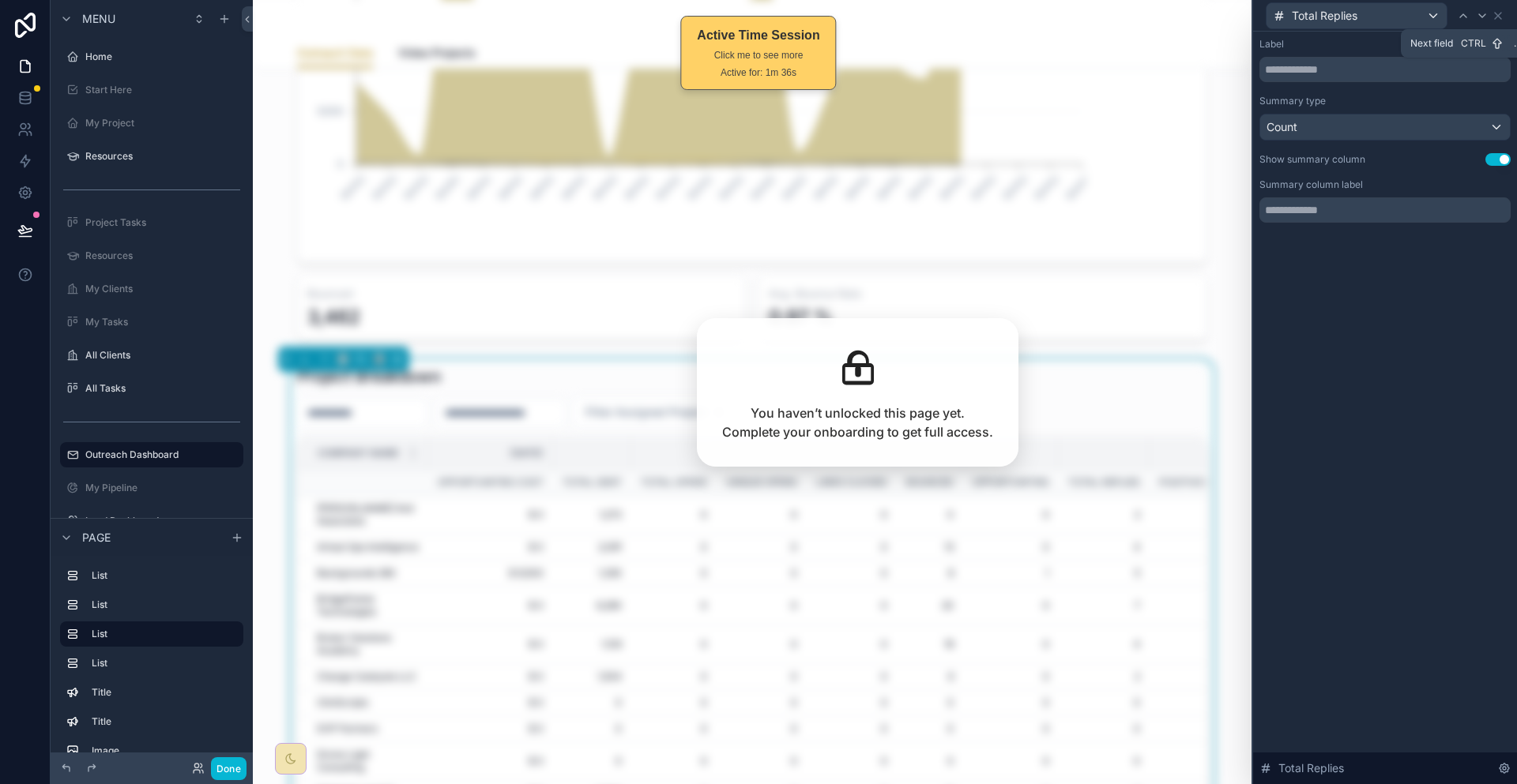
click at [1366, 114] on div "Count" at bounding box center [1385, 127] width 250 height 25
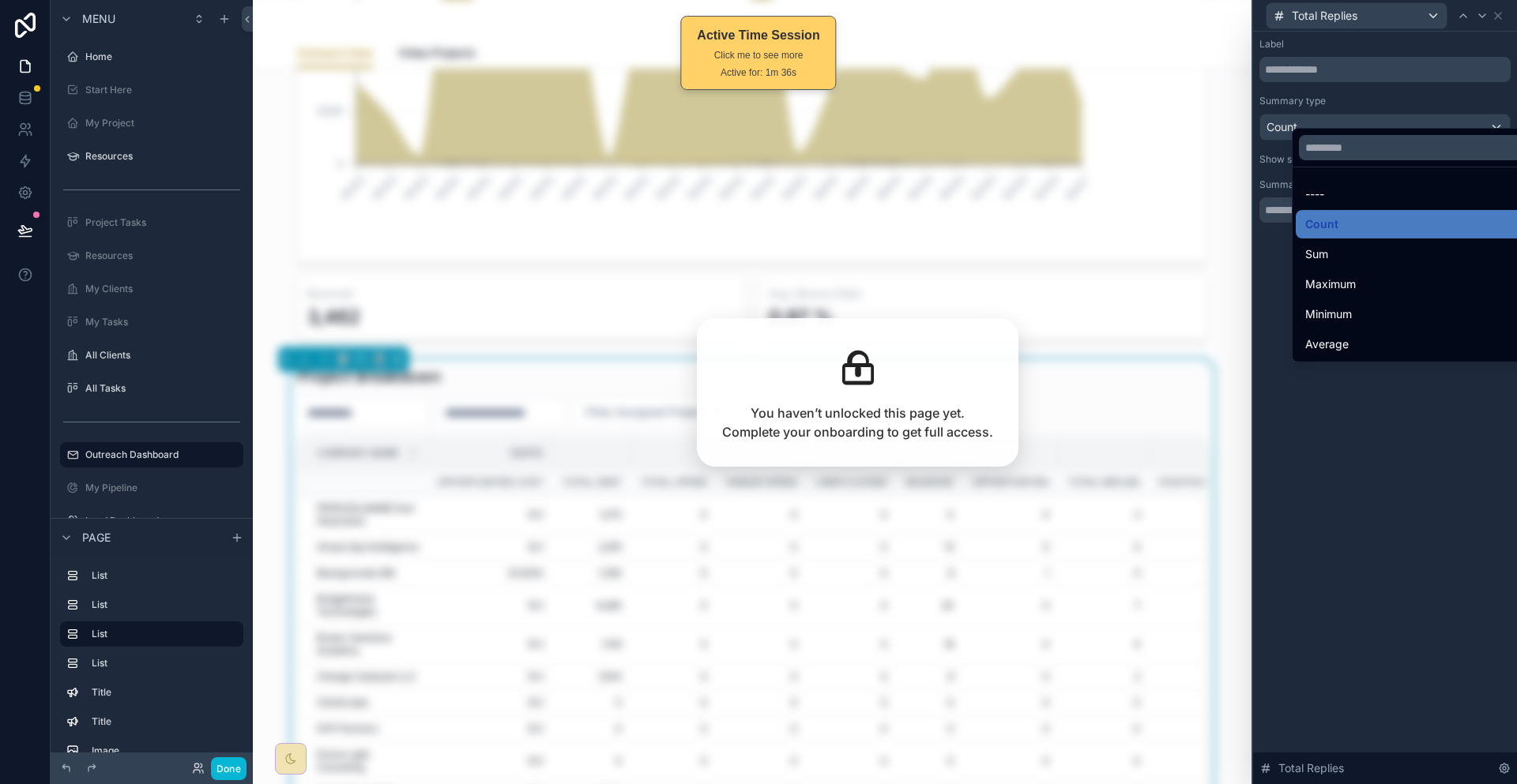
click at [1333, 240] on div "Sum" at bounding box center [1420, 254] width 248 height 28
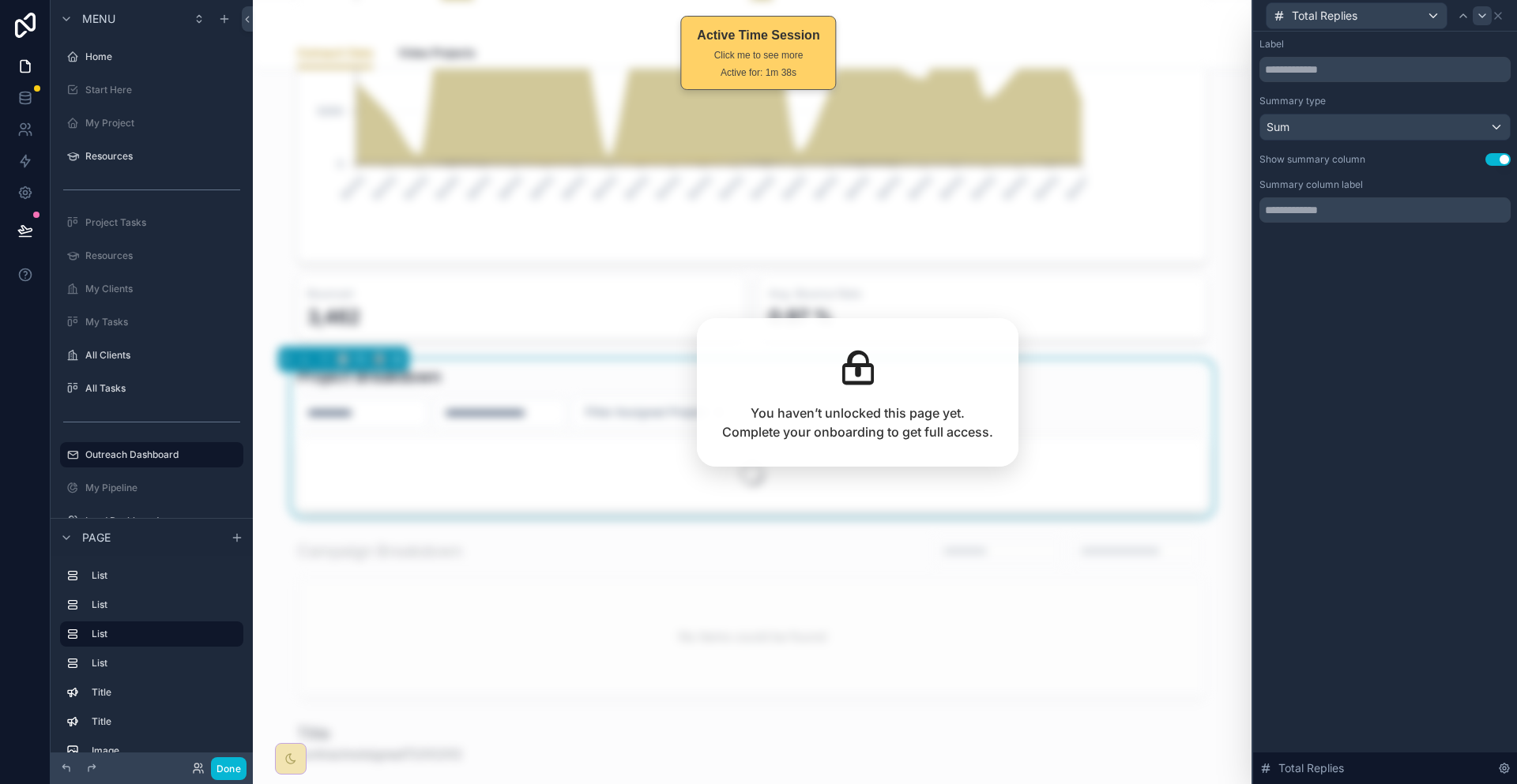
click at [1485, 12] on icon at bounding box center [1482, 16] width 13 height 13
click at [1411, 117] on div "Count" at bounding box center [1385, 127] width 250 height 25
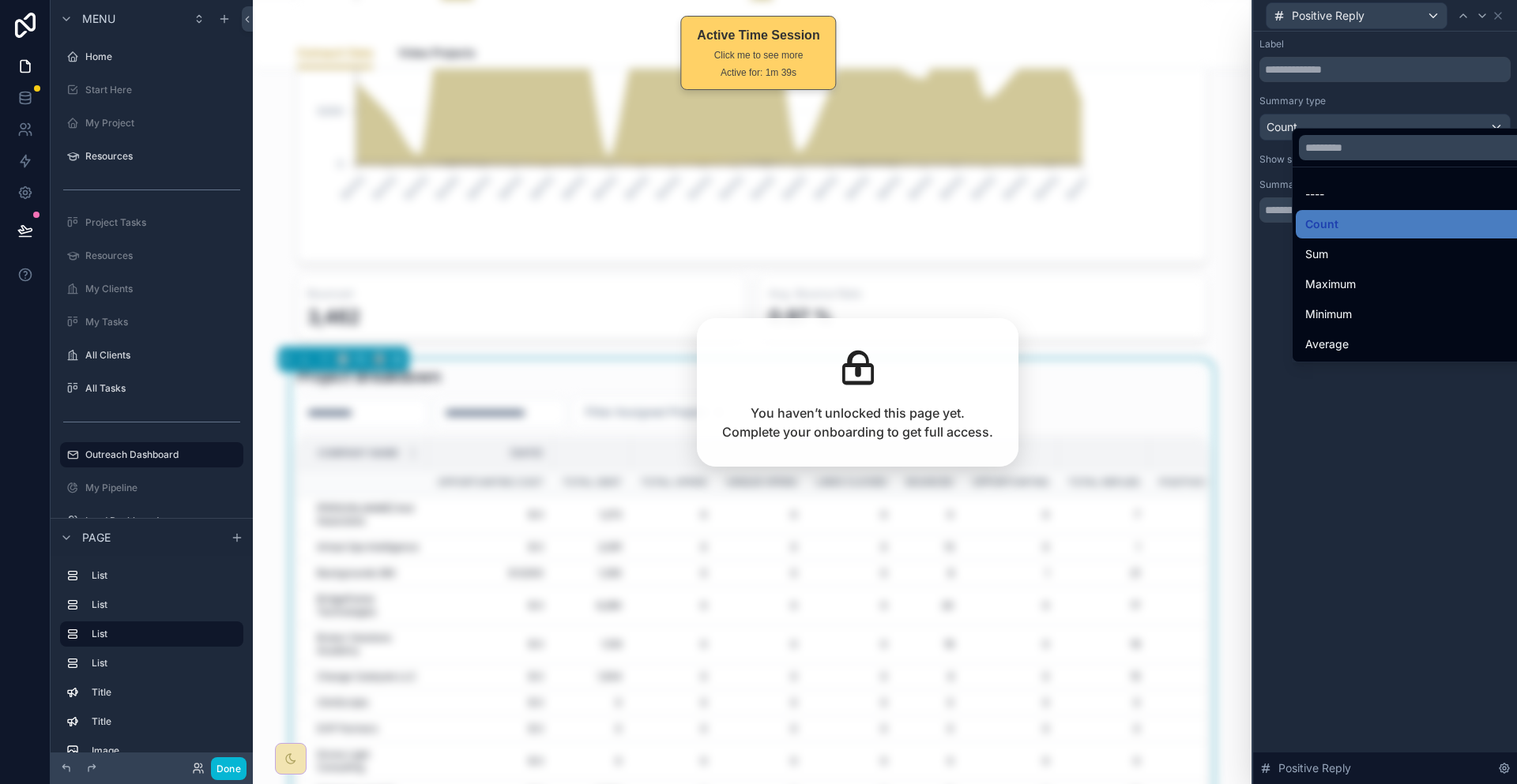
click at [1340, 107] on div at bounding box center [1385, 392] width 264 height 784
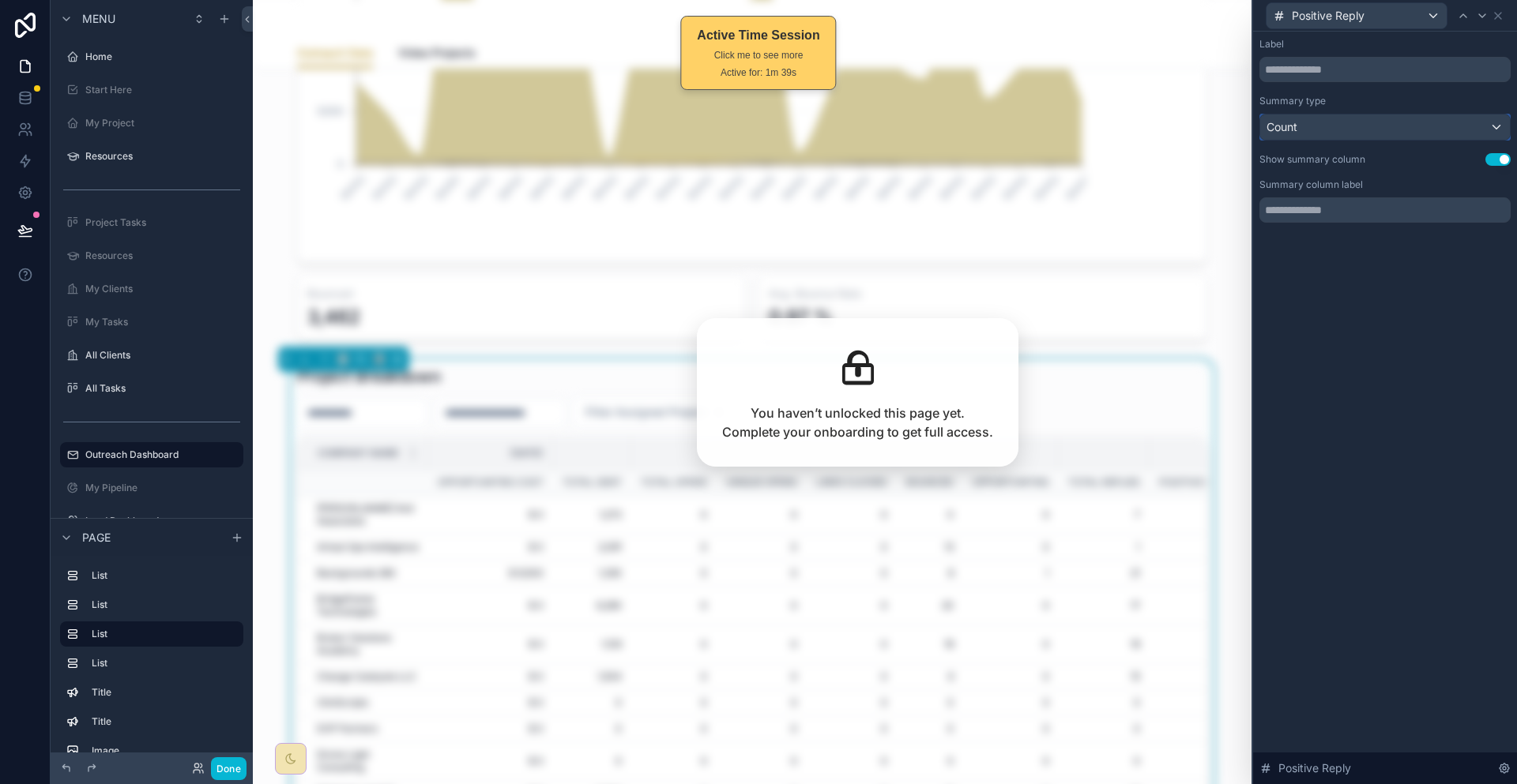
click at [1340, 114] on div "Count" at bounding box center [1385, 127] width 250 height 25
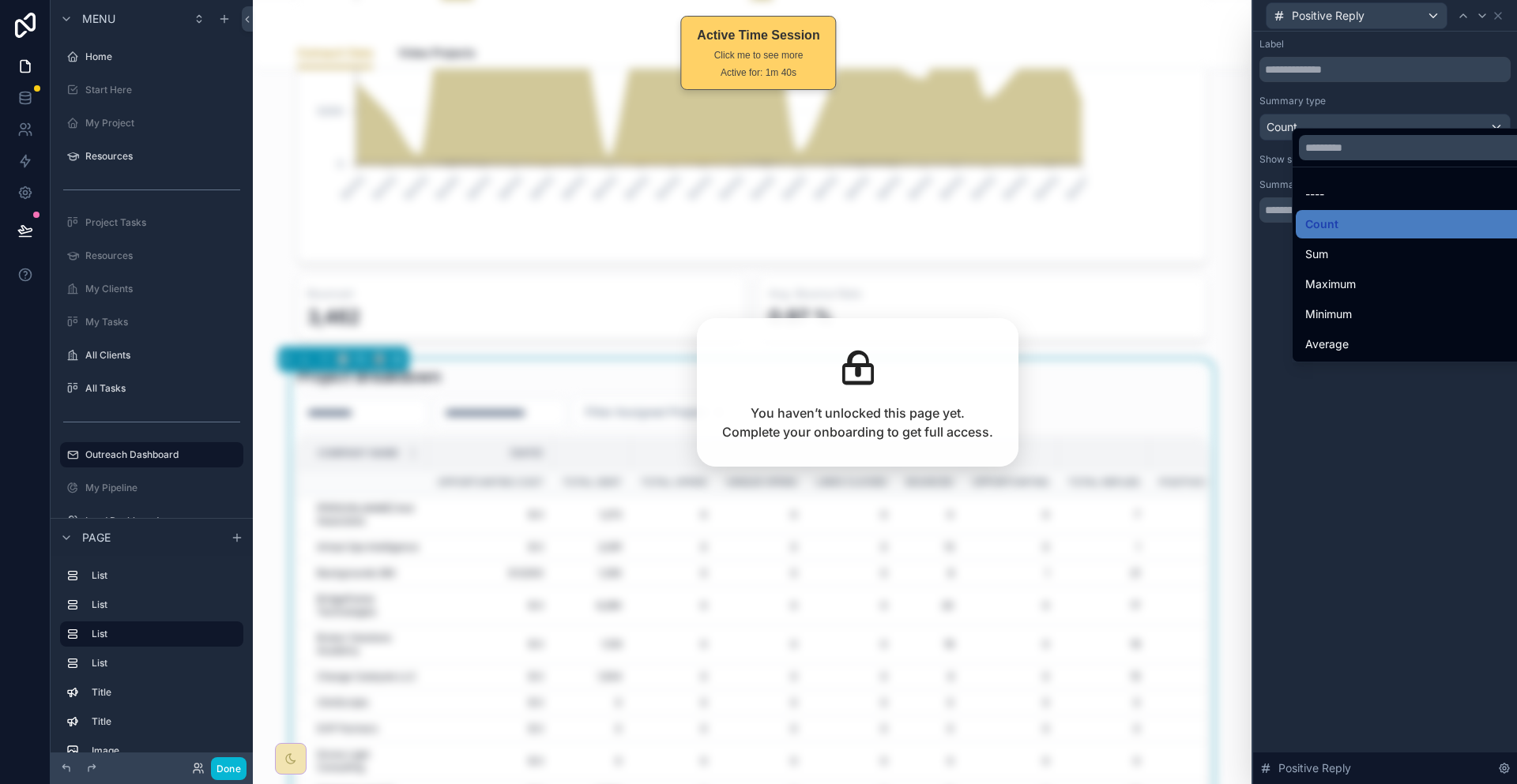
click at [1322, 245] on span "Sum" at bounding box center [1316, 255] width 23 height 19
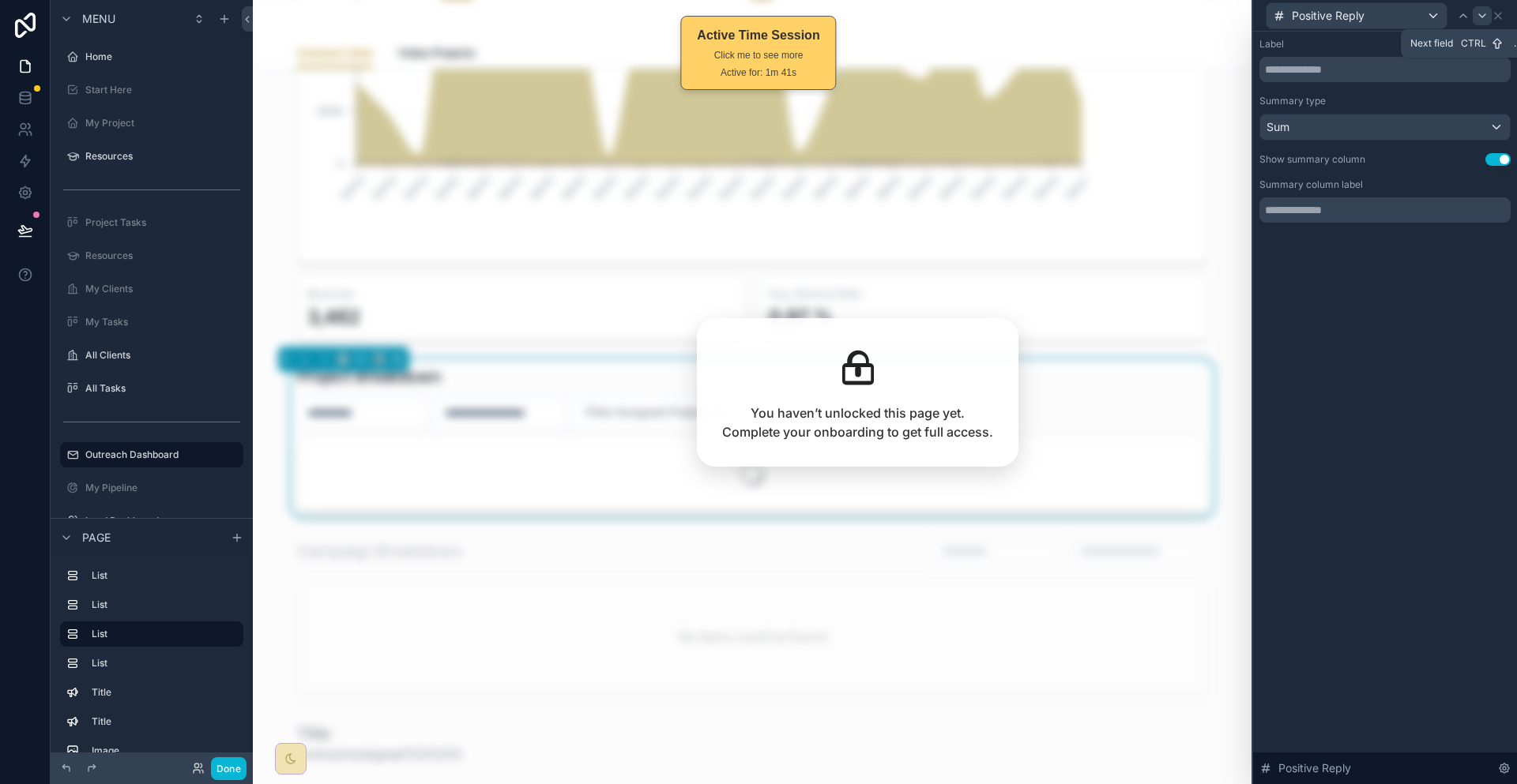
click at [1476, 16] on div at bounding box center [1482, 16] width 19 height 19
click at [1403, 114] on div "Count" at bounding box center [1385, 127] width 250 height 25
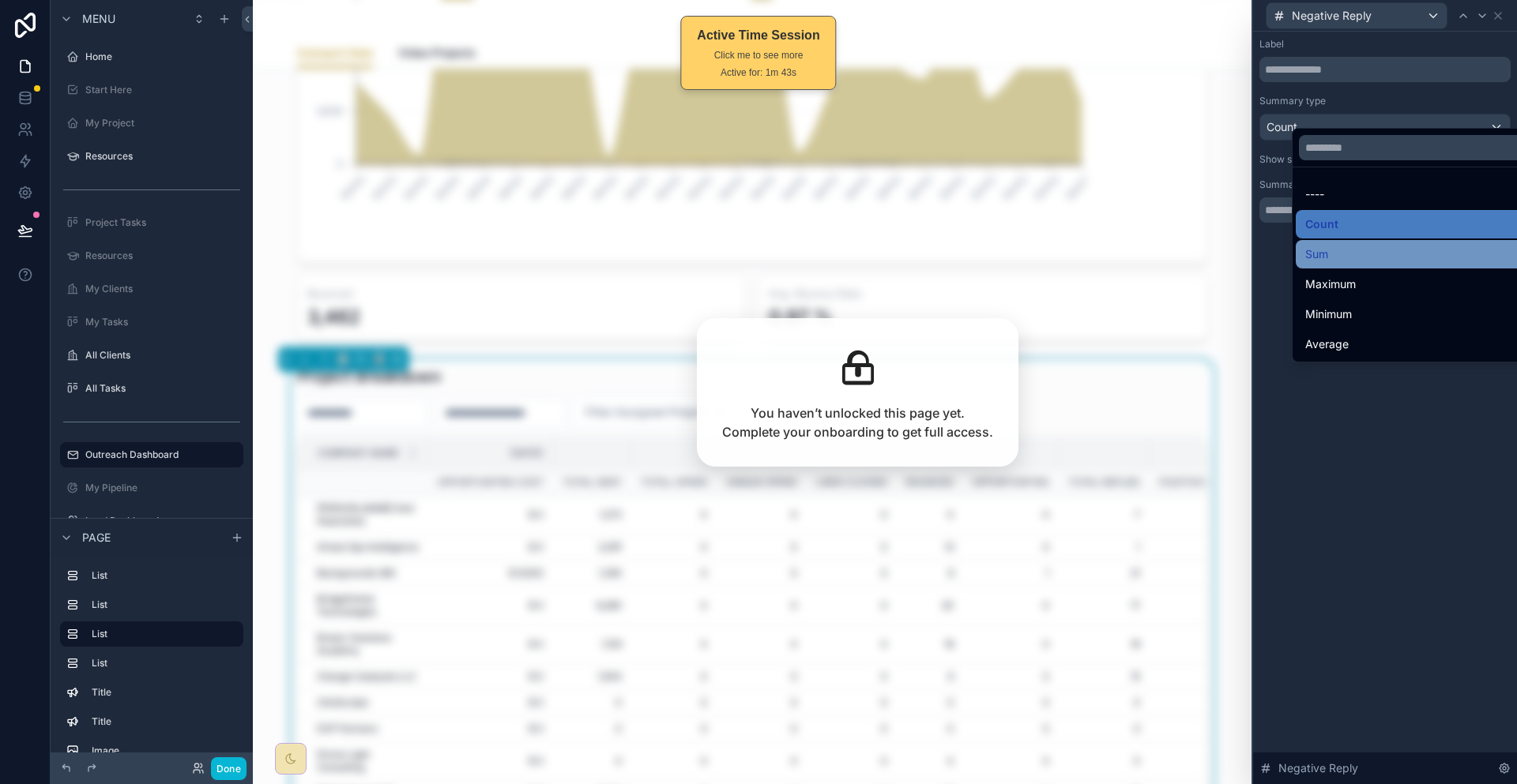
click at [1336, 245] on div "Sum" at bounding box center [1419, 255] width 229 height 19
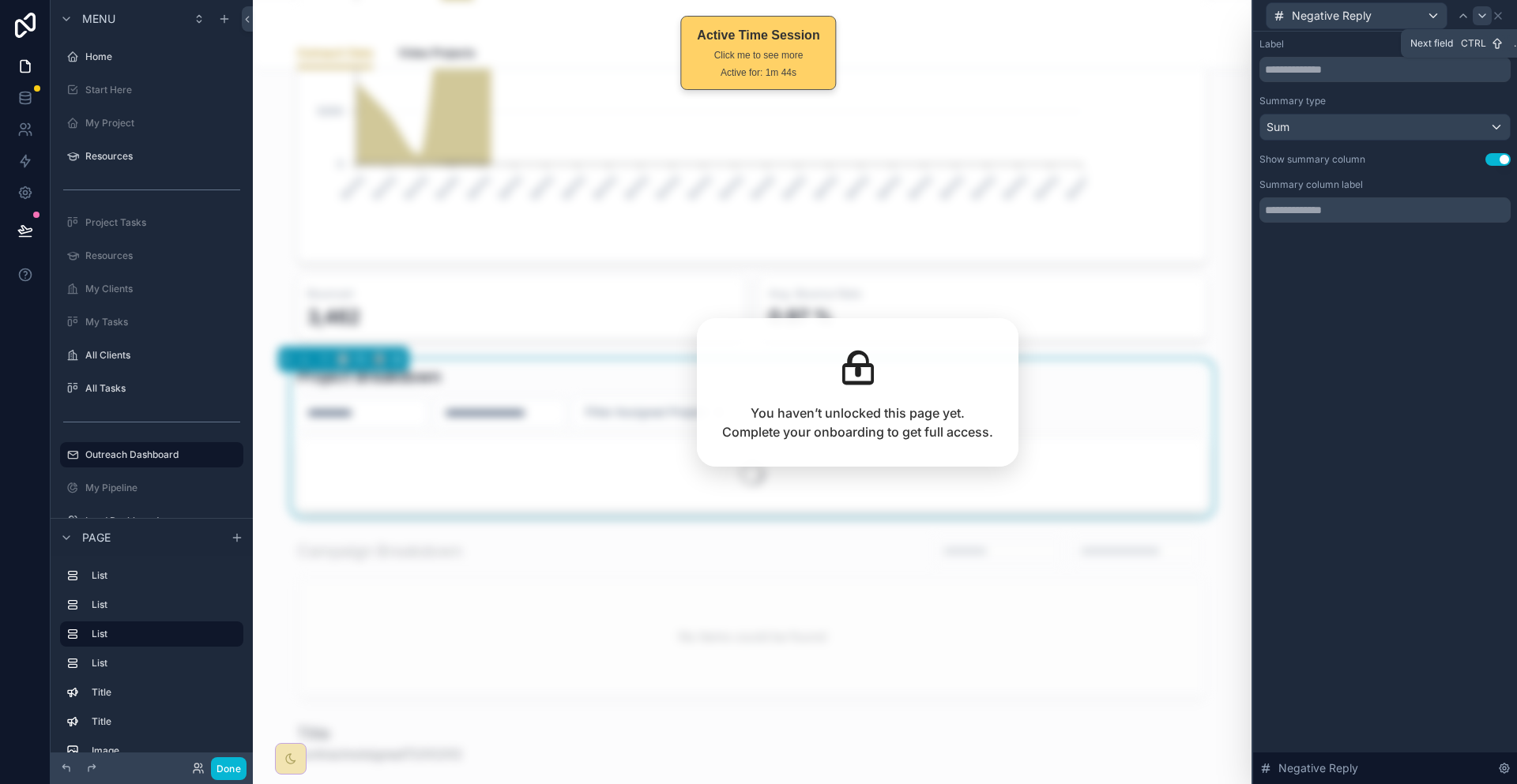
click at [1481, 18] on icon at bounding box center [1482, 16] width 13 height 13
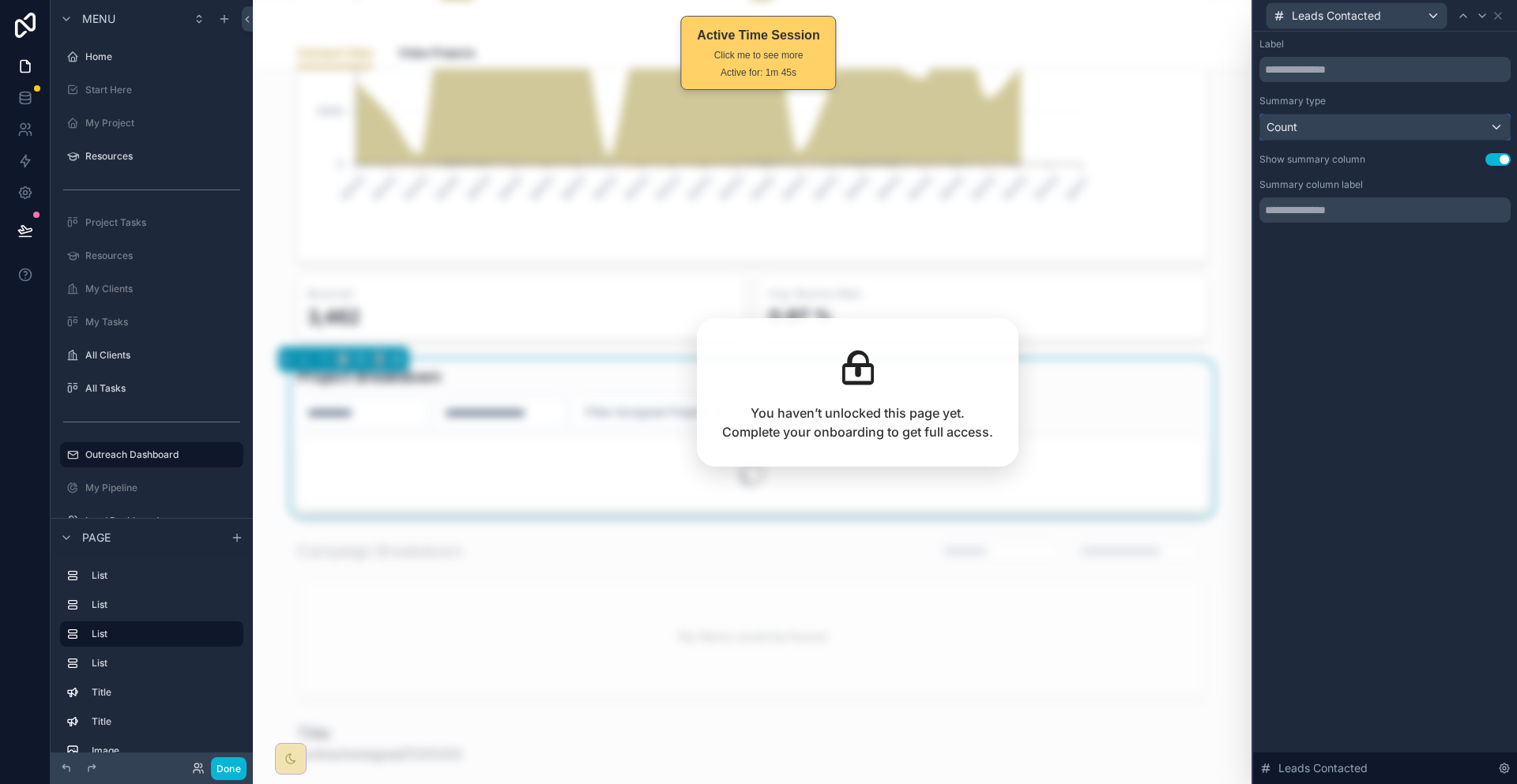
click at [1399, 114] on div "Count" at bounding box center [1385, 127] width 250 height 25
click at [1486, 7] on div at bounding box center [1482, 16] width 19 height 19
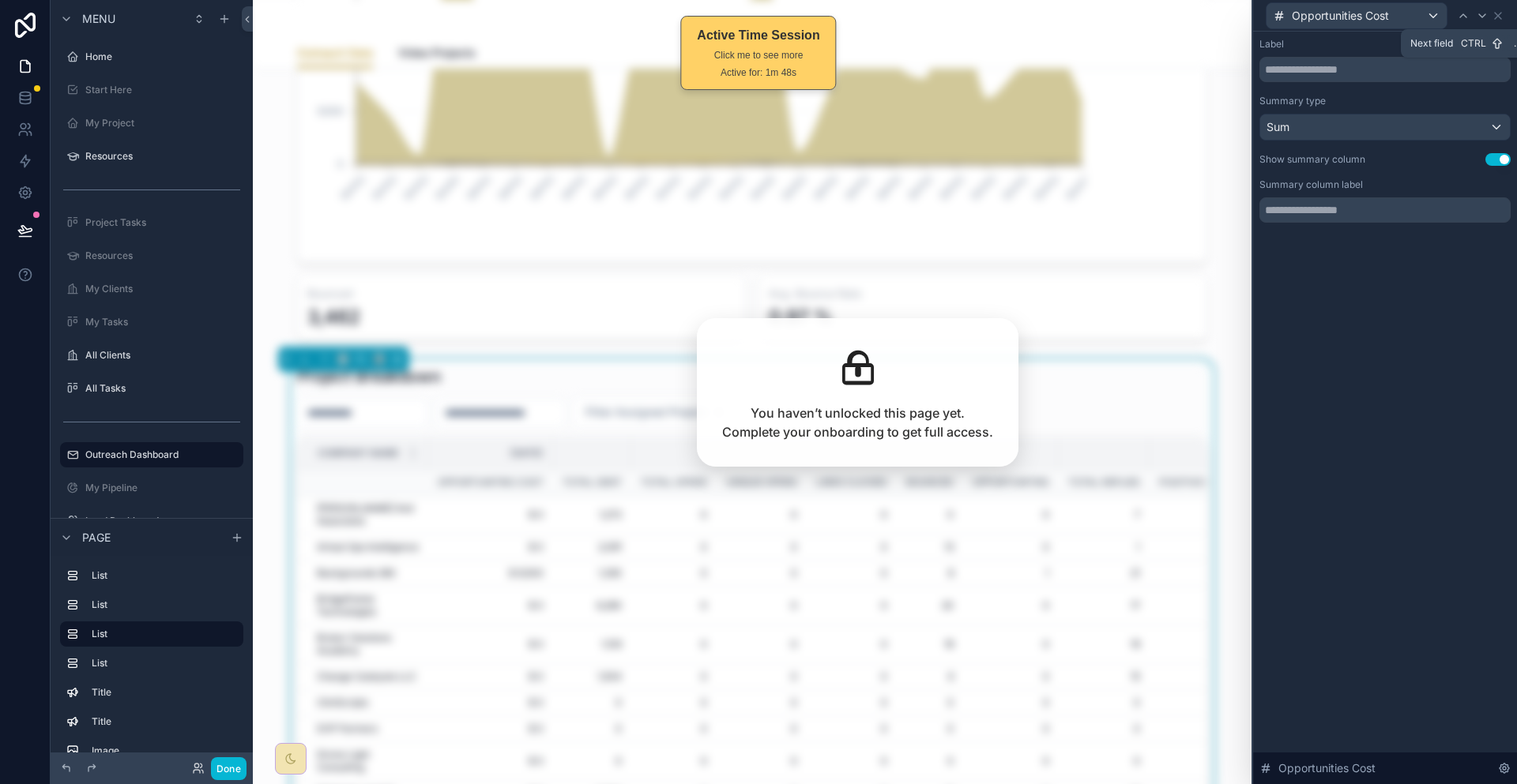
click at [1506, 11] on div "Opportunities Cost" at bounding box center [1384, 16] width 251 height 31
click at [1498, 16] on icon at bounding box center [1498, 16] width 13 height 13
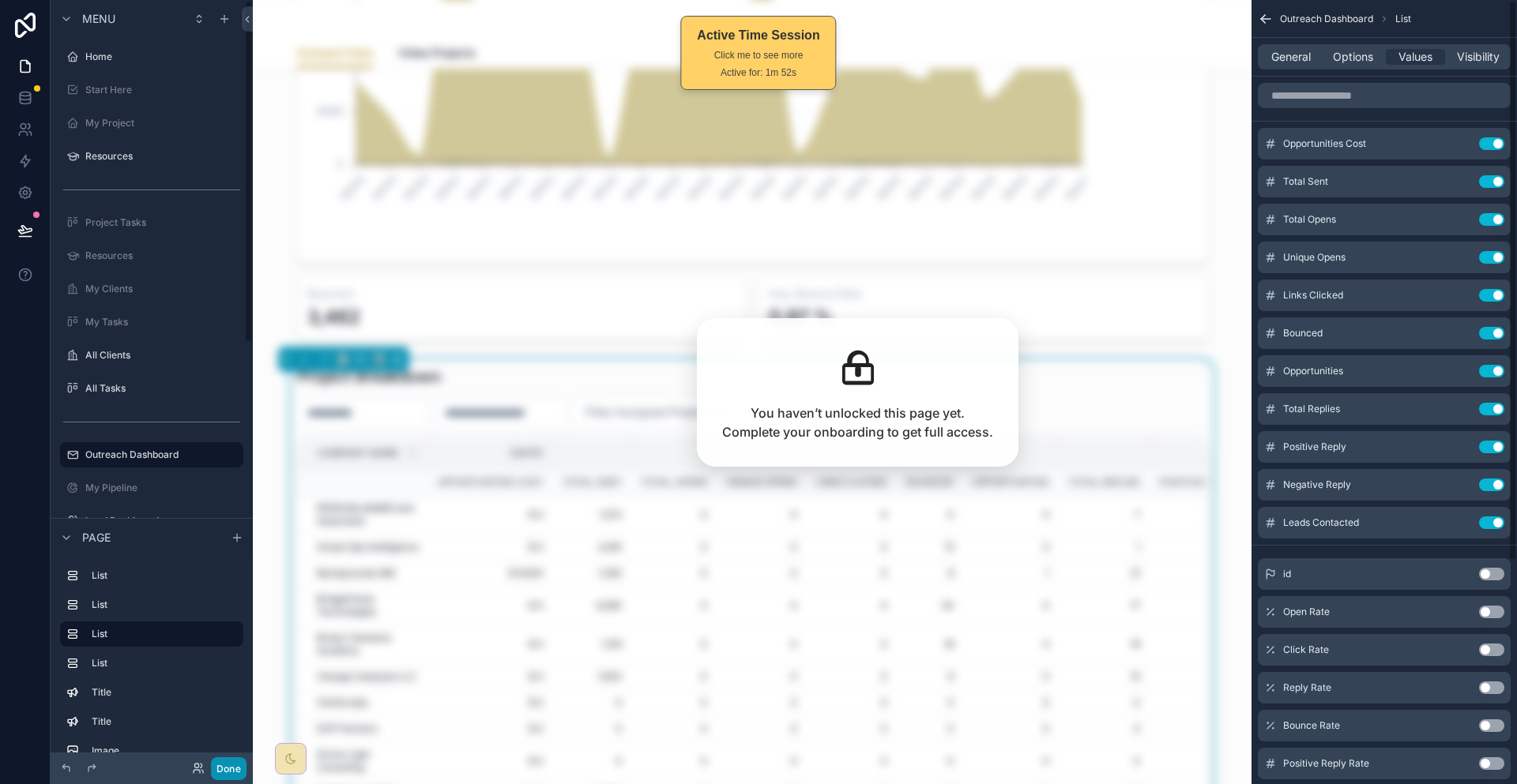
click at [211, 767] on button "Done" at bounding box center [229, 769] width 36 height 23
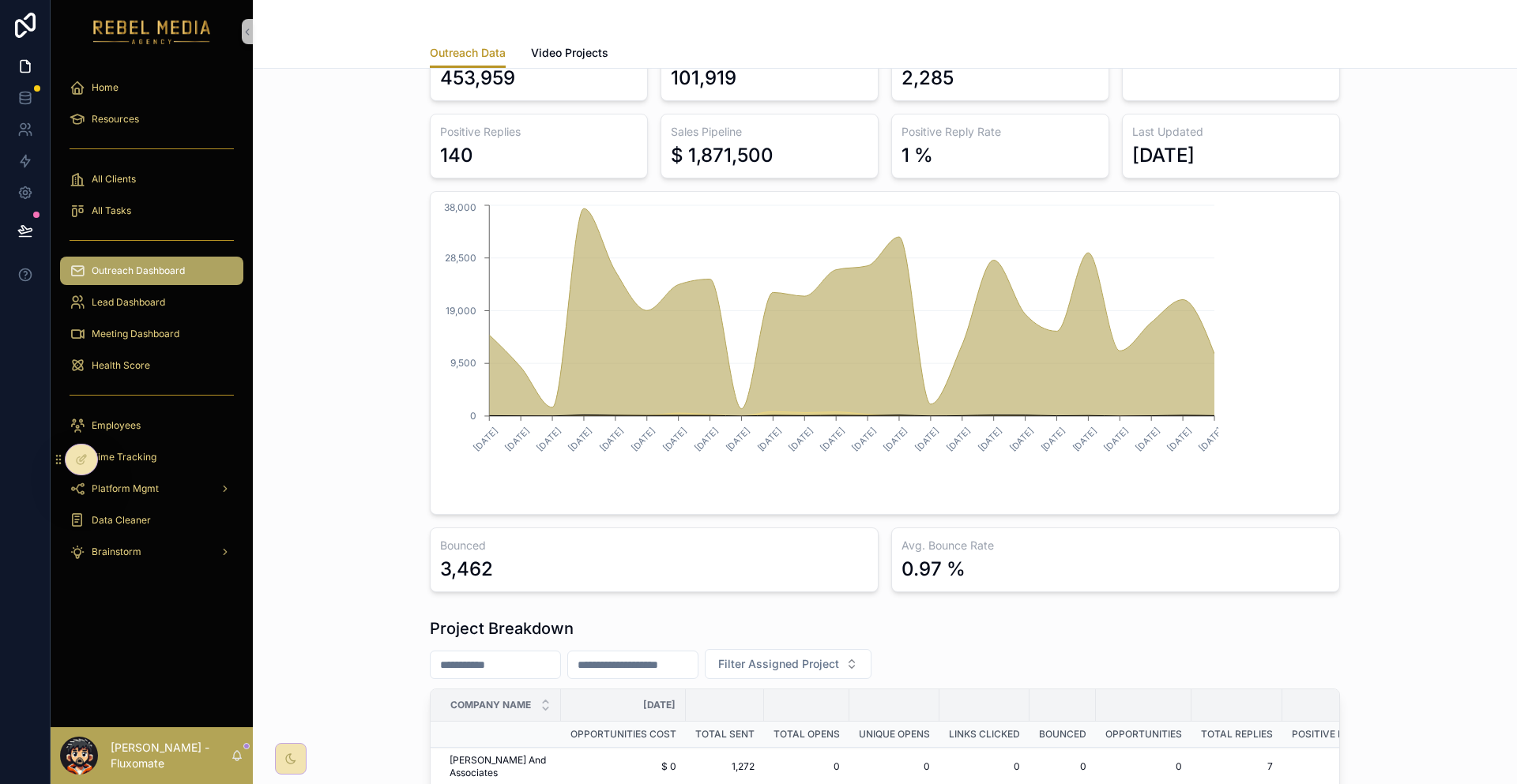
scroll to position [80, 0]
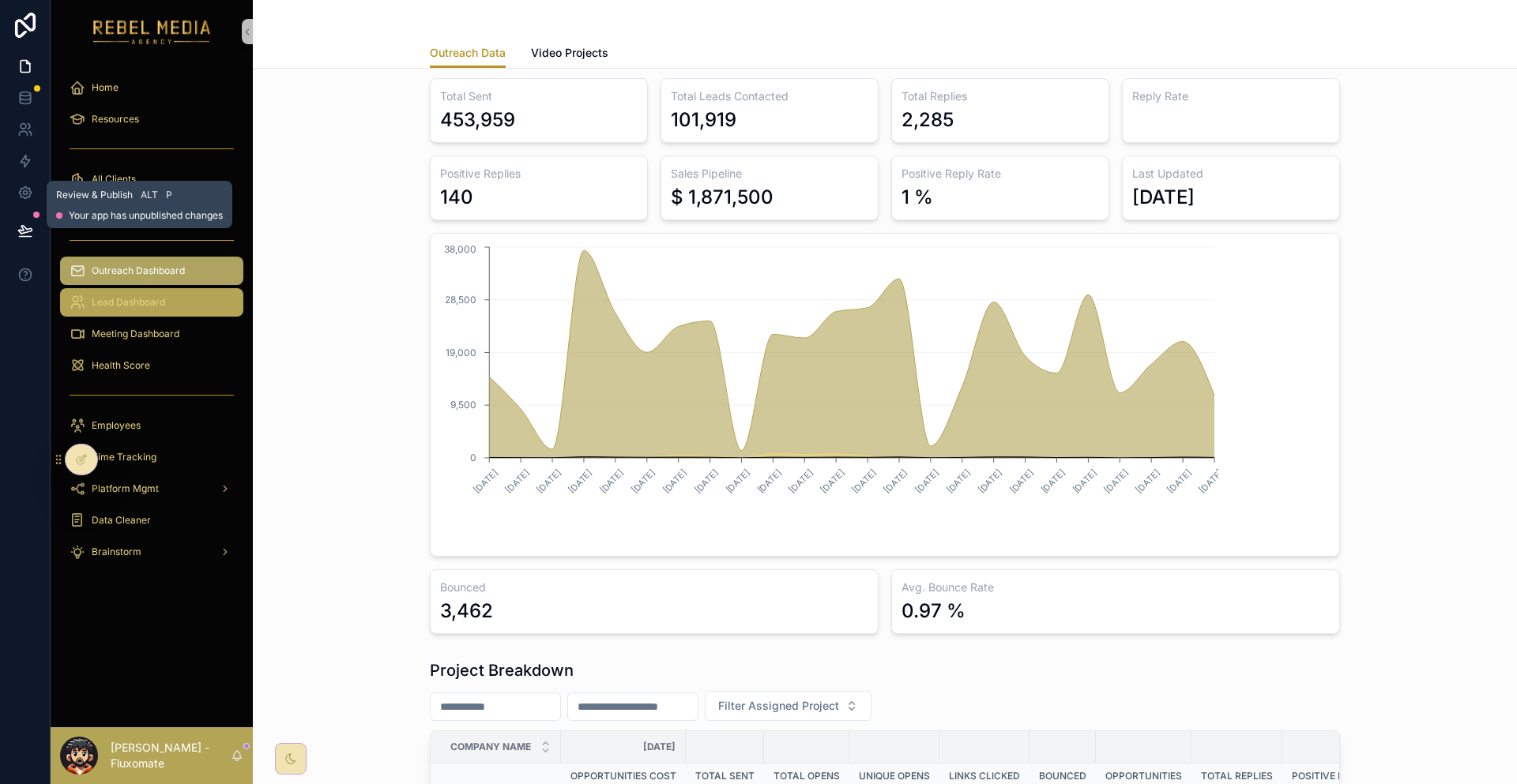
drag, startPoint x: 34, startPoint y: 201, endPoint x: 176, endPoint y: 260, distance: 153.8
click at [34, 208] on button at bounding box center [25, 231] width 35 height 45
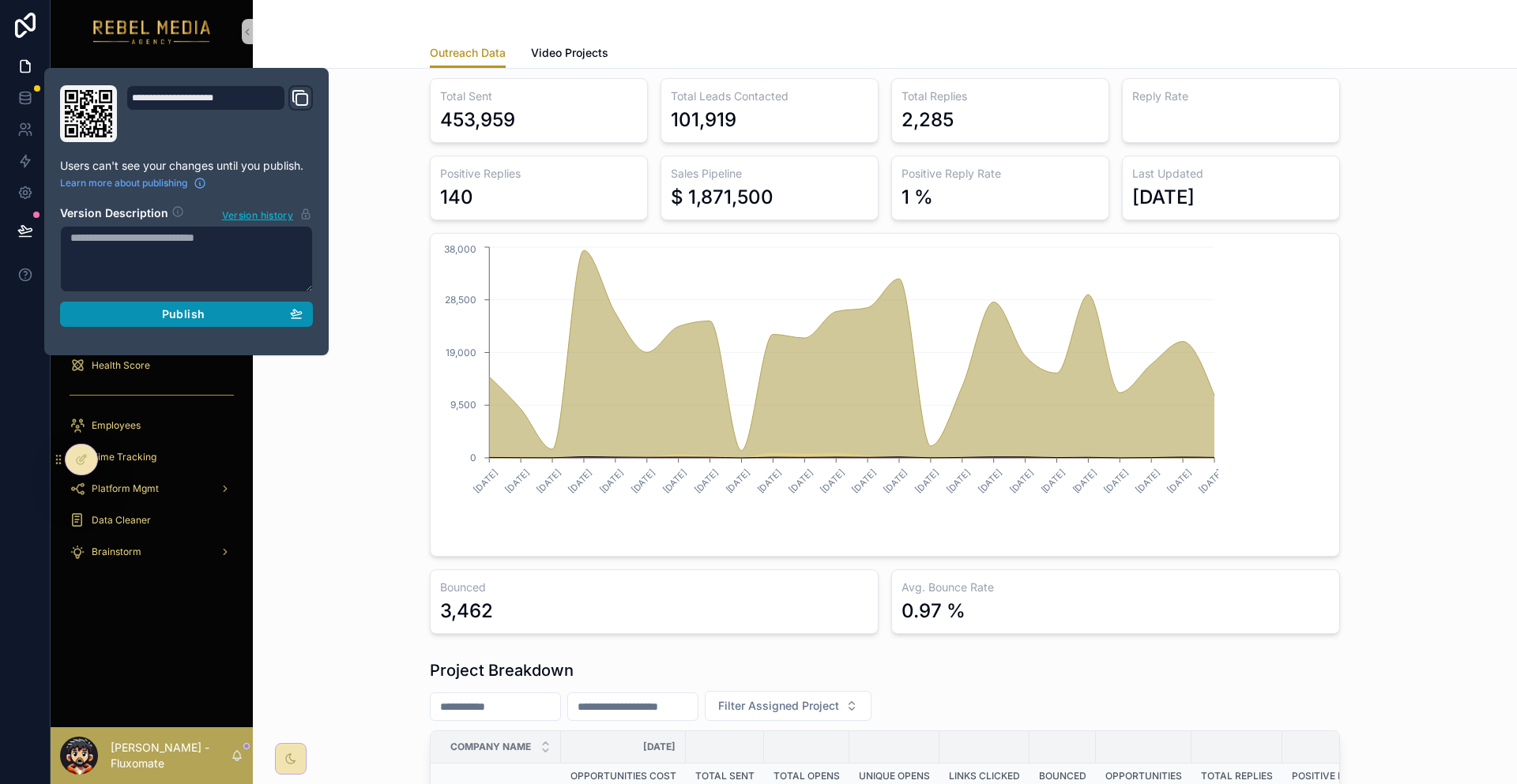
click at [181, 307] on span "Publish" at bounding box center [183, 314] width 43 height 15
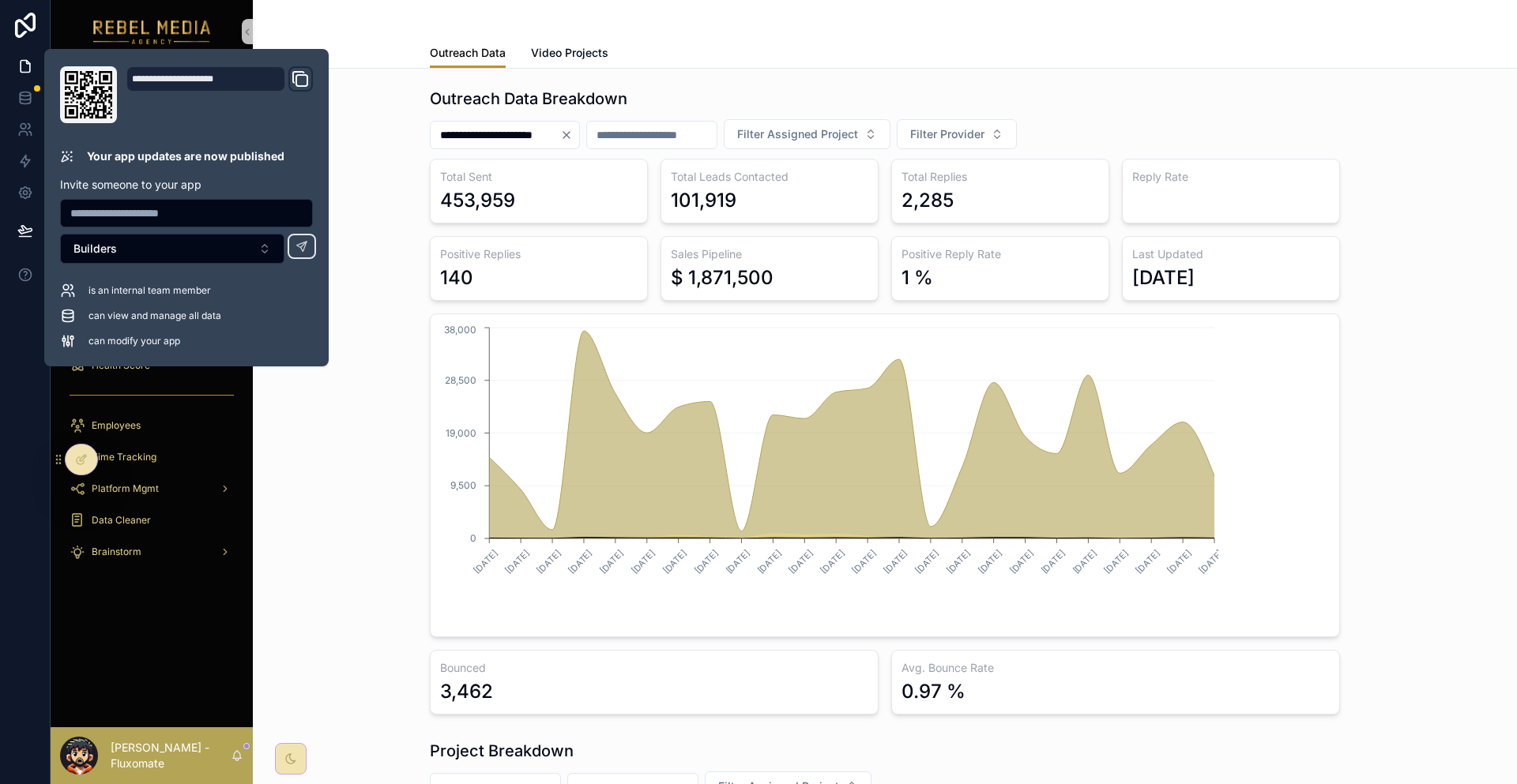
drag, startPoint x: 413, startPoint y: 494, endPoint x: 471, endPoint y: 47, distance: 450.7
click at [413, 493] on div "**********" at bounding box center [885, 401] width 1239 height 640
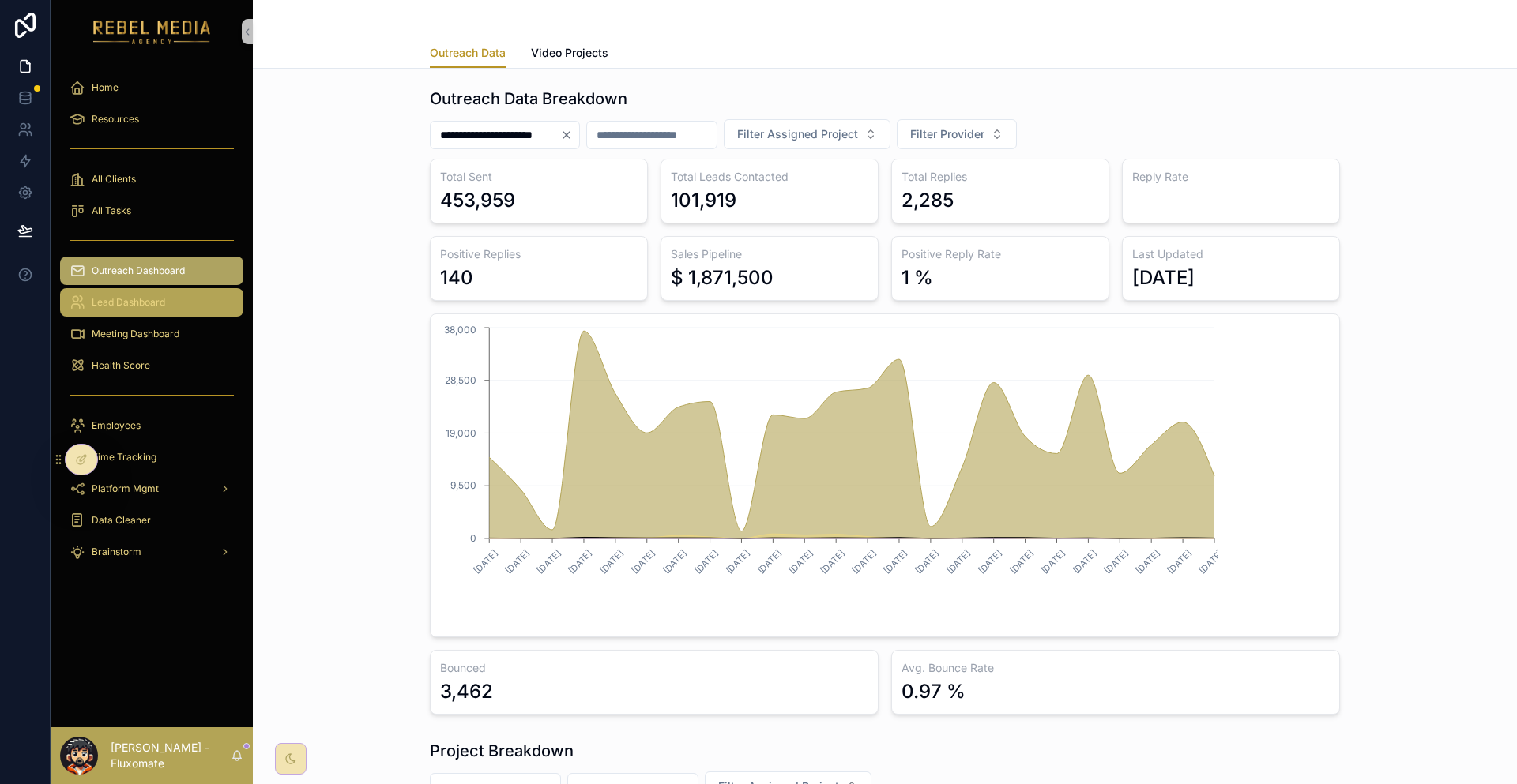
click at [143, 290] on div "Lead Dashboard" at bounding box center [152, 302] width 165 height 25
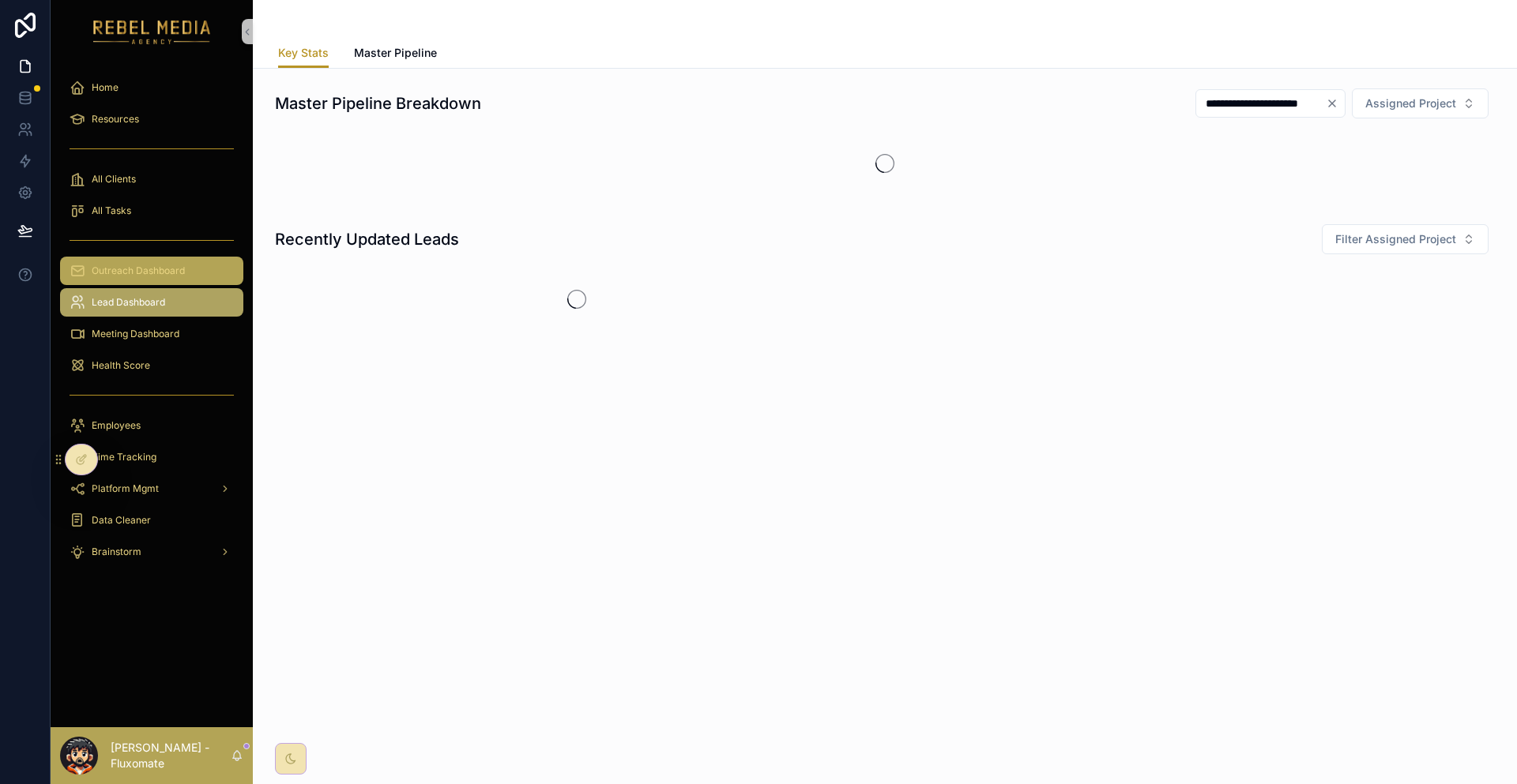
click at [141, 265] on span "Outreach Dashboard" at bounding box center [139, 270] width 93 height 13
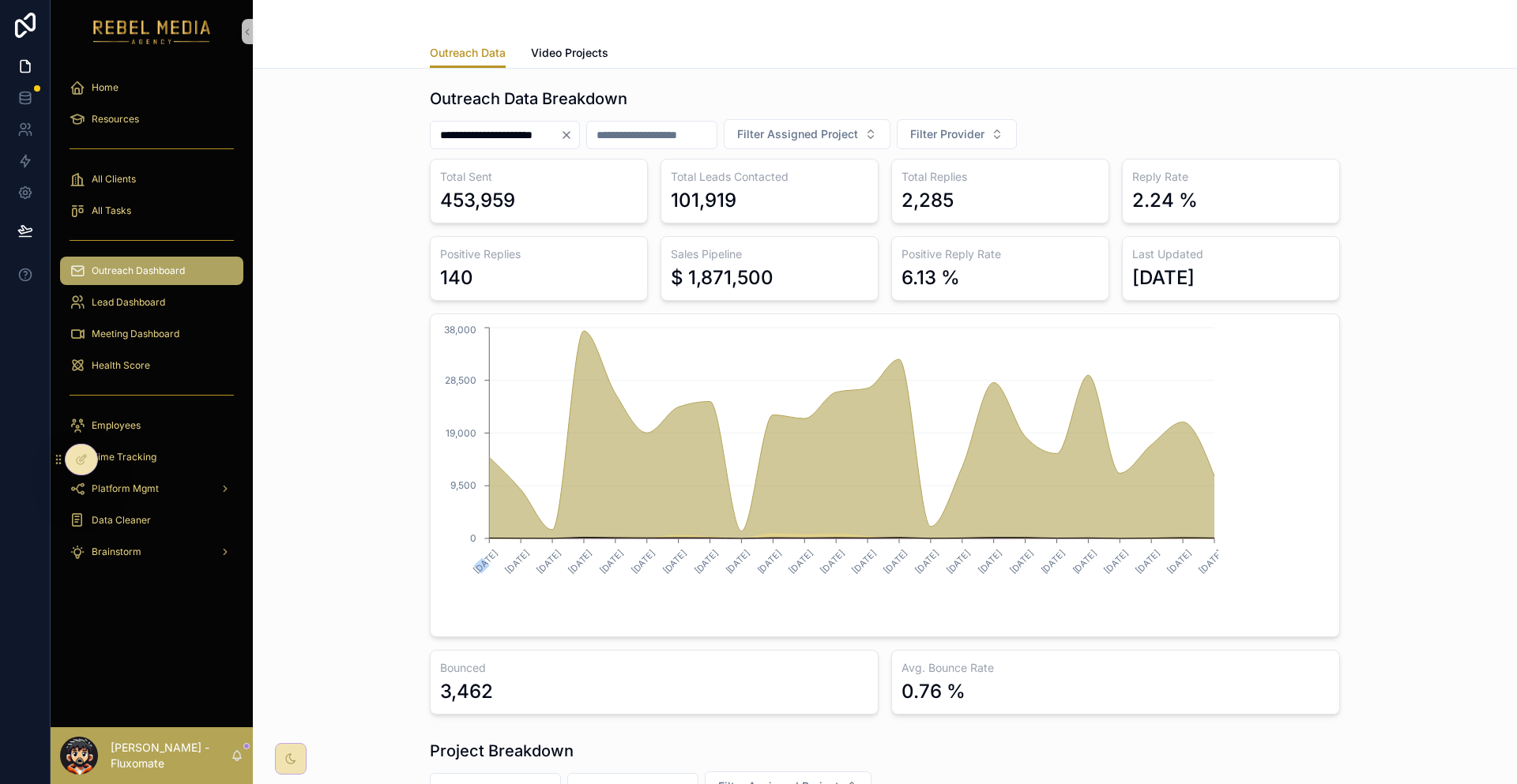
drag, startPoint x: 541, startPoint y: 522, endPoint x: 500, endPoint y: 535, distance: 43.0
click at [503, 531] on icon "07/08/2025 08/08/2025 09/08/2025 11/08/2025 12/08/2025 13/08/2025 14/08/2025 15…" at bounding box center [829, 456] width 778 height 266
click at [464, 555] on div "Total Sent 453,959 Total Leads Contacted 101,919 Total Replies 2,285 Reply Rate…" at bounding box center [884, 437] width 910 height 556
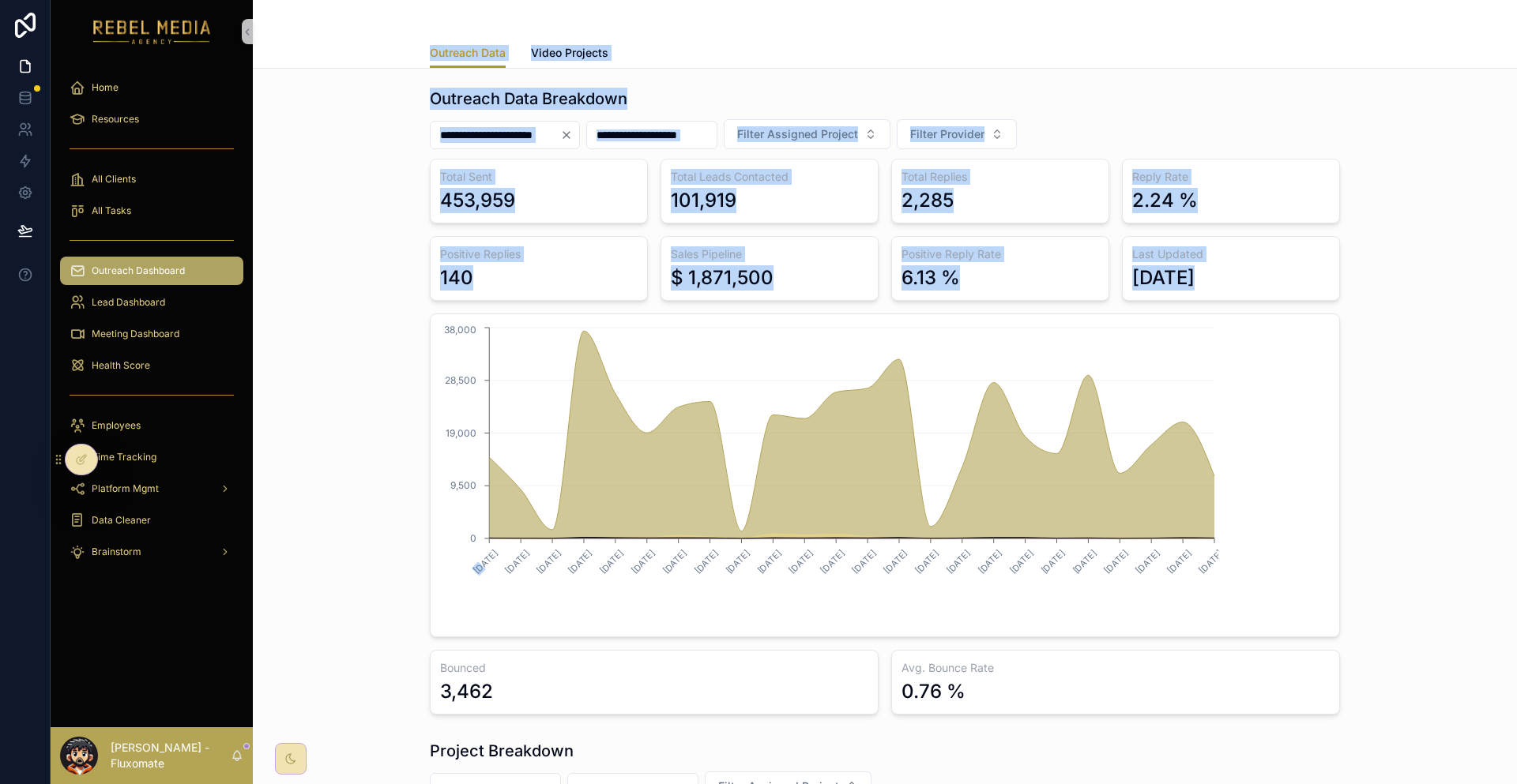
drag, startPoint x: 464, startPoint y: 555, endPoint x: 425, endPoint y: 32, distance: 524.5
click at [425, 31] on div "**********" at bounding box center [885, 767] width 1264 height 1534
click at [426, 81] on div "**********" at bounding box center [885, 401] width 1239 height 640
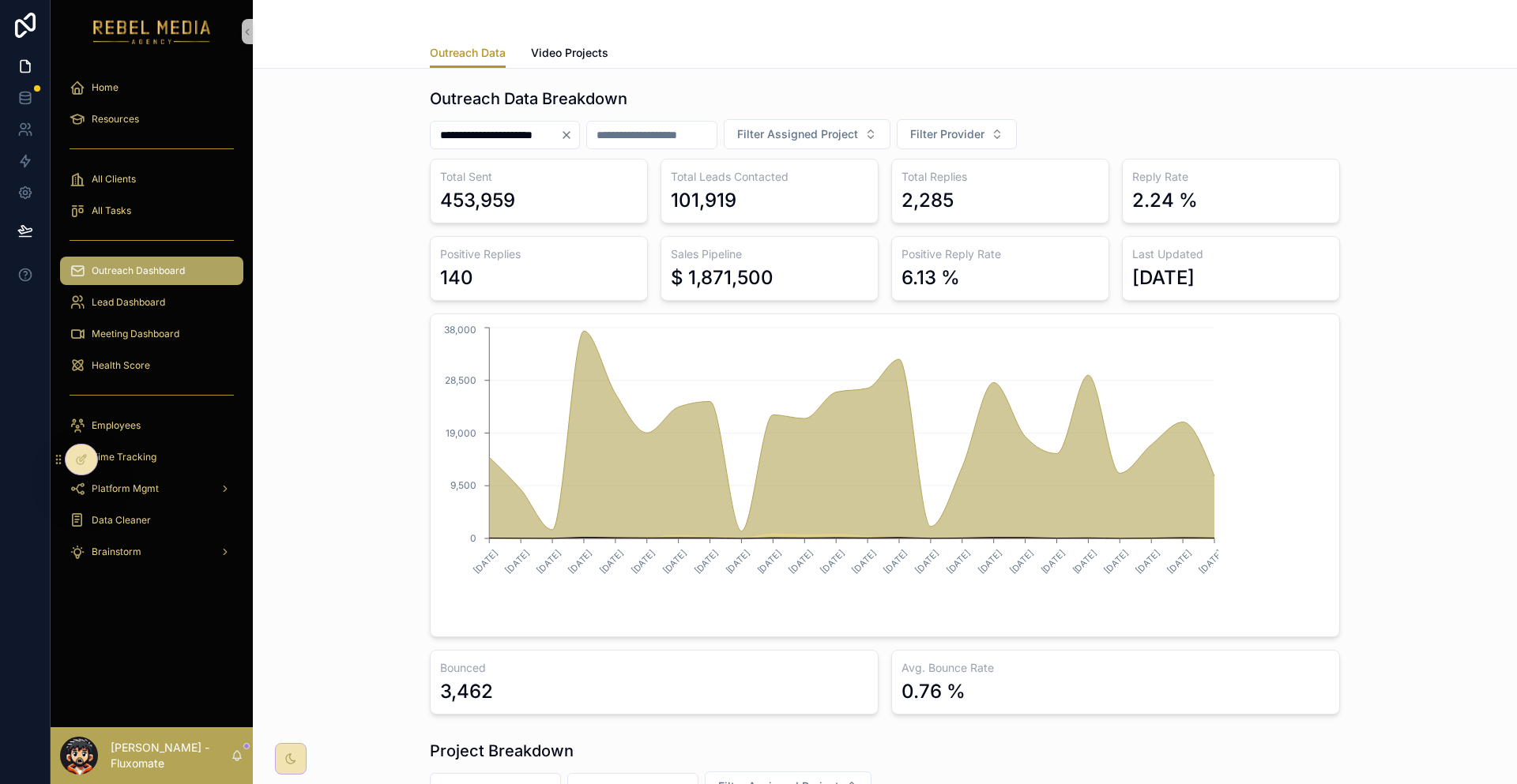
drag, startPoint x: 426, startPoint y: 73, endPoint x: 1213, endPoint y: 269, distance: 811.0
click at [1213, 269] on div "**********" at bounding box center [885, 401] width 1239 height 640
click at [1299, 255] on div "**********" at bounding box center [885, 401] width 1239 height 640
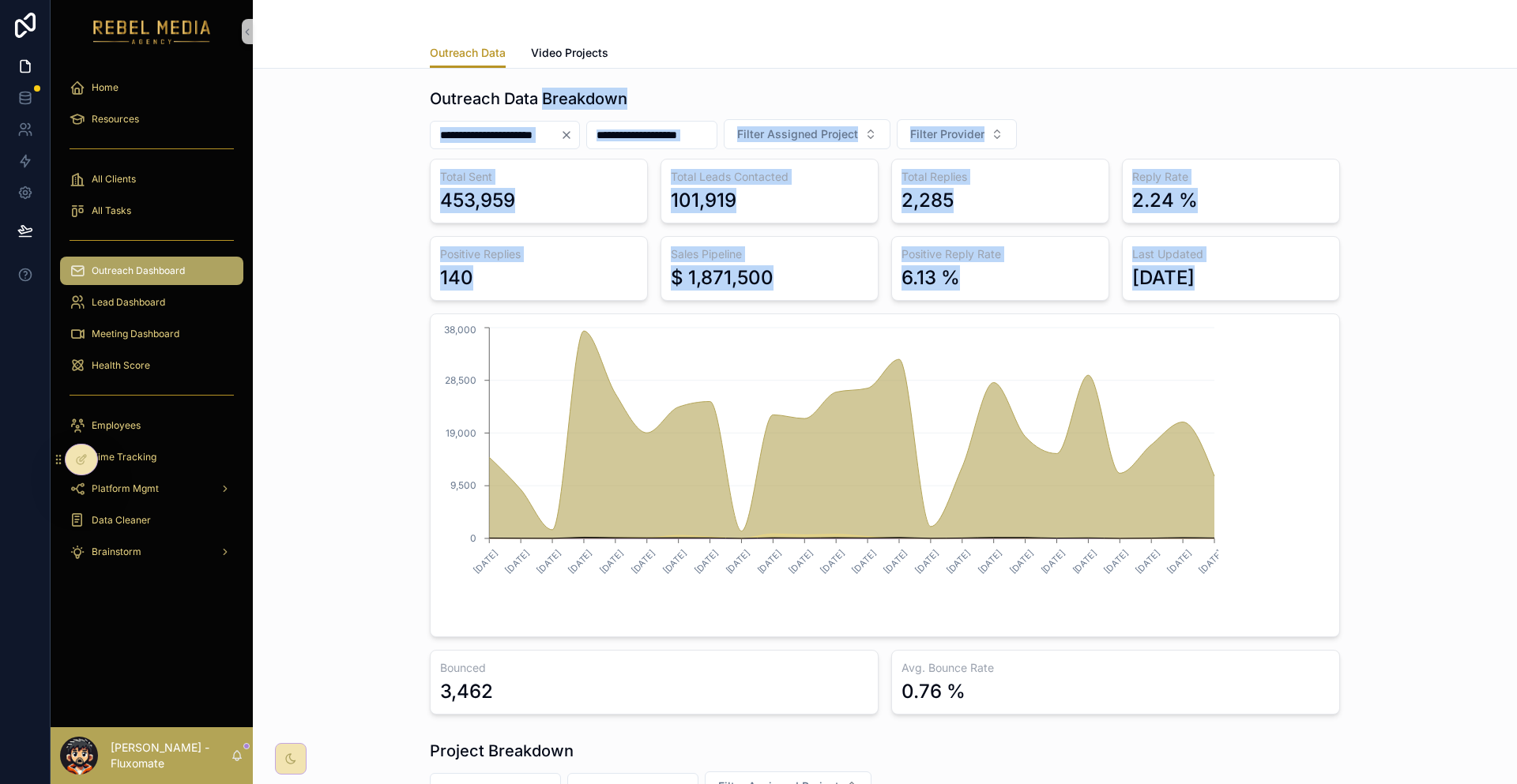
drag, startPoint x: 1298, startPoint y: 255, endPoint x: 446, endPoint y: 88, distance: 868.2
click at [446, 88] on div "**********" at bounding box center [885, 401] width 1239 height 640
drag, startPoint x: 530, startPoint y: 88, endPoint x: 1243, endPoint y: 228, distance: 726.6
click at [1243, 228] on div "**********" at bounding box center [885, 401] width 1239 height 640
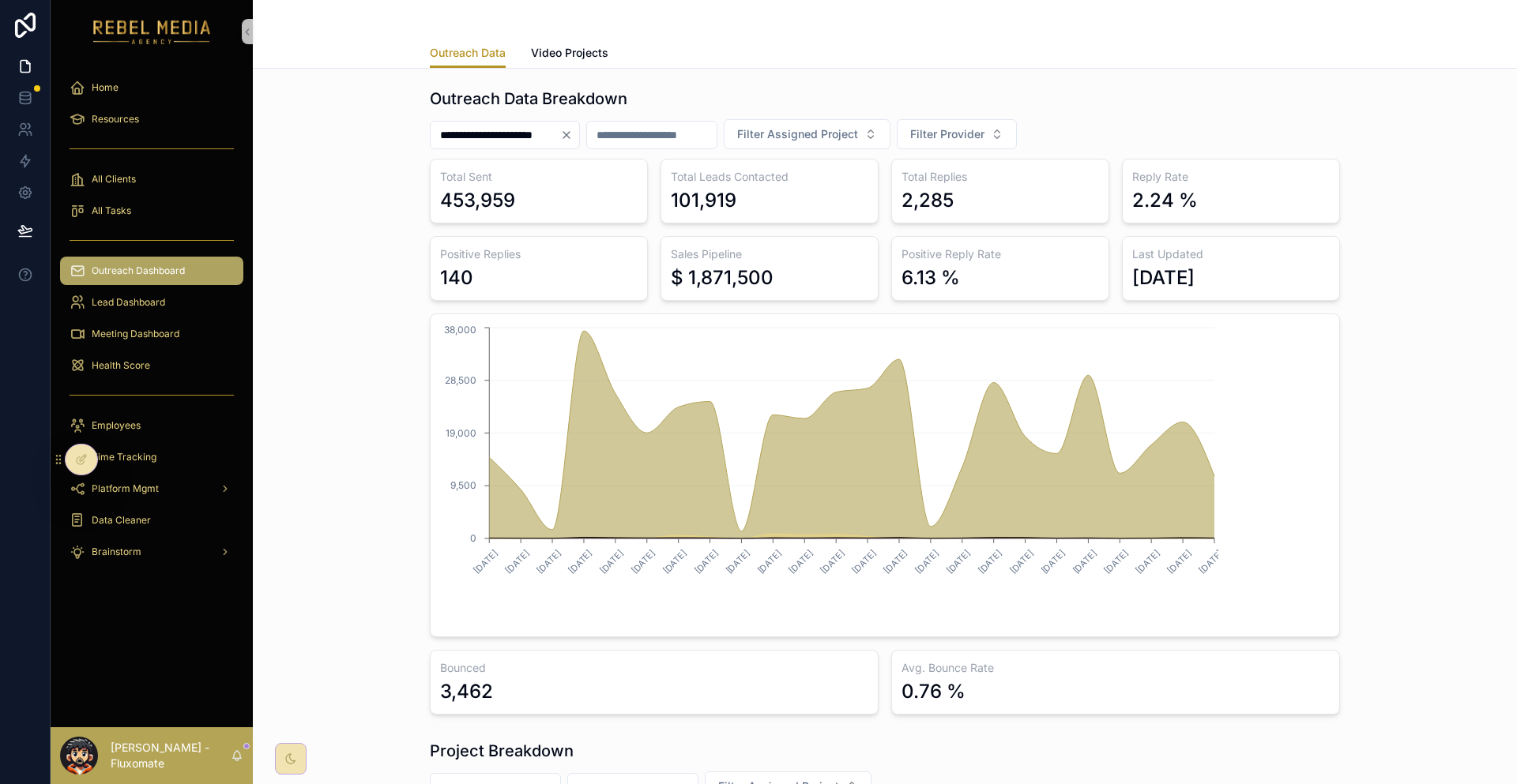
click at [1317, 263] on div "**********" at bounding box center [885, 401] width 1239 height 640
